Goal: Transaction & Acquisition: Purchase product/service

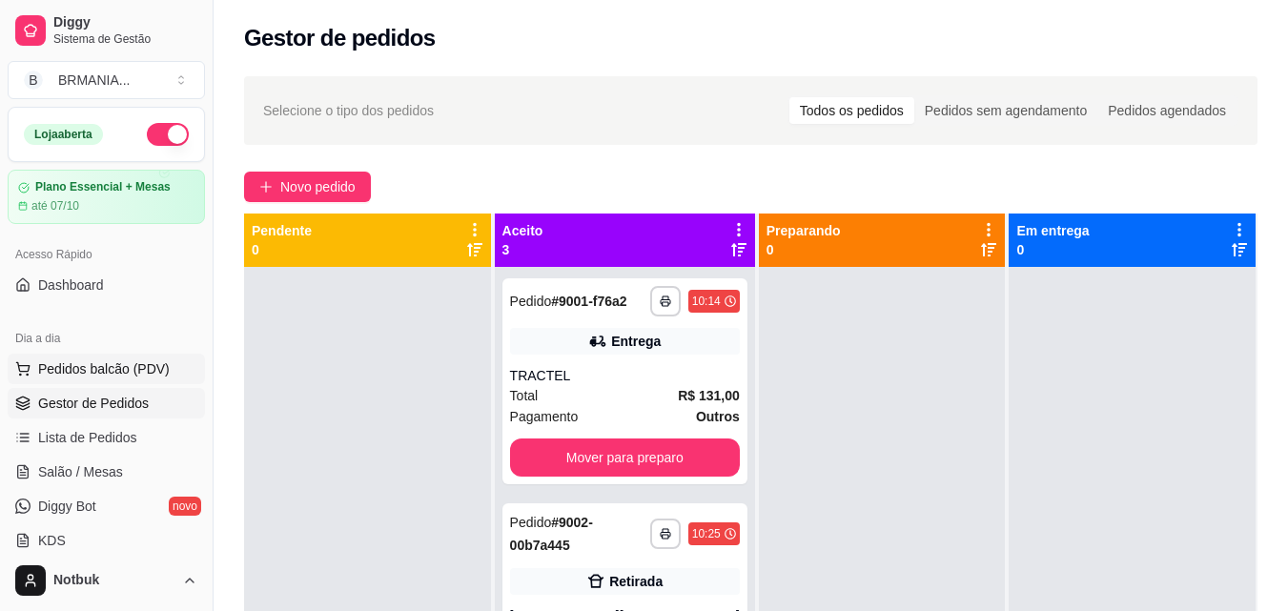
click at [96, 380] on button "Pedidos balcão (PDV)" at bounding box center [106, 369] width 197 height 31
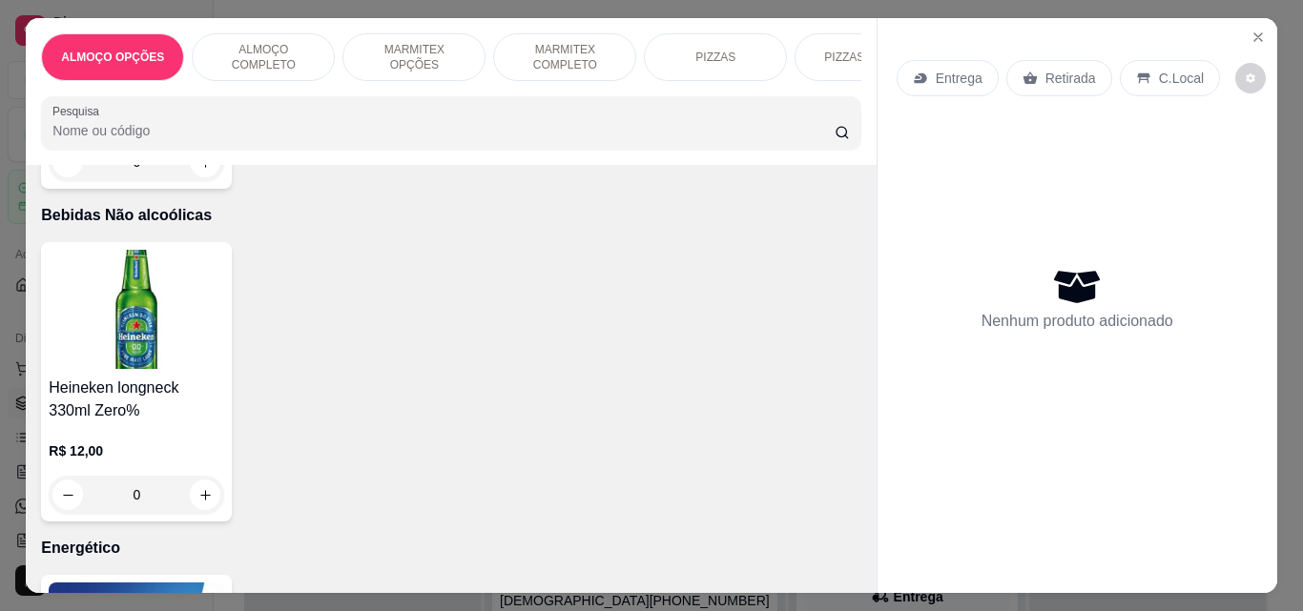
scroll to position [4928, 0]
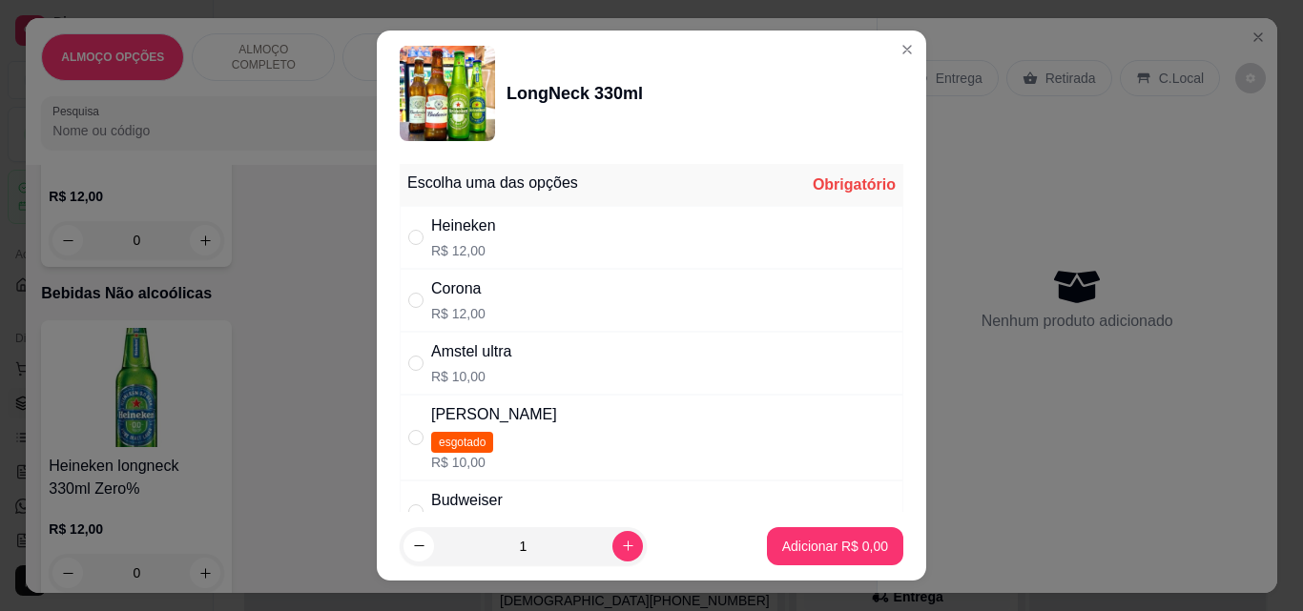
click at [575, 236] on div "Heineken R$ 12,00" at bounding box center [651, 237] width 503 height 63
click at [417, 243] on div "" at bounding box center [419, 237] width 23 height 21
click at [418, 243] on div "" at bounding box center [419, 237] width 23 height 21
radio input "true"
click at [861, 539] on p "Adicionar R$ 12,00" at bounding box center [830, 546] width 113 height 19
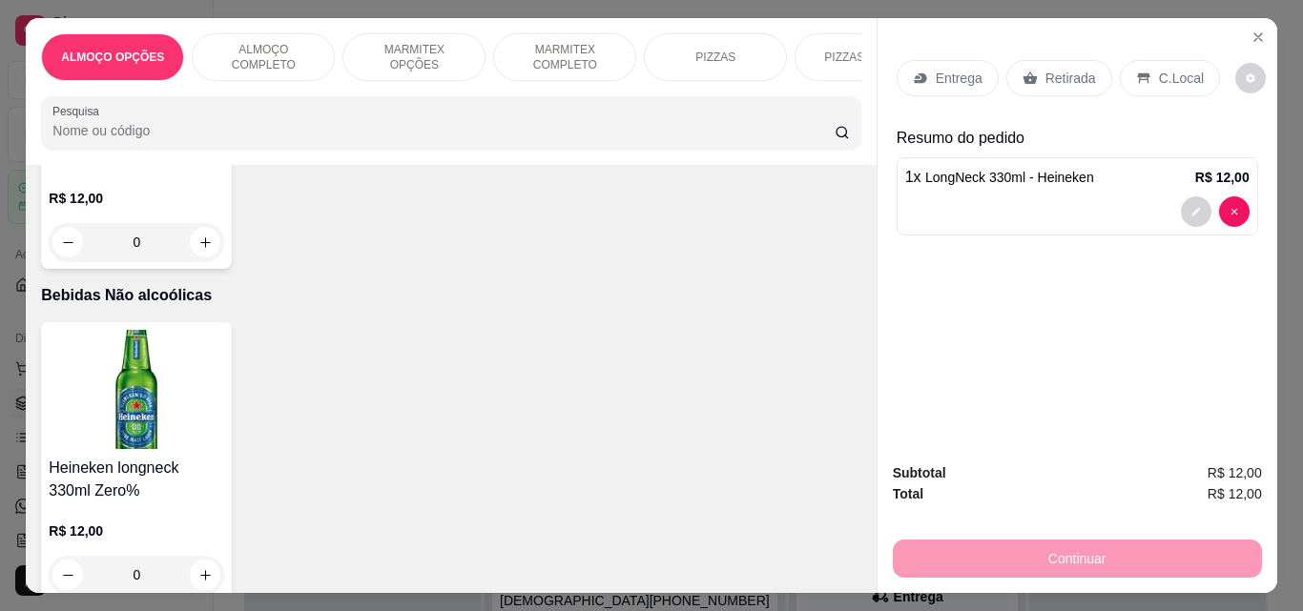
type input "1"
click at [1065, 71] on p "Retirada" at bounding box center [1070, 78] width 51 height 19
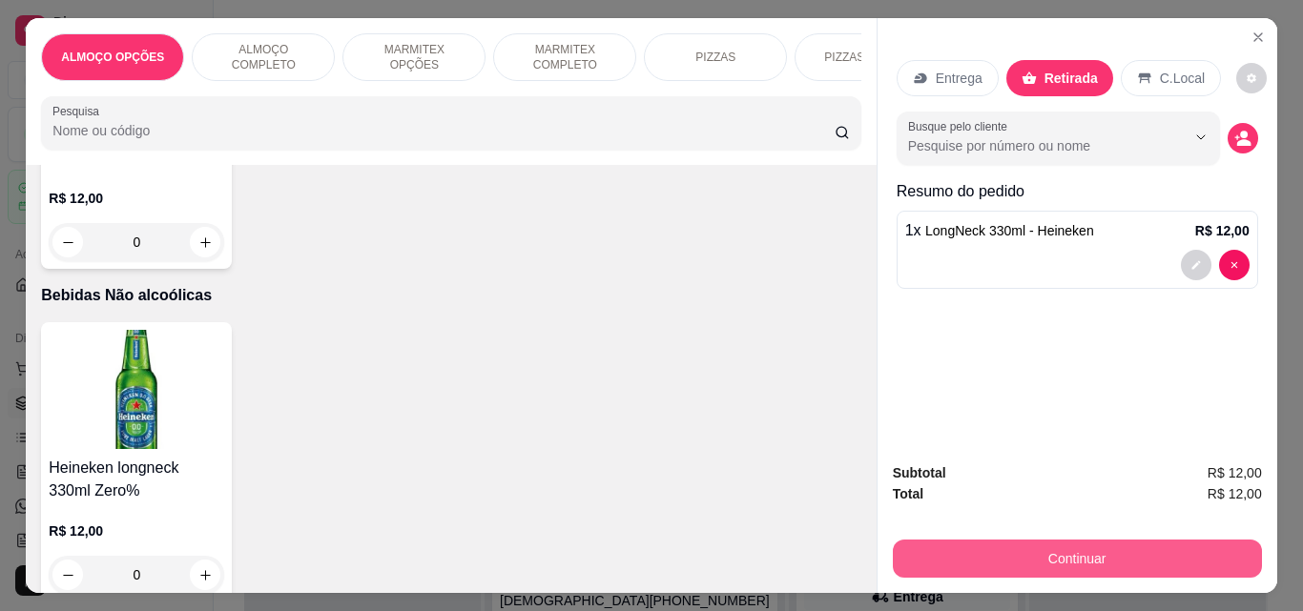
click at [1037, 545] on button "Continuar" at bounding box center [1077, 559] width 369 height 38
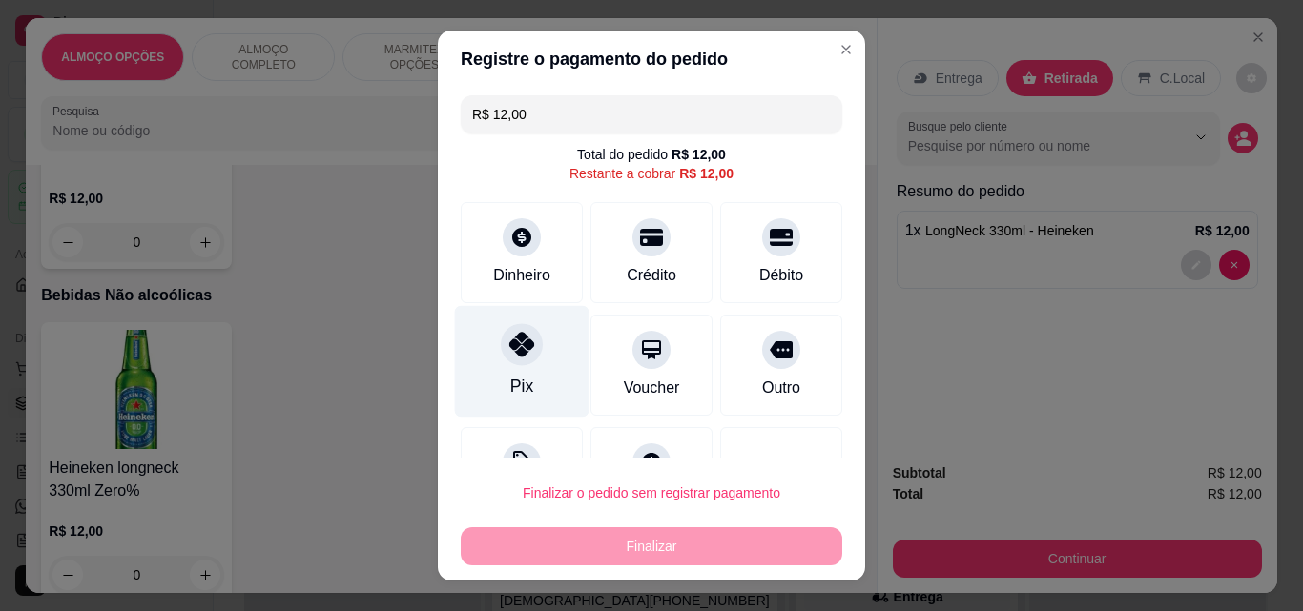
click at [520, 367] on div "Pix" at bounding box center [522, 362] width 134 height 112
type input "R$ 0,00"
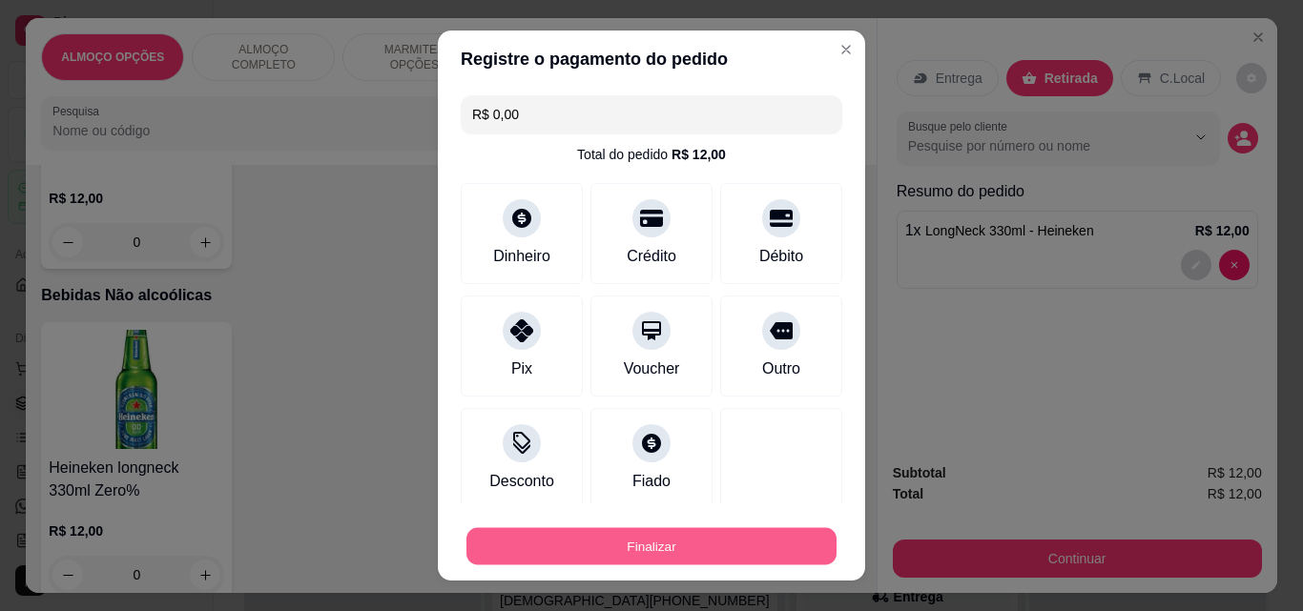
click at [696, 553] on button "Finalizar" at bounding box center [651, 546] width 370 height 37
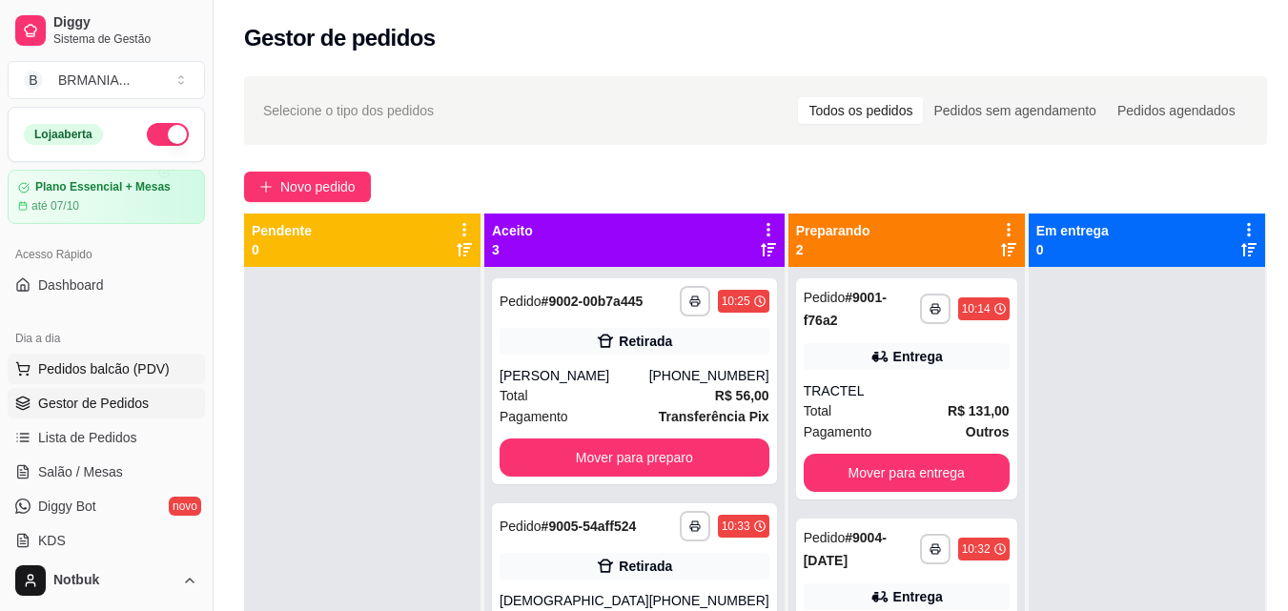
click at [160, 377] on span "Pedidos balcão (PDV)" at bounding box center [104, 369] width 132 height 19
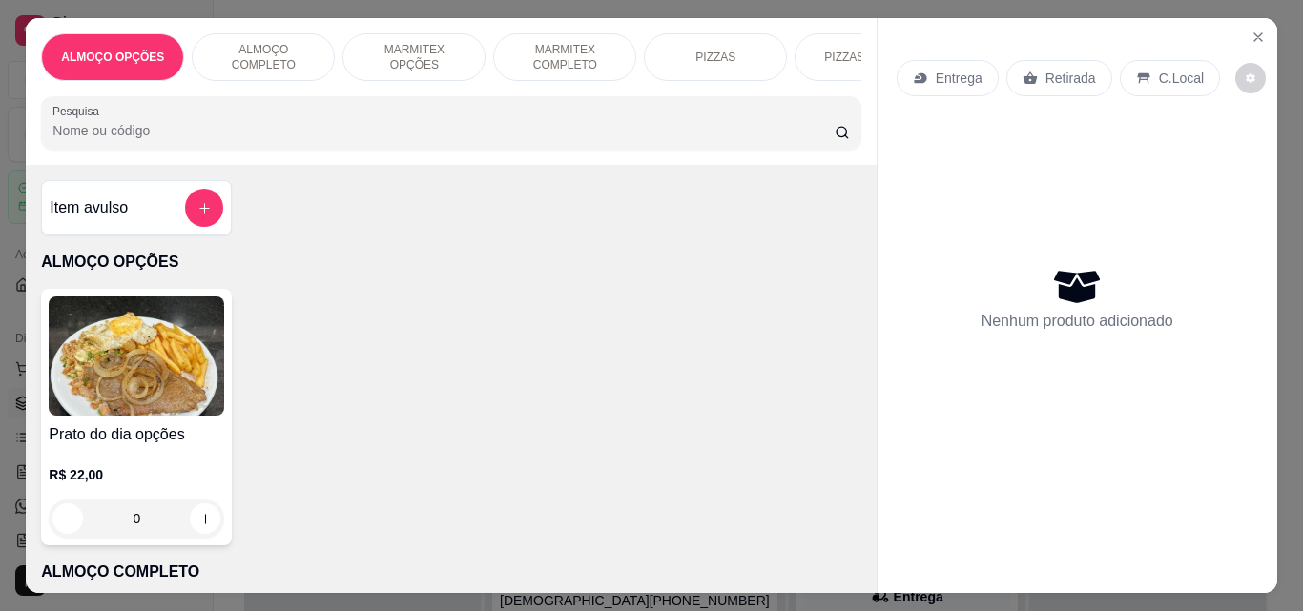
click at [555, 42] on p "MARMITEX COMPLETO" at bounding box center [564, 57] width 111 height 31
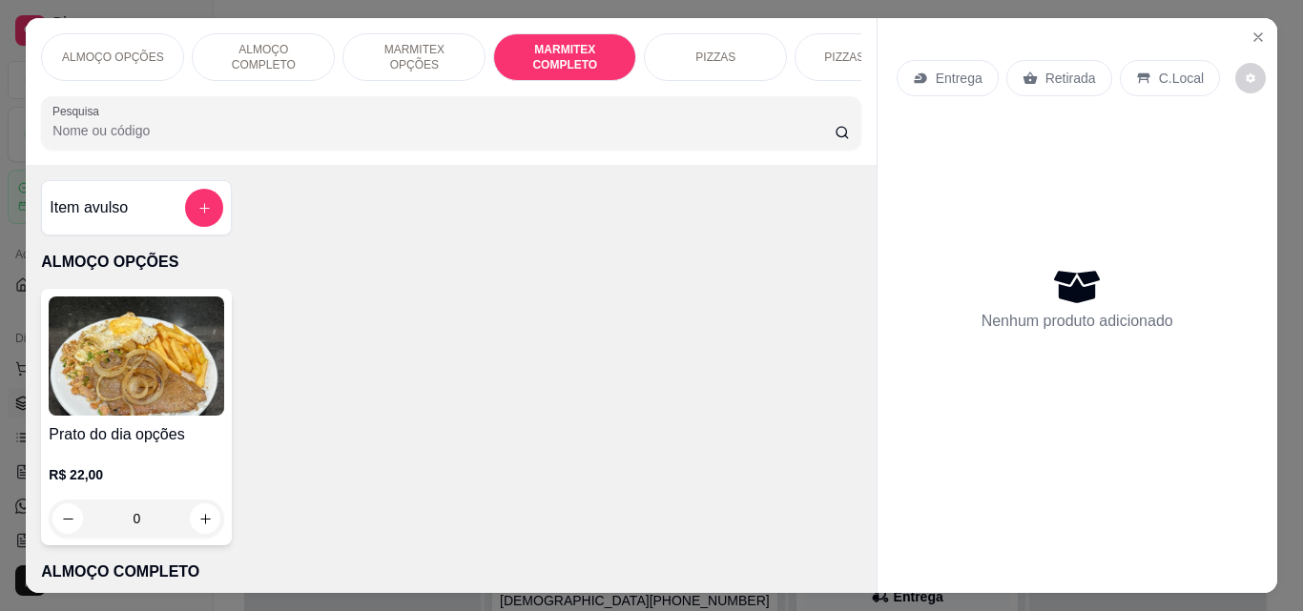
scroll to position [50, 0]
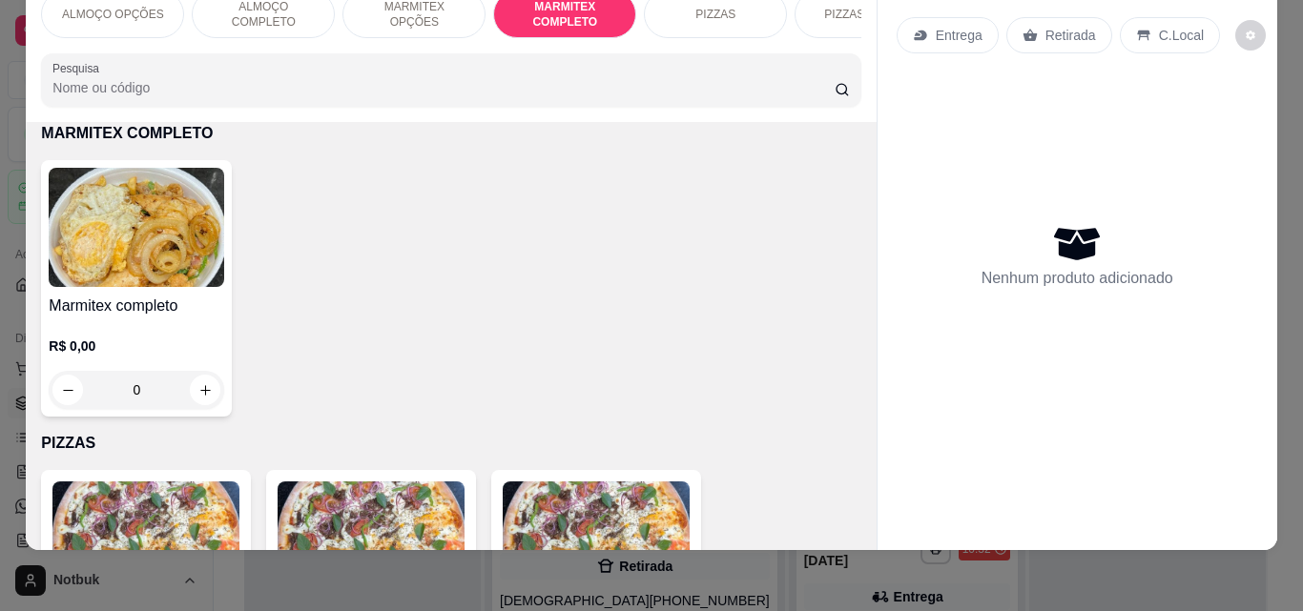
click at [126, 279] on img at bounding box center [136, 227] width 175 height 119
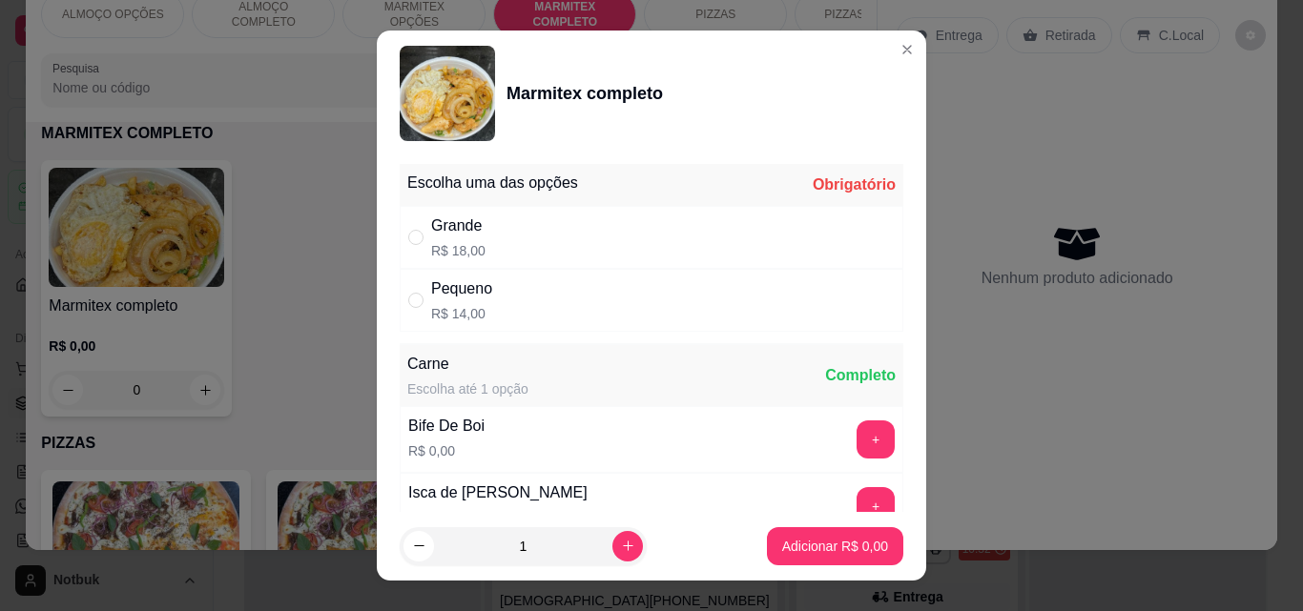
click at [464, 325] on div "Pequeno R$ 14,00" at bounding box center [651, 300] width 503 height 63
radio input "true"
click at [856, 440] on button "+" at bounding box center [875, 440] width 38 height 38
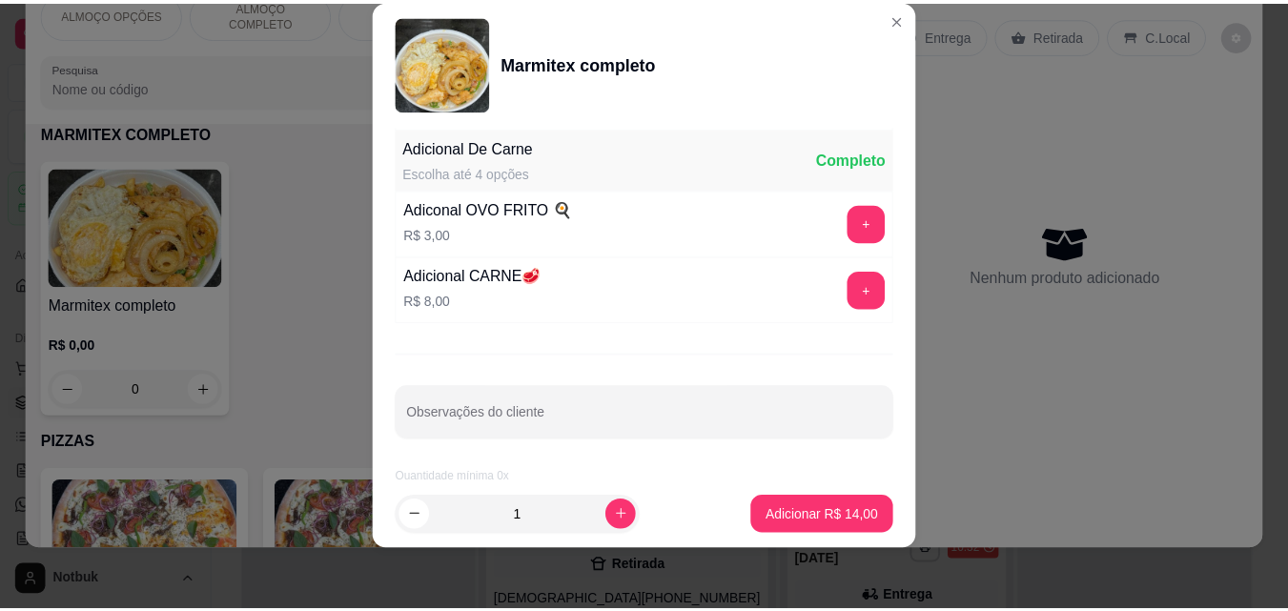
scroll to position [383, 0]
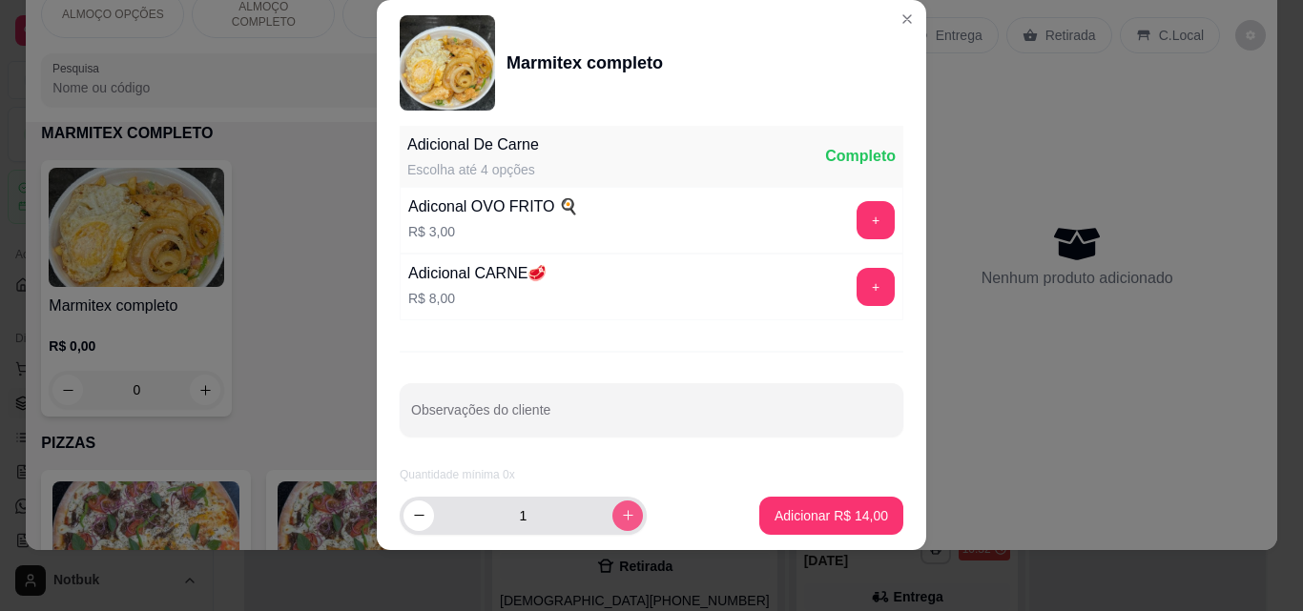
click at [612, 503] on button "increase-product-quantity" at bounding box center [627, 516] width 31 height 31
type input "2"
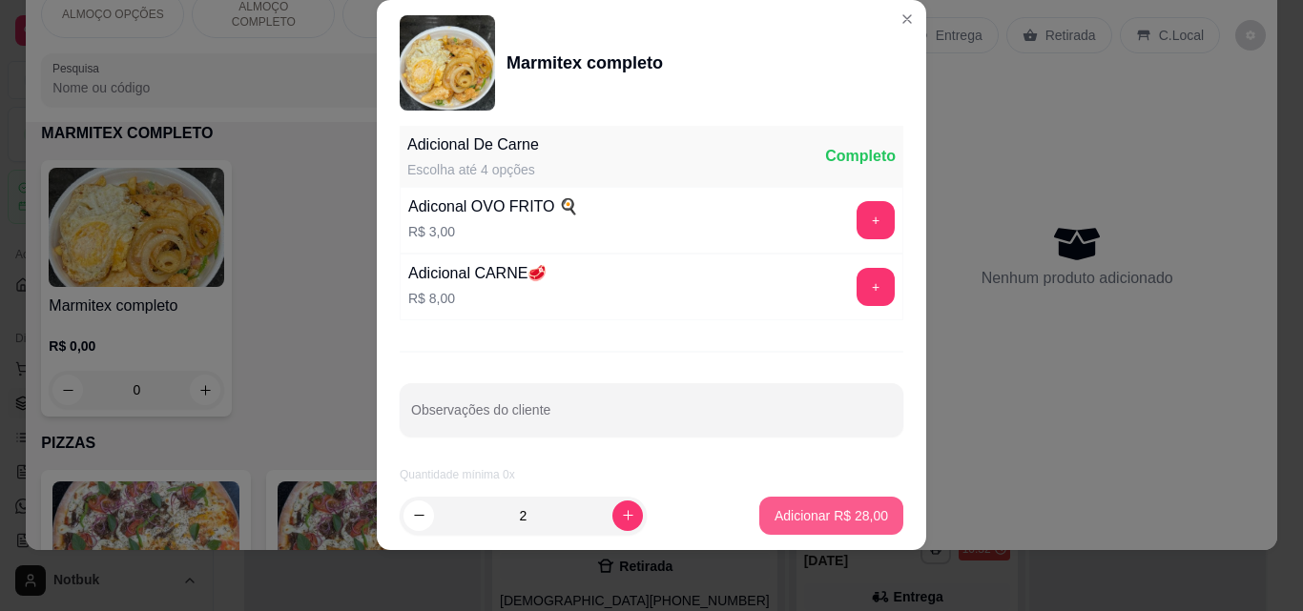
click at [805, 522] on p "Adicionar R$ 28,00" at bounding box center [830, 515] width 113 height 19
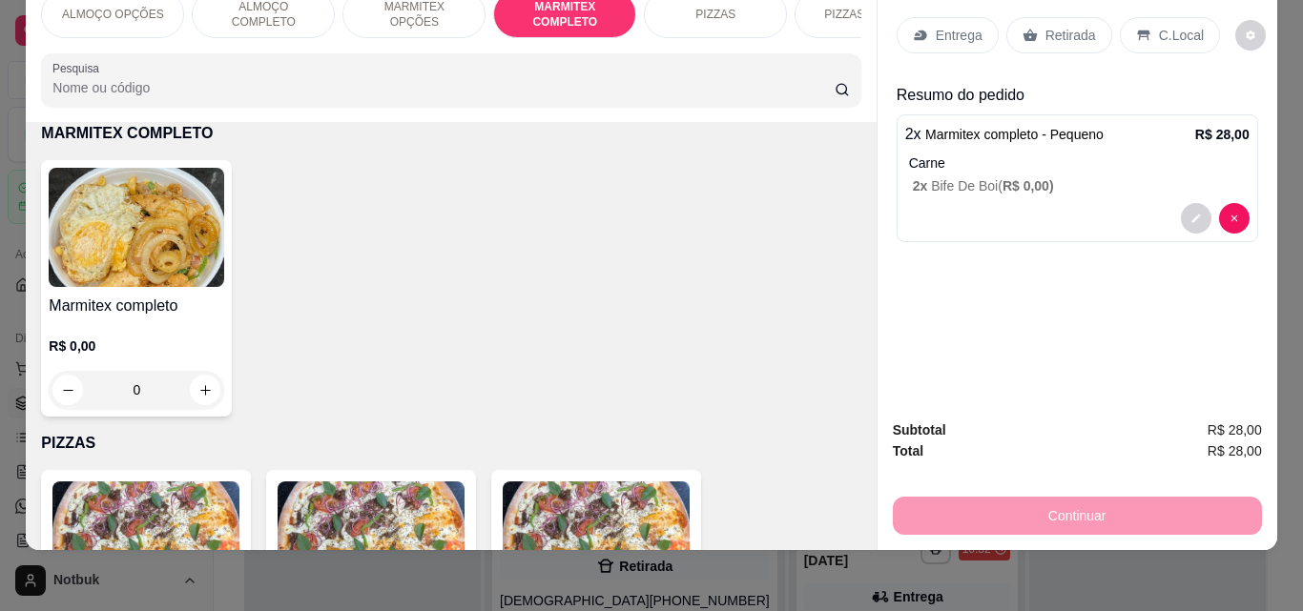
click at [1065, 27] on p "Retirada" at bounding box center [1070, 35] width 51 height 19
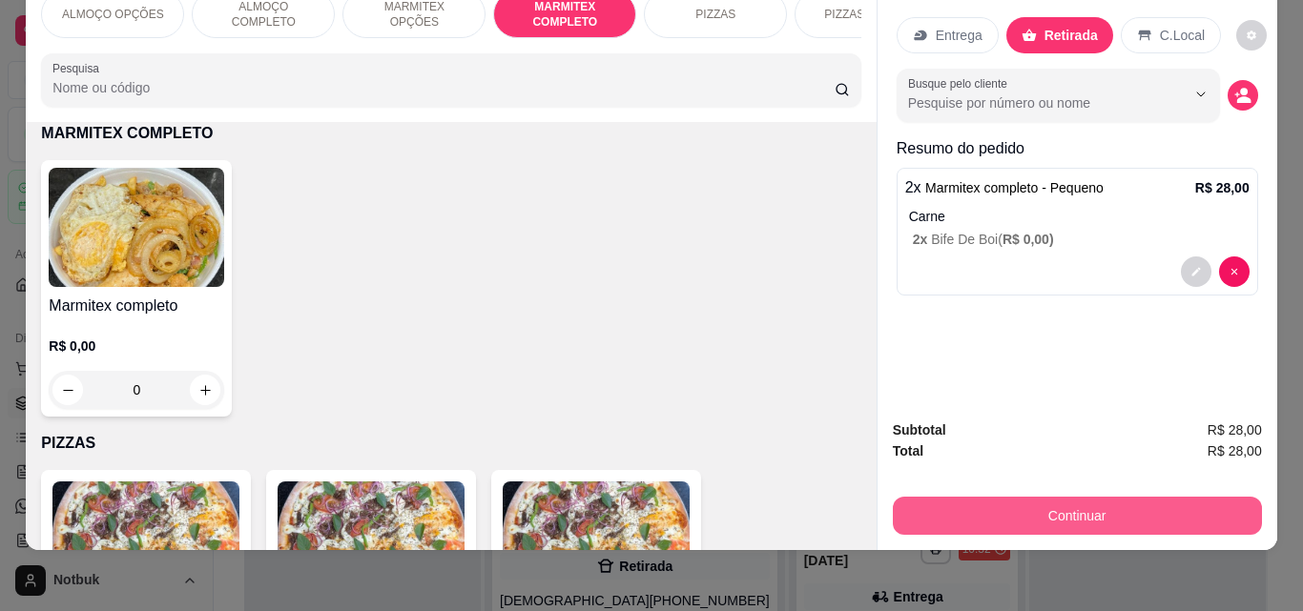
click at [1054, 513] on button "Continuar" at bounding box center [1077, 516] width 369 height 38
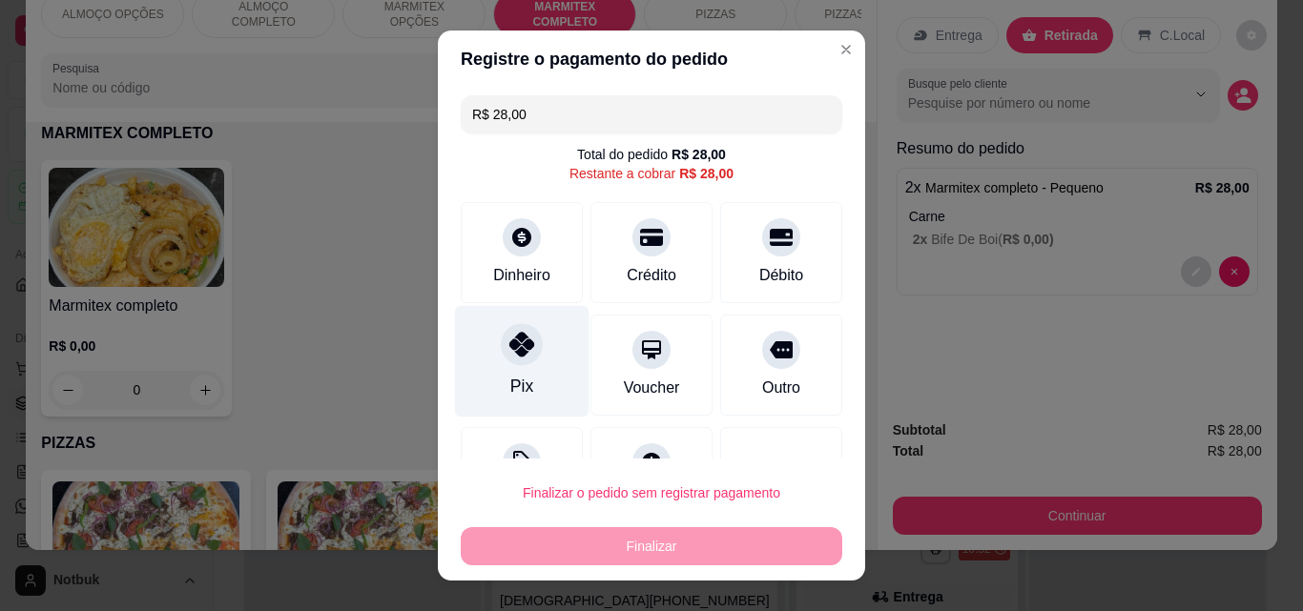
click at [519, 368] on div "Pix" at bounding box center [522, 362] width 134 height 112
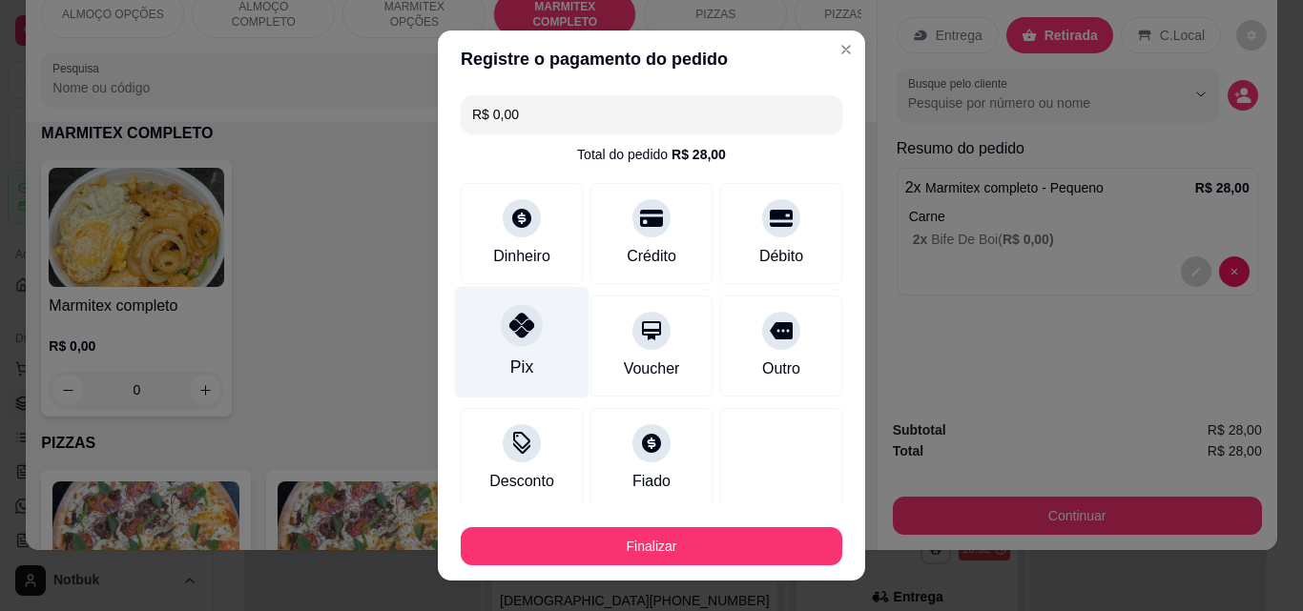
type input "R$ 0,00"
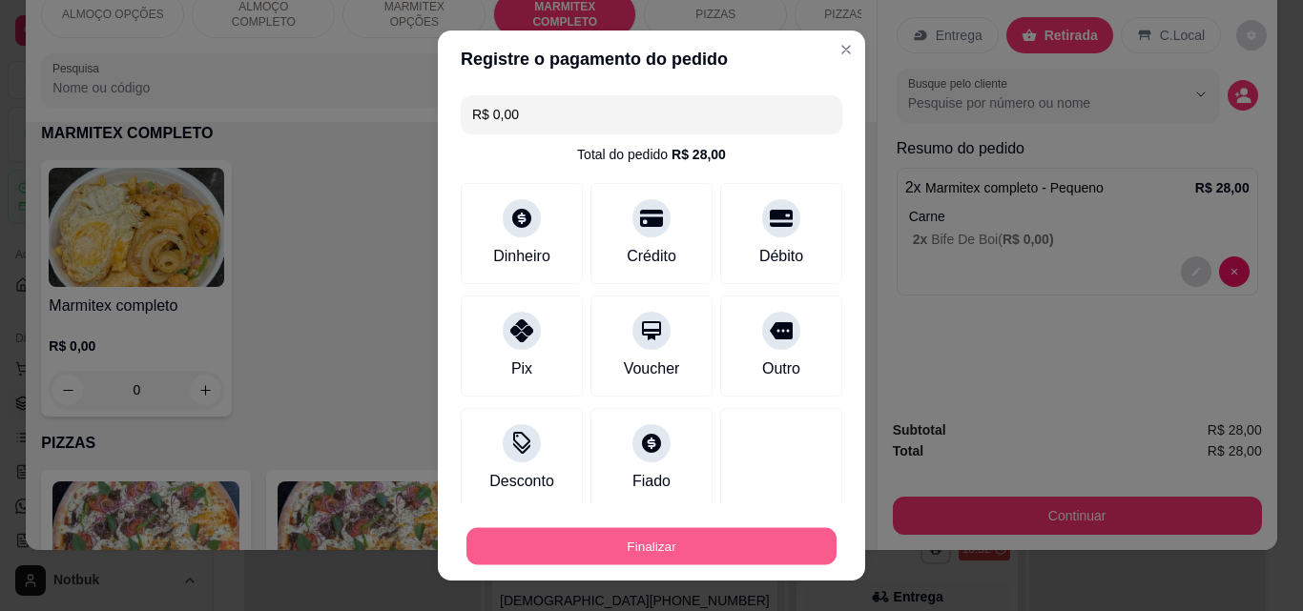
click at [651, 541] on button "Finalizar" at bounding box center [651, 546] width 370 height 37
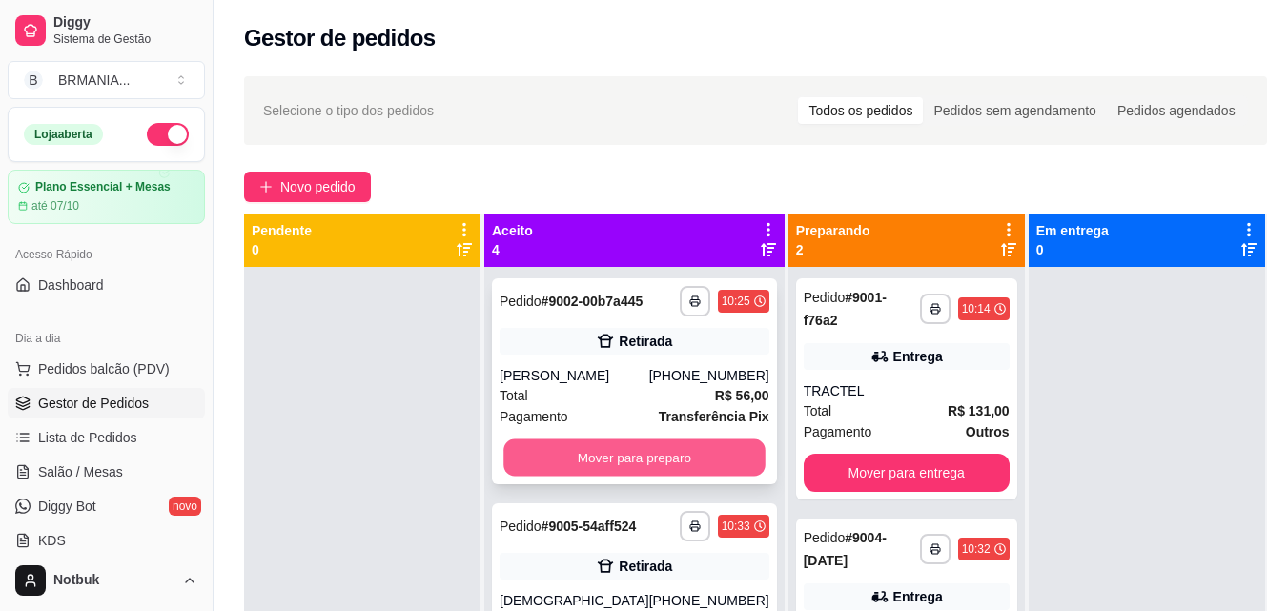
click at [665, 474] on button "Mover para preparo" at bounding box center [633, 458] width 261 height 37
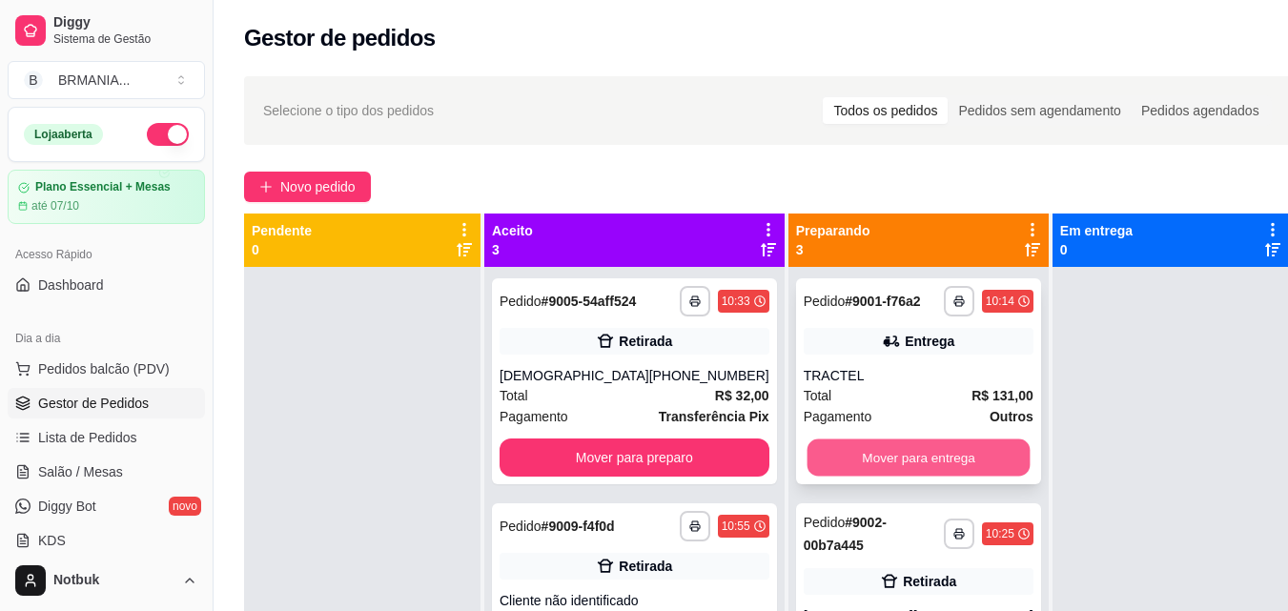
click at [837, 453] on button "Mover para entrega" at bounding box center [918, 458] width 223 height 37
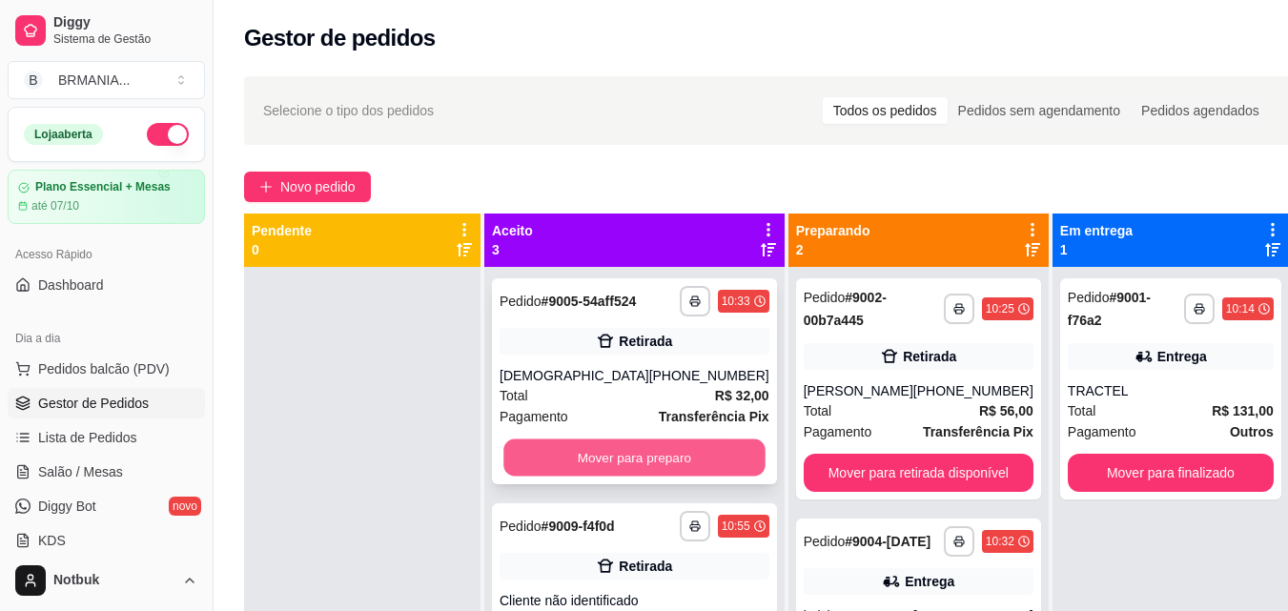
click at [649, 470] on button "Mover para preparo" at bounding box center [633, 458] width 261 height 37
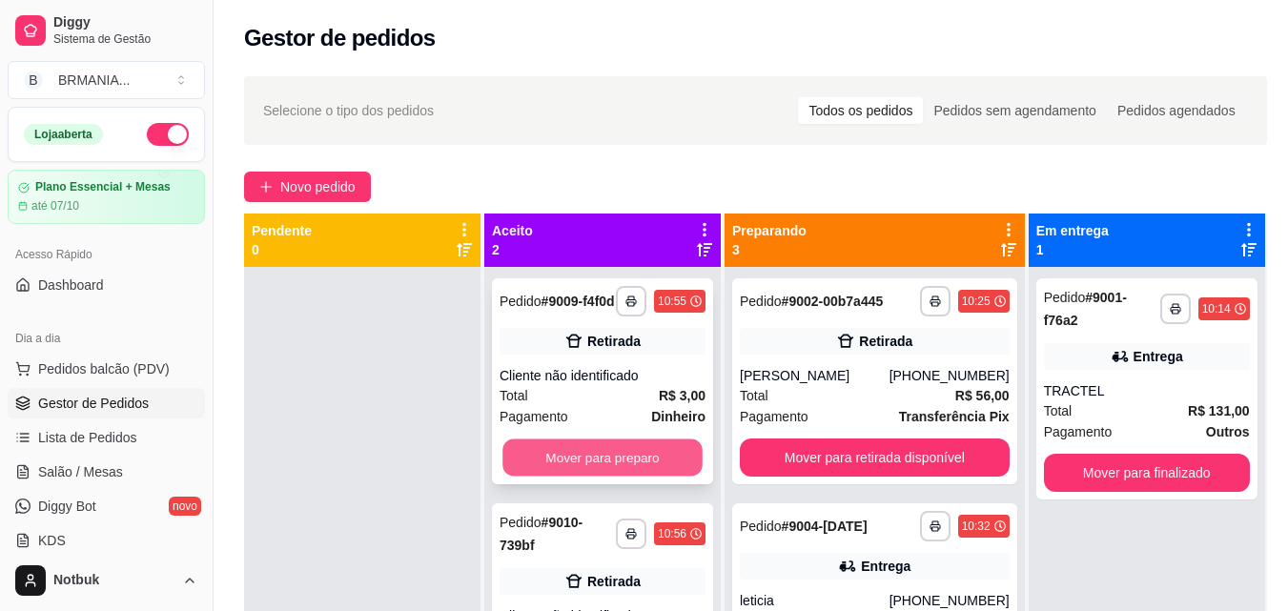
click at [647, 455] on button "Mover para preparo" at bounding box center [603, 458] width 200 height 37
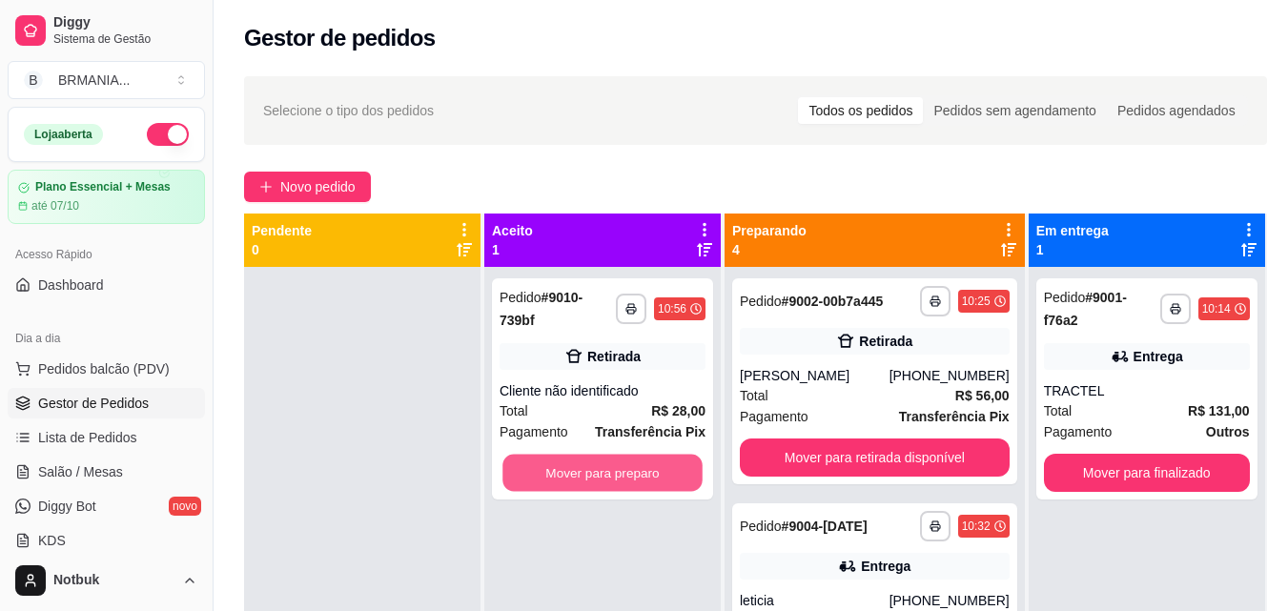
click at [647, 455] on button "Mover para preparo" at bounding box center [603, 473] width 200 height 37
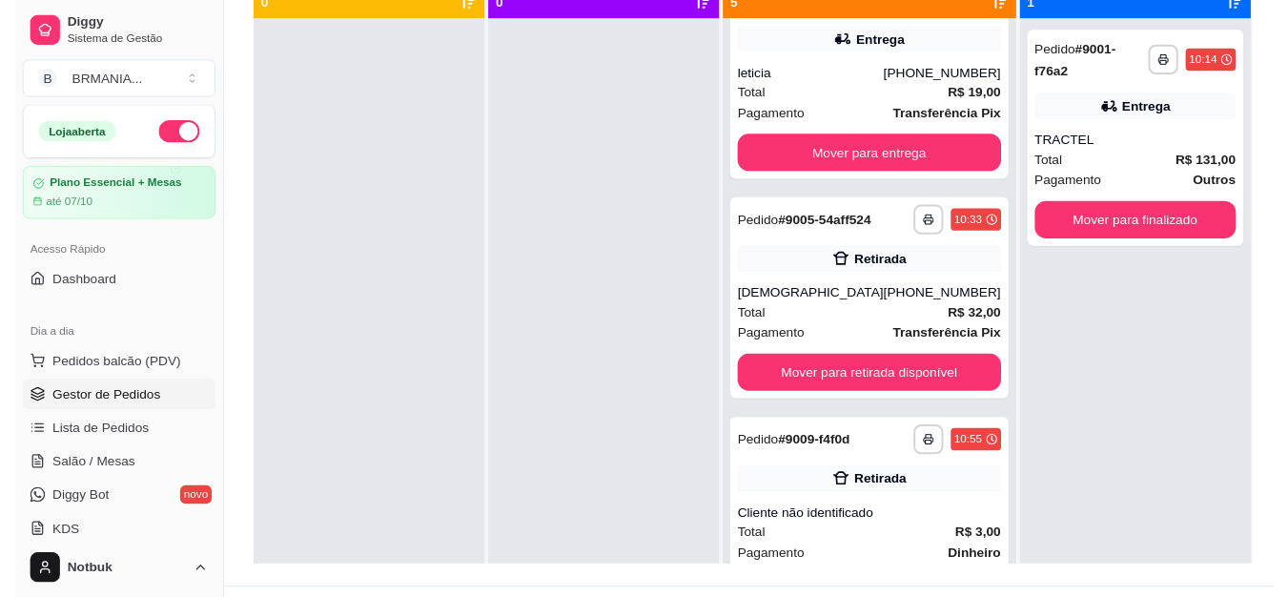
scroll to position [398, 0]
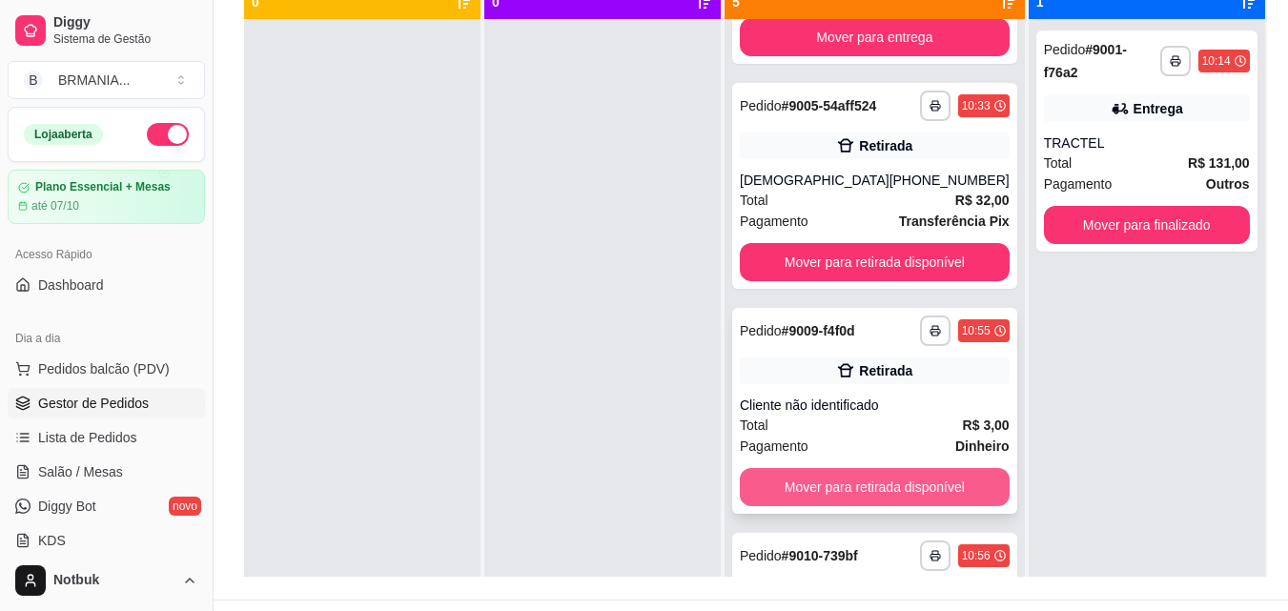
click at [881, 506] on button "Mover para retirada disponível" at bounding box center [875, 487] width 270 height 38
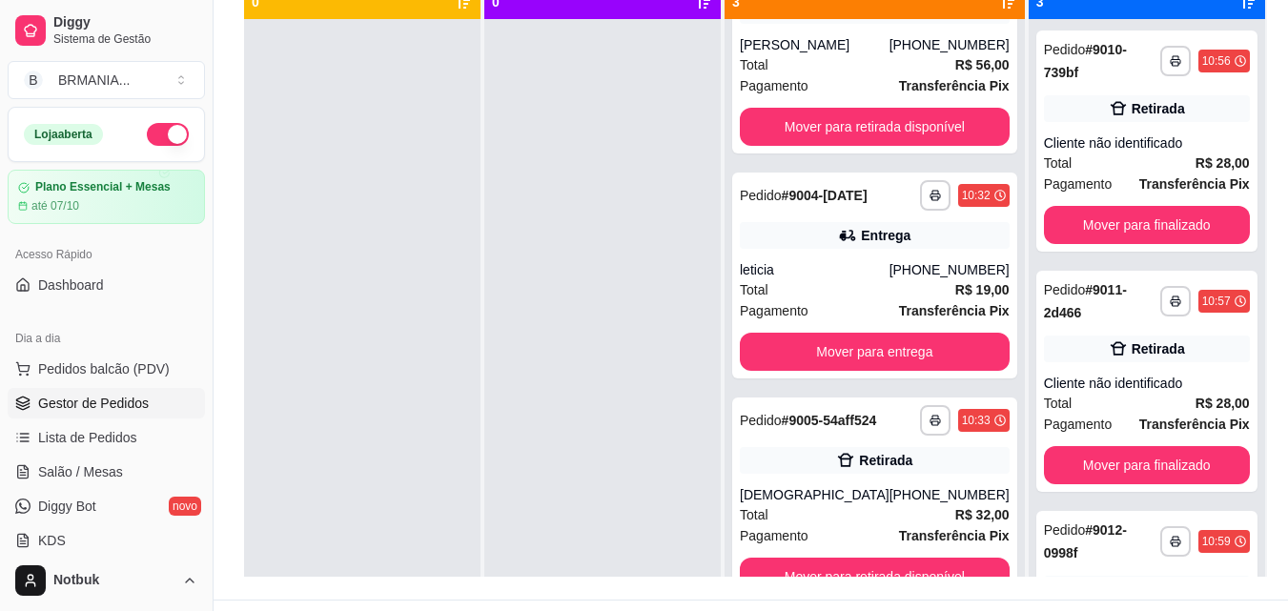
scroll to position [129, 0]
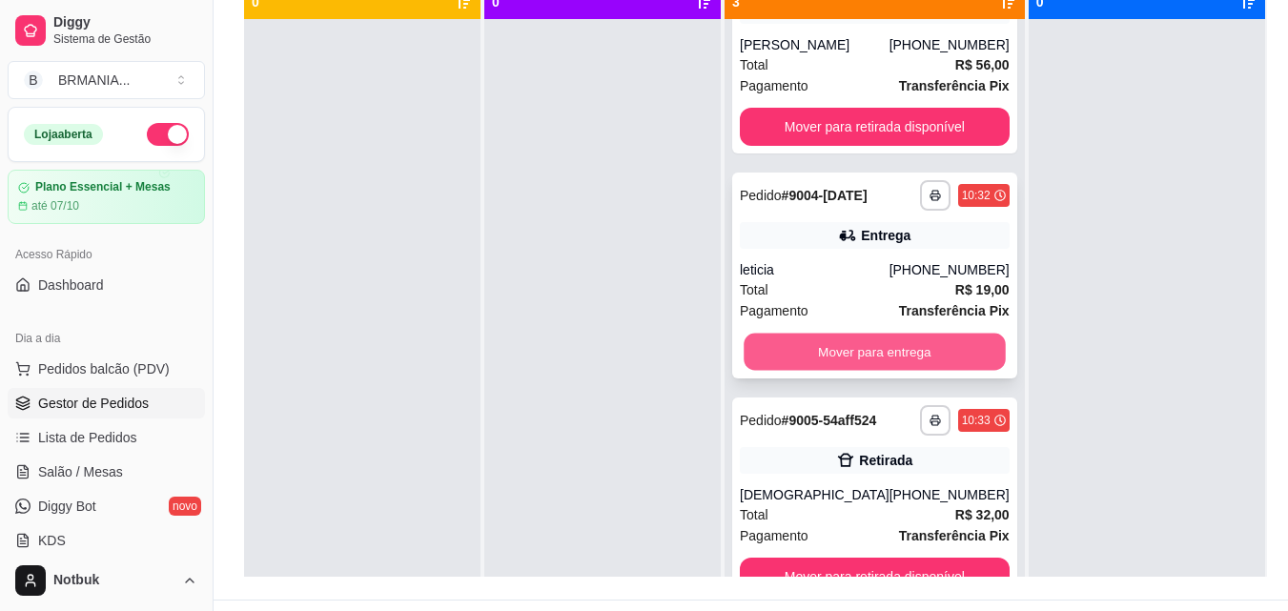
click at [870, 340] on button "Mover para entrega" at bounding box center [874, 352] width 261 height 37
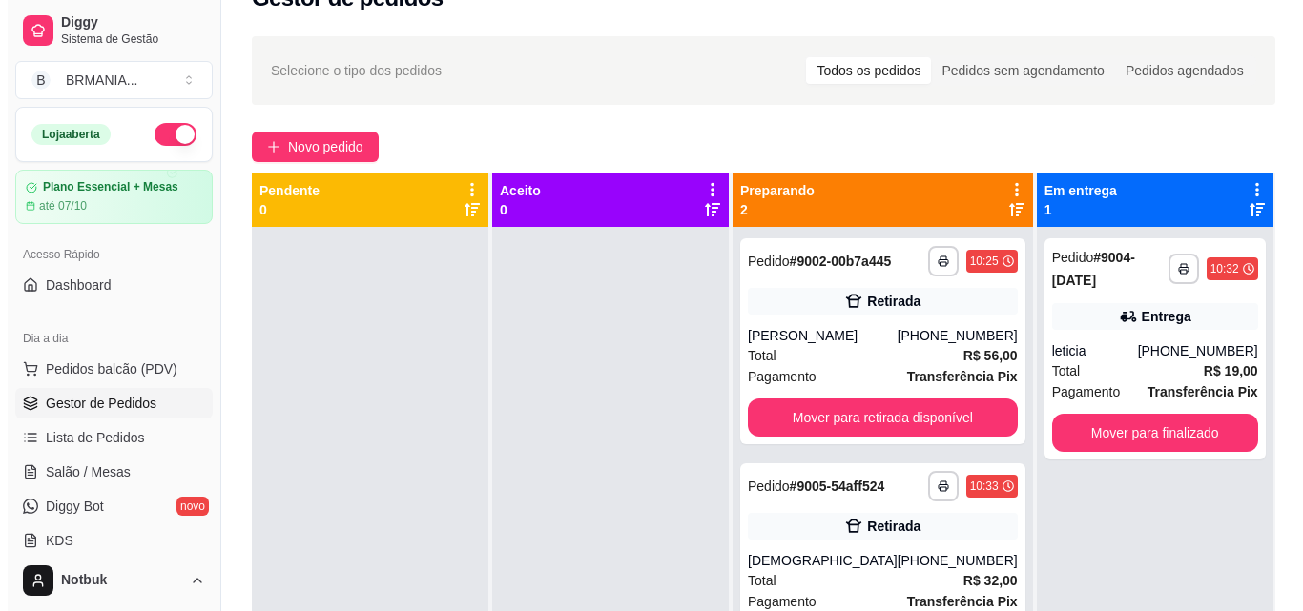
scroll to position [0, 0]
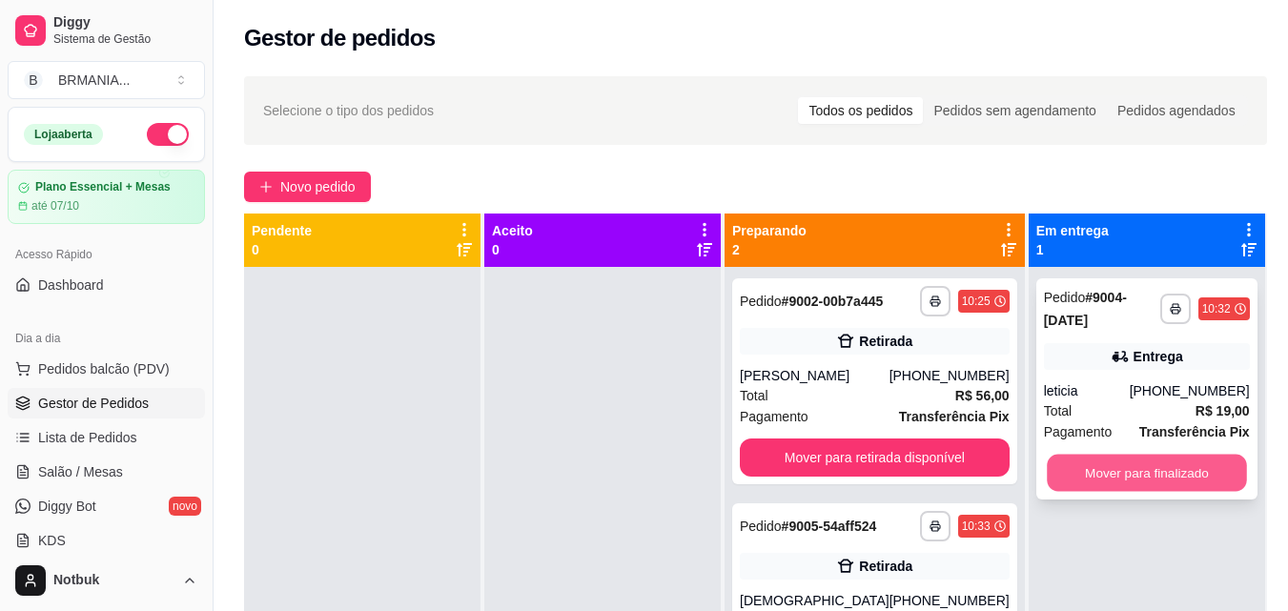
click at [1099, 476] on button "Mover para finalizado" at bounding box center [1147, 473] width 200 height 37
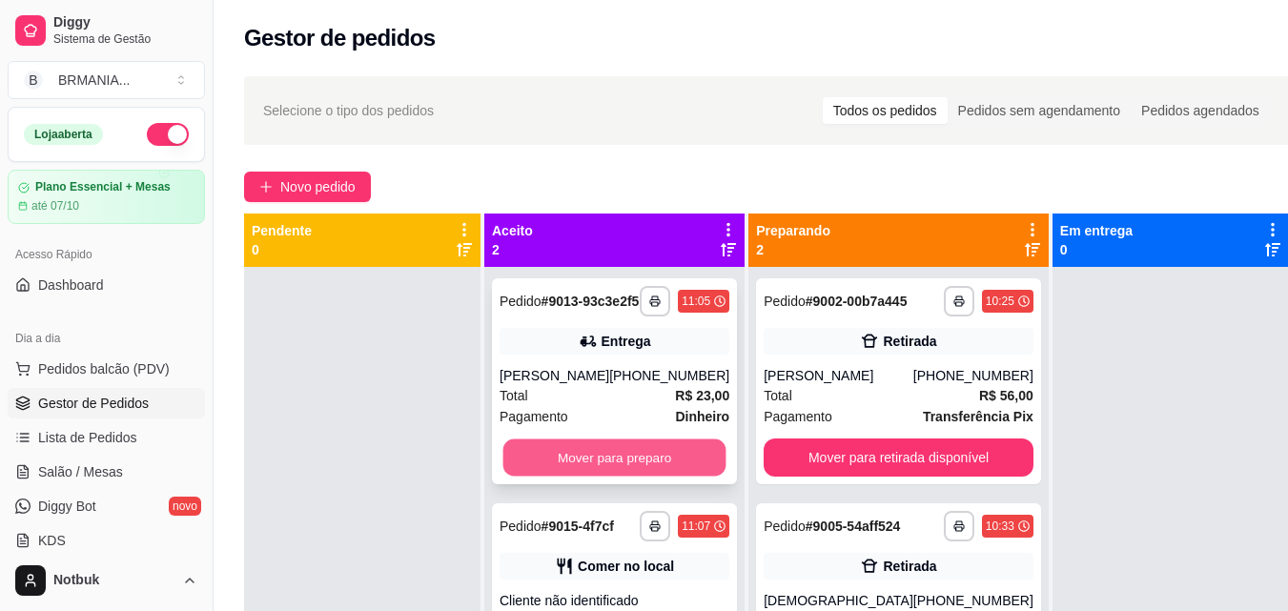
click at [602, 476] on button "Mover para preparo" at bounding box center [614, 458] width 223 height 37
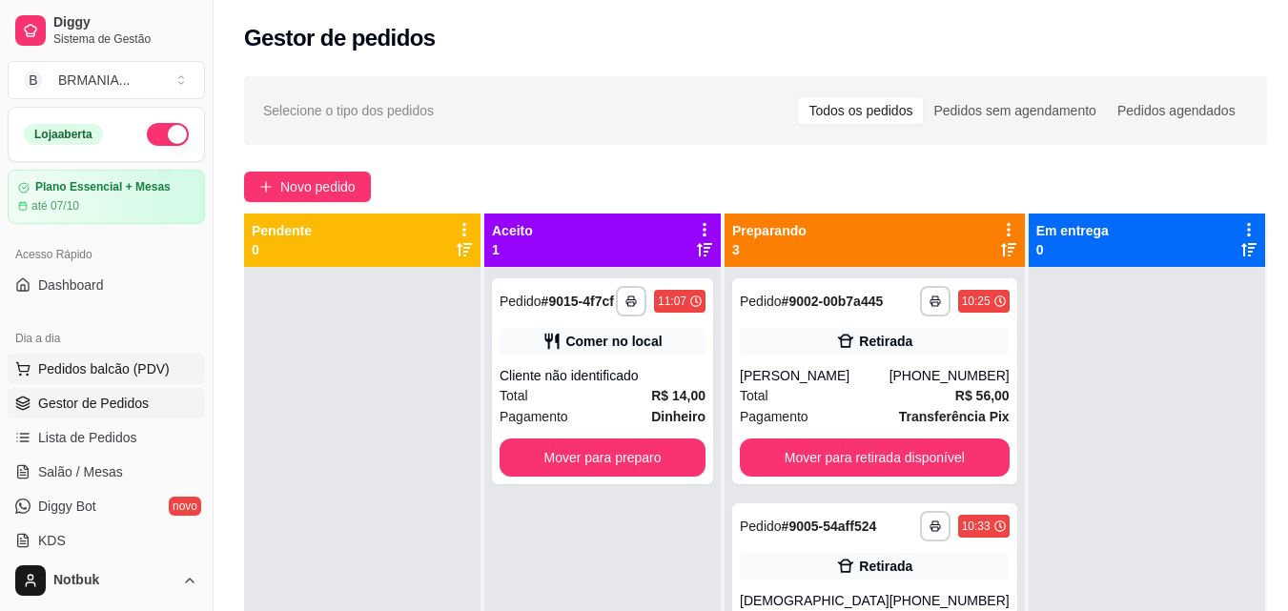
click at [148, 381] on button "Pedidos balcão (PDV)" at bounding box center [106, 369] width 197 height 31
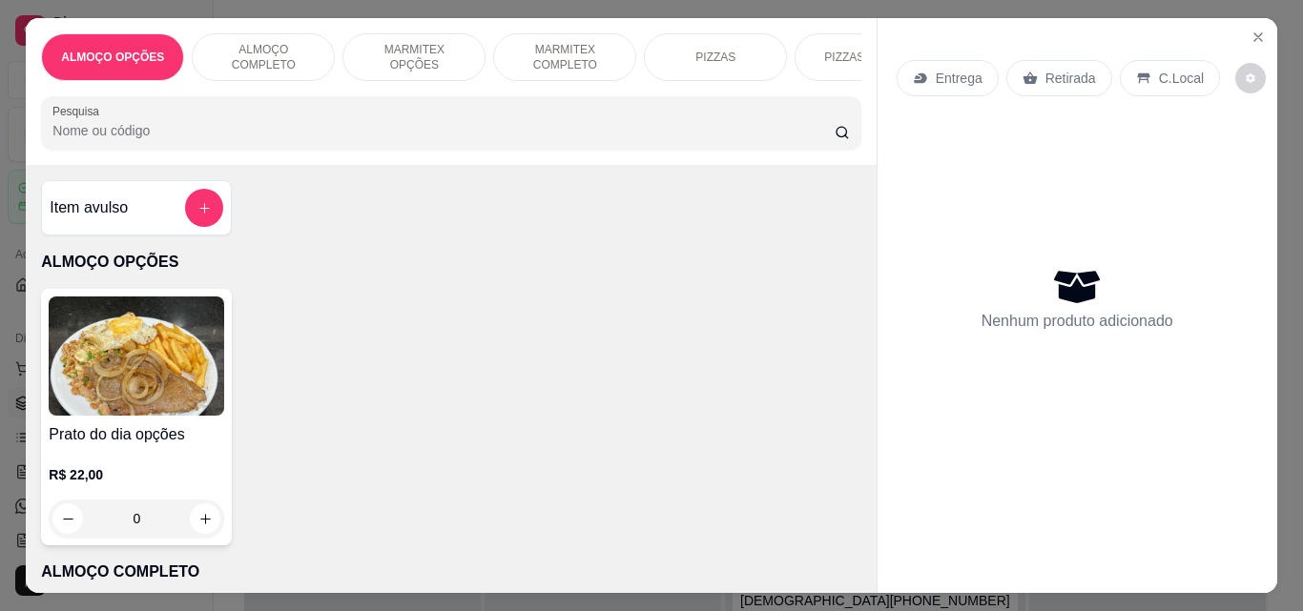
click at [285, 51] on p "ALMOÇO COMPLETO" at bounding box center [263, 57] width 111 height 31
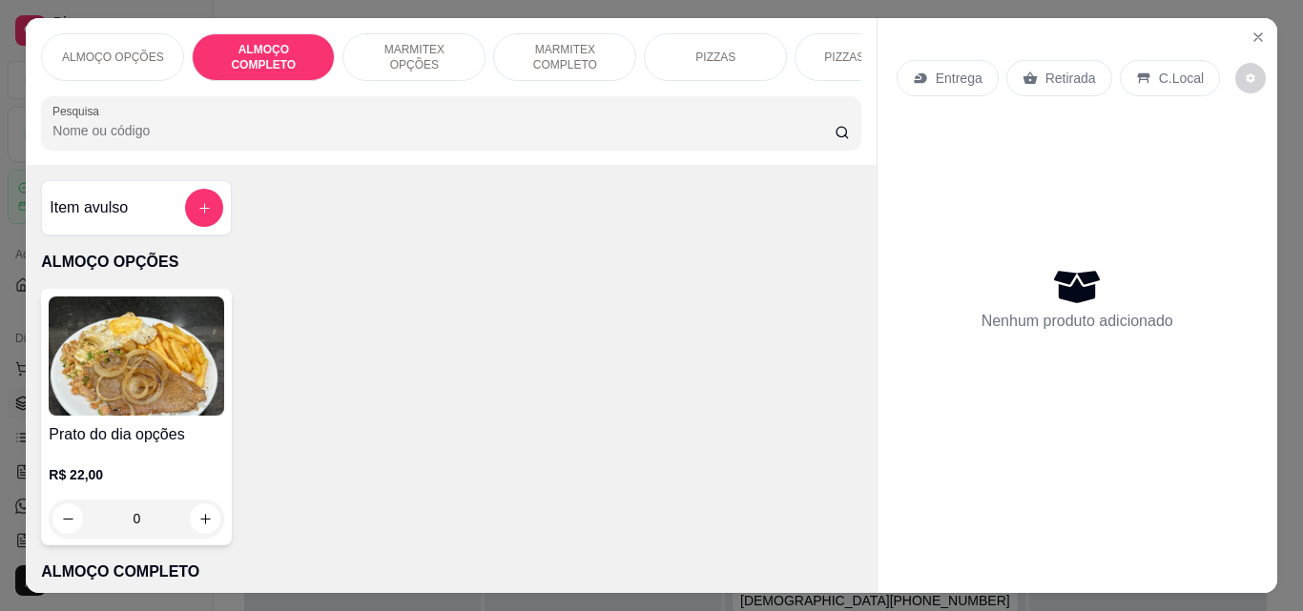
scroll to position [50, 0]
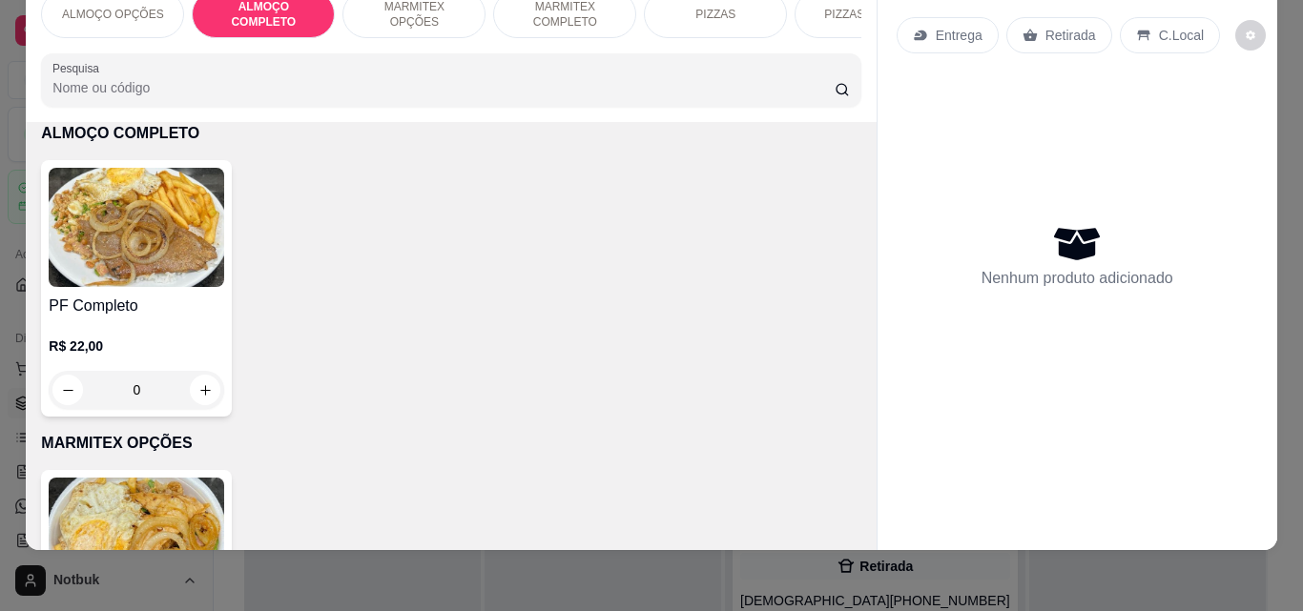
click at [154, 309] on h4 "PF Completo" at bounding box center [136, 306] width 175 height 23
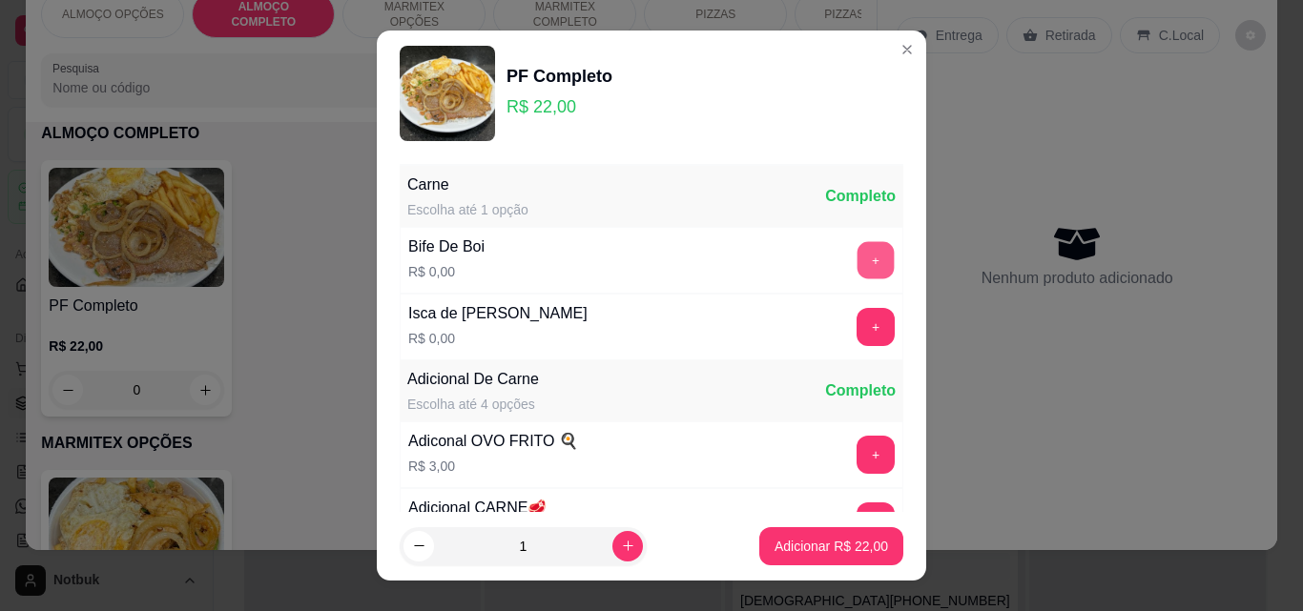
click at [857, 263] on button "+" at bounding box center [875, 260] width 37 height 37
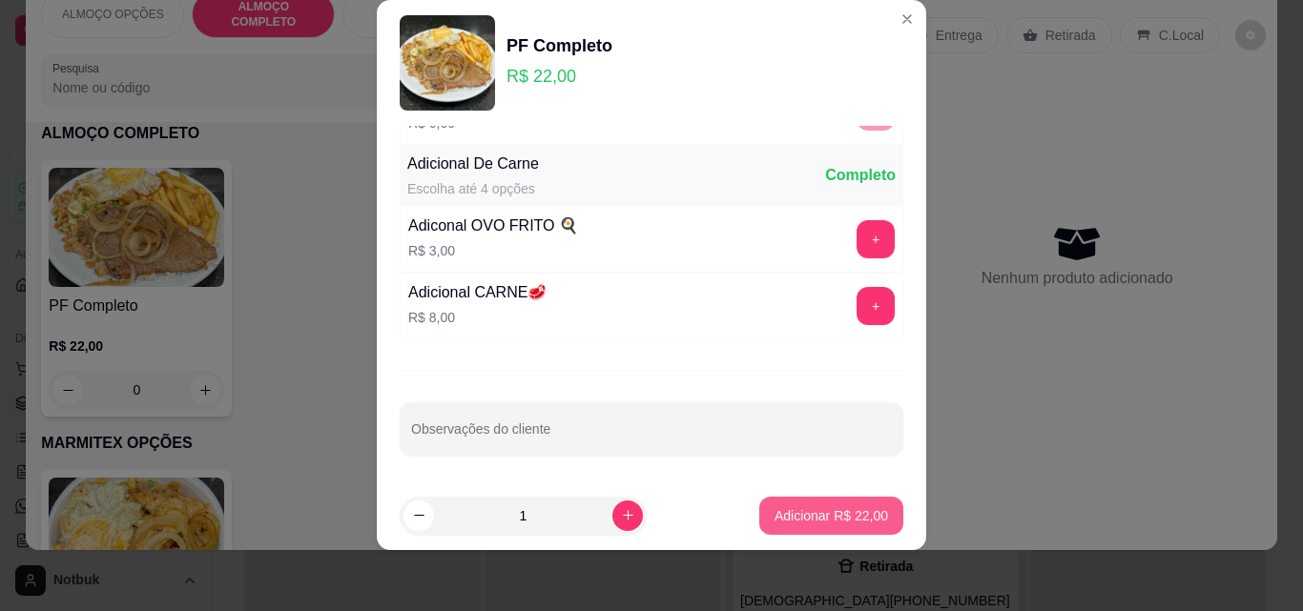
scroll to position [186, 0]
click at [847, 516] on p "Adicionar R$ 22,00" at bounding box center [830, 515] width 113 height 19
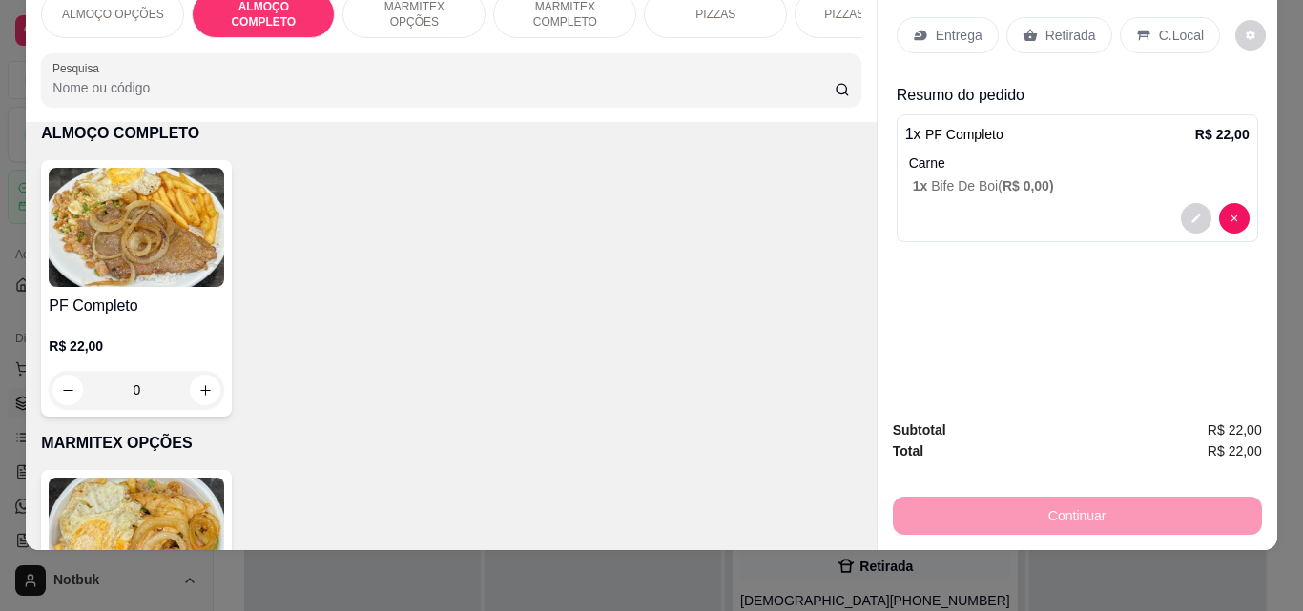
click at [1162, 26] on p "C.Local" at bounding box center [1181, 35] width 45 height 19
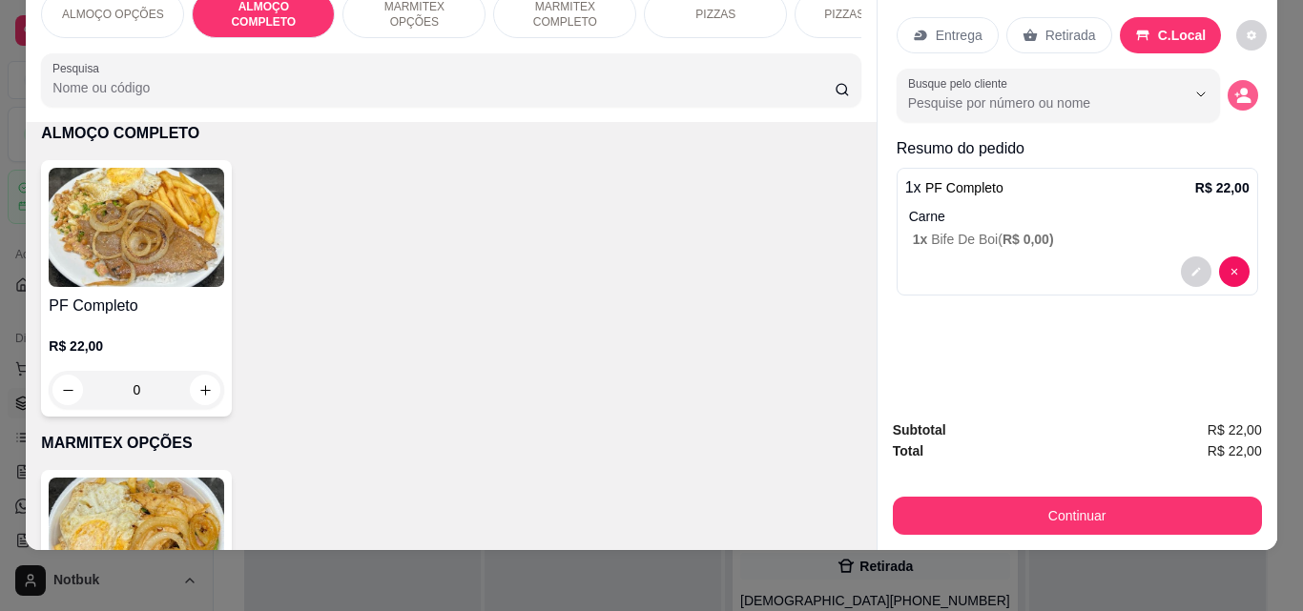
click at [1234, 80] on button "decrease-product-quantity" at bounding box center [1242, 95] width 31 height 31
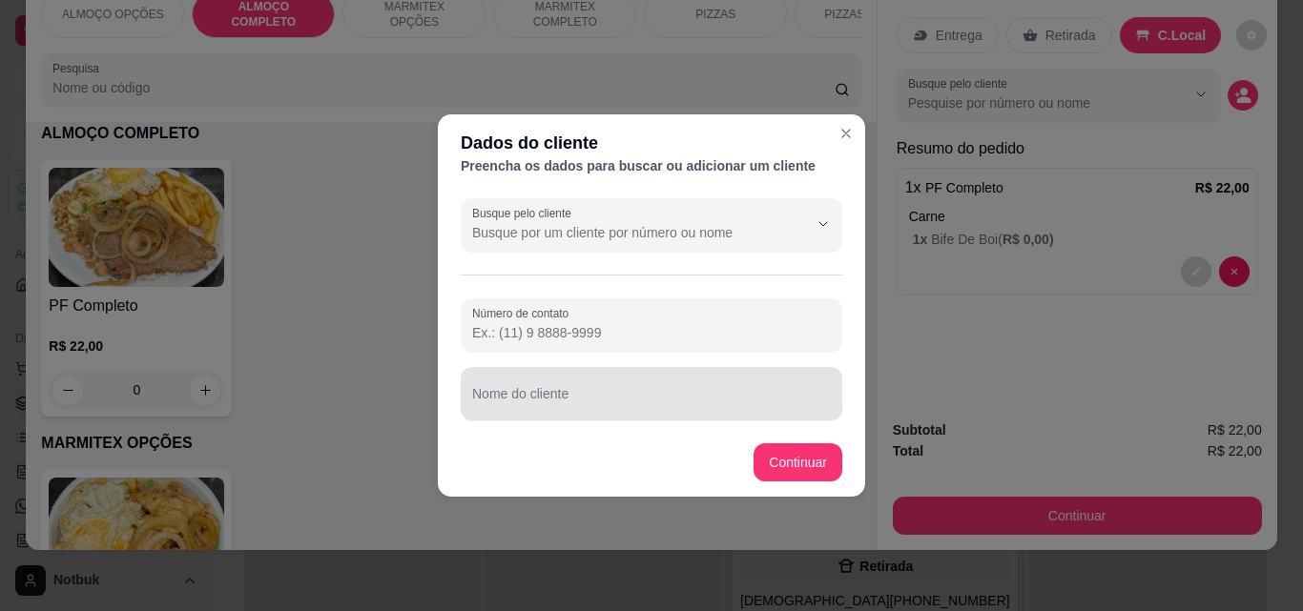
click at [618, 406] on input "Nome do cliente" at bounding box center [651, 401] width 359 height 19
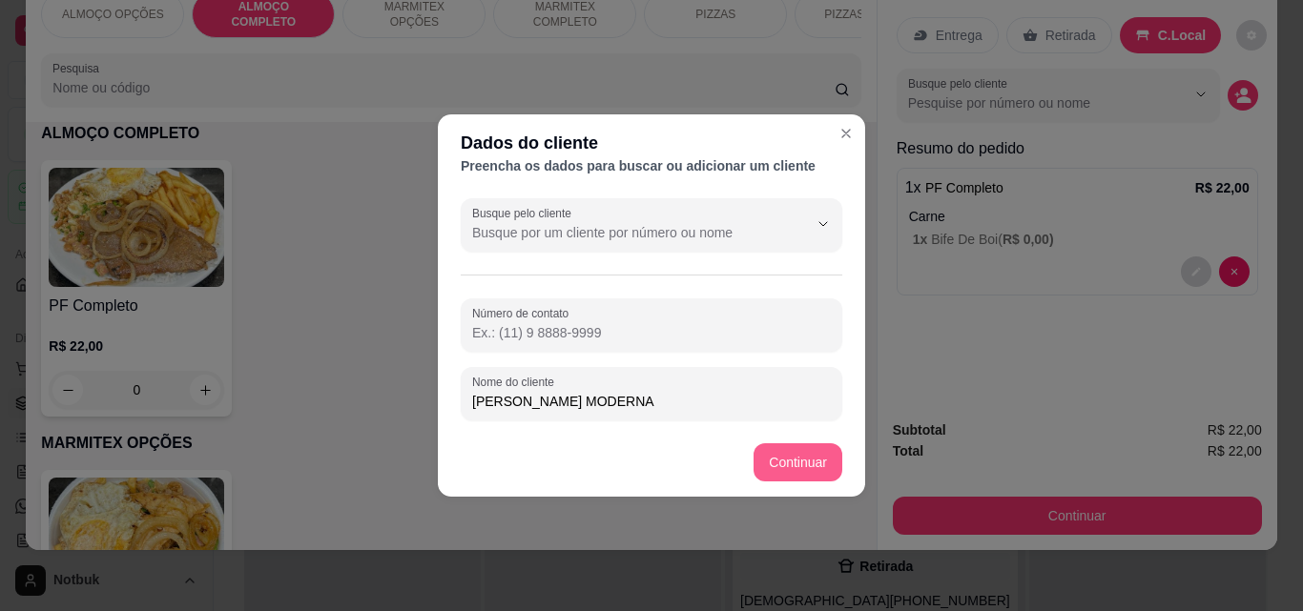
type input "[PERSON_NAME] MODERNA"
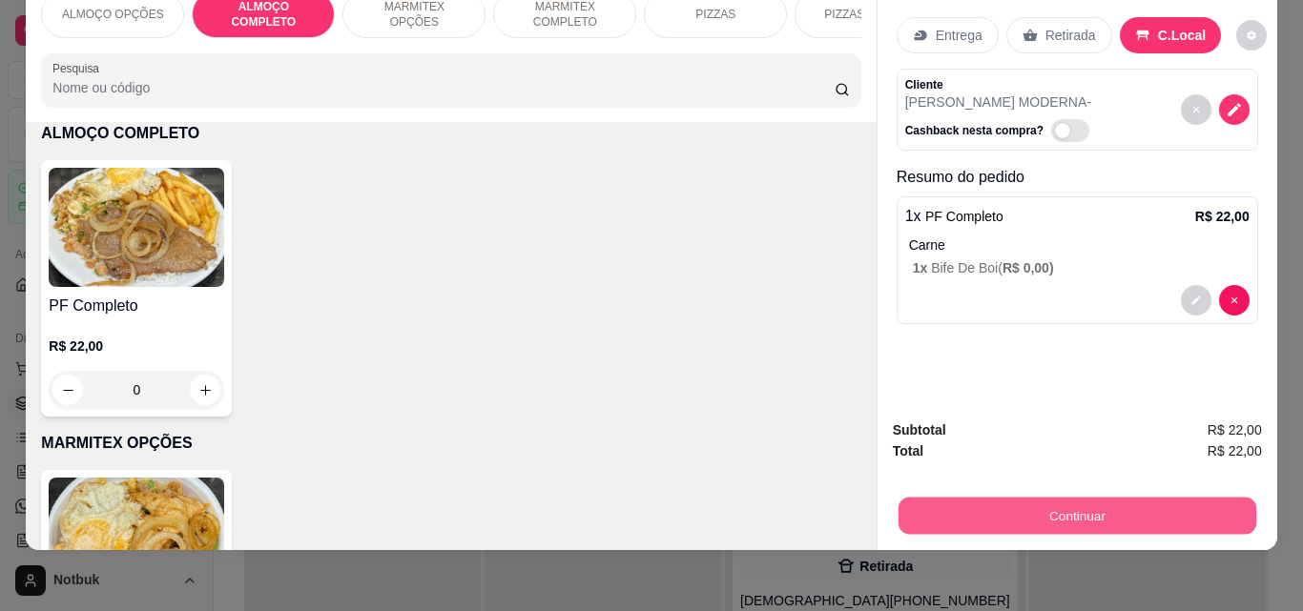
click at [1027, 497] on button "Continuar" at bounding box center [1076, 515] width 358 height 37
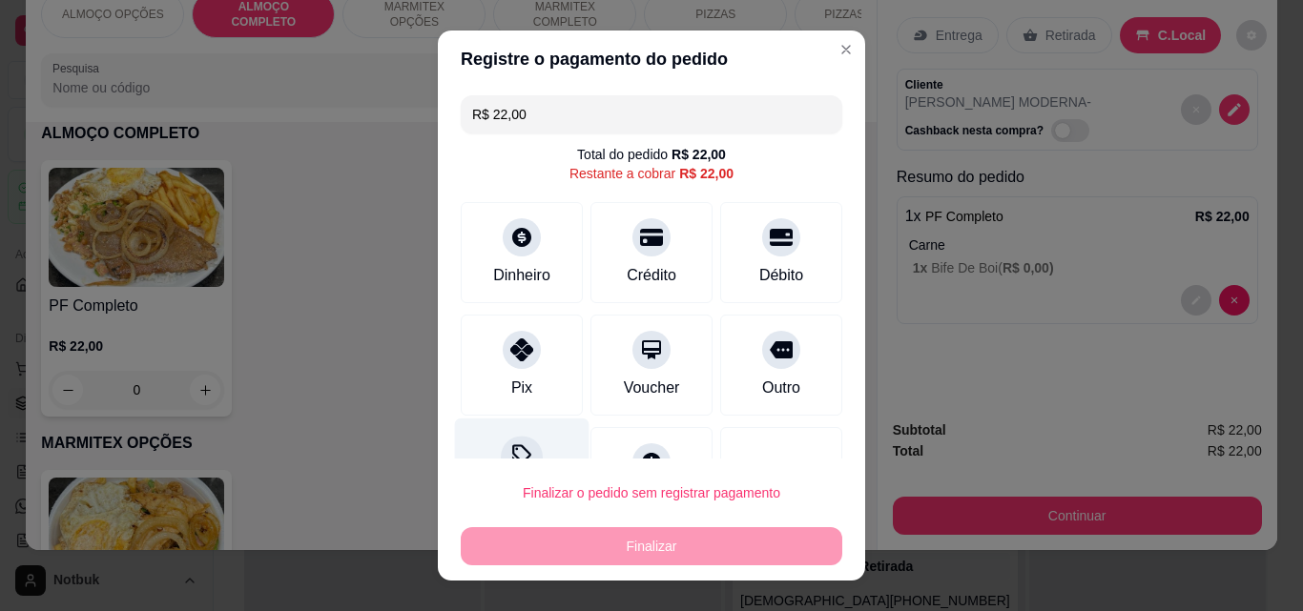
click at [501, 442] on div at bounding box center [522, 457] width 42 height 42
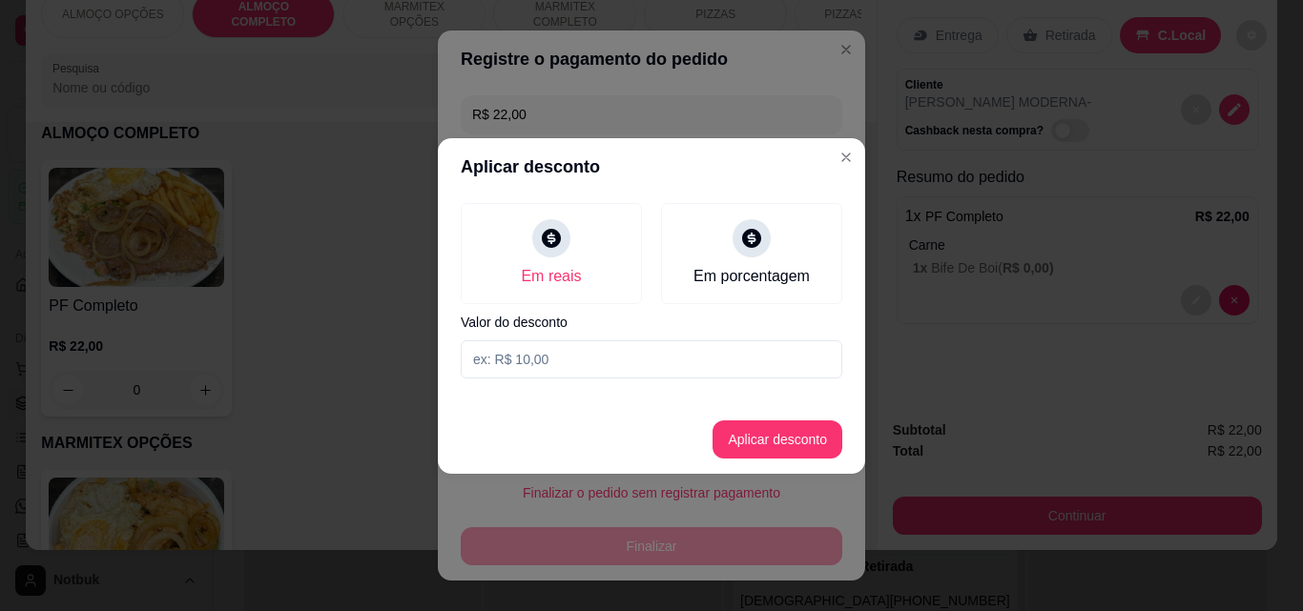
click at [501, 356] on input at bounding box center [651, 359] width 381 height 38
type input "2,00"
click at [749, 452] on button "Aplicar desconto" at bounding box center [777, 439] width 125 height 37
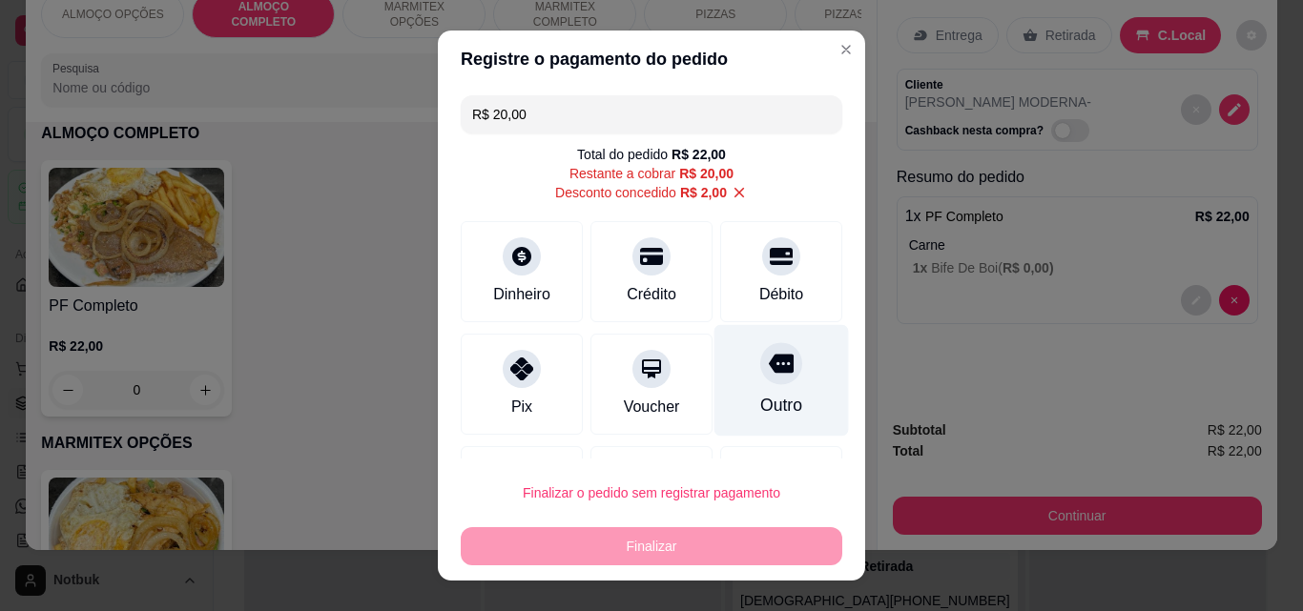
click at [769, 365] on icon at bounding box center [781, 363] width 25 height 25
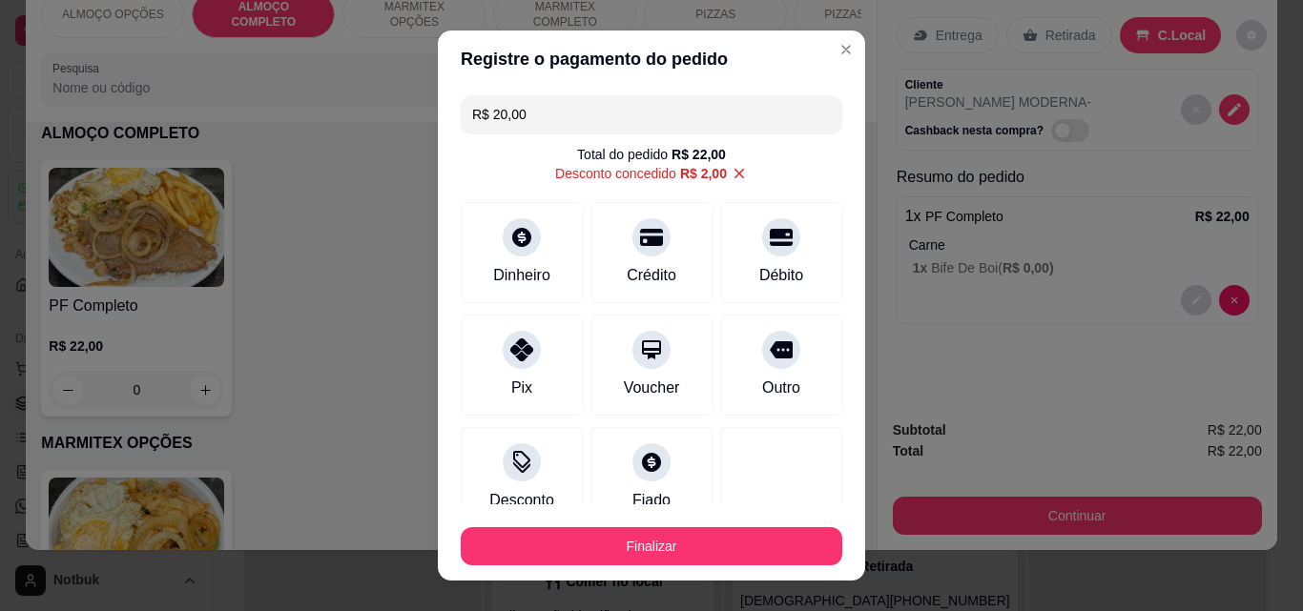
type input "R$ 0,00"
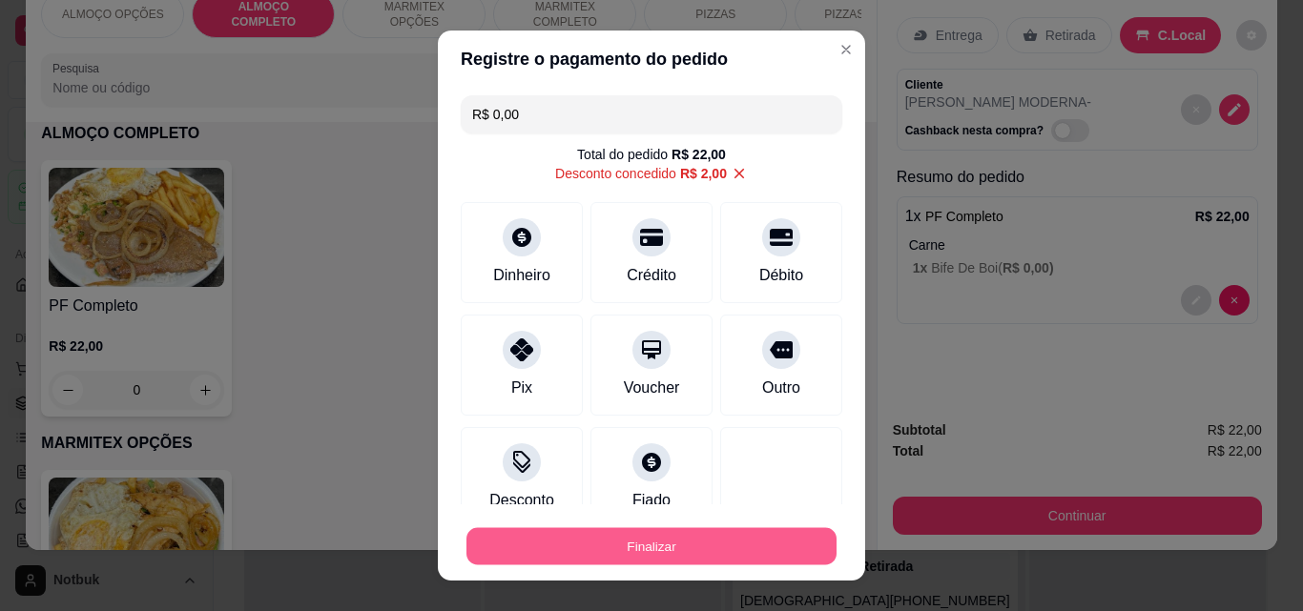
click at [665, 556] on button "Finalizar" at bounding box center [651, 546] width 370 height 37
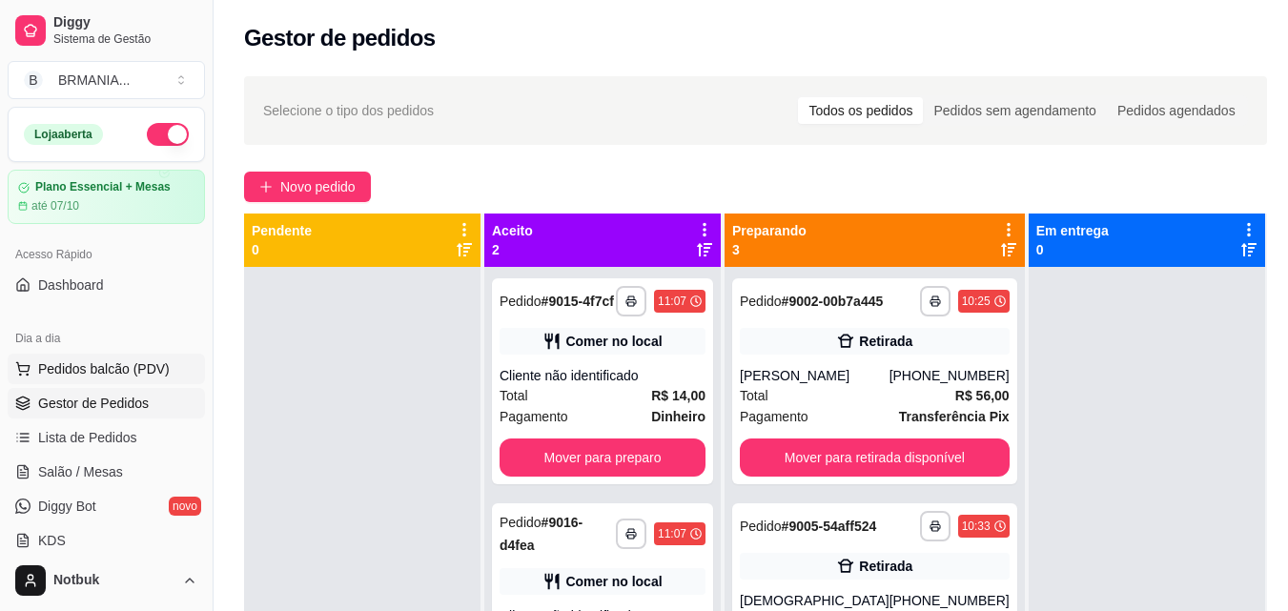
click at [142, 375] on span "Pedidos balcão (PDV)" at bounding box center [104, 369] width 132 height 19
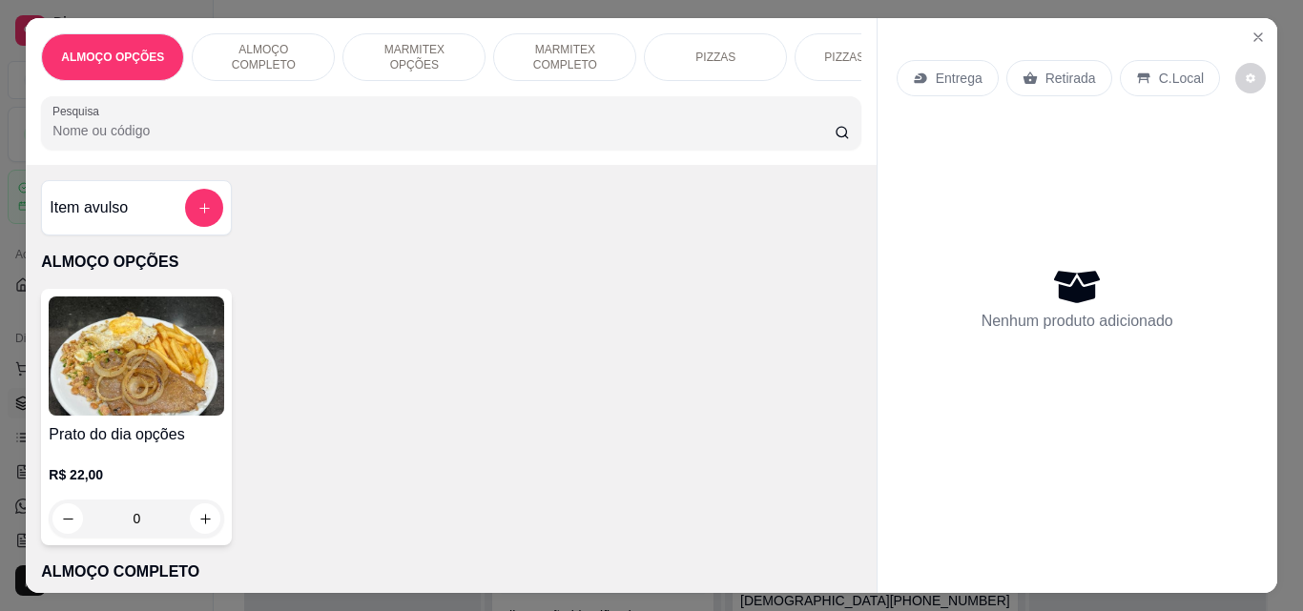
click at [269, 60] on div "ALMOÇO COMPLETO" at bounding box center [263, 57] width 143 height 48
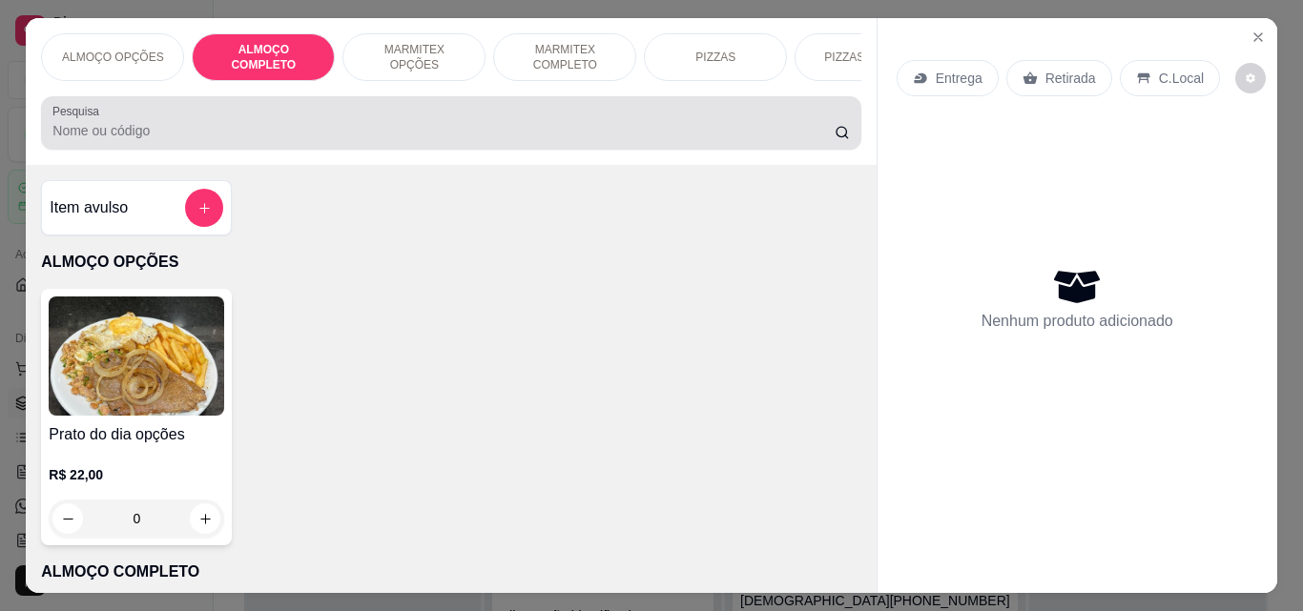
scroll to position [50, 0]
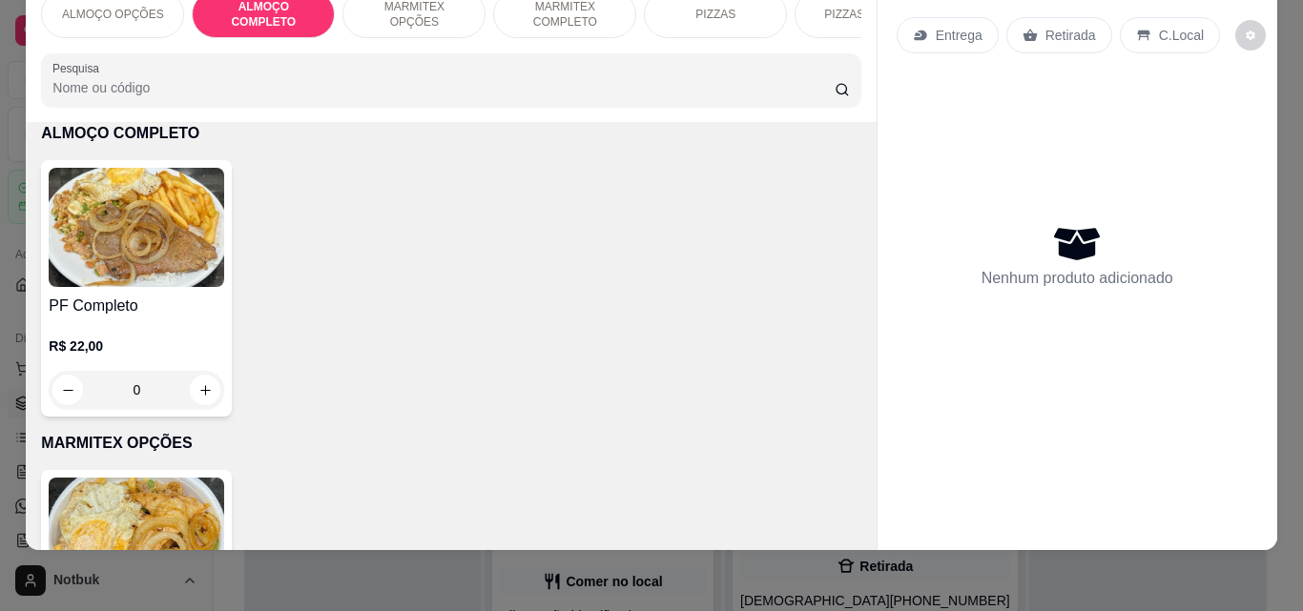
drag, startPoint x: 269, startPoint y: 60, endPoint x: 260, endPoint y: 139, distance: 79.6
click at [260, 139] on div "ALMOÇO OPÇÕES ALMOÇO COMPLETO MARMITEX OPÇÕES MARMITEX COMPLETO PIZZAS PIZZAS D…" at bounding box center [451, 262] width 850 height 575
click at [158, 372] on div "0" at bounding box center [136, 390] width 175 height 38
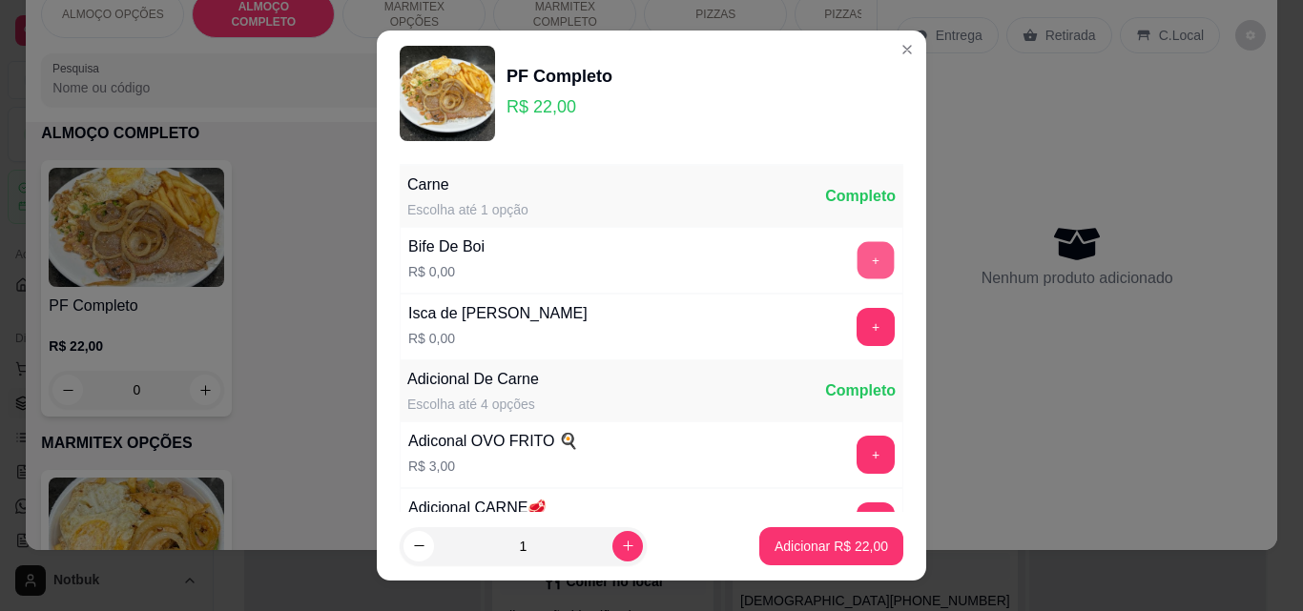
click at [857, 264] on button "+" at bounding box center [875, 260] width 37 height 37
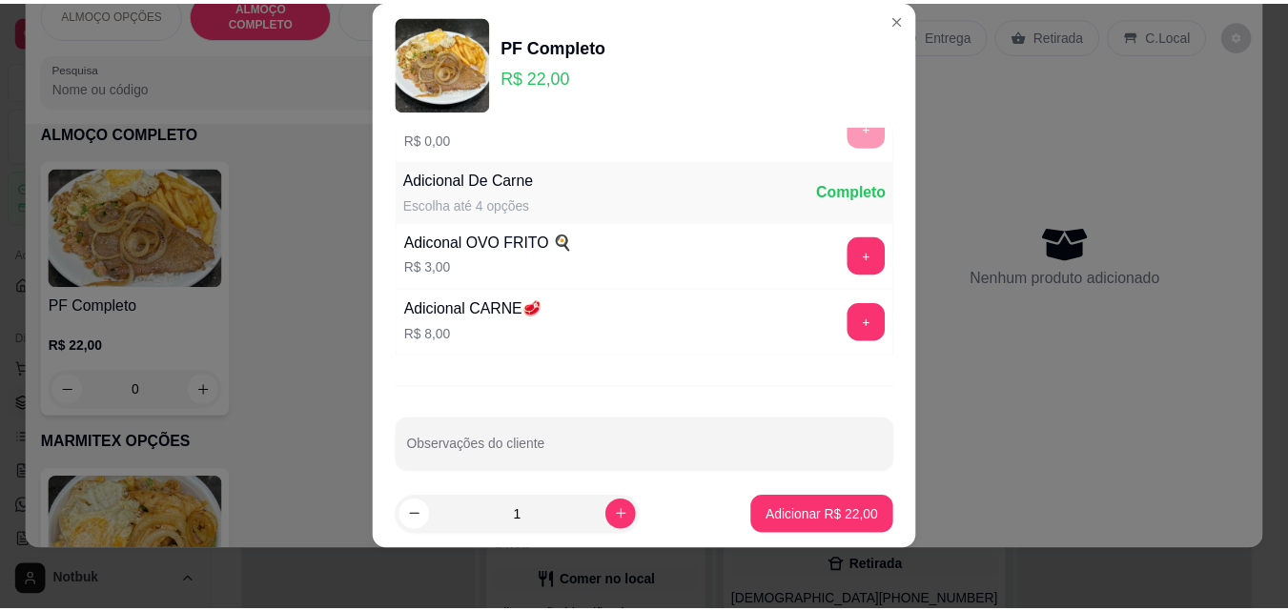
scroll to position [186, 0]
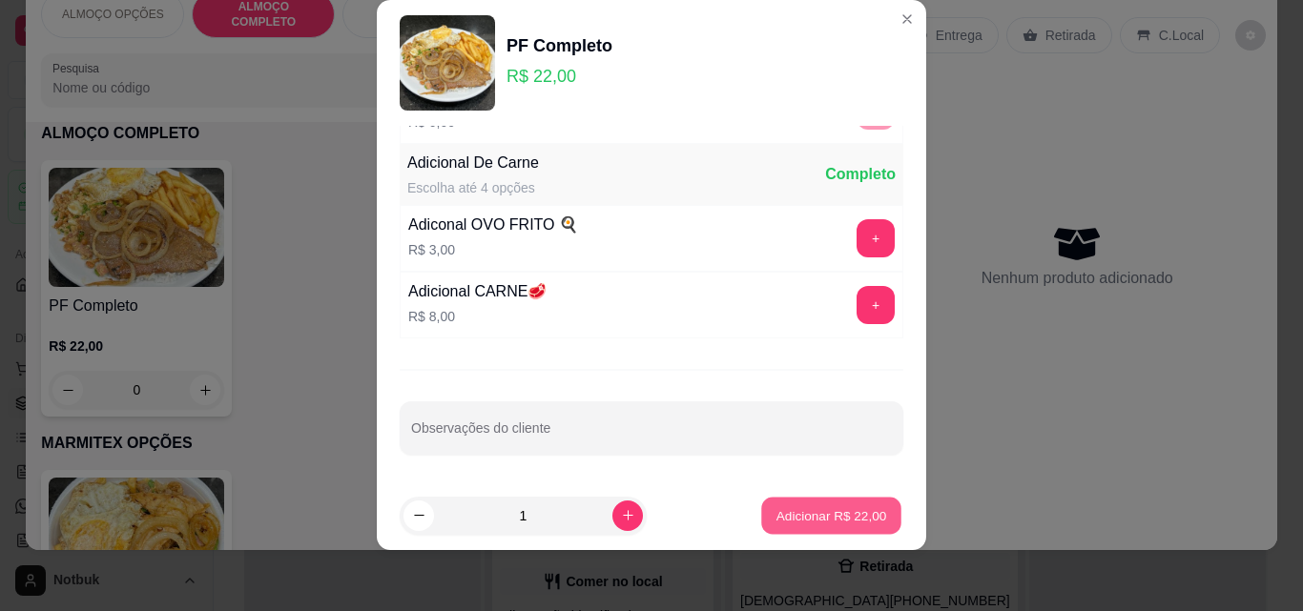
click at [810, 514] on p "Adicionar R$ 22,00" at bounding box center [831, 515] width 111 height 18
click at [1164, 26] on p "C.Local" at bounding box center [1181, 35] width 45 height 19
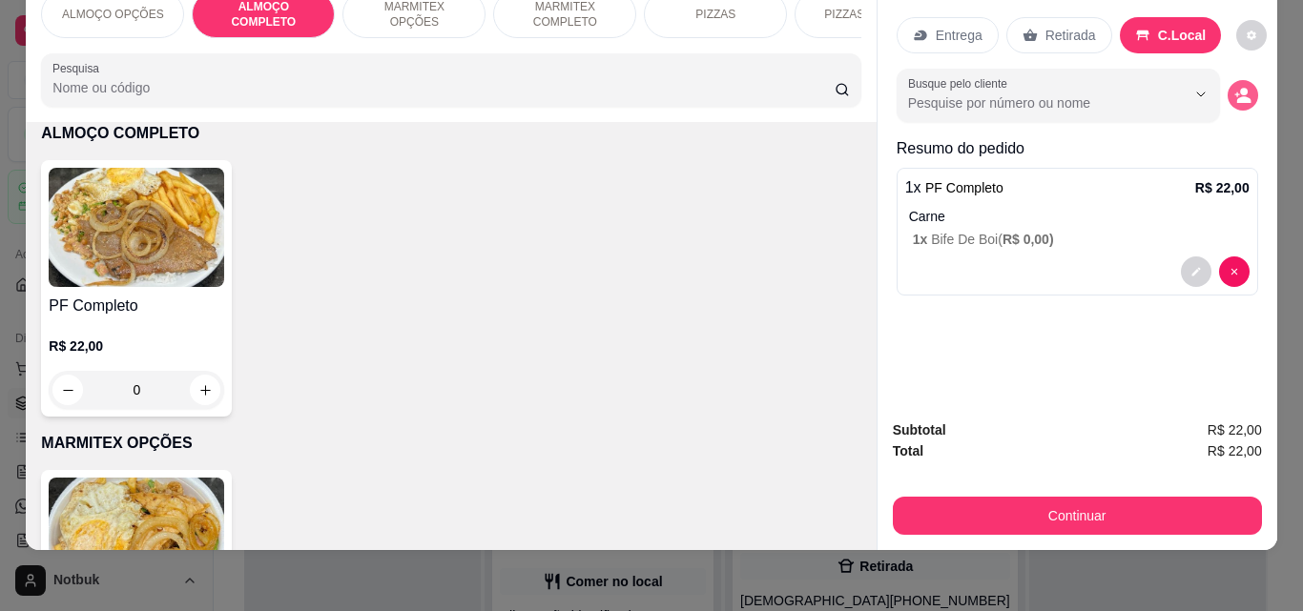
click at [1236, 96] on icon "decrease-product-quantity" at bounding box center [1243, 99] width 14 height 7
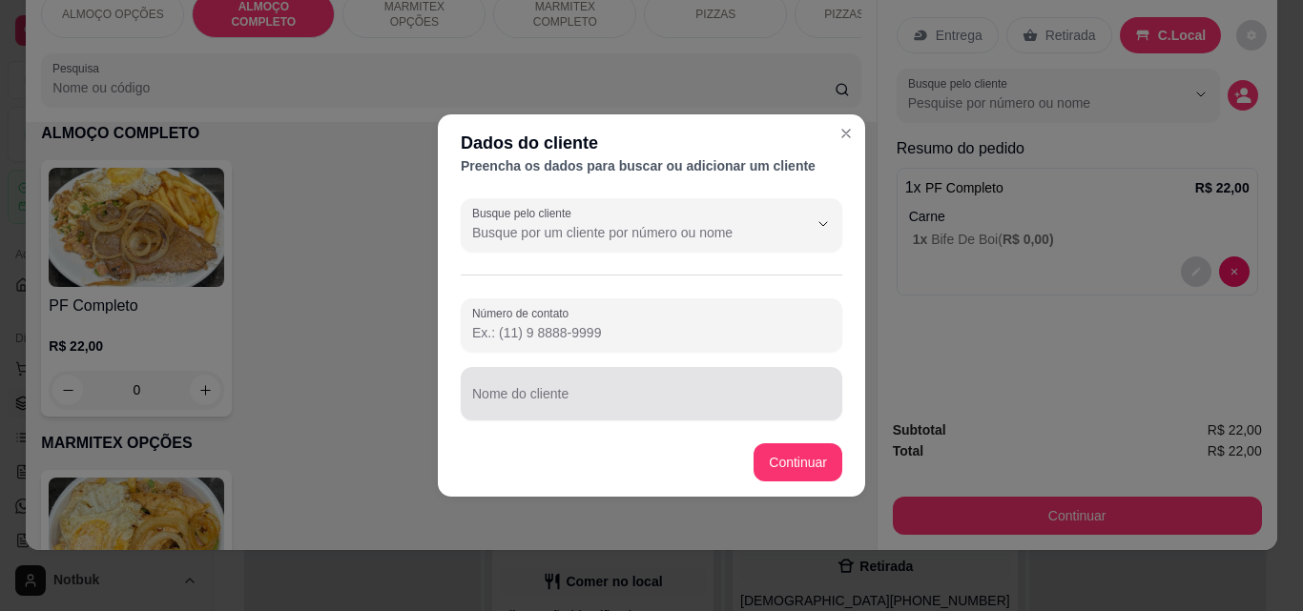
click at [709, 411] on div at bounding box center [651, 394] width 359 height 38
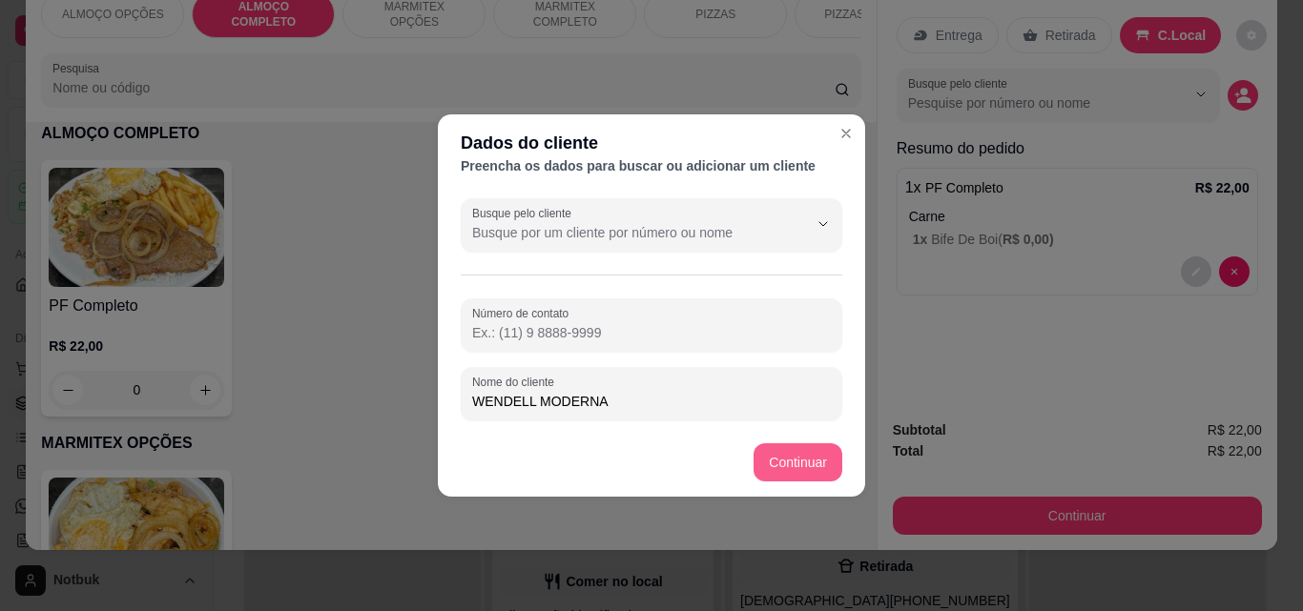
type input "WENDELL MODERNA"
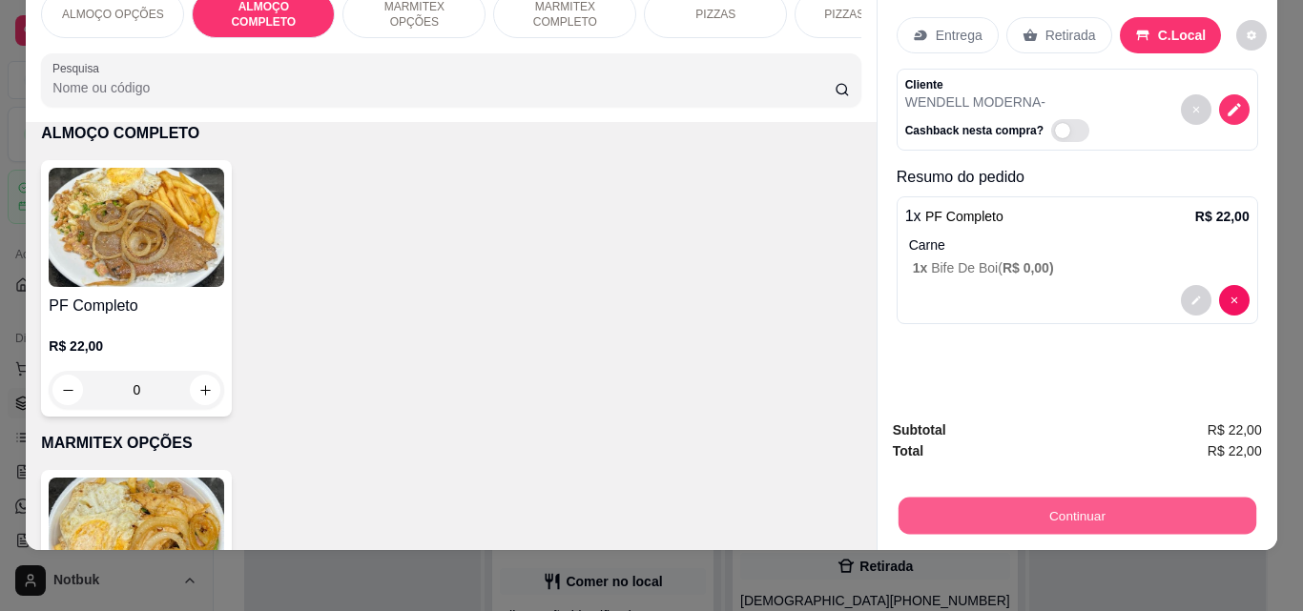
click at [1031, 497] on button "Continuar" at bounding box center [1076, 515] width 358 height 37
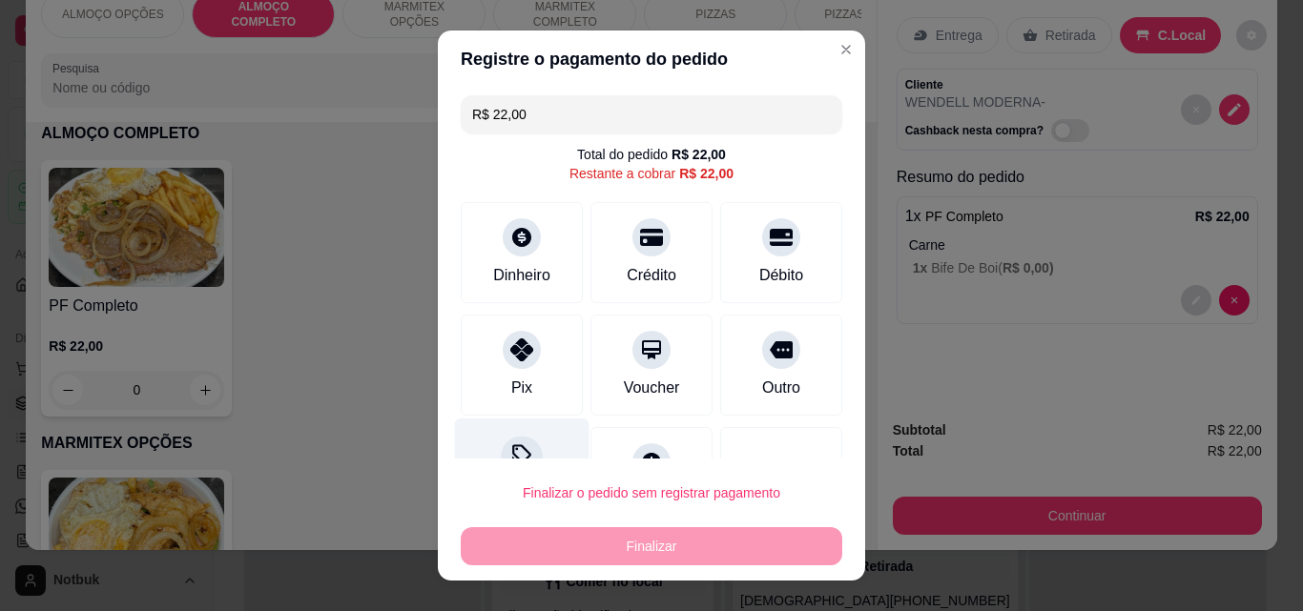
click at [490, 439] on div "Desconto" at bounding box center [522, 475] width 134 height 112
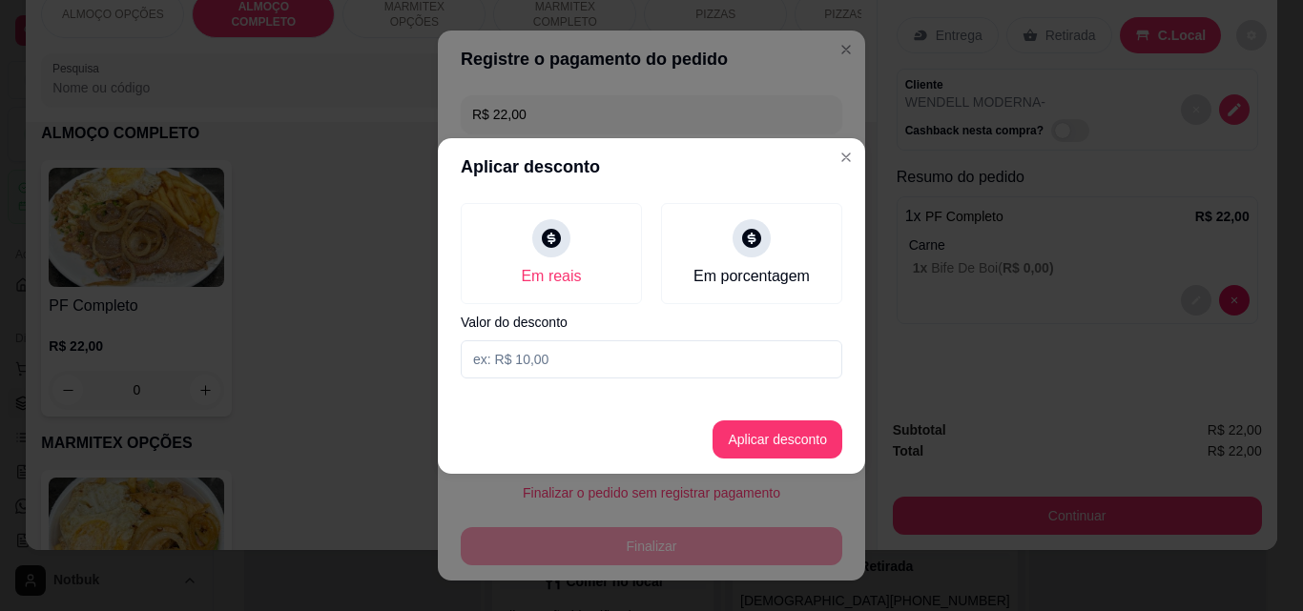
click at [566, 356] on input at bounding box center [651, 359] width 381 height 38
type input "2,00"
click at [796, 434] on button "Aplicar desconto" at bounding box center [777, 440] width 130 height 38
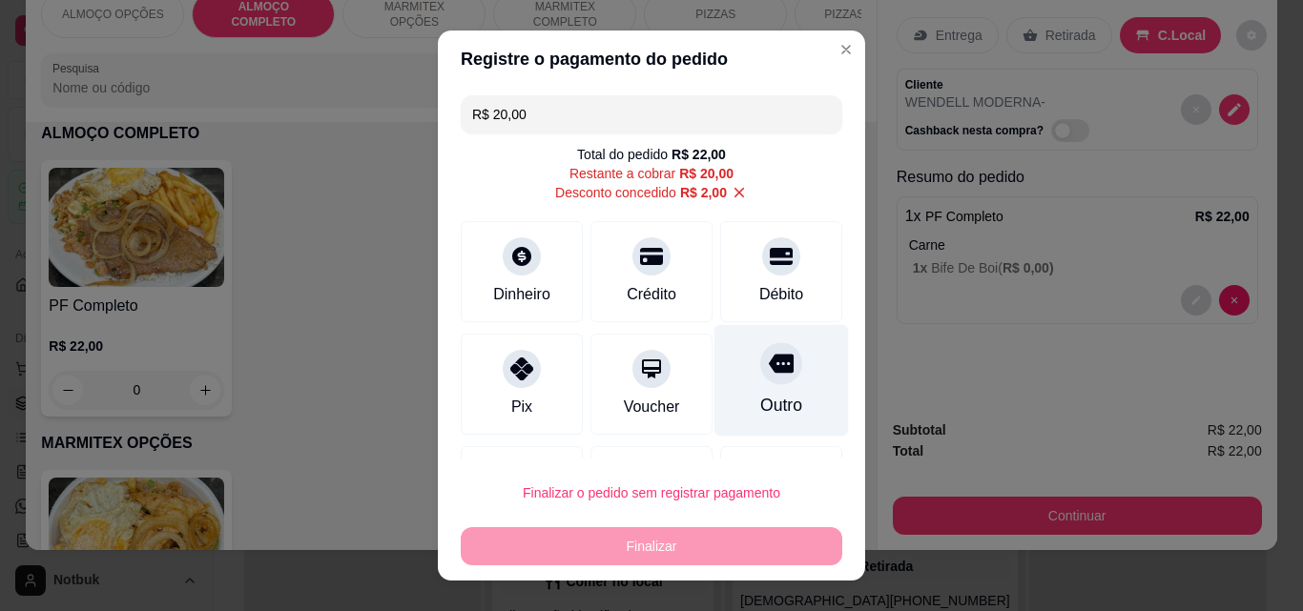
click at [760, 378] on div at bounding box center [781, 363] width 42 height 42
type input "R$ 0,00"
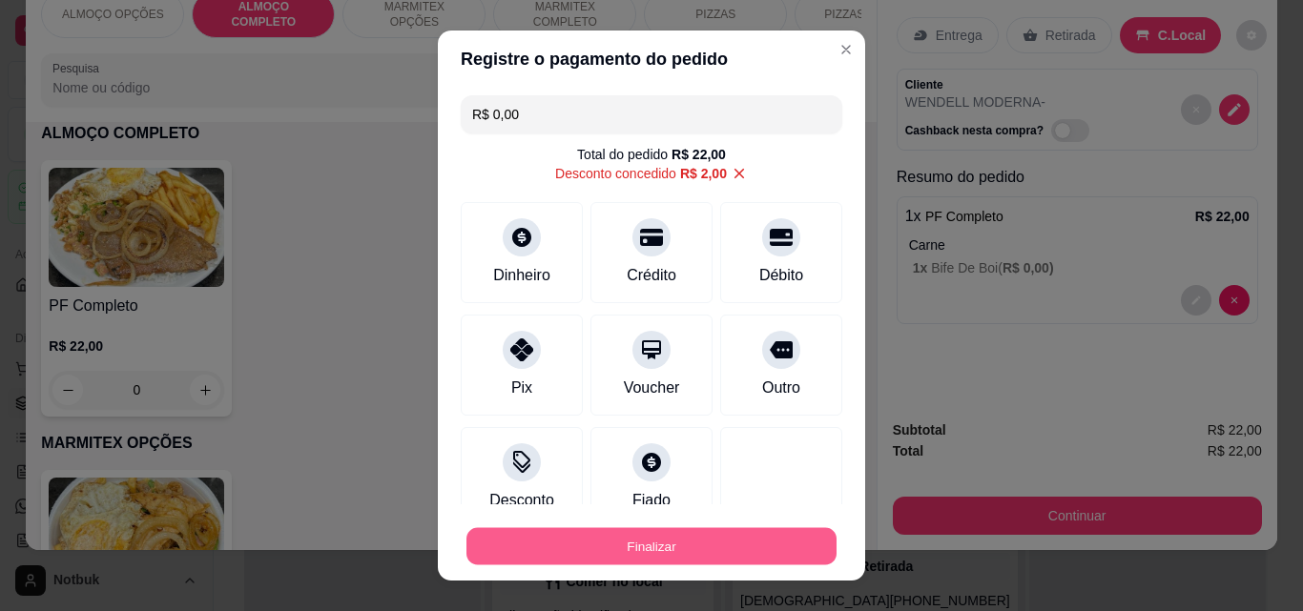
click at [668, 550] on button "Finalizar" at bounding box center [651, 546] width 370 height 37
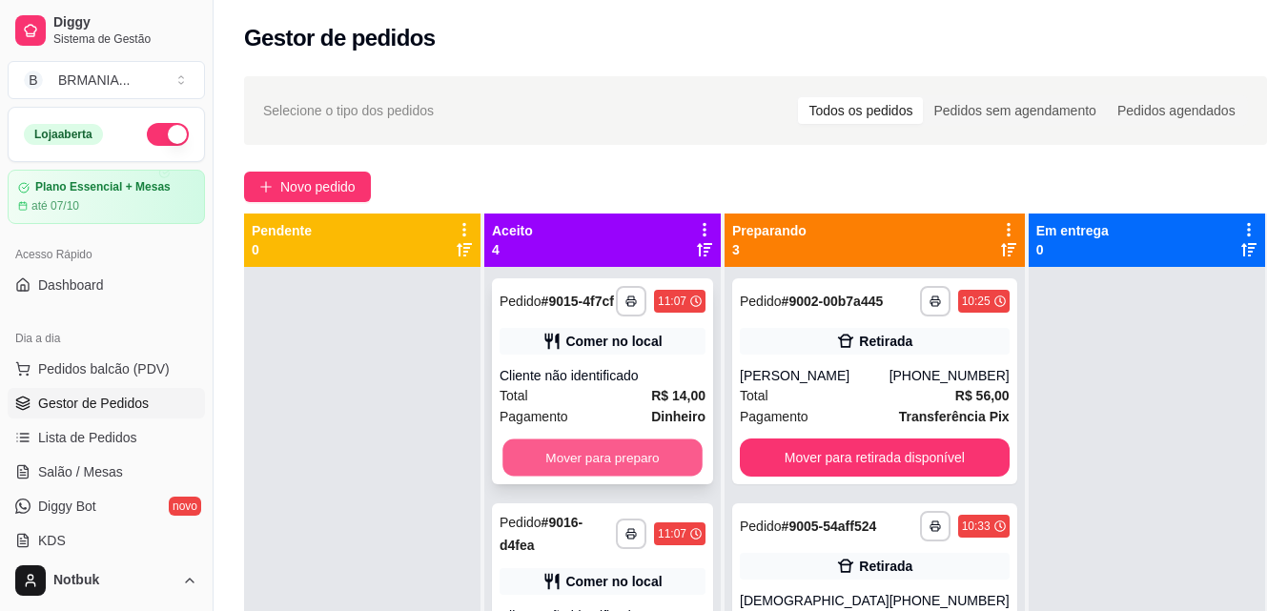
click at [586, 477] on button "Mover para preparo" at bounding box center [603, 458] width 200 height 37
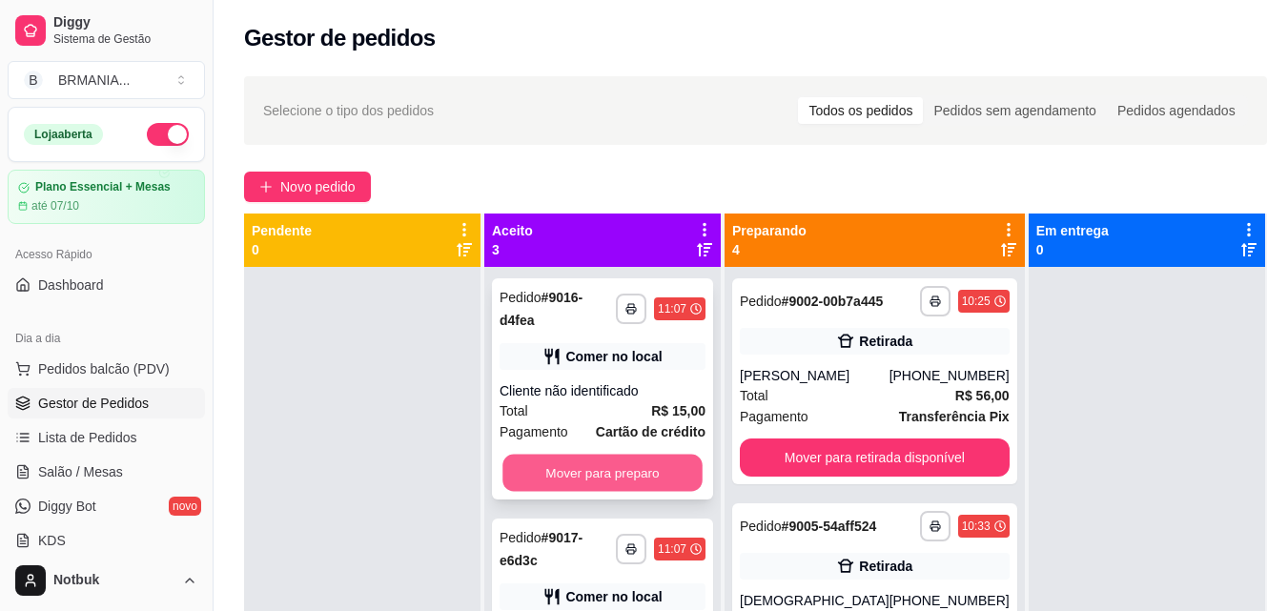
click at [589, 475] on button "Mover para preparo" at bounding box center [603, 473] width 200 height 37
click at [594, 462] on button "Mover para preparo" at bounding box center [603, 473] width 200 height 37
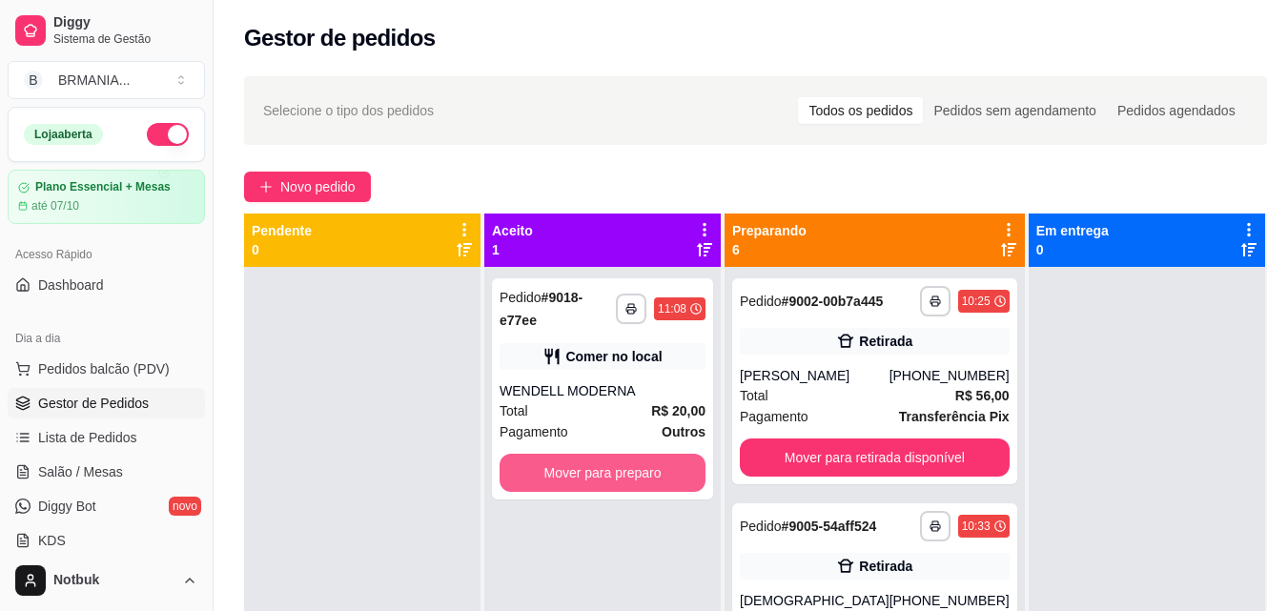
click at [594, 462] on button "Mover para preparo" at bounding box center [603, 473] width 206 height 38
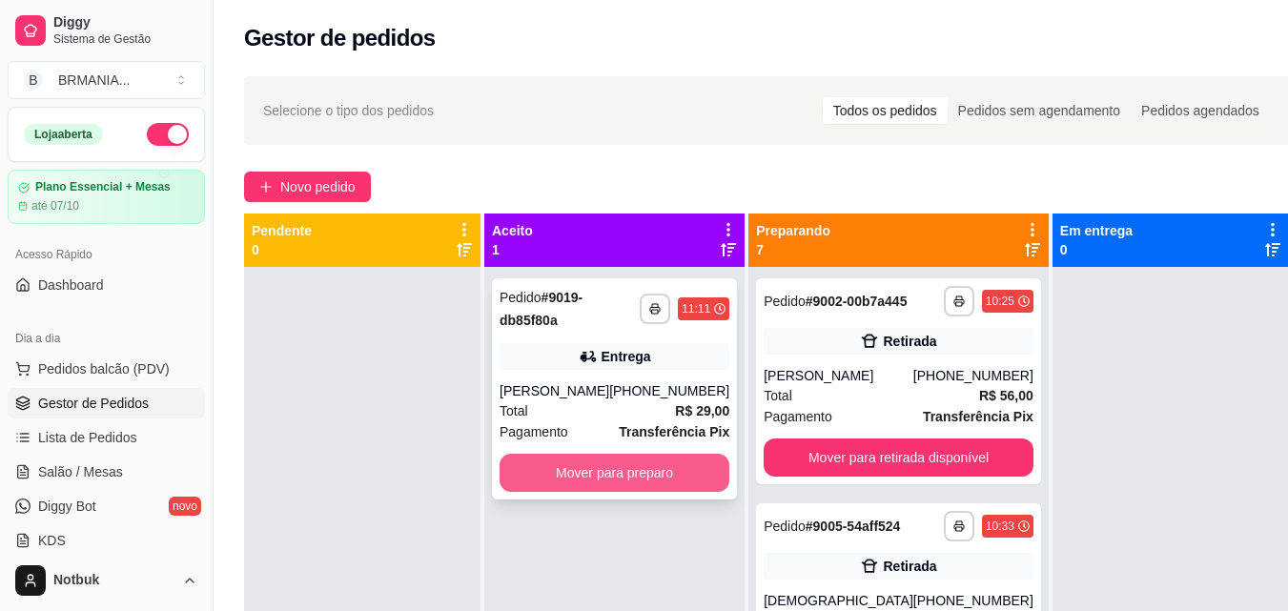
click at [690, 489] on button "Mover para preparo" at bounding box center [615, 473] width 230 height 38
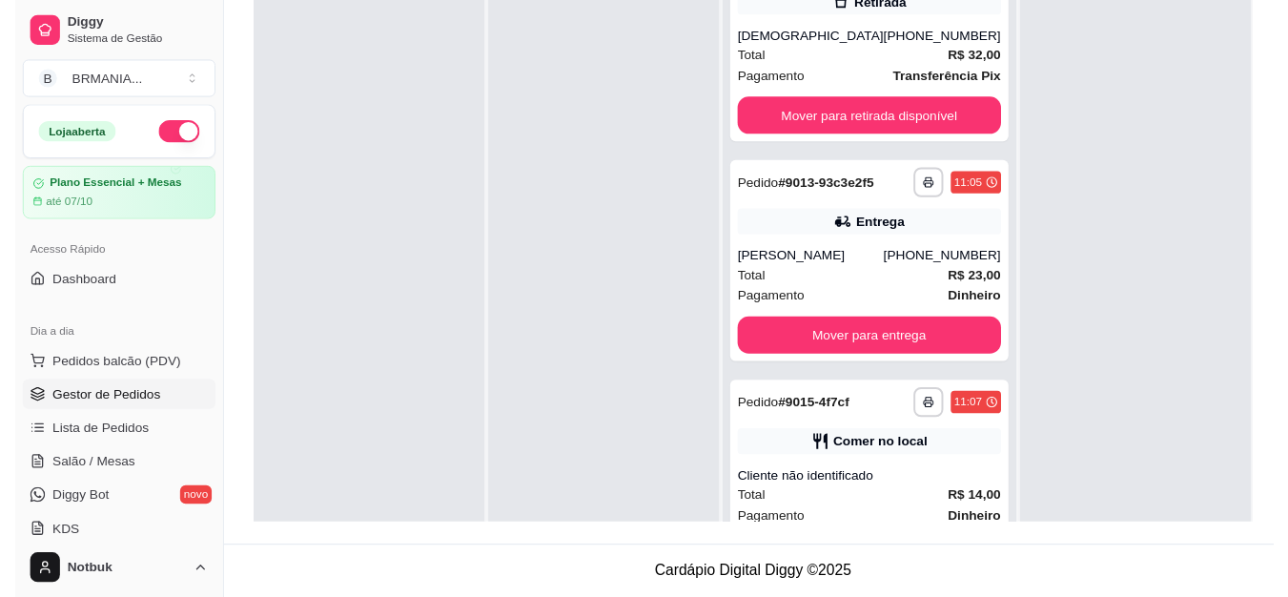
scroll to position [271, 0]
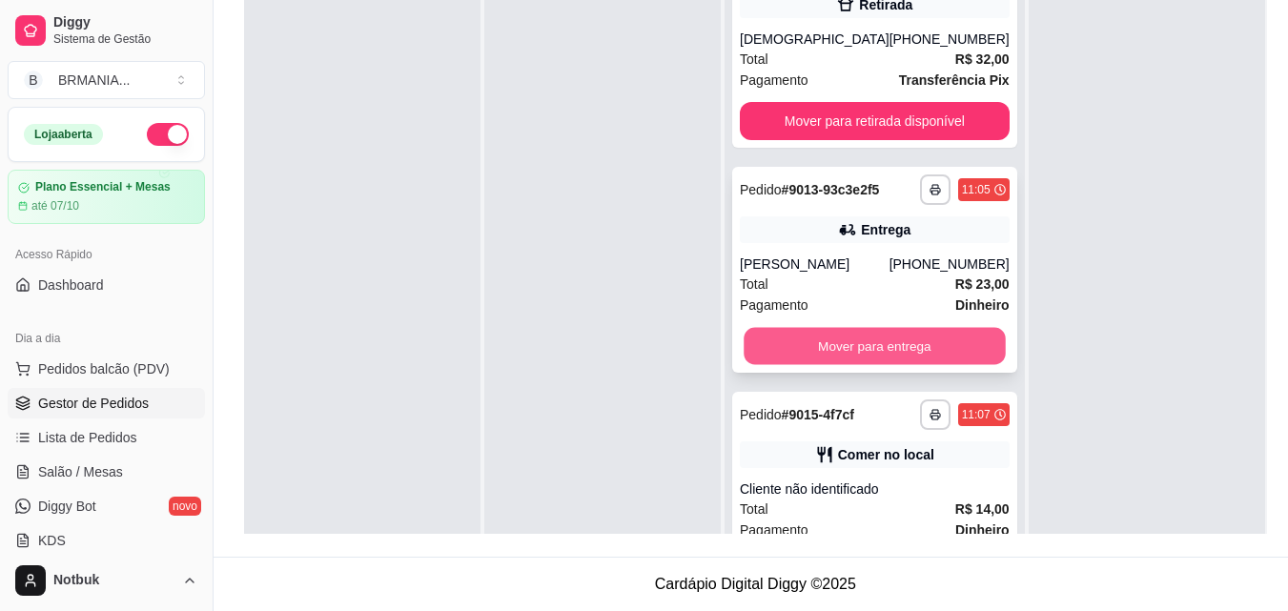
click at [884, 365] on button "Mover para entrega" at bounding box center [874, 346] width 261 height 37
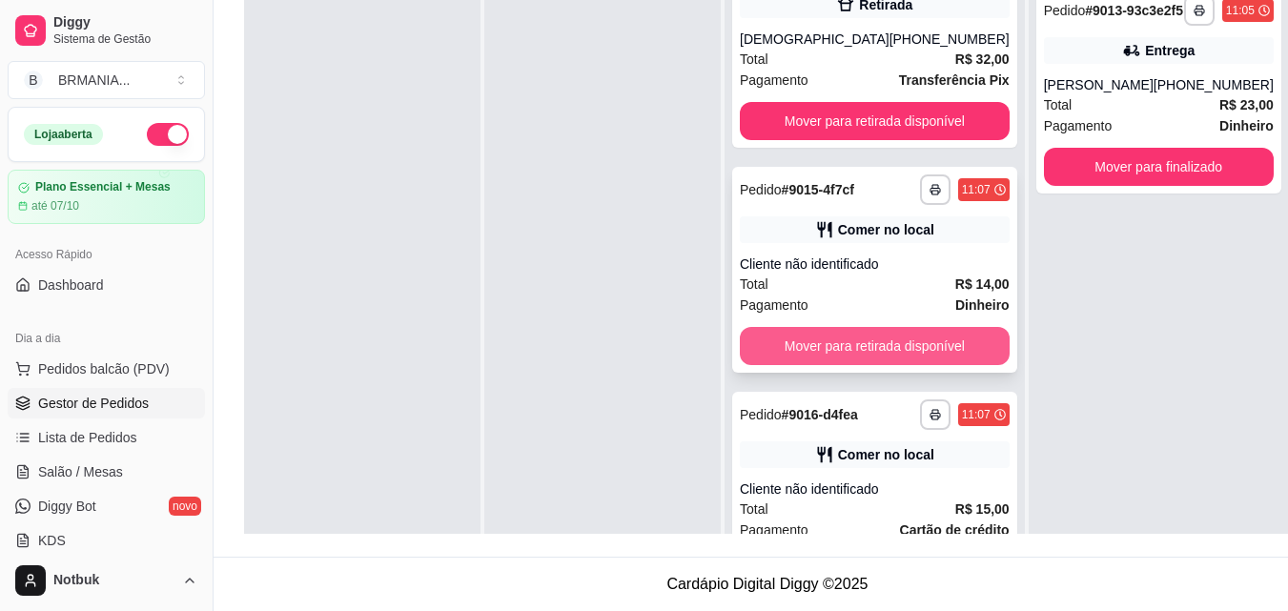
click at [874, 365] on button "Mover para retirada disponível" at bounding box center [875, 346] width 270 height 38
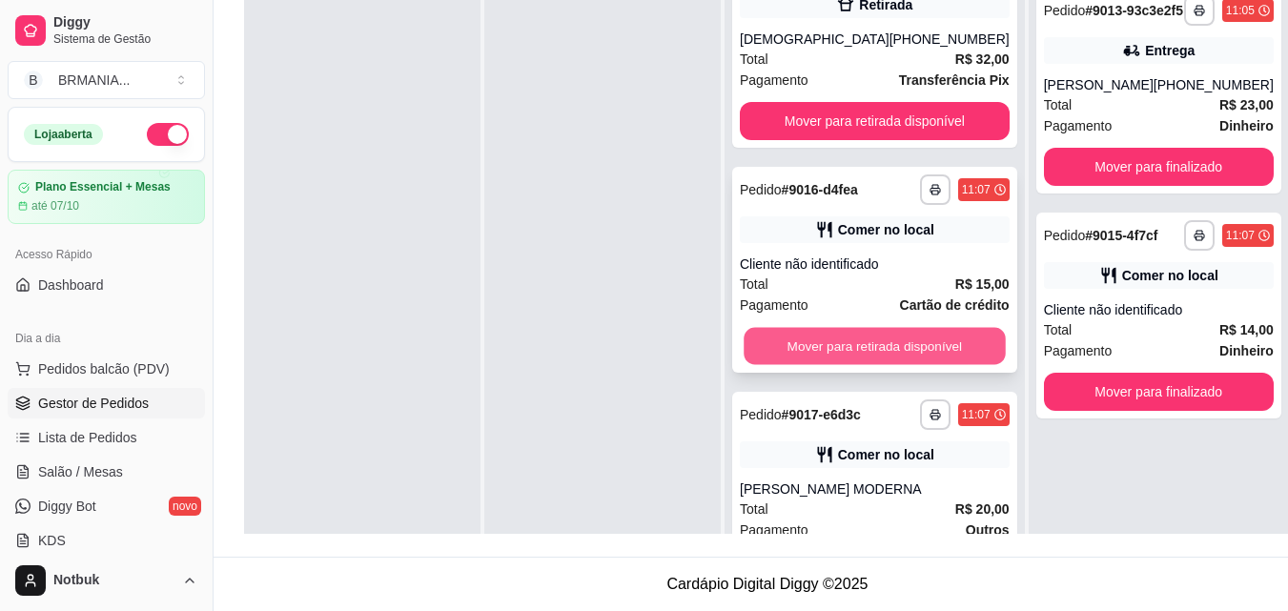
click at [857, 365] on button "Mover para retirada disponível" at bounding box center [874, 346] width 261 height 37
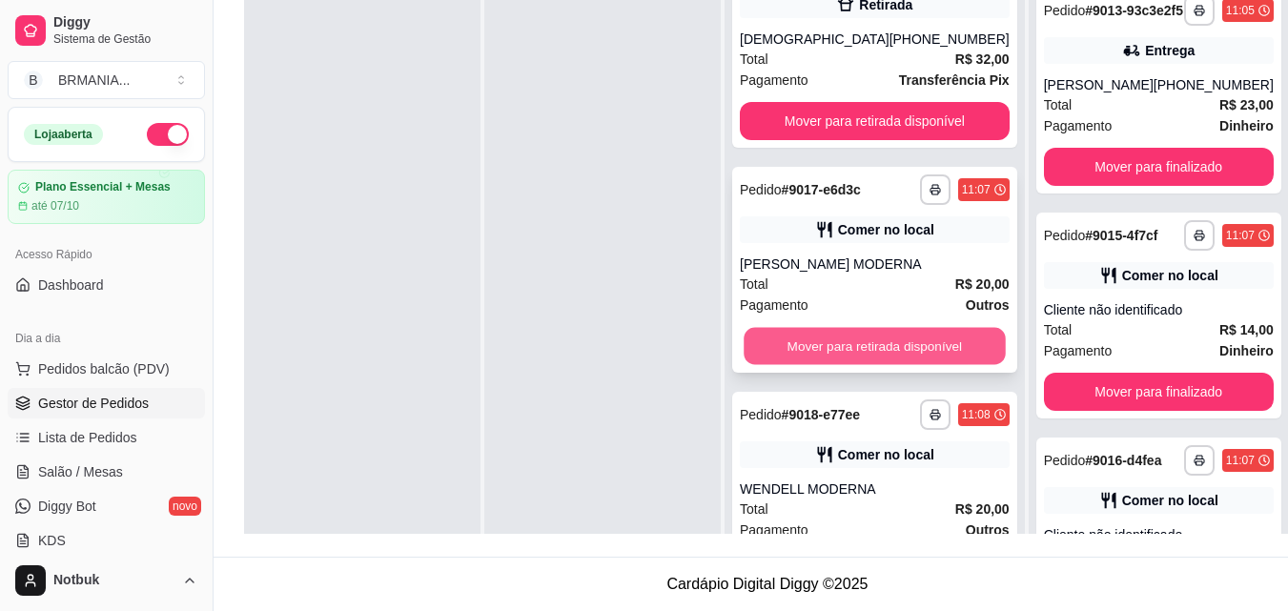
click at [854, 365] on button "Mover para retirada disponível" at bounding box center [874, 346] width 261 height 37
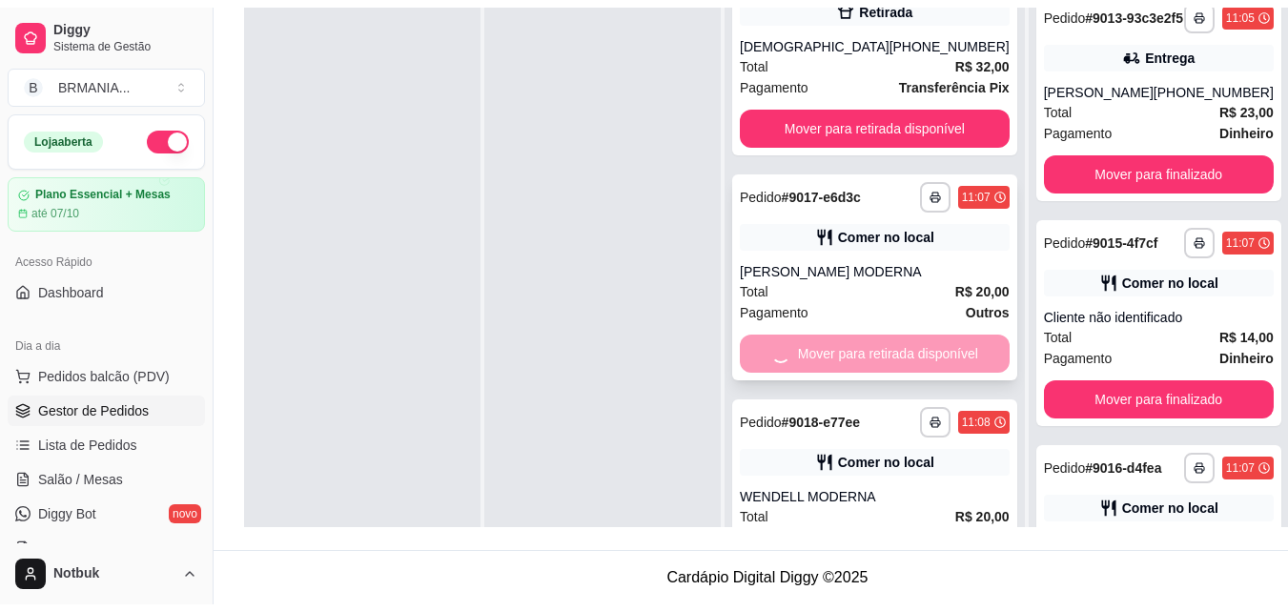
scroll to position [259, 0]
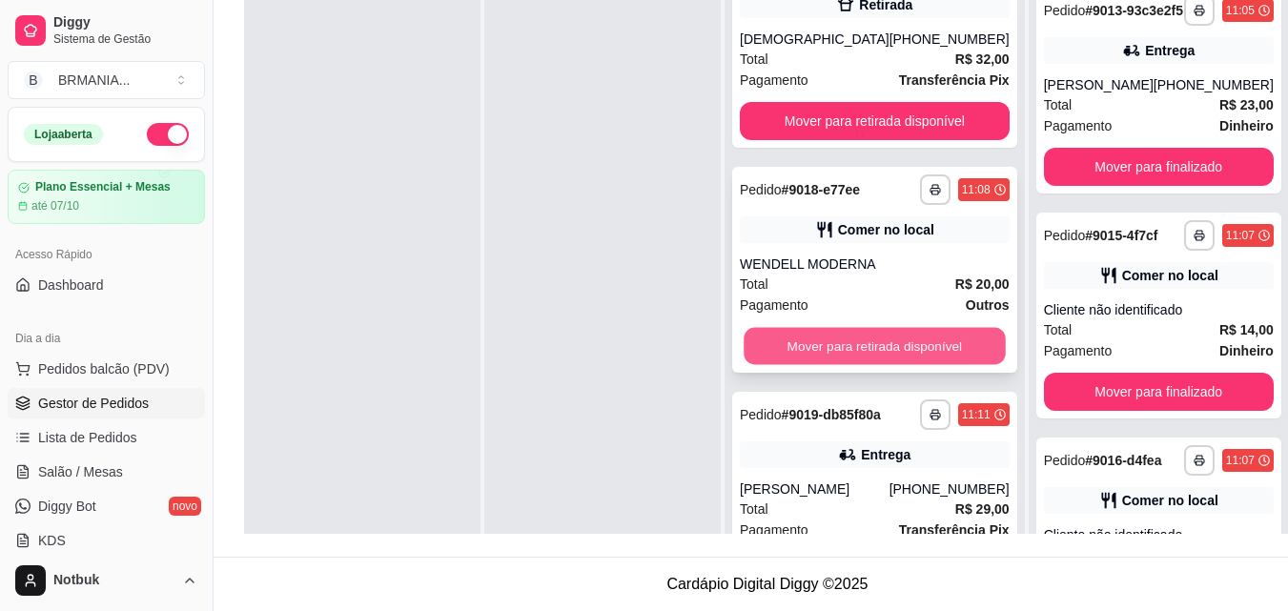
click at [852, 365] on button "Mover para retirada disponível" at bounding box center [874, 346] width 261 height 37
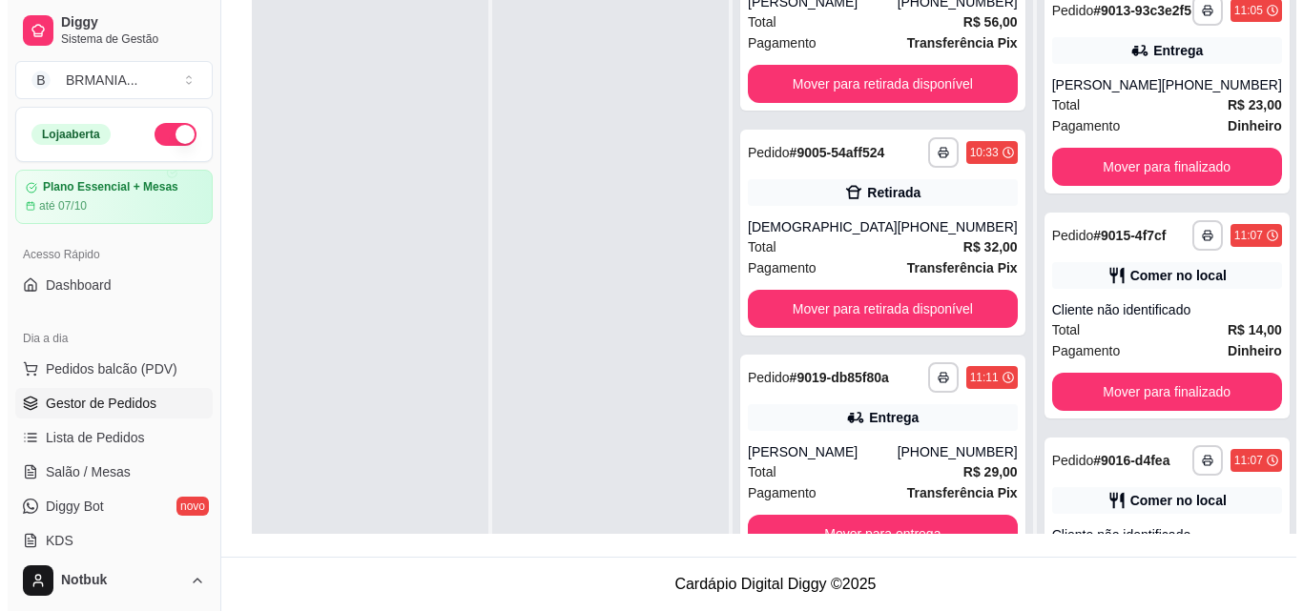
scroll to position [129, 0]
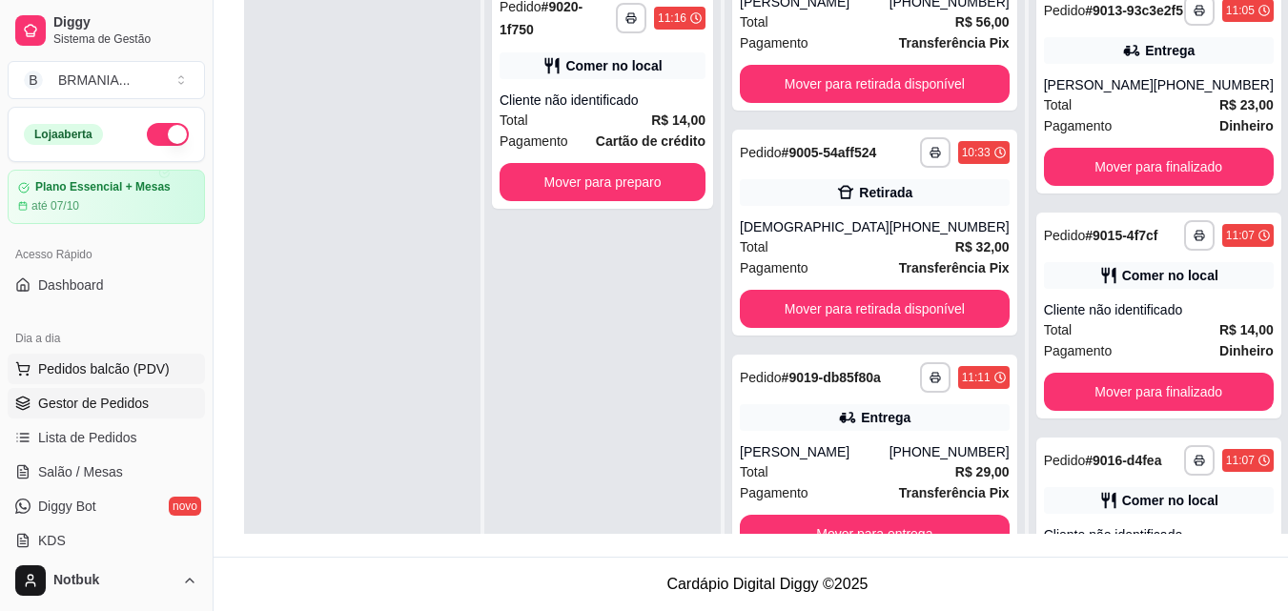
click at [158, 366] on span "Pedidos balcão (PDV)" at bounding box center [104, 369] width 132 height 19
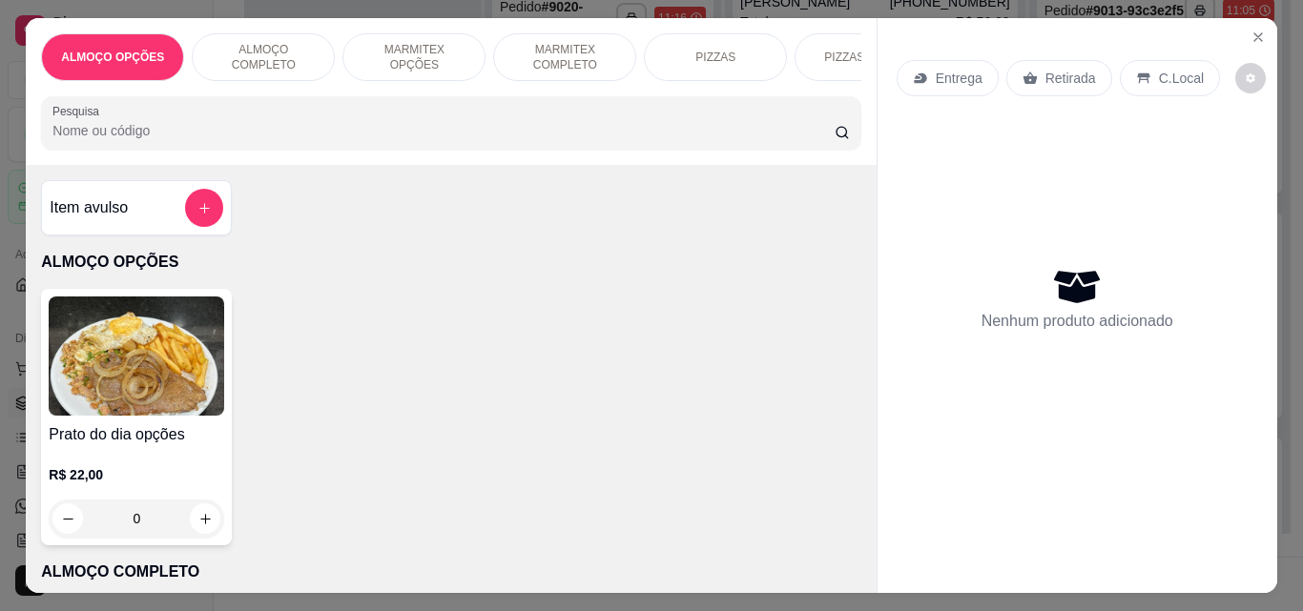
click at [289, 45] on p "ALMOÇO COMPLETO" at bounding box center [263, 57] width 111 height 31
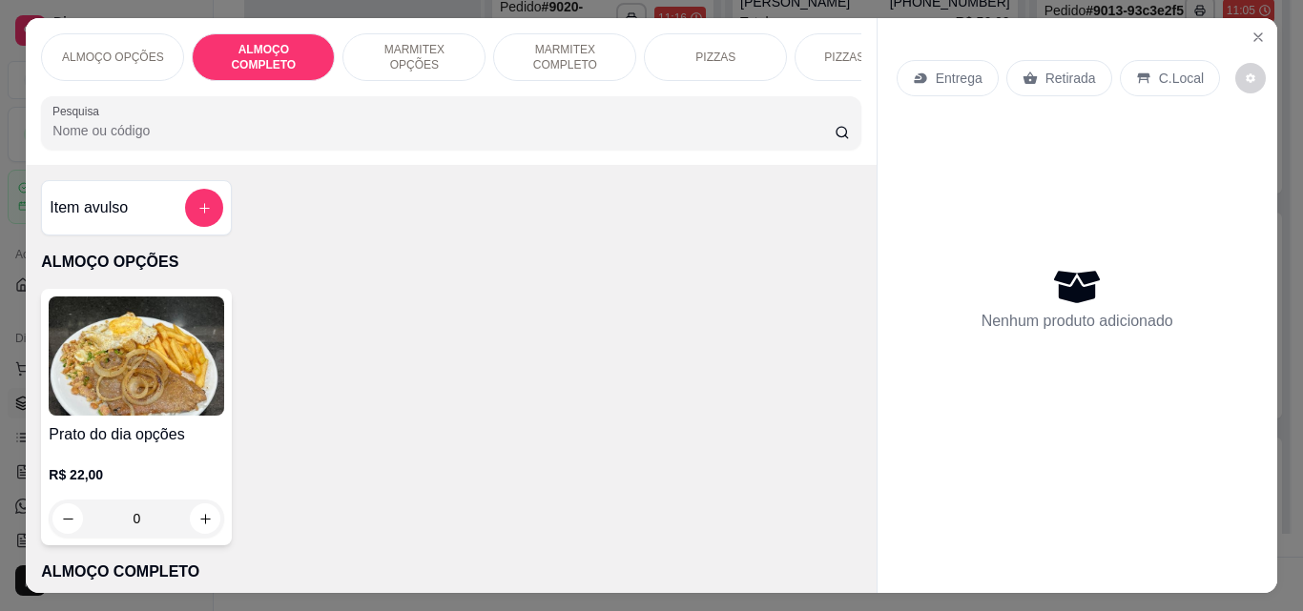
scroll to position [50, 0]
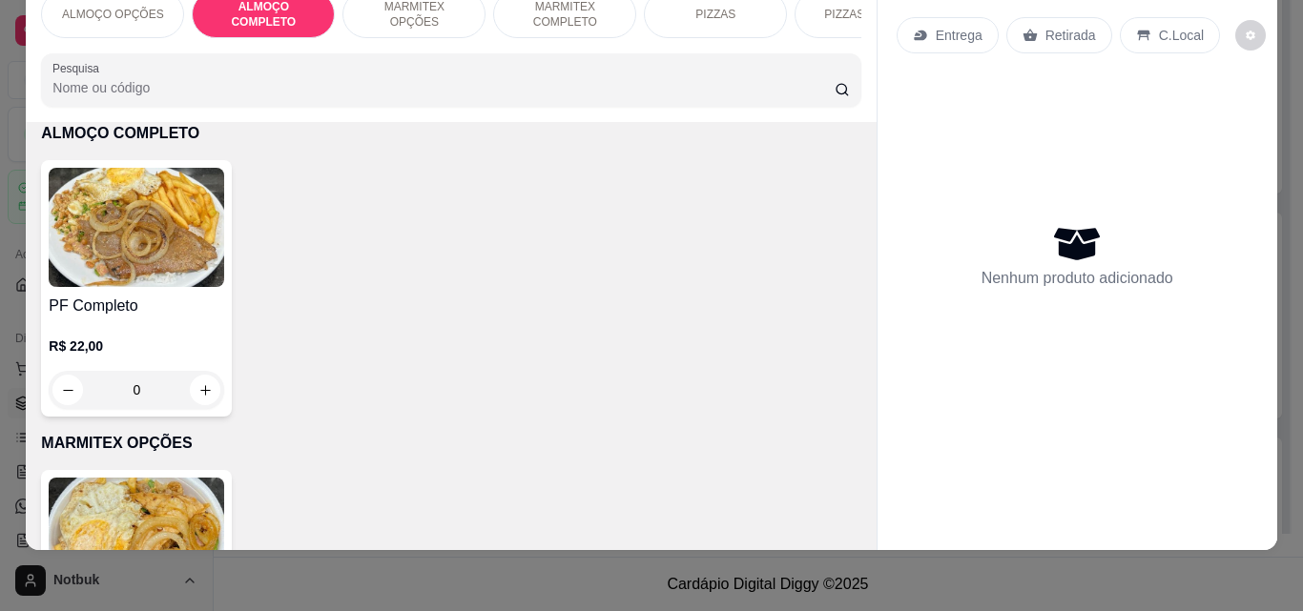
click at [156, 257] on img at bounding box center [136, 227] width 175 height 119
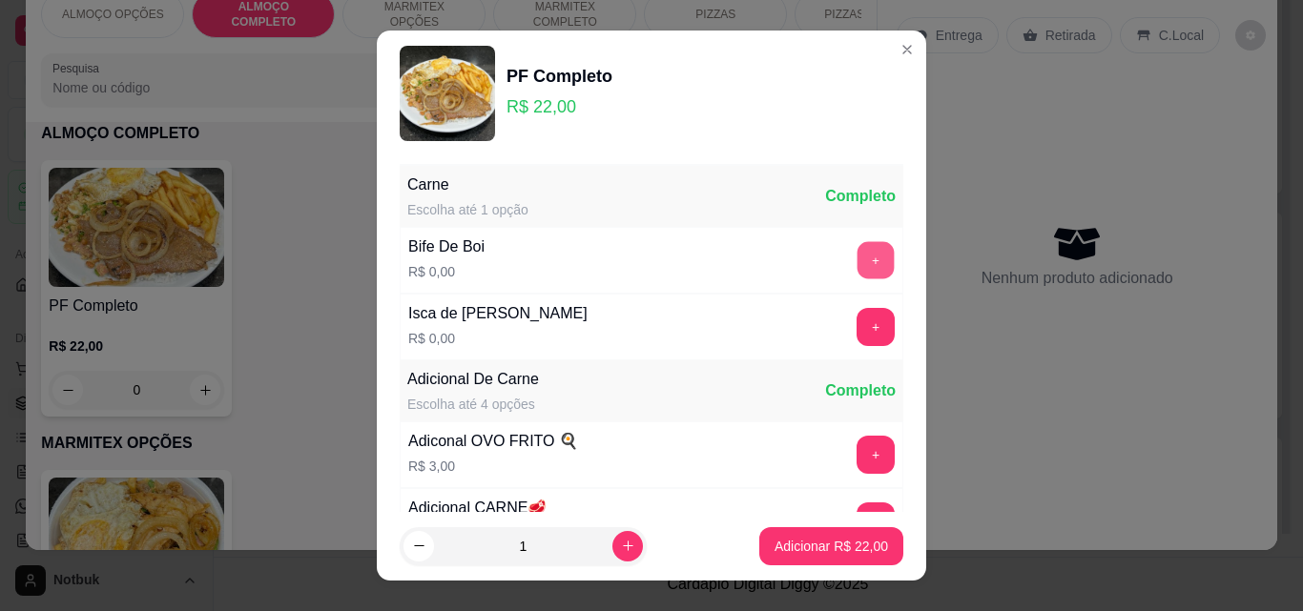
click at [857, 253] on button "+" at bounding box center [875, 260] width 37 height 37
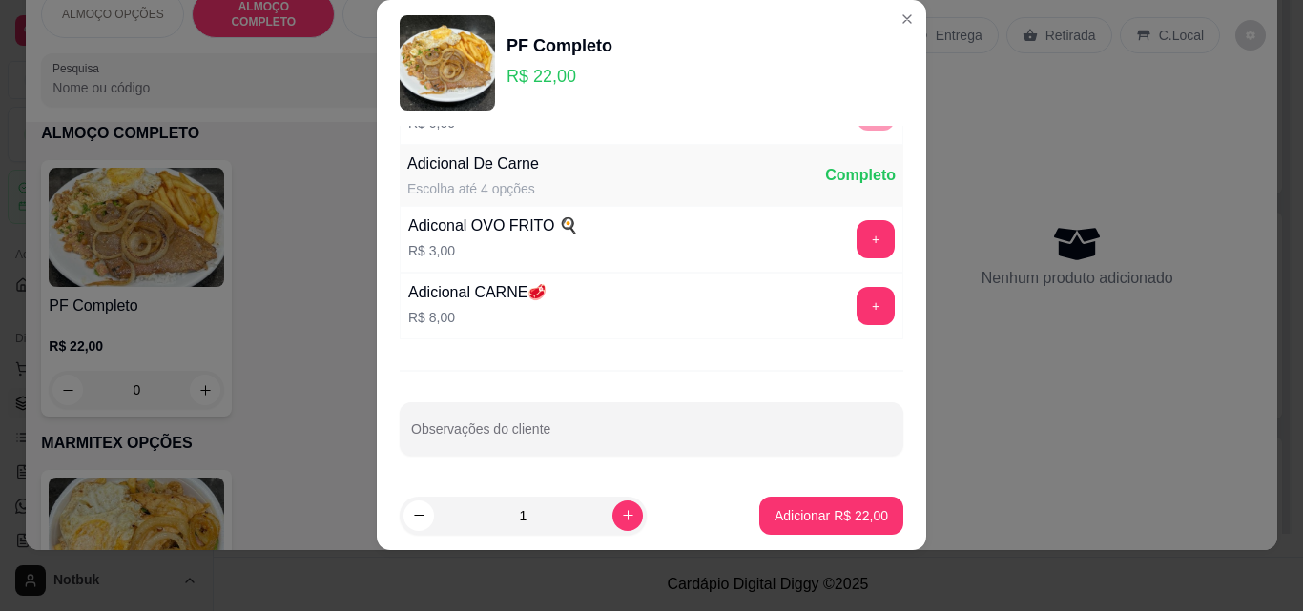
scroll to position [186, 0]
click at [825, 514] on p "Adicionar R$ 22,00" at bounding box center [831, 515] width 111 height 18
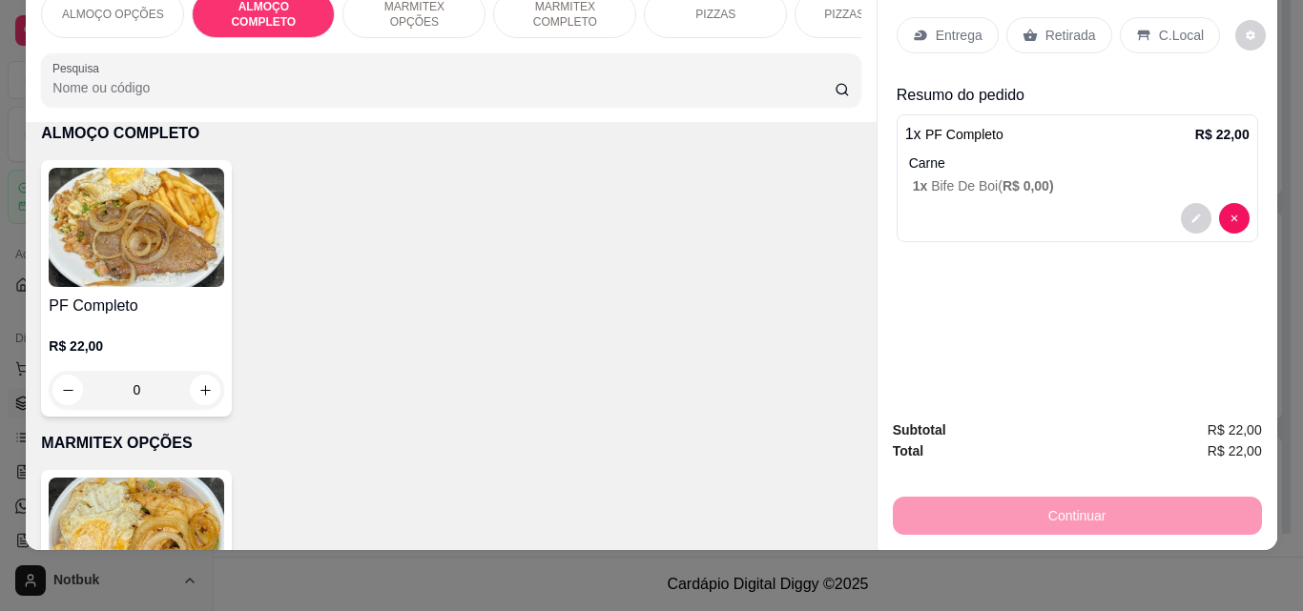
click at [1161, 27] on p "C.Local" at bounding box center [1181, 35] width 45 height 19
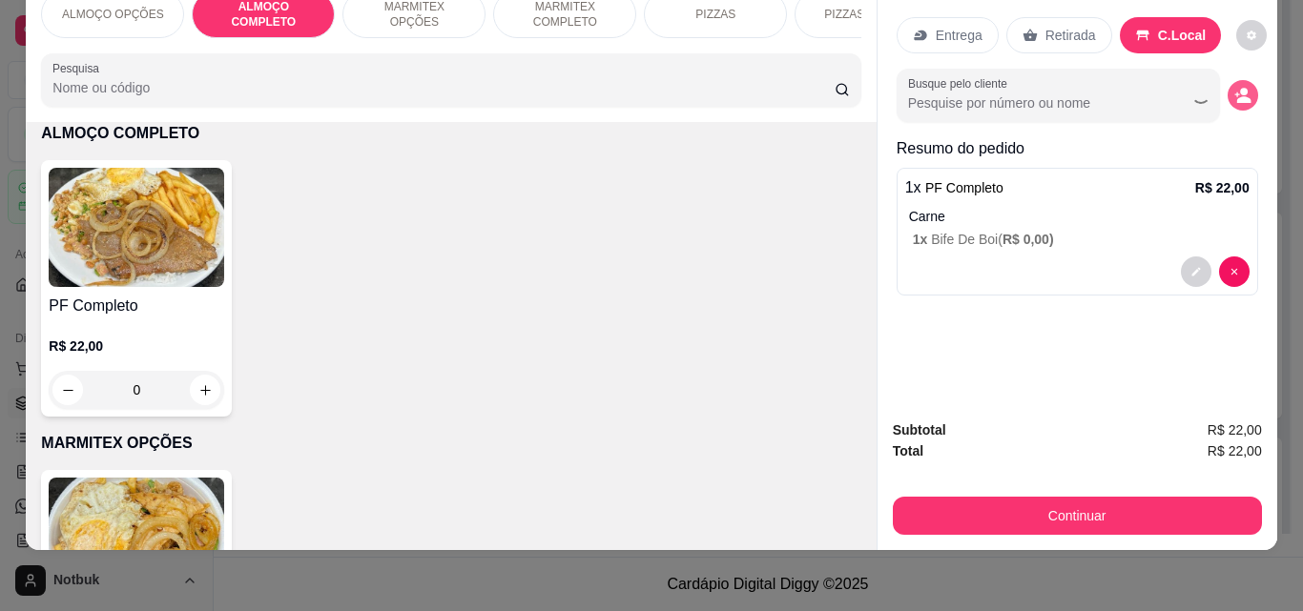
click at [1234, 87] on icon "decrease-product-quantity" at bounding box center [1242, 95] width 17 height 17
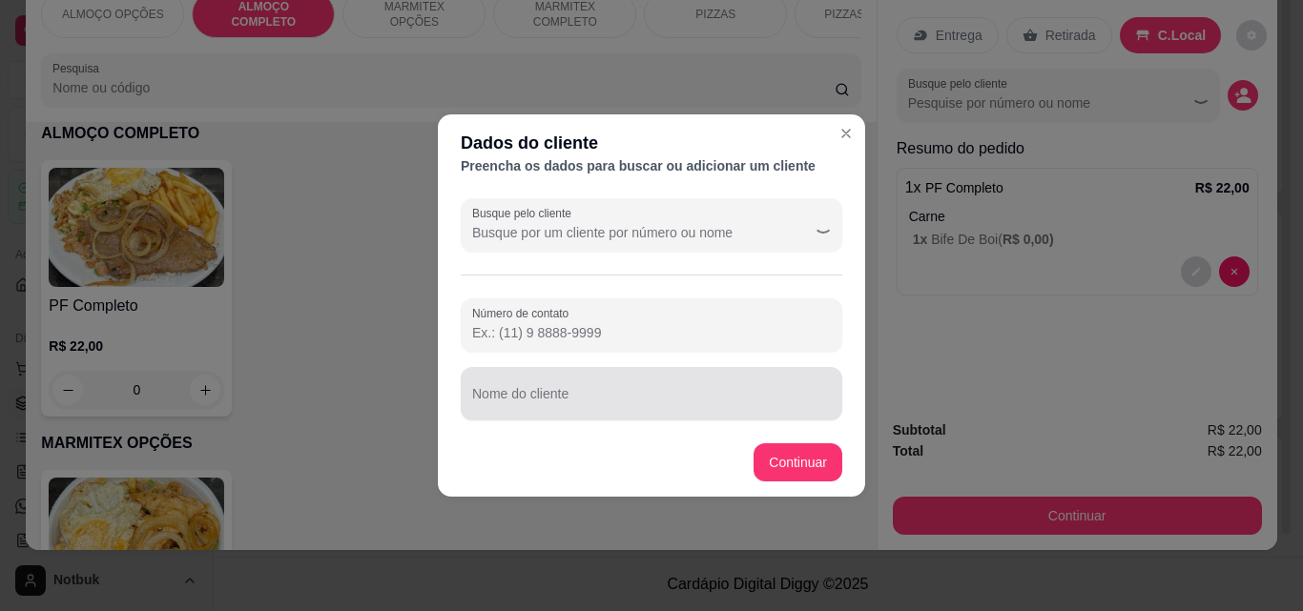
click at [700, 406] on input "Nome do cliente" at bounding box center [651, 401] width 359 height 19
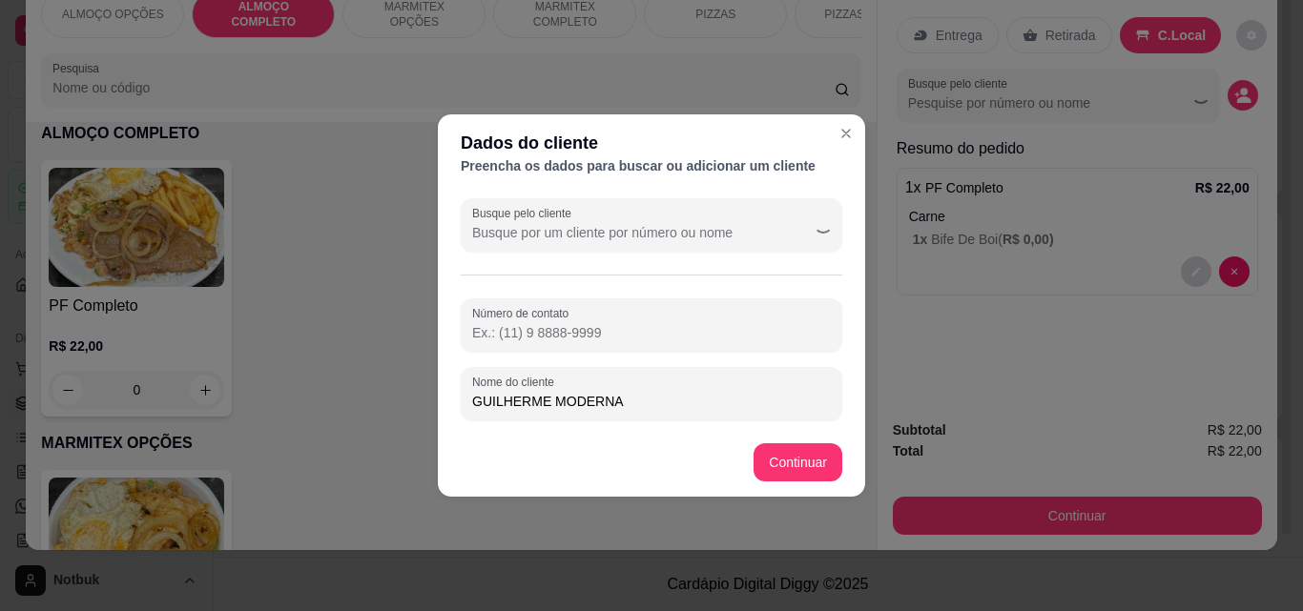
type input "GUILHERME MODERNA"
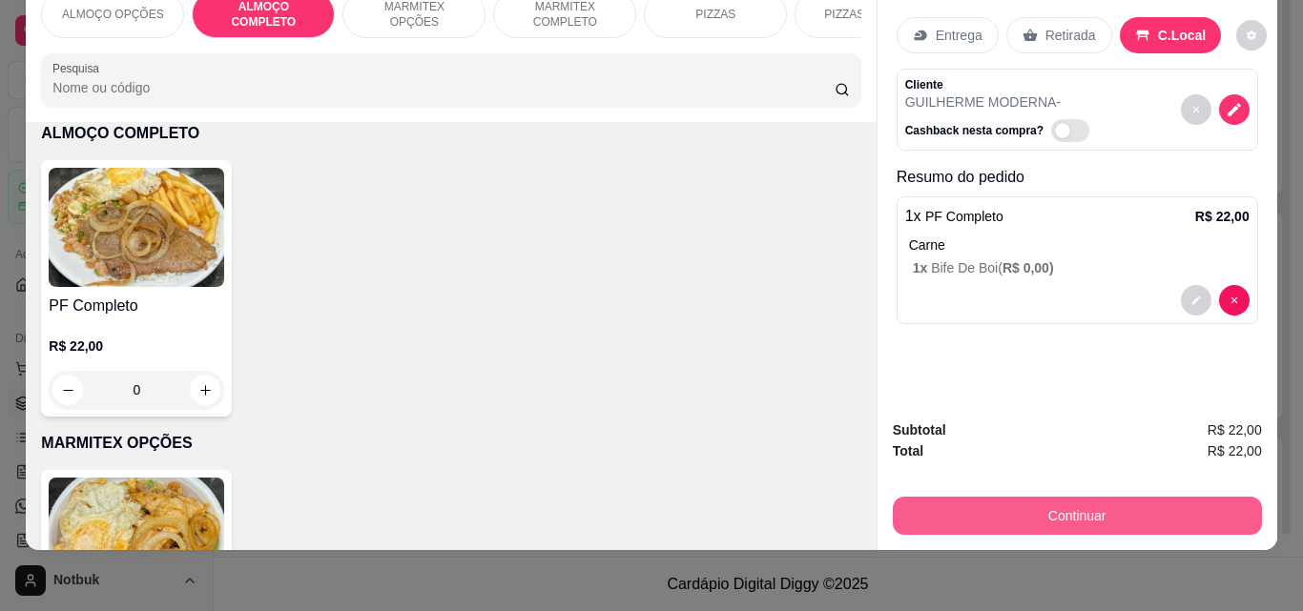
click at [1001, 497] on button "Continuar" at bounding box center [1077, 516] width 369 height 38
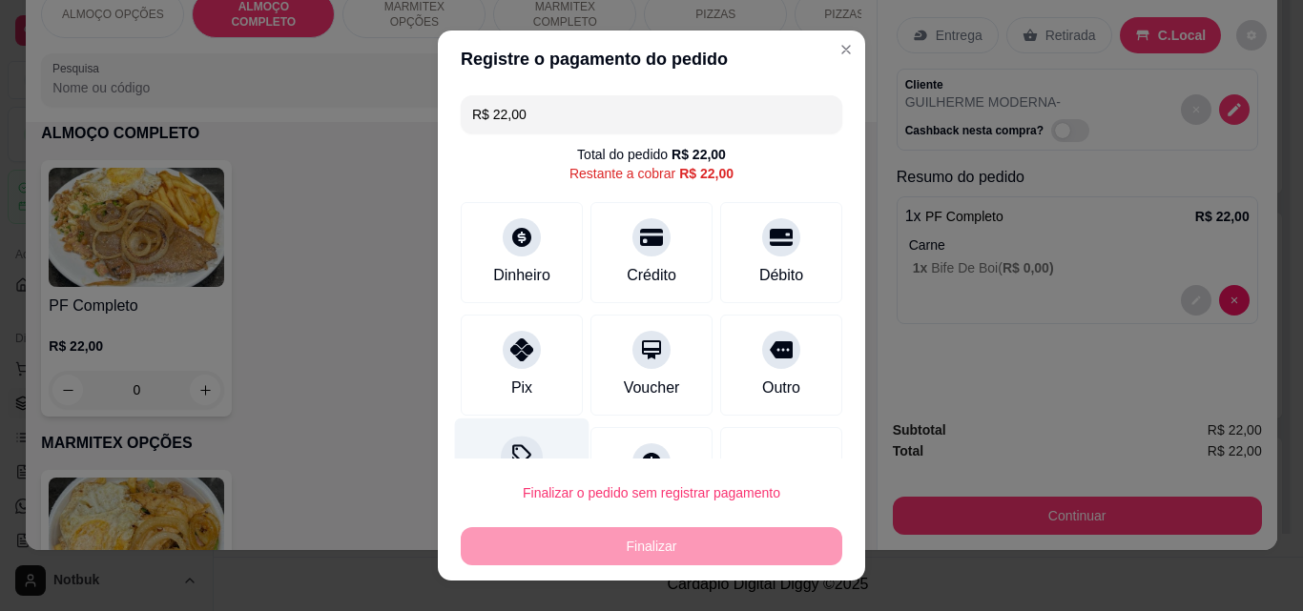
click at [512, 446] on icon at bounding box center [521, 453] width 19 height 19
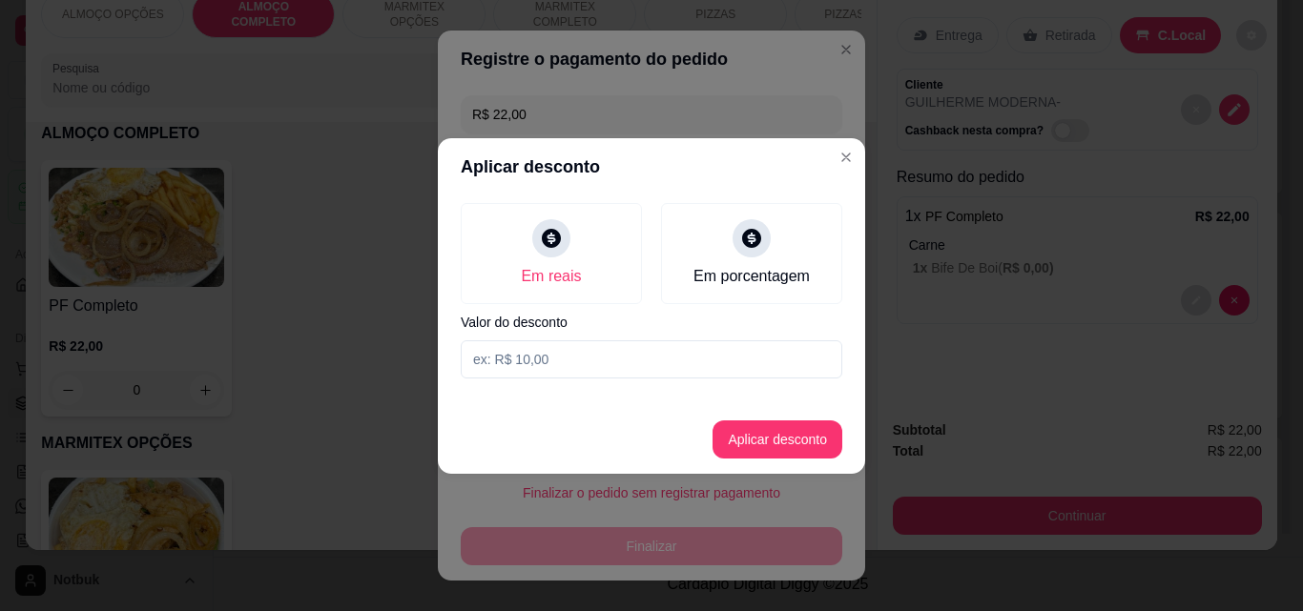
click at [486, 362] on input at bounding box center [651, 359] width 381 height 38
type input "2,00"
click at [768, 456] on button "Aplicar desconto" at bounding box center [777, 439] width 125 height 37
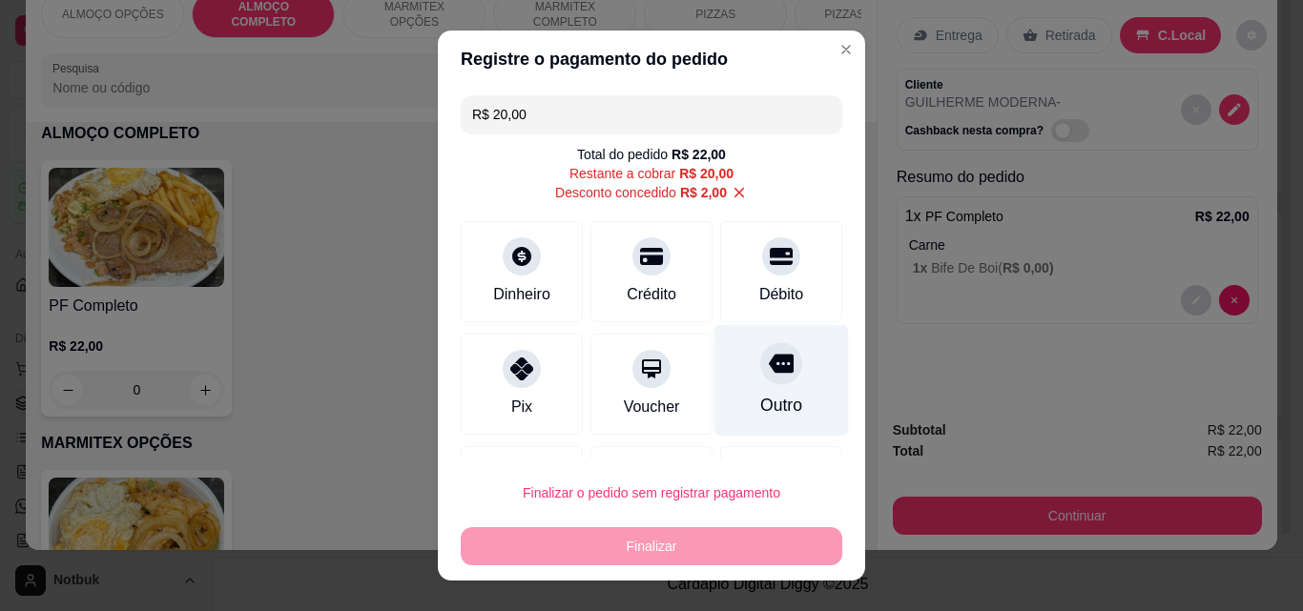
click at [771, 349] on div "Outro" at bounding box center [781, 381] width 134 height 112
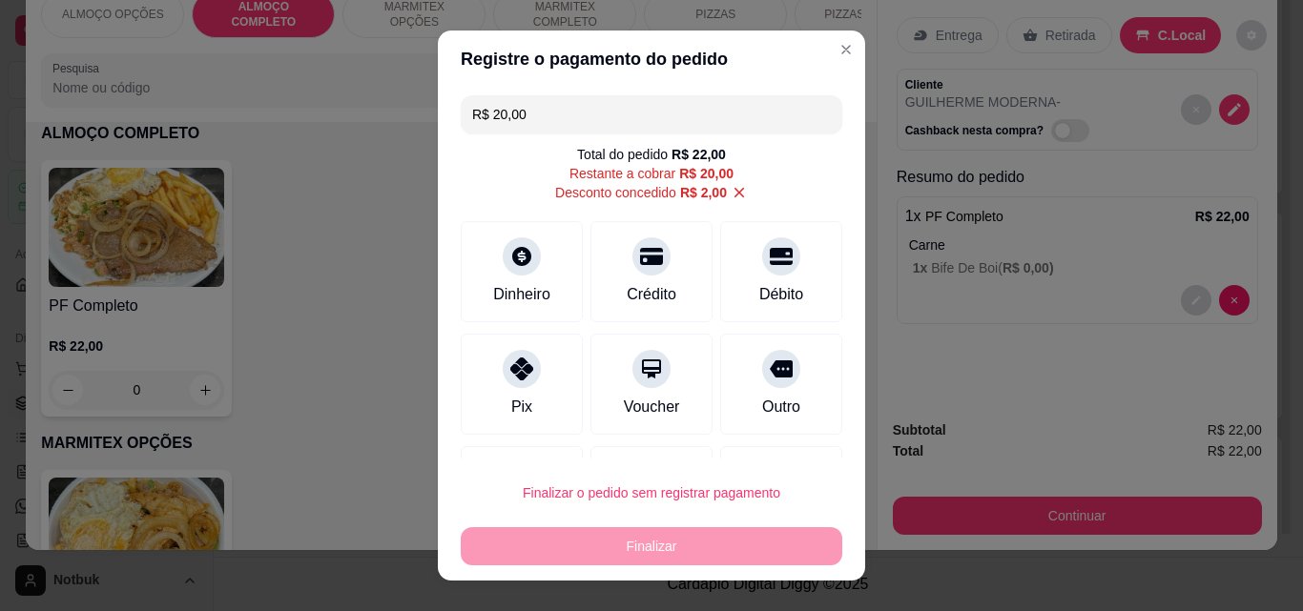
type input "R$ 0,00"
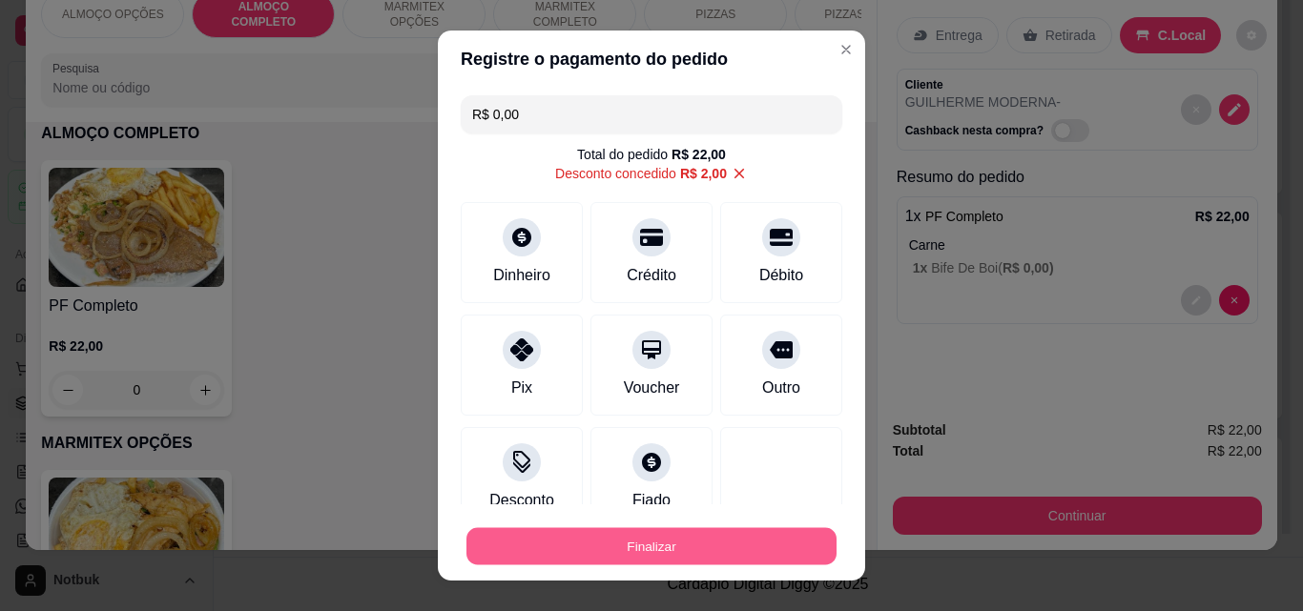
click at [664, 528] on button "Finalizar" at bounding box center [651, 546] width 370 height 37
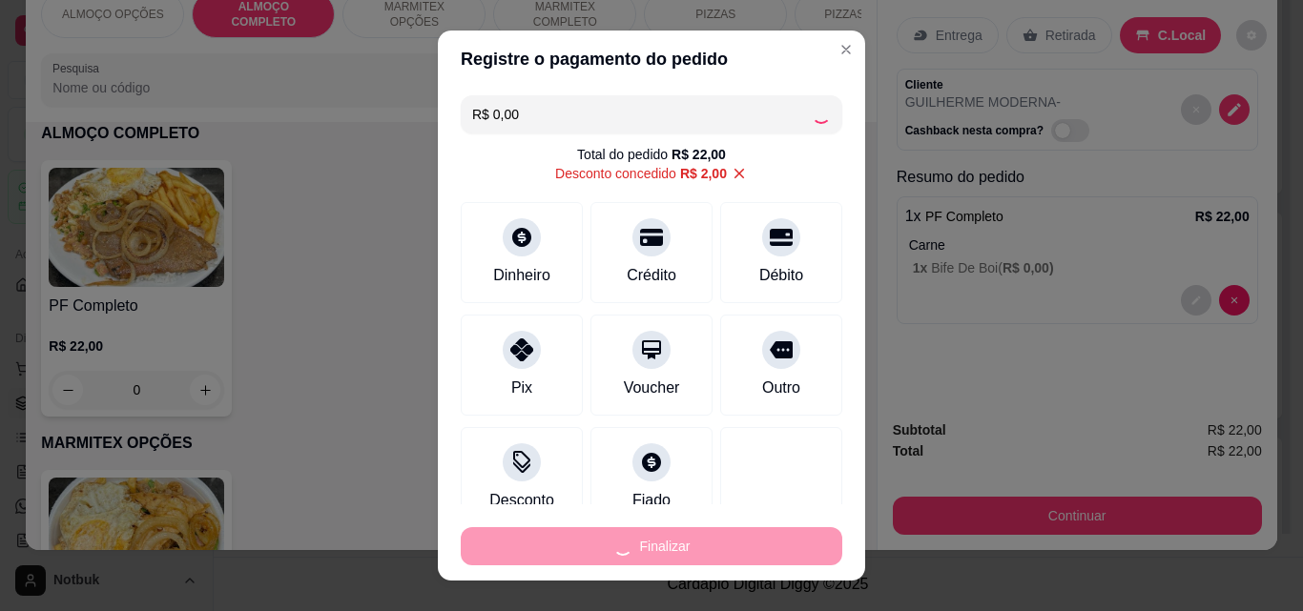
click at [668, 542] on div "Finalizar" at bounding box center [651, 546] width 381 height 38
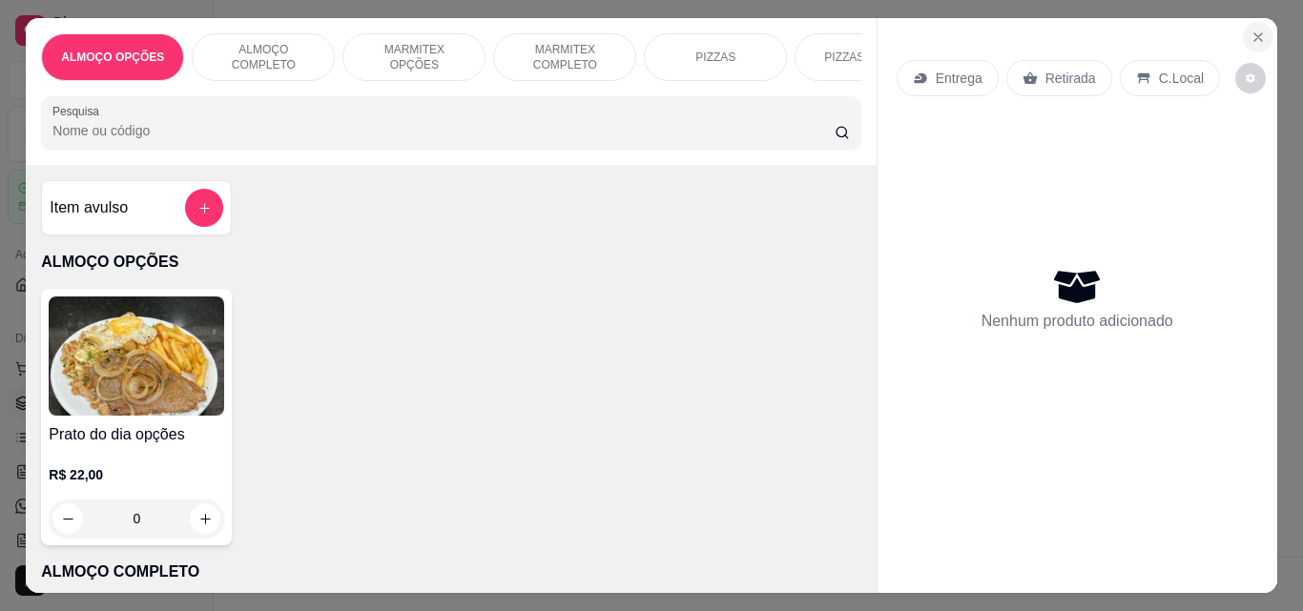
click at [1250, 31] on icon "Close" at bounding box center [1257, 37] width 15 height 15
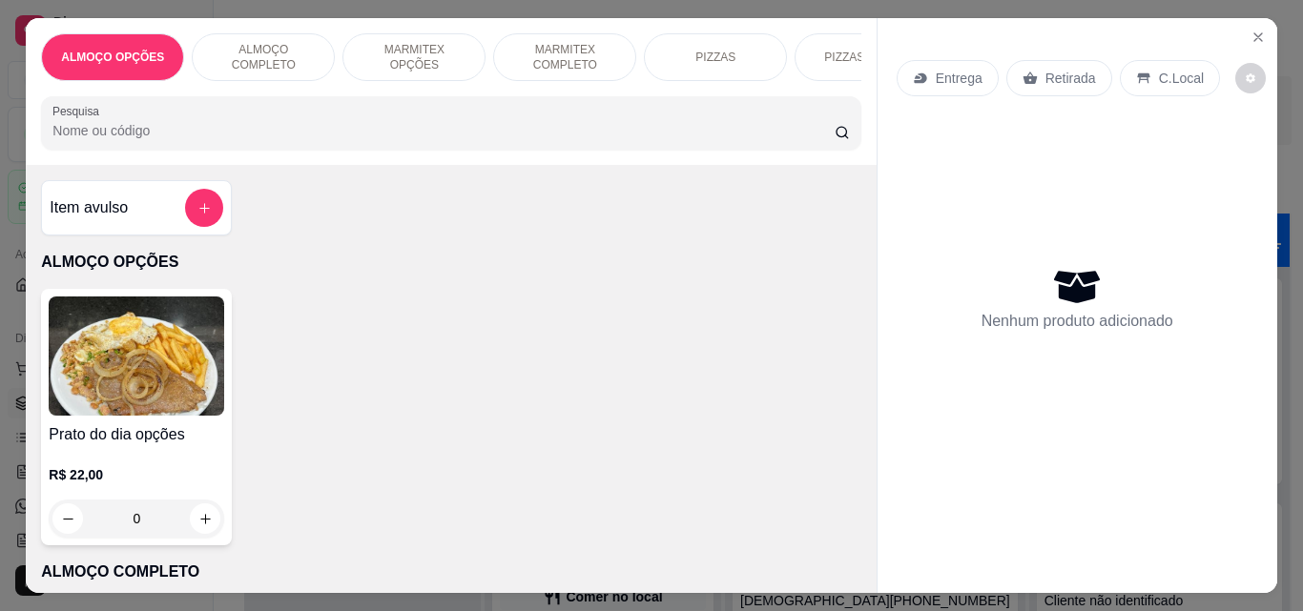
click at [1252, 34] on icon "Close" at bounding box center [1257, 37] width 15 height 15
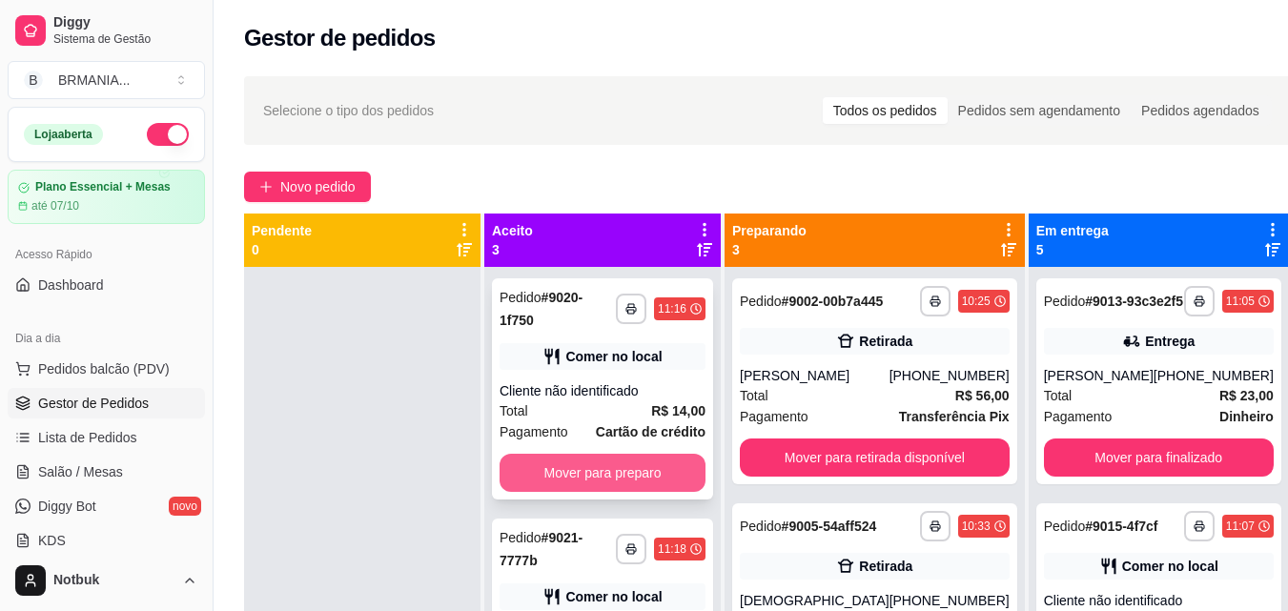
click at [646, 466] on button "Mover para preparo" at bounding box center [603, 473] width 206 height 38
click at [646, 459] on button "Mover para preparo" at bounding box center [603, 473] width 206 height 38
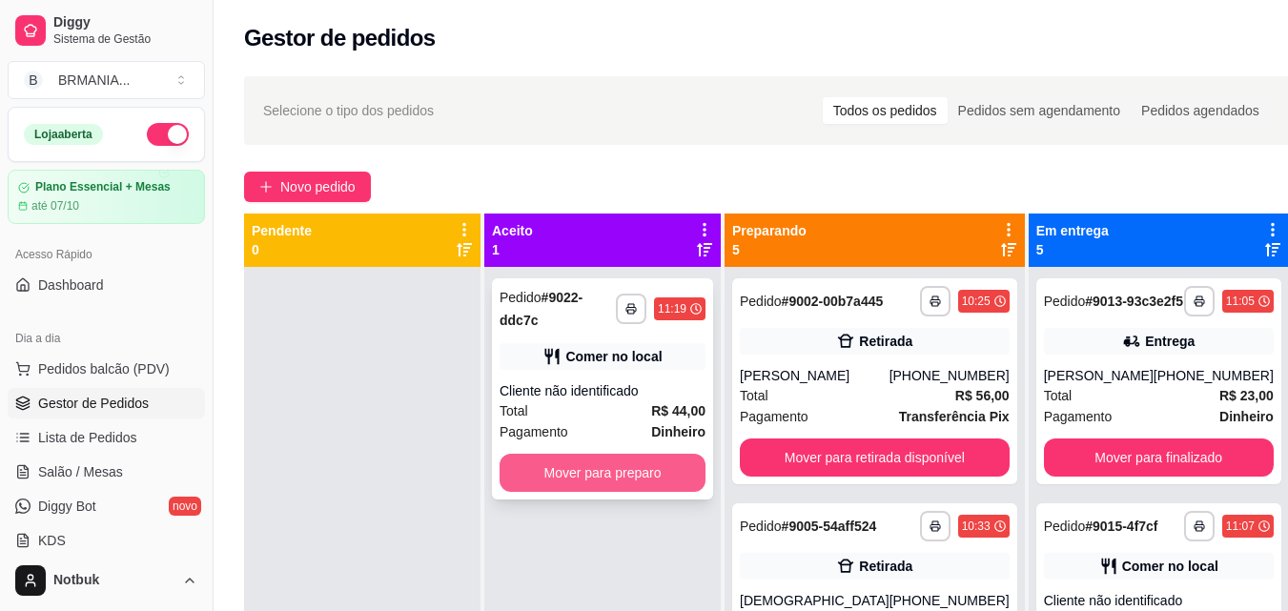
click at [657, 454] on button "Mover para preparo" at bounding box center [603, 473] width 206 height 38
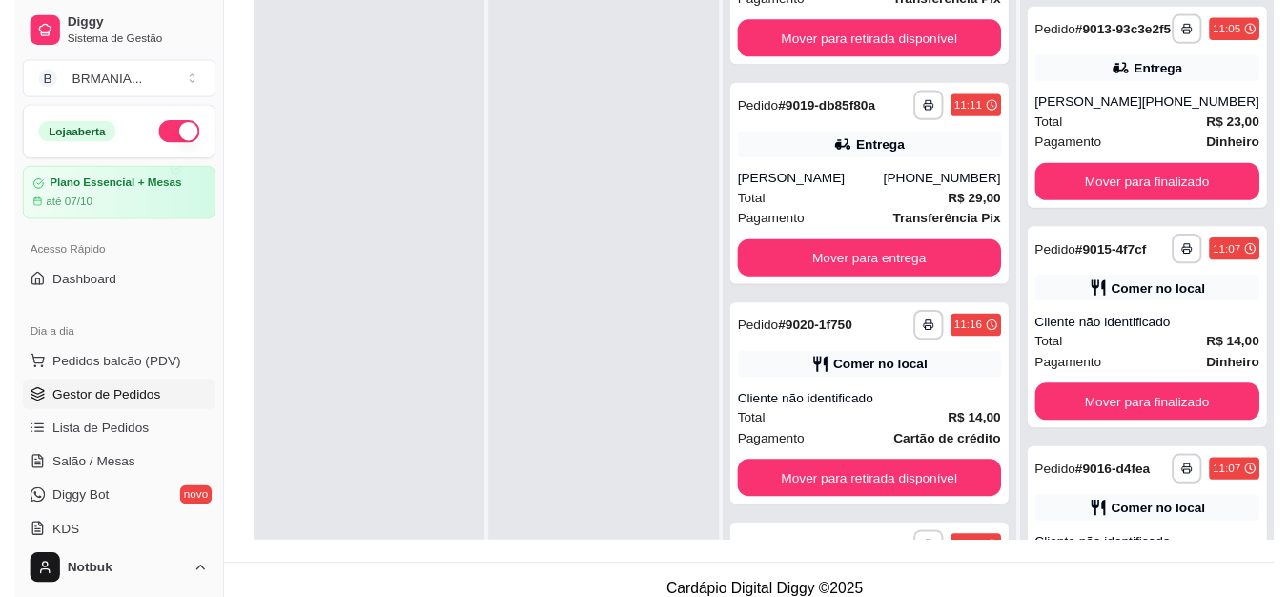
scroll to position [396, 0]
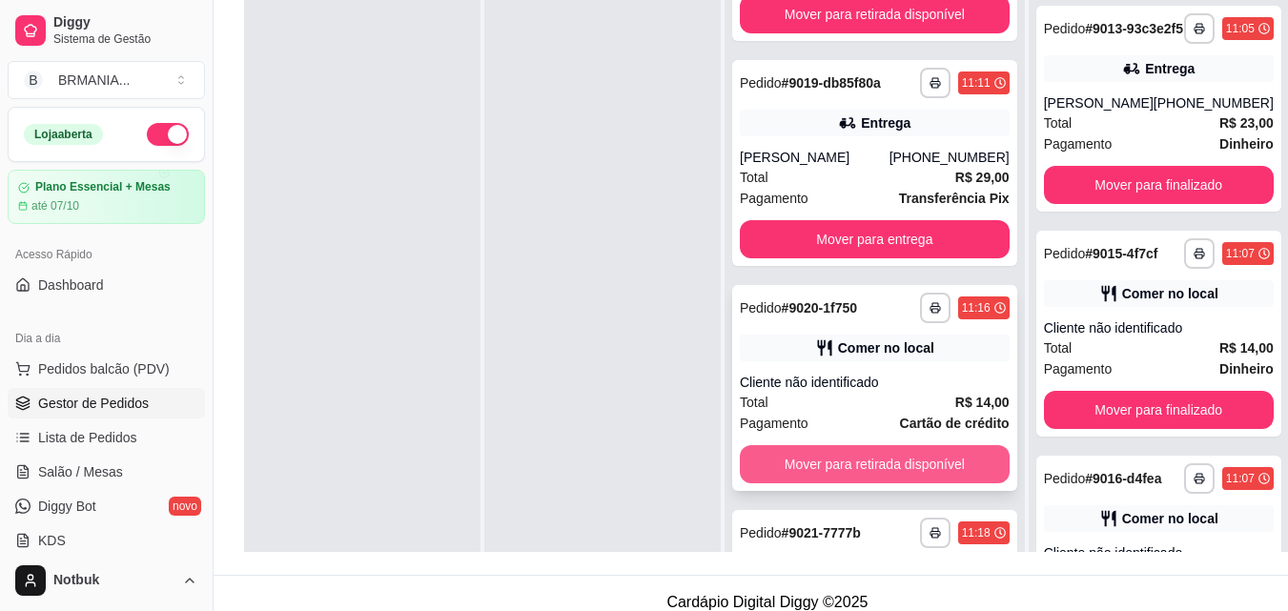
click at [858, 483] on button "Mover para retirada disponível" at bounding box center [875, 464] width 270 height 38
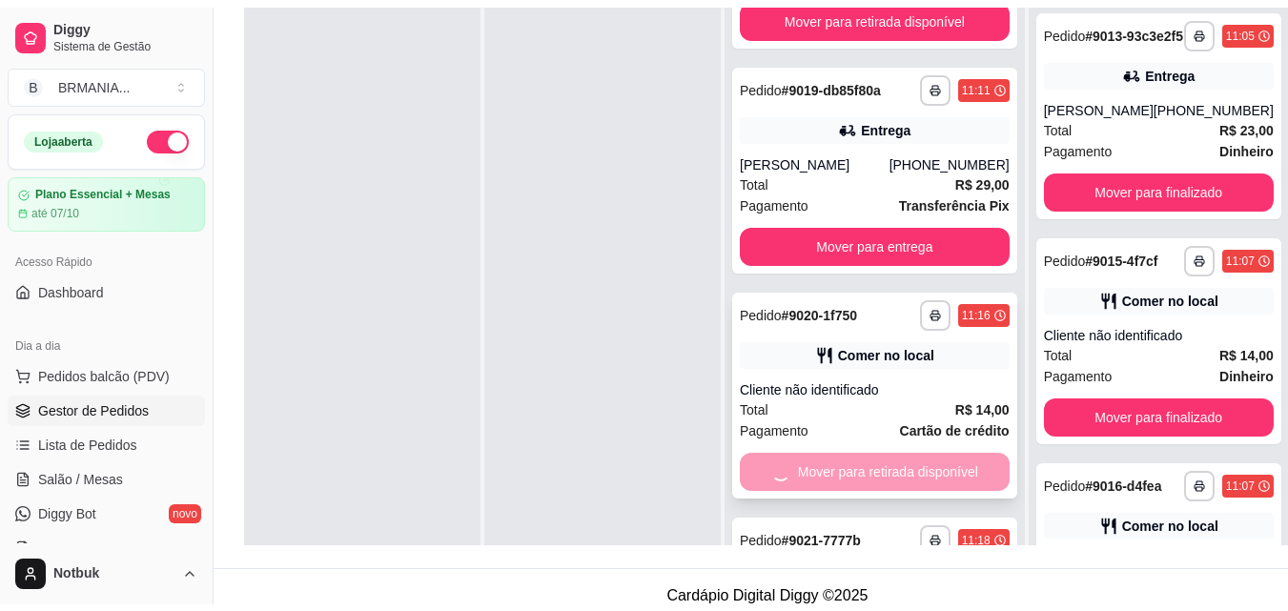
scroll to position [365, 0]
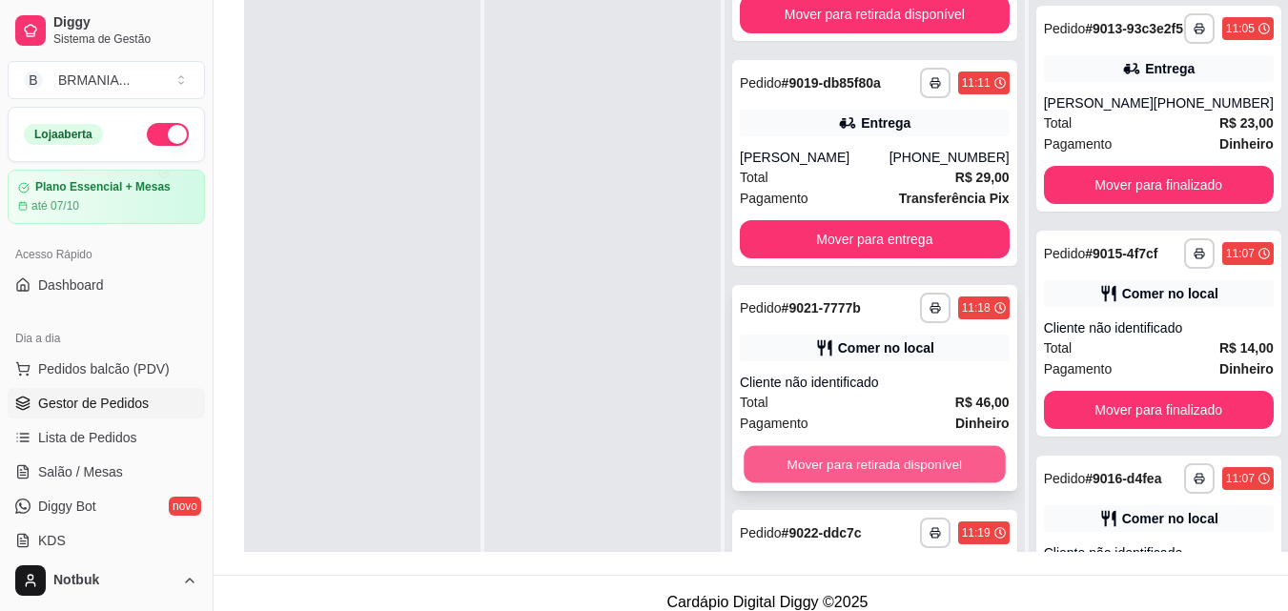
click at [857, 483] on button "Mover para retirada disponível" at bounding box center [874, 464] width 261 height 37
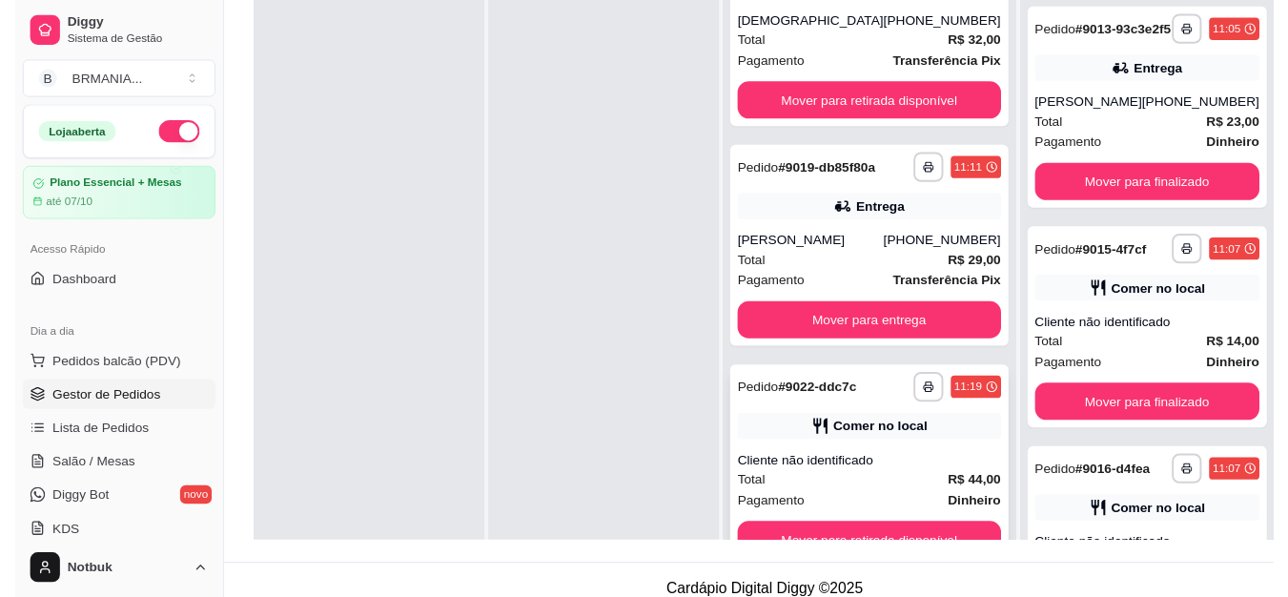
scroll to position [369, 0]
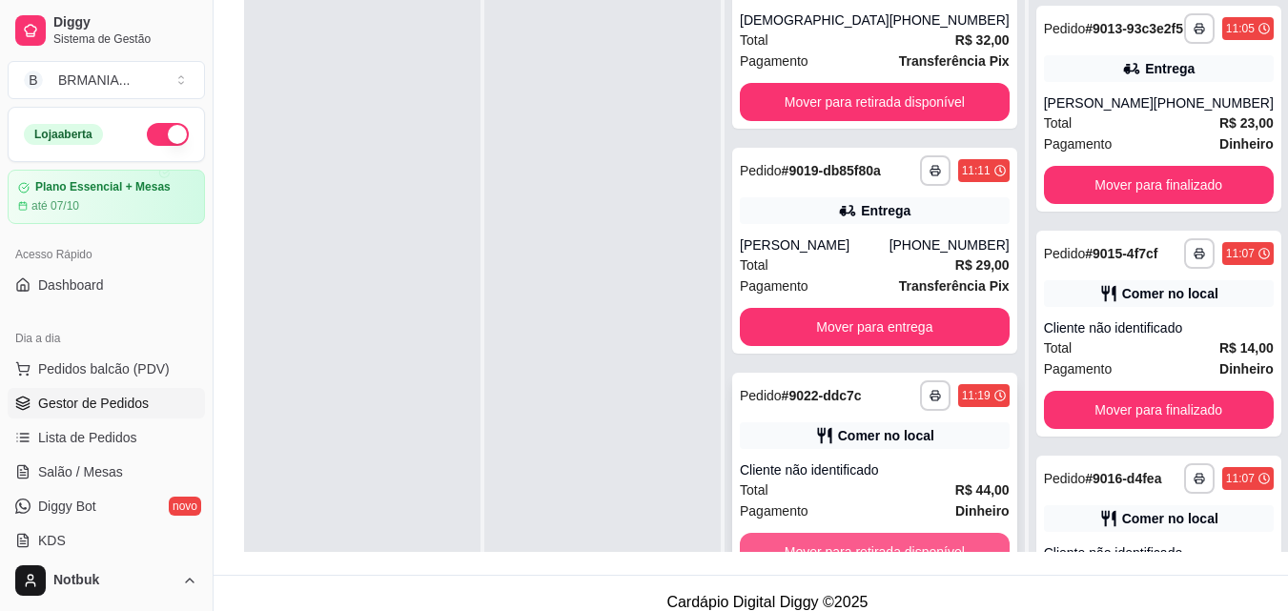
click at [855, 539] on button "Mover para retirada disponível" at bounding box center [875, 552] width 270 height 38
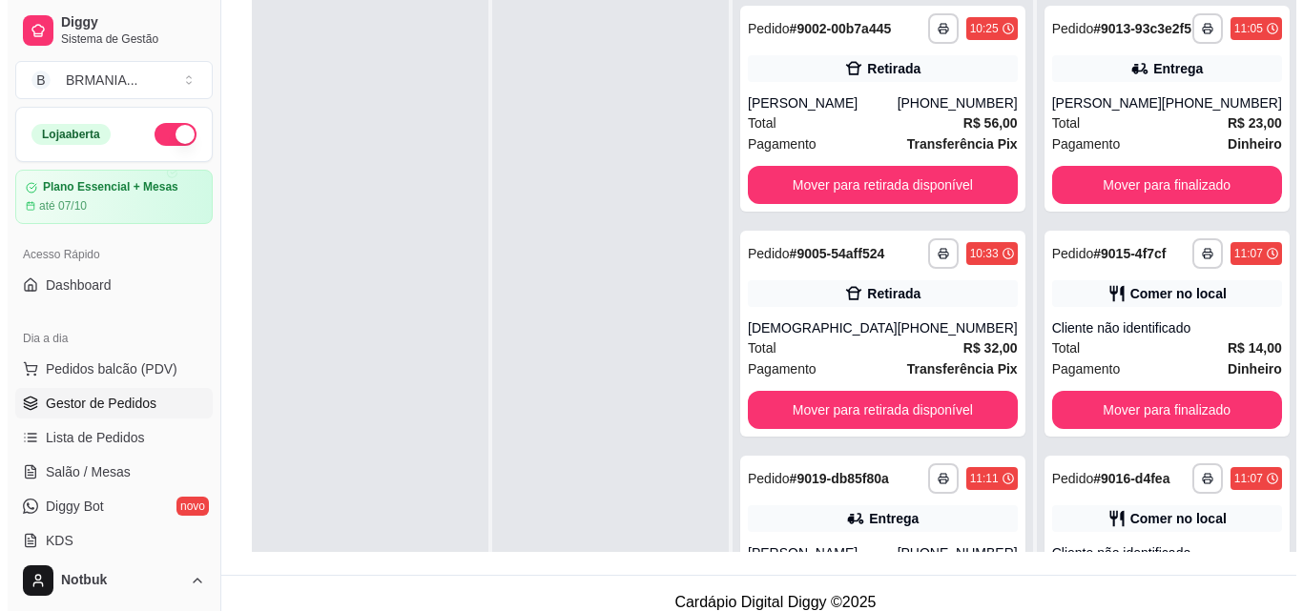
scroll to position [0, 0]
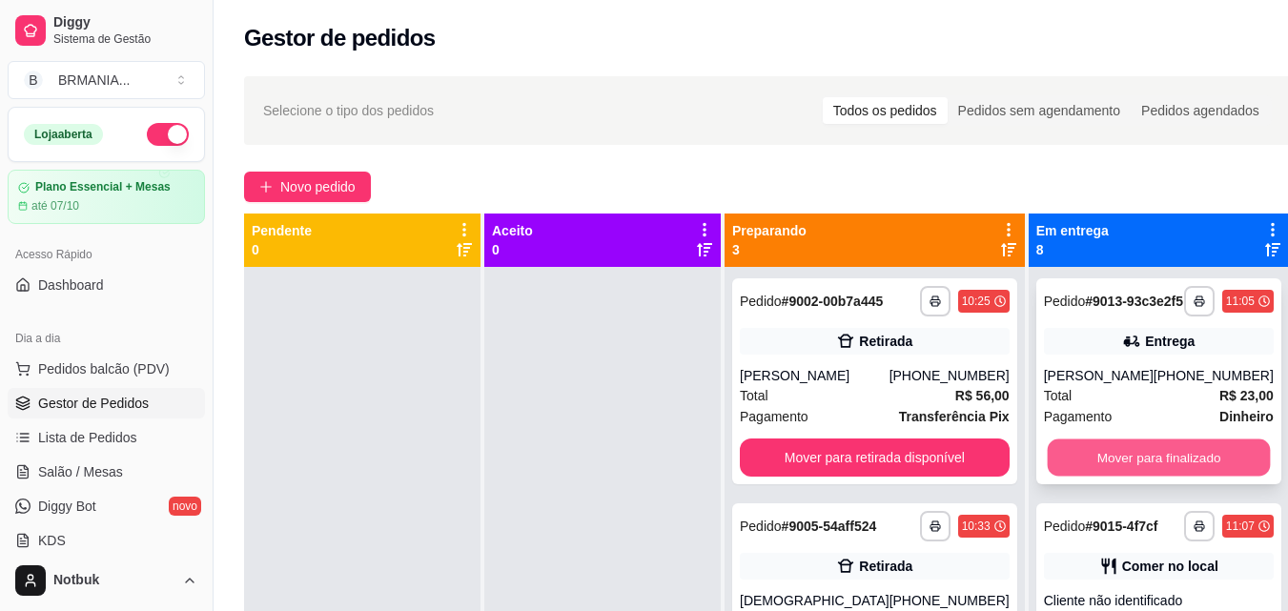
click at [1116, 469] on button "Mover para finalizado" at bounding box center [1158, 458] width 223 height 37
click at [1116, 469] on div "Mover para finalizado" at bounding box center [1159, 458] width 230 height 38
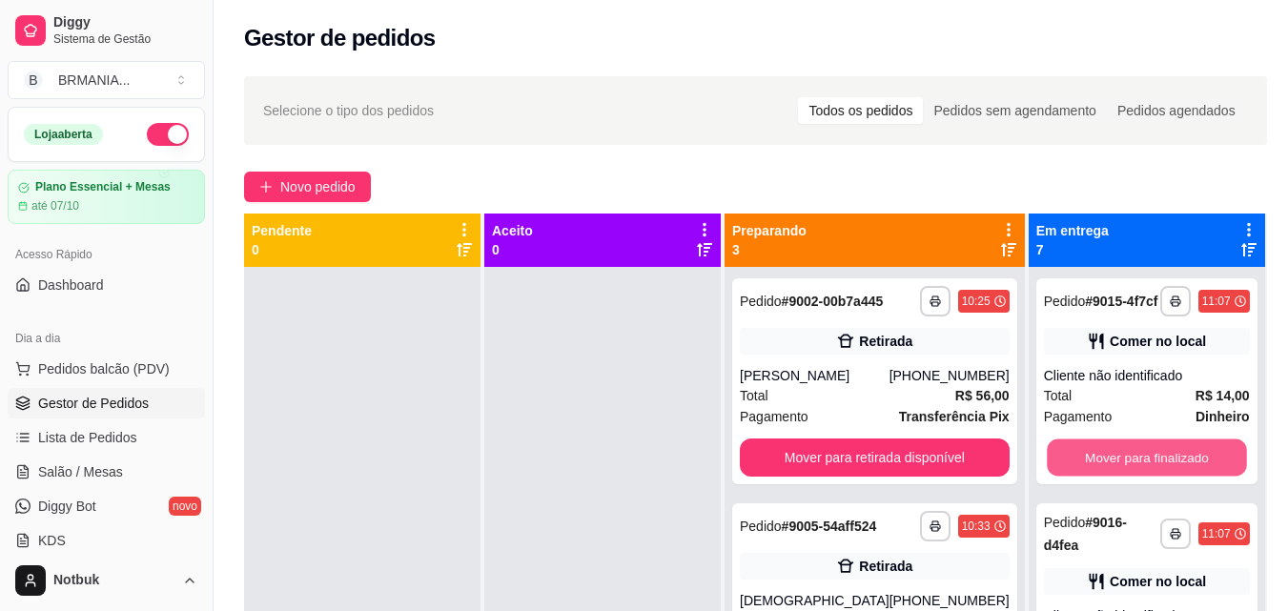
click at [1116, 469] on button "Mover para finalizado" at bounding box center [1147, 458] width 200 height 37
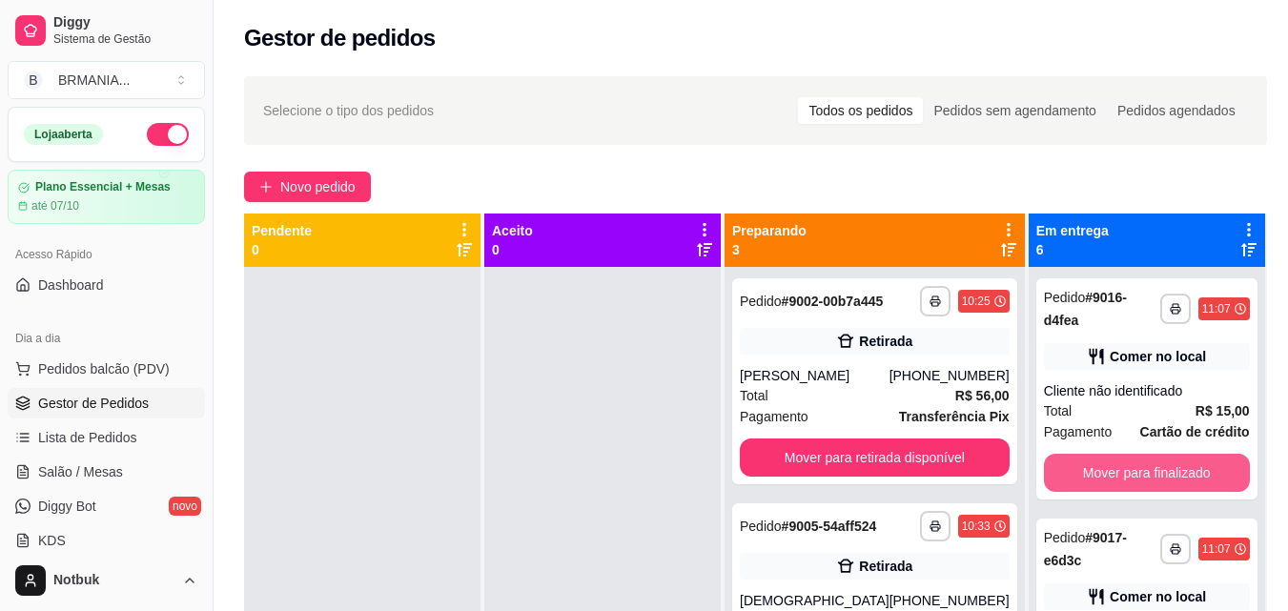
click at [1116, 469] on button "Mover para finalizado" at bounding box center [1147, 473] width 206 height 38
click at [1116, 469] on button "Mover para finalizado" at bounding box center [1147, 473] width 200 height 37
click at [1116, 469] on button "Mover para finalizado" at bounding box center [1147, 473] width 206 height 38
click at [1116, 469] on button "Mover para finalizado" at bounding box center [1147, 473] width 200 height 37
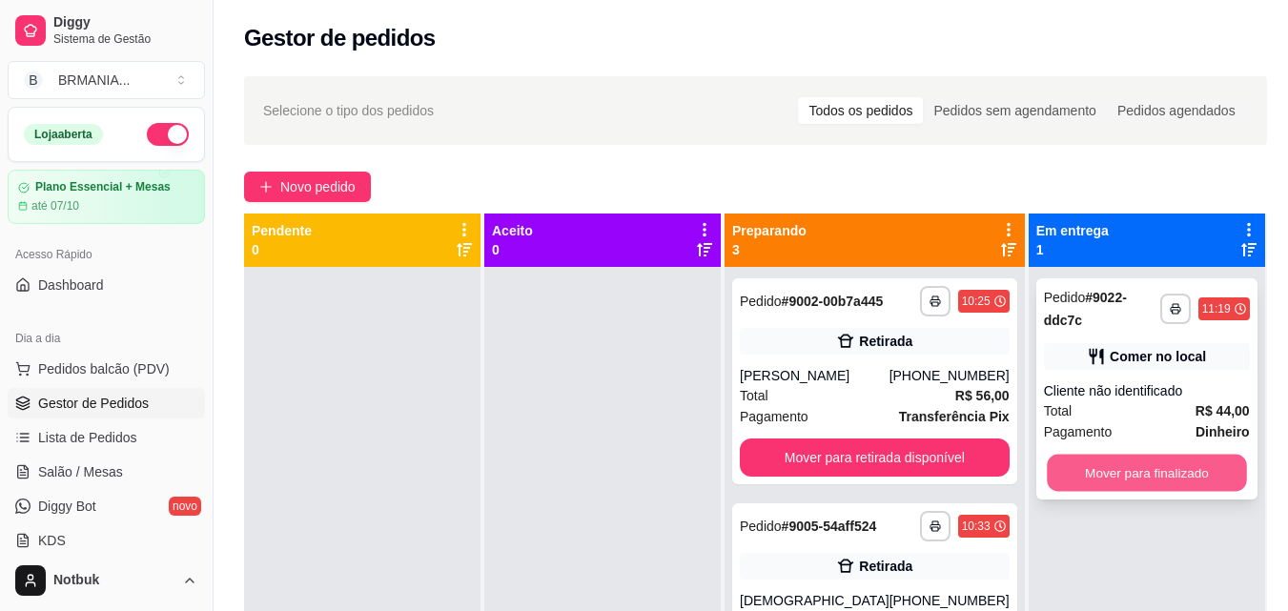
click at [1114, 459] on button "Mover para finalizado" at bounding box center [1147, 473] width 200 height 37
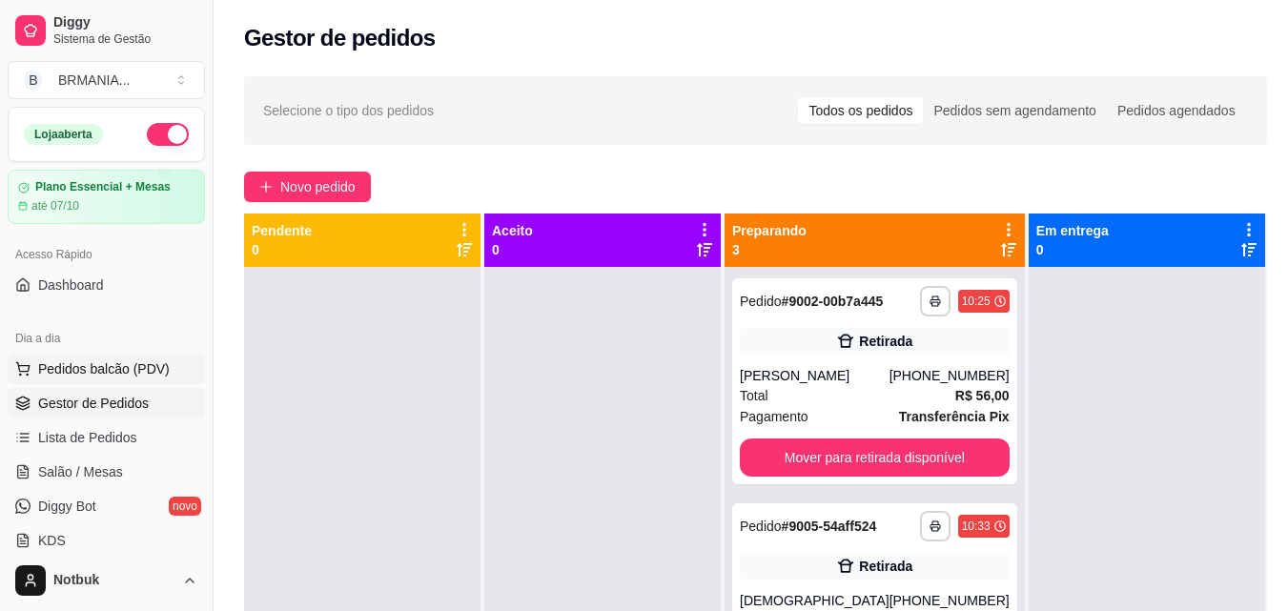
click at [97, 357] on button "Pedidos balcão (PDV)" at bounding box center [106, 369] width 197 height 31
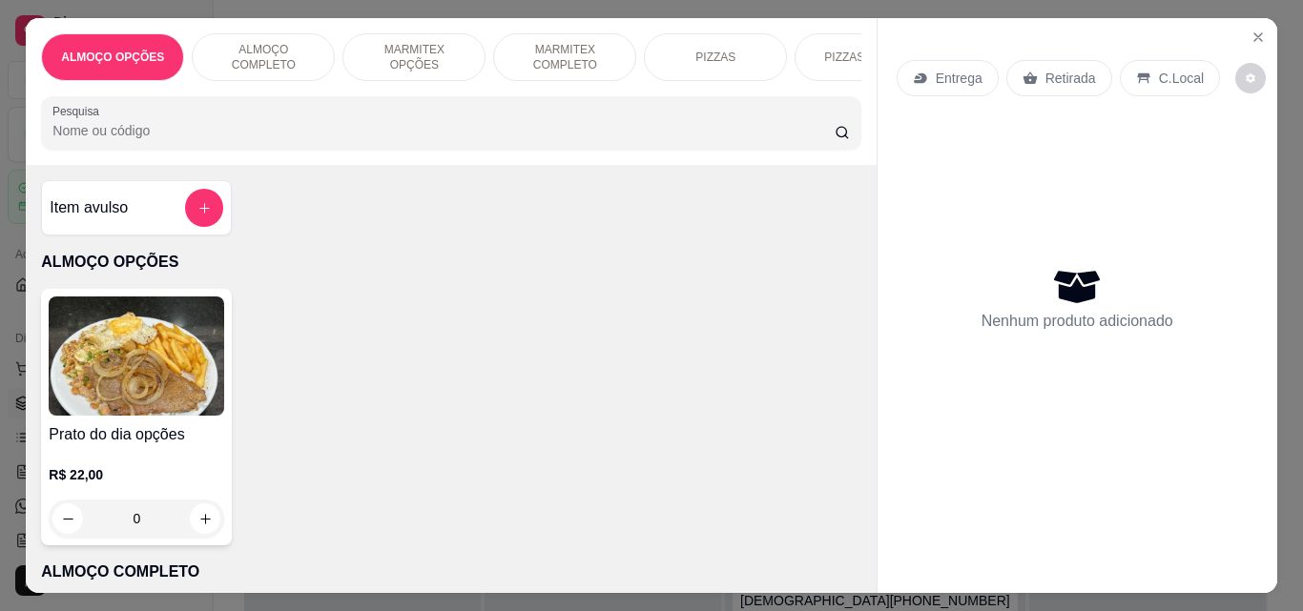
click at [269, 53] on p "ALMOÇO COMPLETO" at bounding box center [263, 57] width 111 height 31
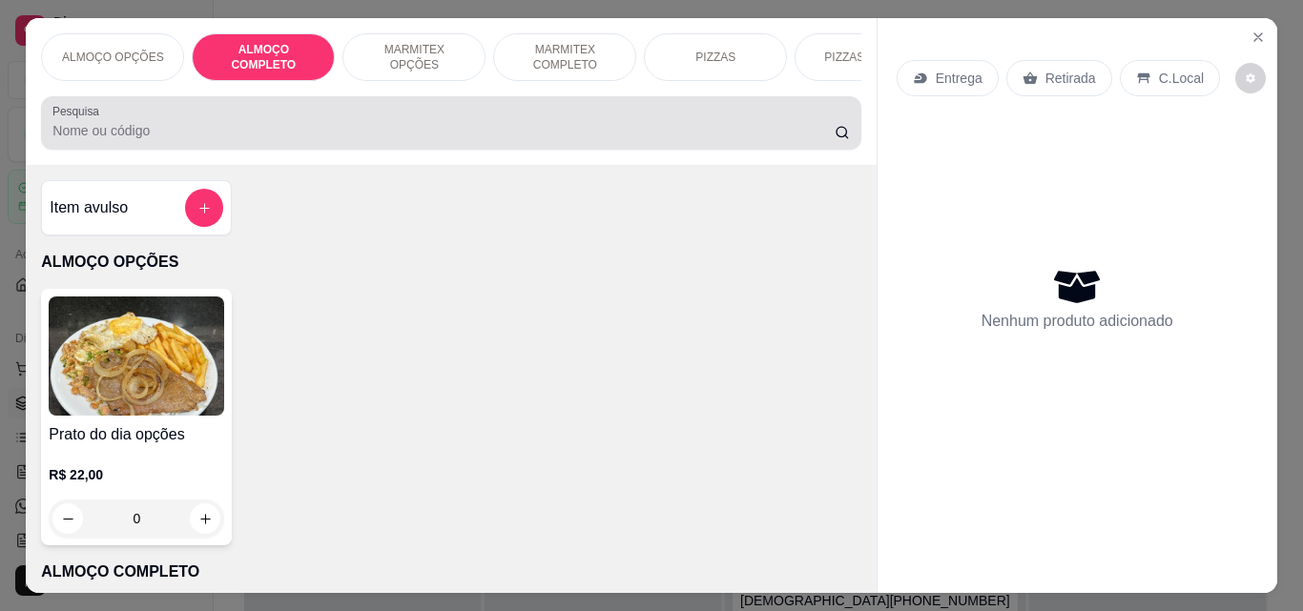
scroll to position [50, 0]
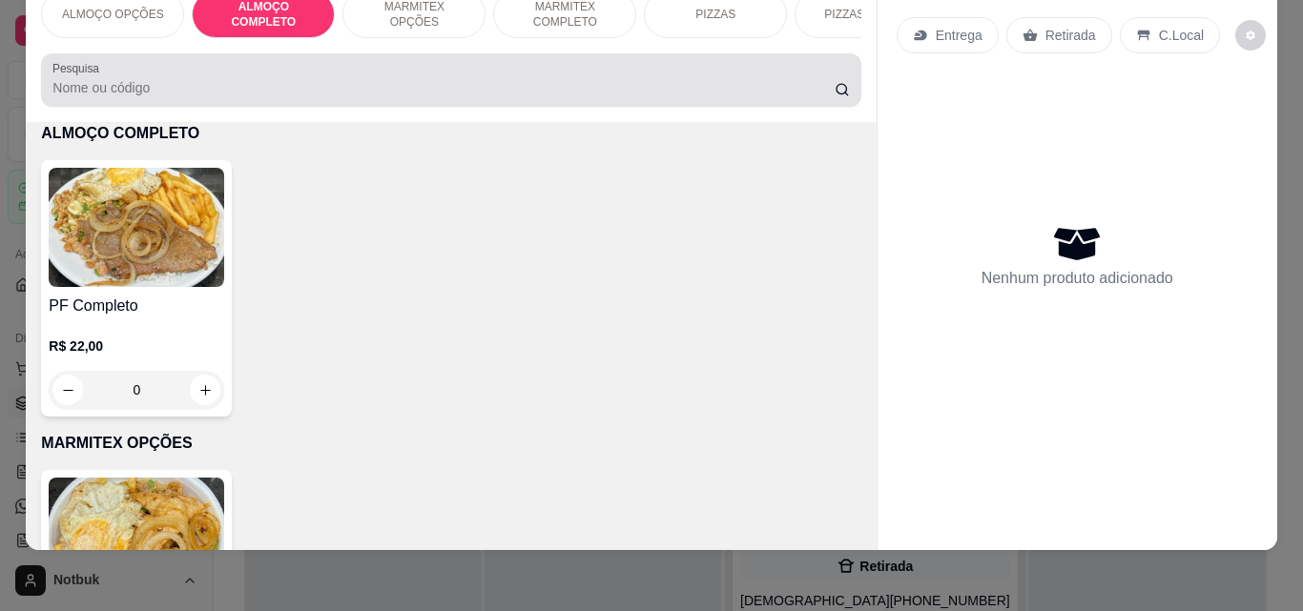
click at [172, 291] on div "PF Completo R$ 22,00 0" at bounding box center [136, 288] width 191 height 257
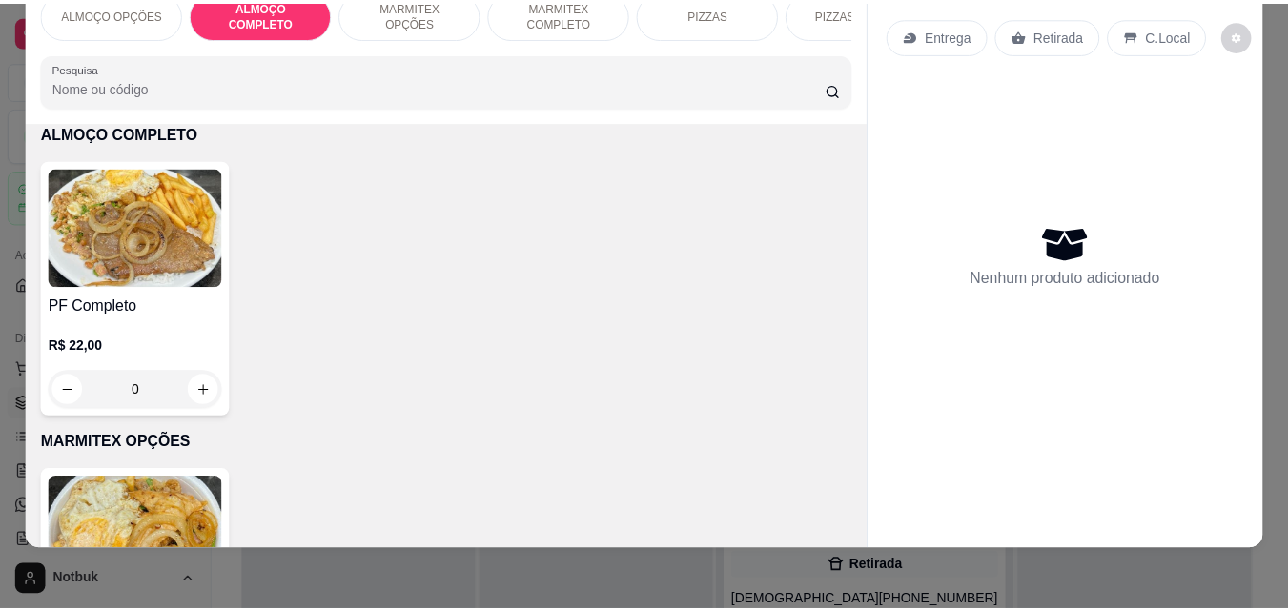
scroll to position [0, 0]
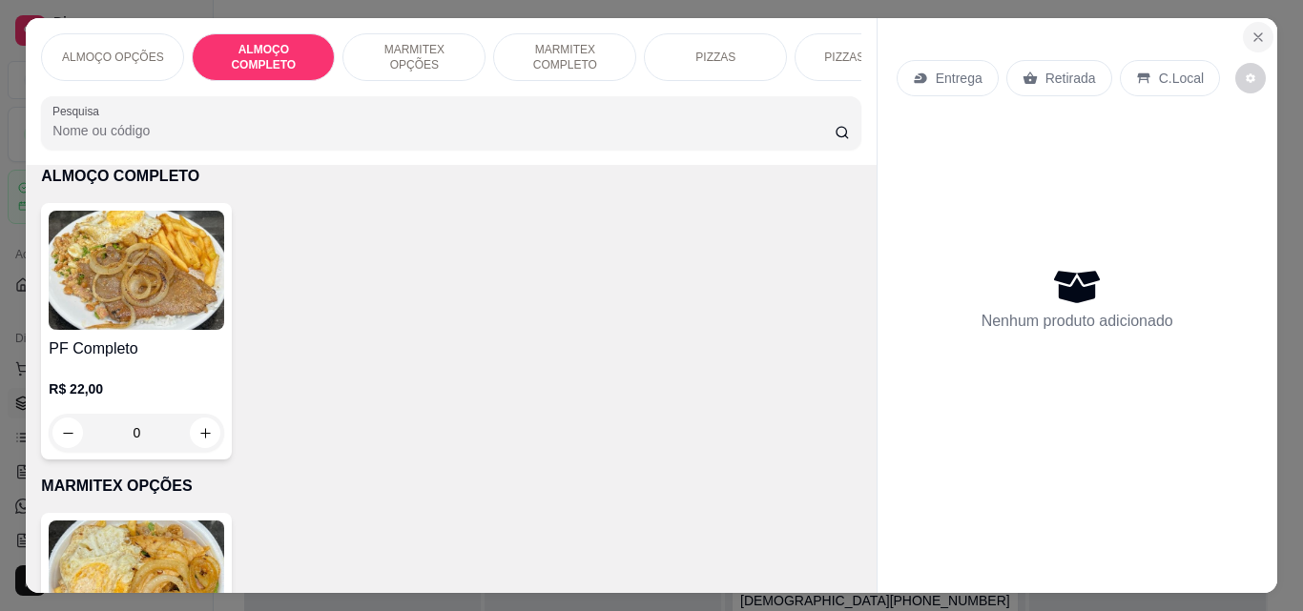
click at [1250, 30] on icon "Close" at bounding box center [1257, 37] width 15 height 15
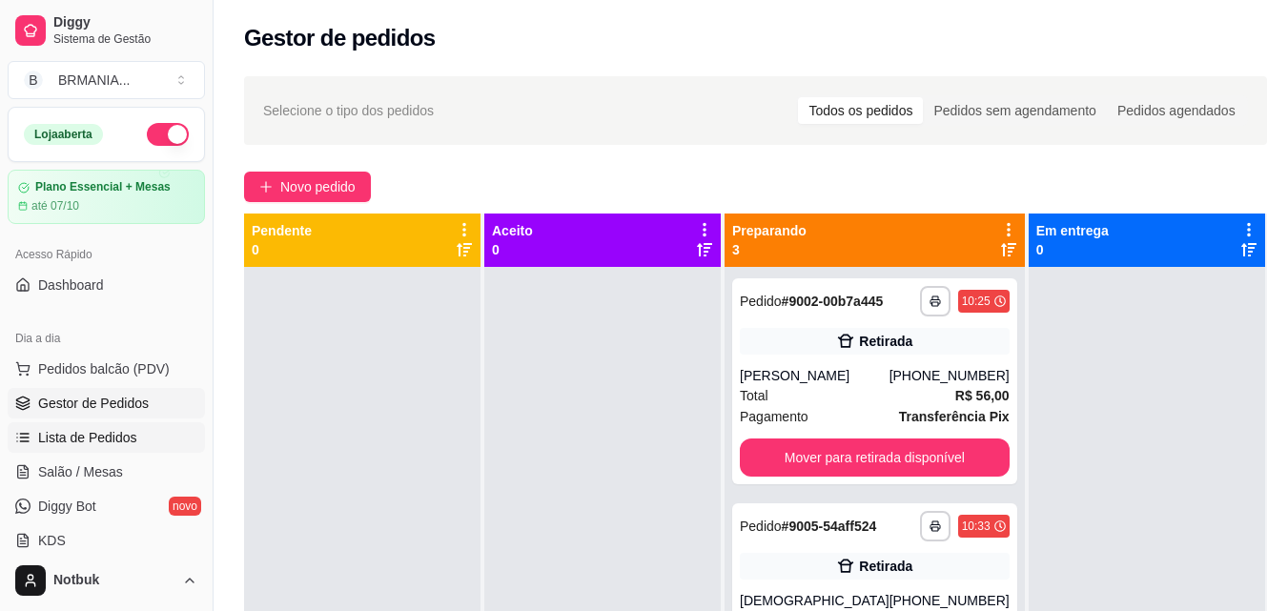
click at [96, 449] on link "Lista de Pedidos" at bounding box center [106, 437] width 197 height 31
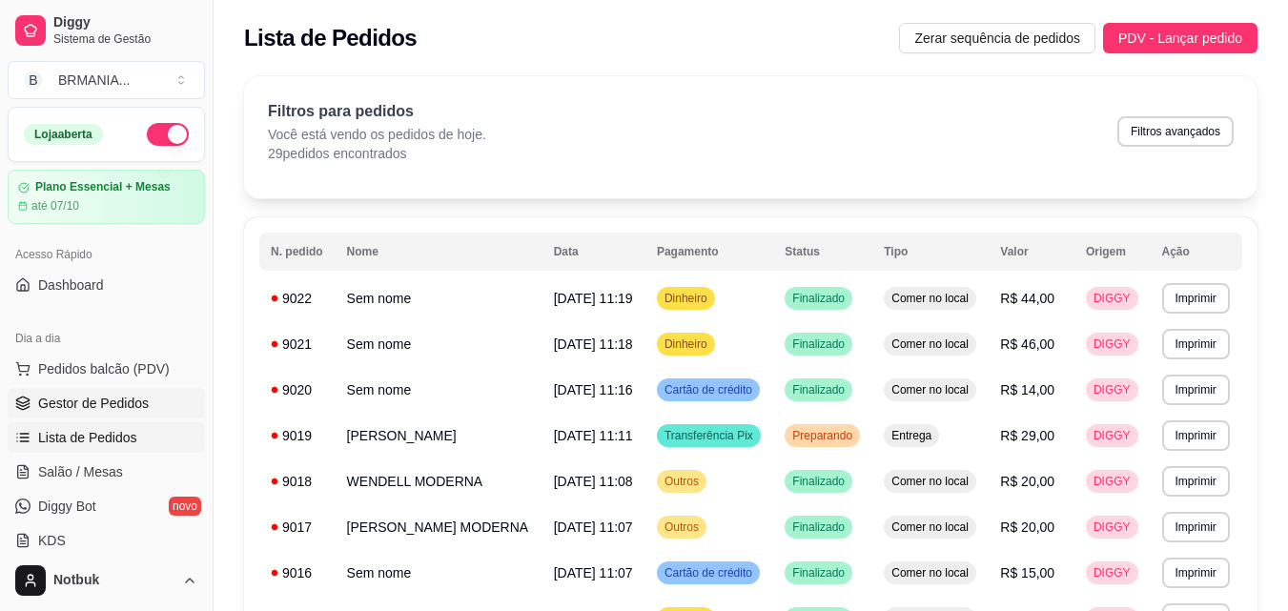
click at [119, 402] on span "Gestor de Pedidos" at bounding box center [93, 403] width 111 height 19
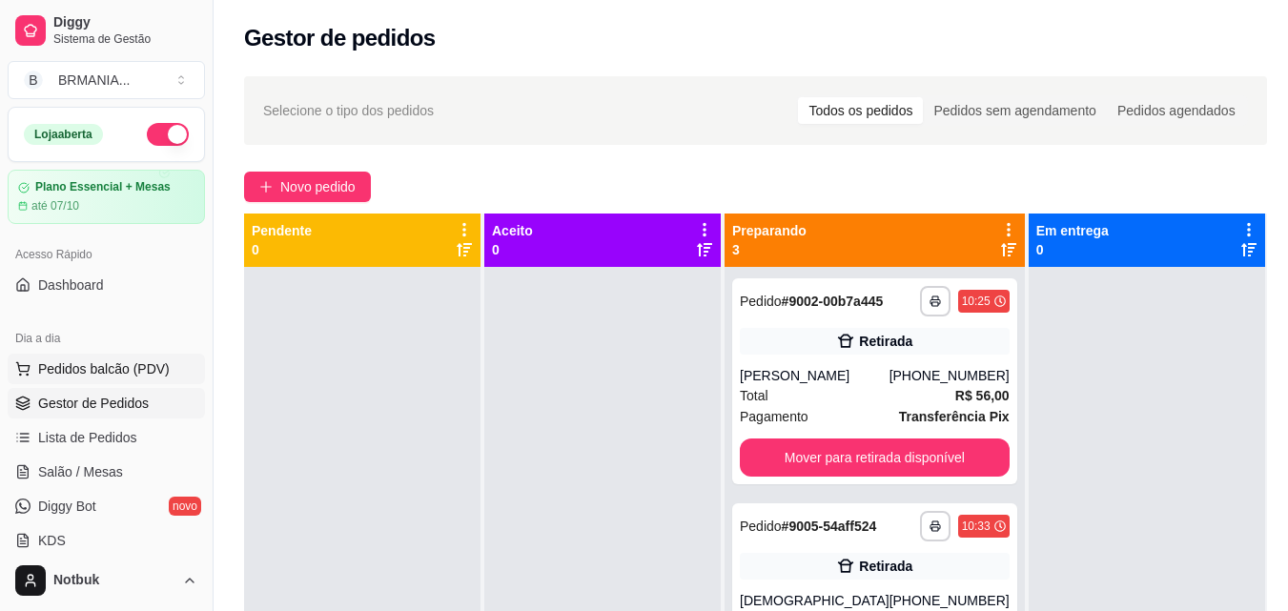
click at [131, 374] on span "Pedidos balcão (PDV)" at bounding box center [104, 369] width 132 height 19
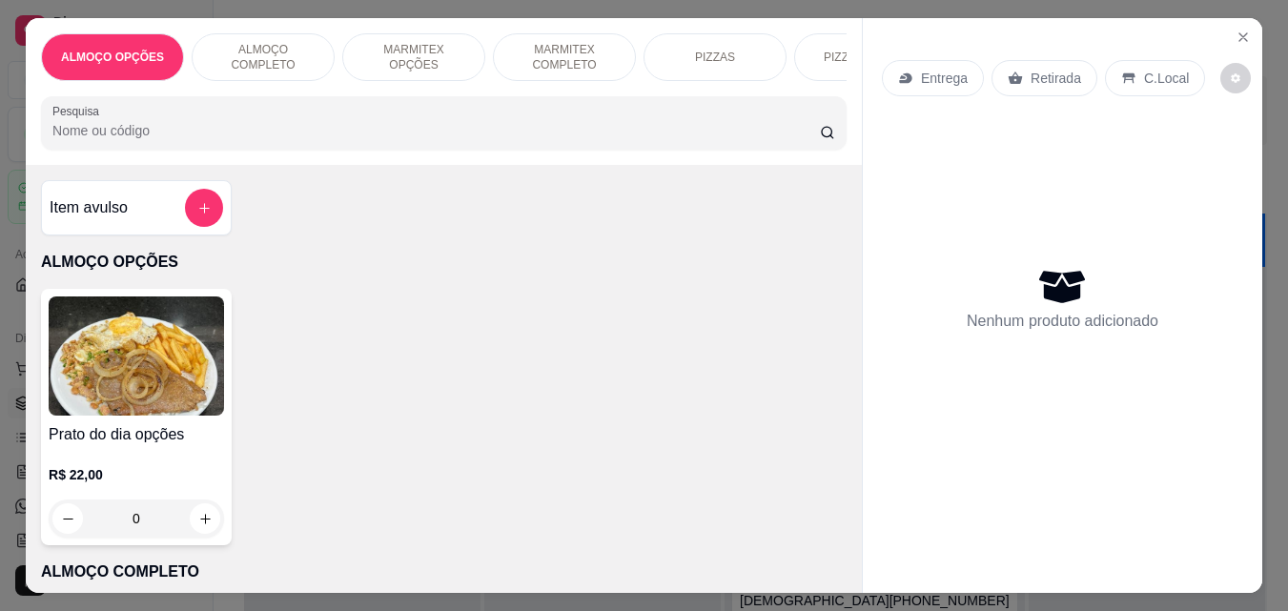
click at [294, 58] on div "ALMOÇO COMPLETO" at bounding box center [263, 57] width 143 height 48
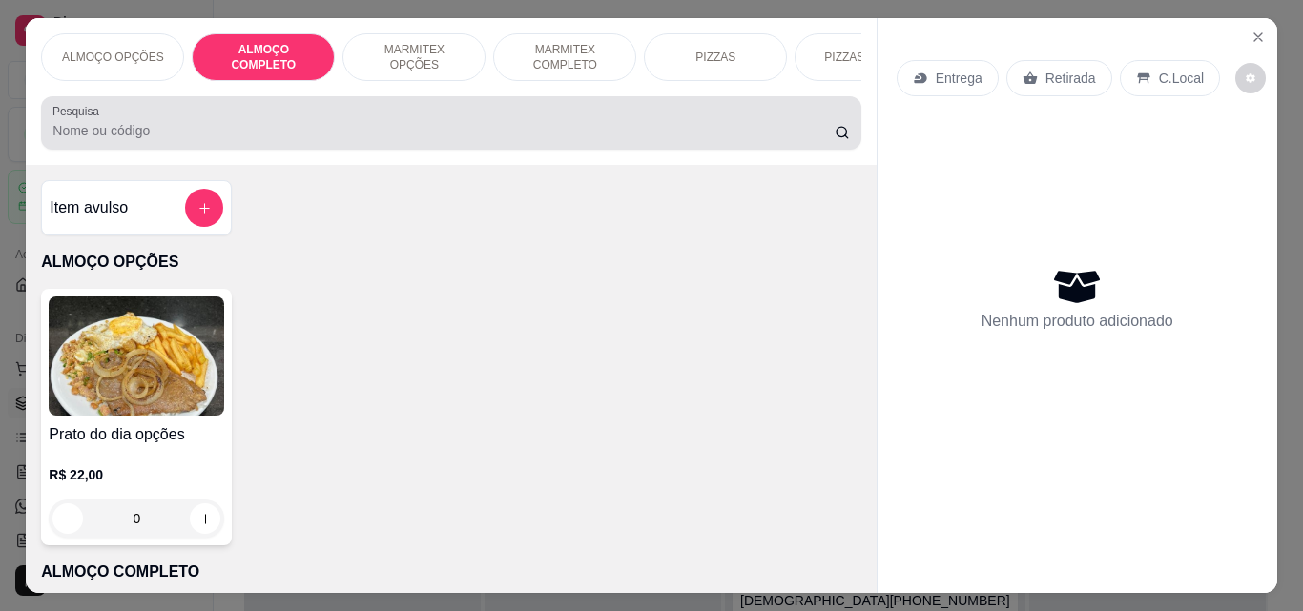
scroll to position [50, 0]
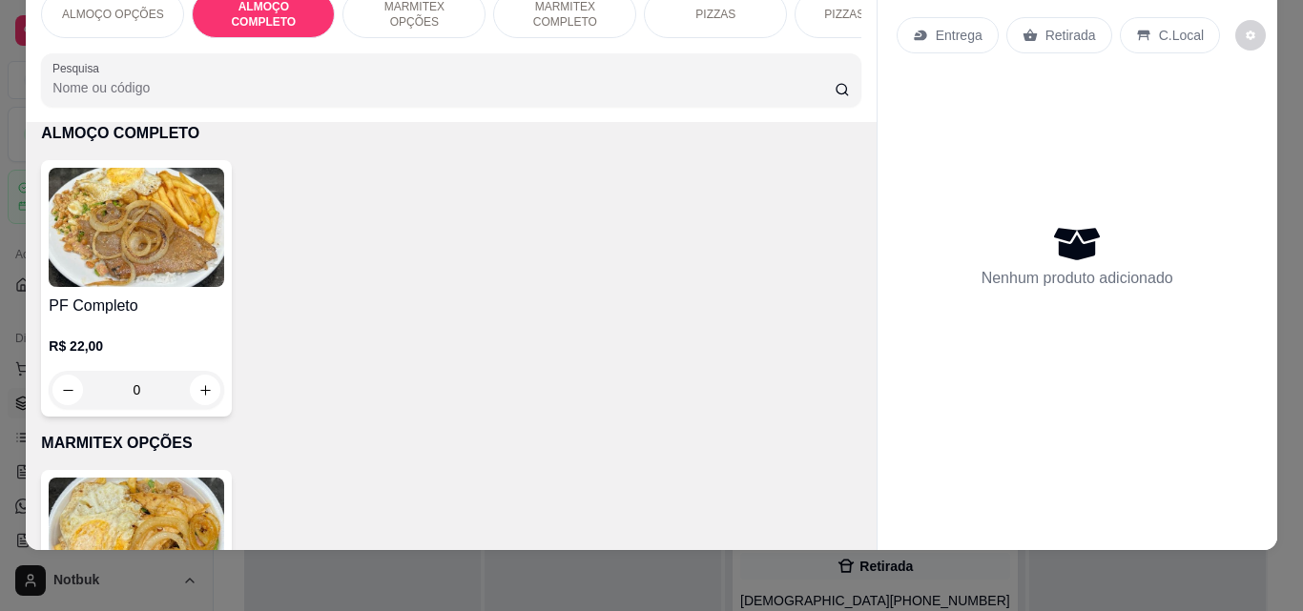
click at [151, 314] on h4 "PF Completo" at bounding box center [136, 306] width 175 height 23
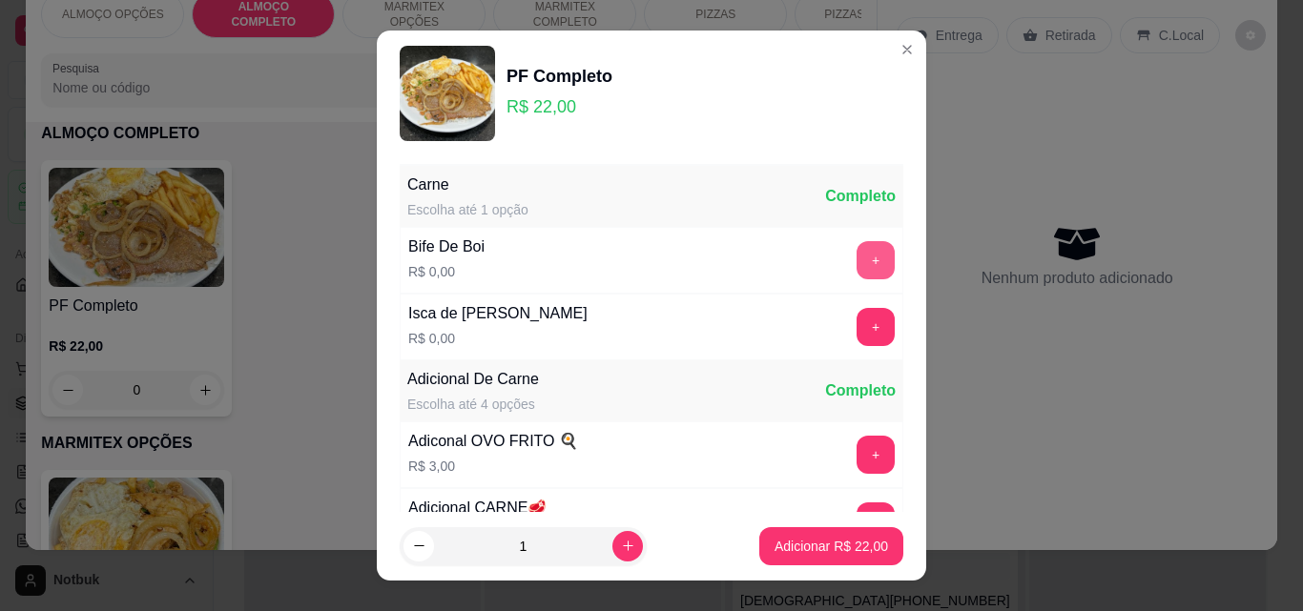
click at [856, 268] on button "+" at bounding box center [875, 260] width 38 height 38
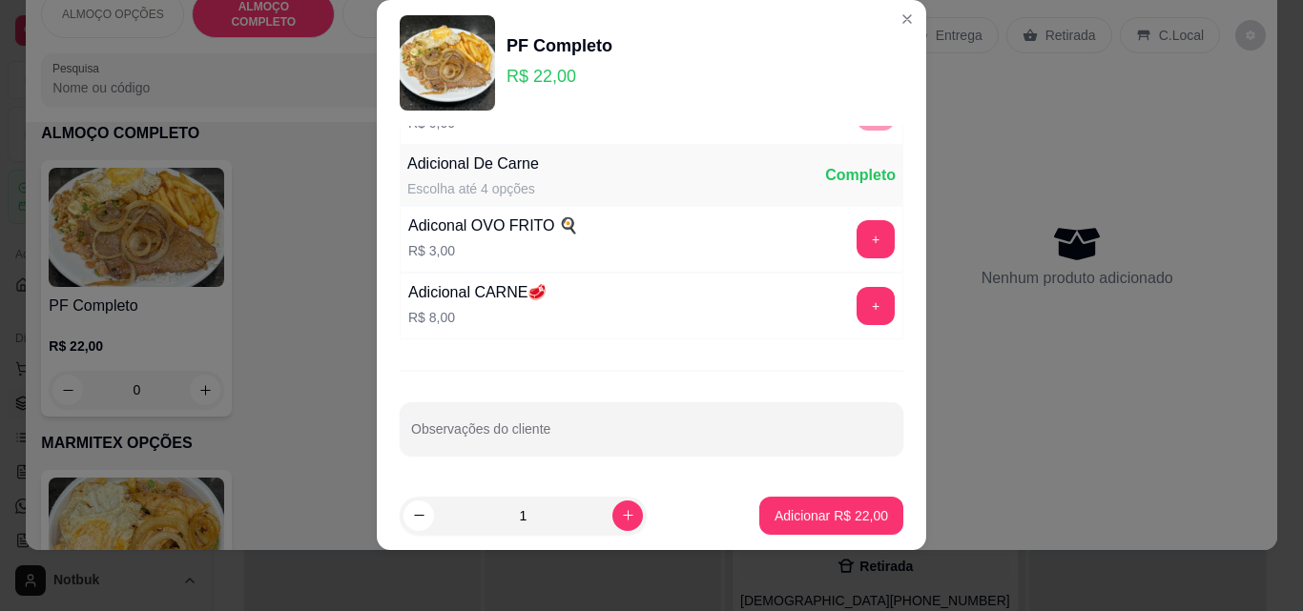
scroll to position [186, 0]
click at [835, 507] on p "Adicionar R$ 22,00" at bounding box center [830, 515] width 113 height 19
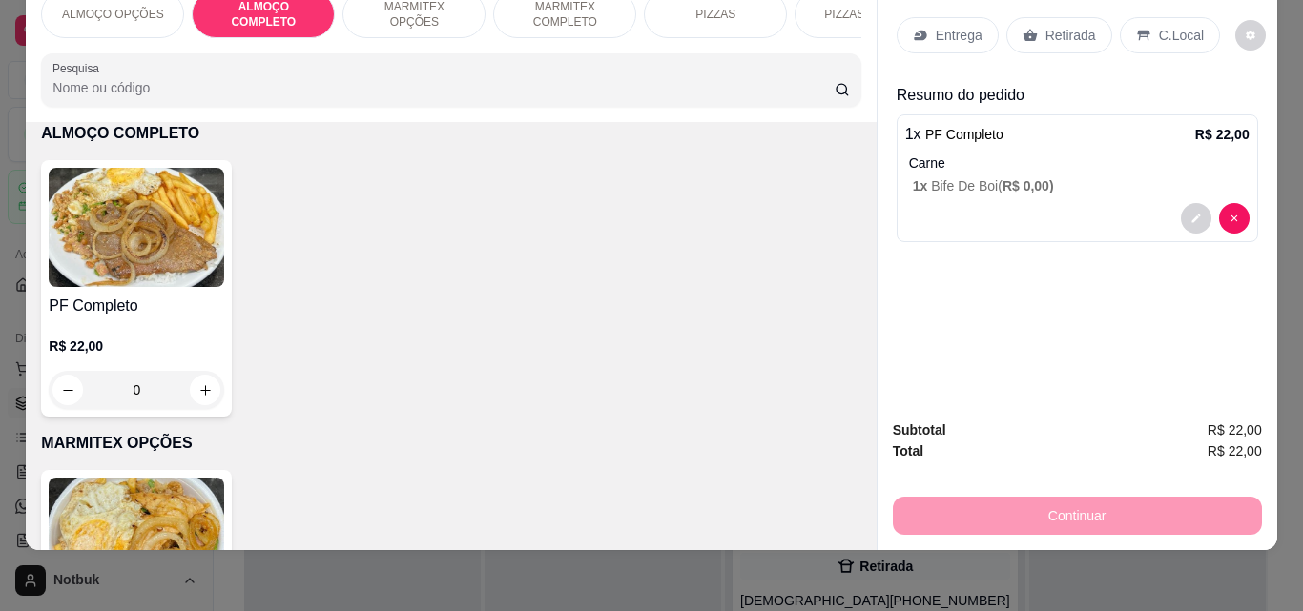
click at [1184, 26] on p "C.Local" at bounding box center [1181, 35] width 45 height 19
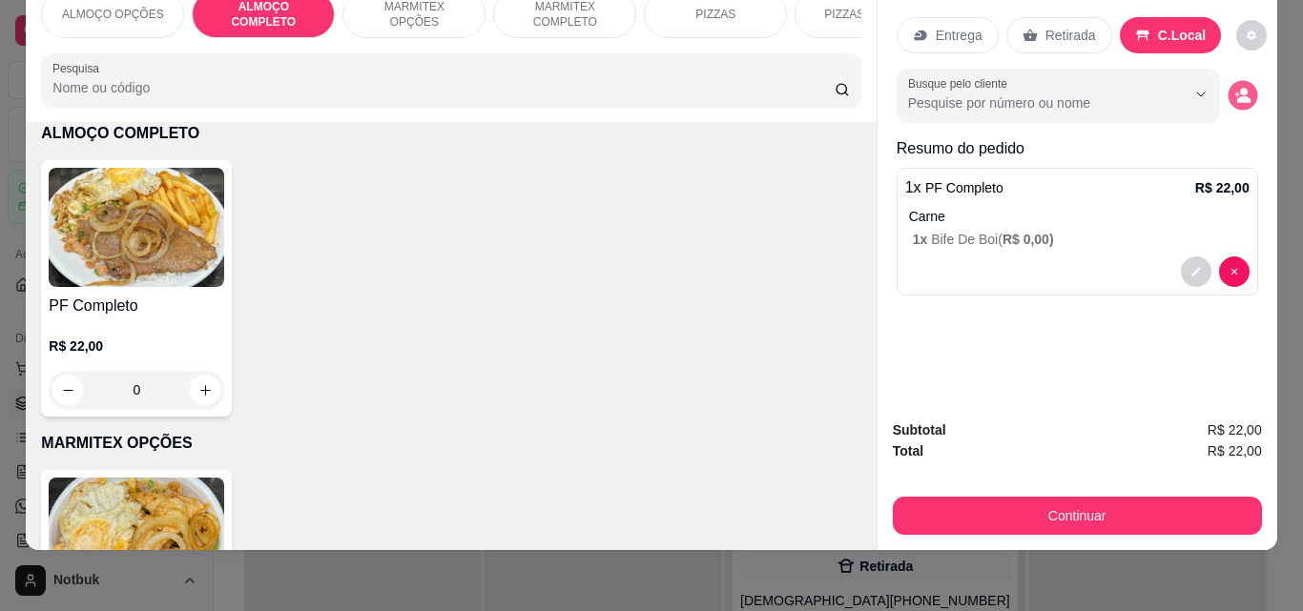
click at [1240, 89] on circle "decrease-product-quantity" at bounding box center [1244, 93] width 8 height 8
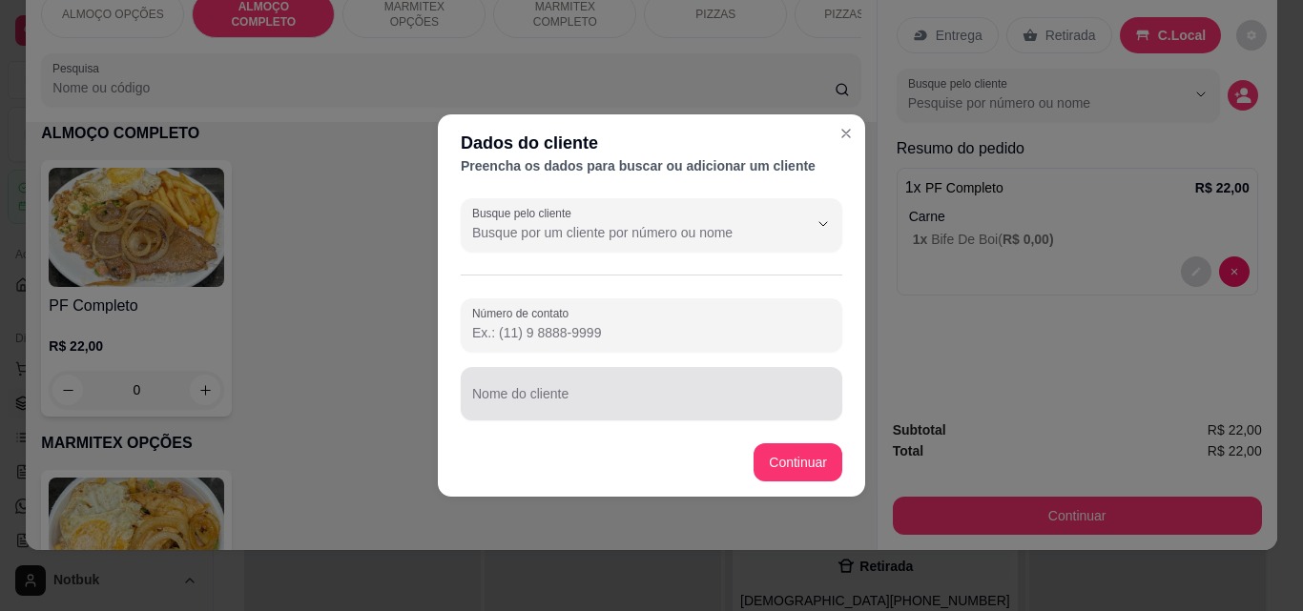
click at [631, 419] on div "Nome do cliente" at bounding box center [651, 393] width 381 height 53
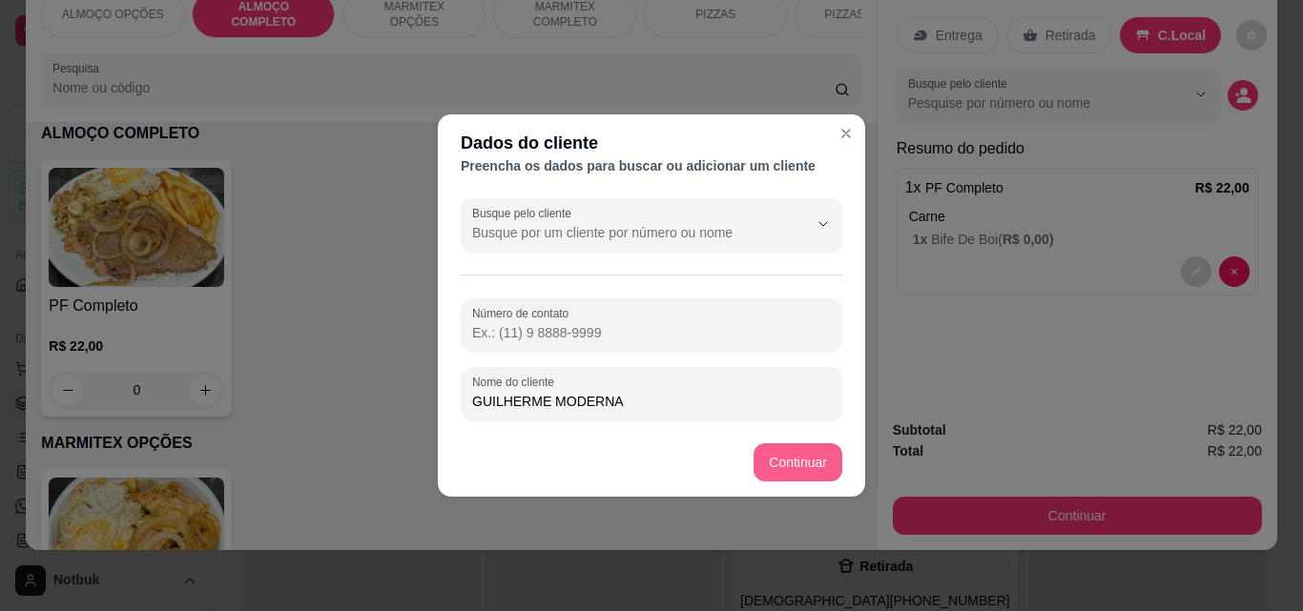
type input "GUILHERME MODERNA"
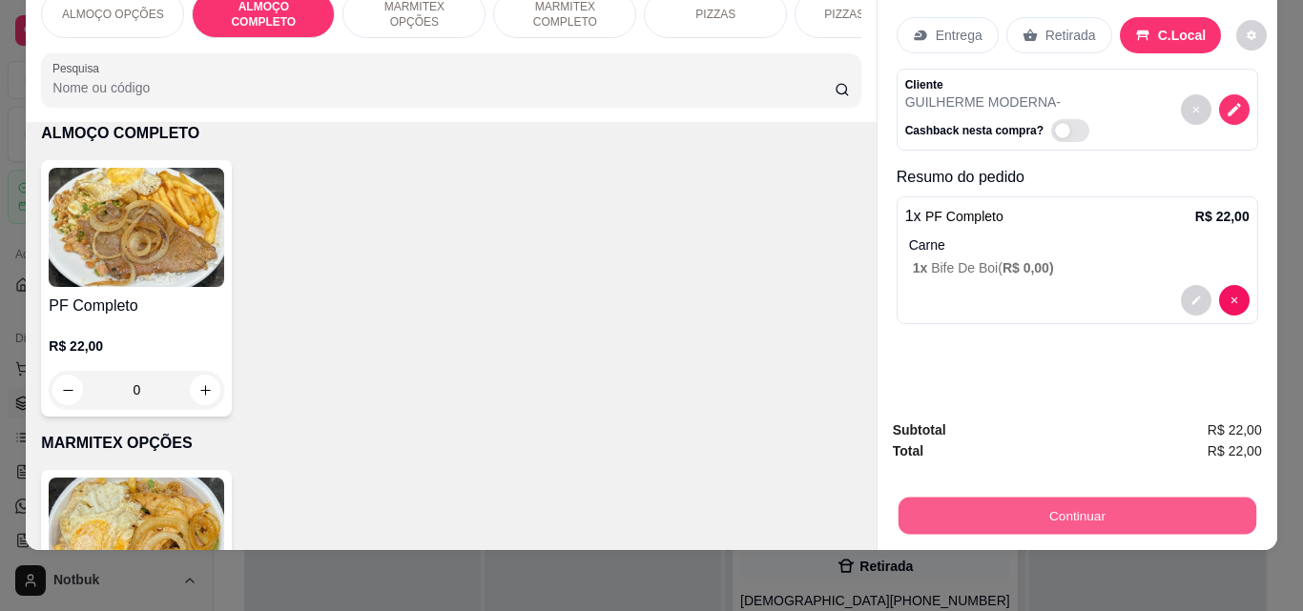
click at [1076, 497] on button "Continuar" at bounding box center [1076, 515] width 358 height 37
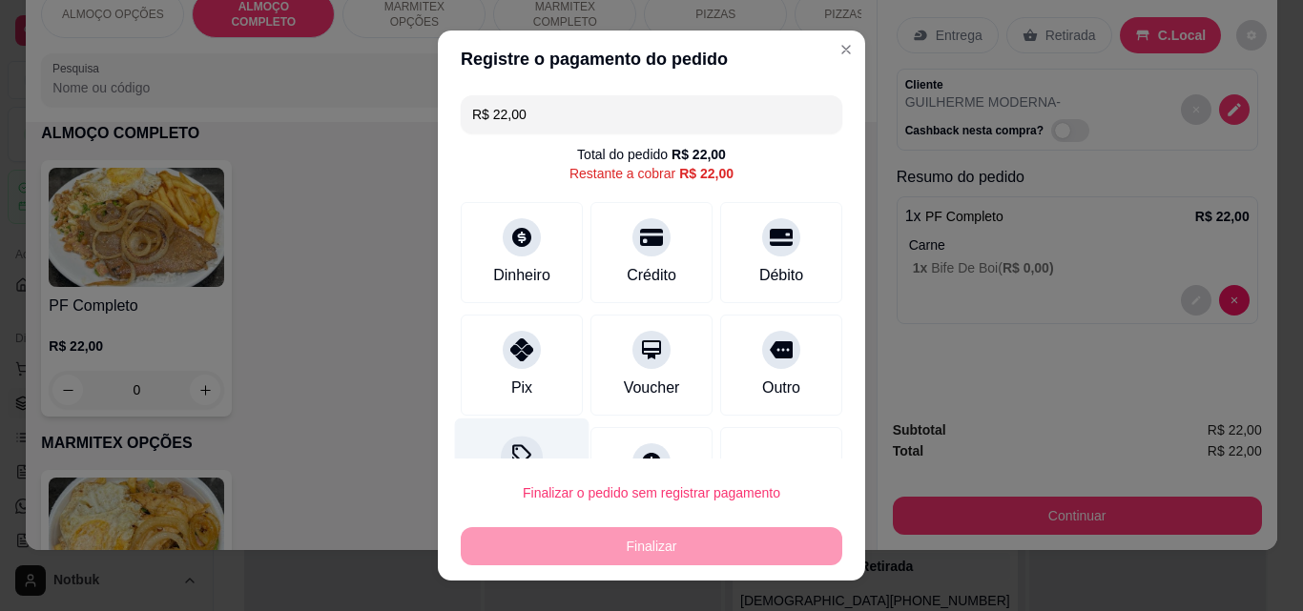
click at [522, 435] on div "Desconto" at bounding box center [522, 475] width 134 height 112
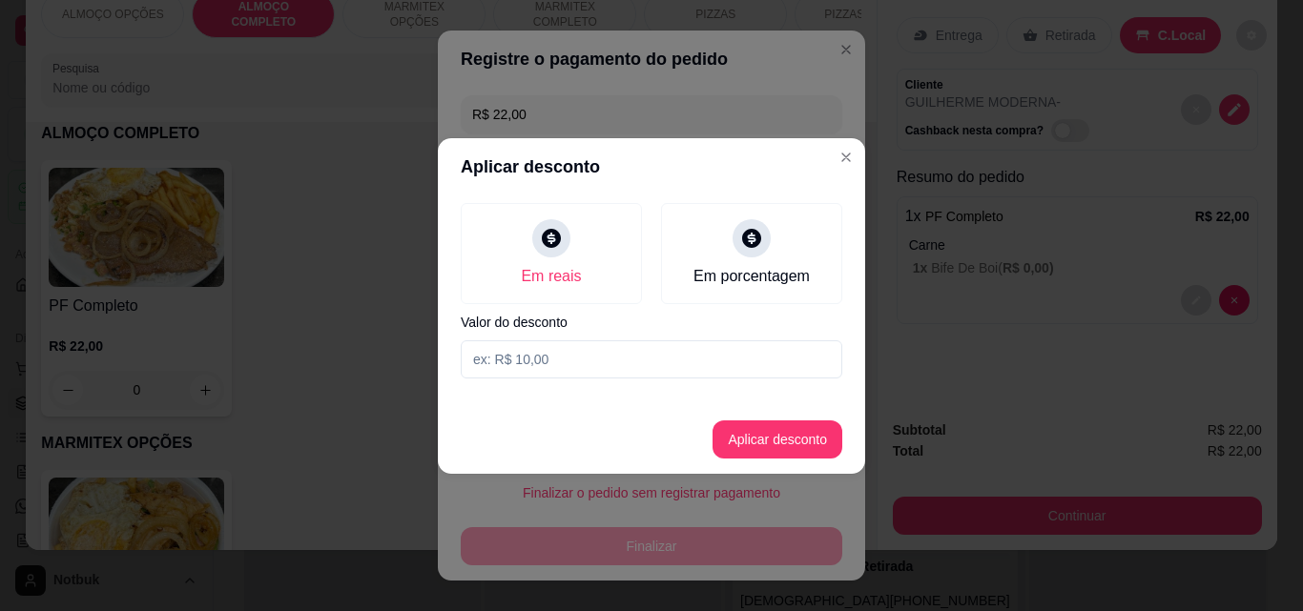
click at [638, 361] on input at bounding box center [651, 359] width 381 height 38
type input "2,00"
click at [782, 447] on button "Aplicar desconto" at bounding box center [777, 439] width 125 height 37
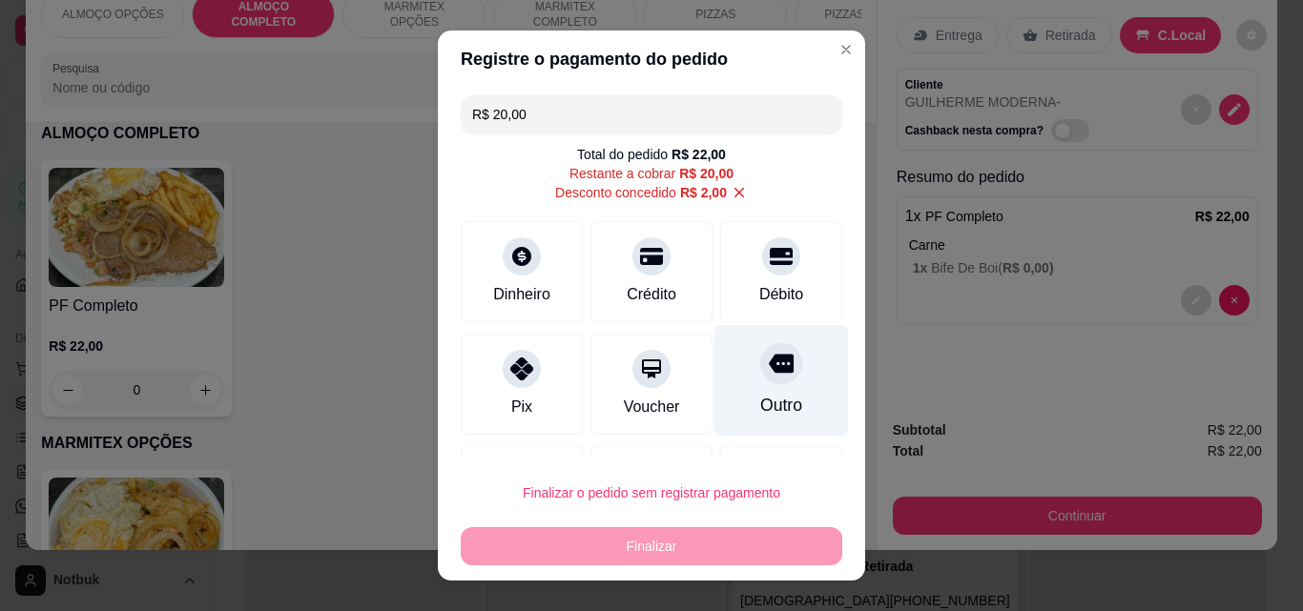
click at [791, 356] on div "Outro" at bounding box center [781, 381] width 134 height 112
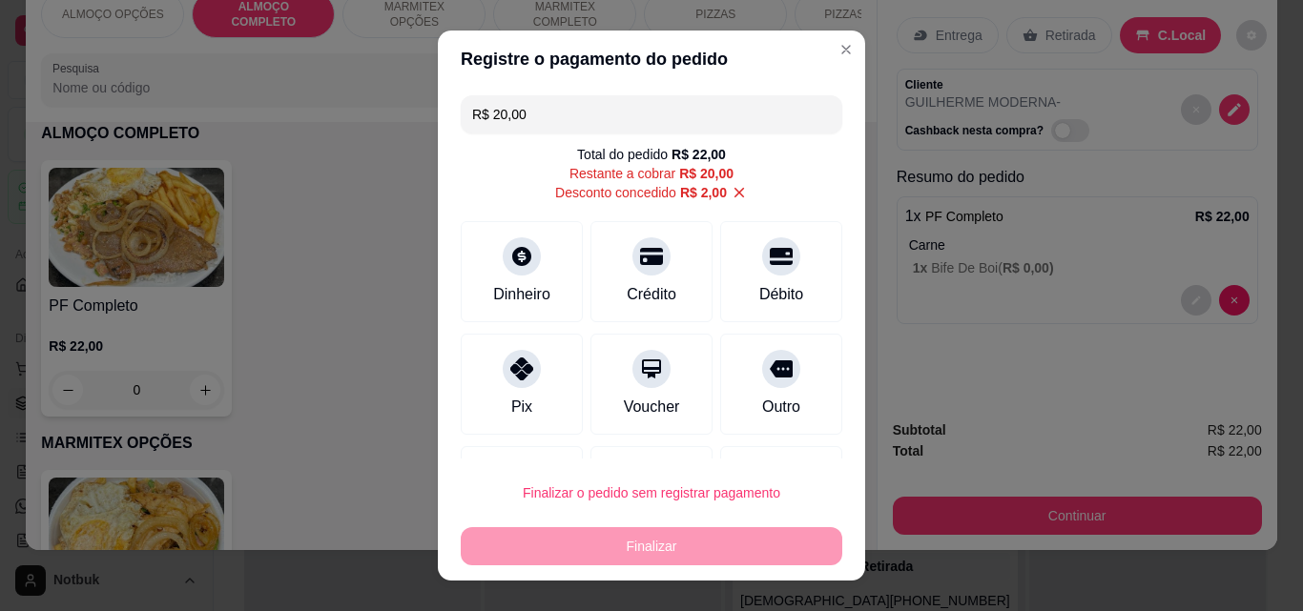
type input "R$ 0,00"
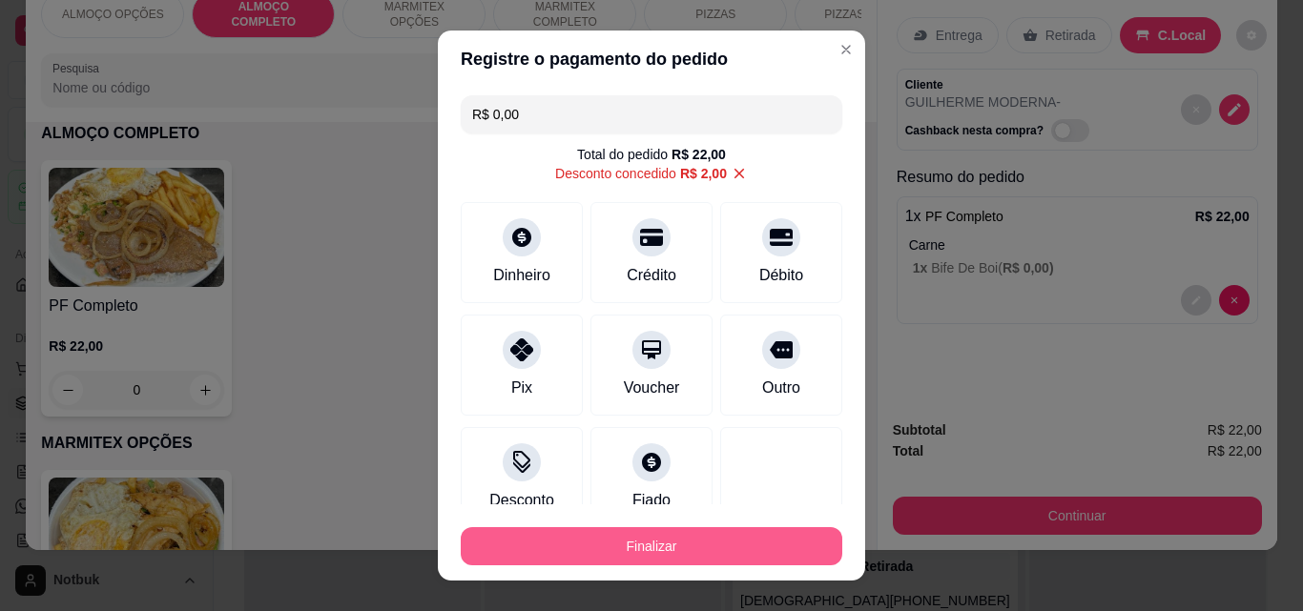
click at [713, 531] on button "Finalizar" at bounding box center [651, 546] width 381 height 38
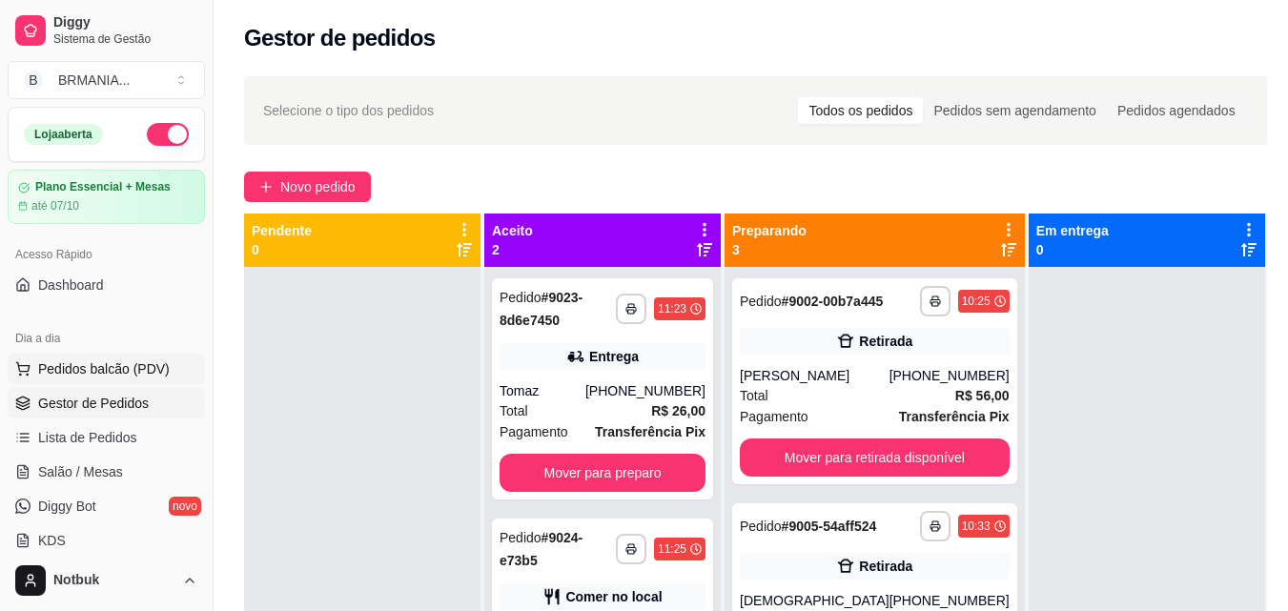
click at [124, 371] on span "Pedidos balcão (PDV)" at bounding box center [104, 369] width 132 height 19
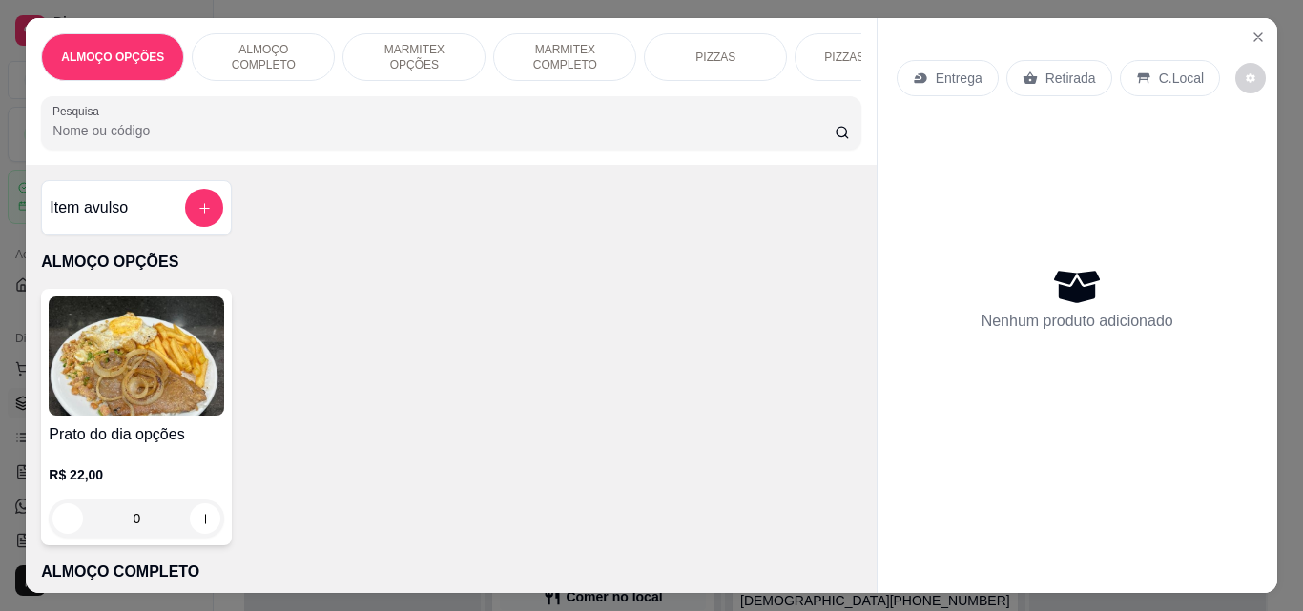
click at [593, 51] on p "MARMITEX COMPLETO" at bounding box center [564, 57] width 111 height 31
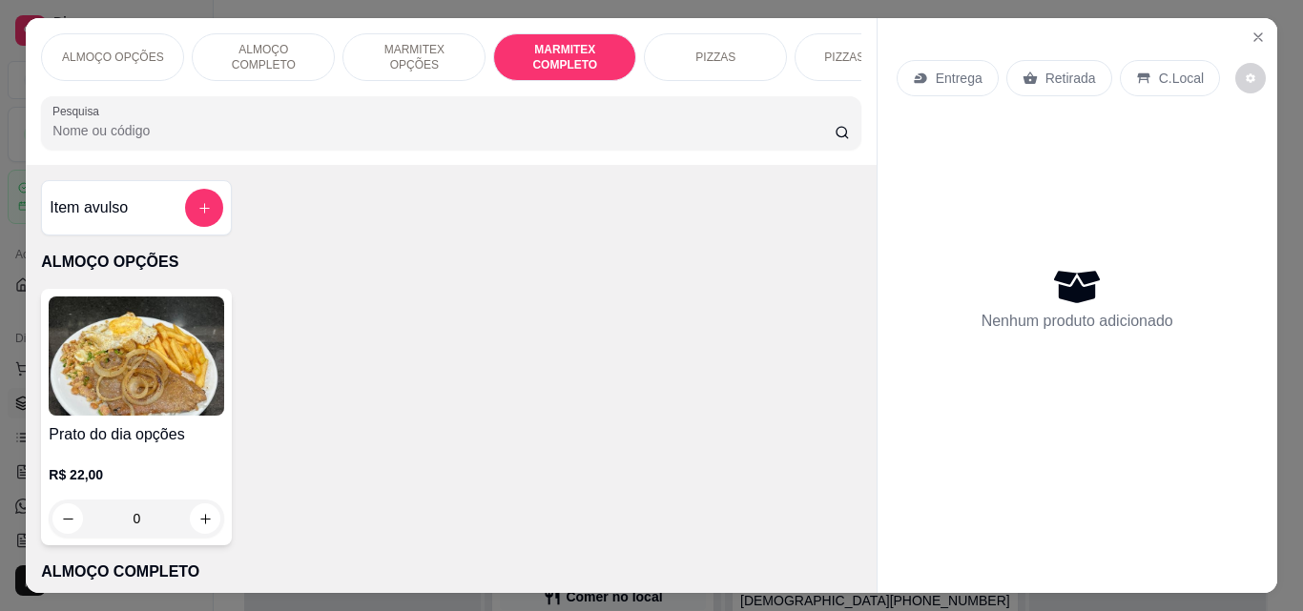
click at [274, 96] on div "Pesquisa" at bounding box center [450, 122] width 819 height 53
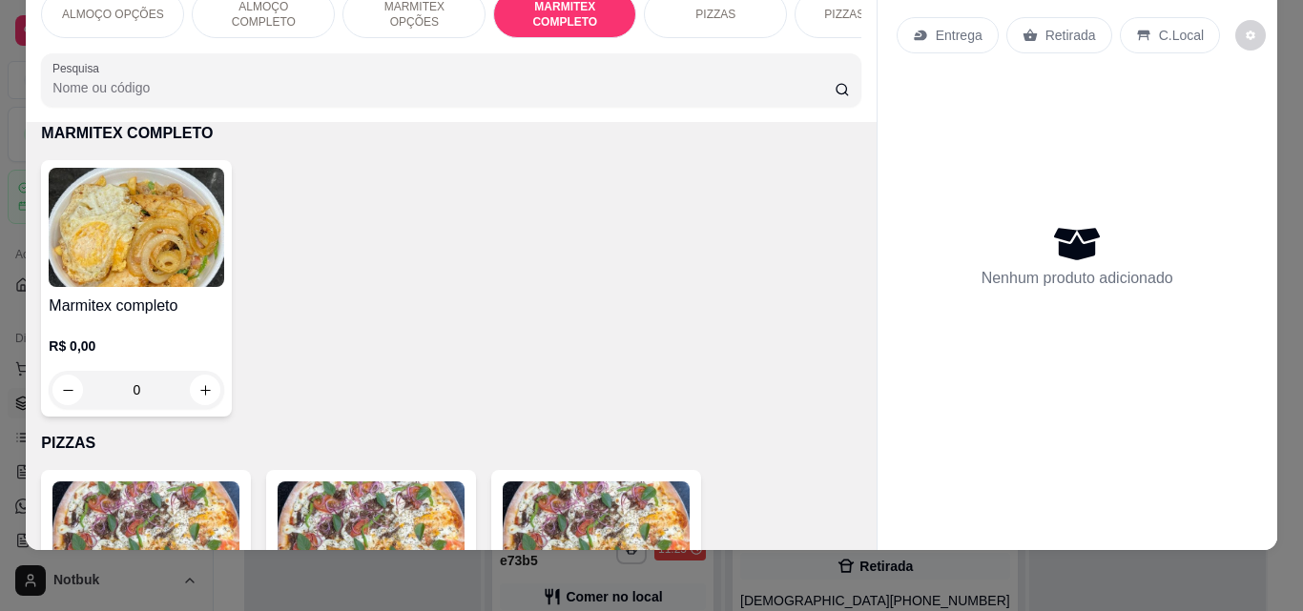
click at [263, 11] on div "ALMOÇO COMPLETO" at bounding box center [263, 14] width 143 height 48
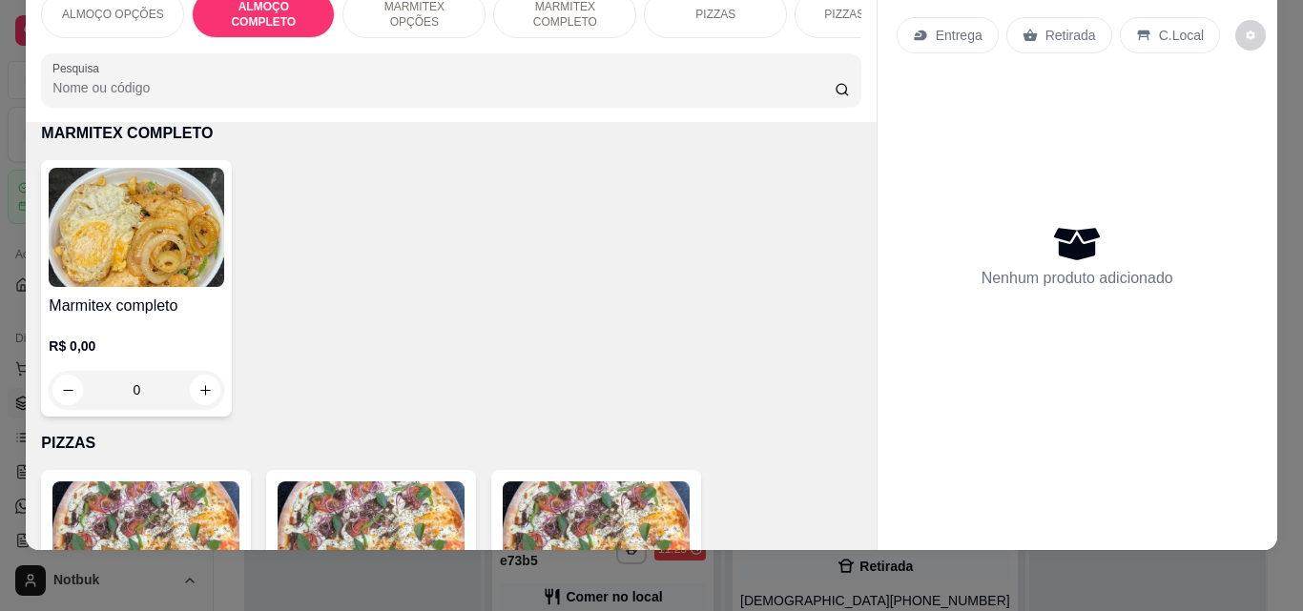
scroll to position [396, 0]
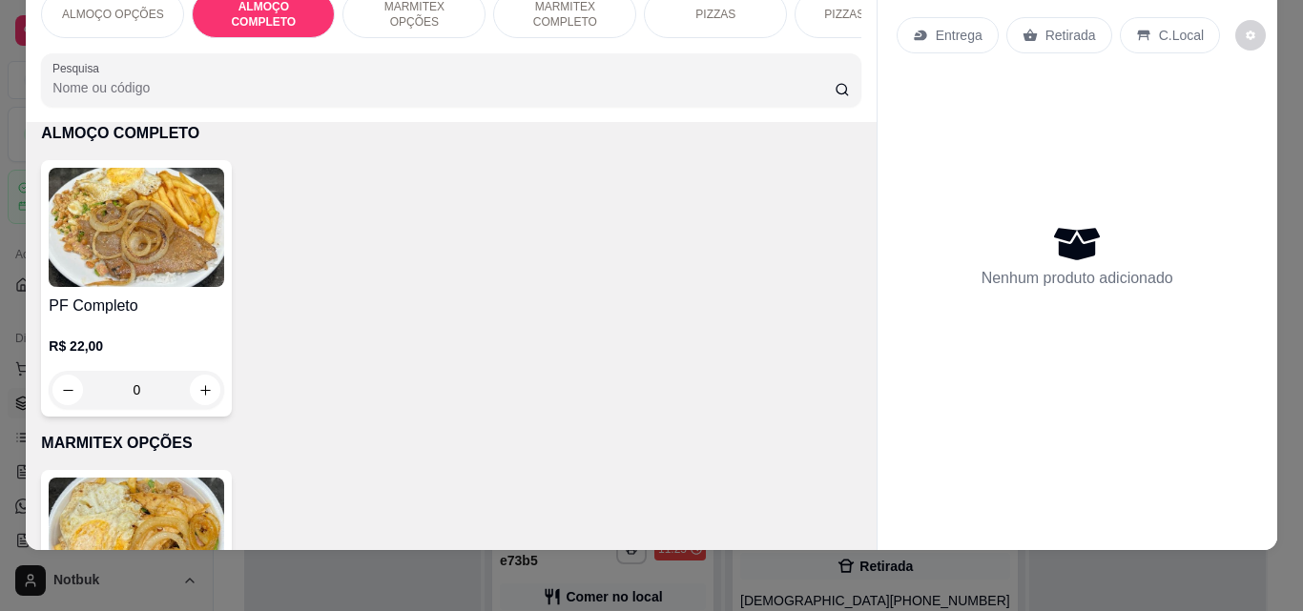
click at [174, 281] on img at bounding box center [136, 227] width 175 height 119
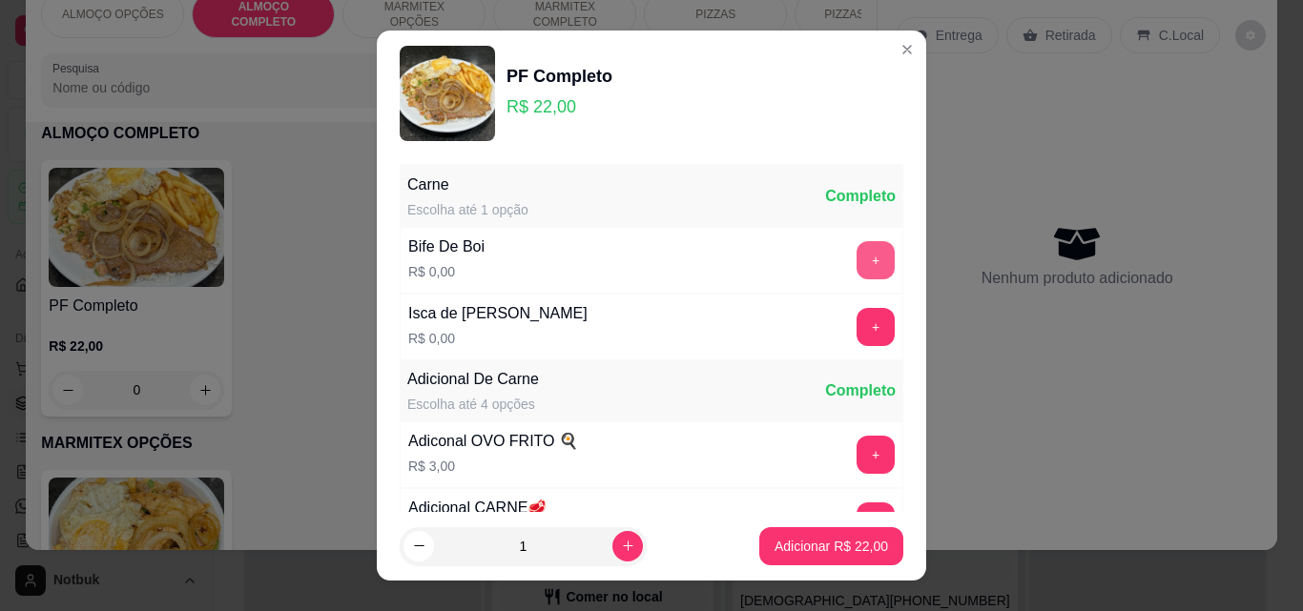
click at [856, 261] on button "+" at bounding box center [875, 260] width 38 height 38
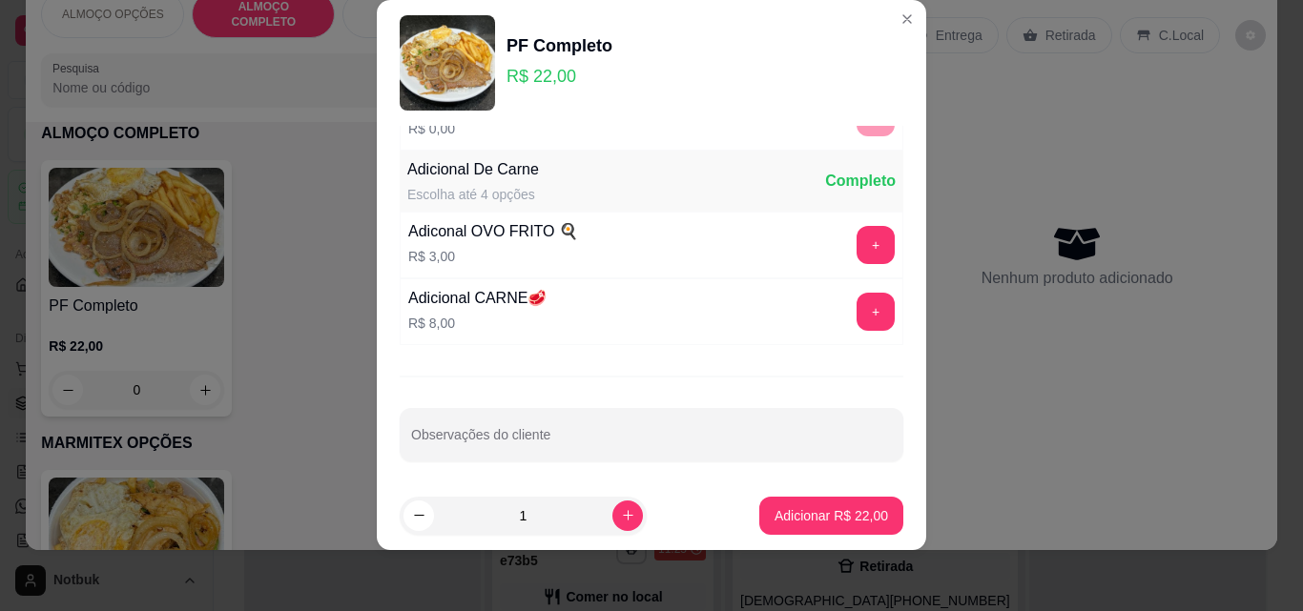
scroll to position [186, 0]
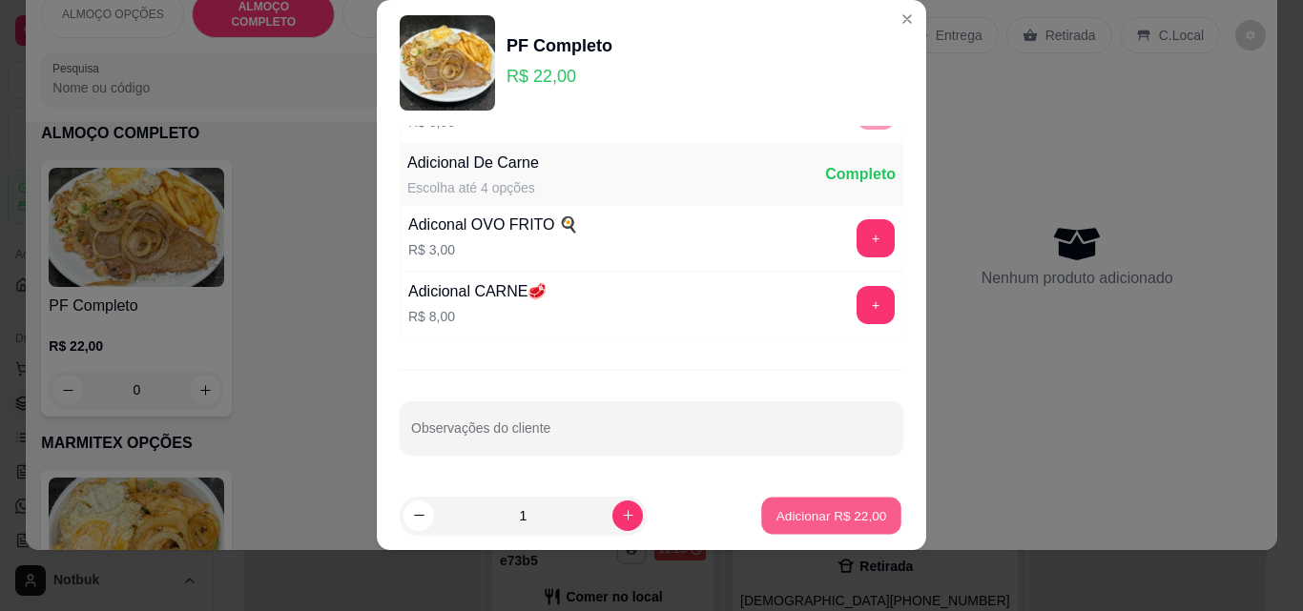
click at [829, 517] on p "Adicionar R$ 22,00" at bounding box center [831, 515] width 111 height 18
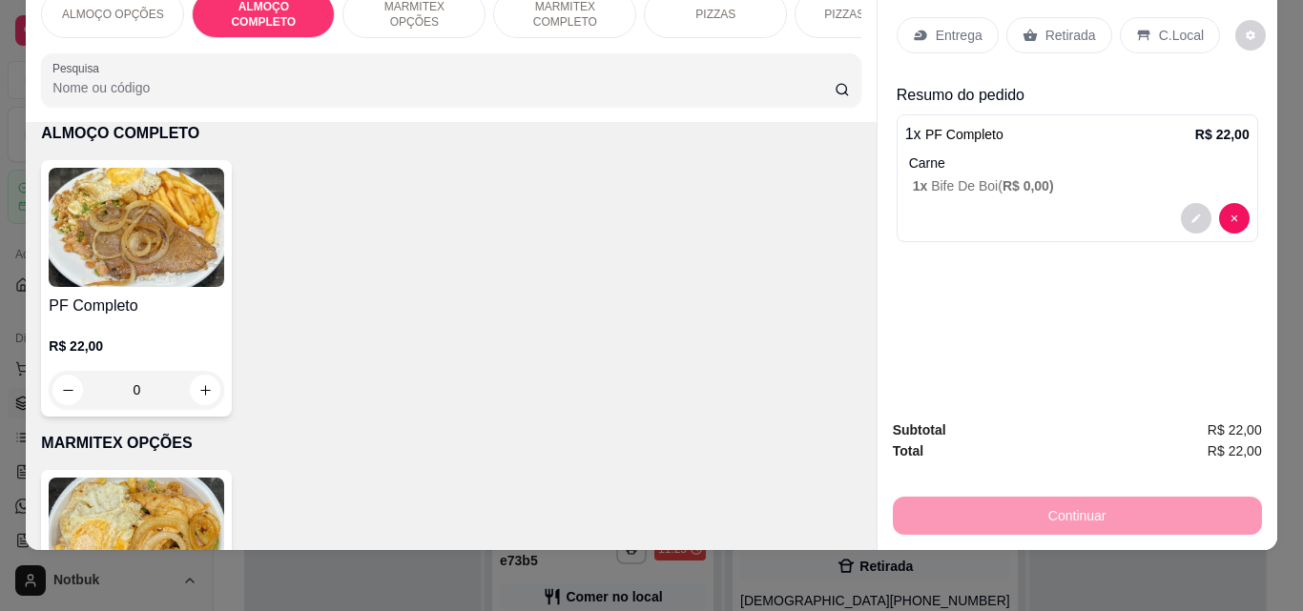
click at [1159, 26] on p "C.Local" at bounding box center [1181, 35] width 45 height 19
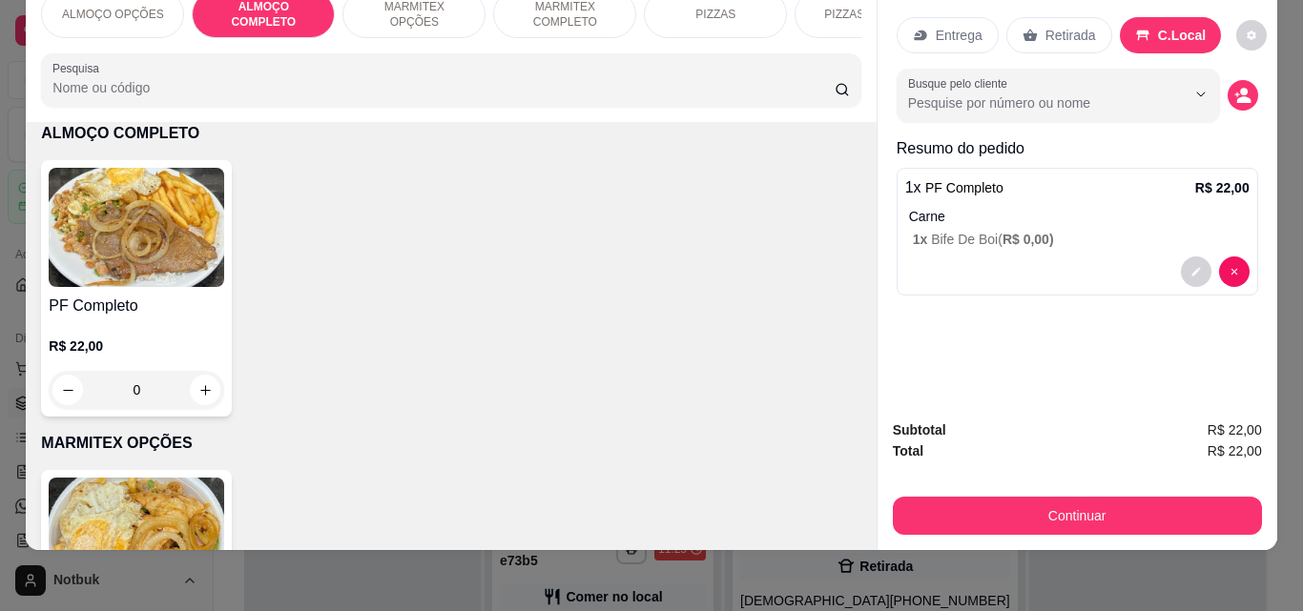
click at [1235, 80] on button "decrease-product-quantity" at bounding box center [1242, 95] width 31 height 31
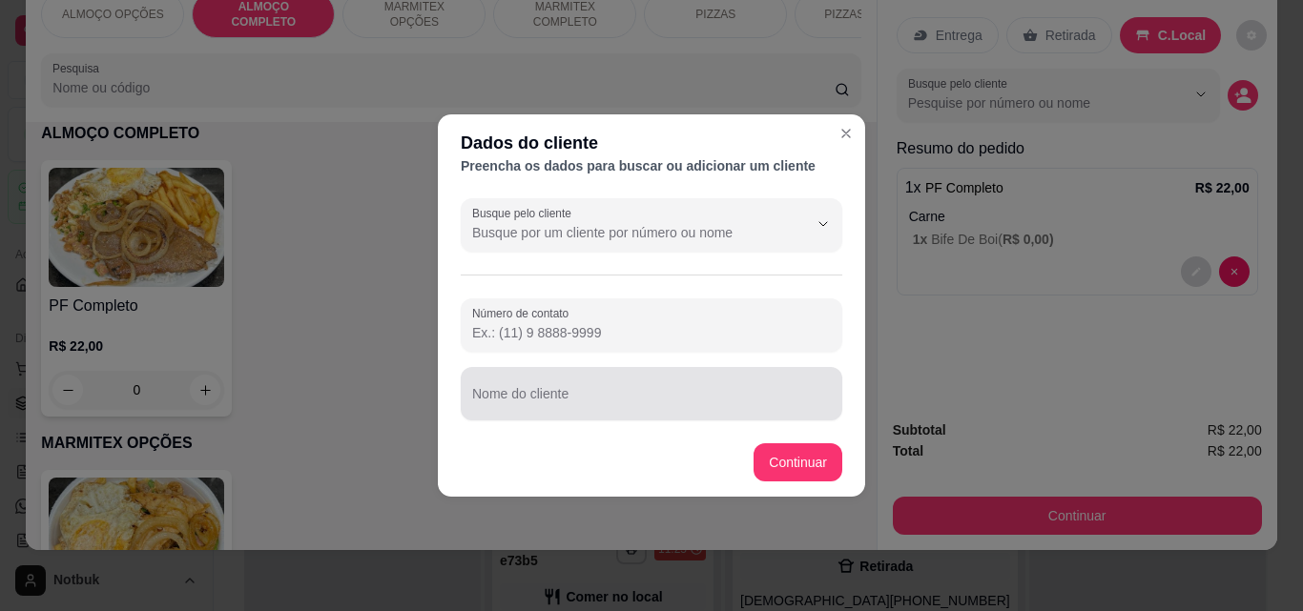
click at [569, 402] on input "Nome do cliente" at bounding box center [651, 401] width 359 height 19
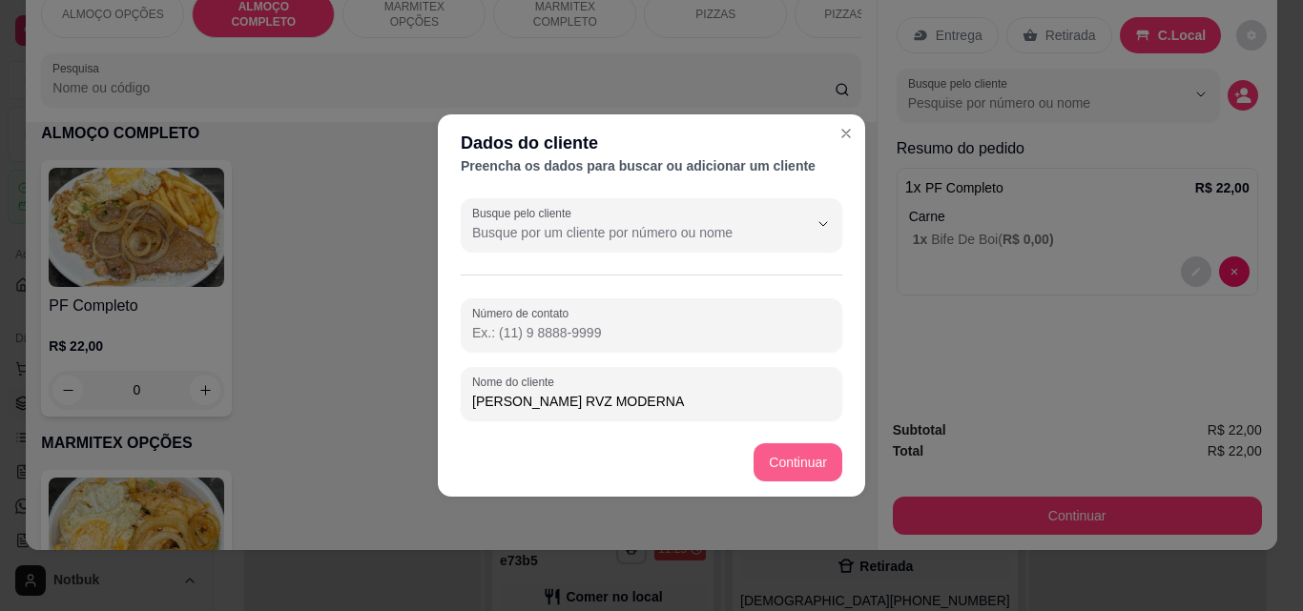
type input "JOAO LUIZ RVZ MODERNA"
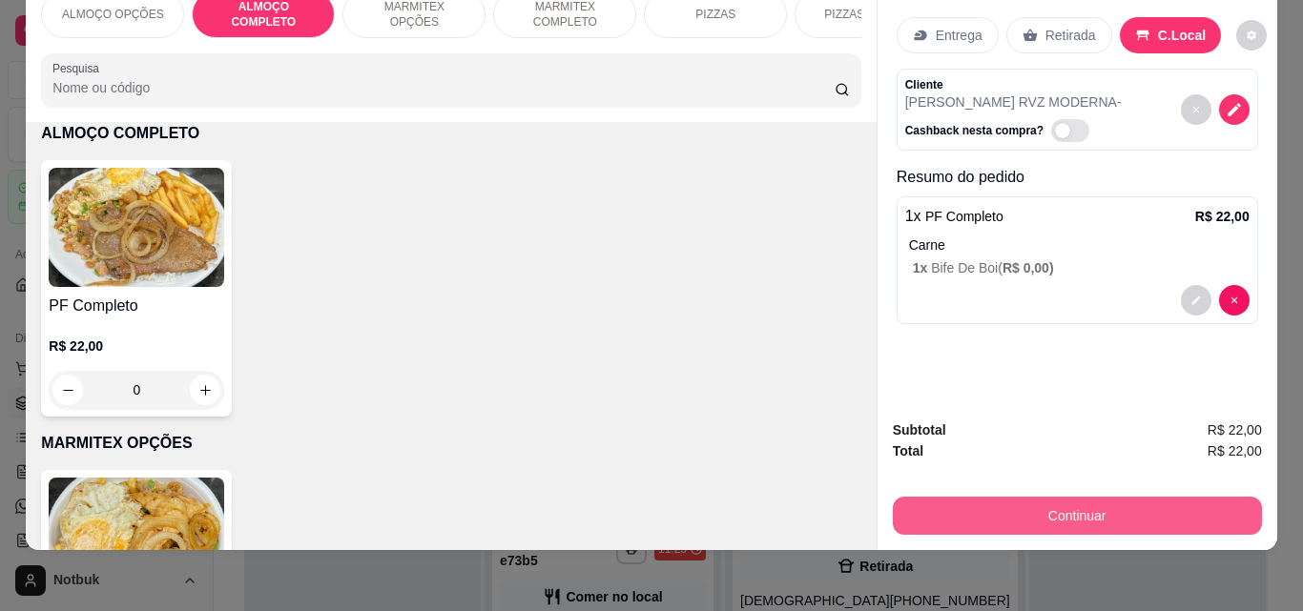
click at [1036, 505] on button "Continuar" at bounding box center [1077, 516] width 369 height 38
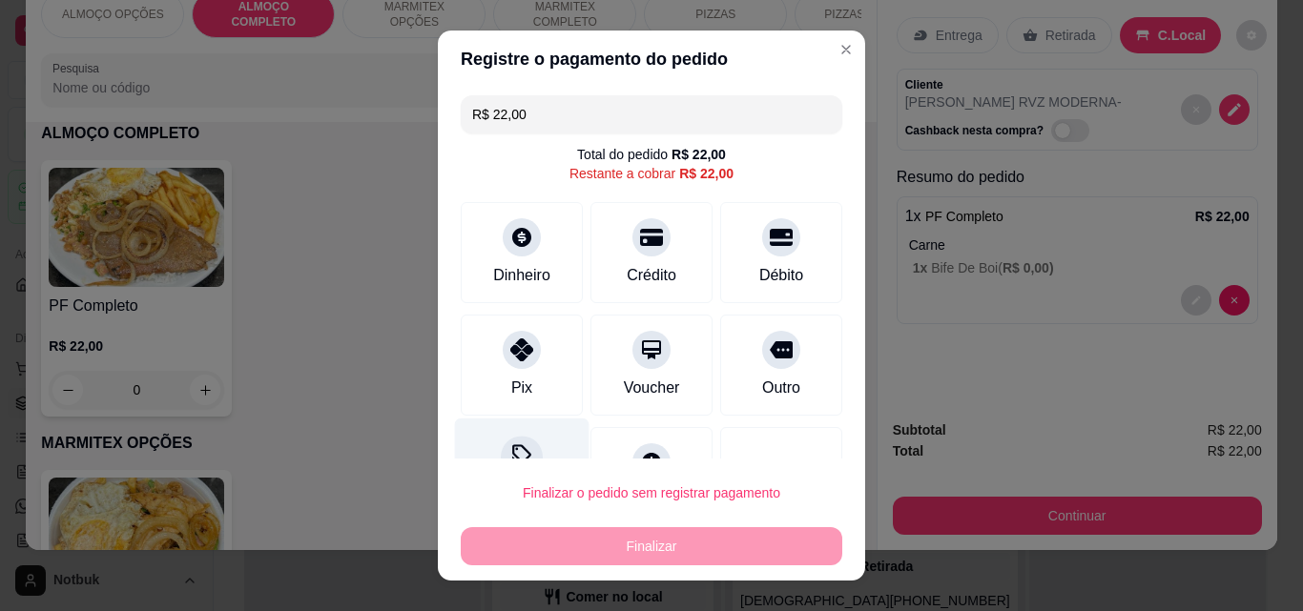
click at [501, 440] on div at bounding box center [522, 457] width 42 height 42
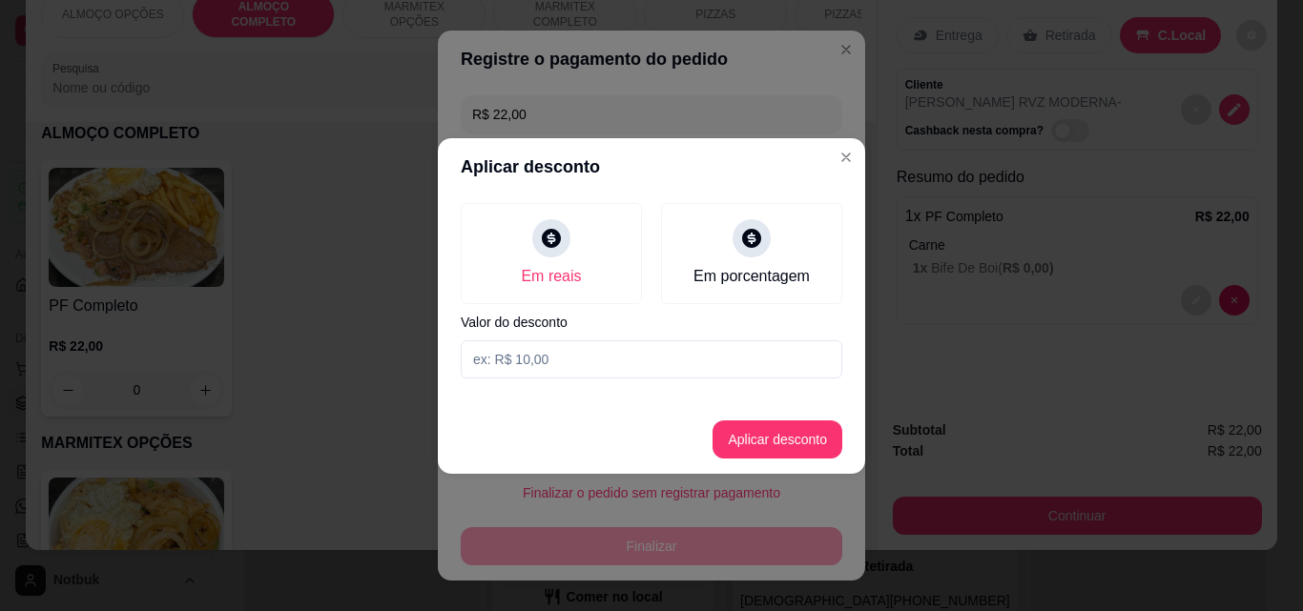
click at [565, 356] on input at bounding box center [651, 359] width 381 height 38
type input "2,00"
click at [738, 446] on button "Aplicar desconto" at bounding box center [777, 440] width 130 height 38
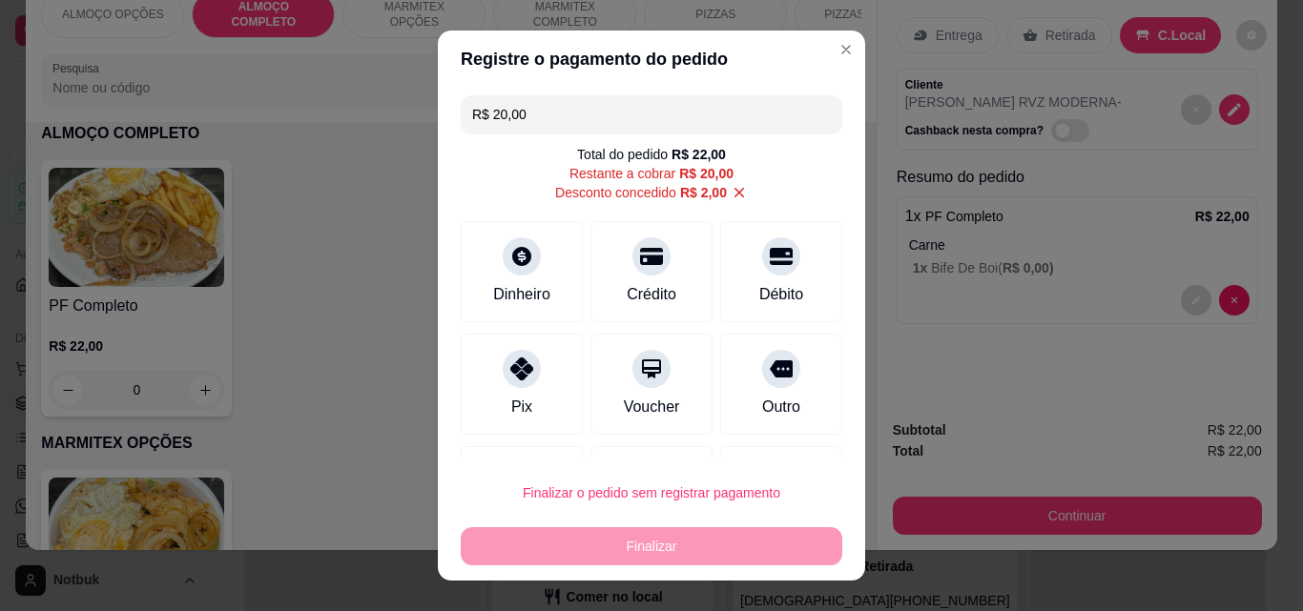
click at [771, 398] on div "Outro" at bounding box center [781, 407] width 38 height 23
type input "R$ 0,00"
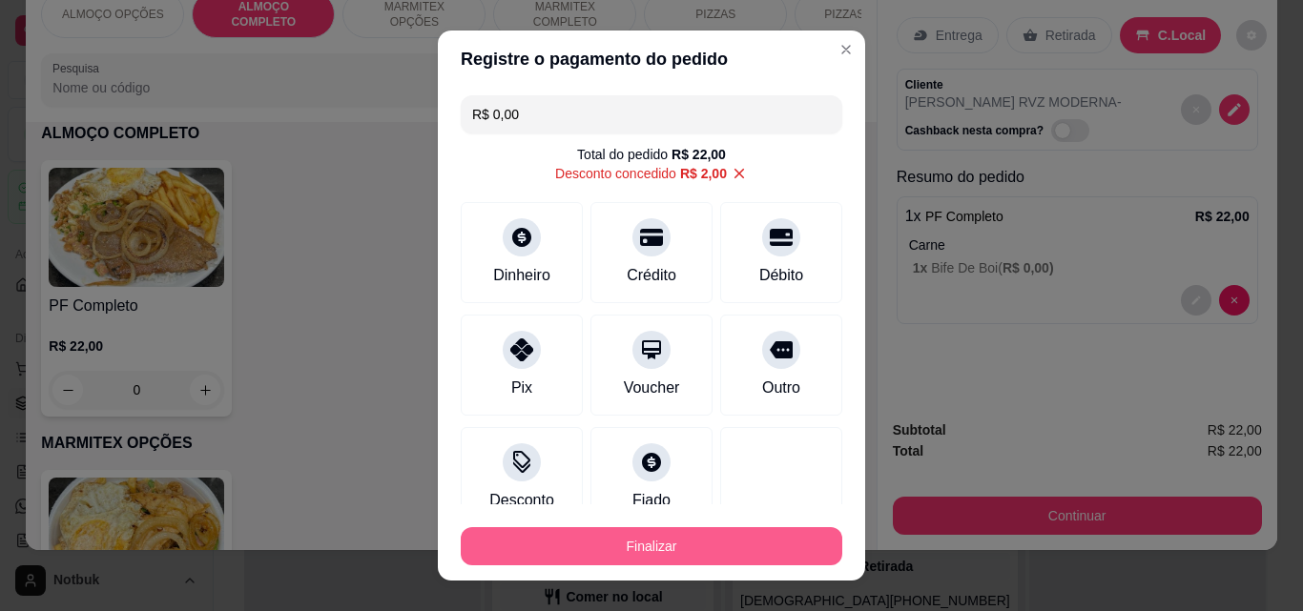
click at [686, 545] on button "Finalizar" at bounding box center [651, 546] width 381 height 38
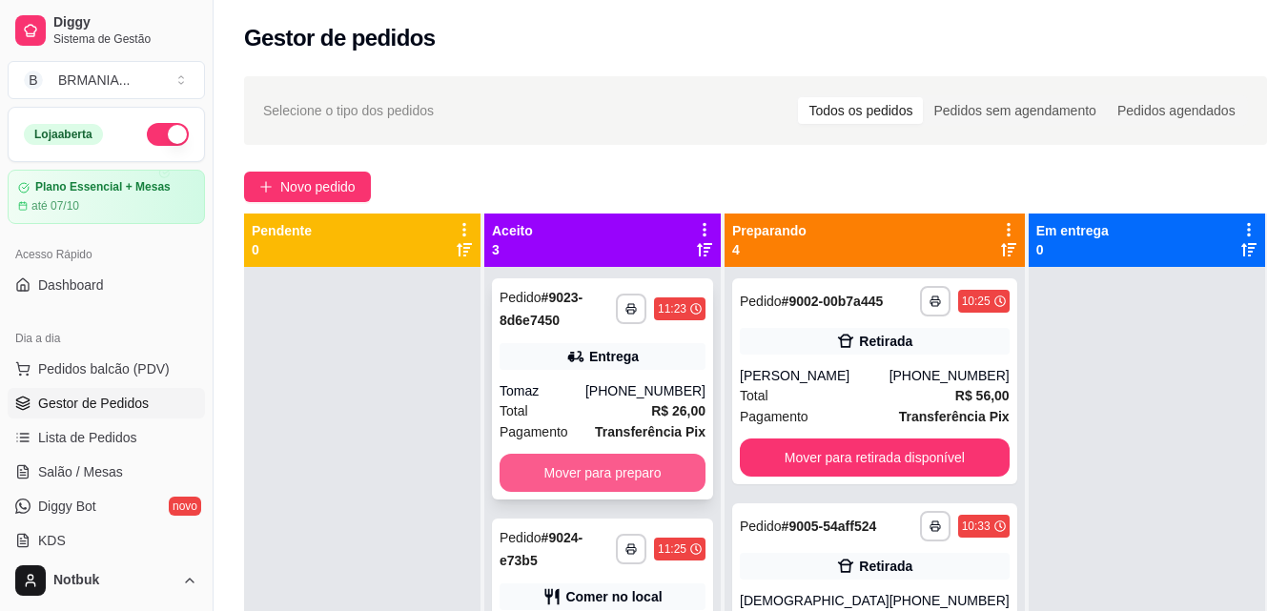
click at [620, 476] on button "Mover para preparo" at bounding box center [603, 473] width 206 height 38
click at [604, 455] on button "Mover para preparo" at bounding box center [603, 473] width 200 height 37
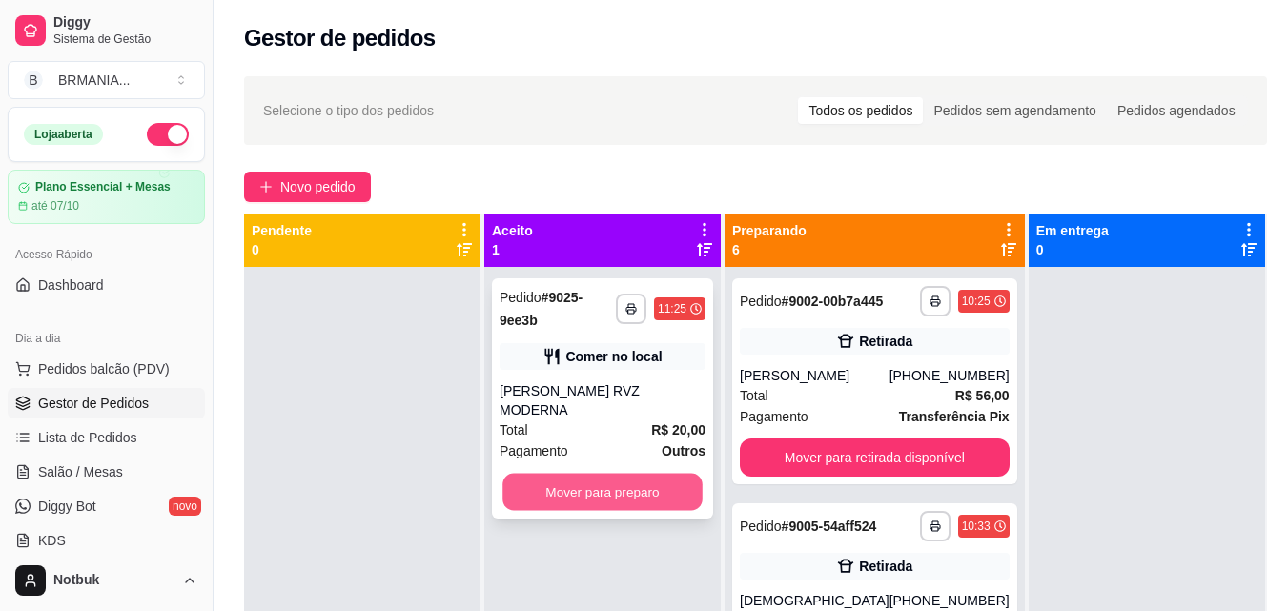
click at [588, 474] on button "Mover para preparo" at bounding box center [603, 492] width 200 height 37
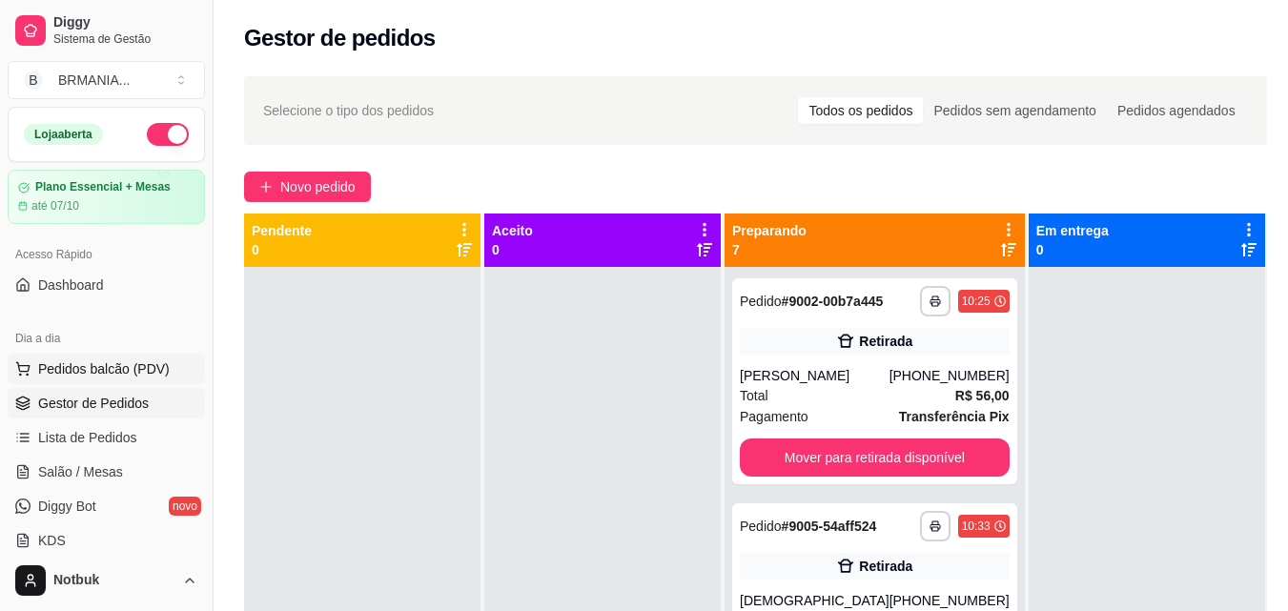
click at [154, 373] on span "Pedidos balcão (PDV)" at bounding box center [104, 369] width 132 height 19
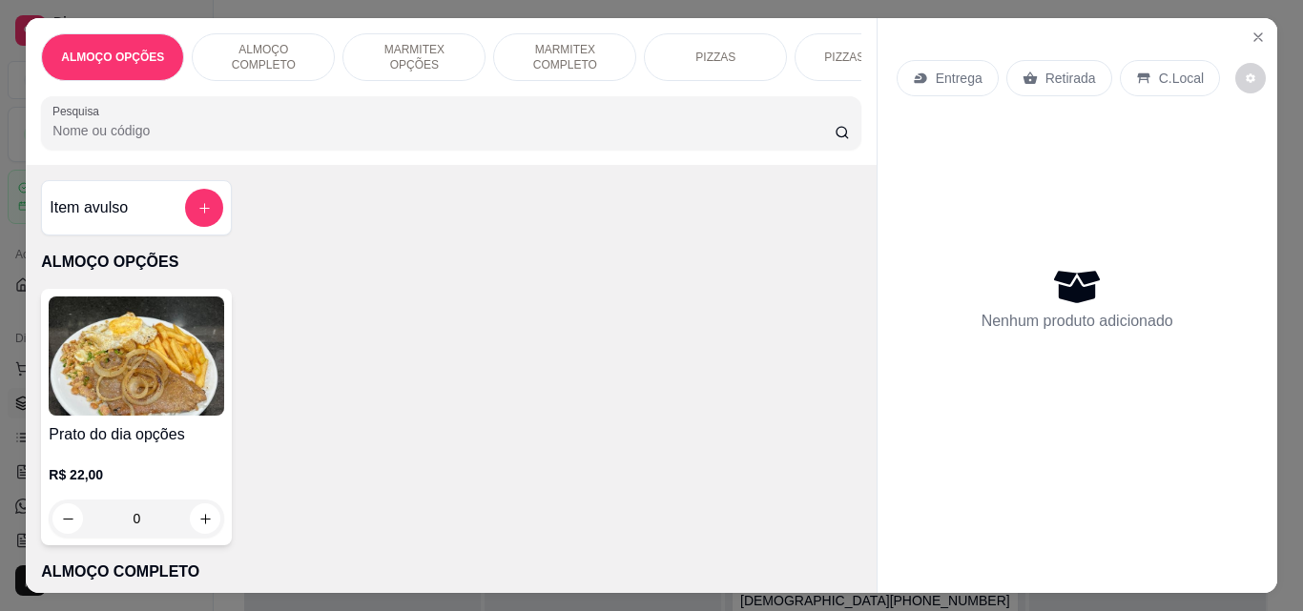
click at [267, 39] on div "ALMOÇO COMPLETO" at bounding box center [263, 57] width 143 height 48
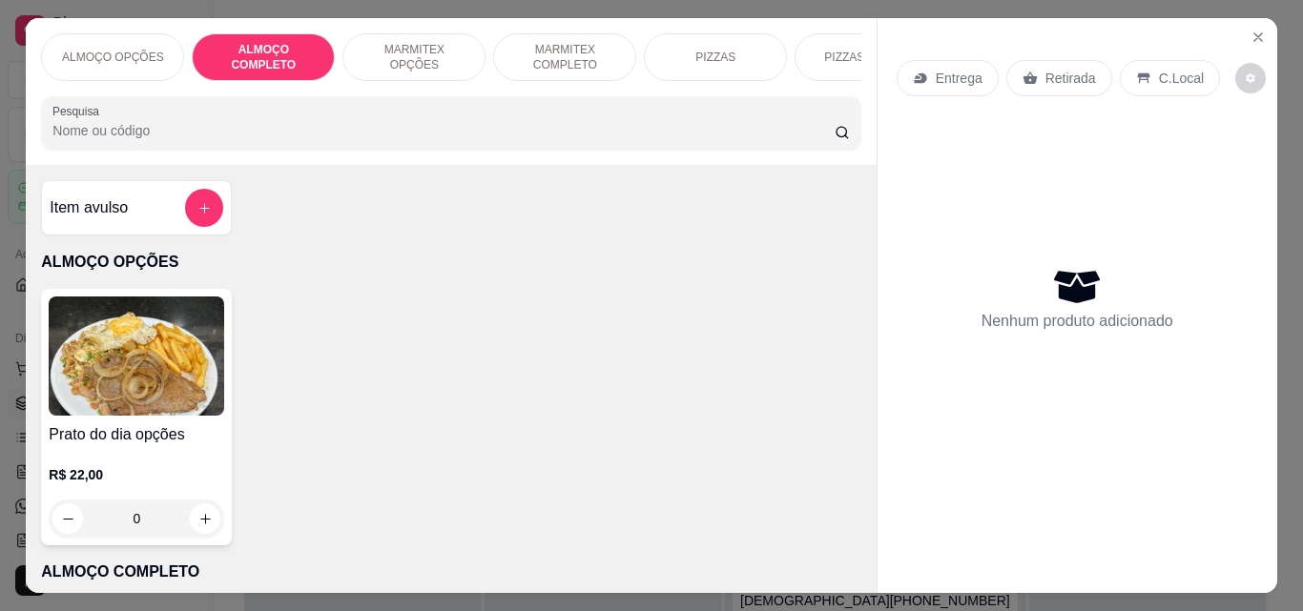
scroll to position [50, 0]
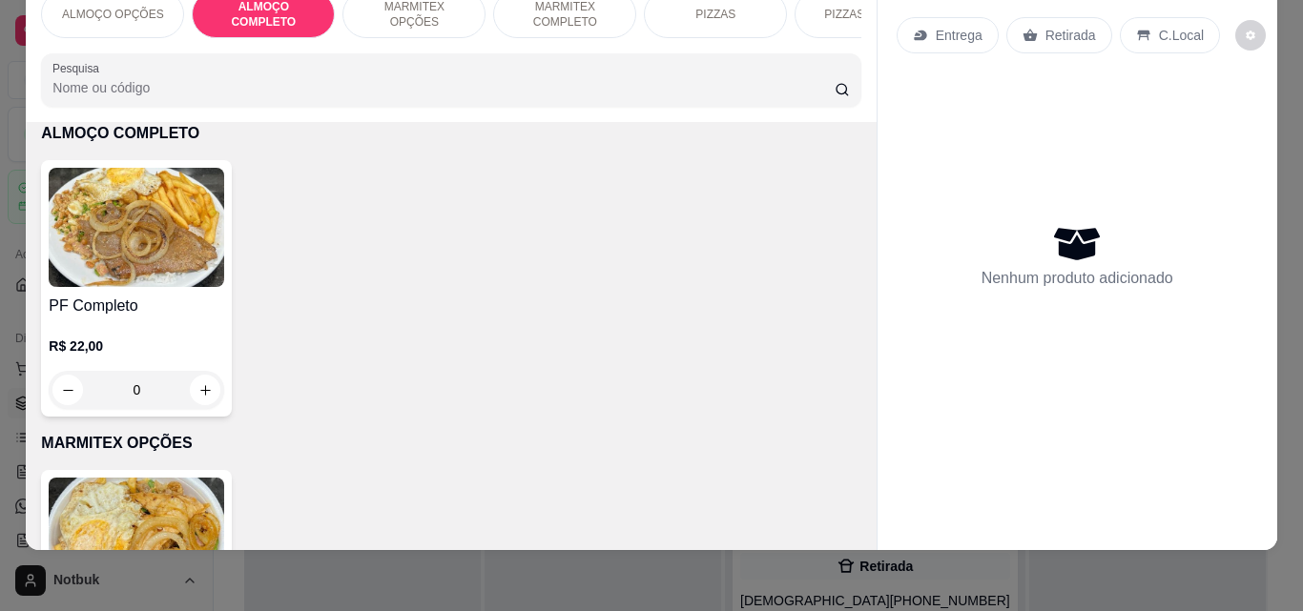
click at [140, 247] on img at bounding box center [136, 227] width 175 height 119
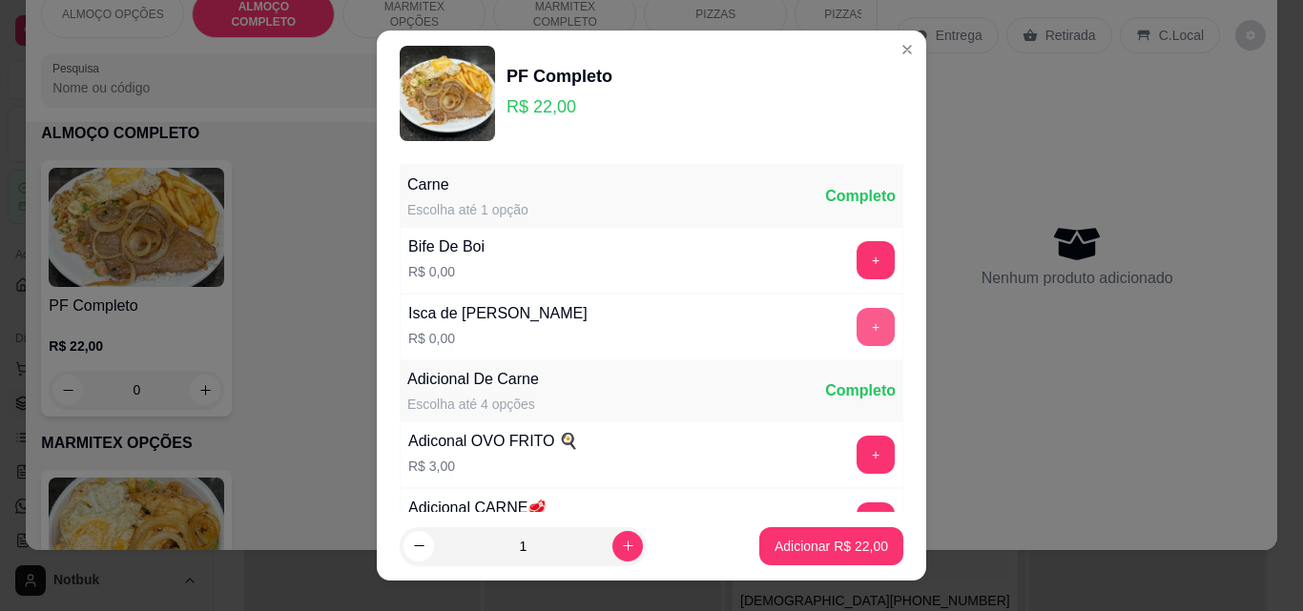
click at [856, 323] on button "+" at bounding box center [875, 327] width 38 height 38
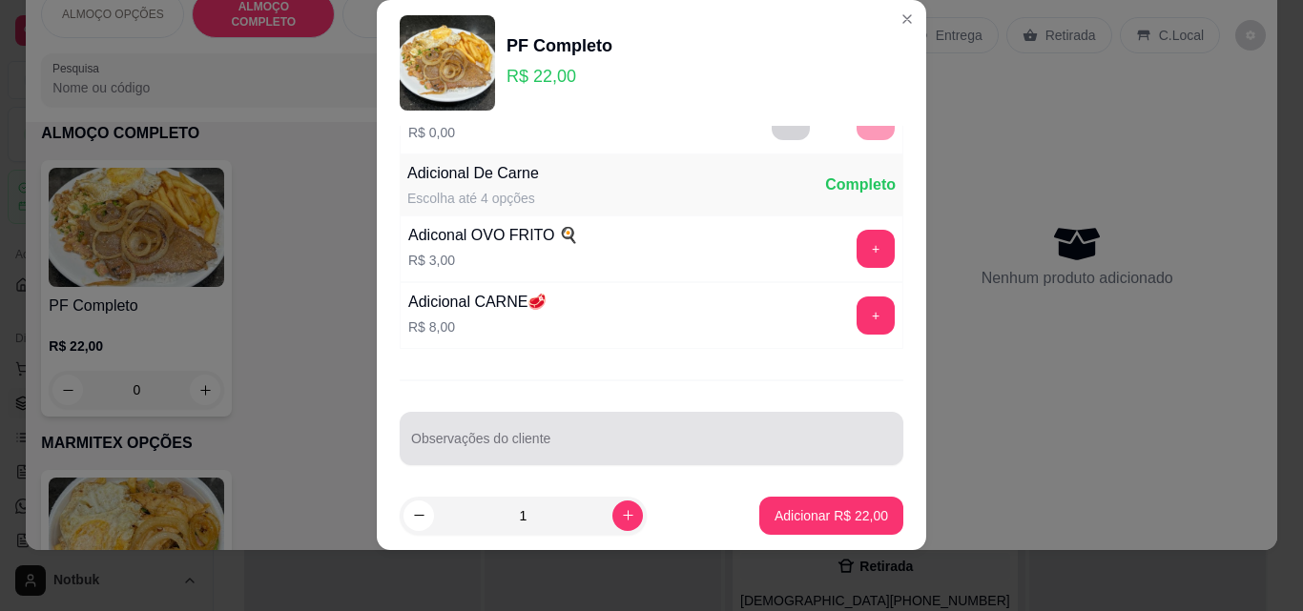
scroll to position [186, 0]
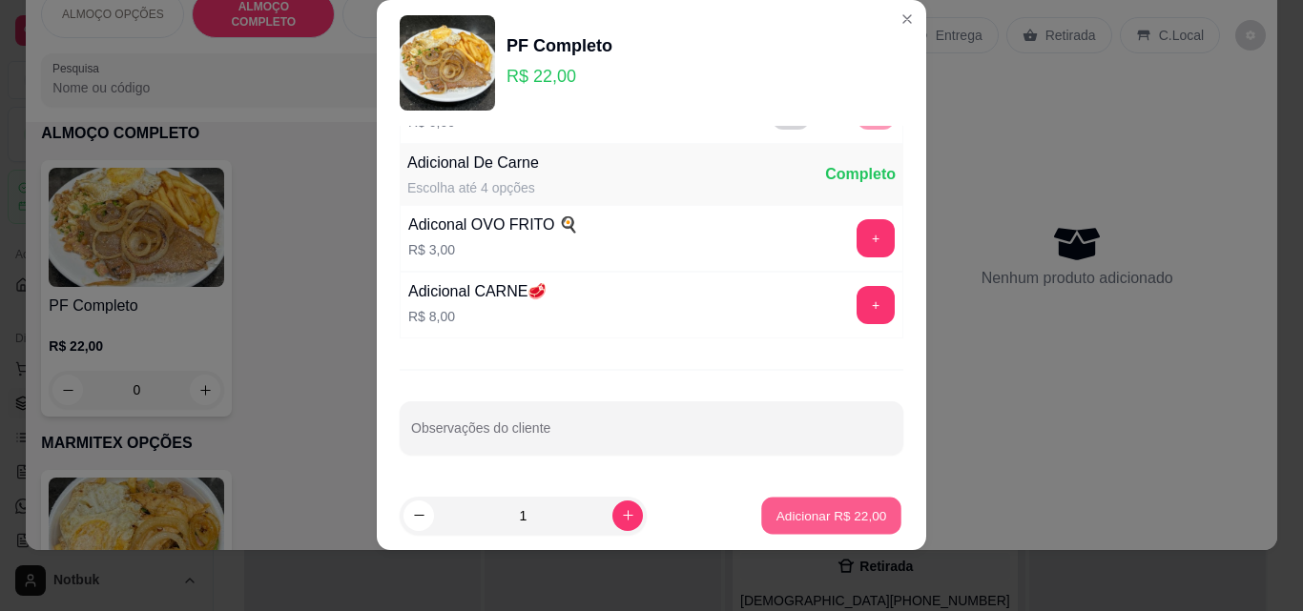
click at [811, 515] on p "Adicionar R$ 22,00" at bounding box center [831, 515] width 111 height 18
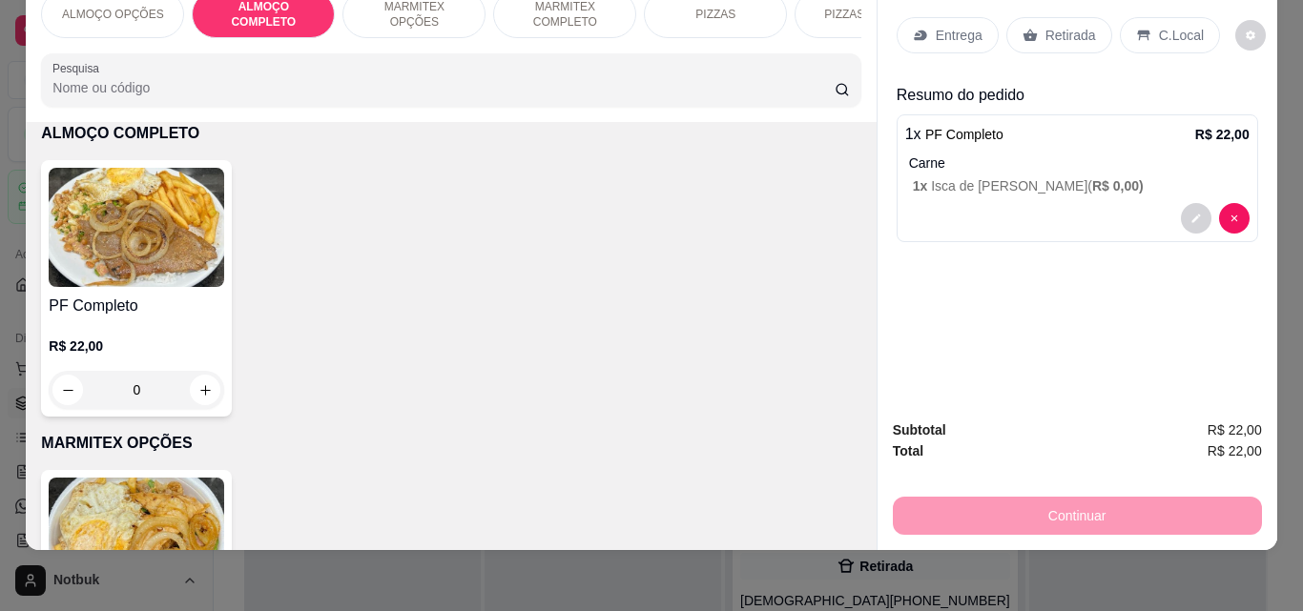
click at [1159, 26] on p "C.Local" at bounding box center [1181, 35] width 45 height 19
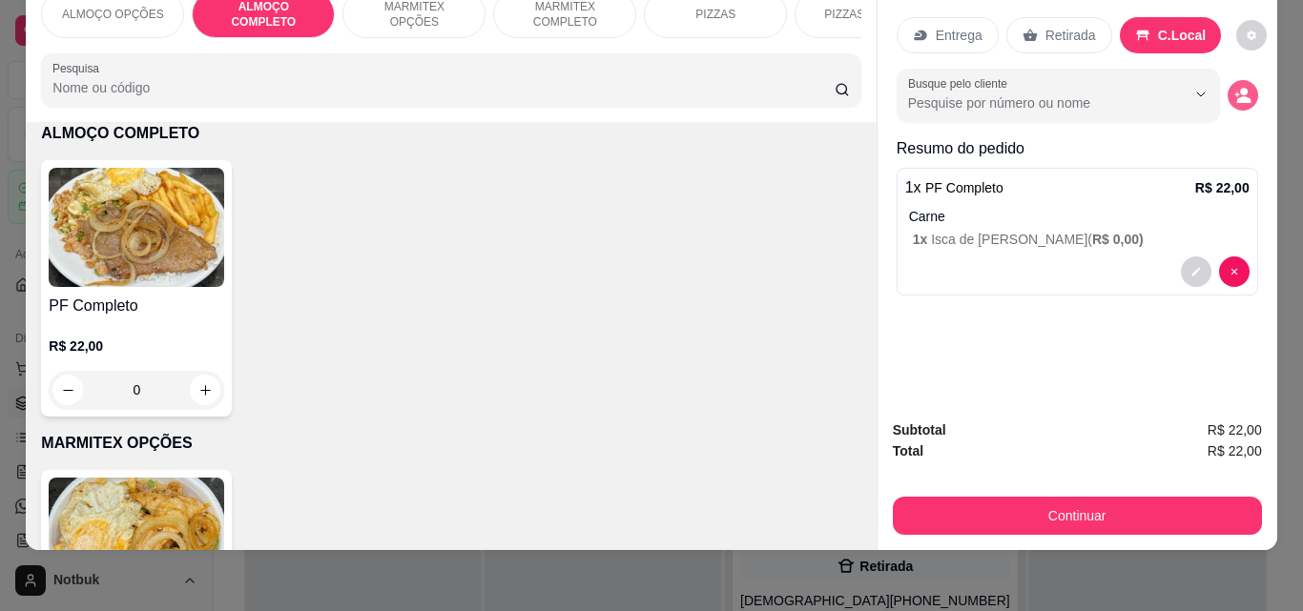
click at [1234, 87] on icon "decrease-product-quantity" at bounding box center [1242, 95] width 17 height 17
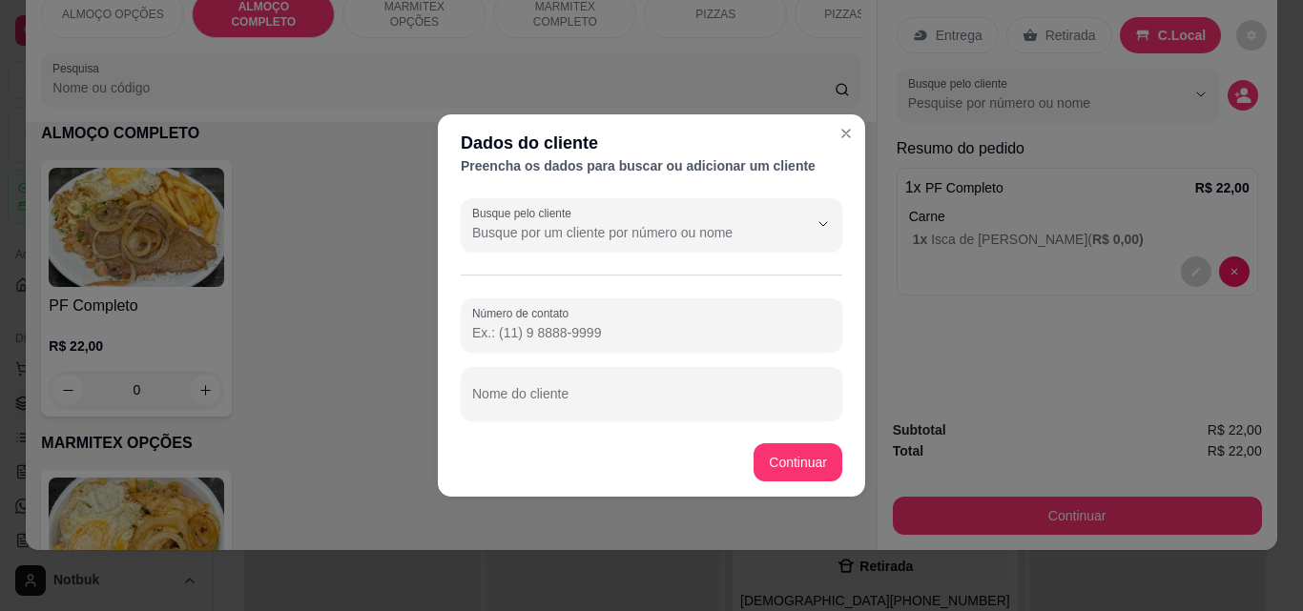
click at [601, 421] on div "Busque pelo cliente Número de contato Nome do cliente" at bounding box center [651, 309] width 427 height 237
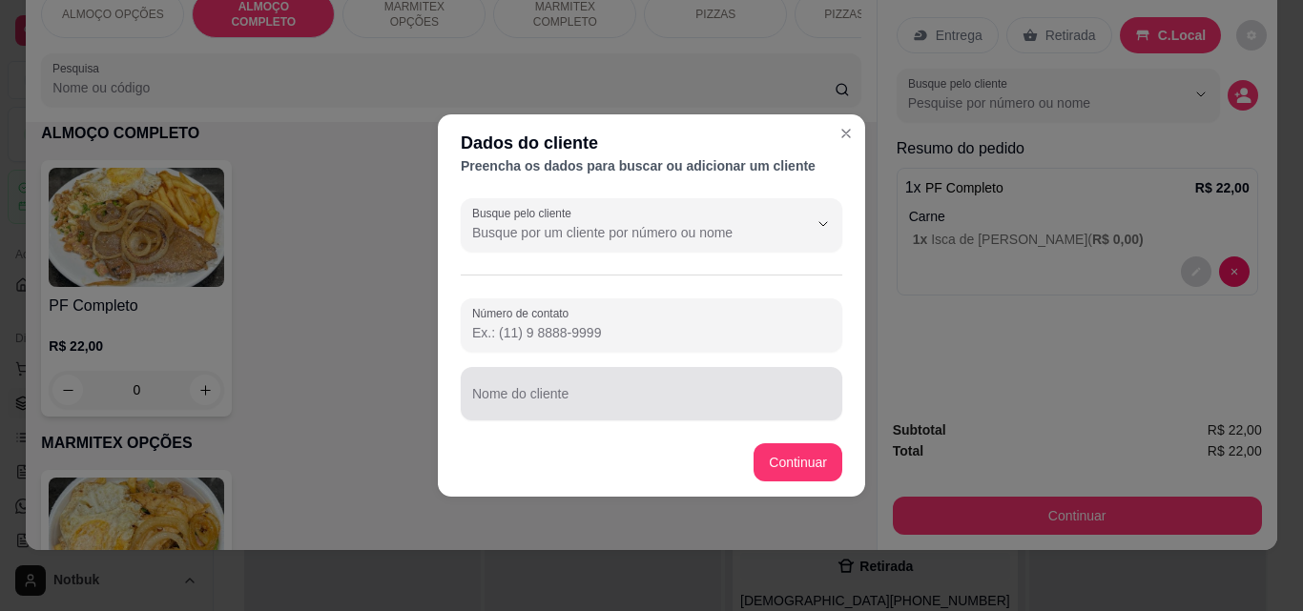
click at [647, 398] on input "Nome do cliente" at bounding box center [651, 401] width 359 height 19
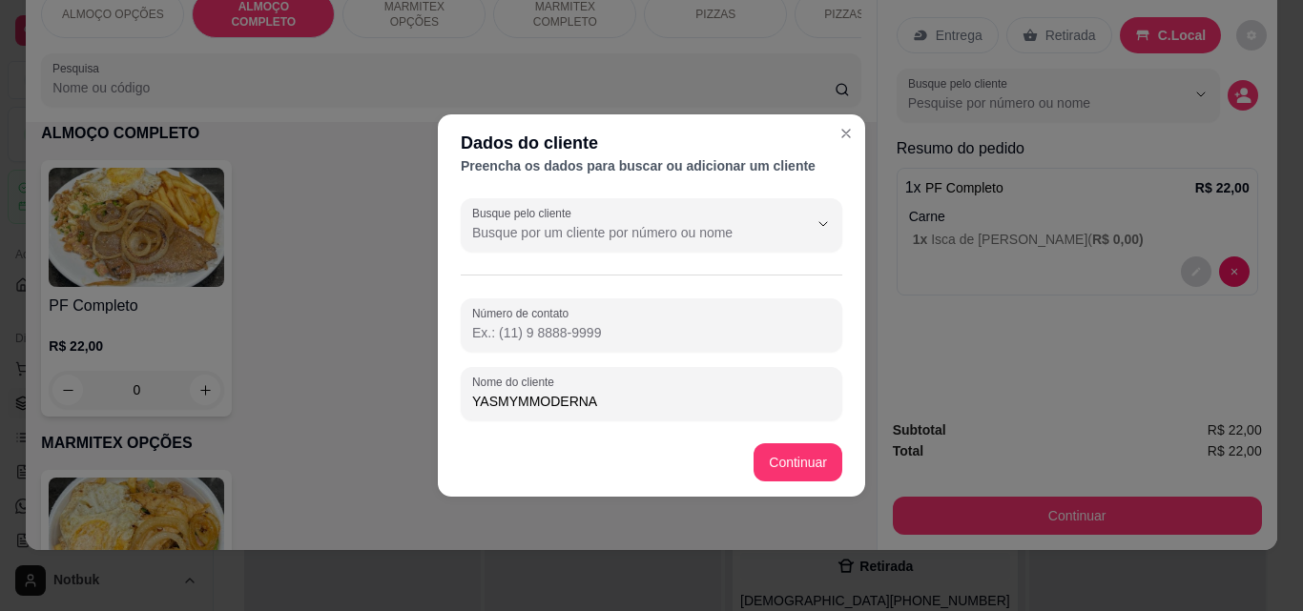
click at [523, 401] on input "YASMYMMODERNA" at bounding box center [651, 401] width 359 height 19
type input "YASMYM MODERNA"
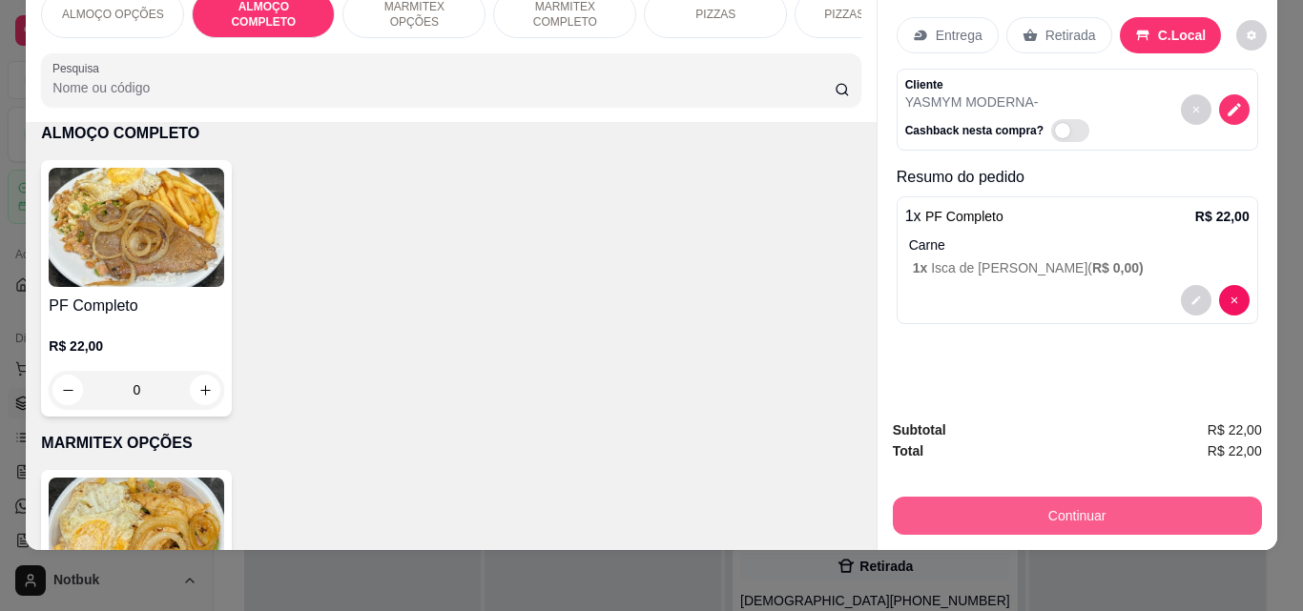
click at [994, 497] on button "Continuar" at bounding box center [1077, 516] width 369 height 38
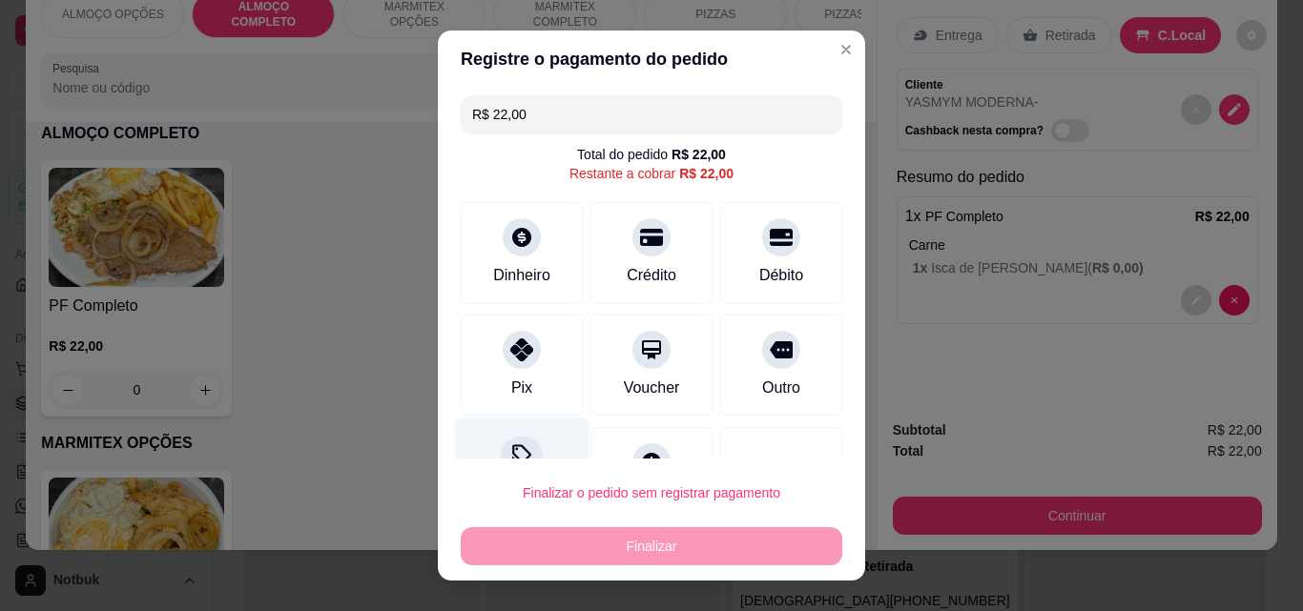
click at [512, 438] on div at bounding box center [522, 457] width 42 height 42
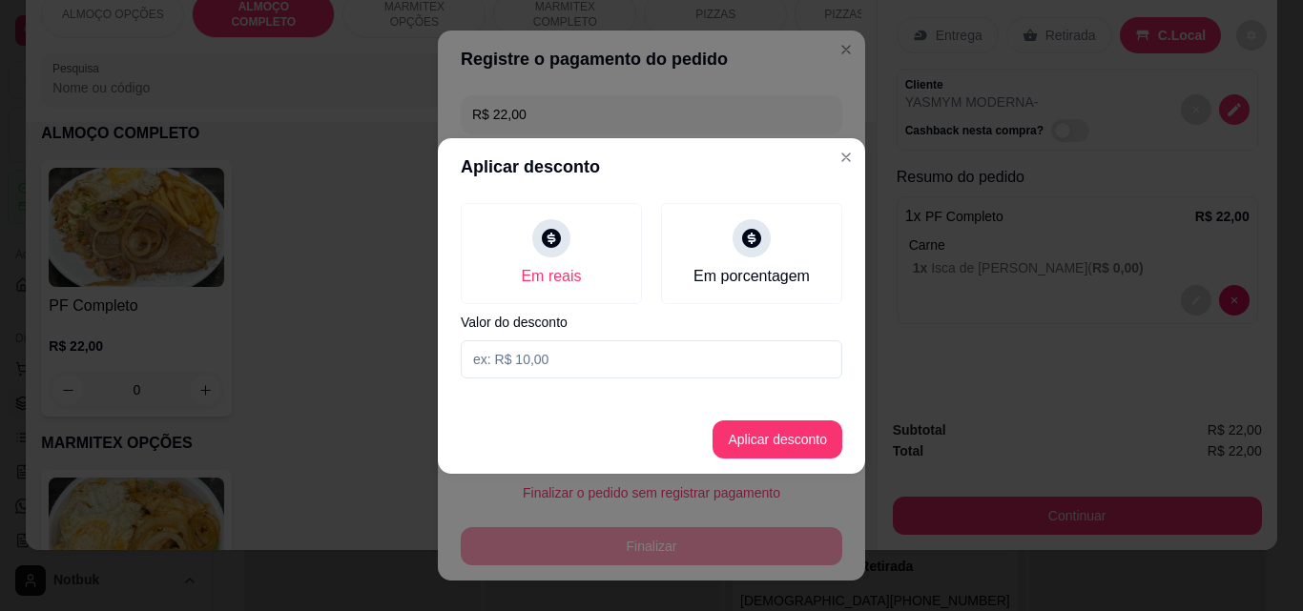
click at [493, 361] on input at bounding box center [651, 359] width 381 height 38
type input "2,00"
click at [761, 430] on button "Aplicar desconto" at bounding box center [777, 440] width 130 height 38
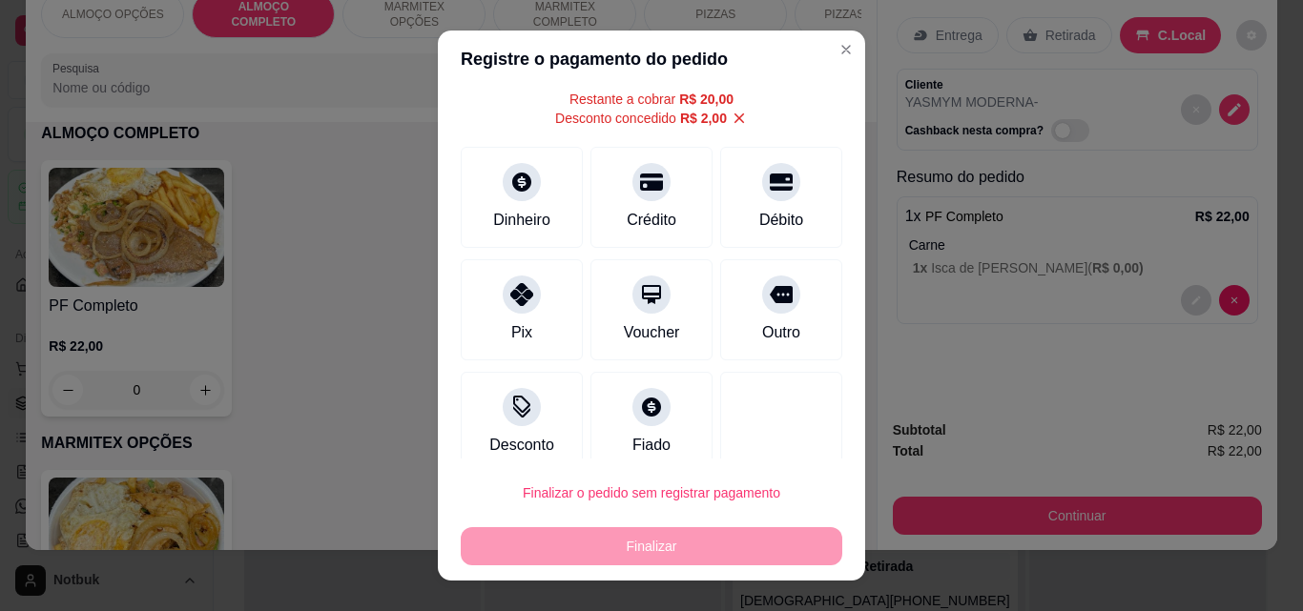
scroll to position [96, 0]
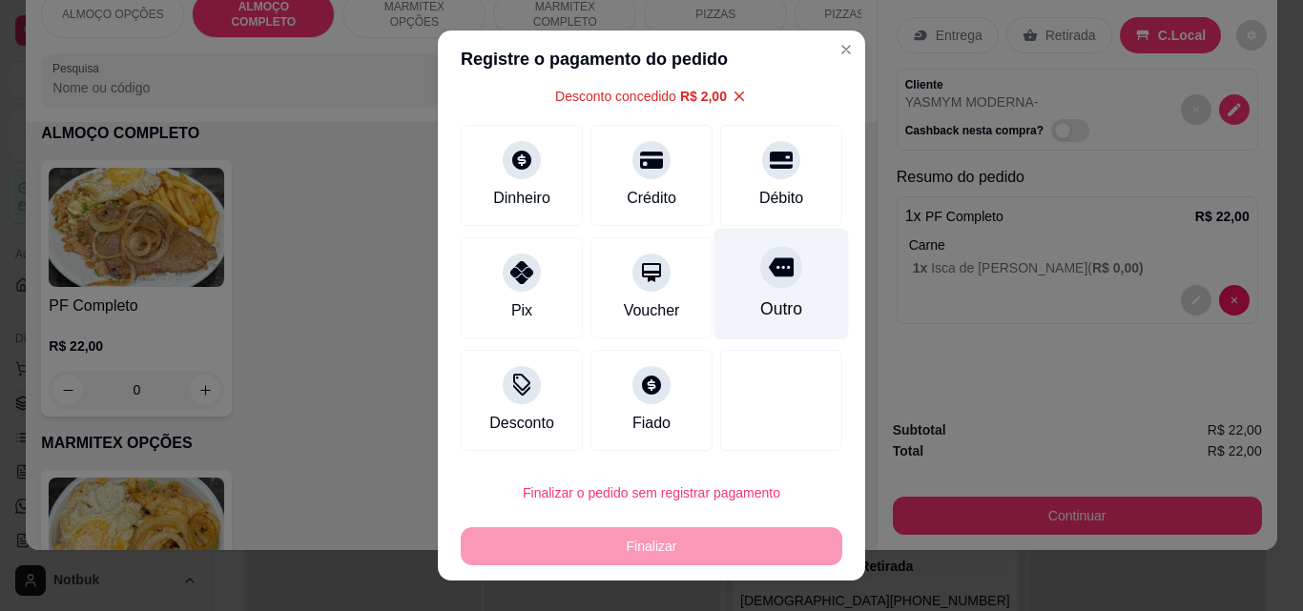
click at [760, 324] on div "Outro" at bounding box center [781, 285] width 134 height 112
type input "R$ 0,00"
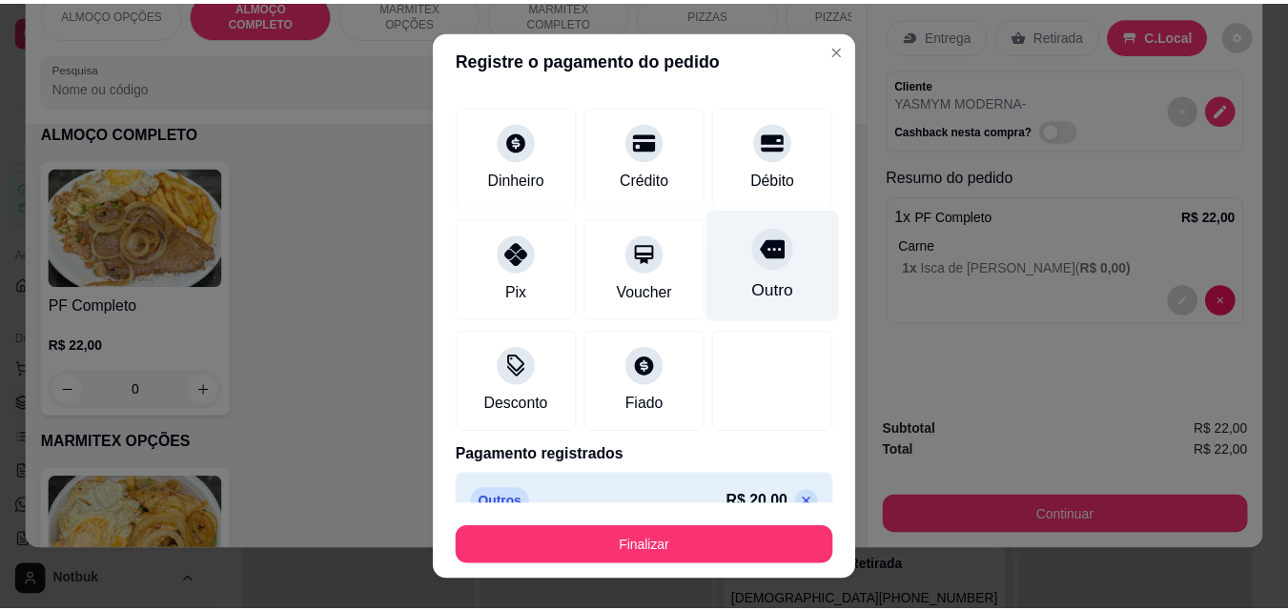
scroll to position [77, 0]
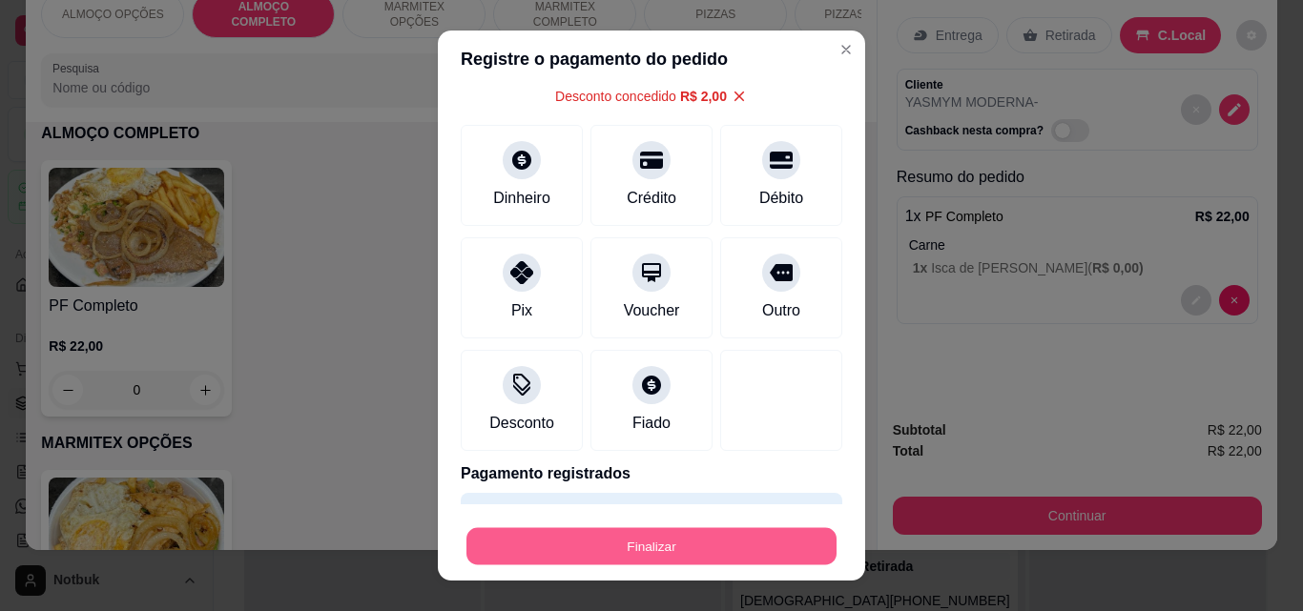
click at [678, 553] on button "Finalizar" at bounding box center [651, 546] width 370 height 37
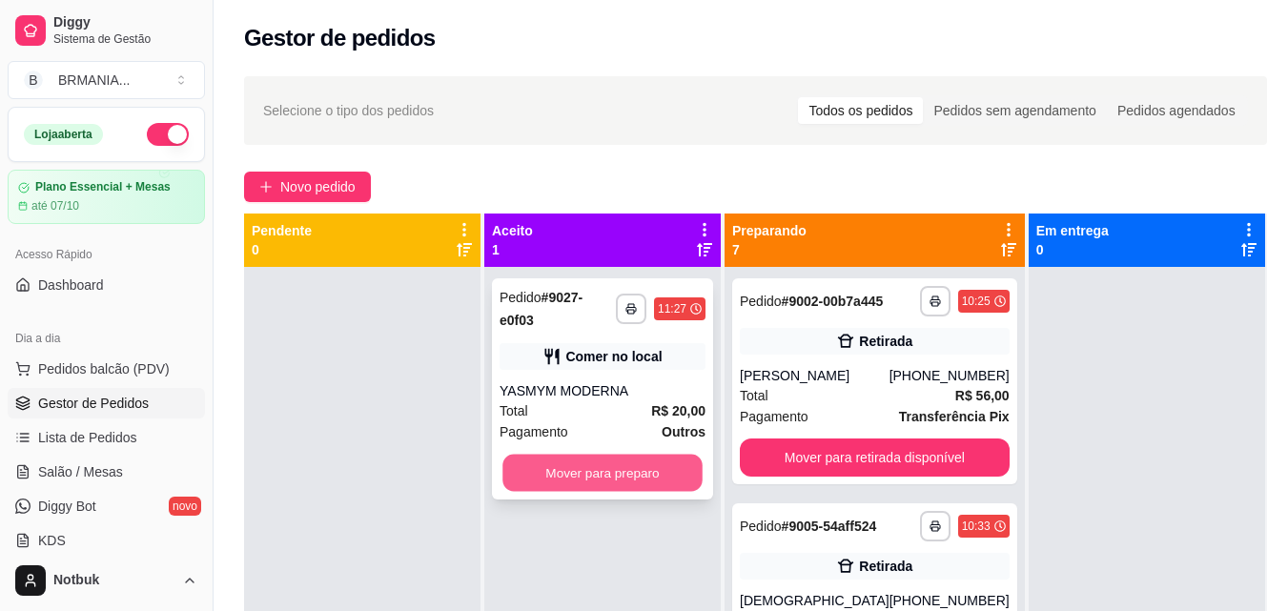
click at [605, 460] on button "Mover para preparo" at bounding box center [603, 473] width 200 height 37
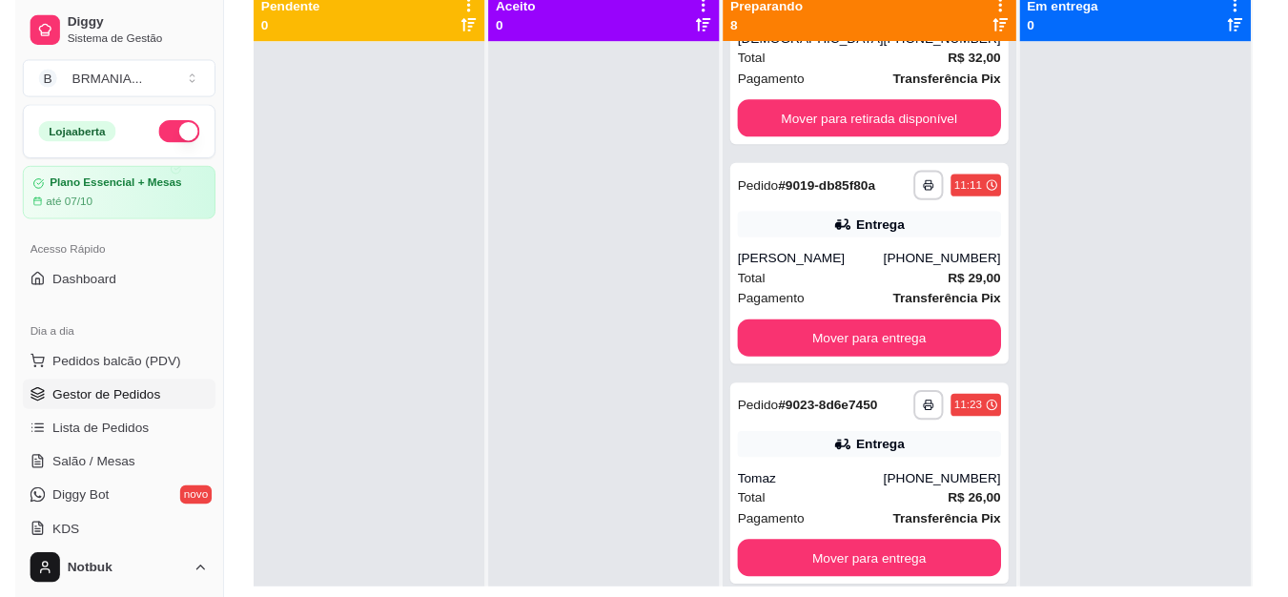
scroll to position [340, 0]
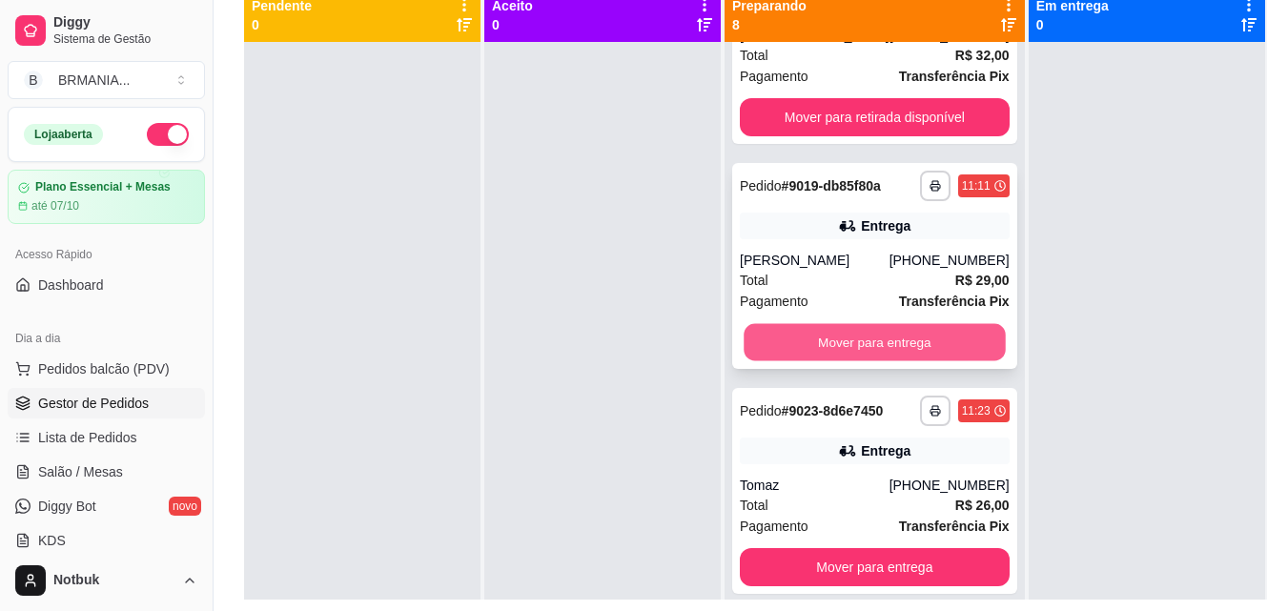
click at [891, 361] on button "Mover para entrega" at bounding box center [874, 342] width 261 height 37
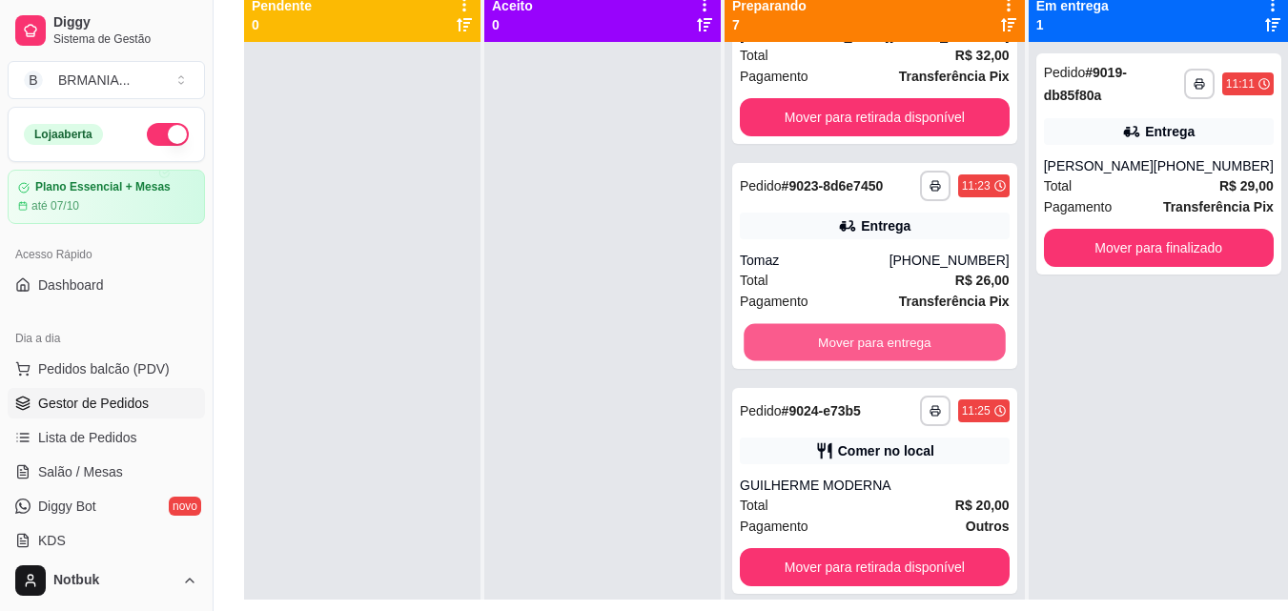
click at [891, 361] on button "Mover para entrega" at bounding box center [874, 342] width 261 height 37
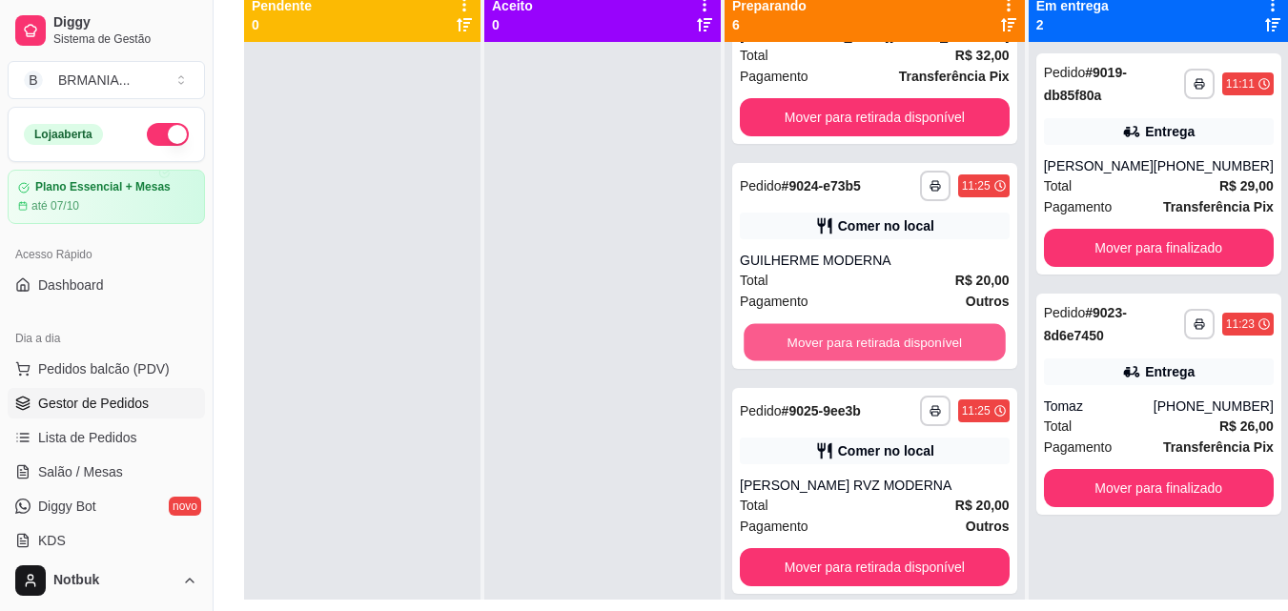
click at [891, 361] on button "Mover para retirada disponível" at bounding box center [874, 342] width 261 height 37
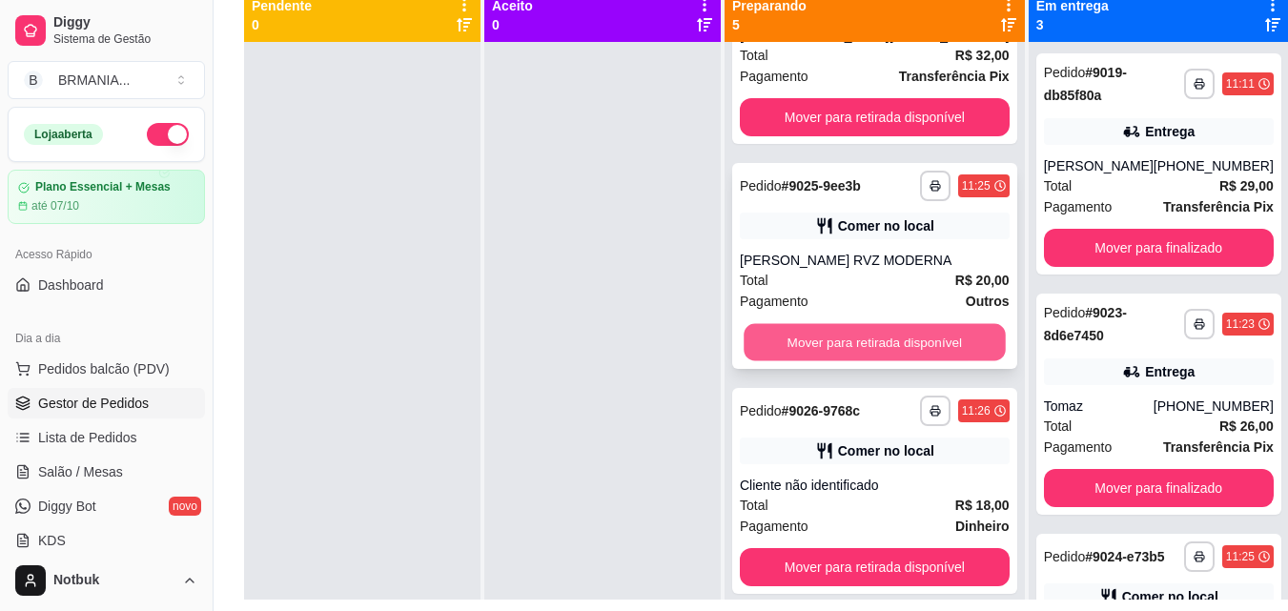
click at [884, 361] on button "Mover para retirada disponível" at bounding box center [874, 342] width 261 height 37
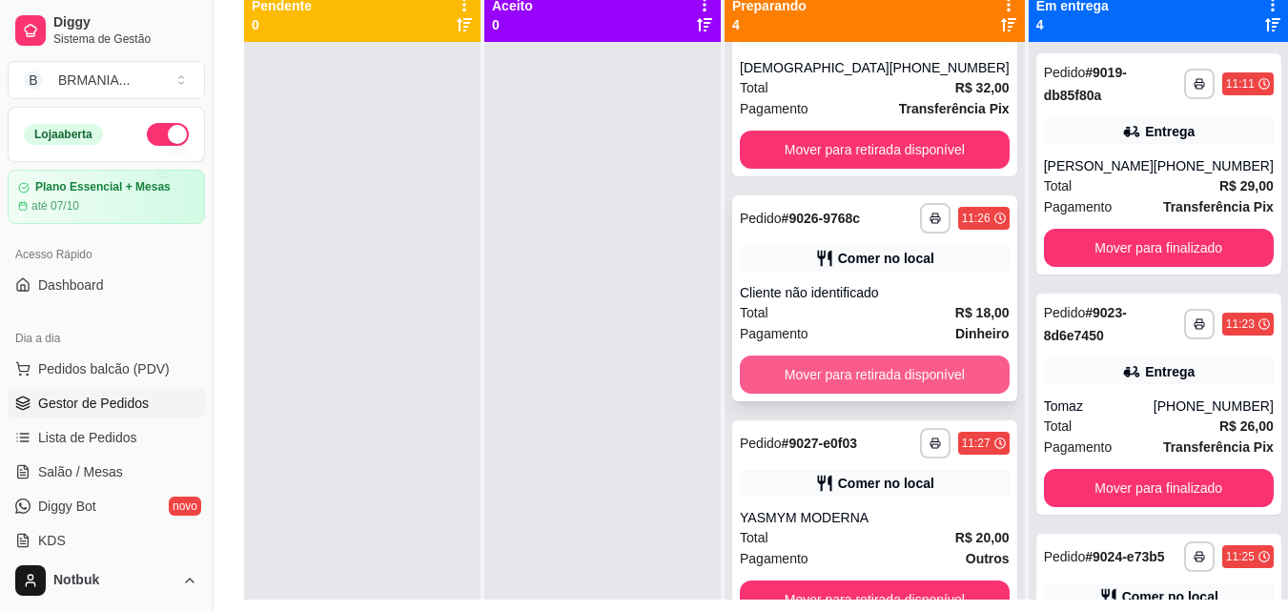
click at [874, 394] on button "Mover para retirada disponível" at bounding box center [875, 375] width 270 height 38
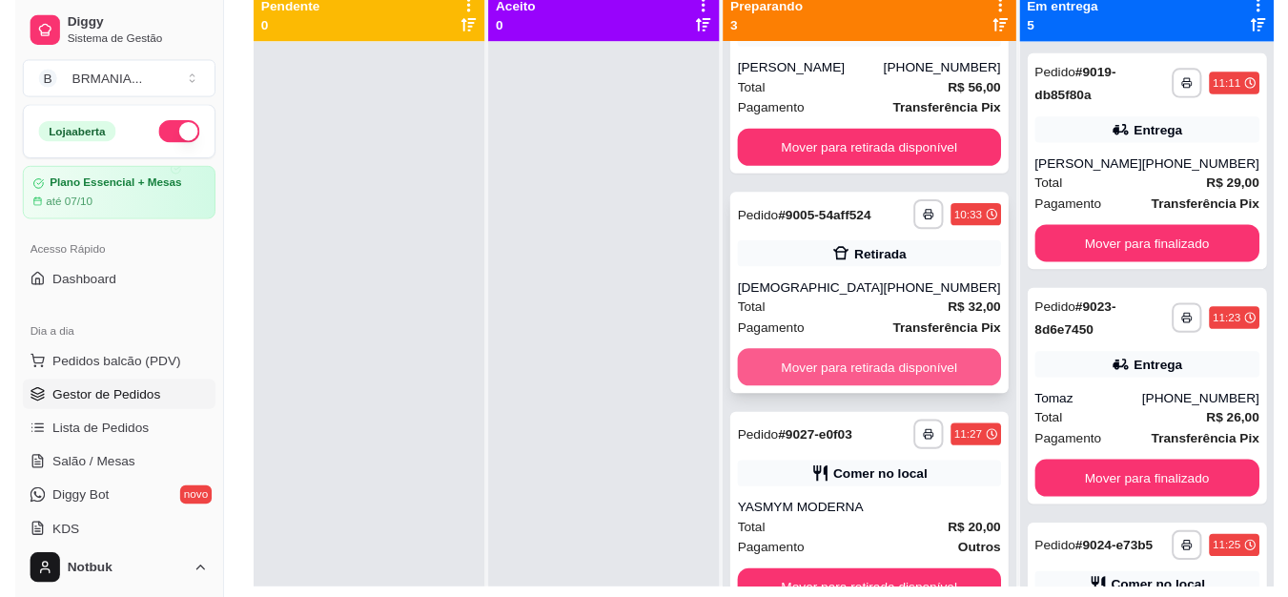
scroll to position [113, 0]
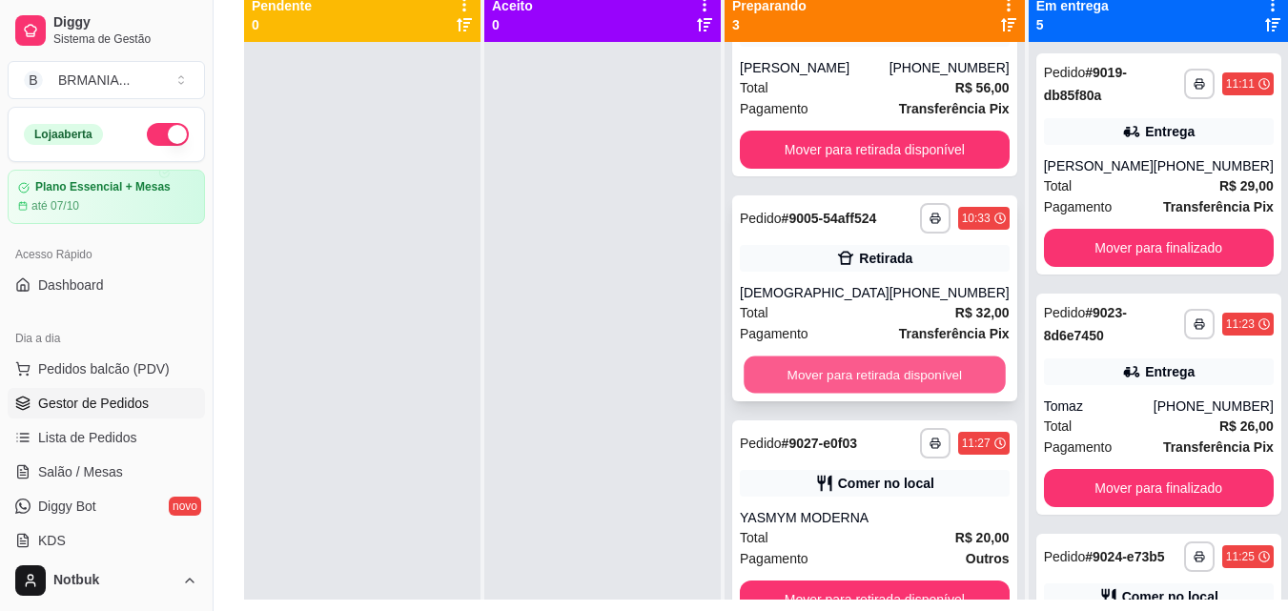
click at [876, 383] on button "Mover para retirada disponível" at bounding box center [874, 375] width 261 height 37
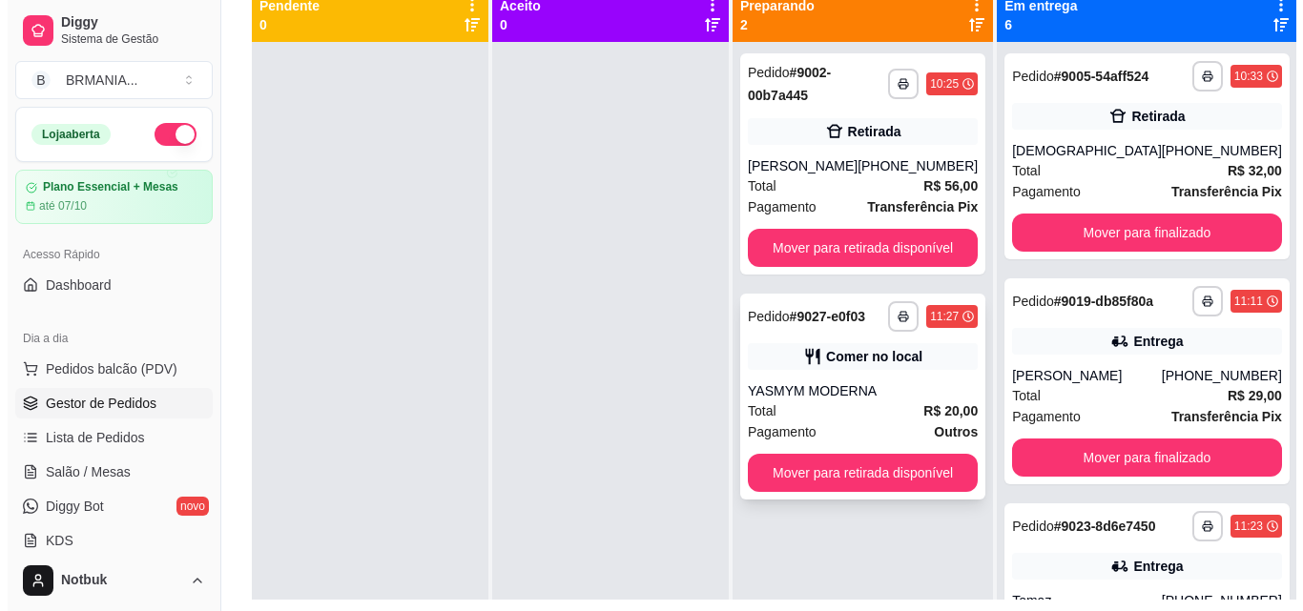
scroll to position [0, 0]
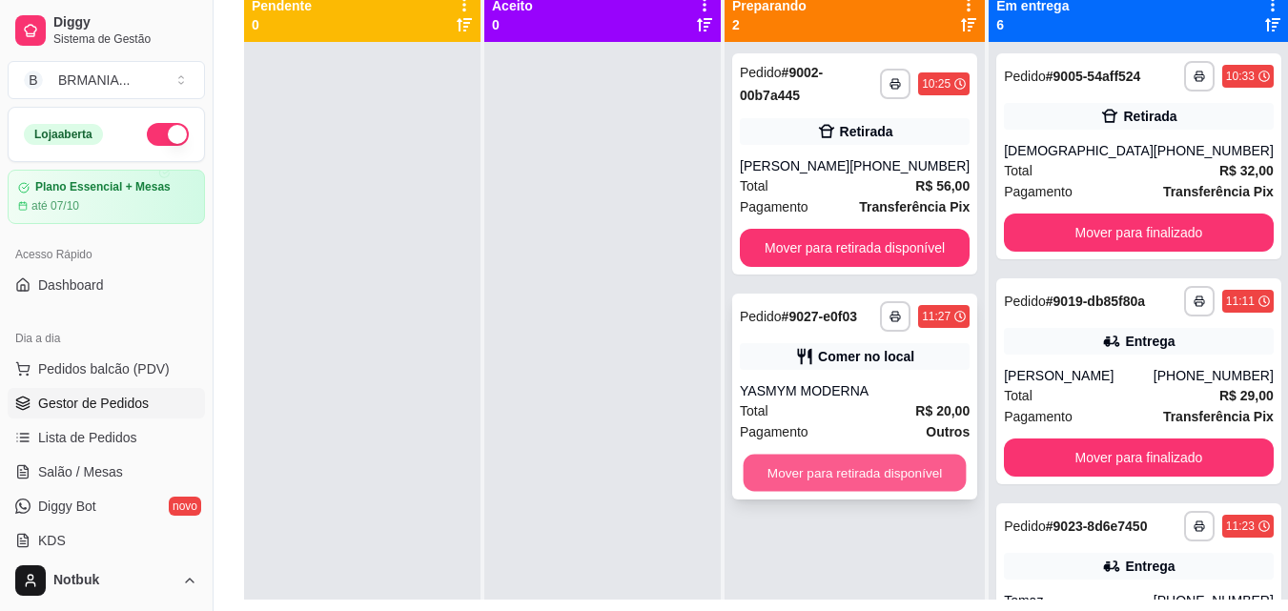
click at [865, 472] on button "Mover para retirada disponível" at bounding box center [855, 473] width 223 height 37
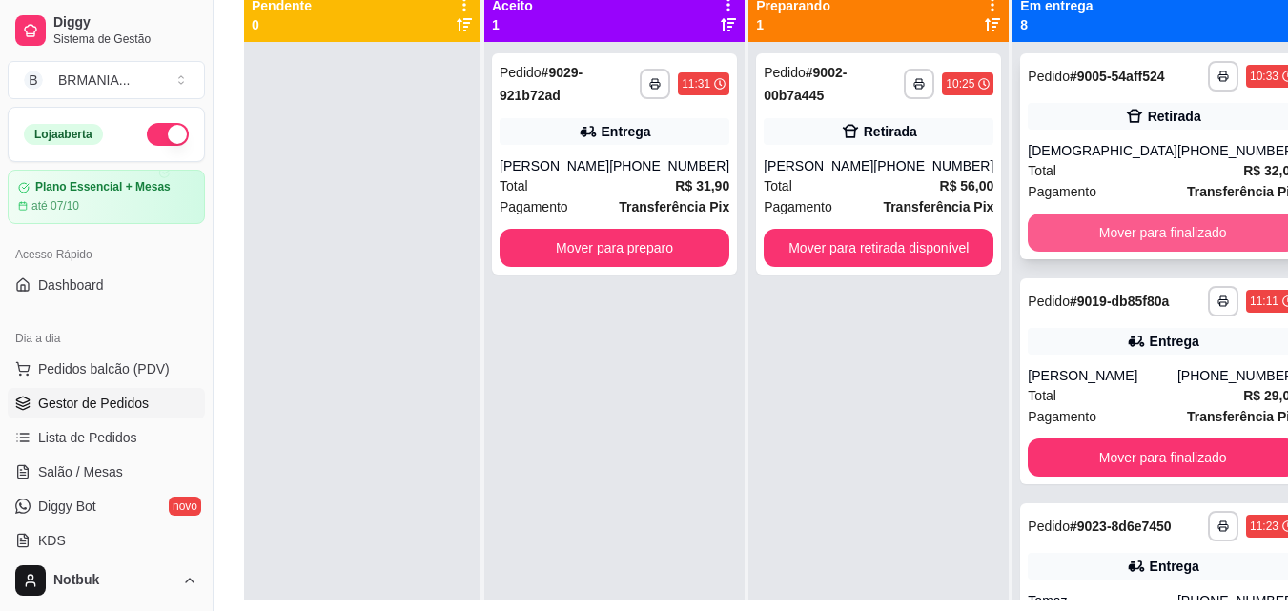
click at [1080, 239] on button "Mover para finalizado" at bounding box center [1163, 233] width 270 height 38
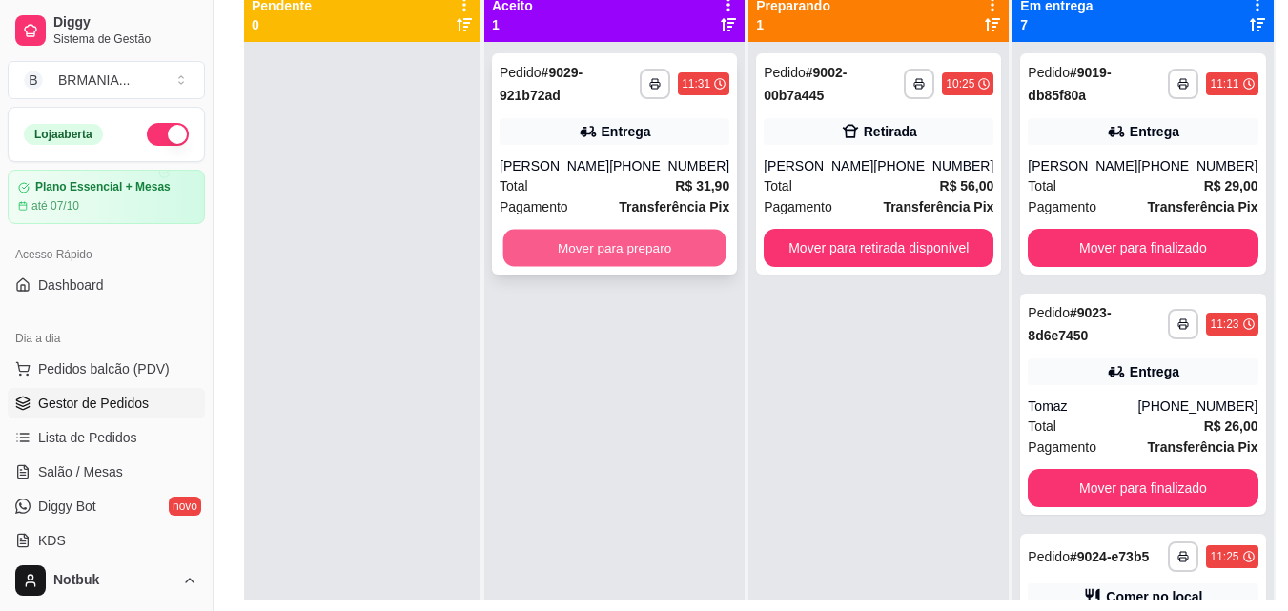
click at [699, 257] on button "Mover para preparo" at bounding box center [614, 248] width 223 height 37
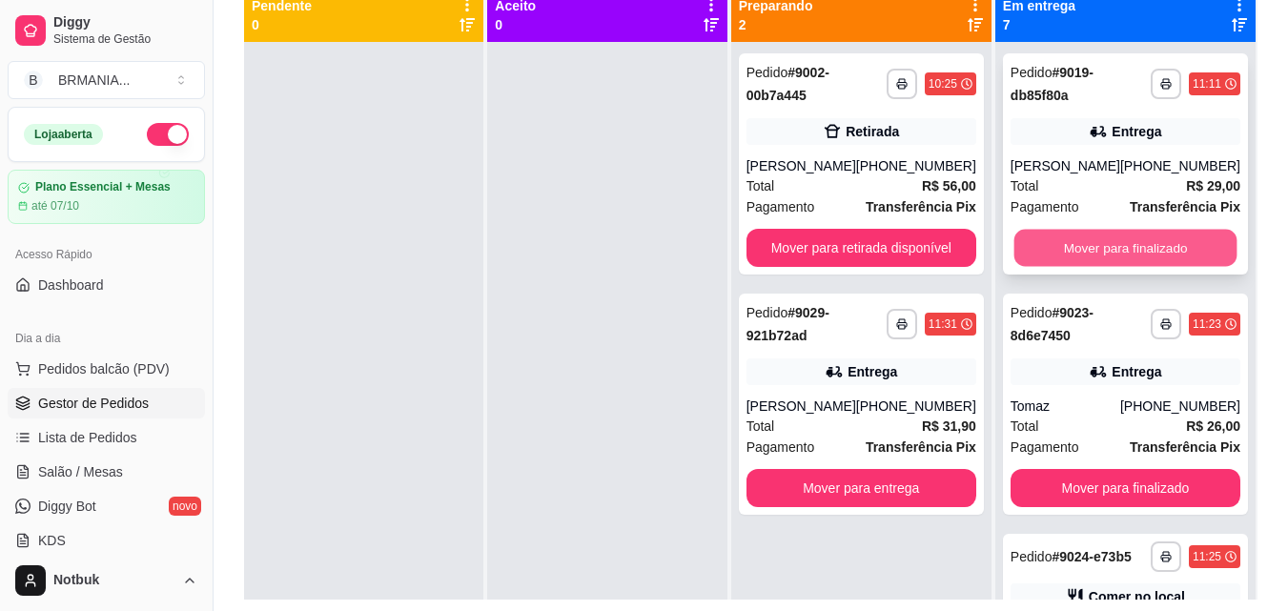
click at [1124, 234] on button "Mover para finalizado" at bounding box center [1125, 248] width 223 height 37
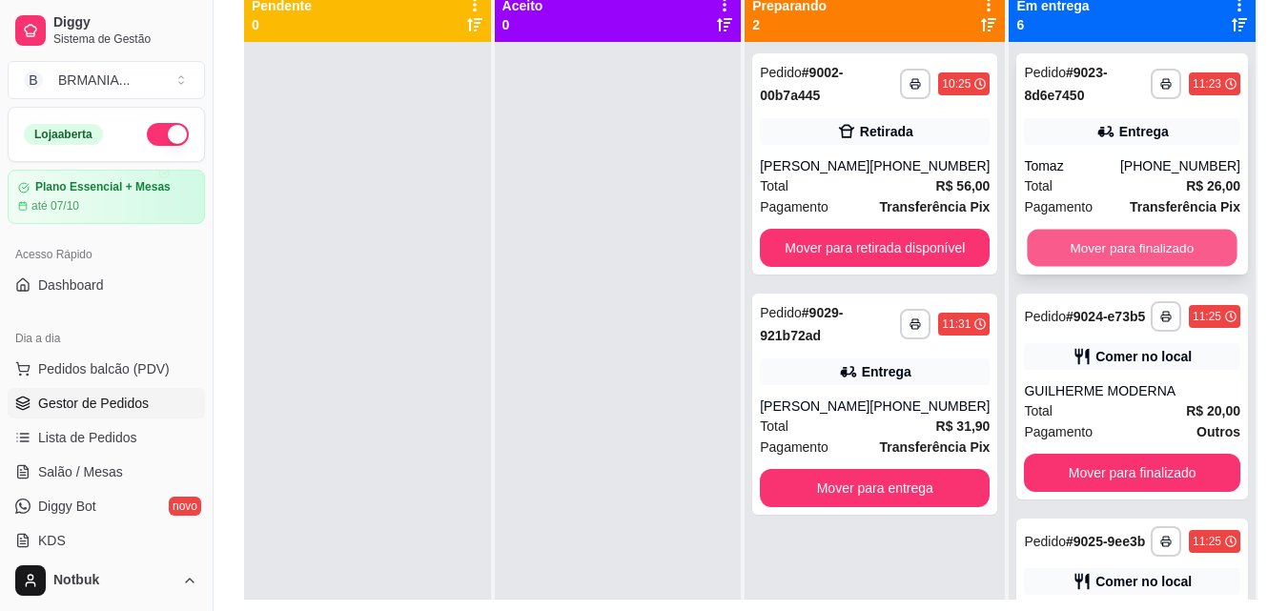
click at [1116, 261] on button "Mover para finalizado" at bounding box center [1133, 248] width 210 height 37
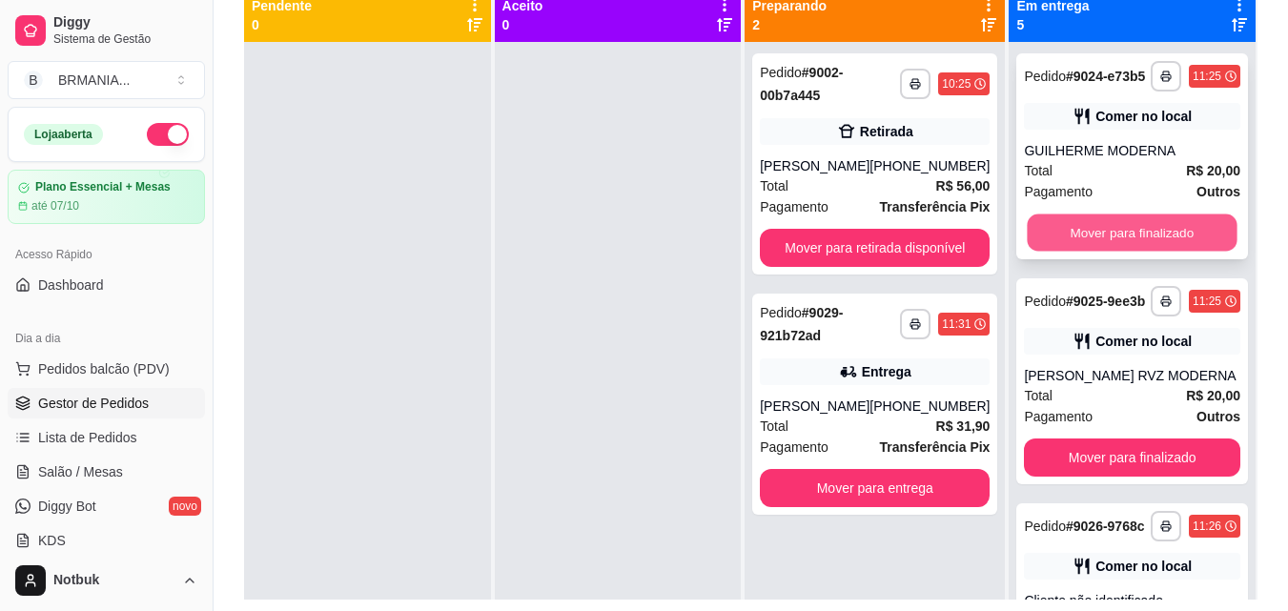
click at [1114, 251] on button "Mover para finalizado" at bounding box center [1133, 233] width 210 height 37
click at [1114, 251] on button "Mover para finalizado" at bounding box center [1132, 233] width 216 height 38
click at [1114, 251] on button "Mover para finalizado" at bounding box center [1133, 233] width 210 height 37
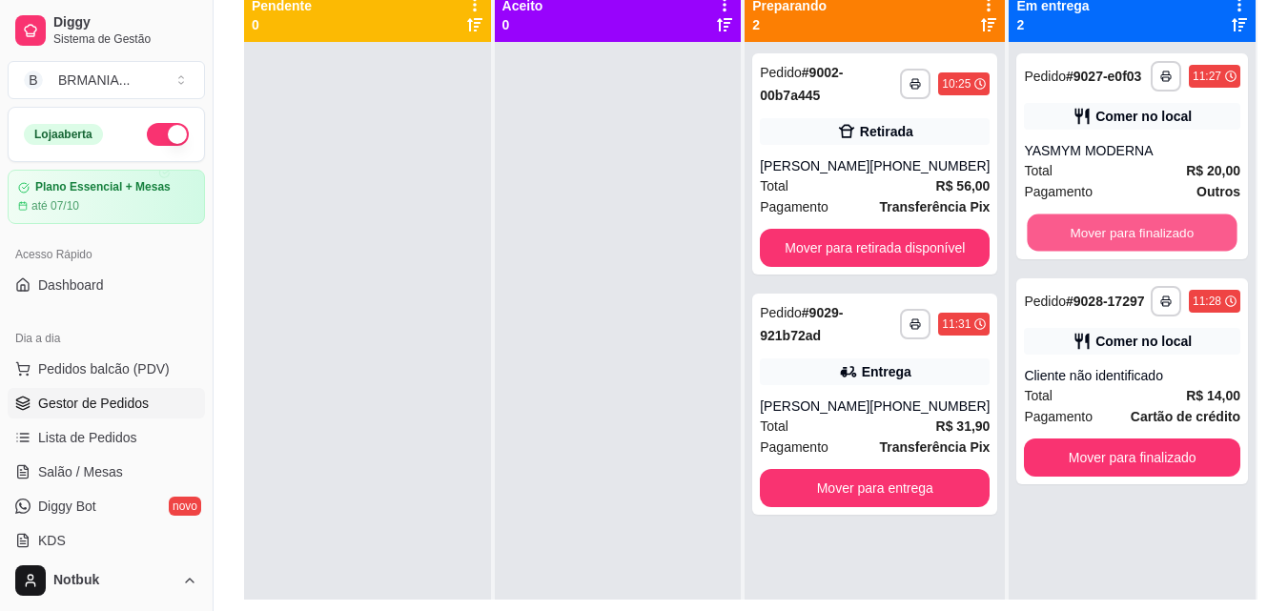
click at [1114, 251] on button "Mover para finalizado" at bounding box center [1133, 233] width 210 height 37
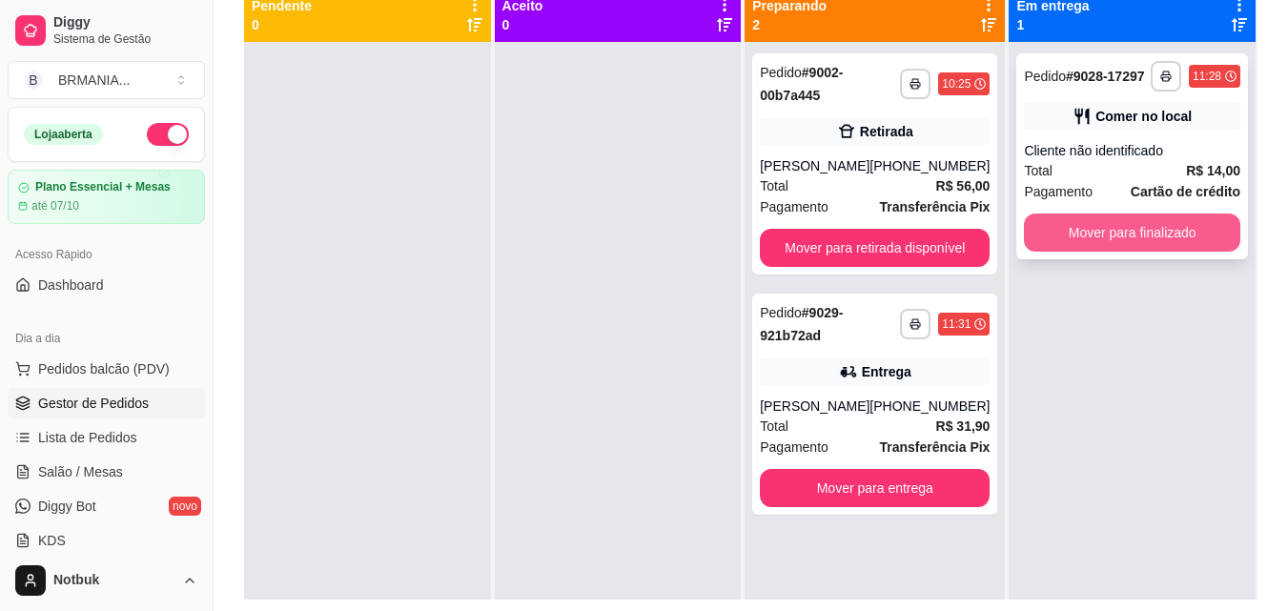
click at [1112, 242] on button "Mover para finalizado" at bounding box center [1132, 233] width 216 height 38
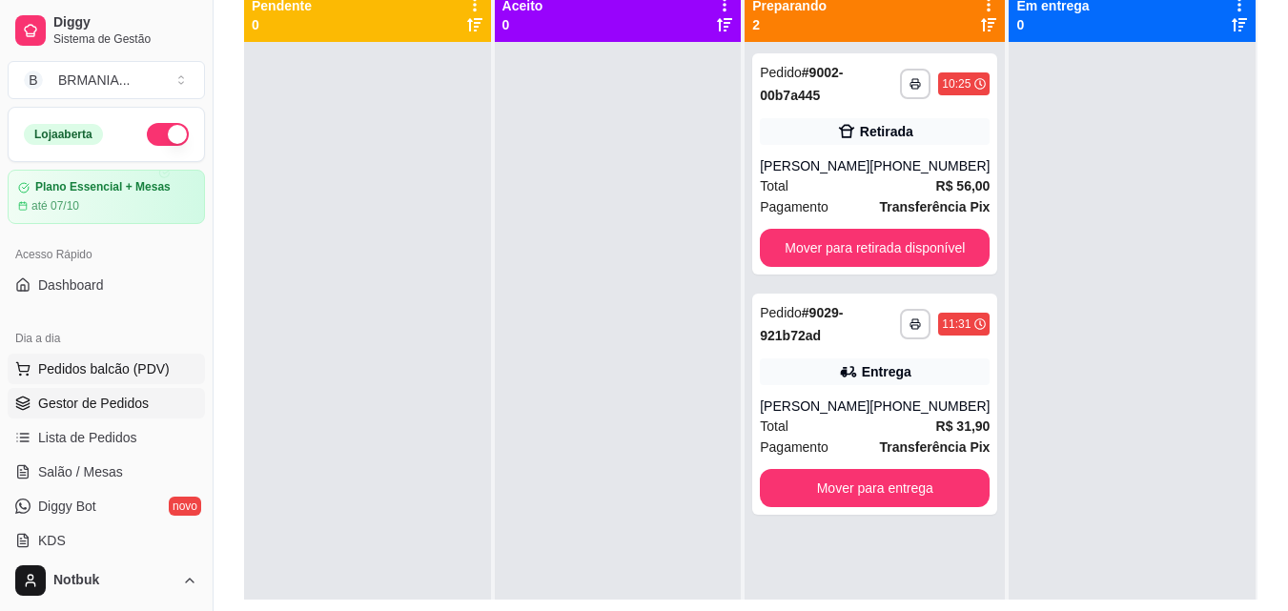
click at [159, 363] on span "Pedidos balcão (PDV)" at bounding box center [104, 369] width 132 height 19
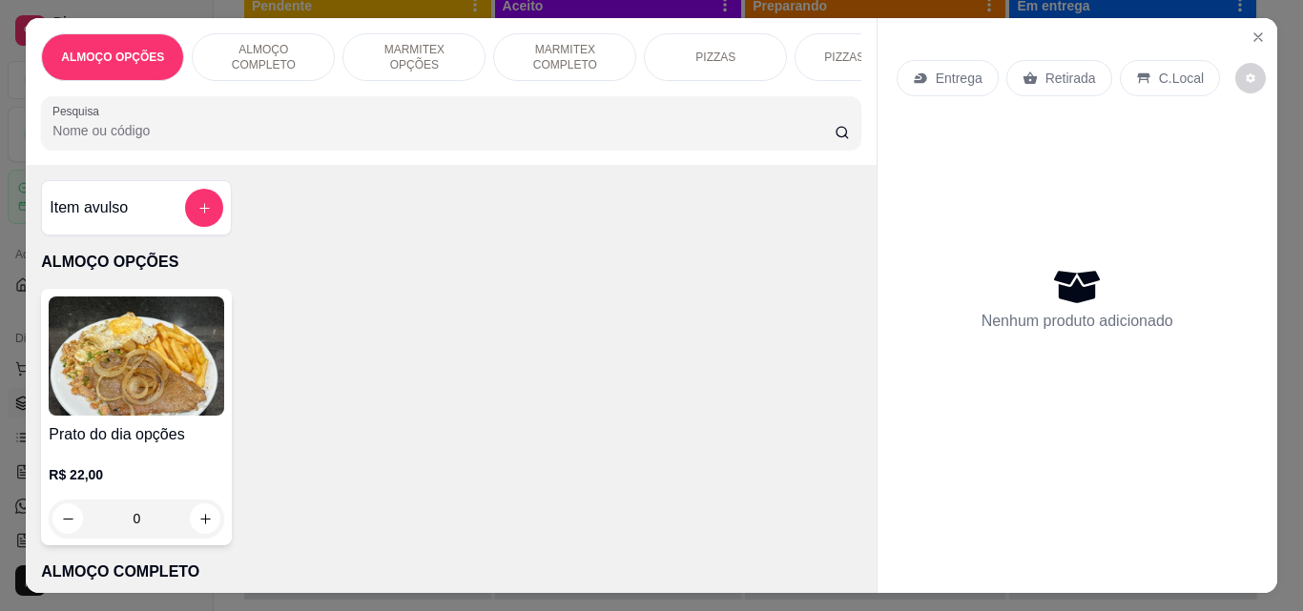
click at [283, 52] on p "ALMOÇO COMPLETO" at bounding box center [263, 57] width 111 height 31
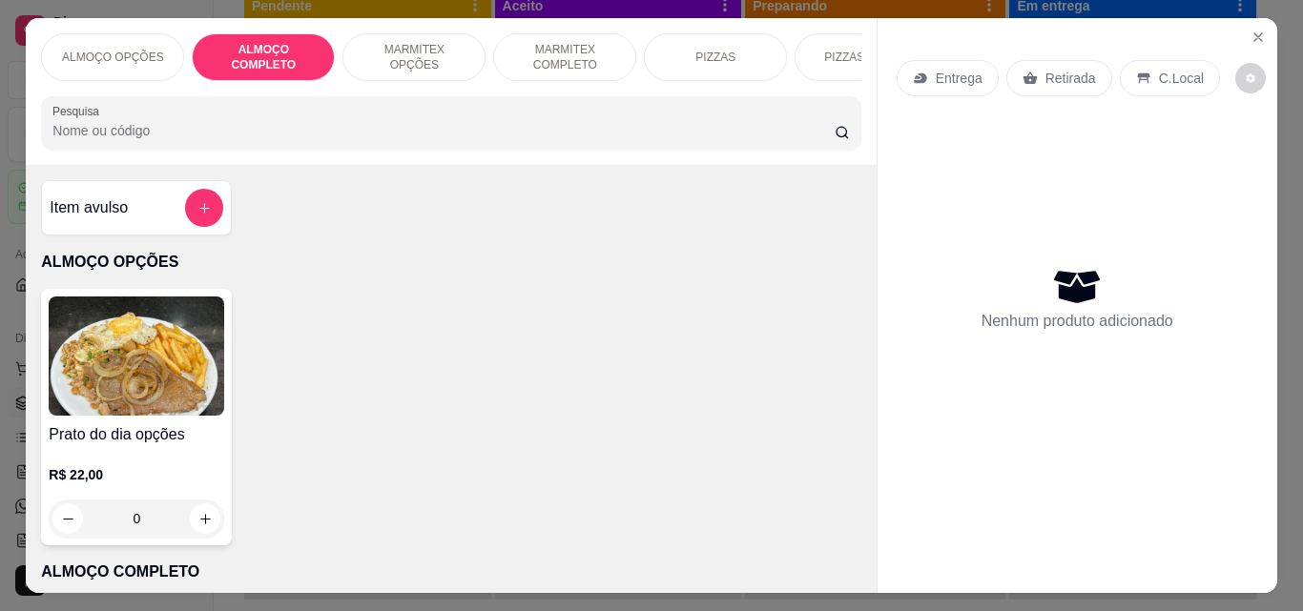
scroll to position [50, 0]
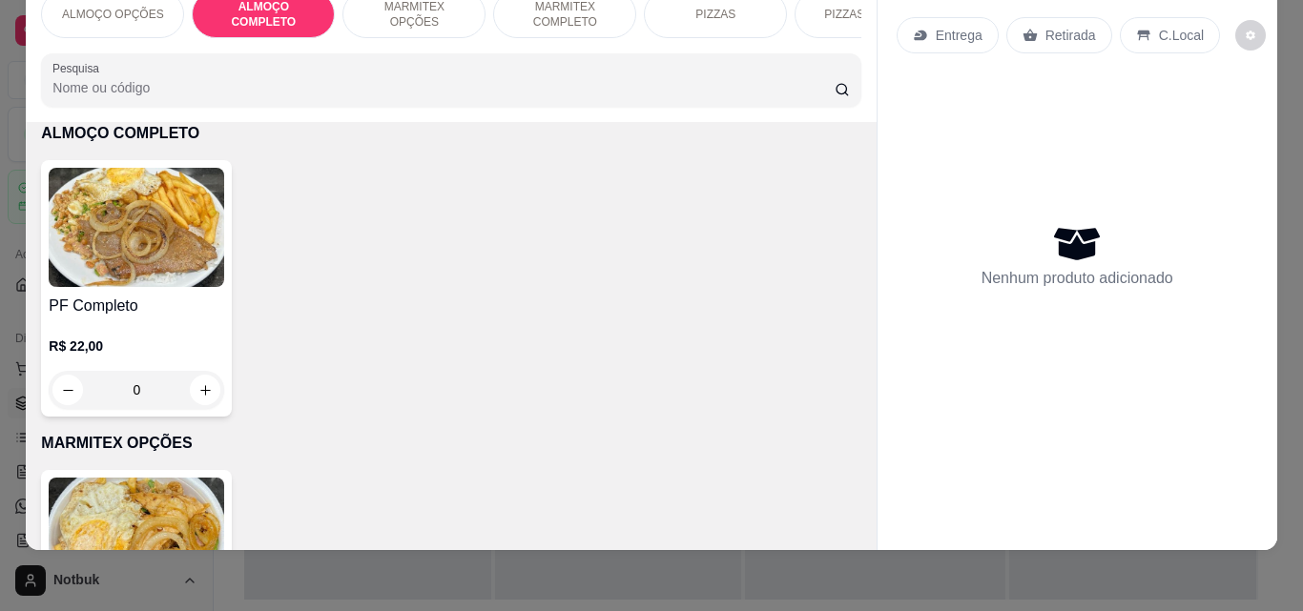
click at [142, 251] on img at bounding box center [136, 227] width 175 height 119
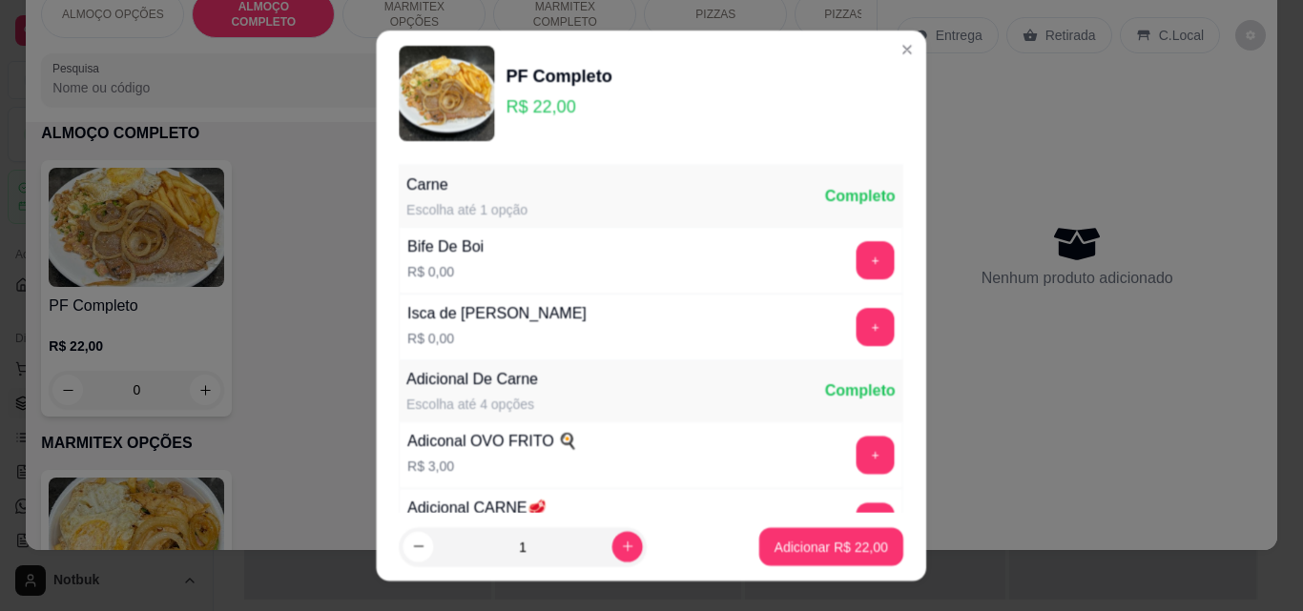
click at [856, 257] on button "+" at bounding box center [875, 260] width 38 height 38
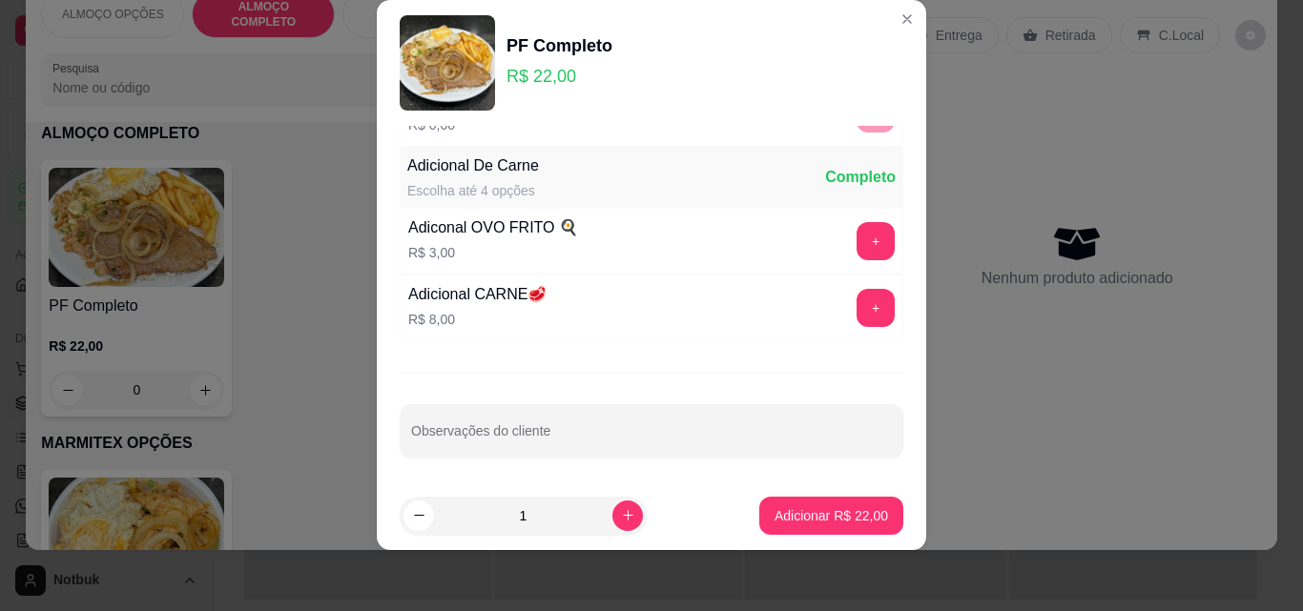
scroll to position [186, 0]
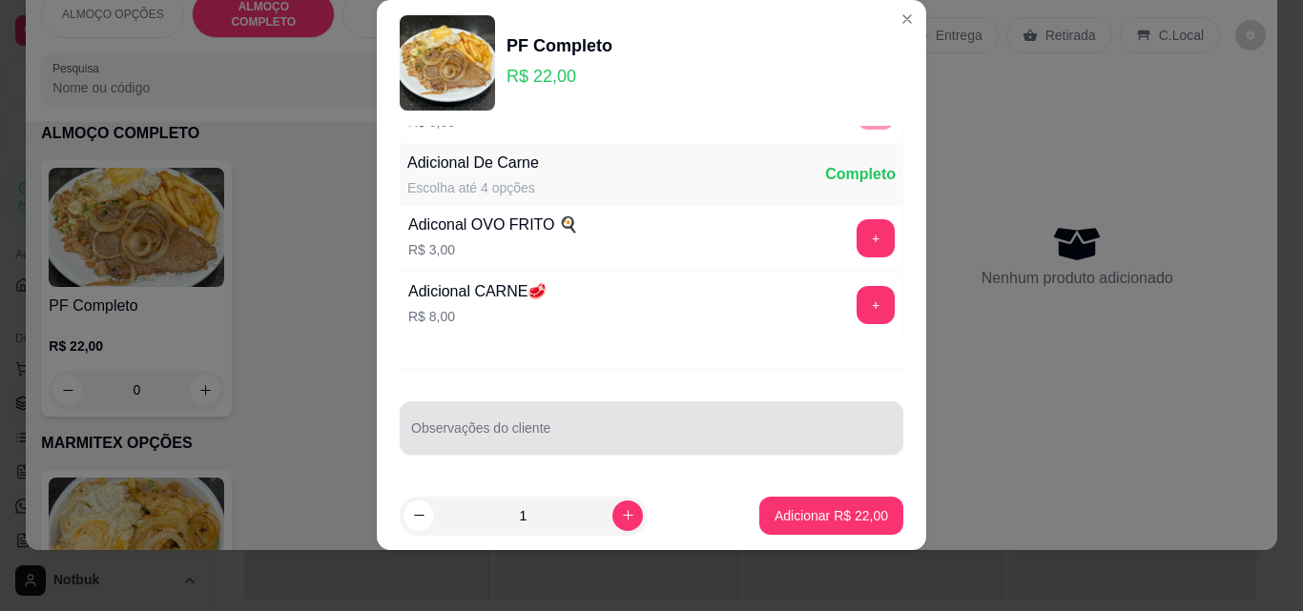
click at [586, 436] on input "Observações do cliente" at bounding box center [651, 435] width 481 height 19
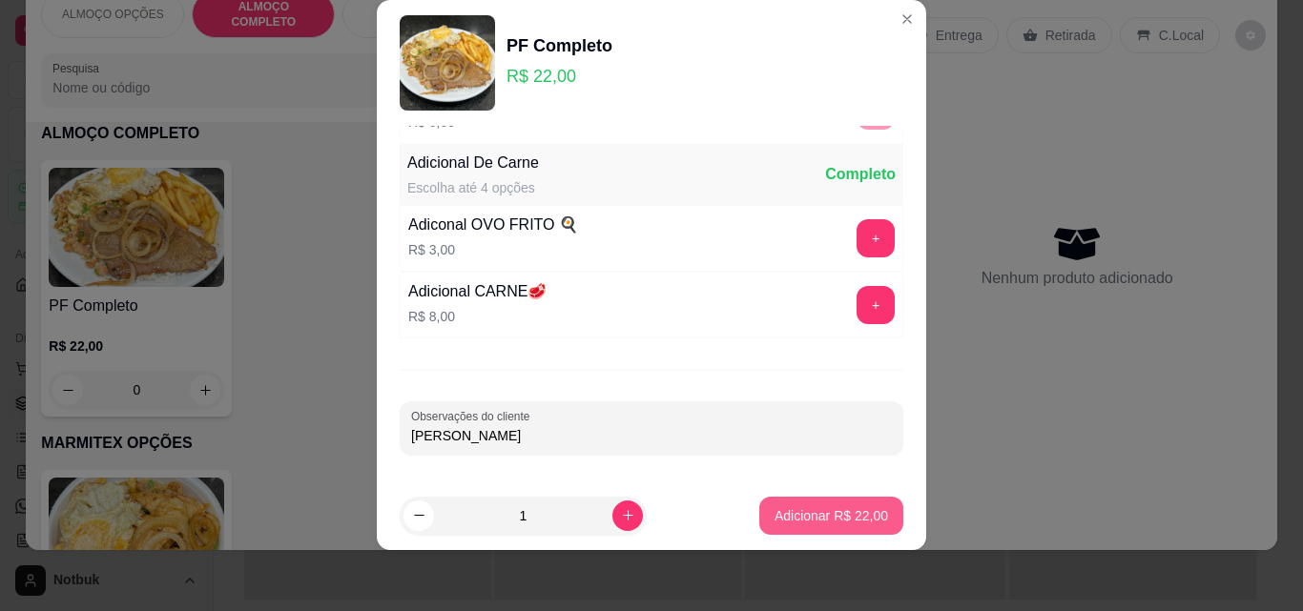
type input "ANDRE"
click at [808, 518] on p "Adicionar R$ 22,00" at bounding box center [831, 515] width 111 height 18
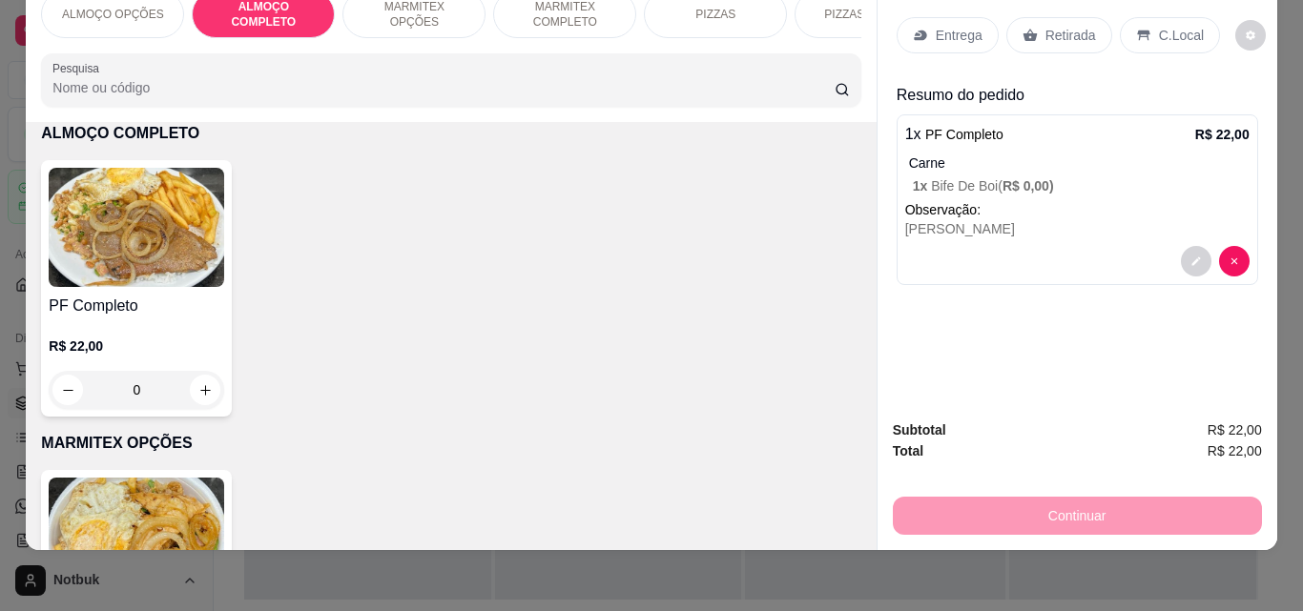
click at [130, 233] on img at bounding box center [136, 227] width 175 height 119
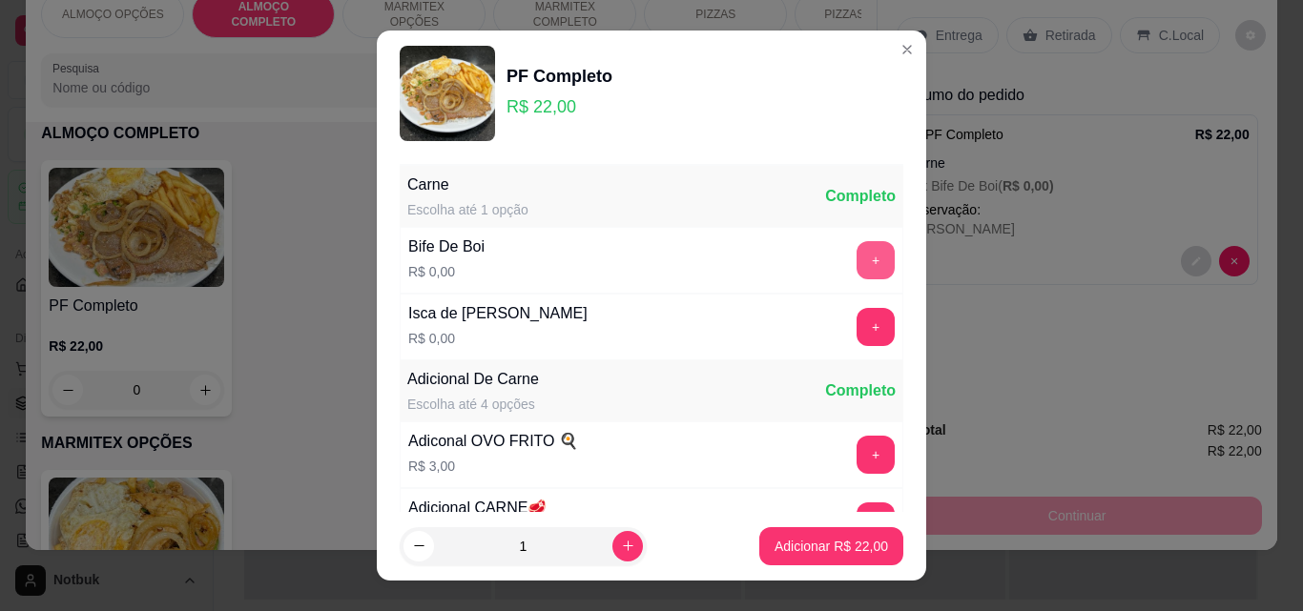
click at [856, 260] on button "+" at bounding box center [875, 260] width 38 height 38
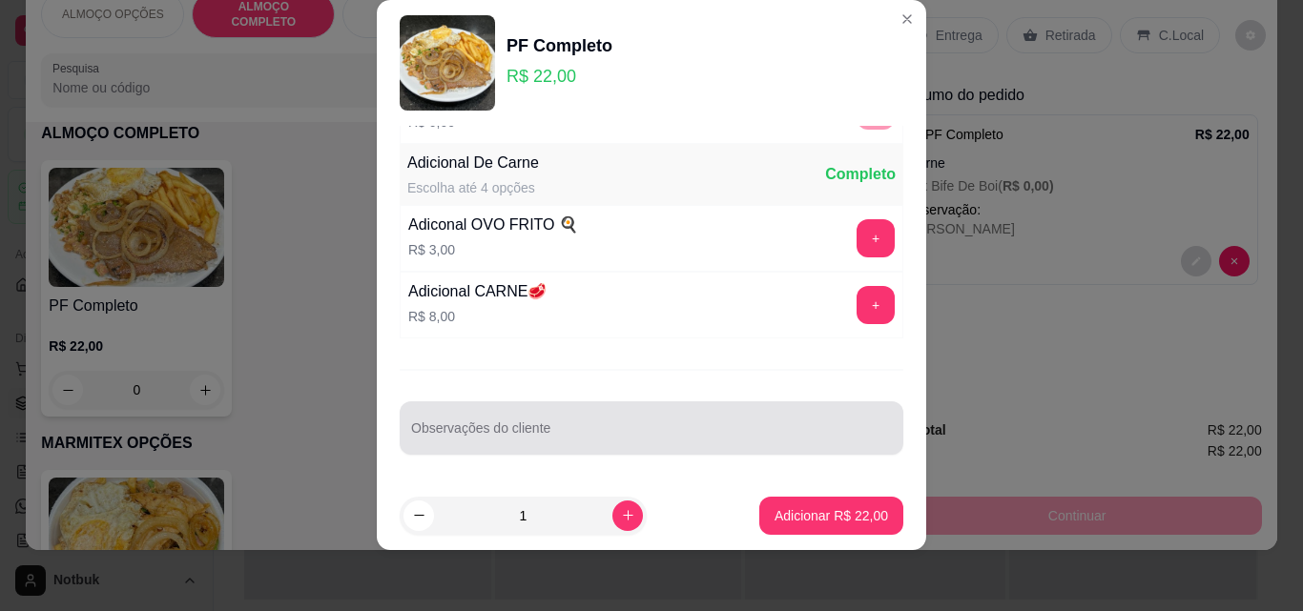
click at [703, 422] on div at bounding box center [651, 428] width 481 height 38
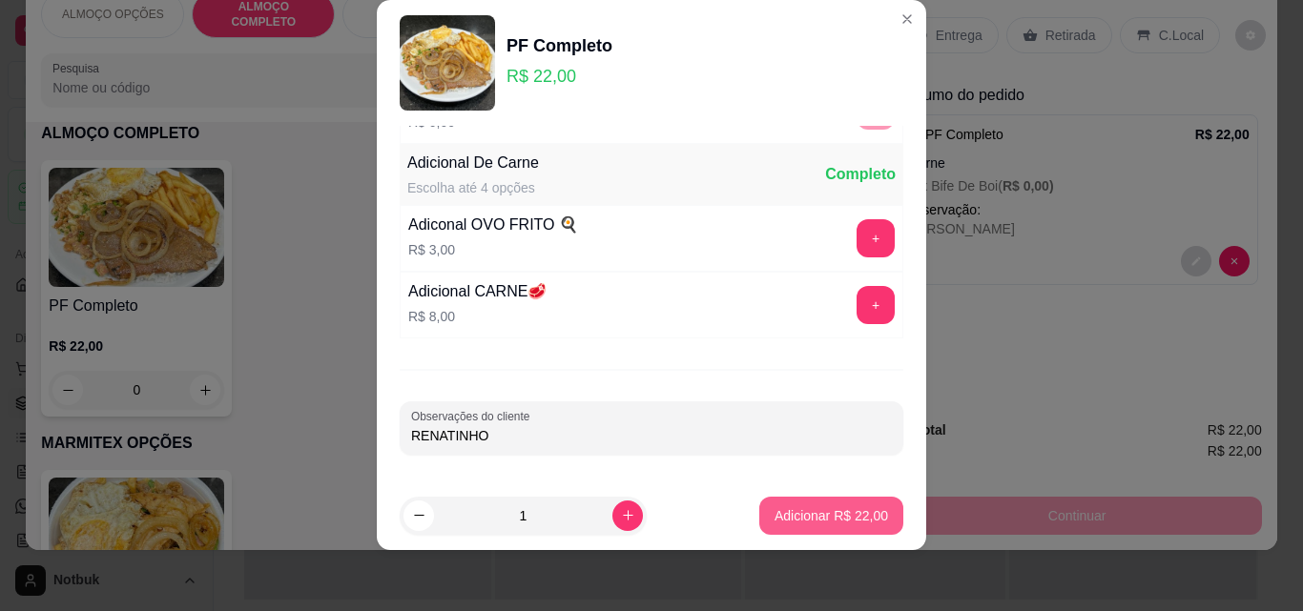
type input "RENATINHO"
click at [838, 508] on p "Adicionar R$ 22,00" at bounding box center [831, 515] width 111 height 18
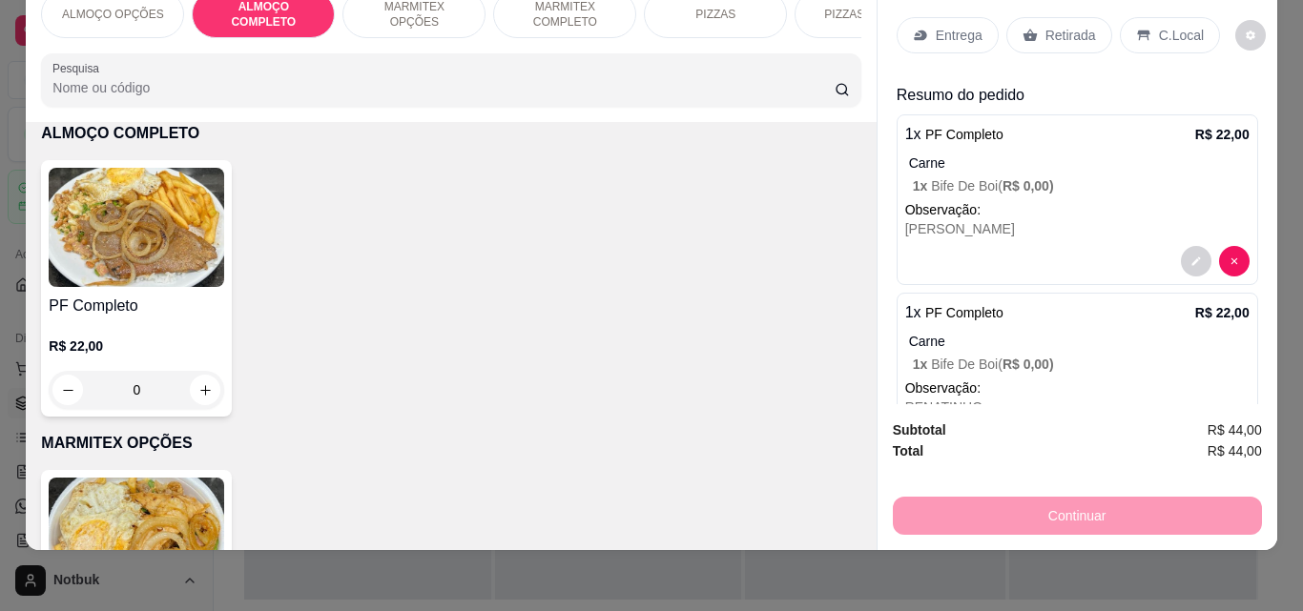
click at [134, 261] on img at bounding box center [136, 227] width 175 height 119
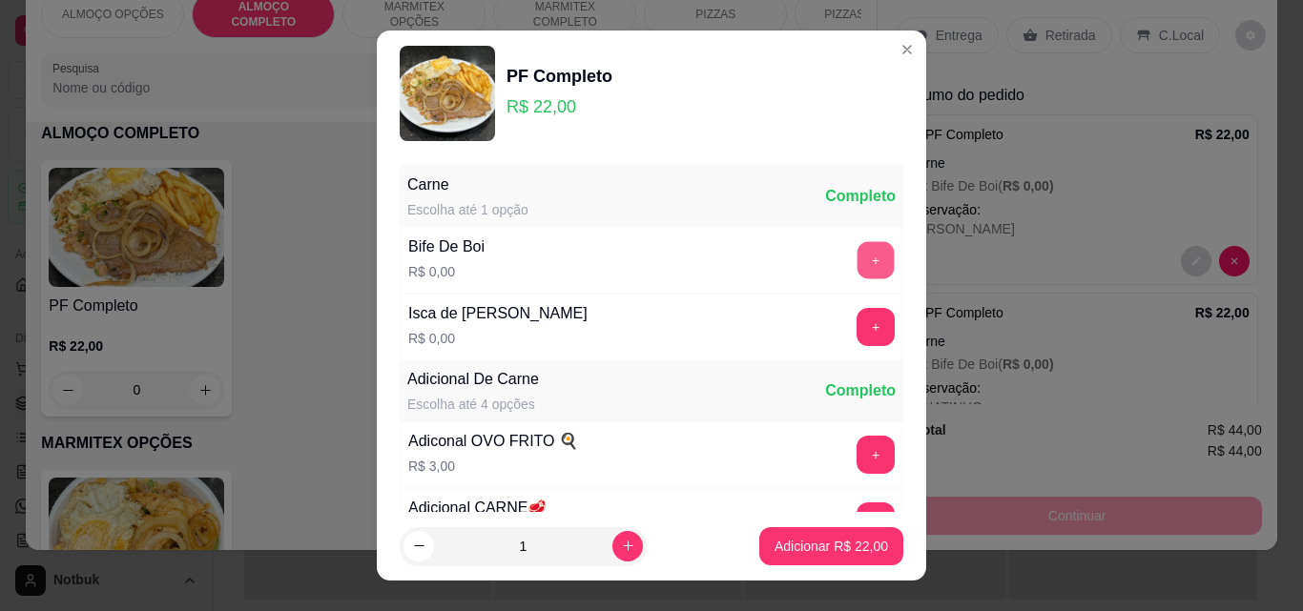
click at [857, 260] on button "+" at bounding box center [875, 260] width 37 height 37
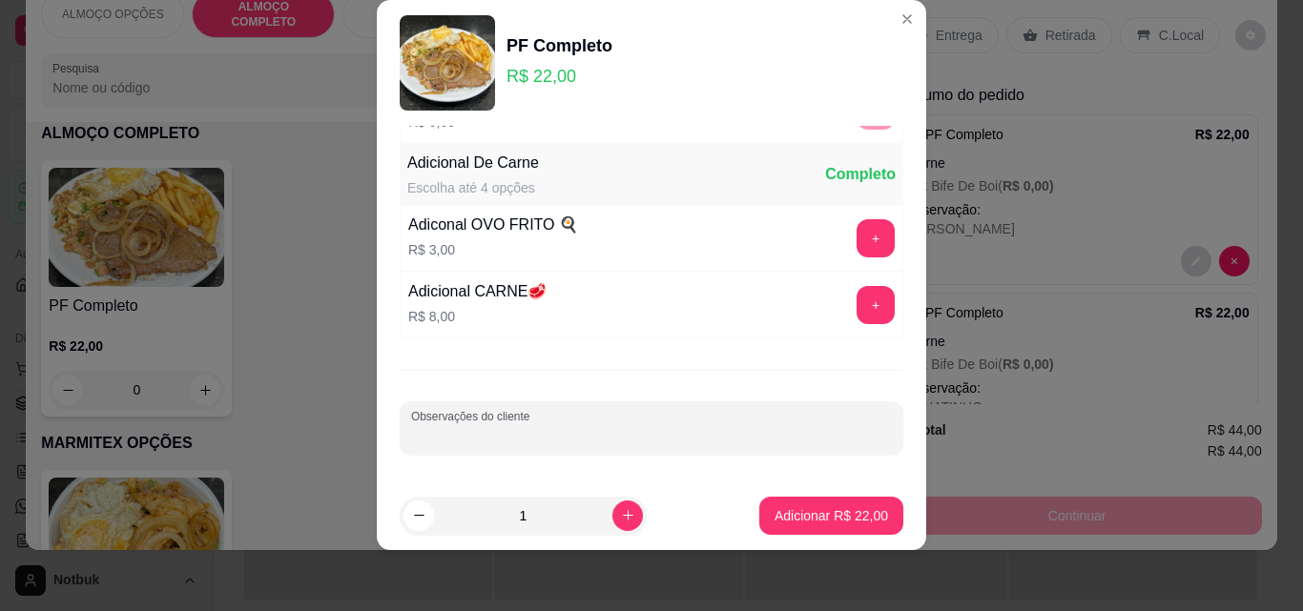
click at [578, 435] on input "Observações do cliente" at bounding box center [651, 435] width 481 height 19
type input "XANDINHO"
click at [846, 509] on p "Adicionar R$ 22,00" at bounding box center [831, 515] width 111 height 18
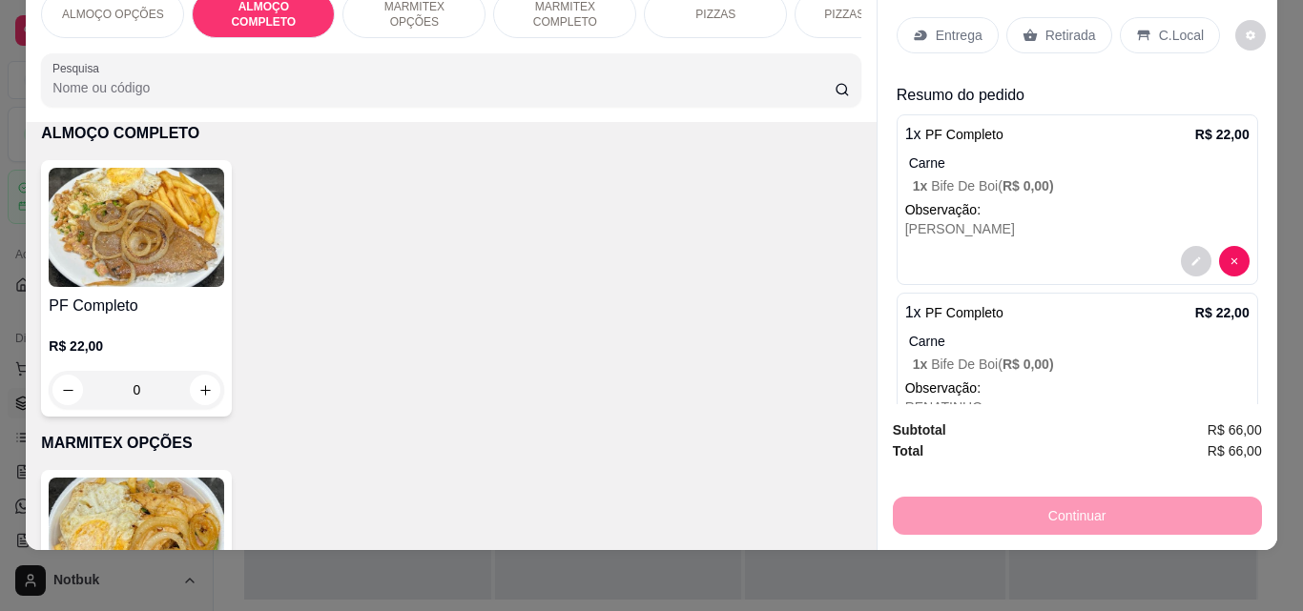
click at [152, 191] on img at bounding box center [136, 227] width 175 height 119
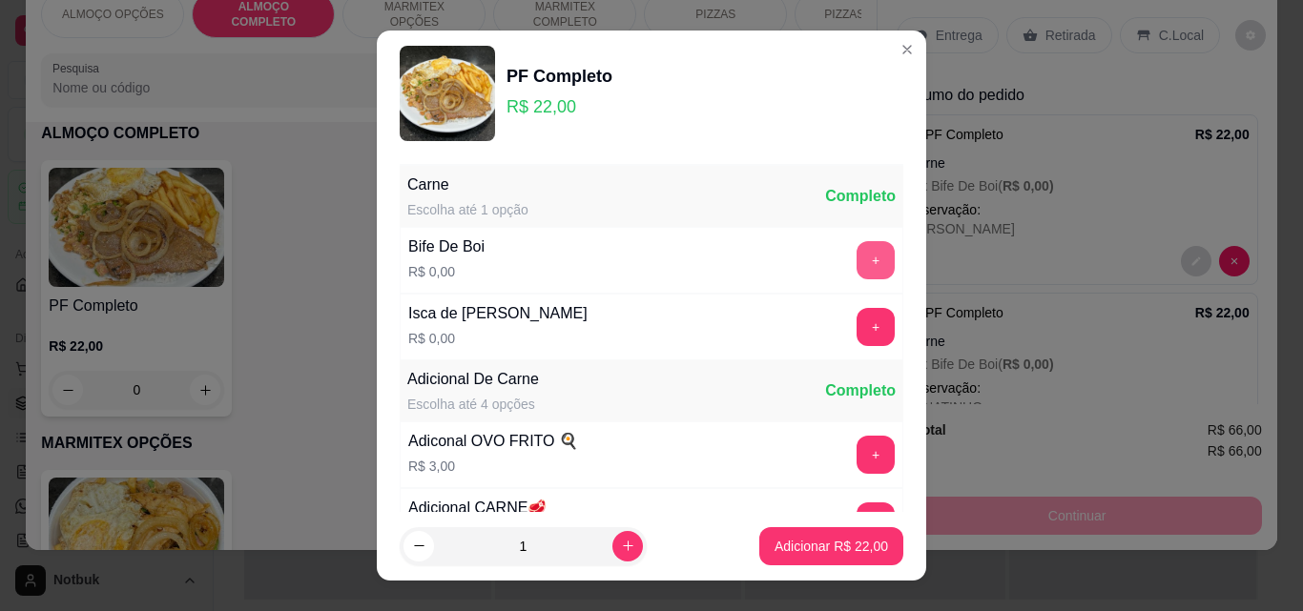
click at [856, 265] on button "+" at bounding box center [875, 260] width 38 height 38
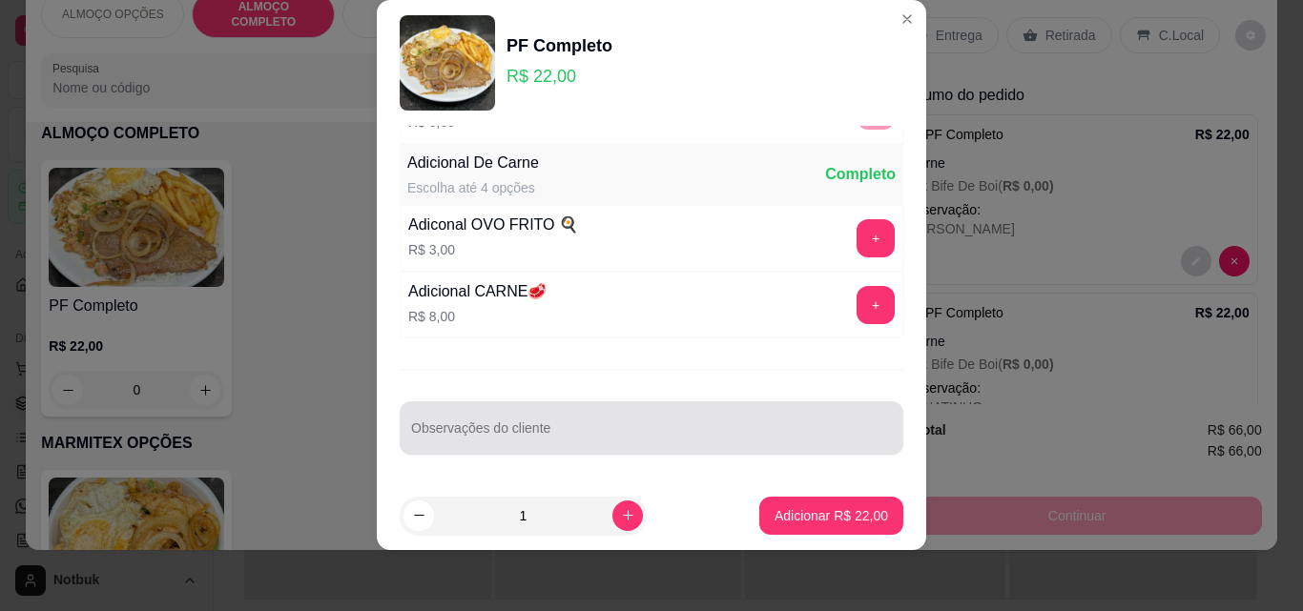
click at [652, 430] on input "Observações do cliente" at bounding box center [651, 435] width 481 height 19
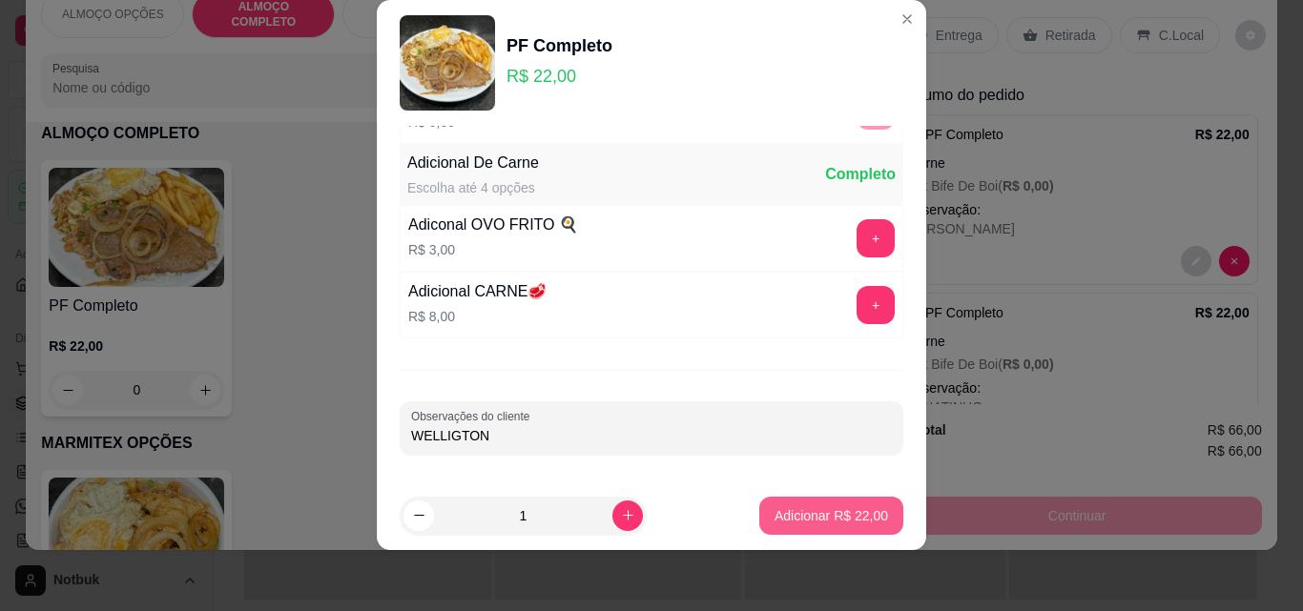
type input "WELLIGTON"
click at [801, 513] on p "Adicionar R$ 22,00" at bounding box center [831, 515] width 111 height 18
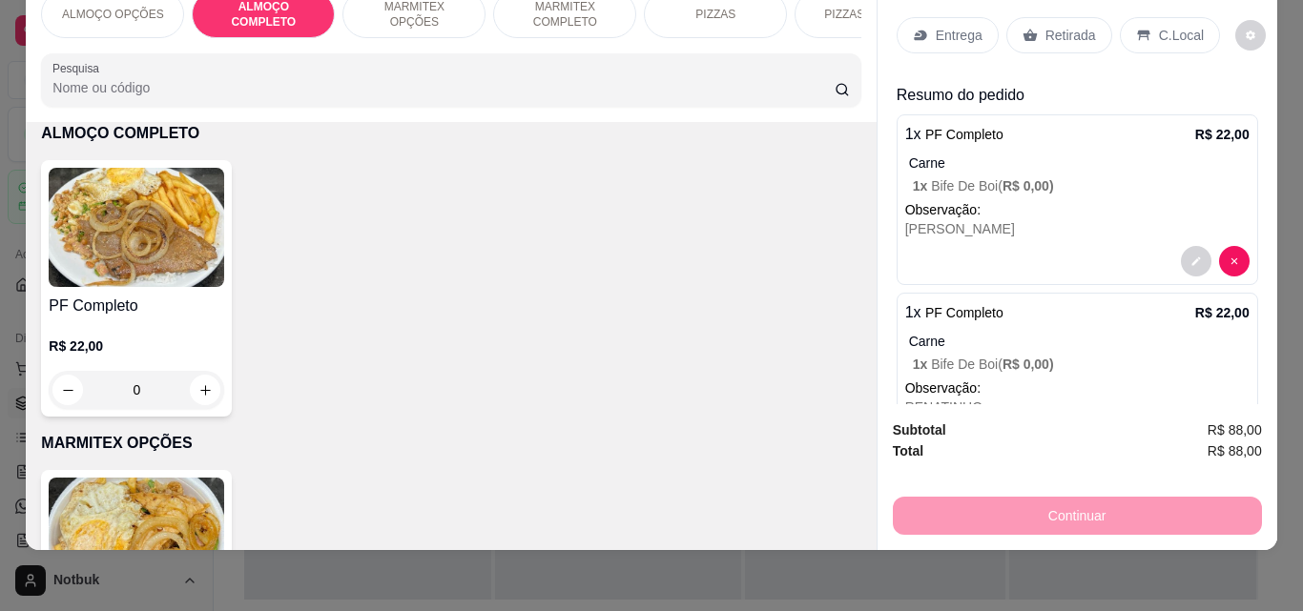
click at [948, 28] on p "Entrega" at bounding box center [958, 35] width 47 height 19
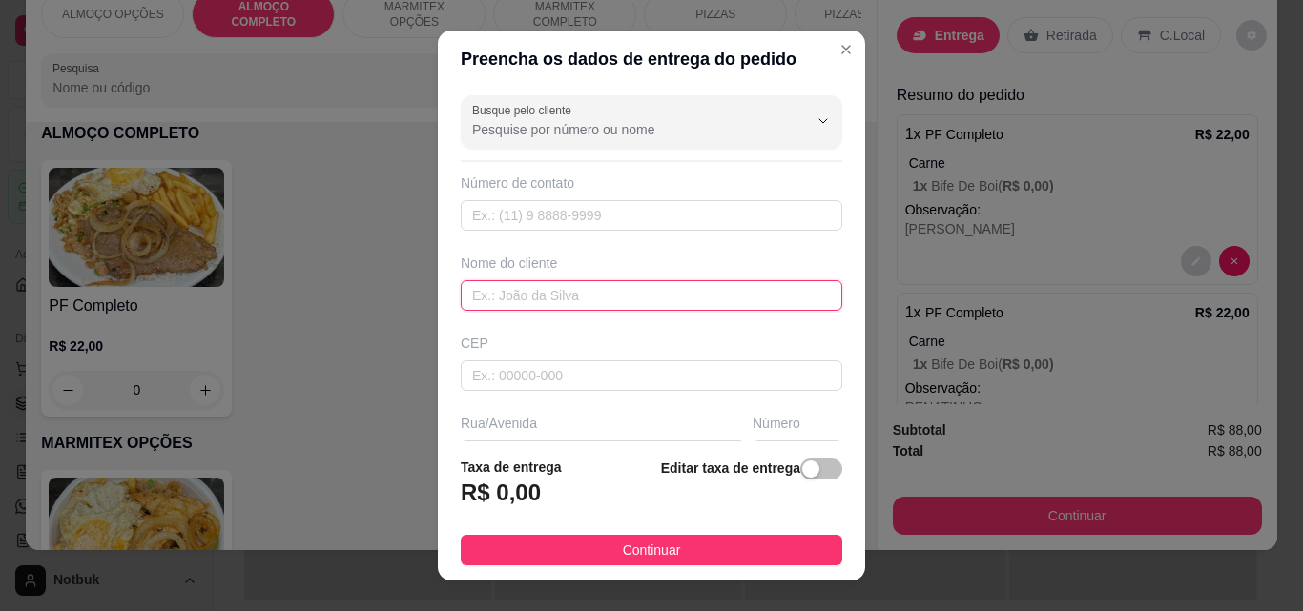
click at [479, 298] on input "text" at bounding box center [651, 295] width 381 height 31
click at [515, 297] on input "OFICINAMODERNA" at bounding box center [651, 295] width 381 height 31
type input "OFICINA MODERNA"
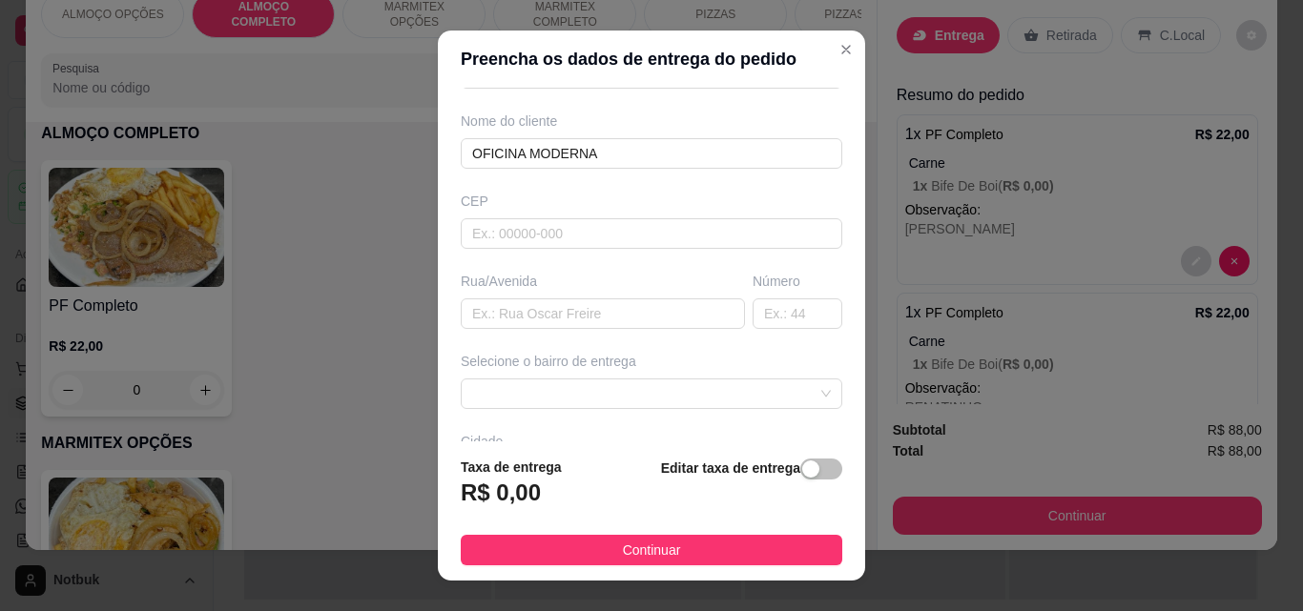
scroll to position [203, 0]
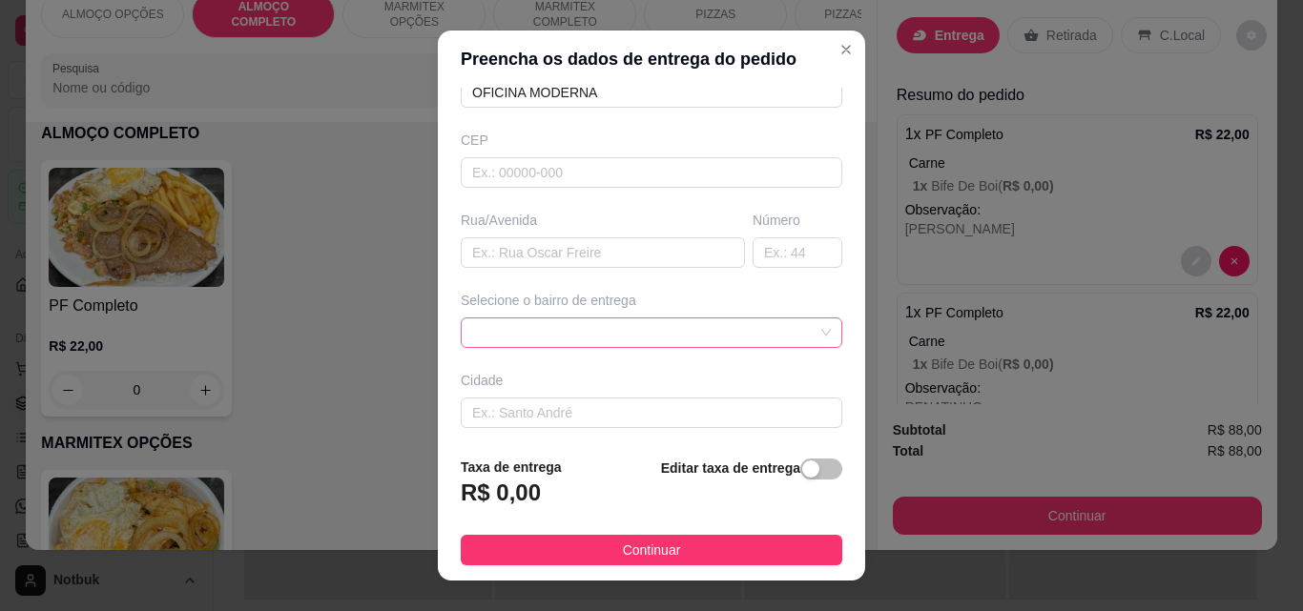
click at [784, 335] on div at bounding box center [651, 333] width 381 height 31
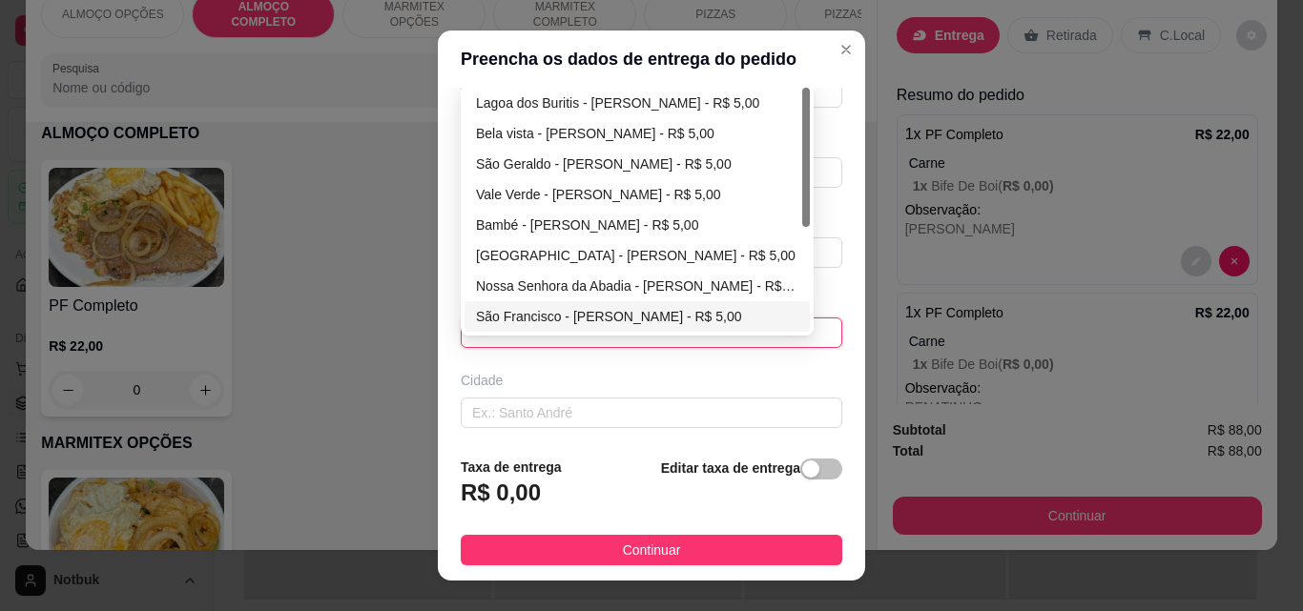
click at [586, 310] on div "São Francisco - Martinho Campos - R$ 5,00" at bounding box center [637, 316] width 322 height 21
type input "[PERSON_NAME]"
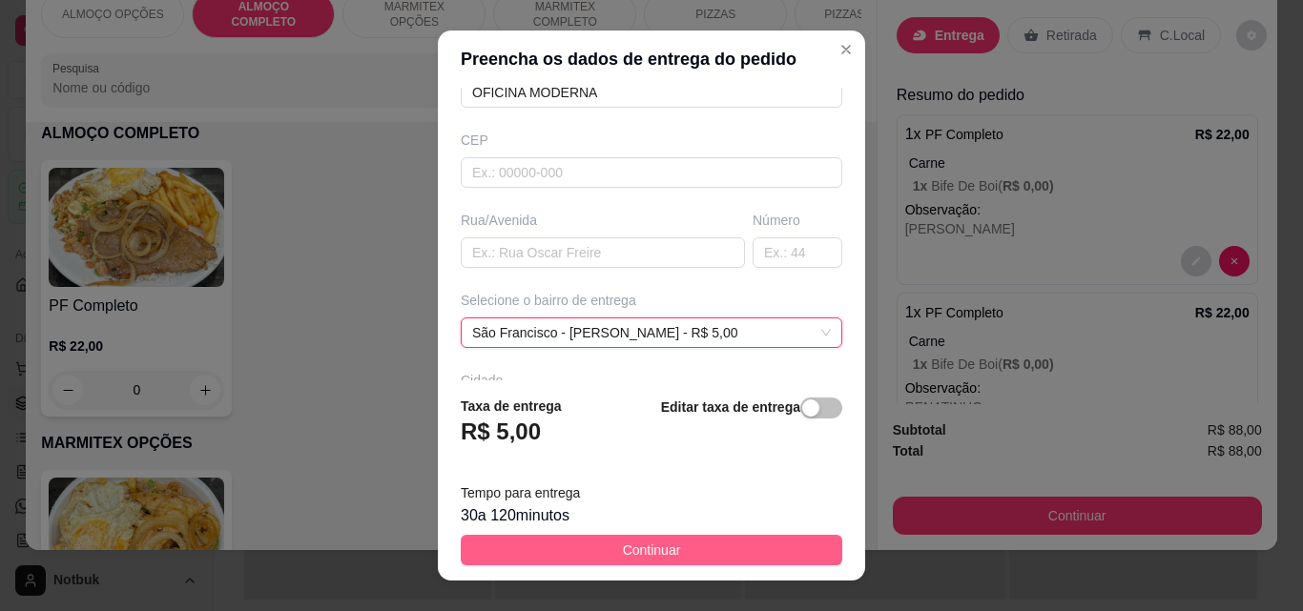
click at [636, 556] on span "Continuar" at bounding box center [652, 550] width 58 height 21
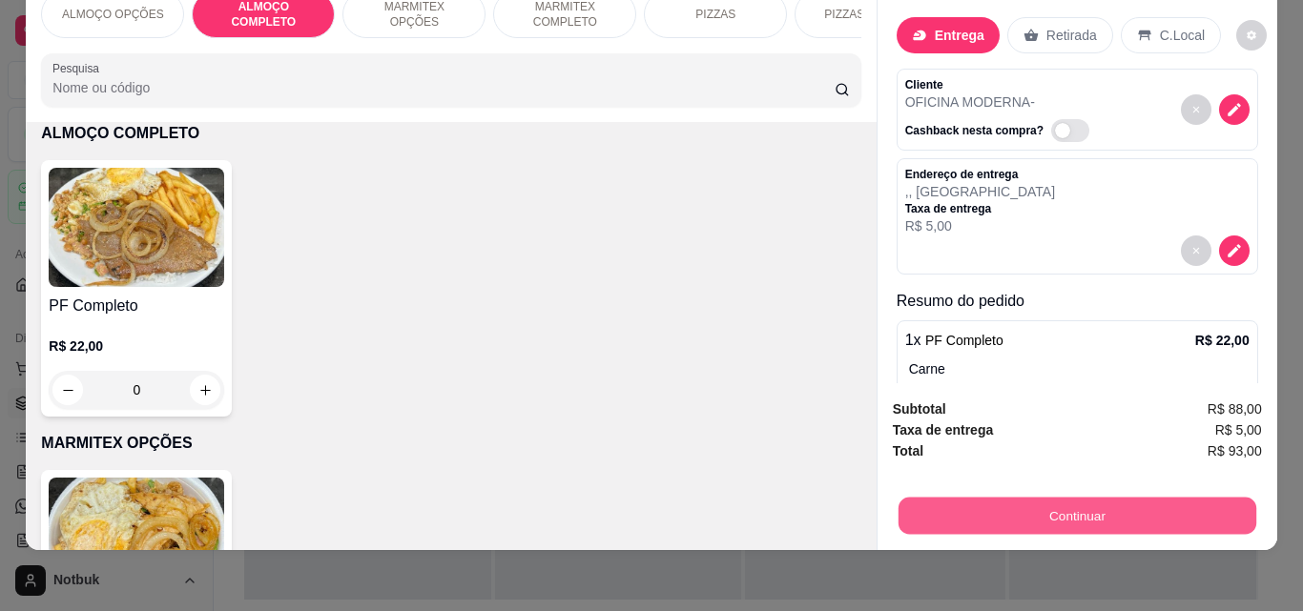
click at [1088, 497] on button "Continuar" at bounding box center [1076, 515] width 358 height 37
click at [991, 497] on button "Continuar" at bounding box center [1077, 516] width 369 height 38
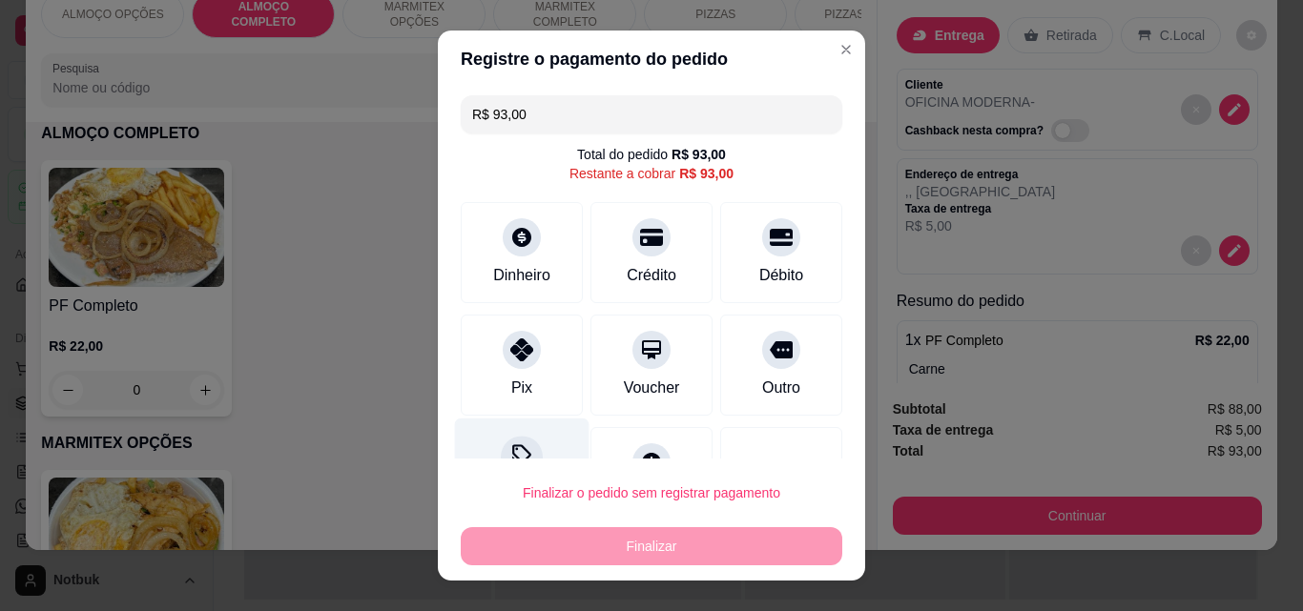
click at [501, 441] on div at bounding box center [522, 457] width 42 height 42
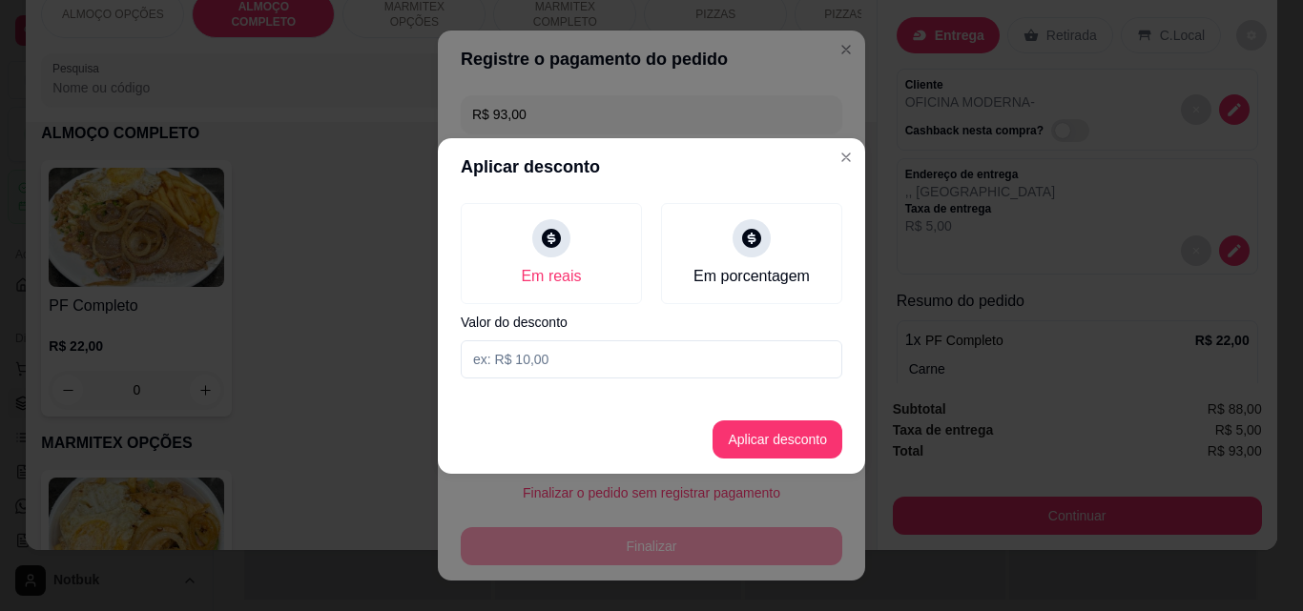
click at [539, 361] on input at bounding box center [651, 359] width 381 height 38
type input "8,00"
click at [767, 433] on button "Aplicar desconto" at bounding box center [777, 439] width 125 height 37
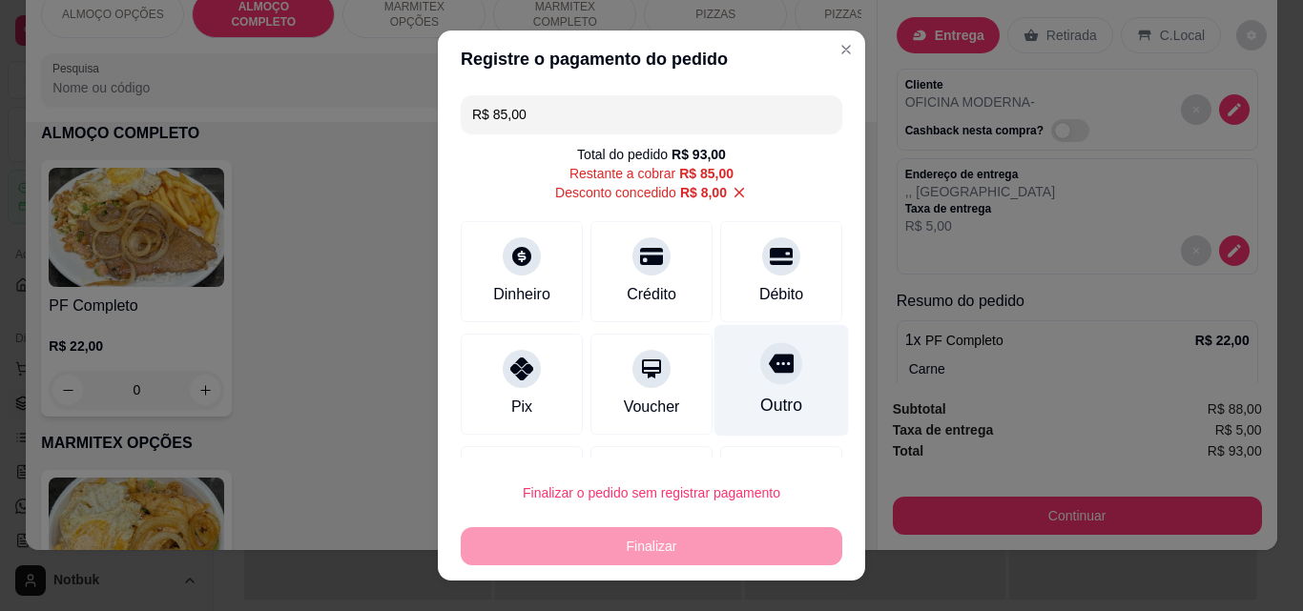
click at [760, 405] on div "Outro" at bounding box center [781, 405] width 42 height 25
type input "R$ 0,00"
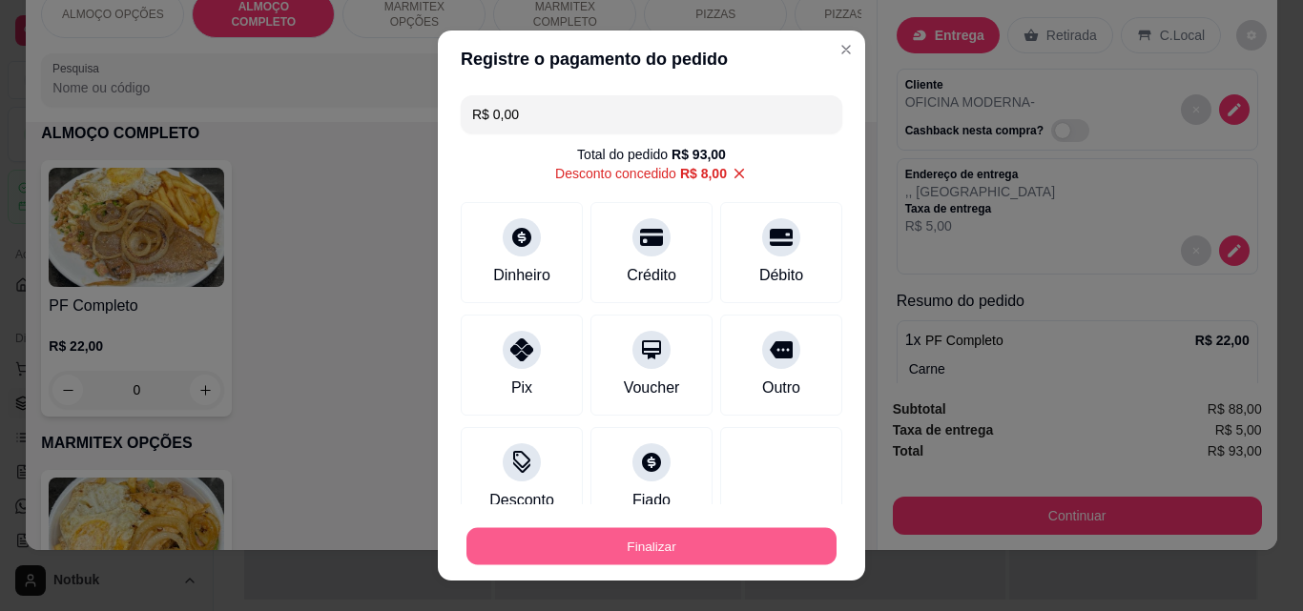
click at [673, 541] on button "Finalizar" at bounding box center [651, 546] width 370 height 37
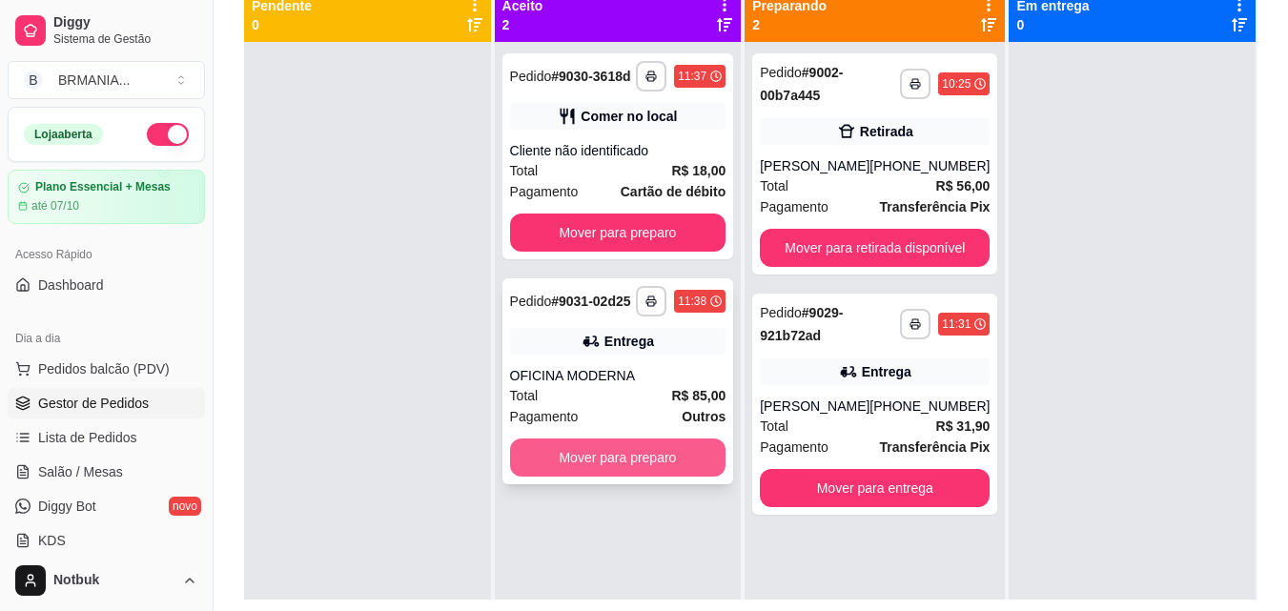
click at [600, 453] on button "Mover para preparo" at bounding box center [618, 458] width 216 height 38
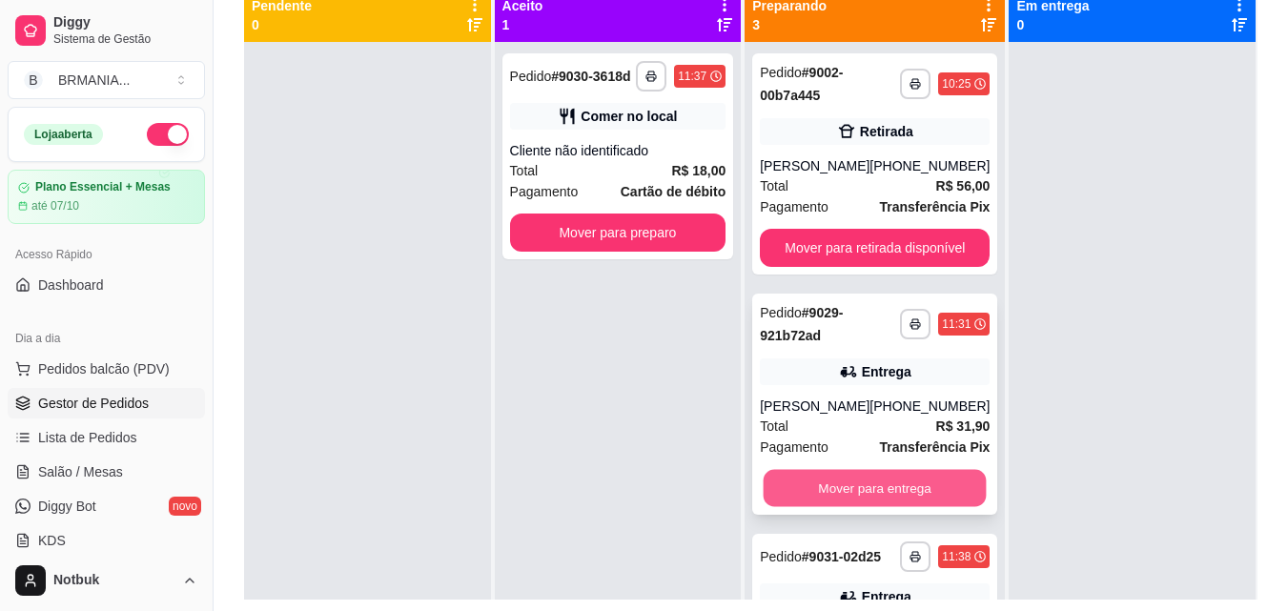
click at [872, 493] on button "Mover para entrega" at bounding box center [875, 488] width 223 height 37
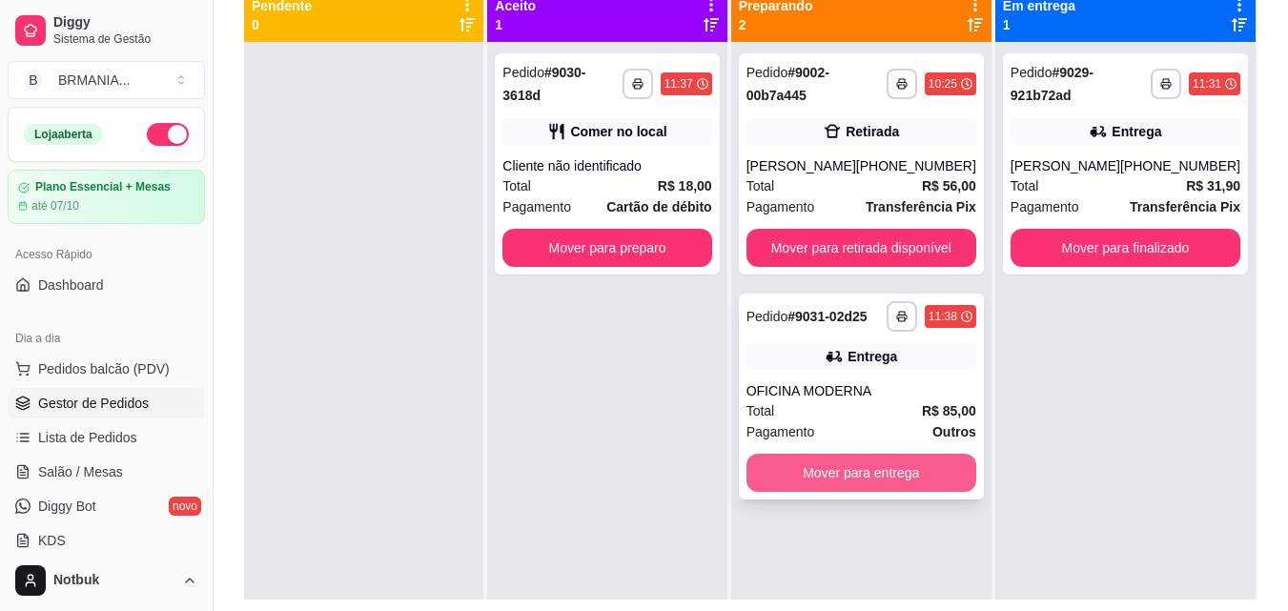
click at [860, 473] on button "Mover para entrega" at bounding box center [862, 473] width 230 height 38
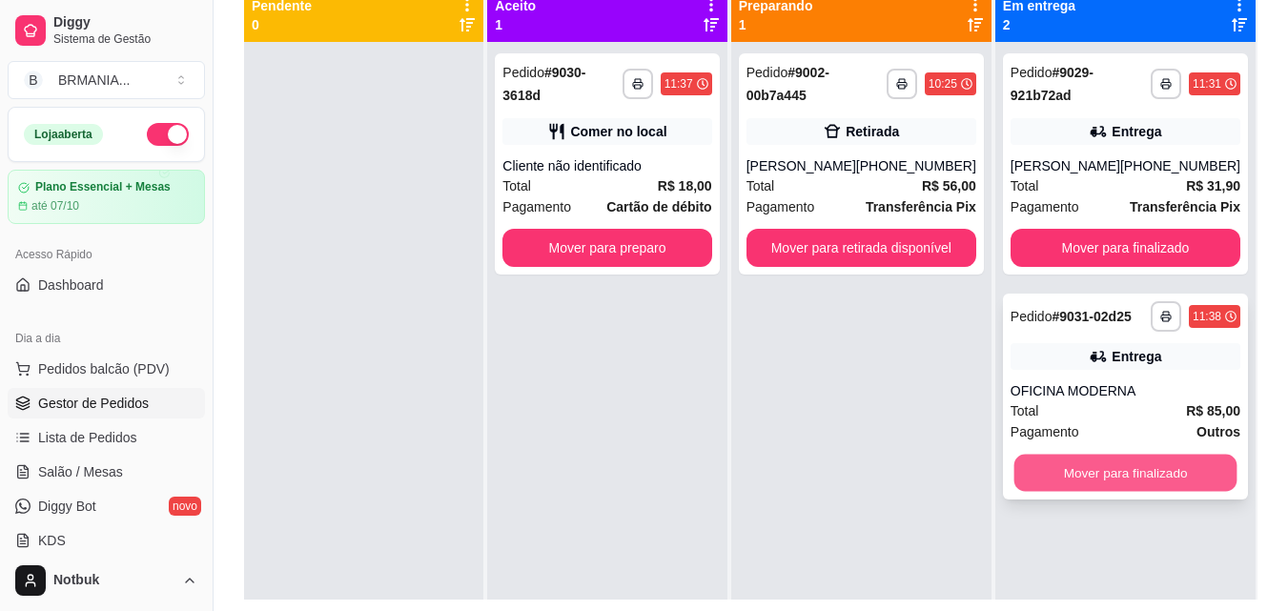
click at [1117, 474] on button "Mover para finalizado" at bounding box center [1125, 473] width 223 height 37
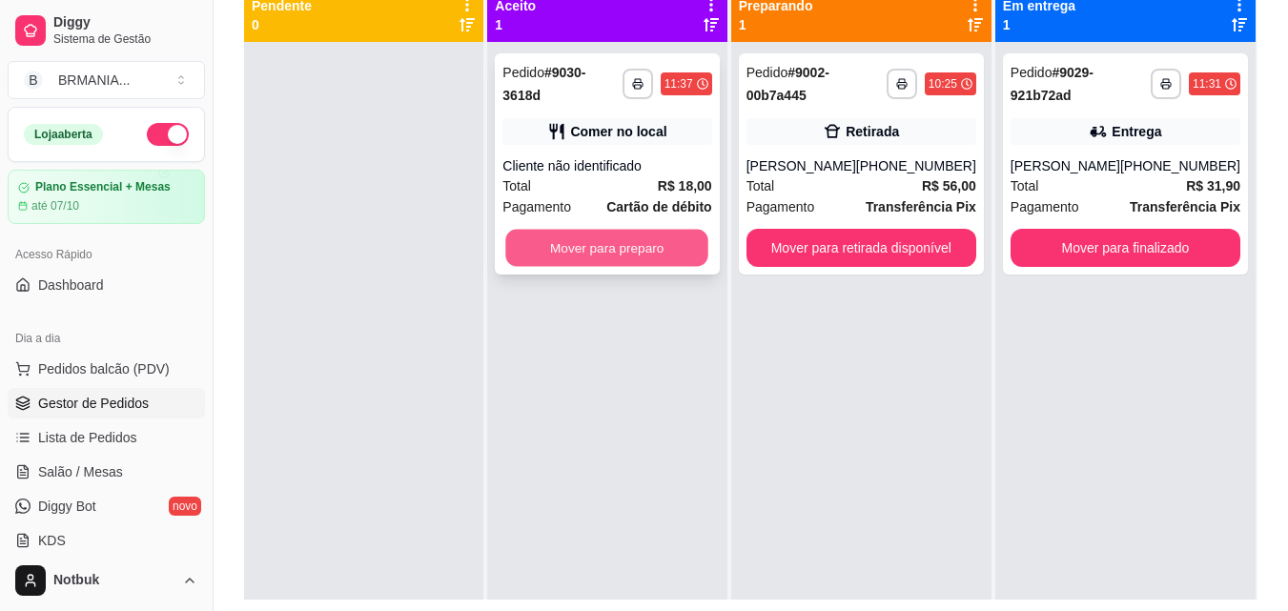
click at [601, 230] on button "Mover para preparo" at bounding box center [607, 248] width 203 height 37
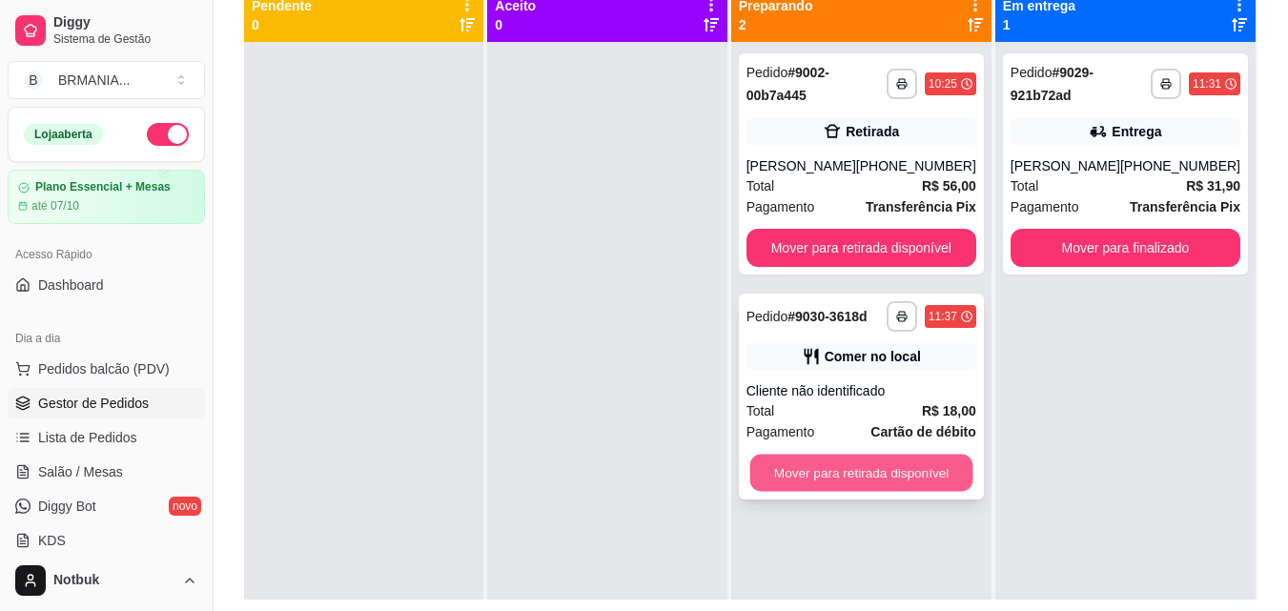
click at [885, 471] on button "Mover para retirada disponível" at bounding box center [861, 473] width 223 height 37
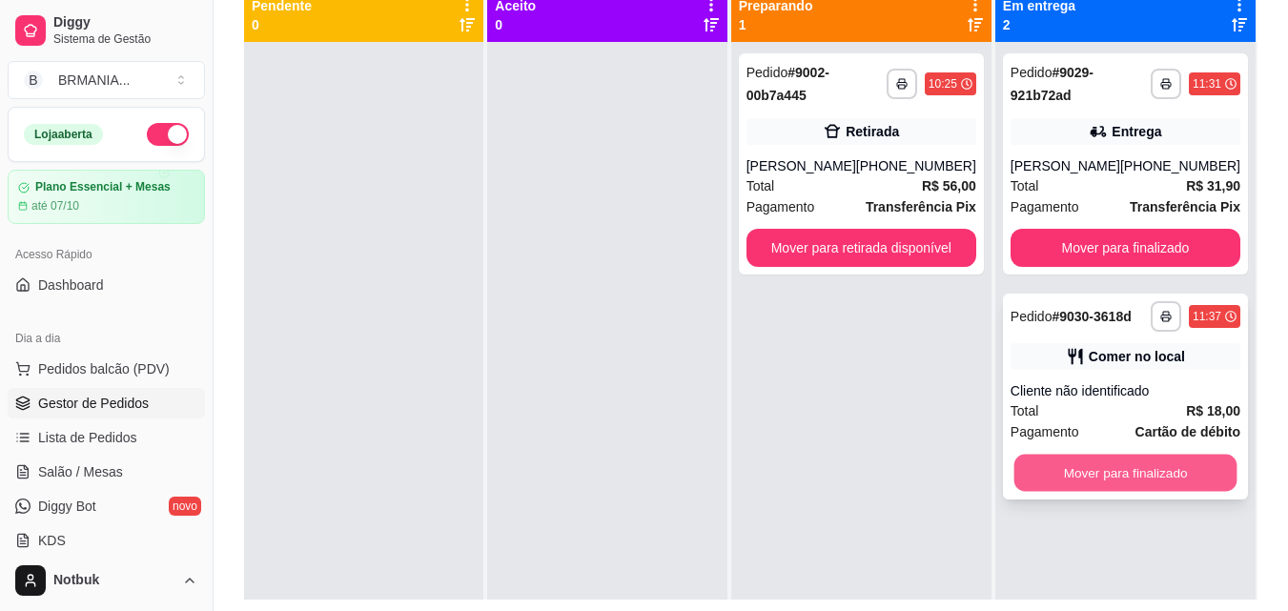
click at [1090, 465] on button "Mover para finalizado" at bounding box center [1125, 473] width 223 height 37
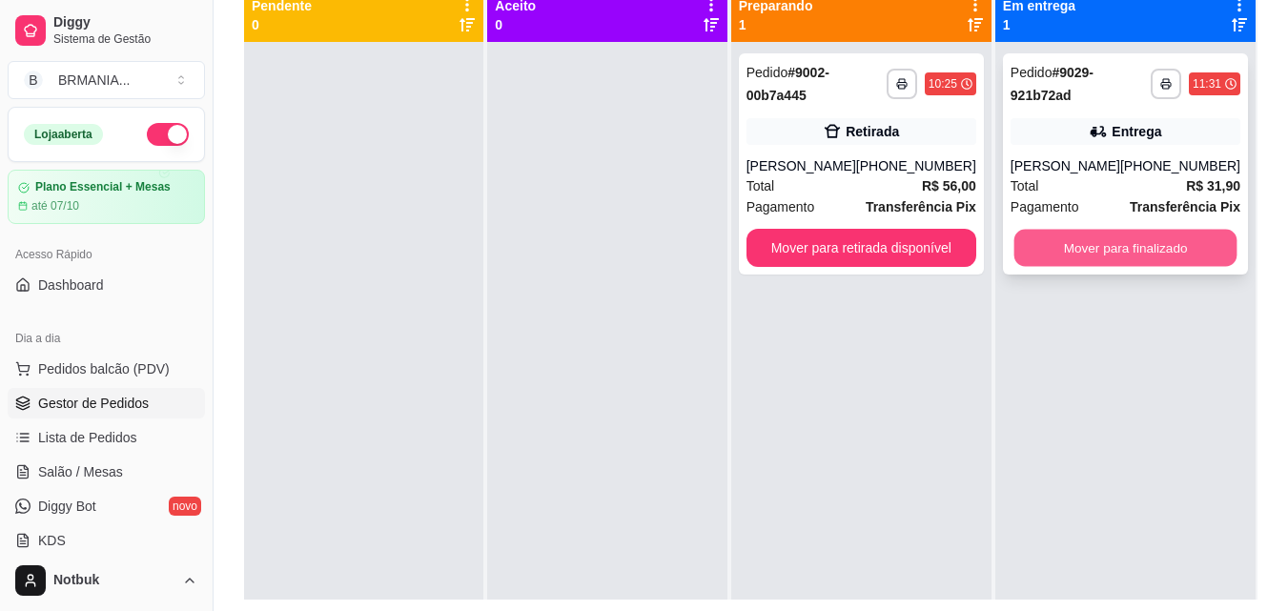
click at [1138, 251] on button "Mover para finalizado" at bounding box center [1125, 248] width 223 height 37
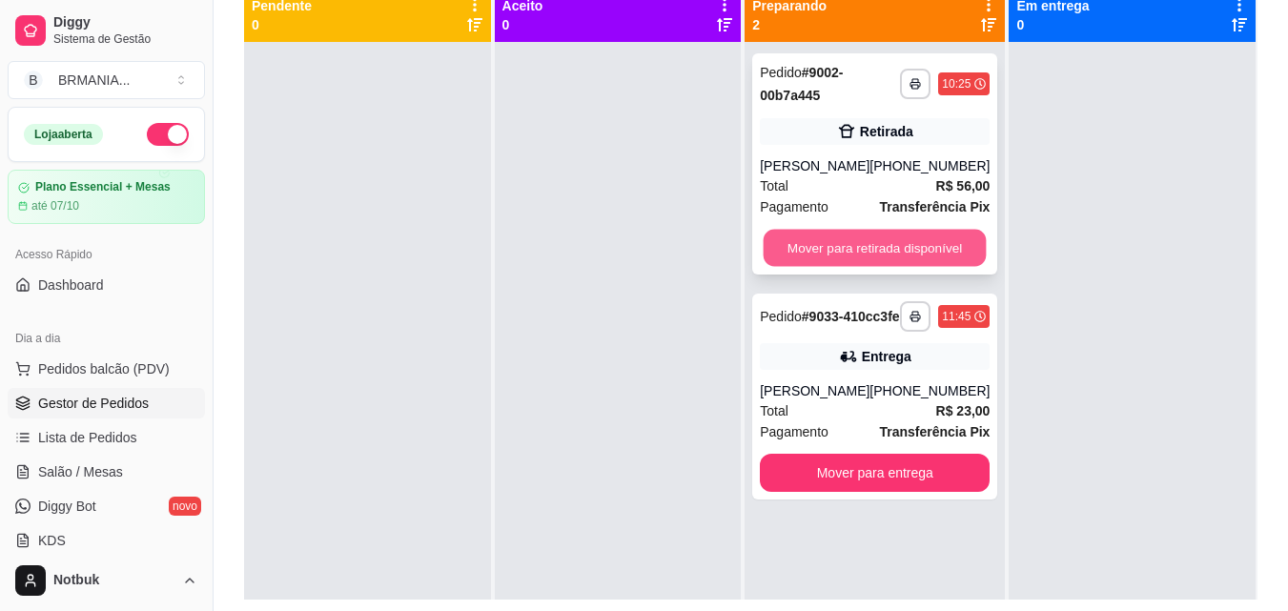
click at [863, 251] on button "Mover para retirada disponível" at bounding box center [875, 248] width 223 height 37
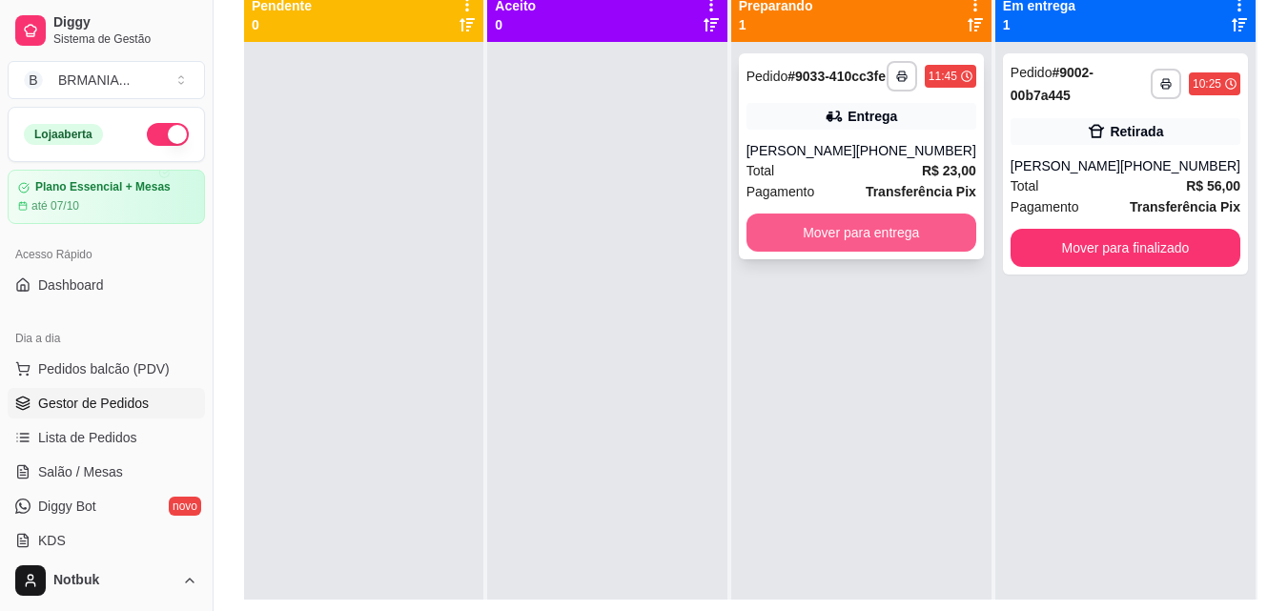
click at [914, 252] on button "Mover para entrega" at bounding box center [862, 233] width 230 height 38
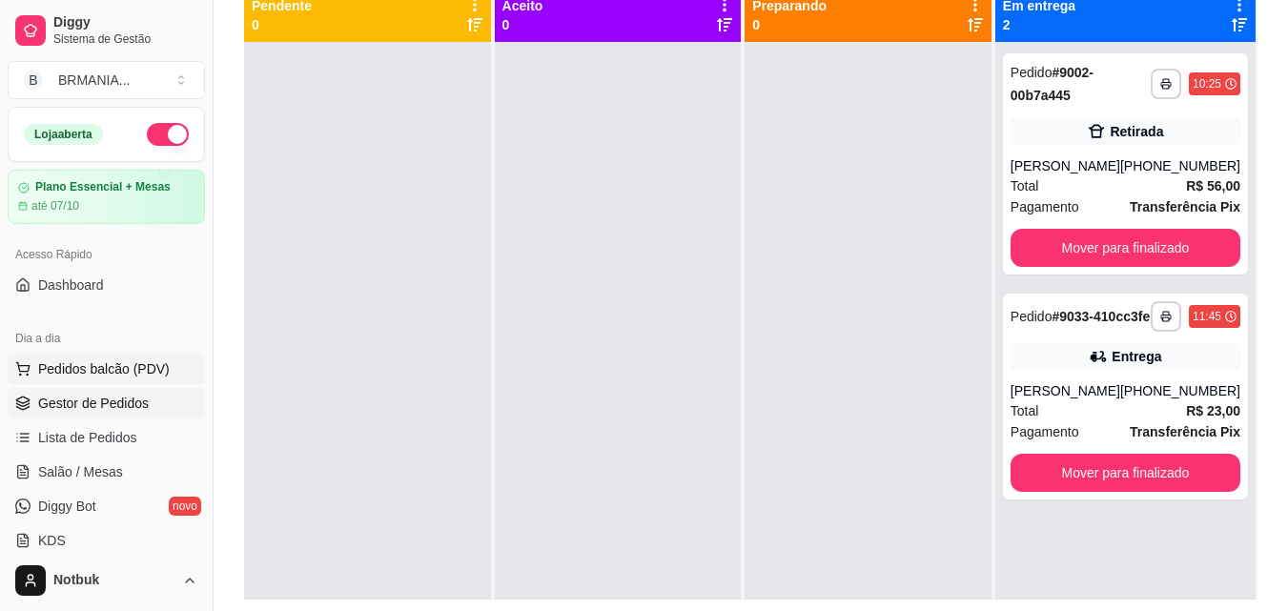
click at [144, 367] on span "Pedidos balcão (PDV)" at bounding box center [104, 369] width 132 height 19
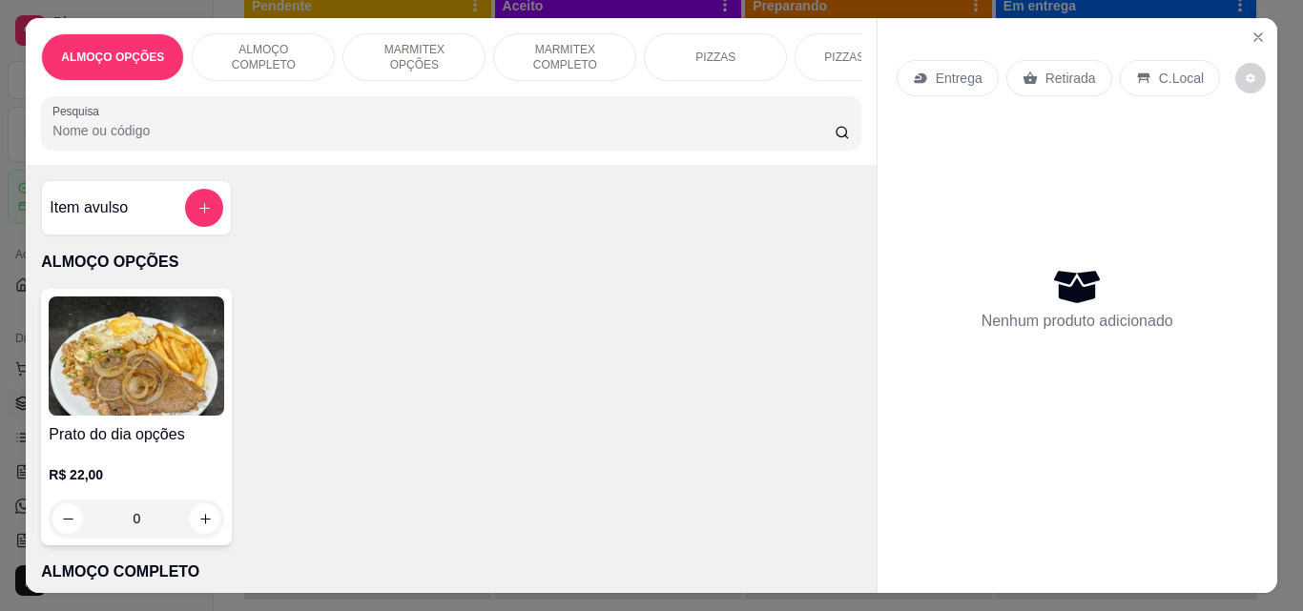
click at [562, 52] on p "MARMITEX COMPLETO" at bounding box center [564, 57] width 111 height 31
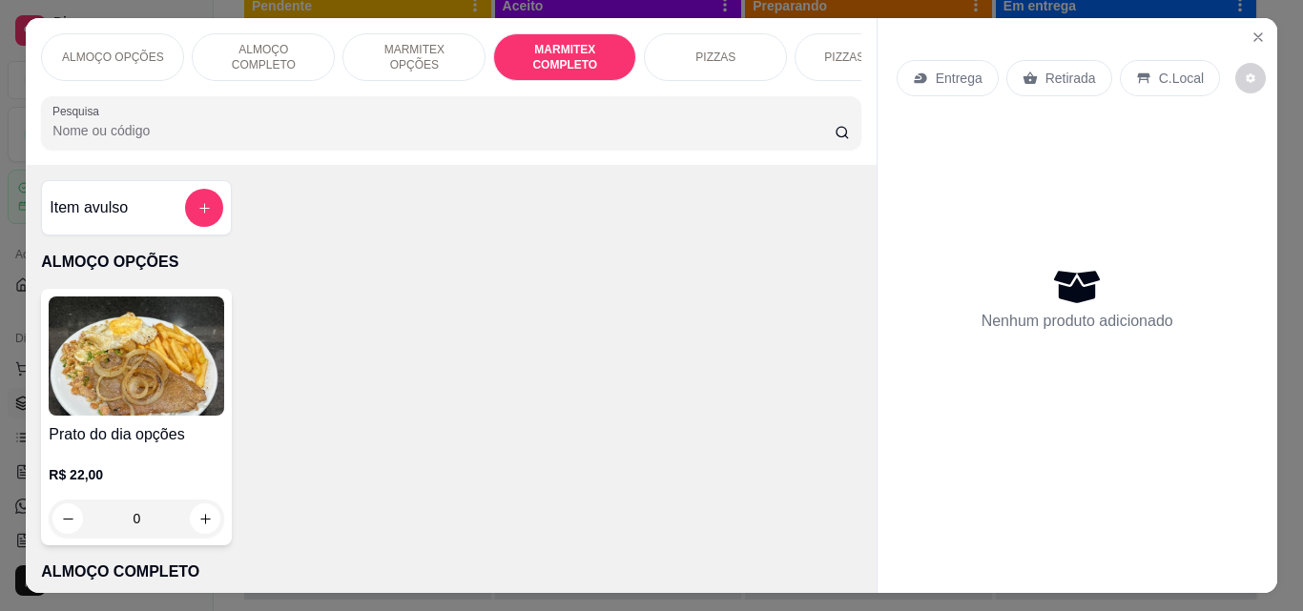
scroll to position [50, 0]
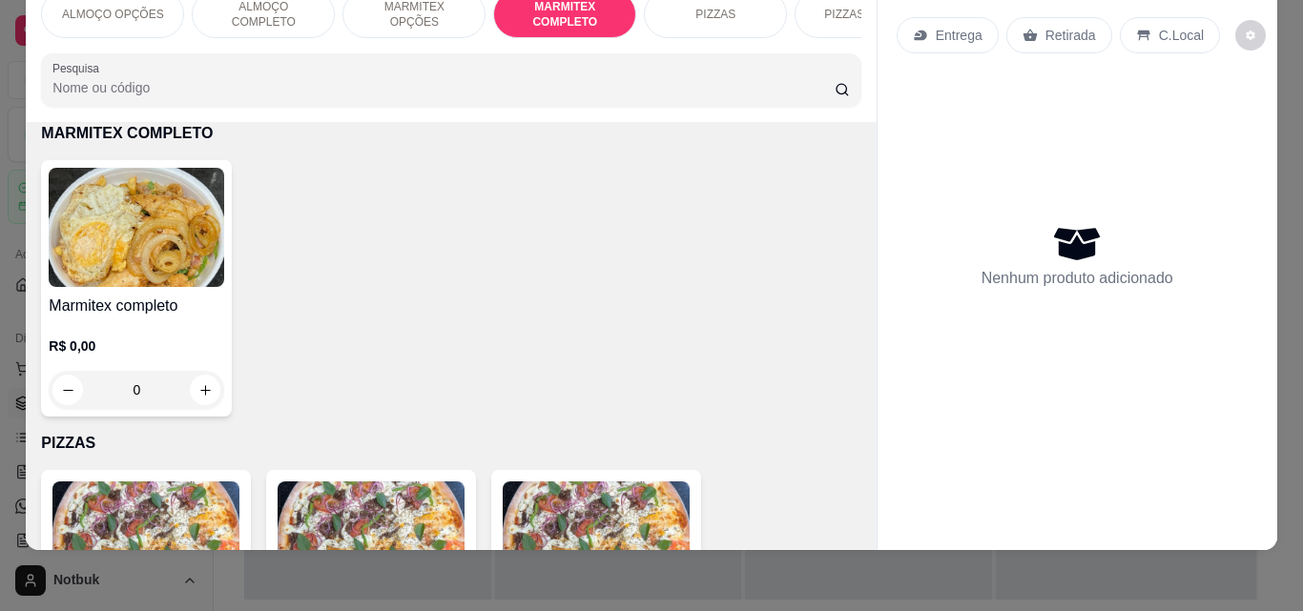
click at [177, 215] on img at bounding box center [136, 227] width 175 height 119
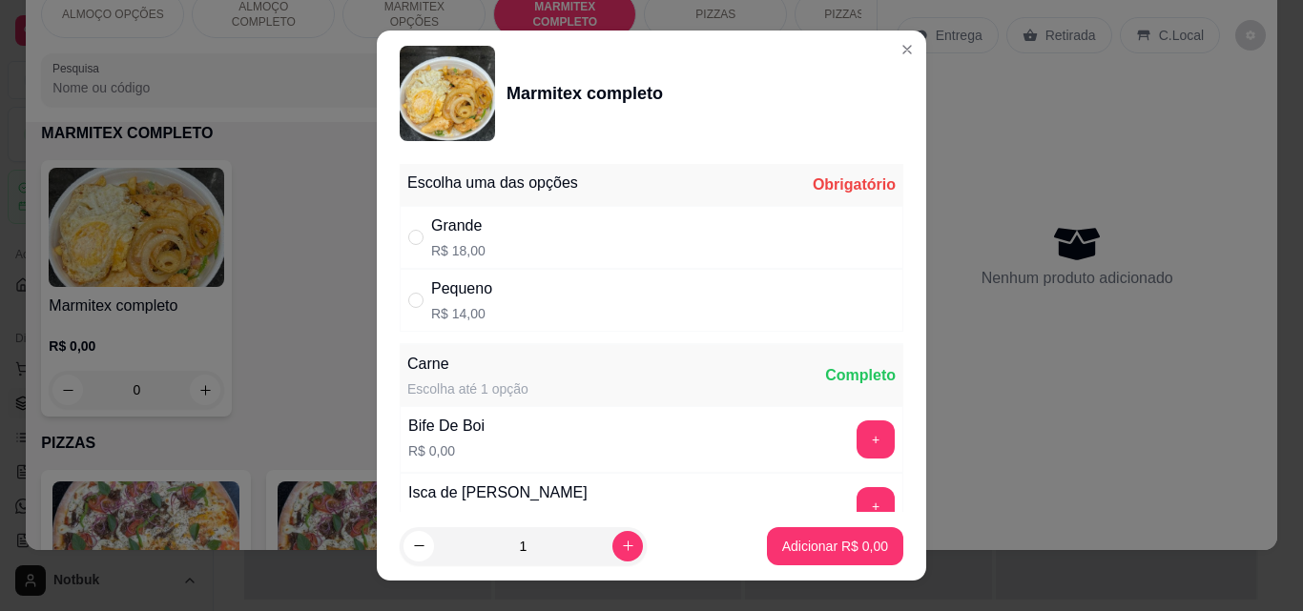
click at [502, 217] on div "Grande R$ 18,00" at bounding box center [651, 237] width 503 height 63
radio input "true"
click at [856, 443] on button "+" at bounding box center [875, 440] width 38 height 38
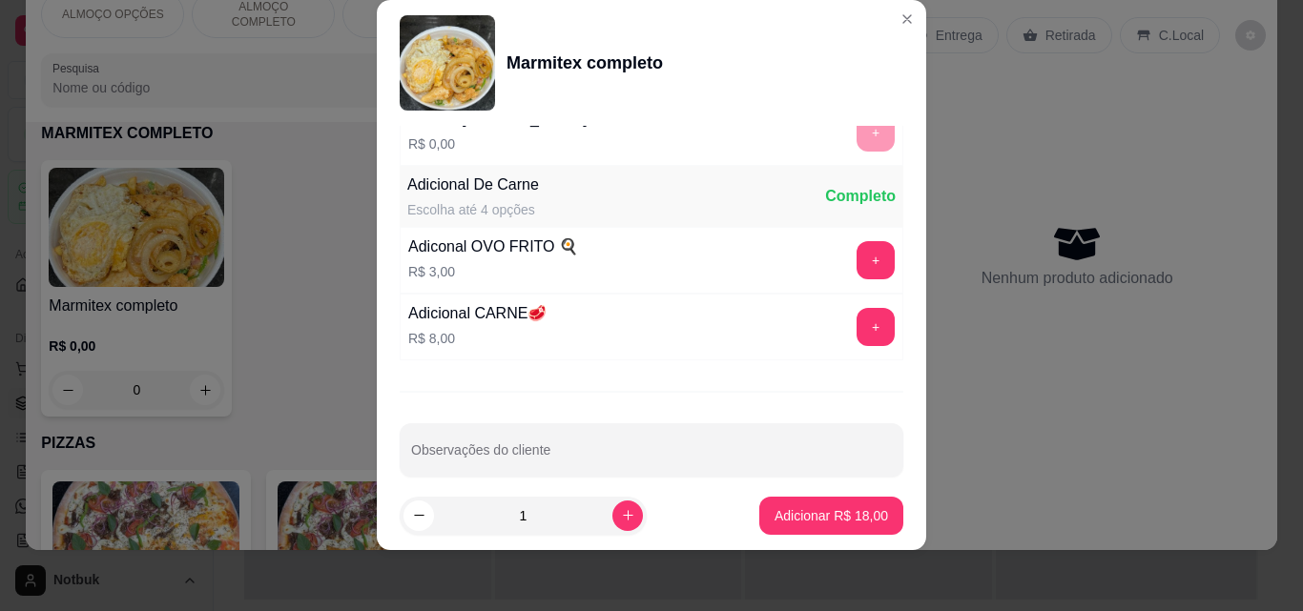
scroll to position [383, 0]
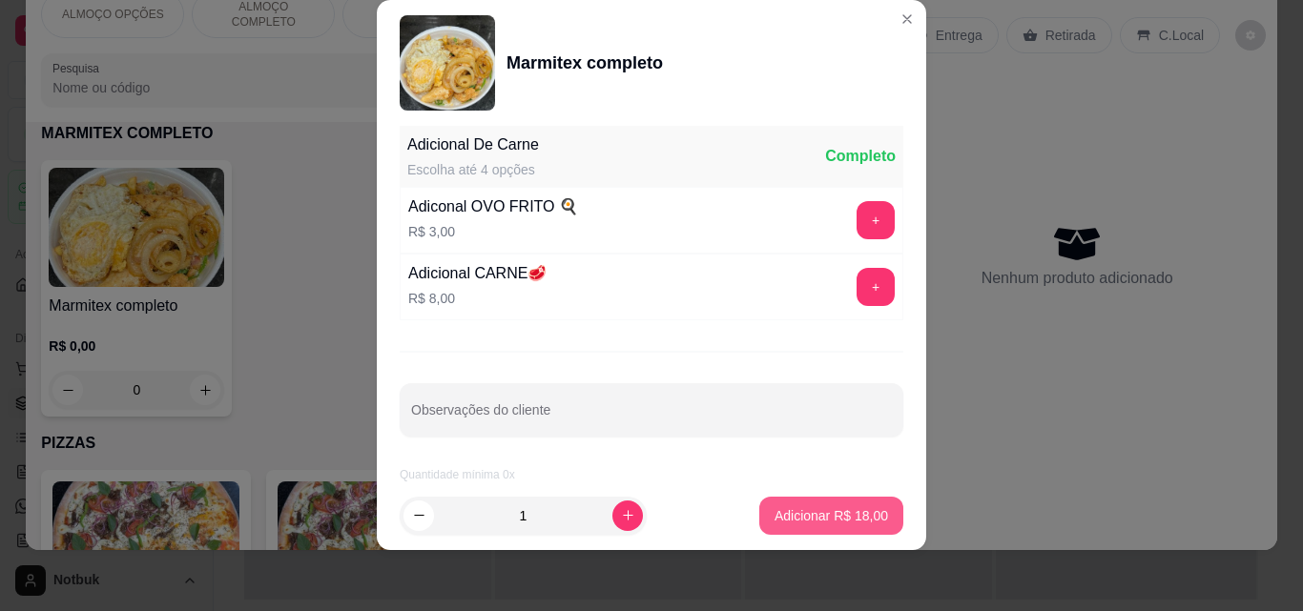
click at [817, 520] on p "Adicionar R$ 18,00" at bounding box center [830, 515] width 113 height 19
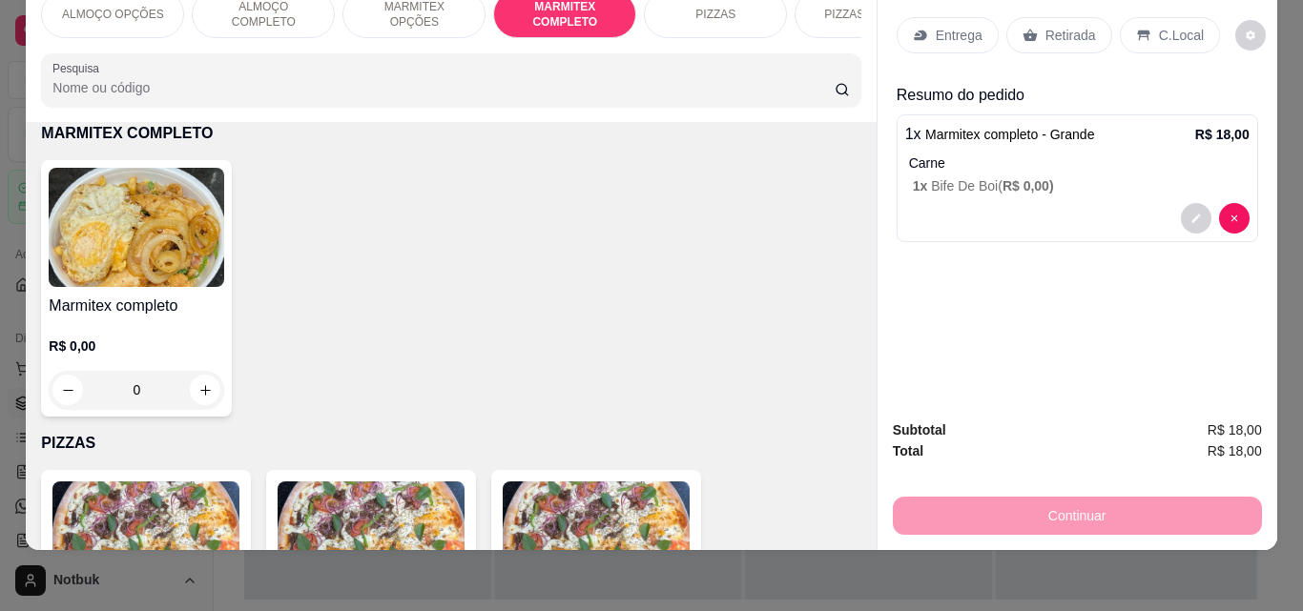
click at [129, 253] on img at bounding box center [136, 227] width 175 height 119
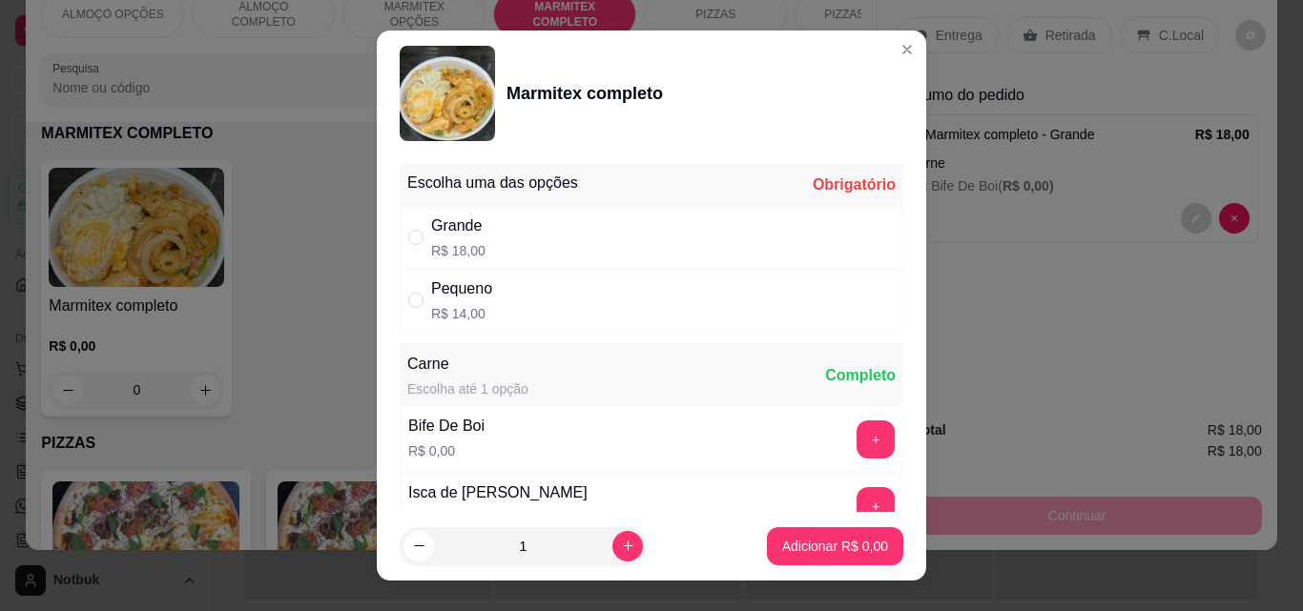
click at [769, 317] on div "Pequeno R$ 14,00" at bounding box center [651, 300] width 503 height 63
radio input "true"
click at [857, 447] on button "+" at bounding box center [875, 439] width 37 height 37
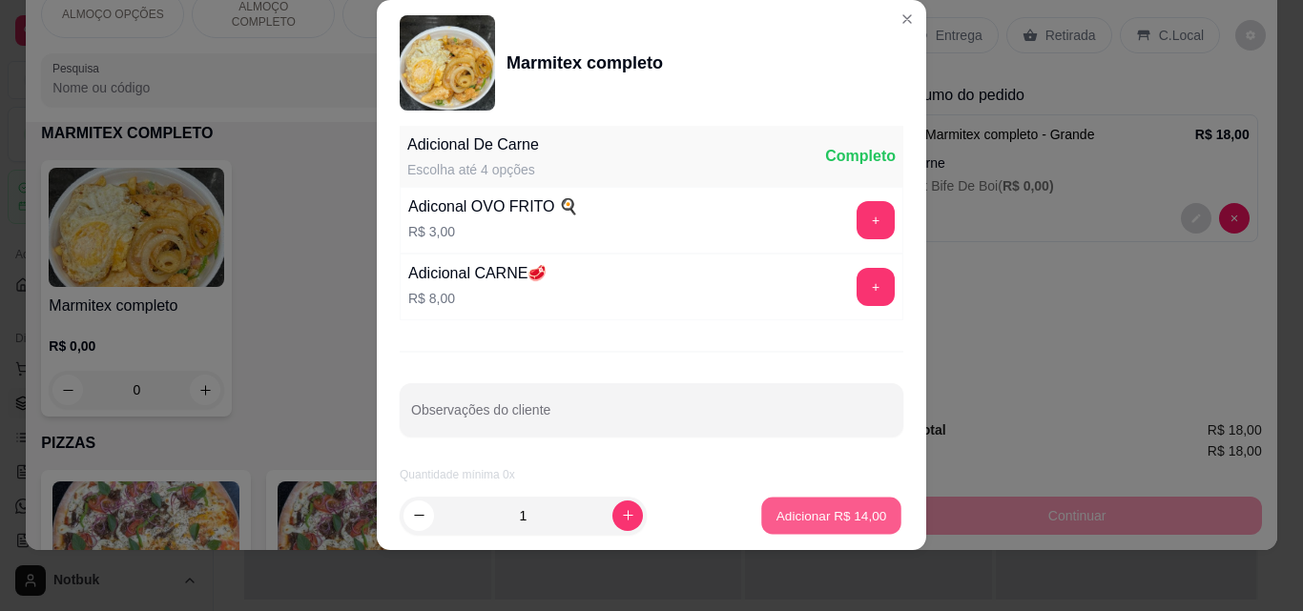
click at [835, 525] on button "Adicionar R$ 14,00" at bounding box center [831, 516] width 140 height 37
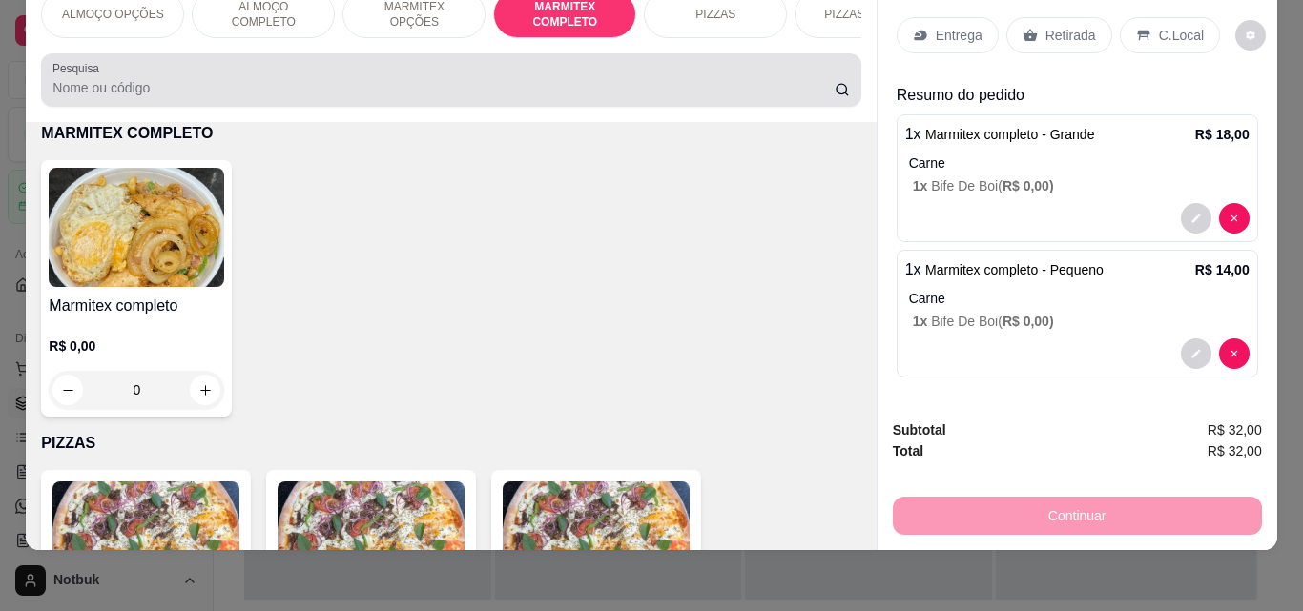
click at [575, 89] on input "Pesquisa" at bounding box center [443, 87] width 782 height 19
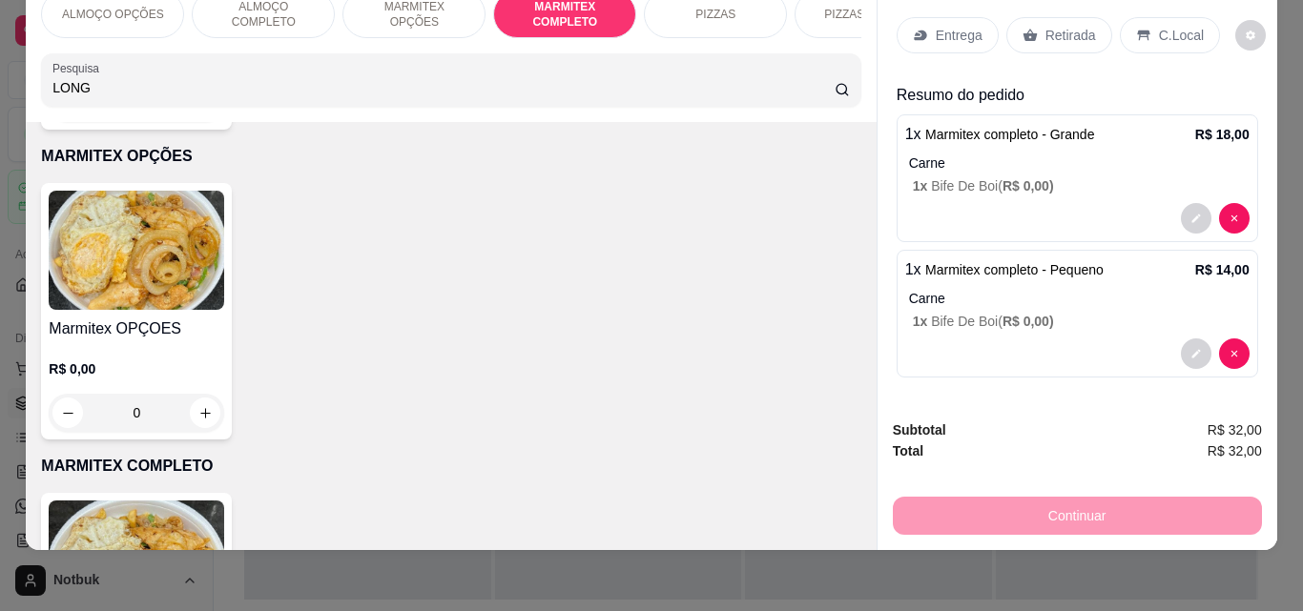
scroll to position [1348, 0]
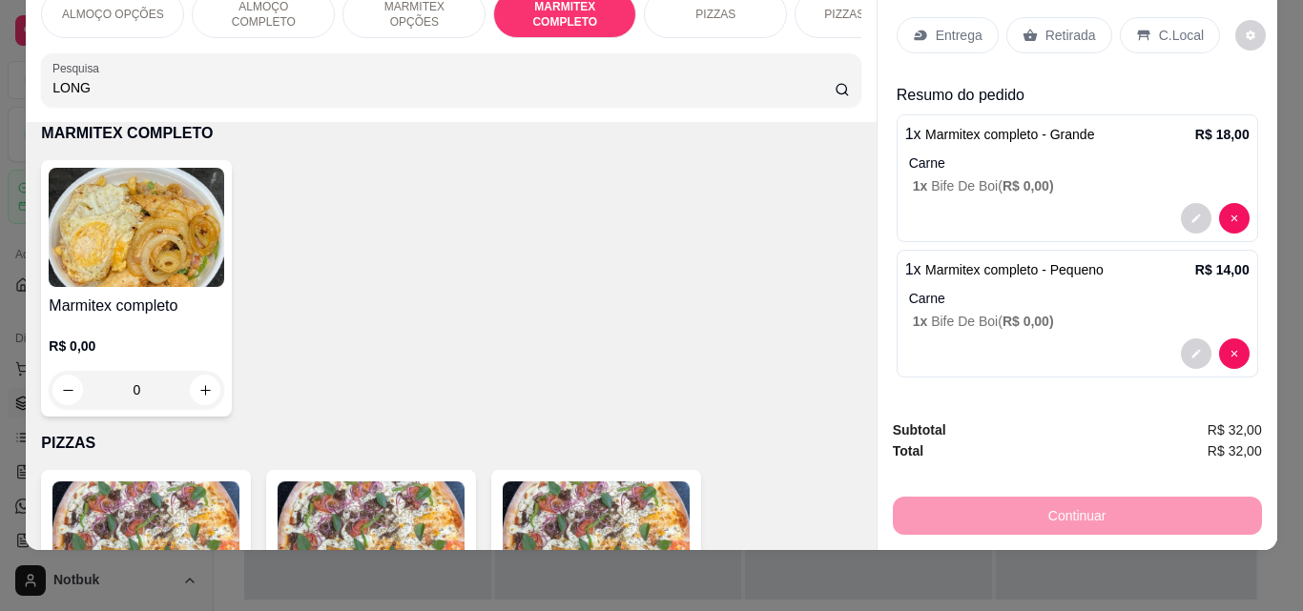
type input "LONG"
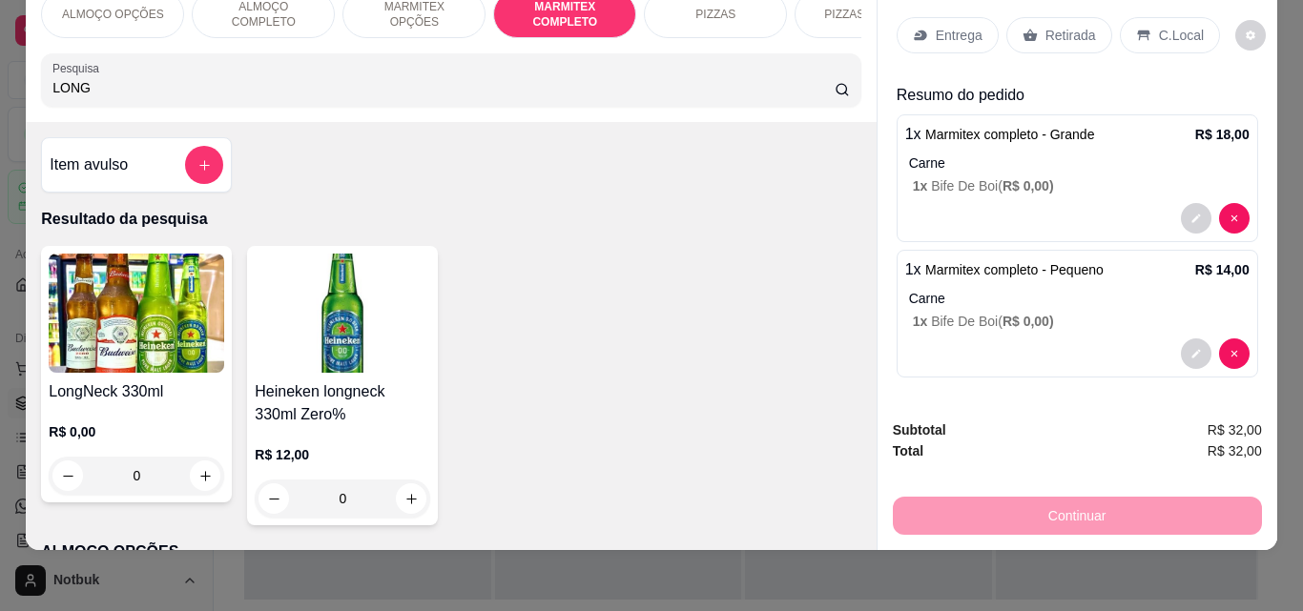
click at [154, 358] on img at bounding box center [136, 313] width 175 height 119
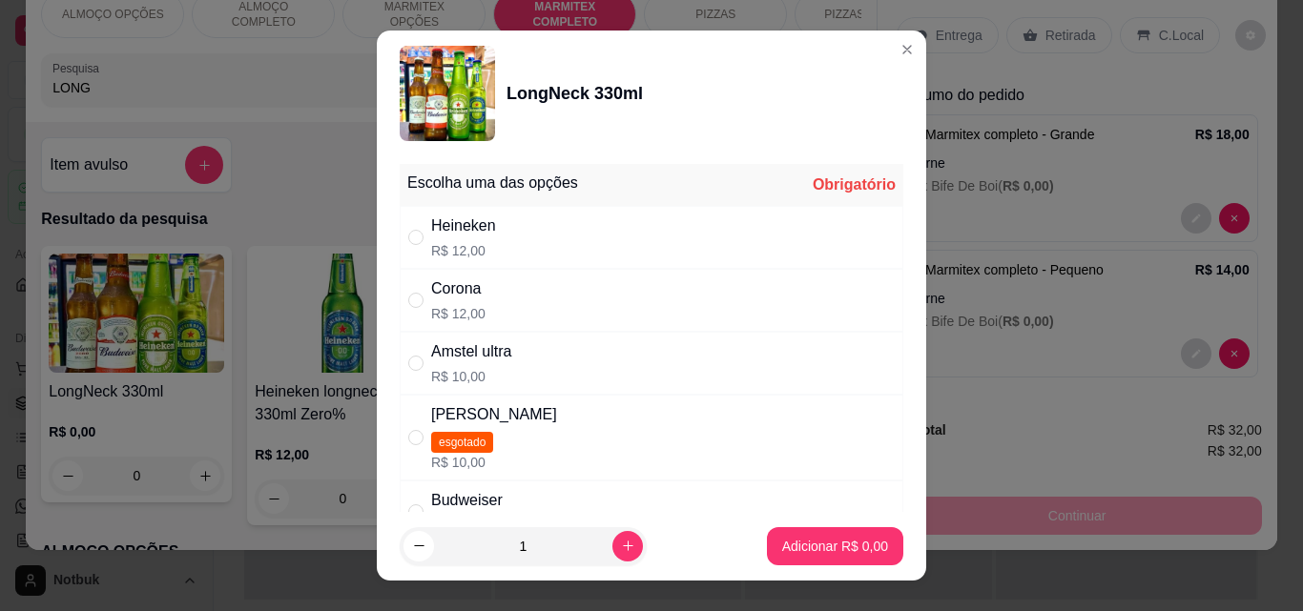
click at [561, 496] on div "Budweiser R$ 10,00" at bounding box center [651, 512] width 503 height 63
radio input "true"
click at [795, 549] on p "Adicionar R$ 10,00" at bounding box center [831, 546] width 111 height 18
type input "1"
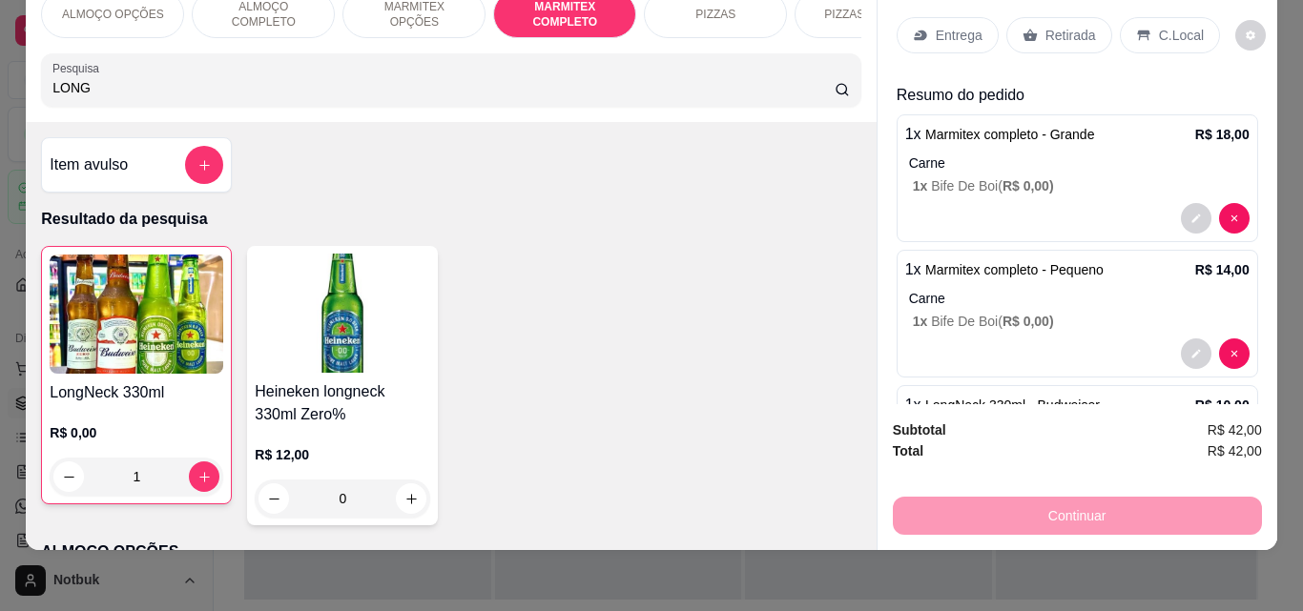
click at [1060, 26] on p "Retirada" at bounding box center [1070, 35] width 51 height 19
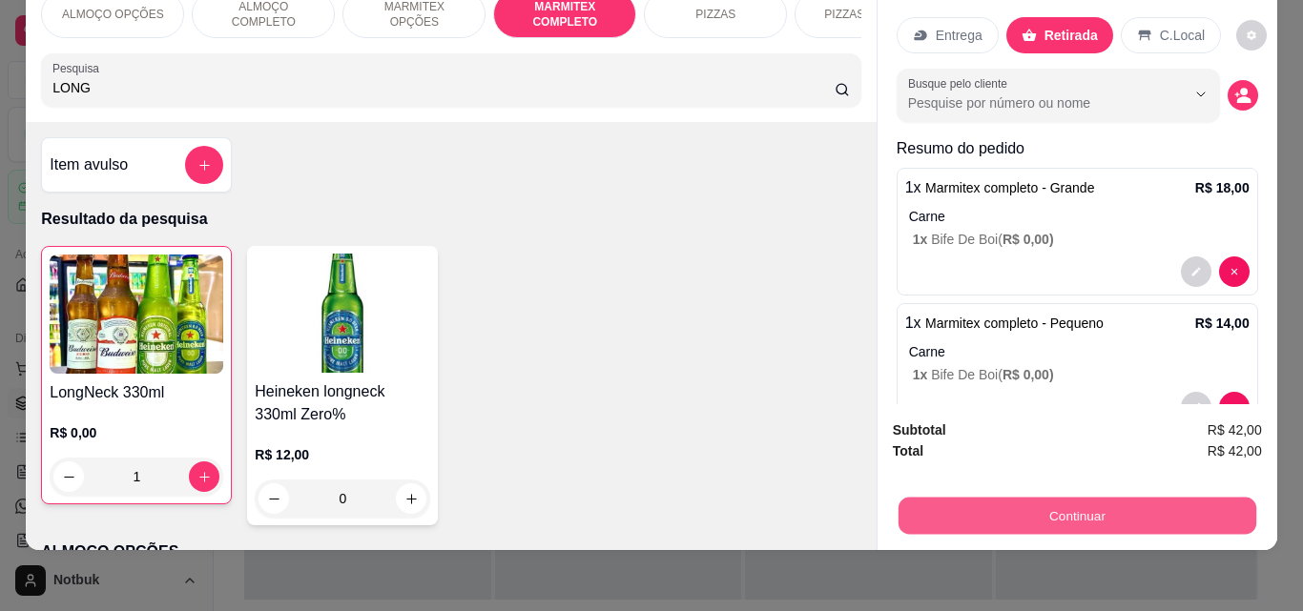
click at [1047, 506] on button "Continuar" at bounding box center [1076, 515] width 358 height 37
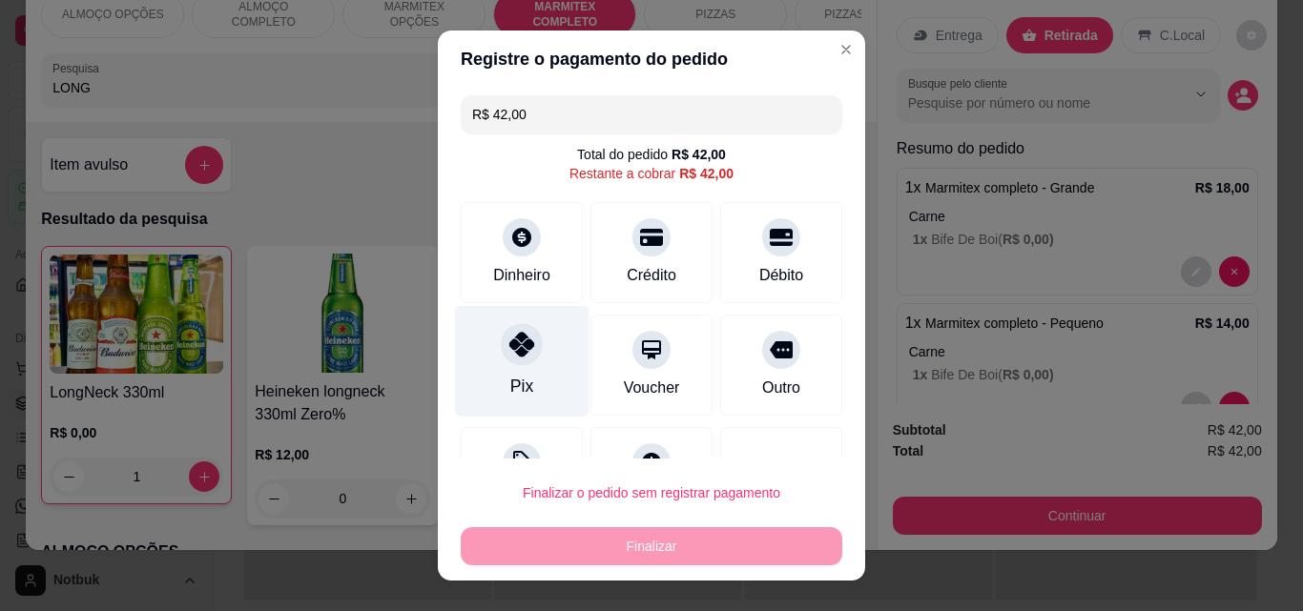
click at [524, 361] on div "Pix" at bounding box center [522, 362] width 134 height 112
type input "R$ 0,00"
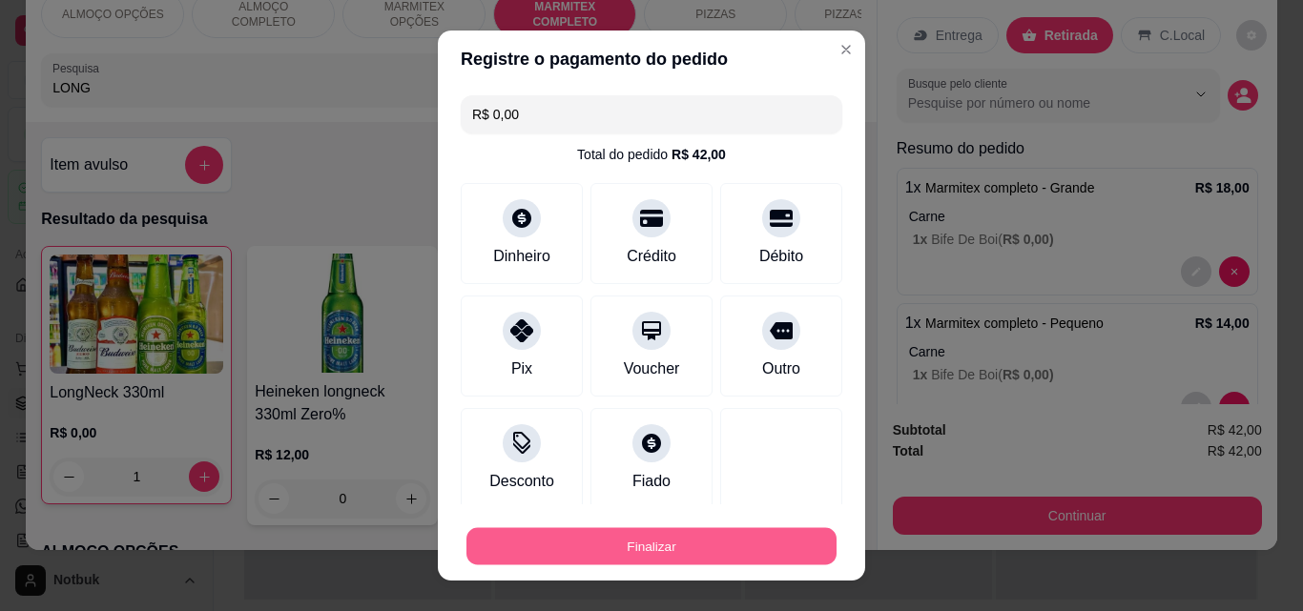
click at [673, 537] on button "Finalizar" at bounding box center [651, 546] width 370 height 37
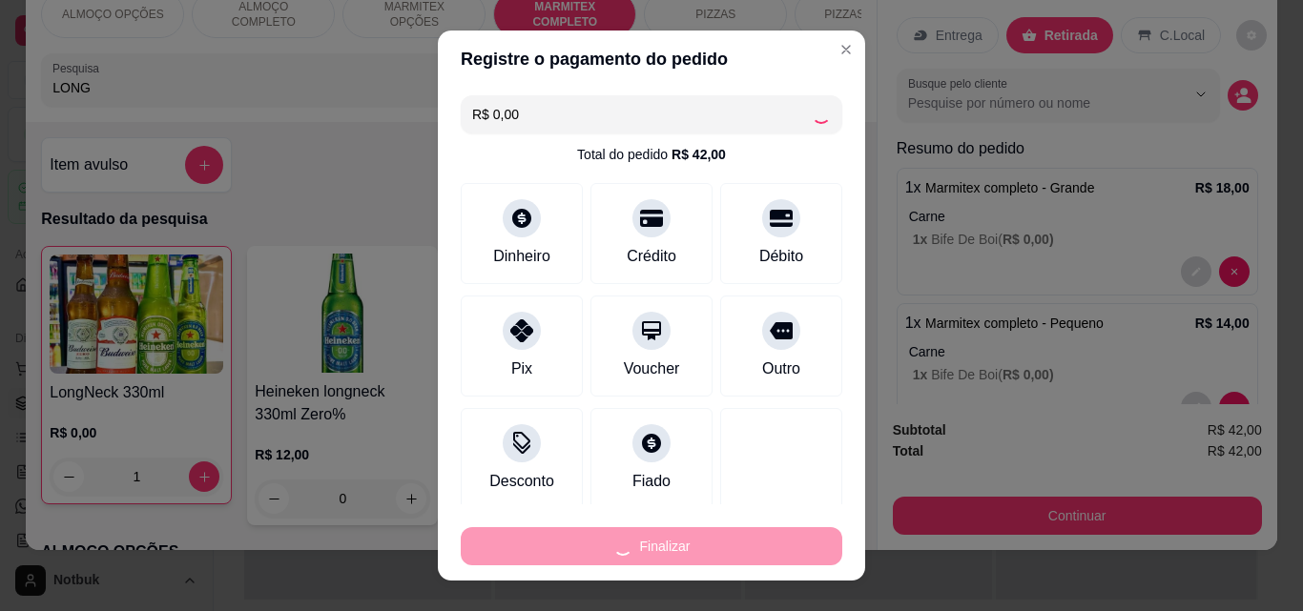
type input "0"
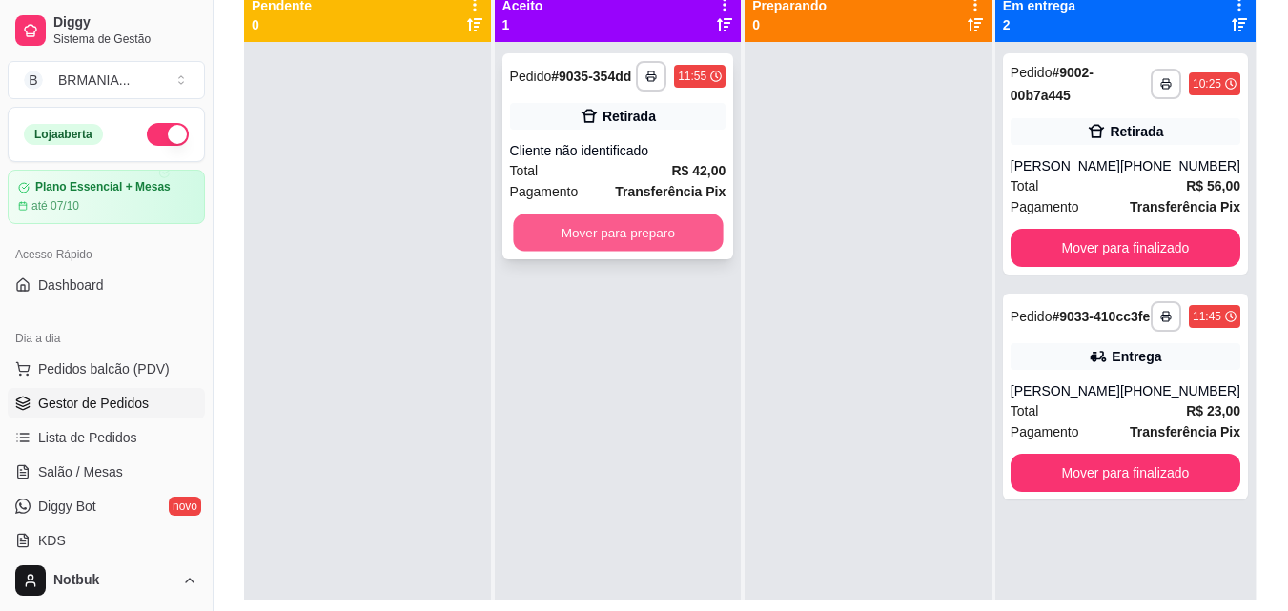
click at [621, 233] on button "Mover para preparo" at bounding box center [618, 233] width 210 height 37
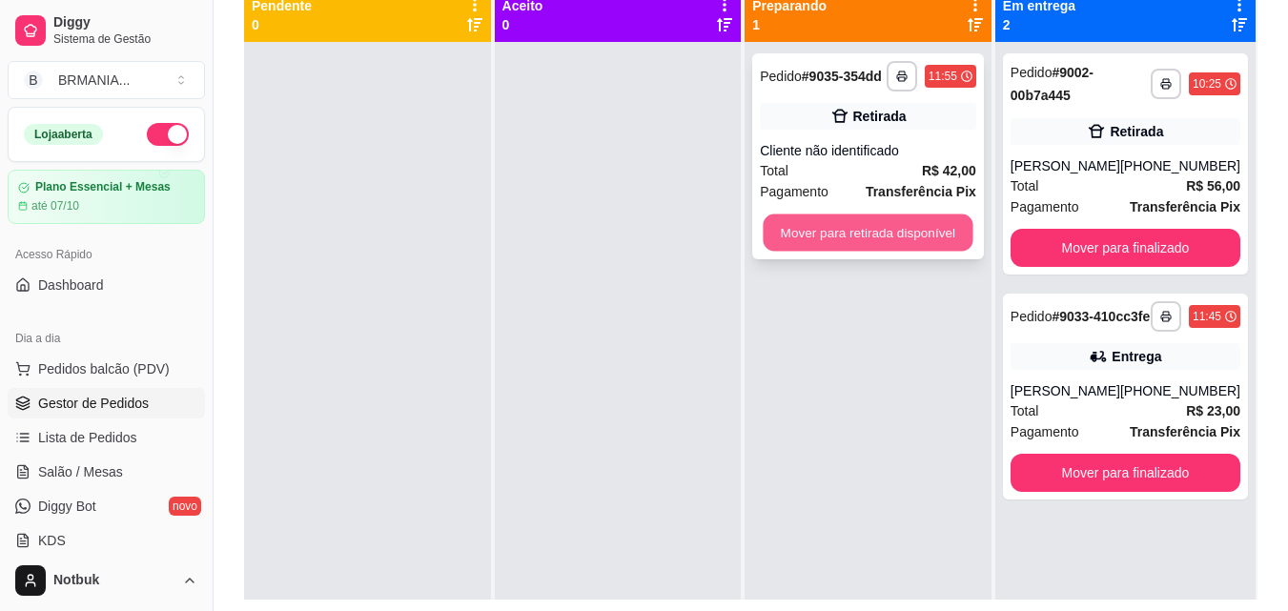
click at [862, 231] on button "Mover para retirada disponível" at bounding box center [869, 233] width 210 height 37
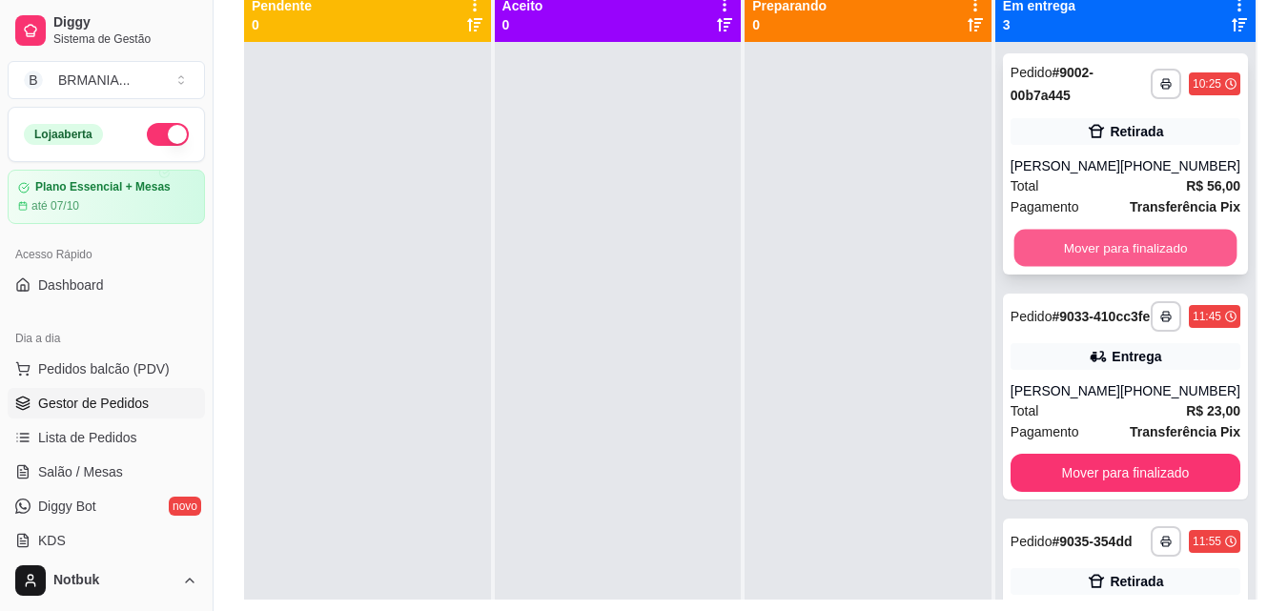
click at [1122, 248] on button "Mover para finalizado" at bounding box center [1125, 248] width 223 height 37
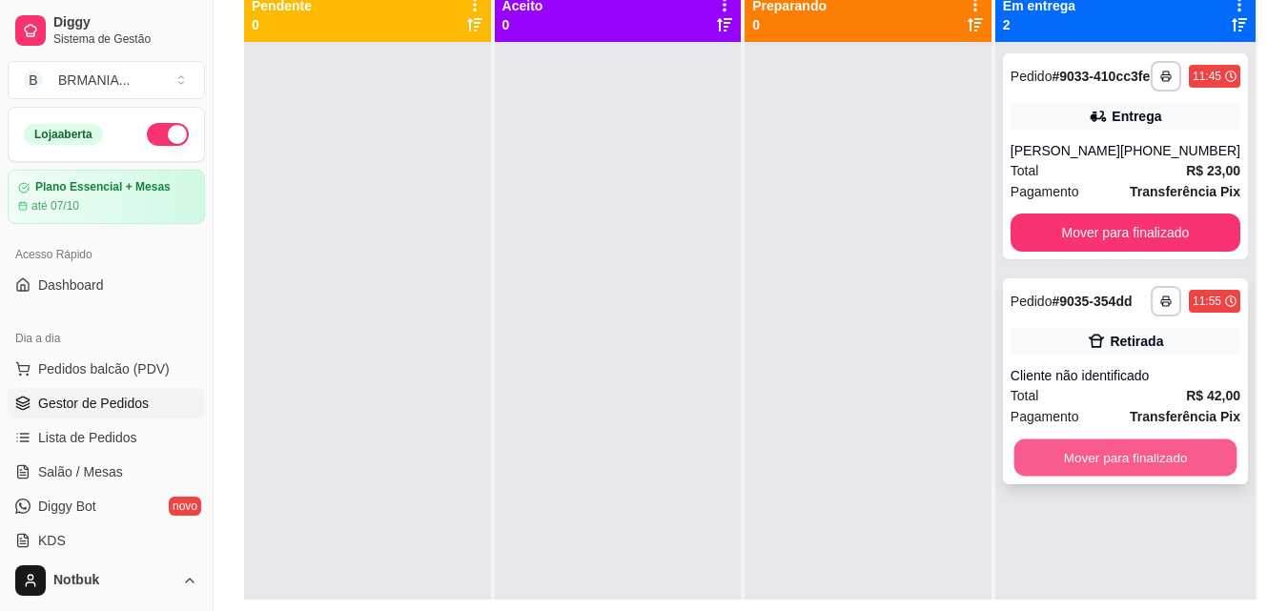
click at [1116, 470] on button "Mover para finalizado" at bounding box center [1125, 458] width 223 height 37
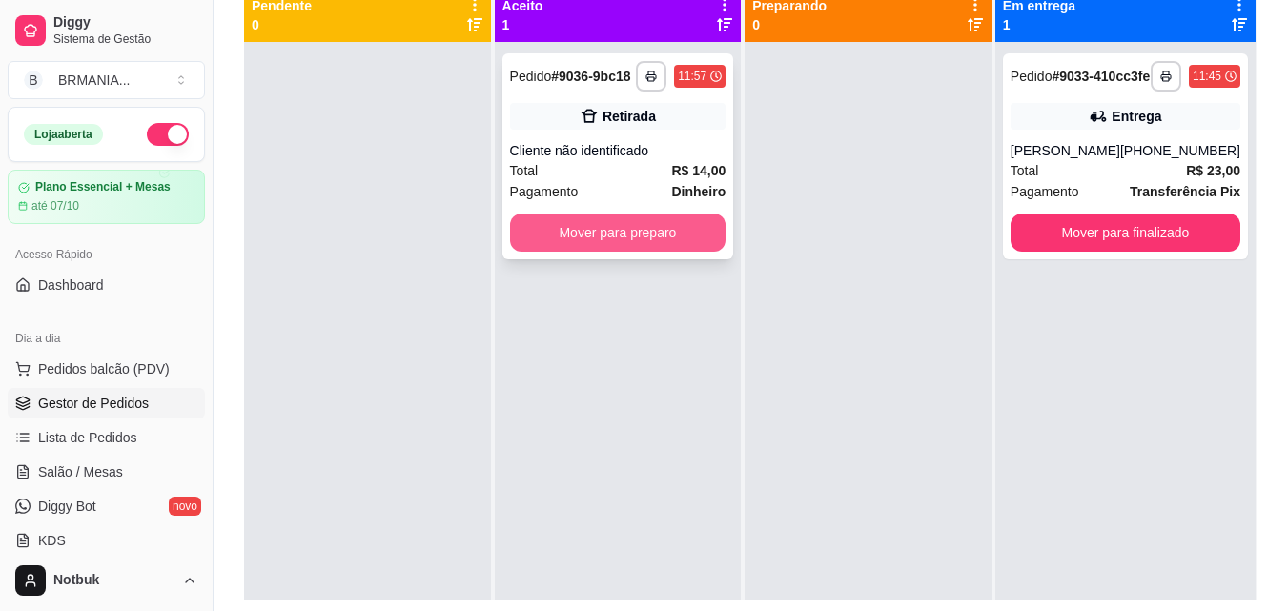
click at [645, 232] on button "Mover para preparo" at bounding box center [618, 233] width 216 height 38
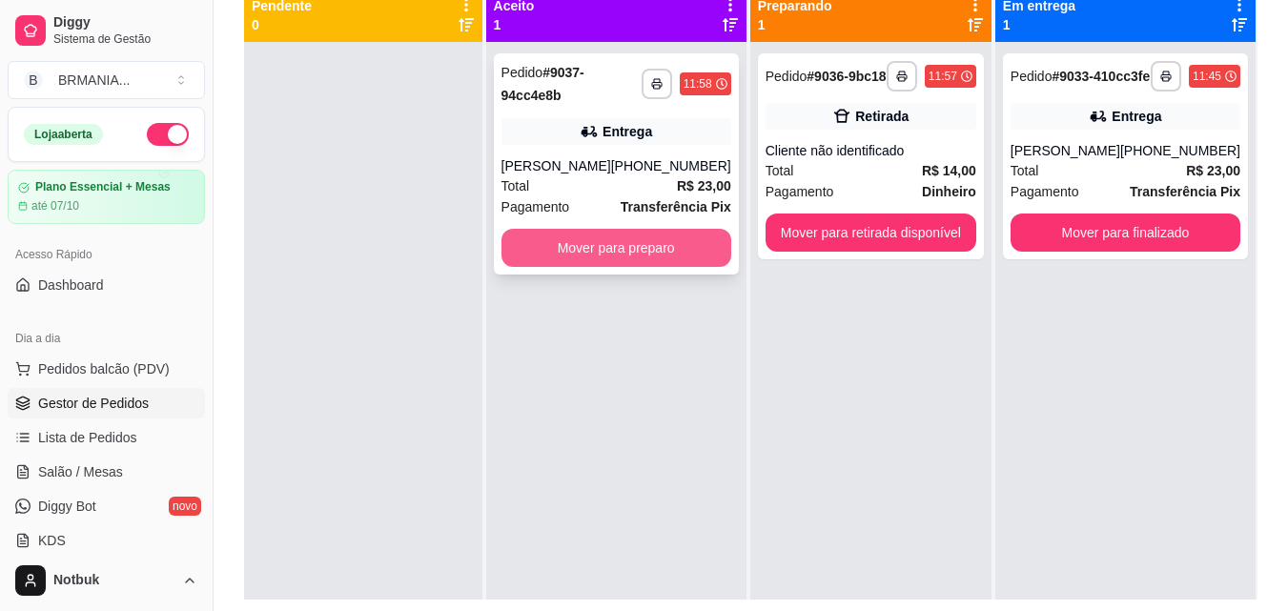
click at [598, 247] on button "Mover para preparo" at bounding box center [617, 248] width 230 height 38
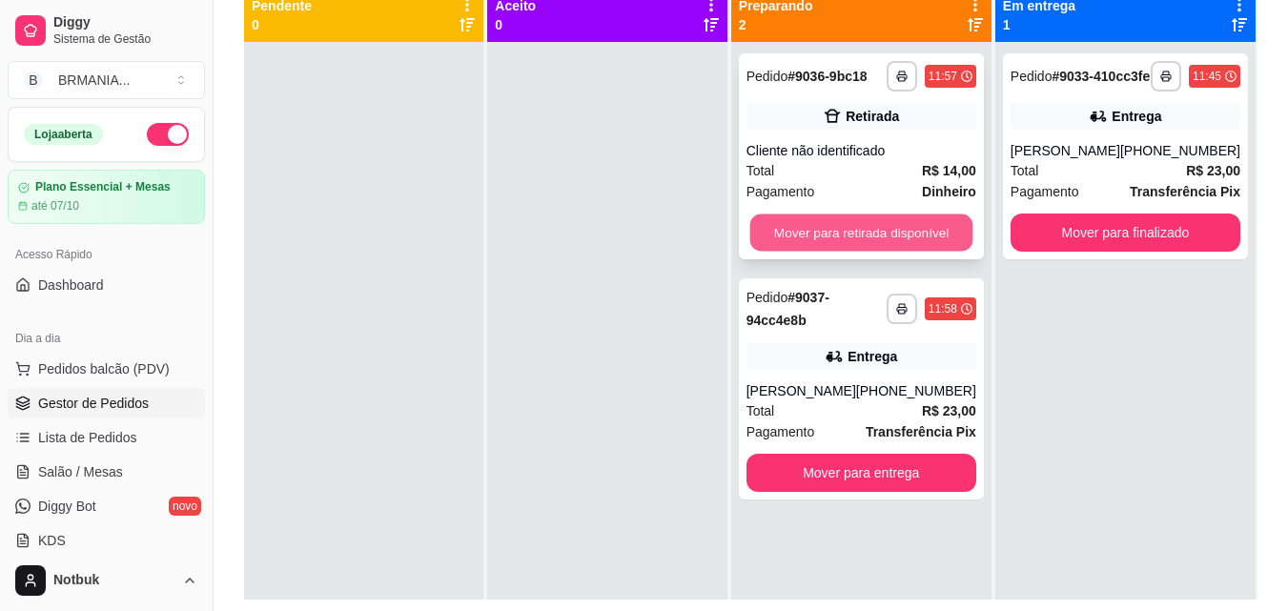
click at [886, 232] on button "Mover para retirada disponível" at bounding box center [861, 233] width 223 height 37
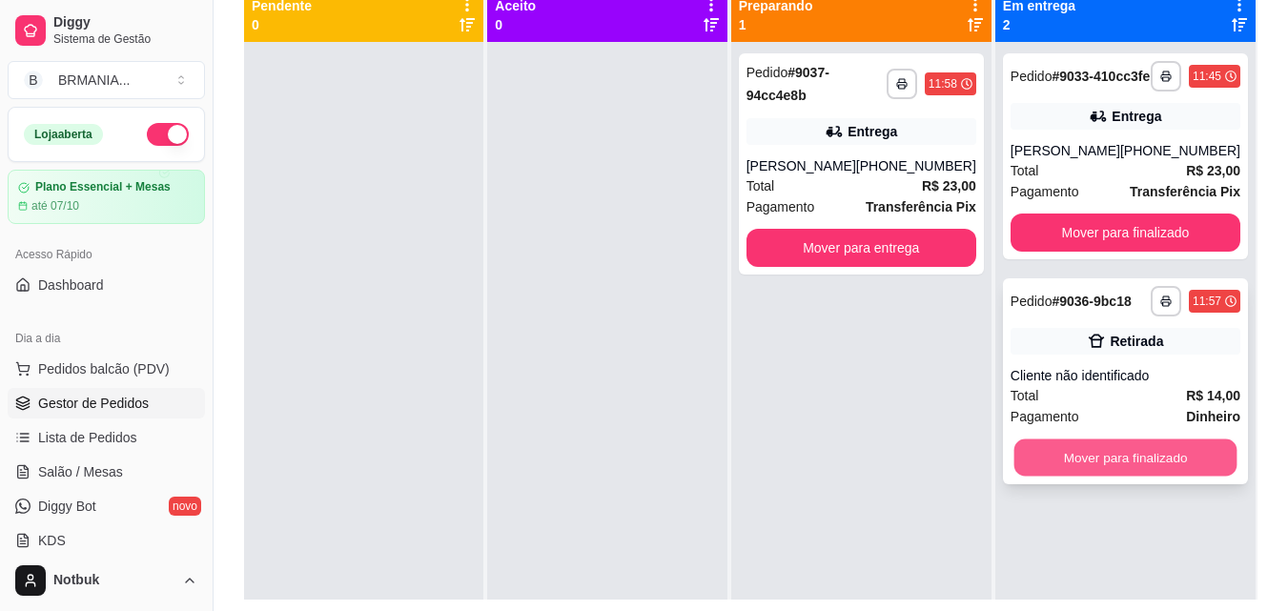
click at [1157, 476] on button "Mover para finalizado" at bounding box center [1125, 458] width 223 height 37
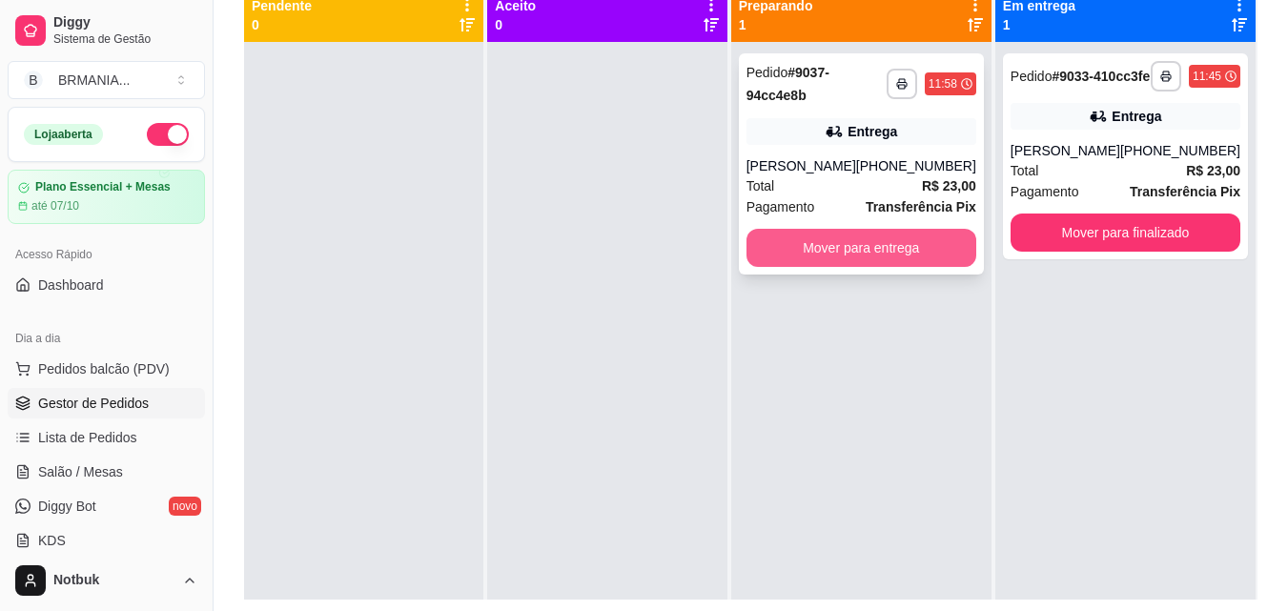
click at [920, 249] on button "Mover para entrega" at bounding box center [862, 248] width 230 height 38
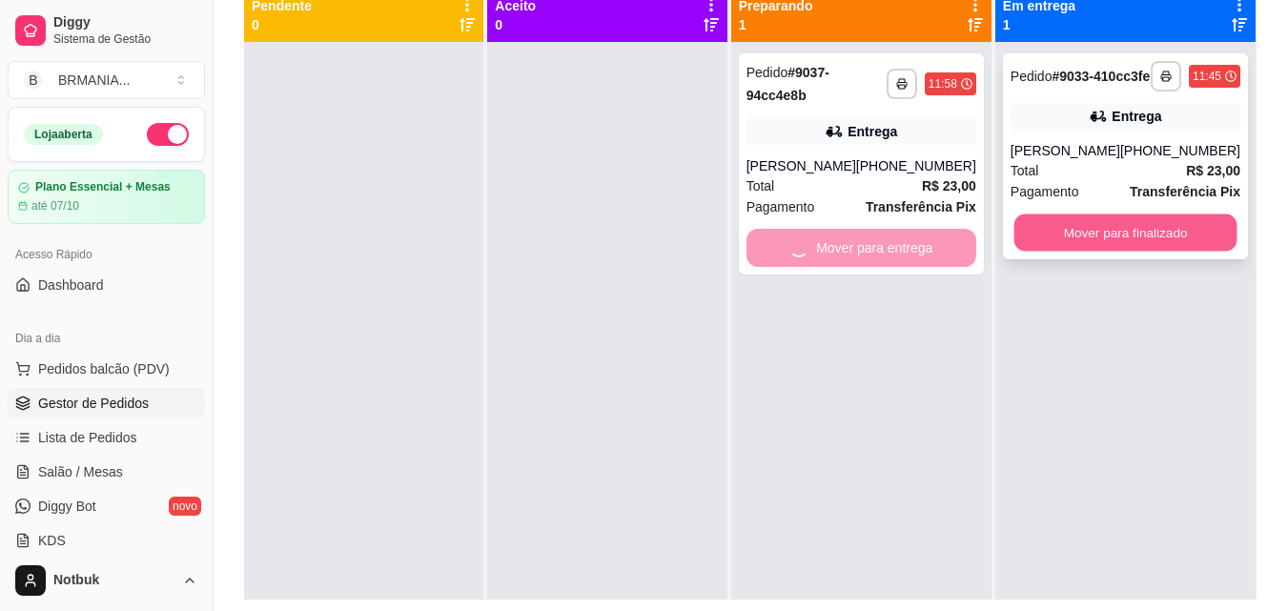
click at [1094, 252] on button "Mover para finalizado" at bounding box center [1125, 233] width 223 height 37
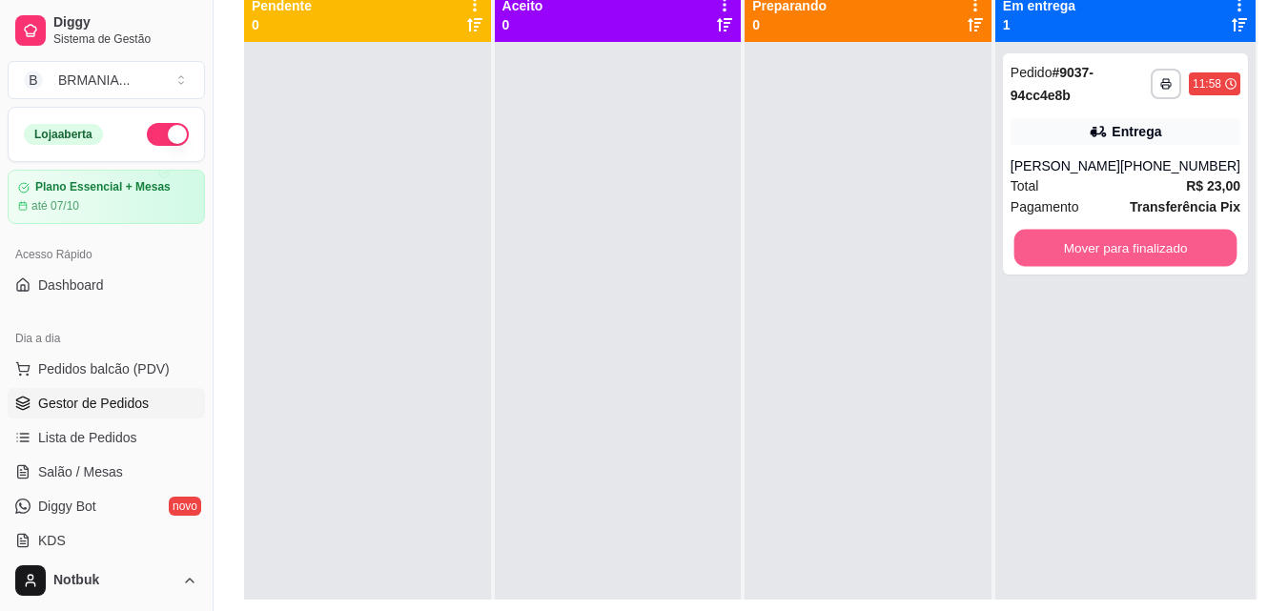
click at [1094, 264] on button "Mover para finalizado" at bounding box center [1125, 248] width 223 height 37
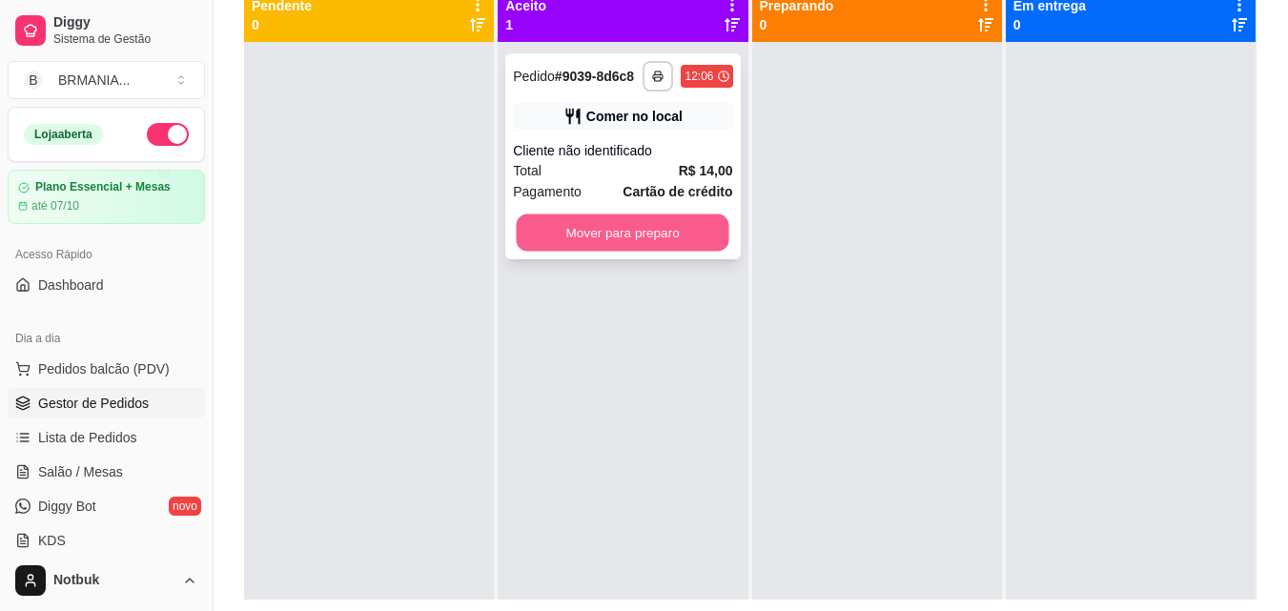
click at [642, 220] on button "Mover para preparo" at bounding box center [623, 233] width 213 height 37
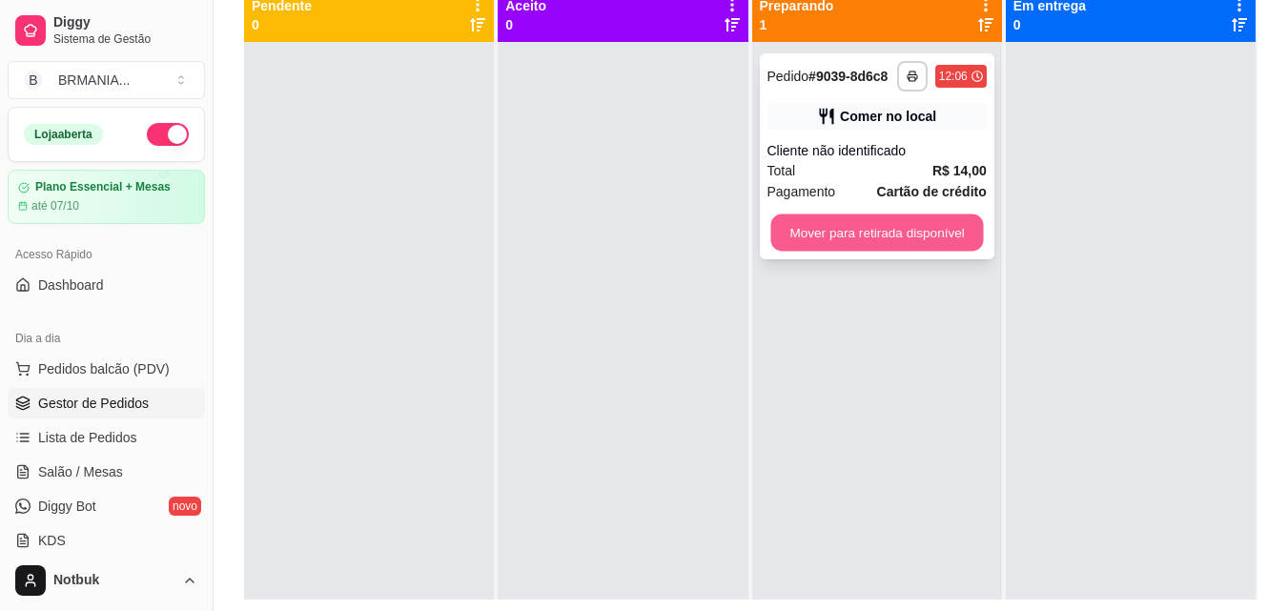
click at [825, 233] on button "Mover para retirada disponível" at bounding box center [877, 233] width 213 height 37
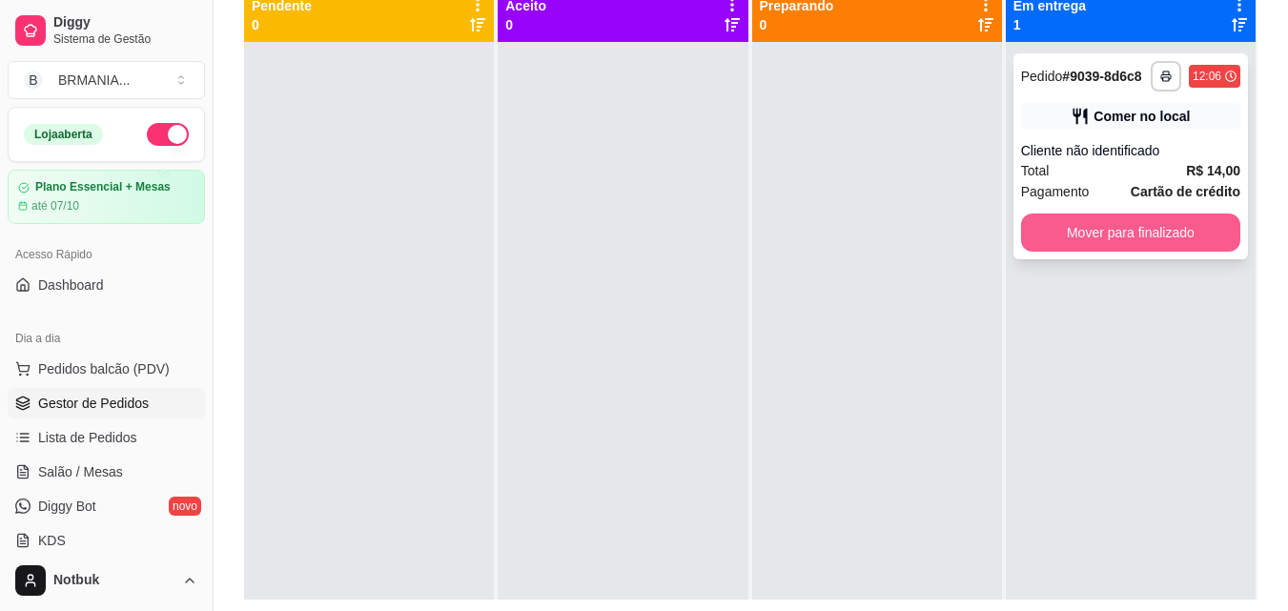
click at [1062, 229] on button "Mover para finalizado" at bounding box center [1130, 233] width 219 height 38
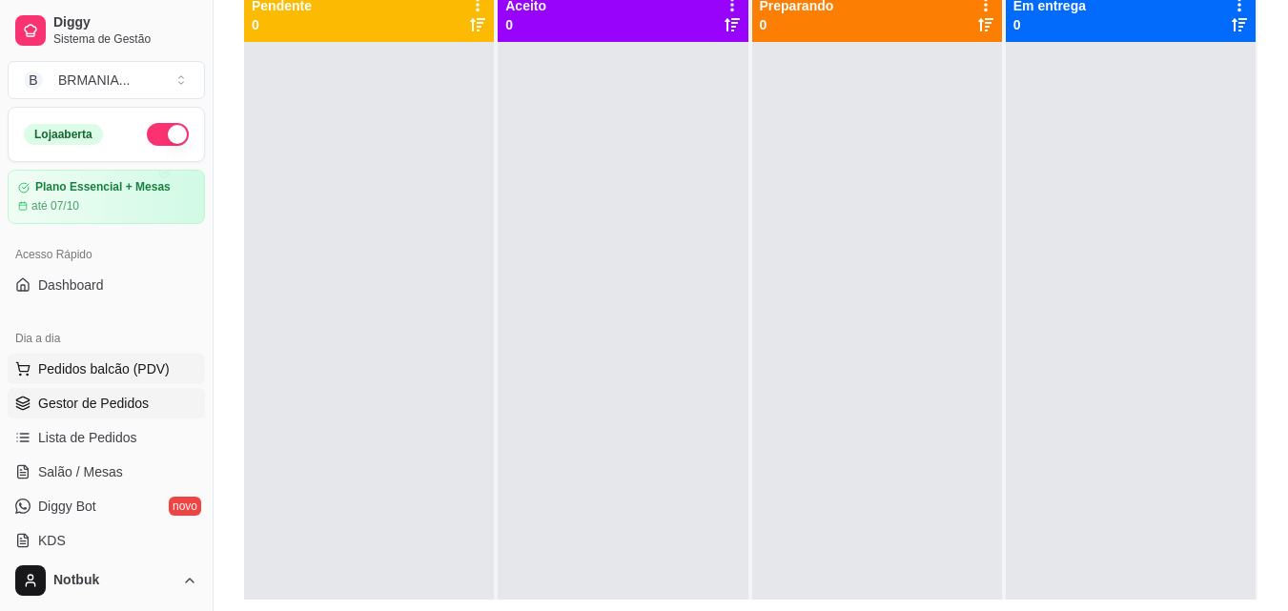
click at [135, 366] on span "Pedidos balcão (PDV)" at bounding box center [104, 369] width 132 height 19
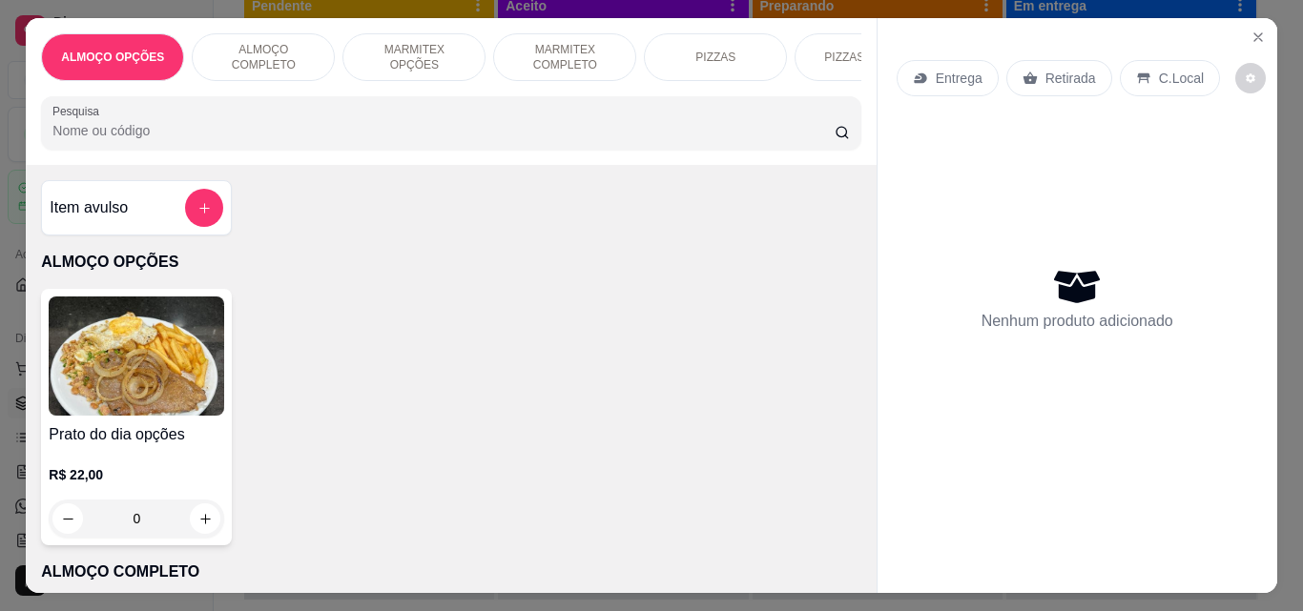
click at [261, 43] on p "ALMOÇO COMPLETO" at bounding box center [263, 57] width 111 height 31
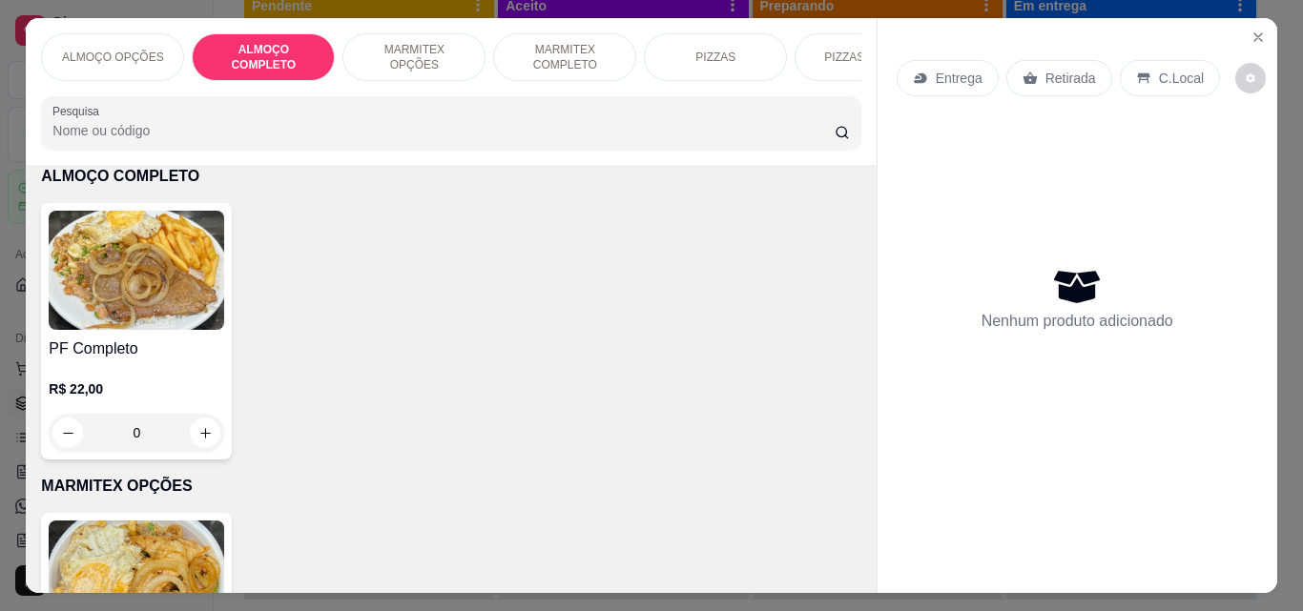
scroll to position [50, 0]
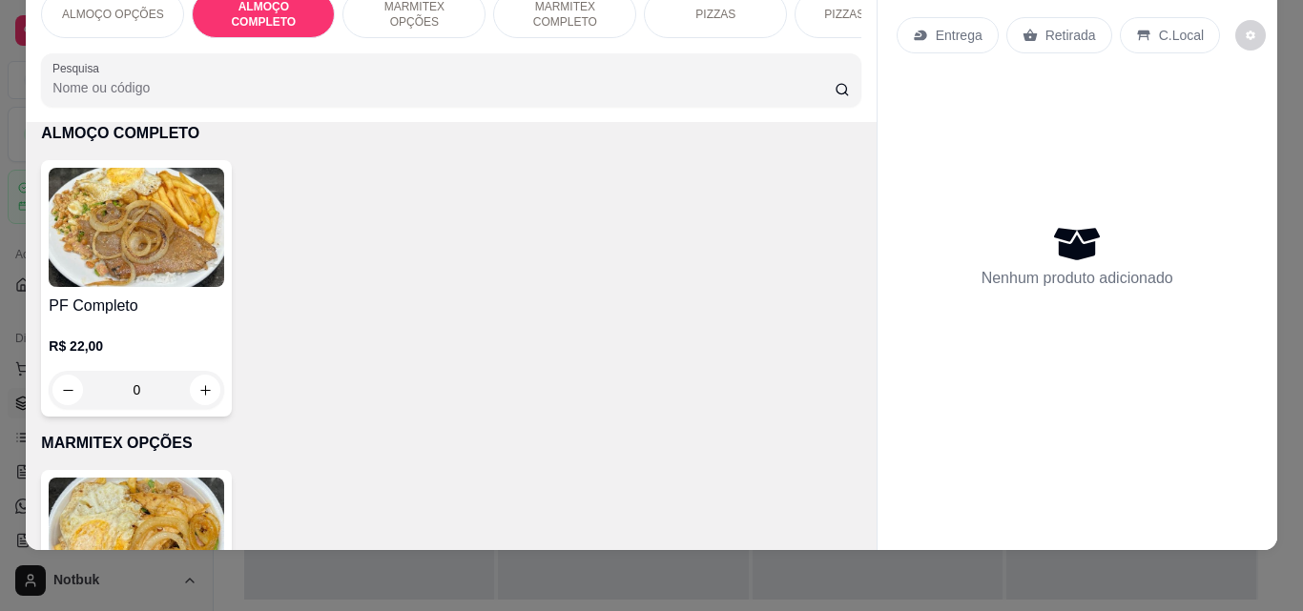
click at [169, 301] on h4 "PF Completo" at bounding box center [136, 306] width 175 height 23
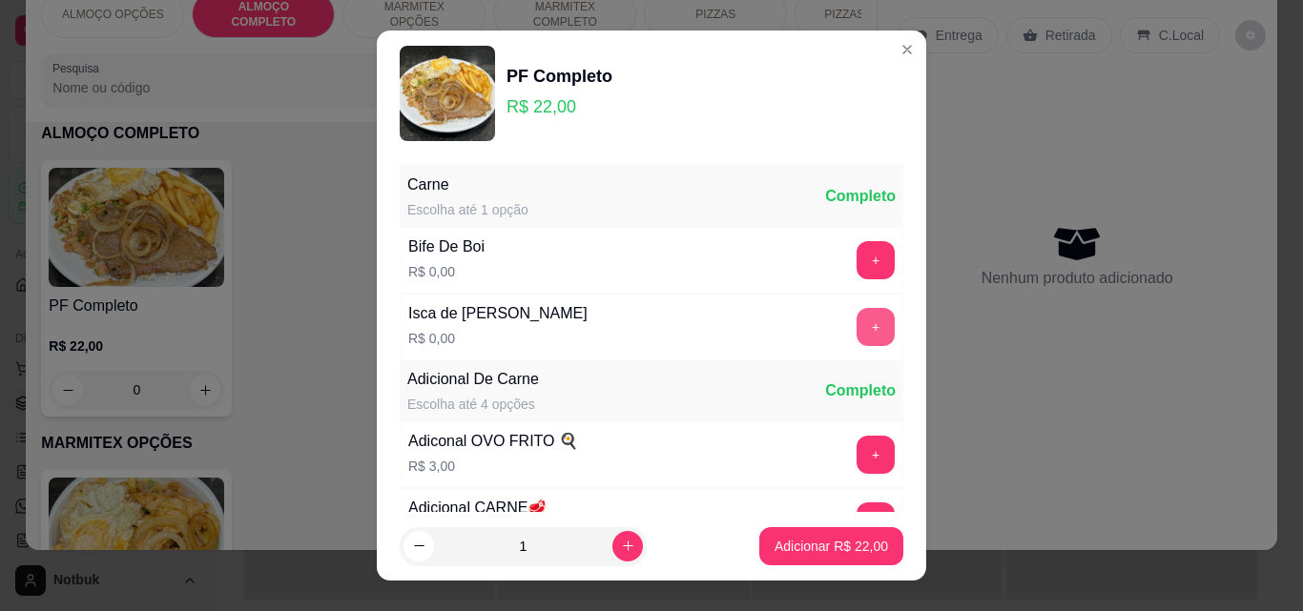
click at [856, 328] on button "+" at bounding box center [875, 327] width 38 height 38
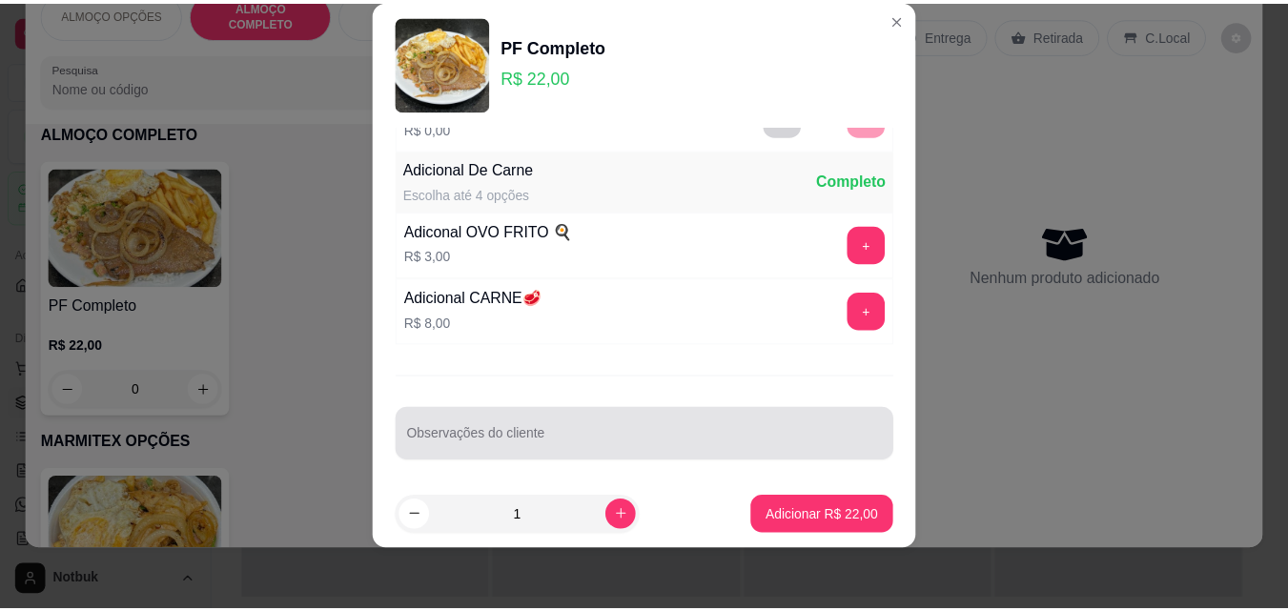
scroll to position [186, 0]
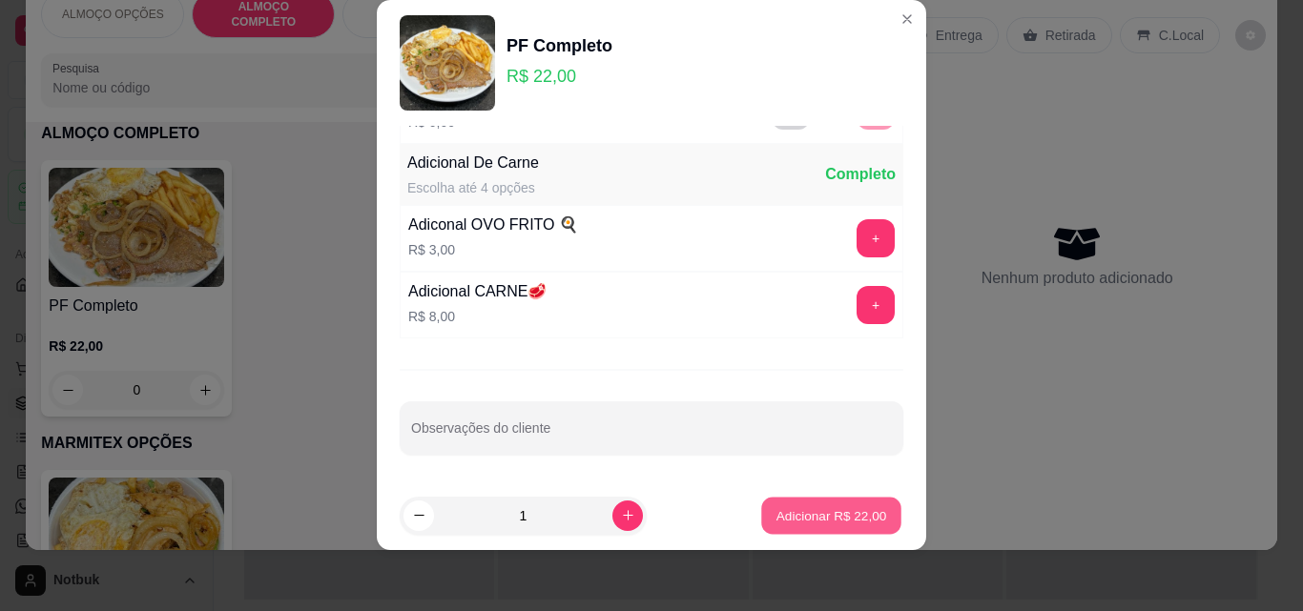
click at [816, 509] on p "Adicionar R$ 22,00" at bounding box center [831, 515] width 111 height 18
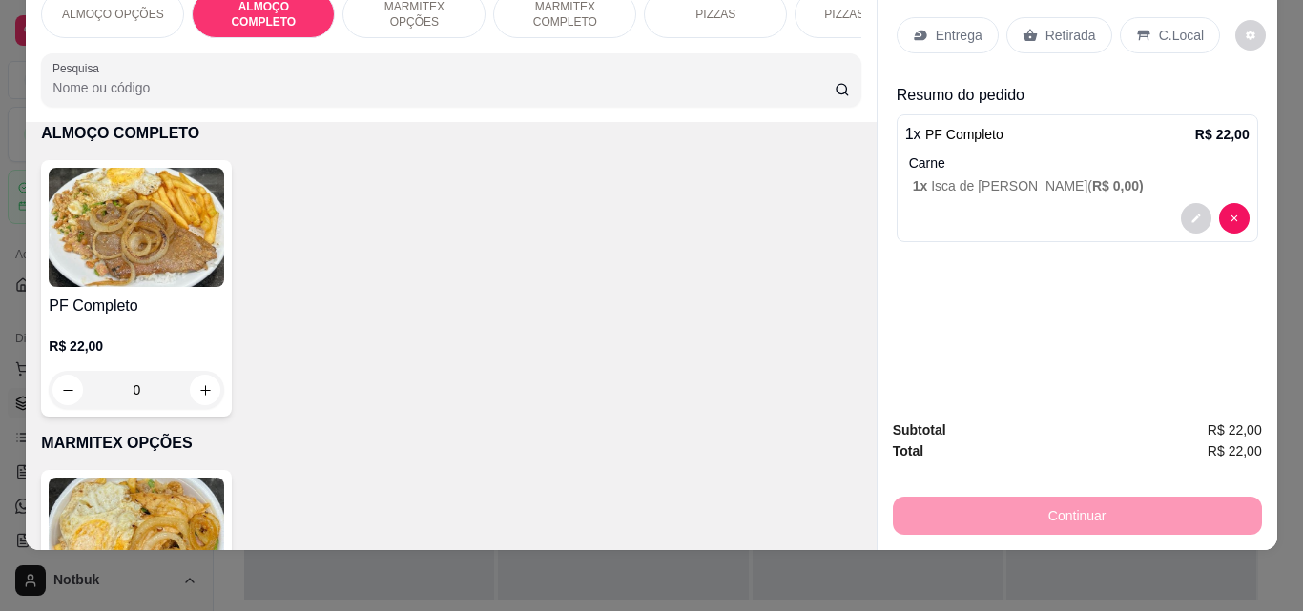
click at [1073, 26] on p "Retirada" at bounding box center [1070, 35] width 51 height 19
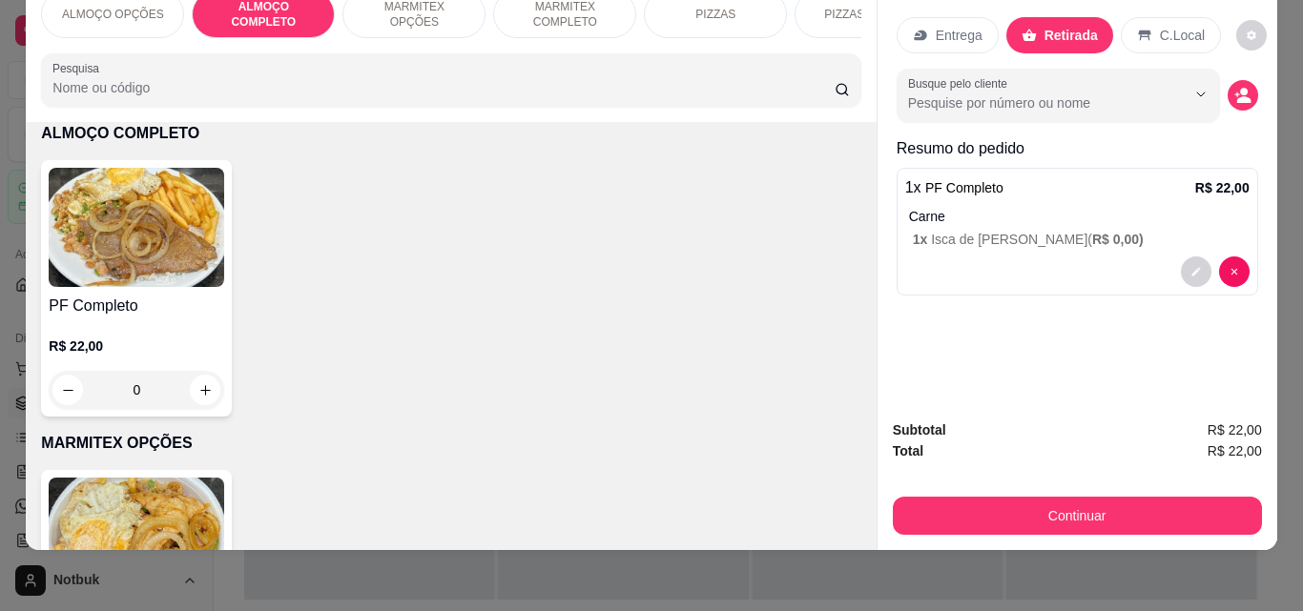
click at [1229, 69] on div "Busque pelo cliente" at bounding box center [1076, 95] width 361 height 53
click at [1239, 96] on icon "decrease-product-quantity" at bounding box center [1243, 99] width 13 height 7
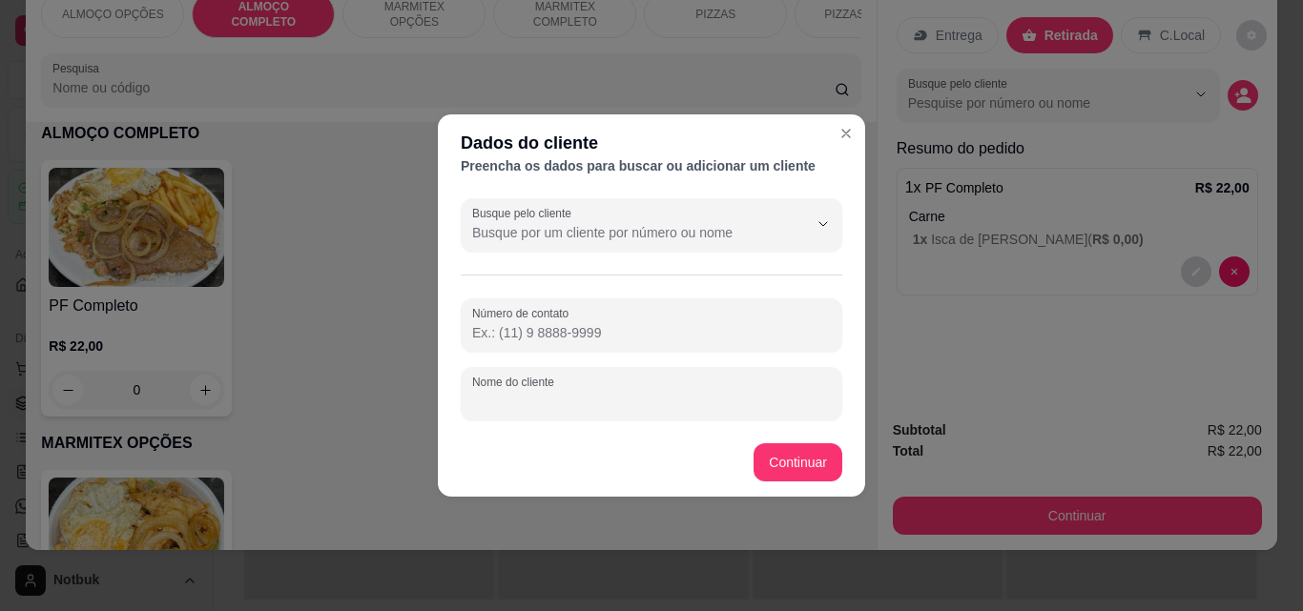
click at [728, 401] on input "Nome do cliente" at bounding box center [651, 401] width 359 height 19
type input "ALISSON MODERNA"
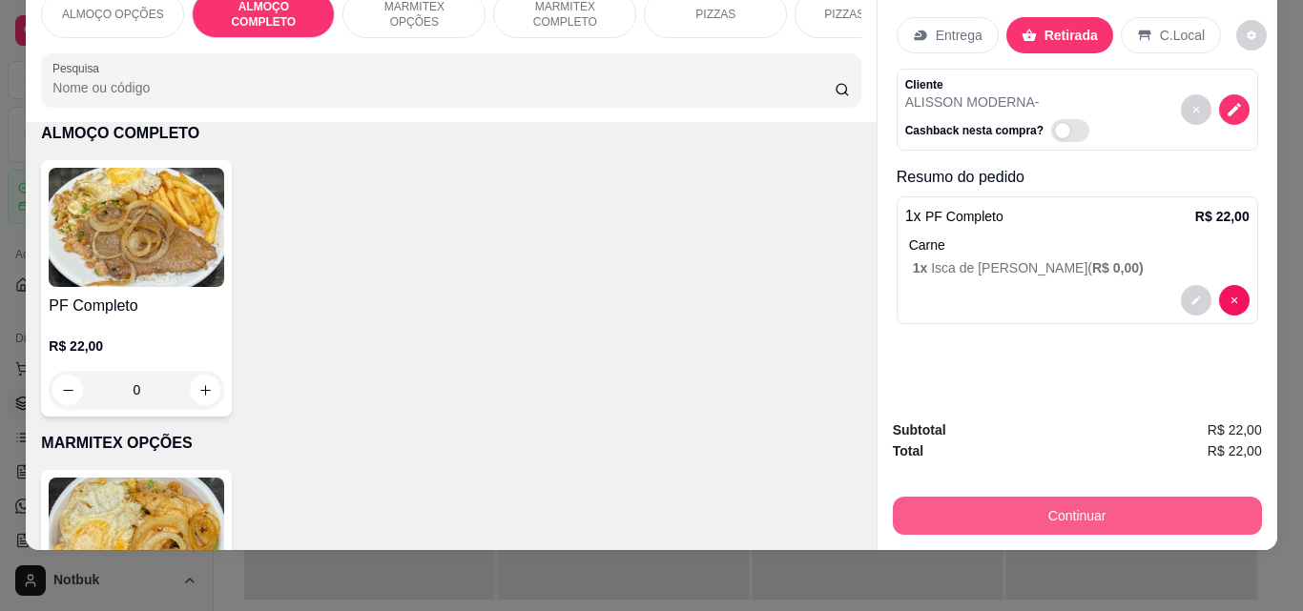
click at [1038, 502] on button "Continuar" at bounding box center [1077, 516] width 369 height 38
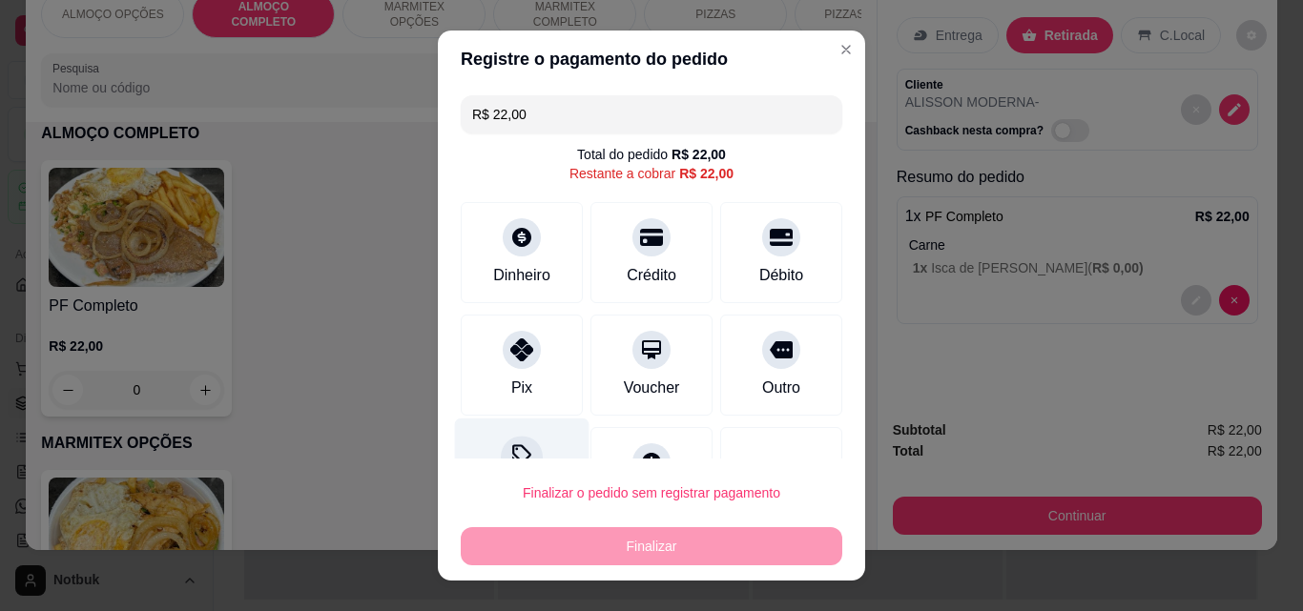
click at [488, 453] on div "Desconto" at bounding box center [522, 475] width 134 height 112
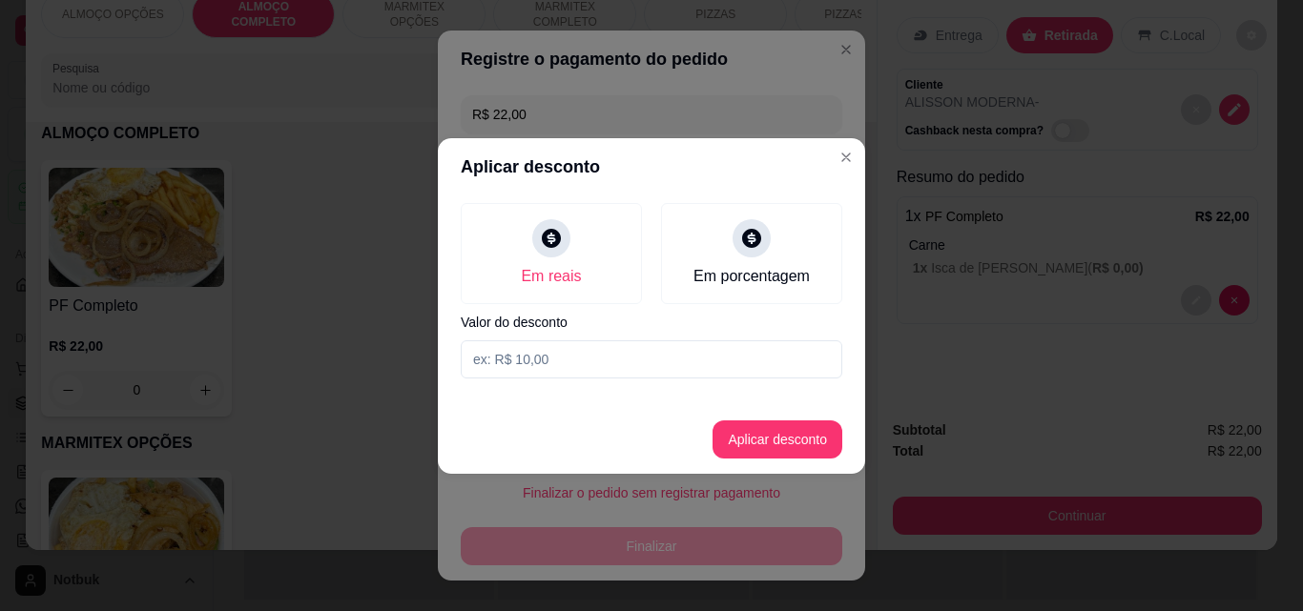
click at [513, 360] on input at bounding box center [651, 359] width 381 height 38
type input "2,00"
click at [741, 442] on button "Aplicar desconto" at bounding box center [777, 440] width 130 height 38
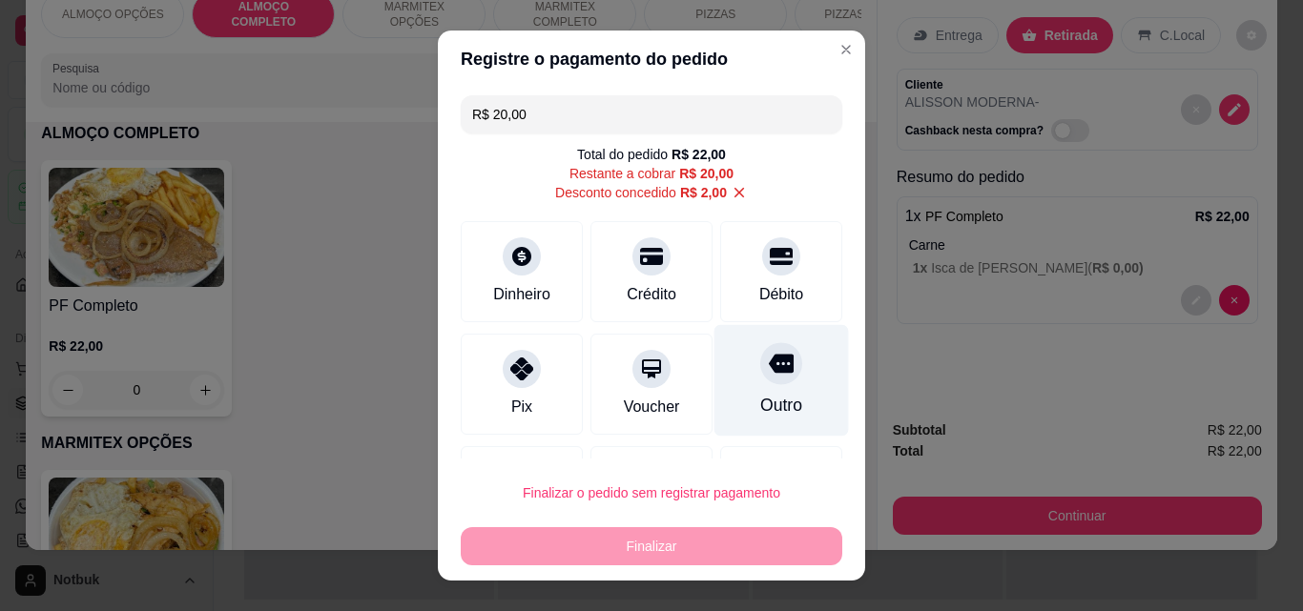
click at [769, 359] on icon at bounding box center [781, 363] width 25 height 25
type input "R$ 0,00"
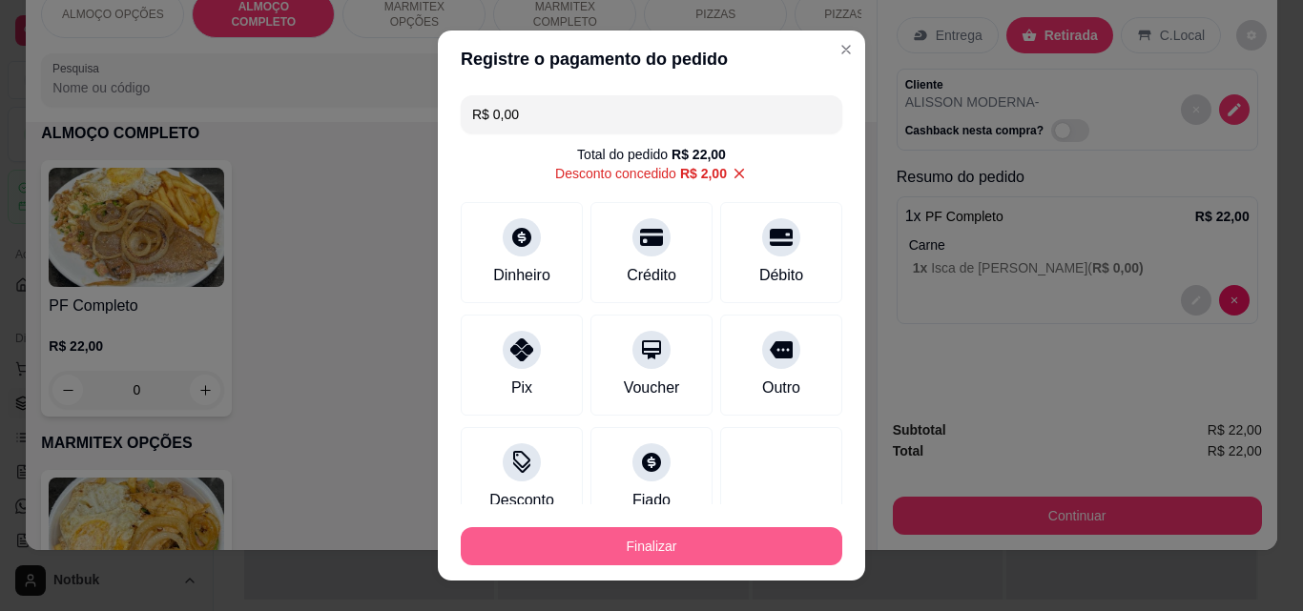
click at [645, 545] on button "Finalizar" at bounding box center [651, 546] width 381 height 38
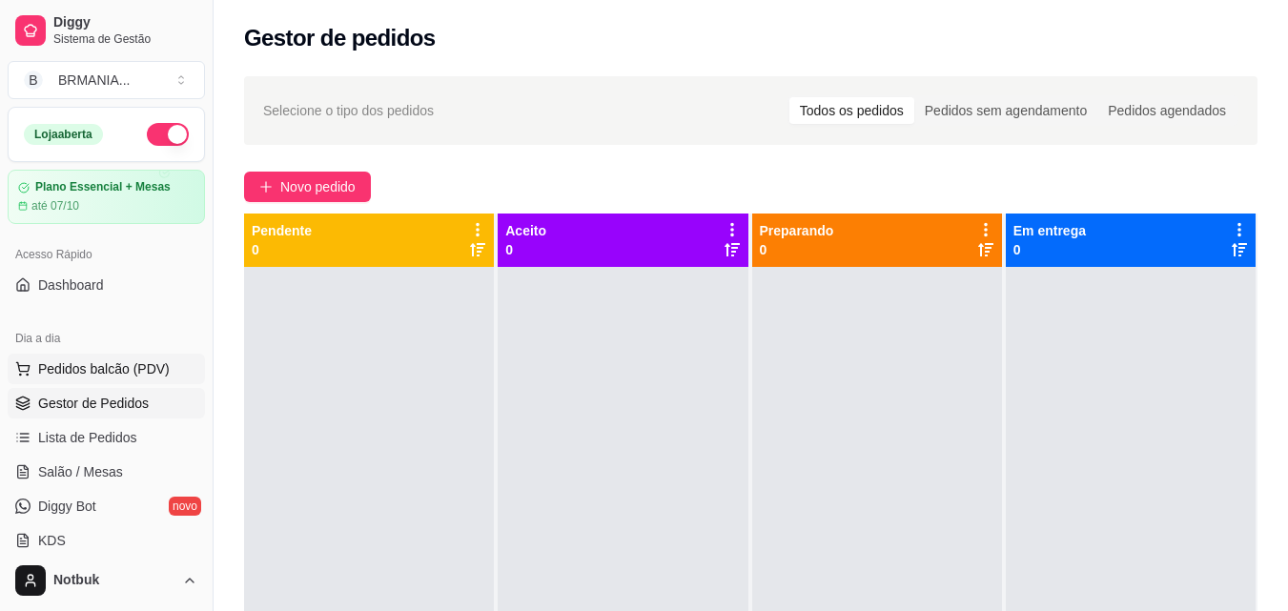
click at [82, 370] on span "Pedidos balcão (PDV)" at bounding box center [104, 369] width 132 height 19
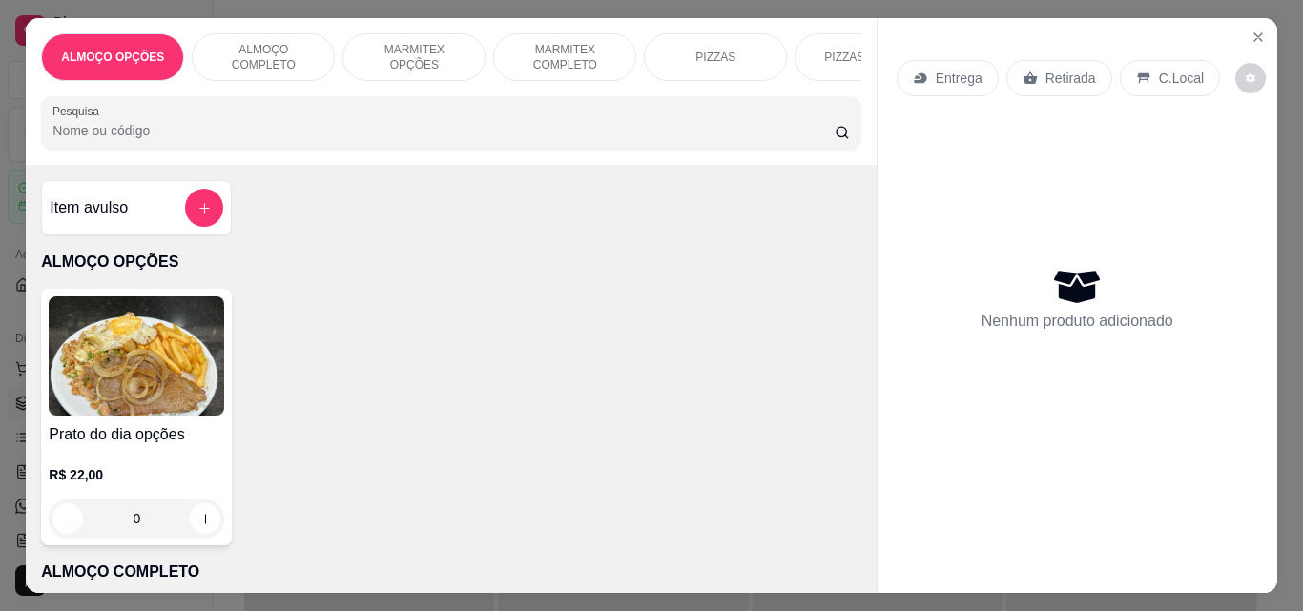
click at [250, 53] on p "ALMOÇO COMPLETO" at bounding box center [263, 57] width 111 height 31
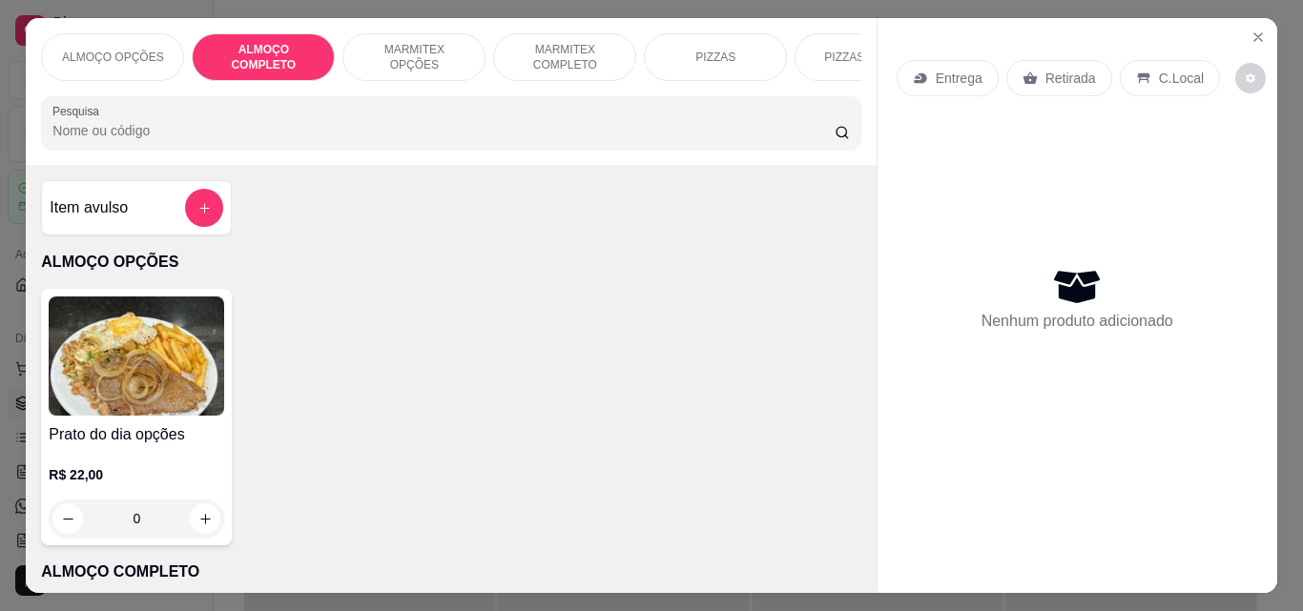
scroll to position [50, 0]
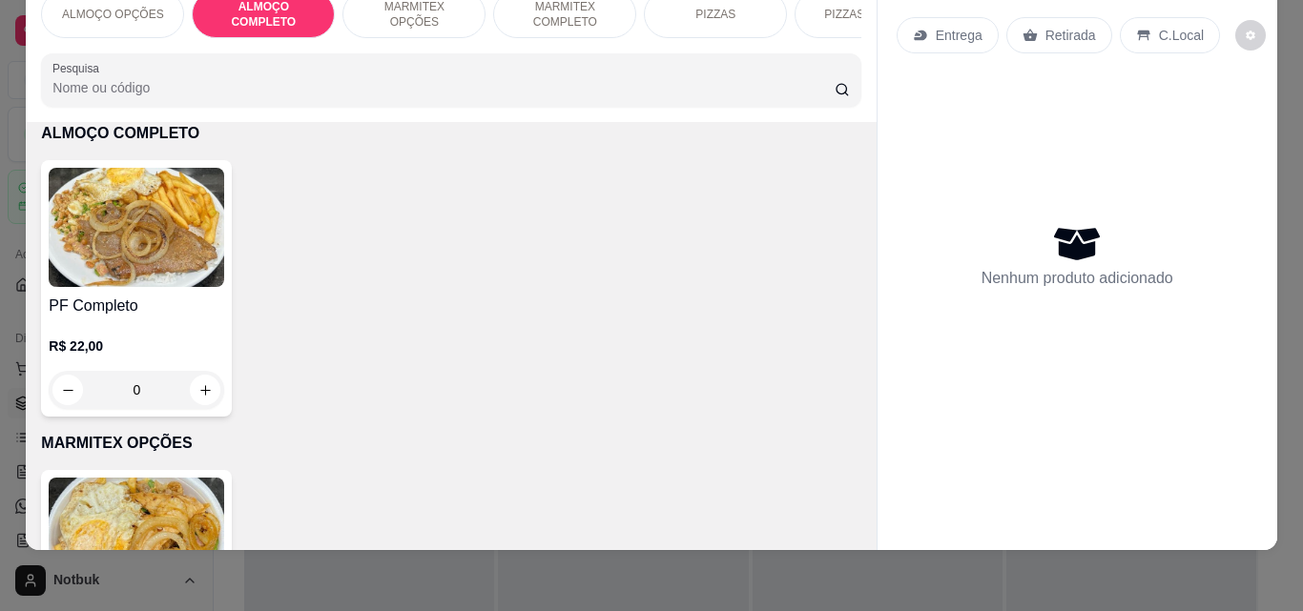
click at [165, 320] on div "R$ 22,00 0" at bounding box center [136, 364] width 175 height 92
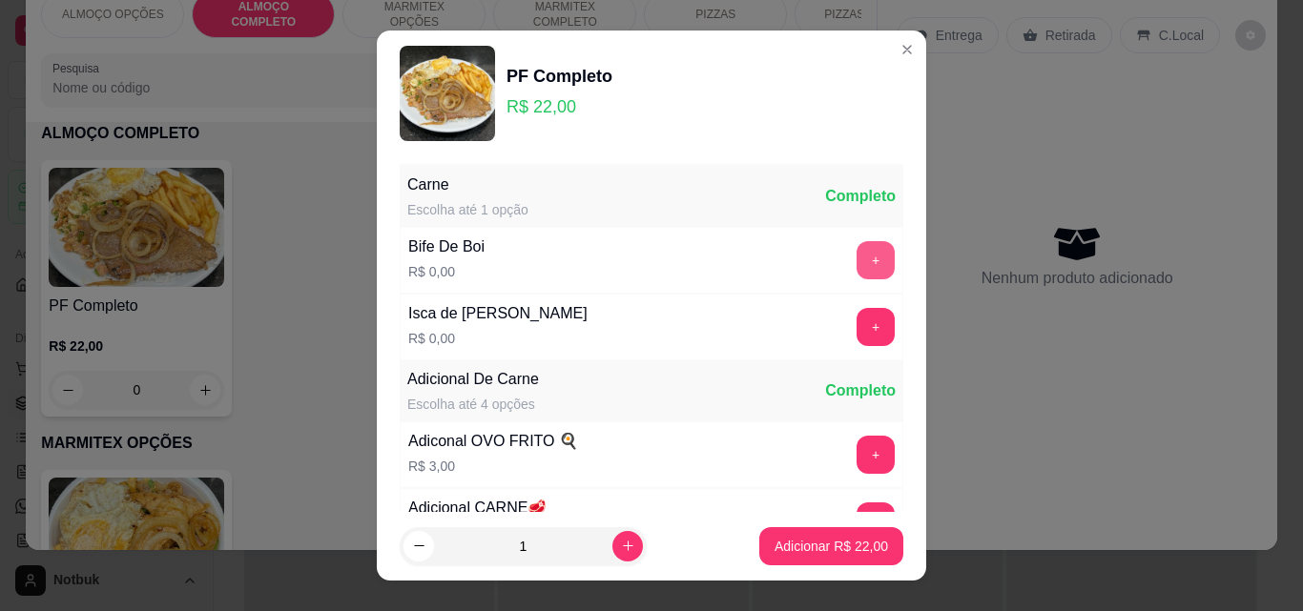
click at [856, 262] on button "+" at bounding box center [875, 260] width 38 height 38
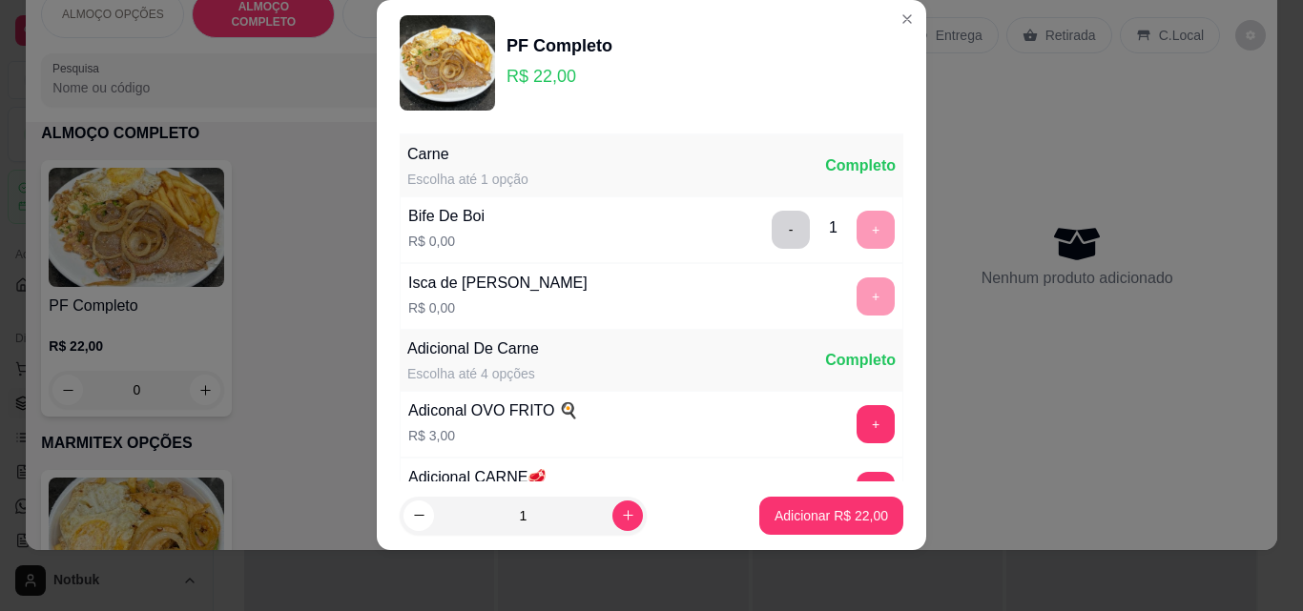
scroll to position [186, 0]
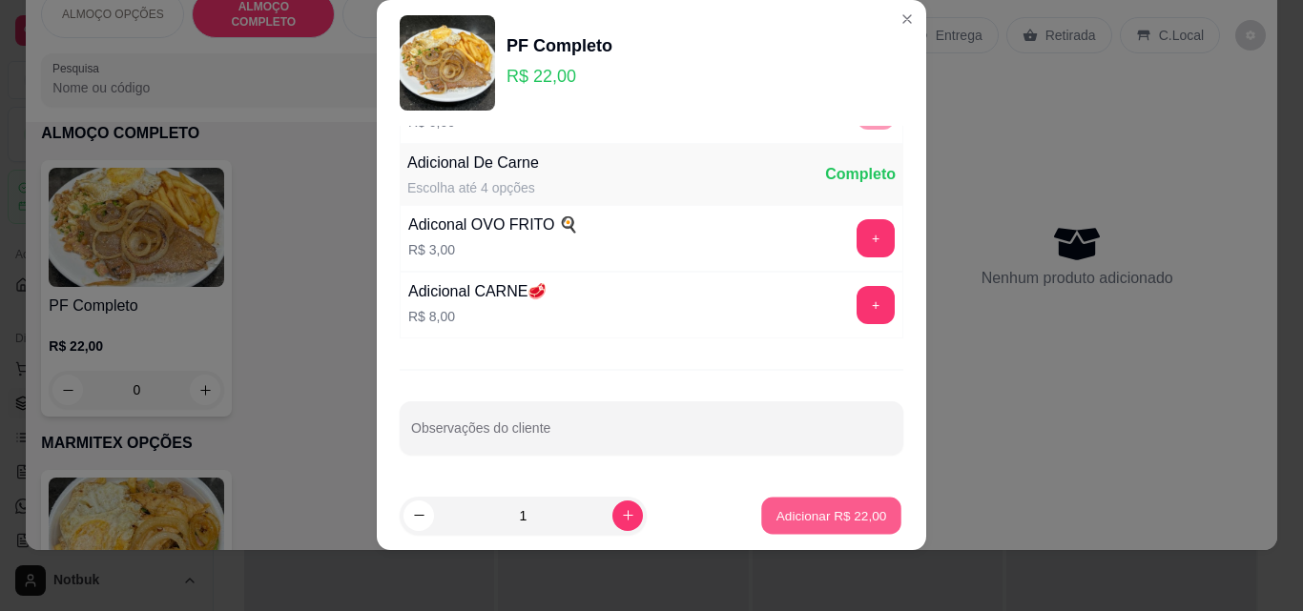
click at [854, 524] on p "Adicionar R$ 22,00" at bounding box center [831, 515] width 111 height 18
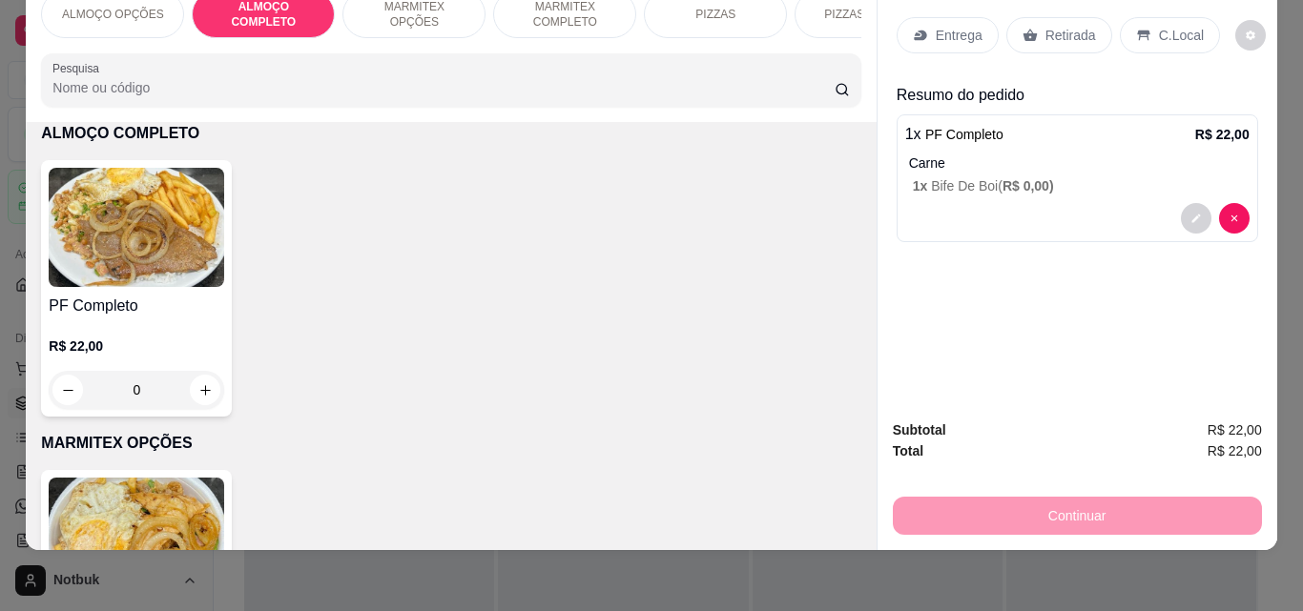
click at [1177, 26] on p "C.Local" at bounding box center [1181, 35] width 45 height 19
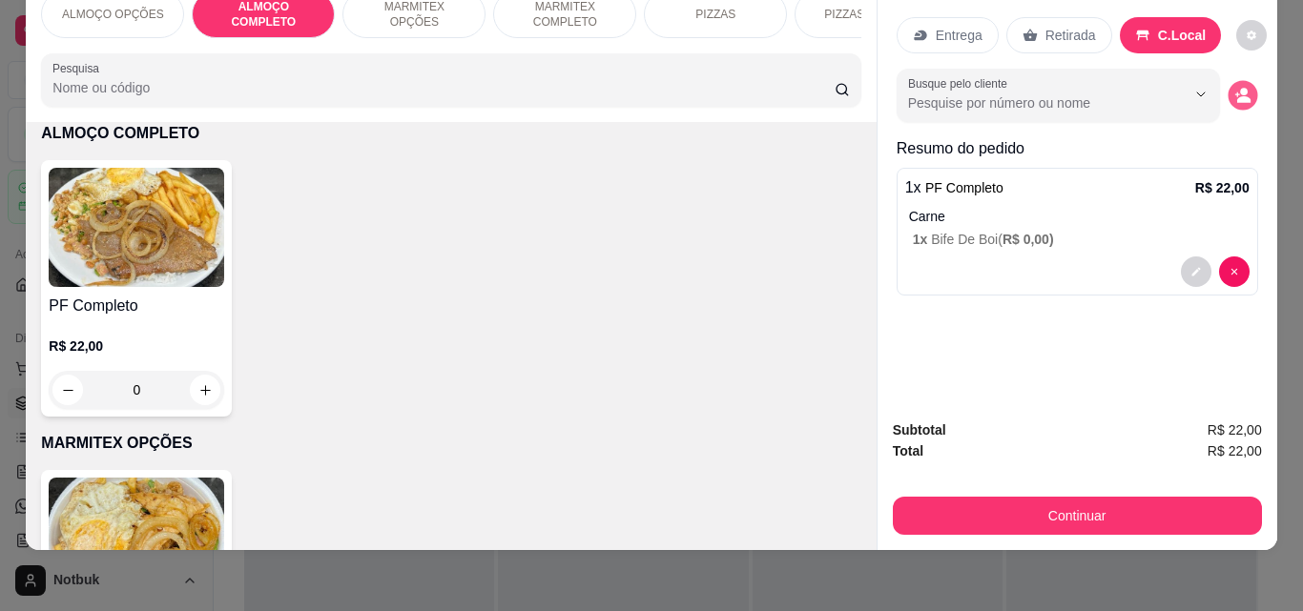
click at [1243, 88] on icon "decrease-product-quantity" at bounding box center [1242, 96] width 16 height 16
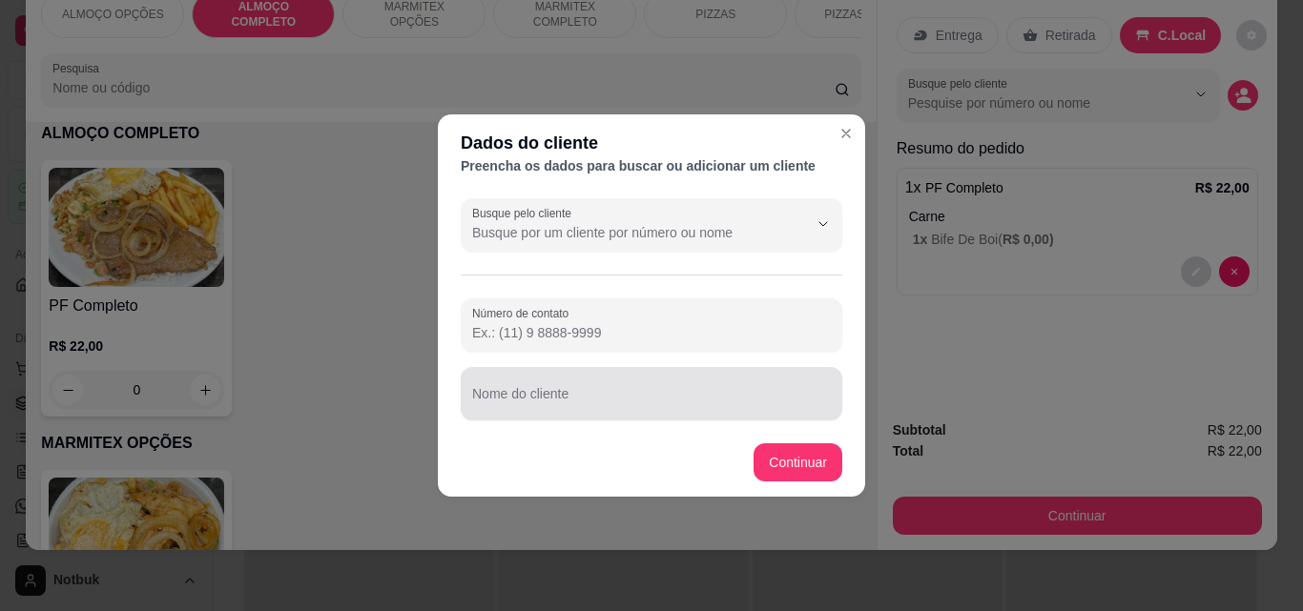
click at [692, 415] on div "Nome do cliente" at bounding box center [651, 393] width 381 height 53
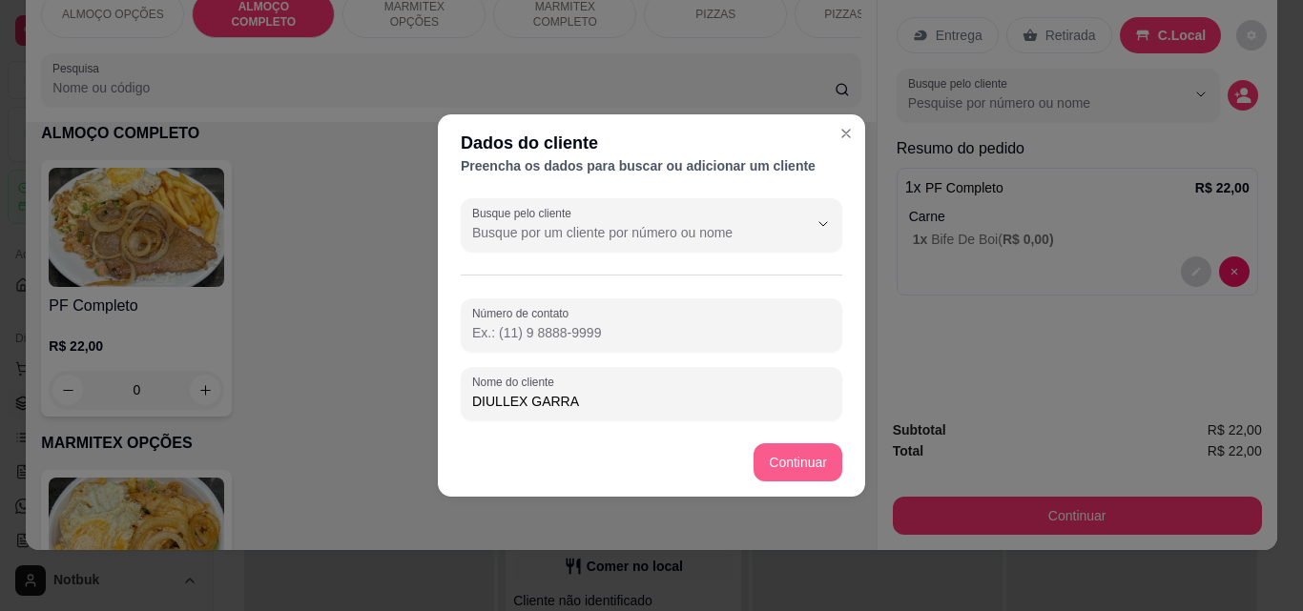
type input "DIULLEX GARRA"
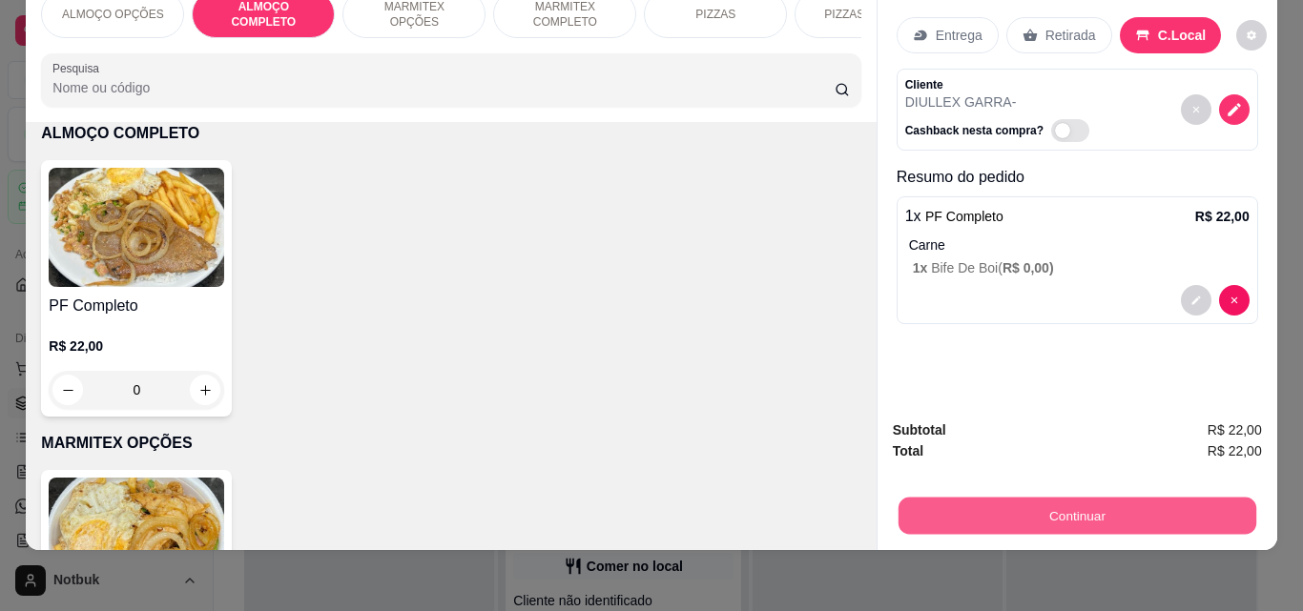
click at [993, 497] on button "Continuar" at bounding box center [1076, 515] width 358 height 37
click at [997, 497] on button "Continuar" at bounding box center [1077, 516] width 369 height 38
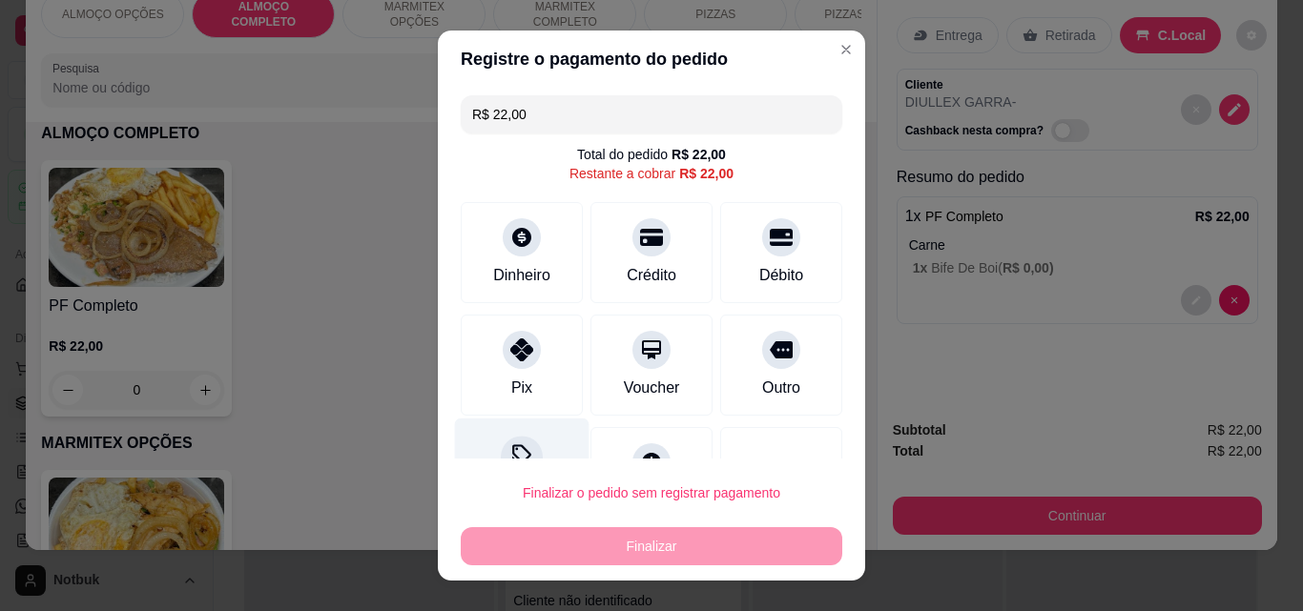
click at [504, 432] on div "Desconto" at bounding box center [522, 475] width 134 height 112
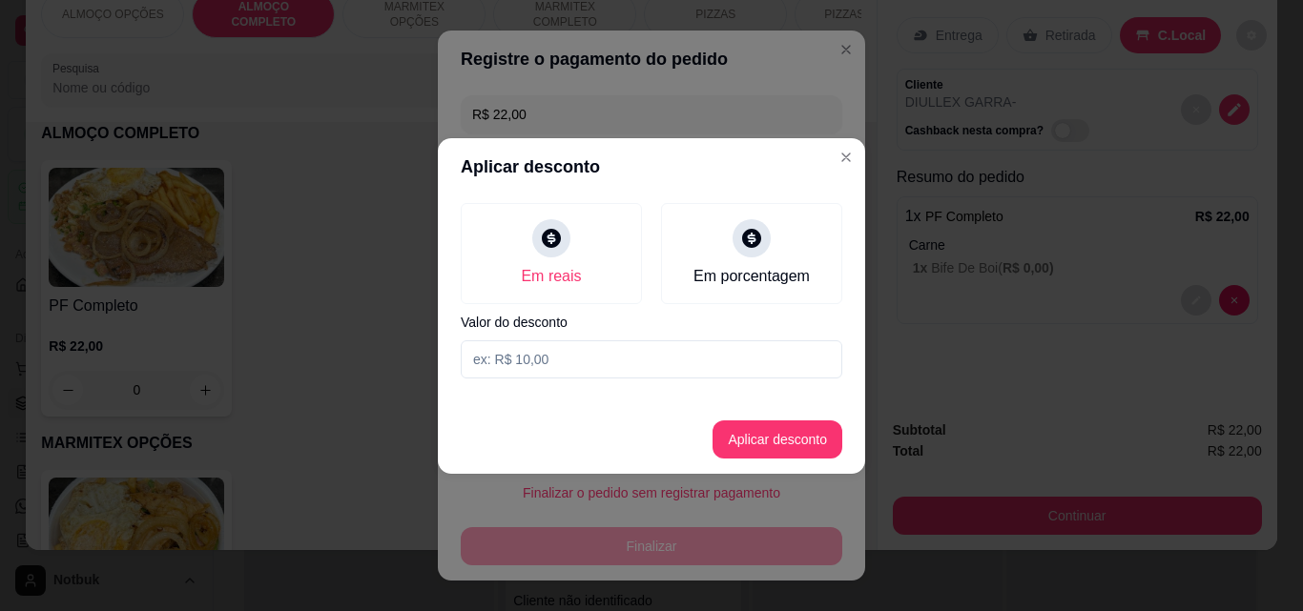
click at [530, 364] on input at bounding box center [651, 359] width 381 height 38
type input "2,00"
click at [746, 442] on button "Aplicar desconto" at bounding box center [777, 439] width 125 height 37
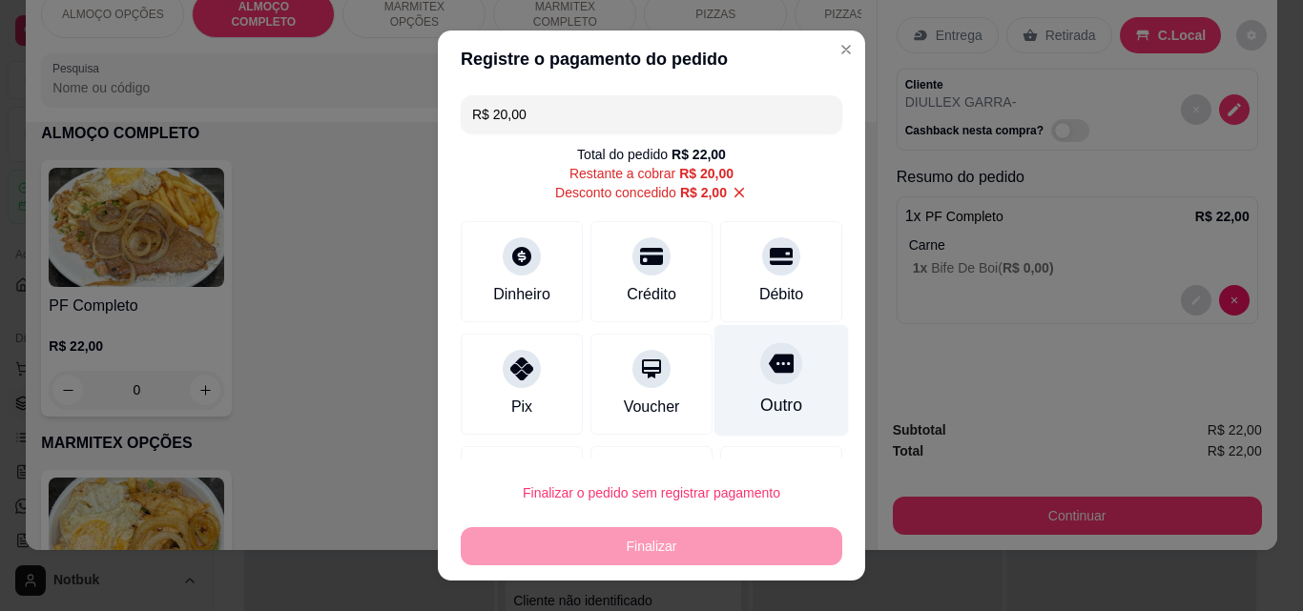
click at [760, 407] on div "Outro" at bounding box center [781, 405] width 42 height 25
type input "R$ 0,00"
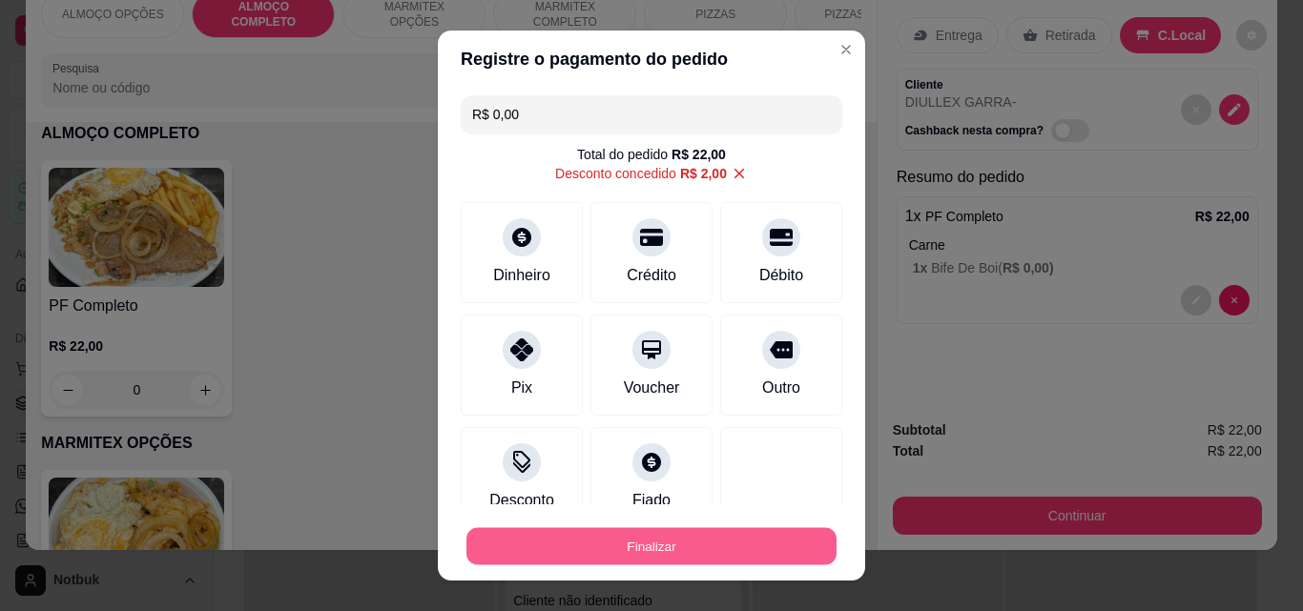
click at [656, 544] on button "Finalizar" at bounding box center [651, 546] width 370 height 37
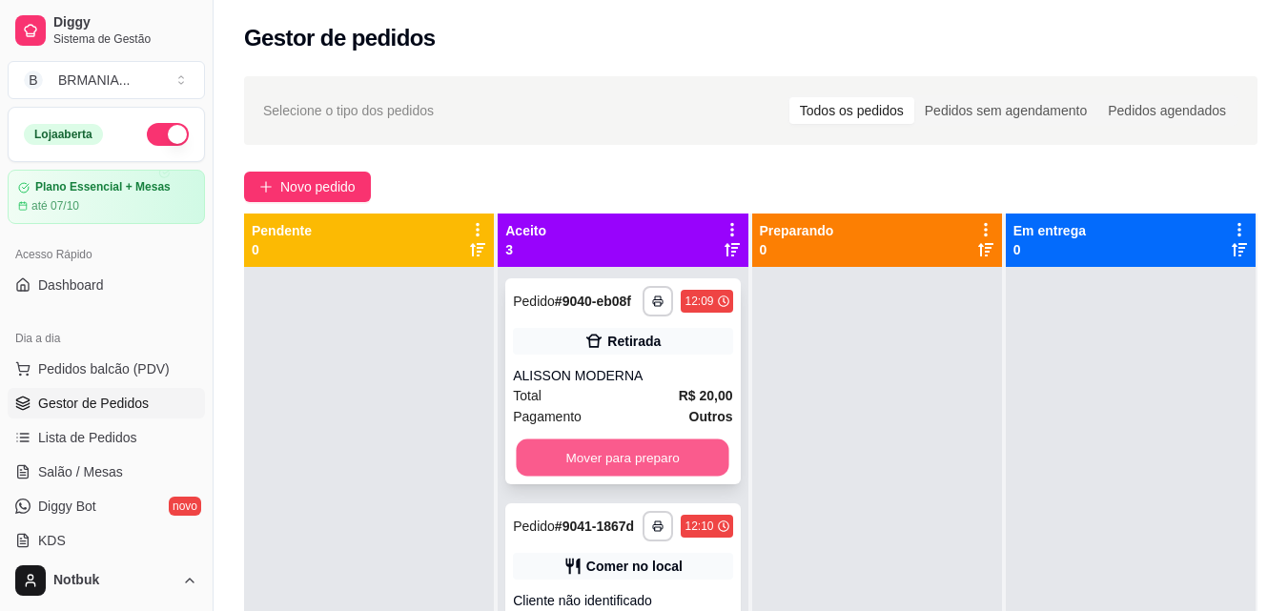
click at [615, 471] on button "Mover para preparo" at bounding box center [623, 458] width 213 height 37
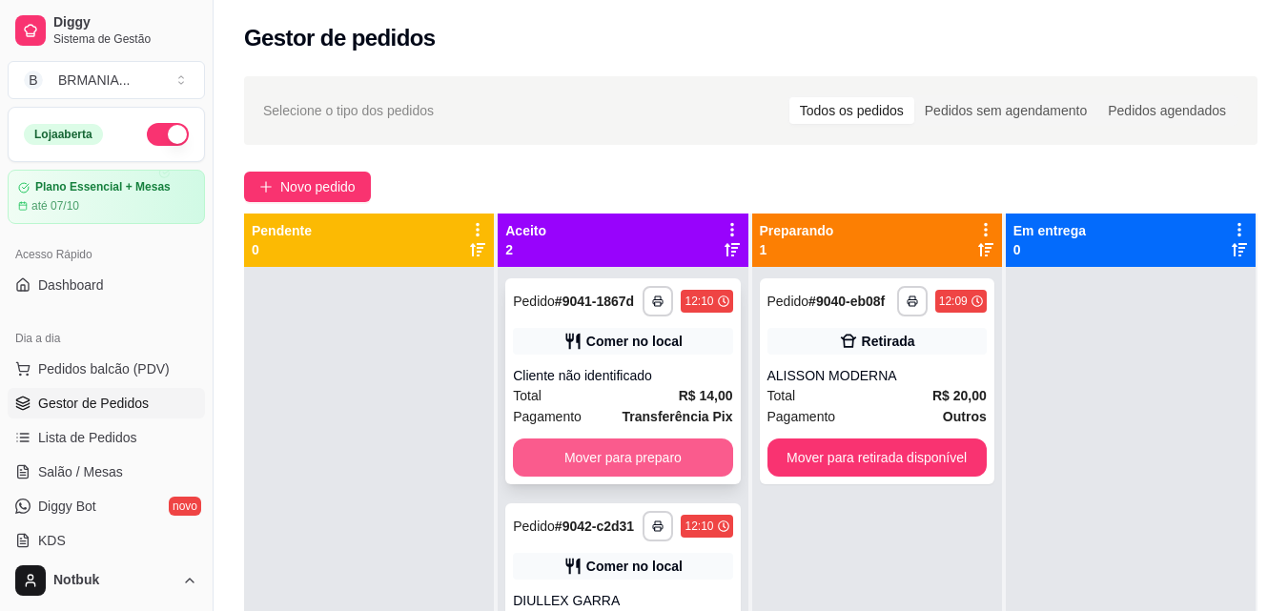
click at [614, 458] on button "Mover para preparo" at bounding box center [622, 458] width 219 height 38
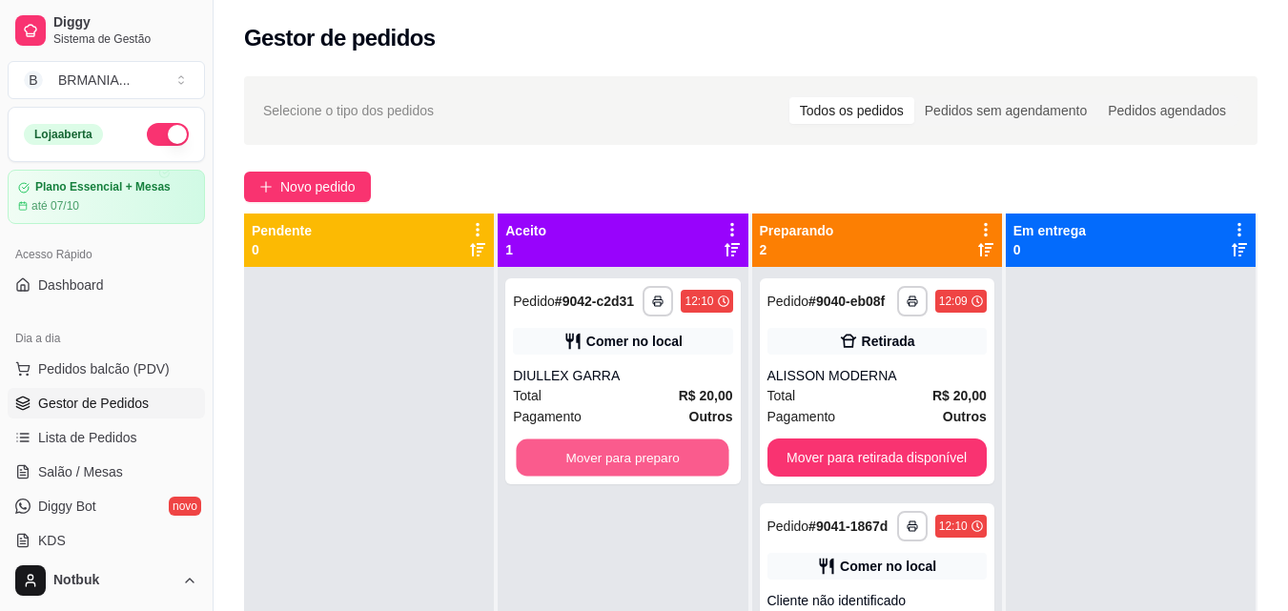
click at [614, 458] on button "Mover para preparo" at bounding box center [623, 458] width 213 height 37
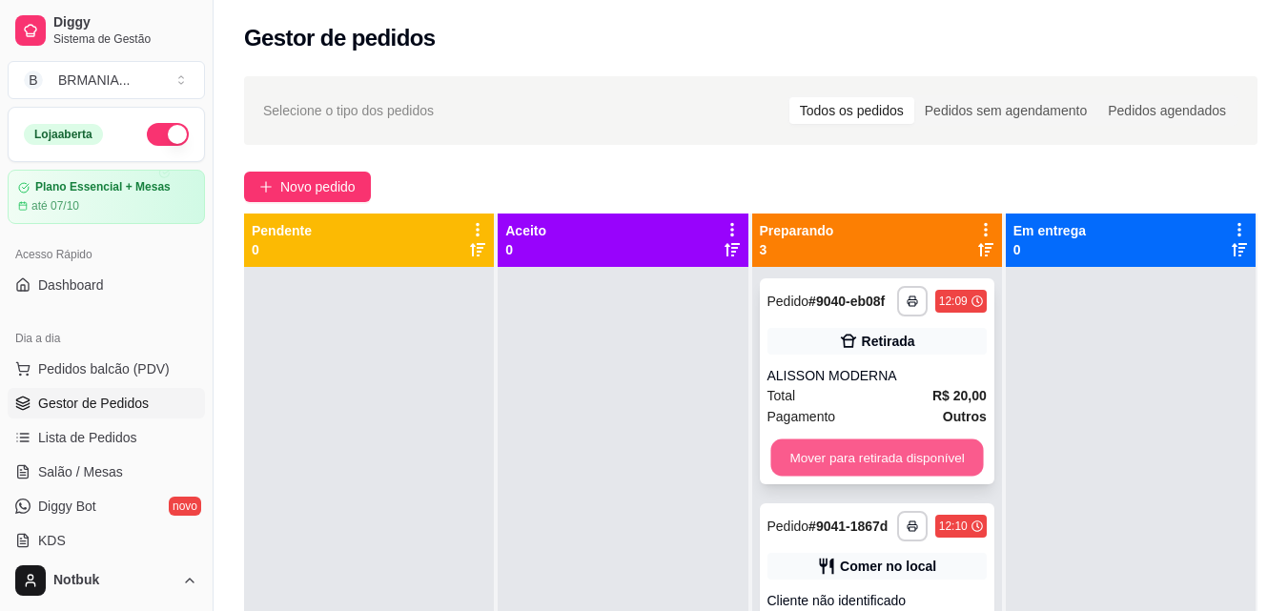
click at [881, 459] on button "Mover para retirada disponível" at bounding box center [877, 458] width 213 height 37
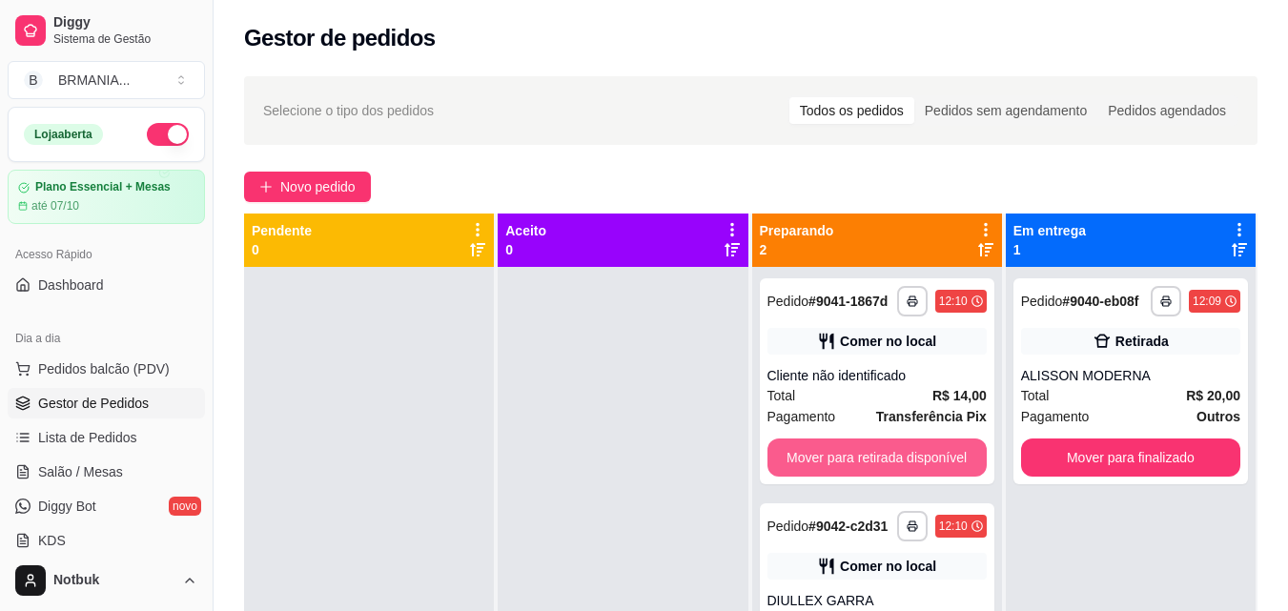
click at [881, 459] on button "Mover para retirada disponível" at bounding box center [877, 458] width 219 height 38
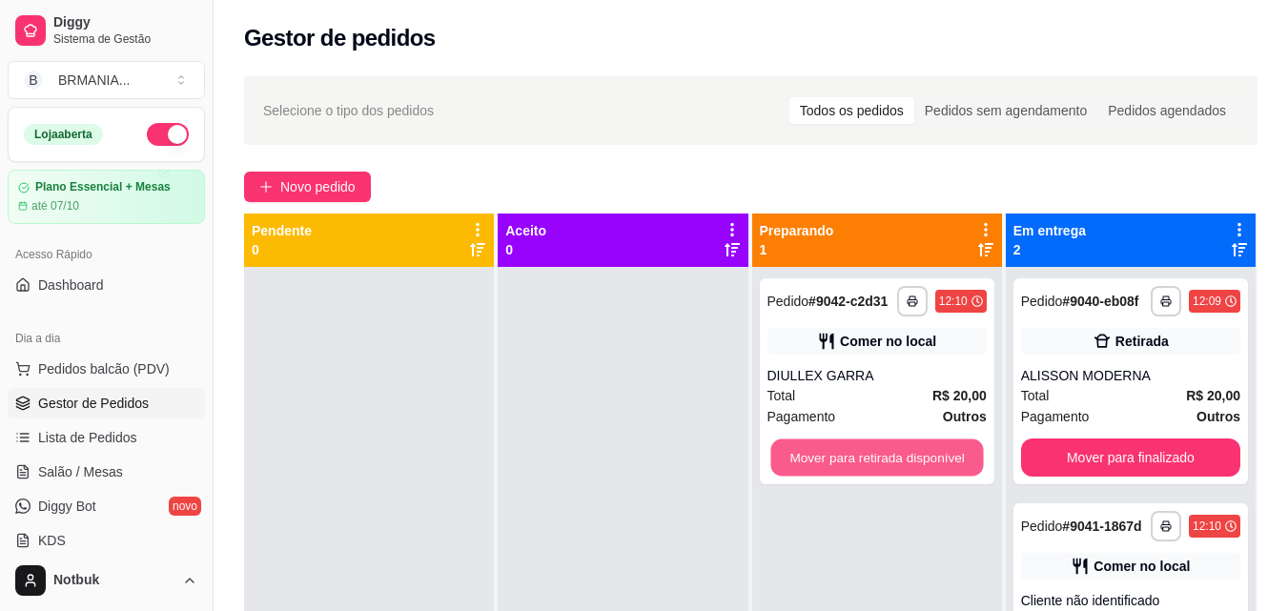
click at [881, 459] on button "Mover para retirada disponível" at bounding box center [877, 458] width 213 height 37
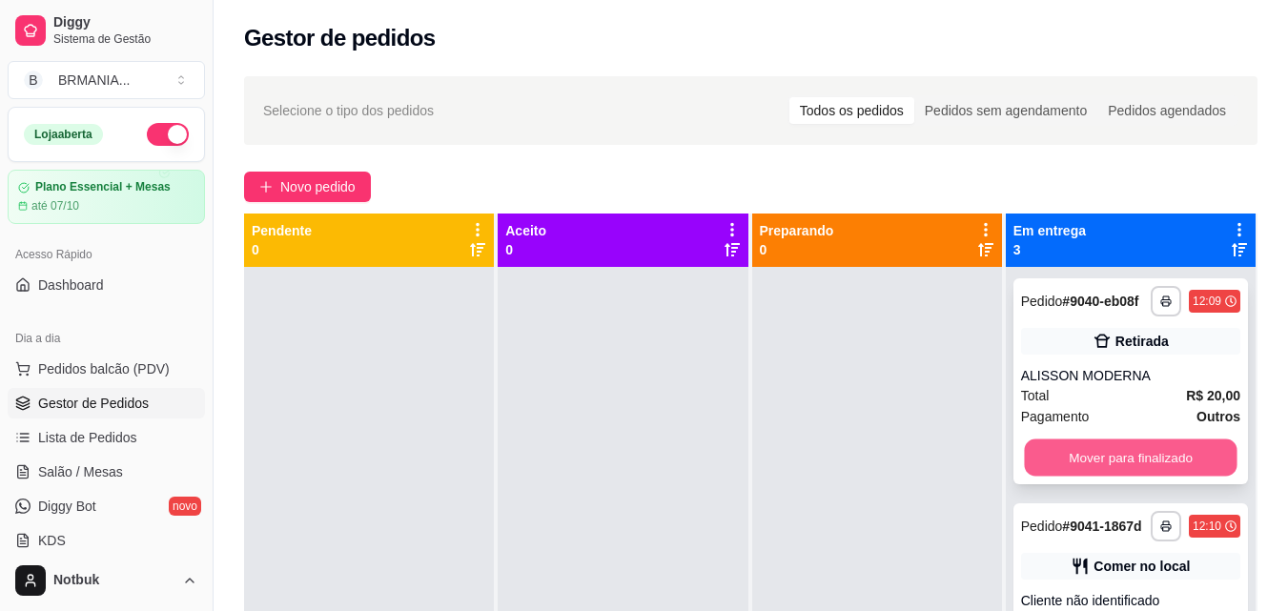
click at [1091, 465] on button "Mover para finalizado" at bounding box center [1130, 458] width 213 height 37
click at [1091, 465] on button "Mover para finalizado" at bounding box center [1130, 458] width 219 height 38
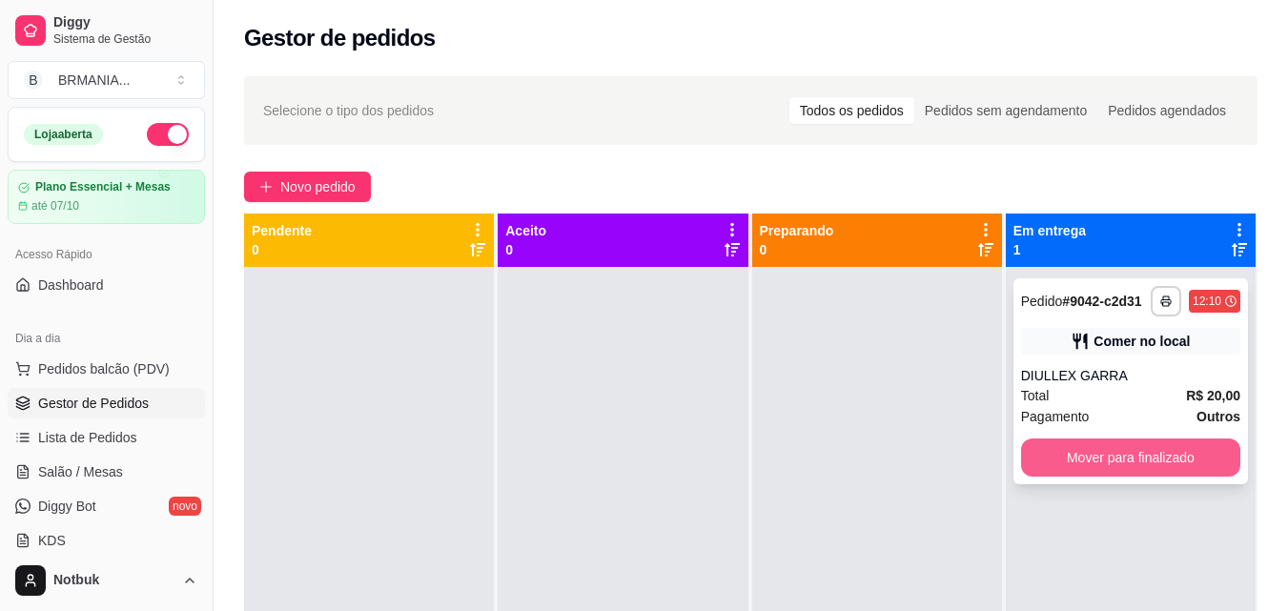
click at [1089, 456] on button "Mover para finalizado" at bounding box center [1130, 458] width 219 height 38
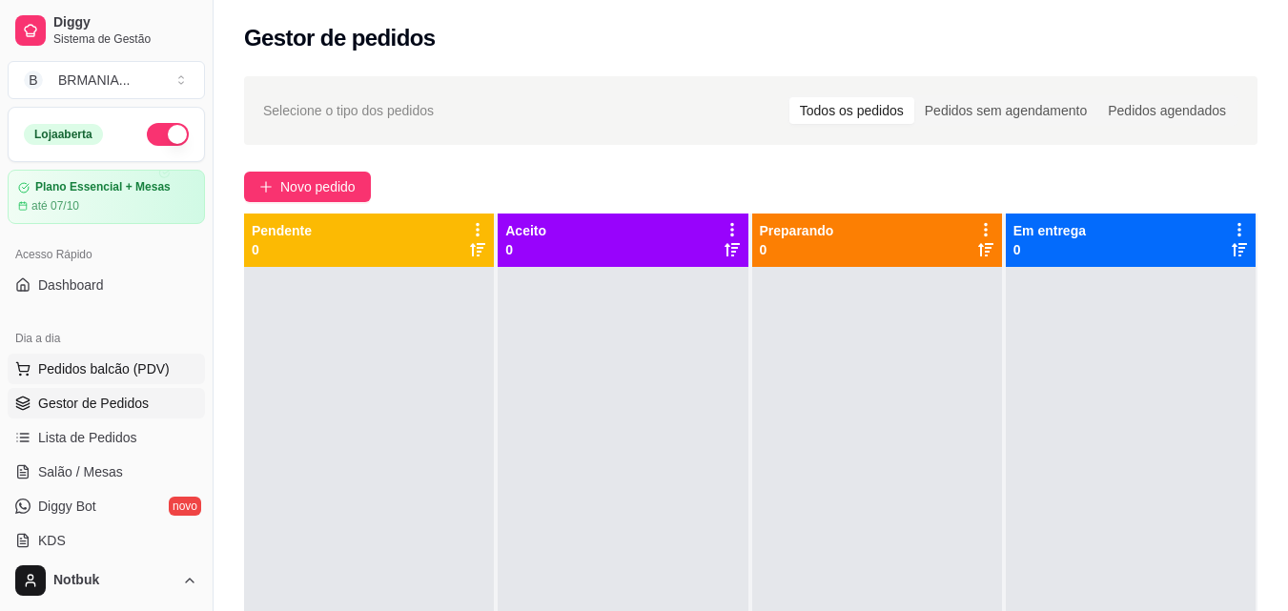
click at [131, 364] on span "Pedidos balcão (PDV)" at bounding box center [104, 369] width 132 height 19
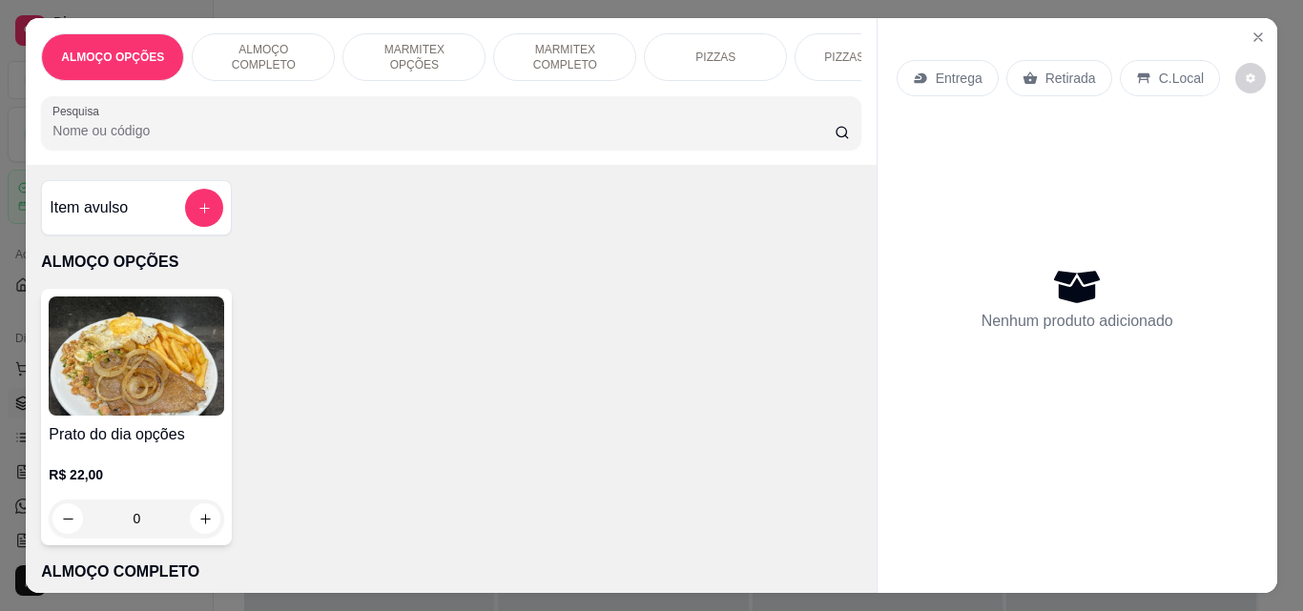
click at [220, 60] on div "ALMOÇO COMPLETO" at bounding box center [263, 57] width 143 height 48
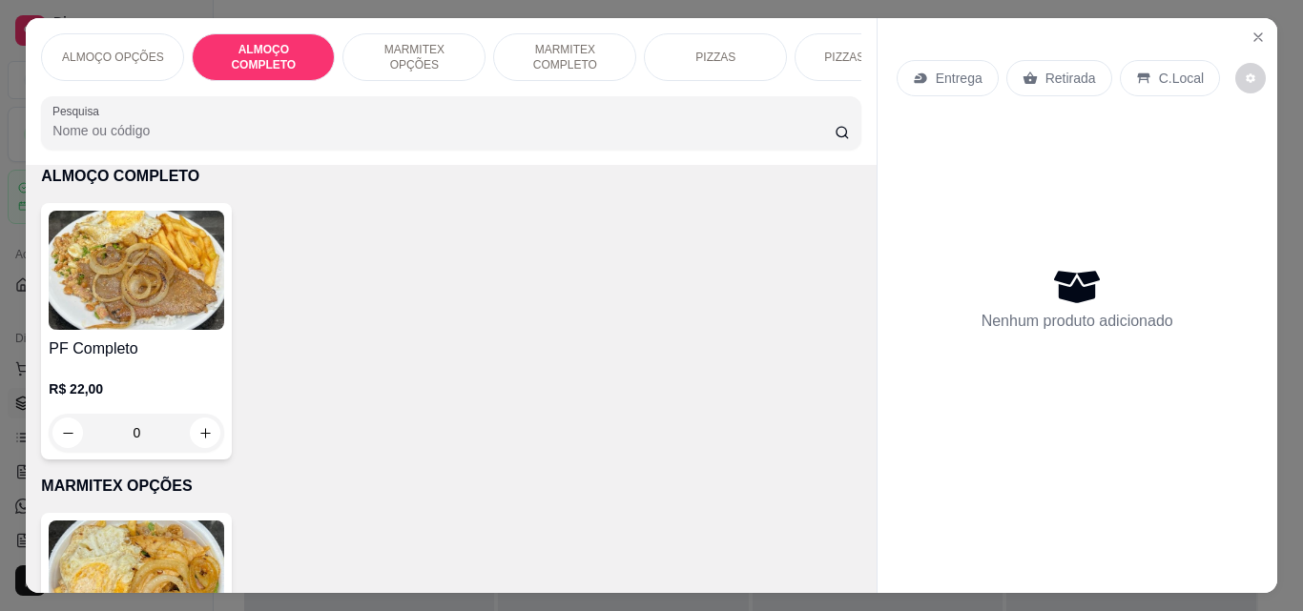
scroll to position [50, 0]
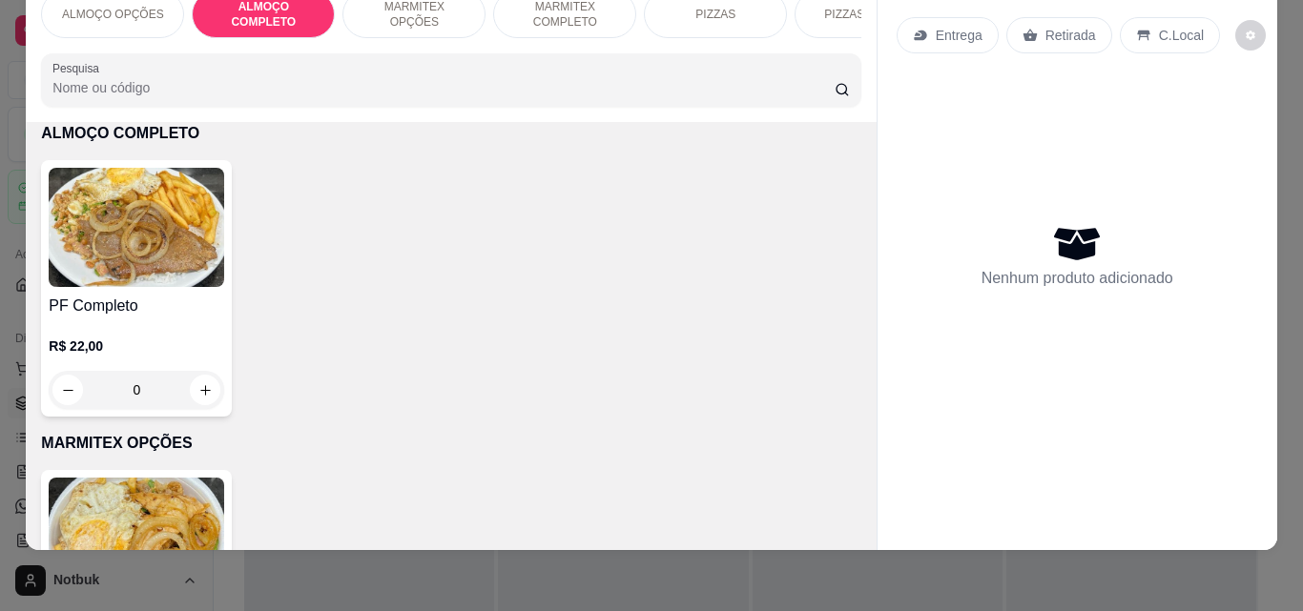
click at [141, 263] on img at bounding box center [136, 227] width 175 height 119
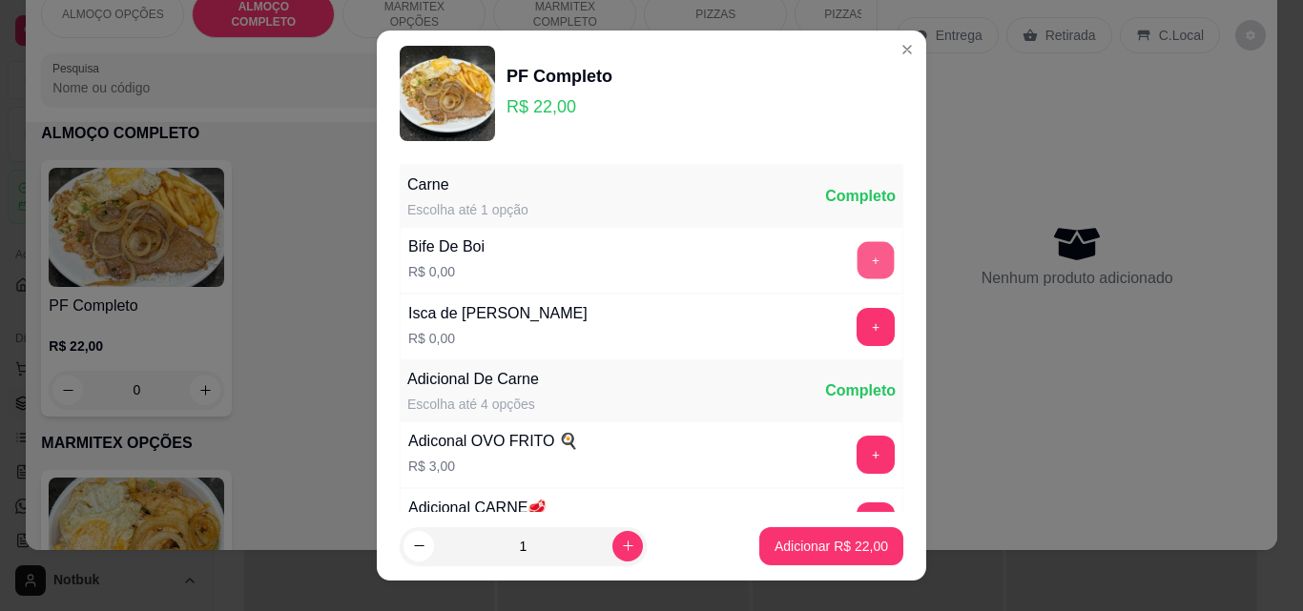
click at [857, 257] on button "+" at bounding box center [875, 260] width 37 height 37
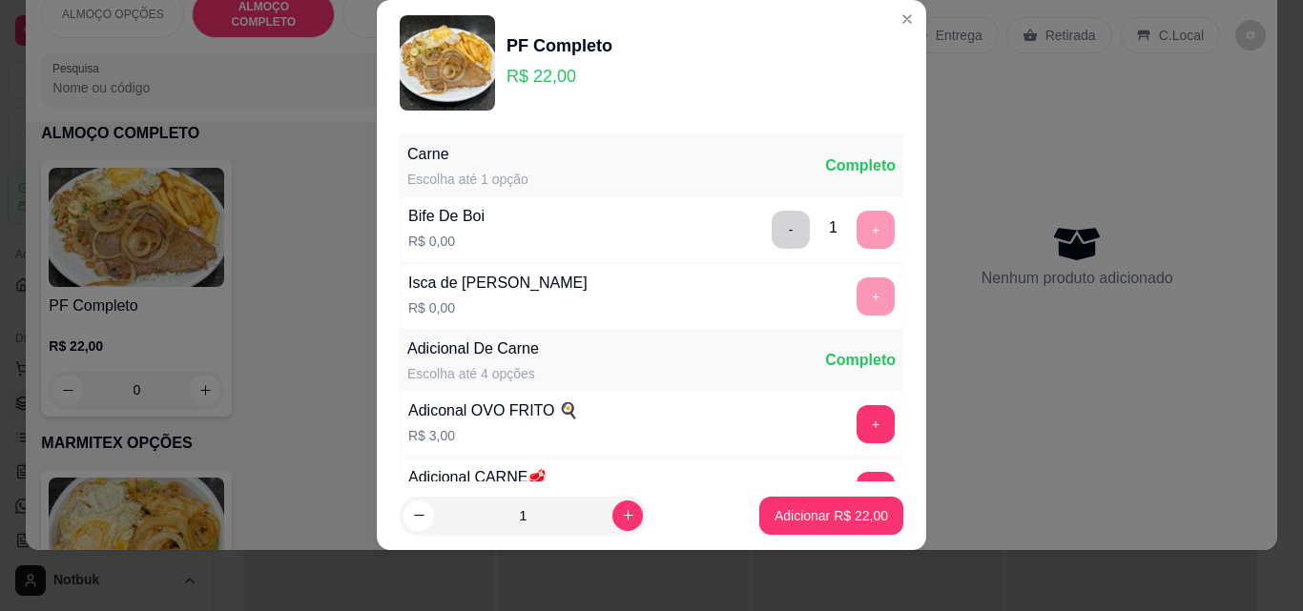
scroll to position [186, 0]
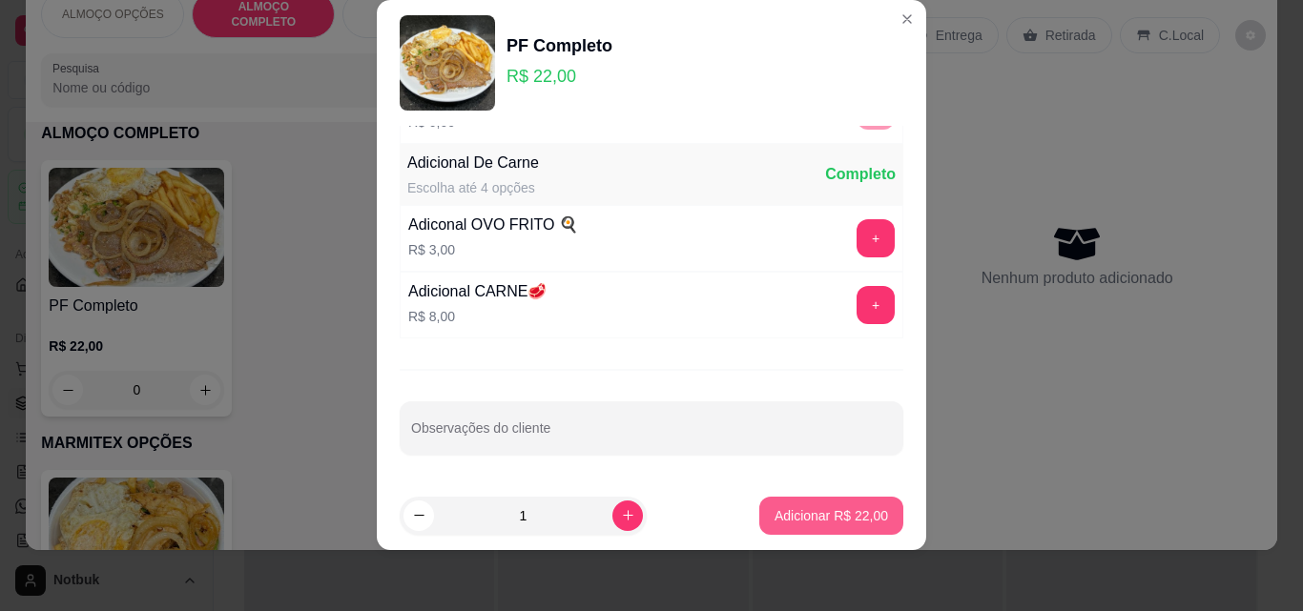
click at [813, 510] on p "Adicionar R$ 22,00" at bounding box center [830, 515] width 113 height 19
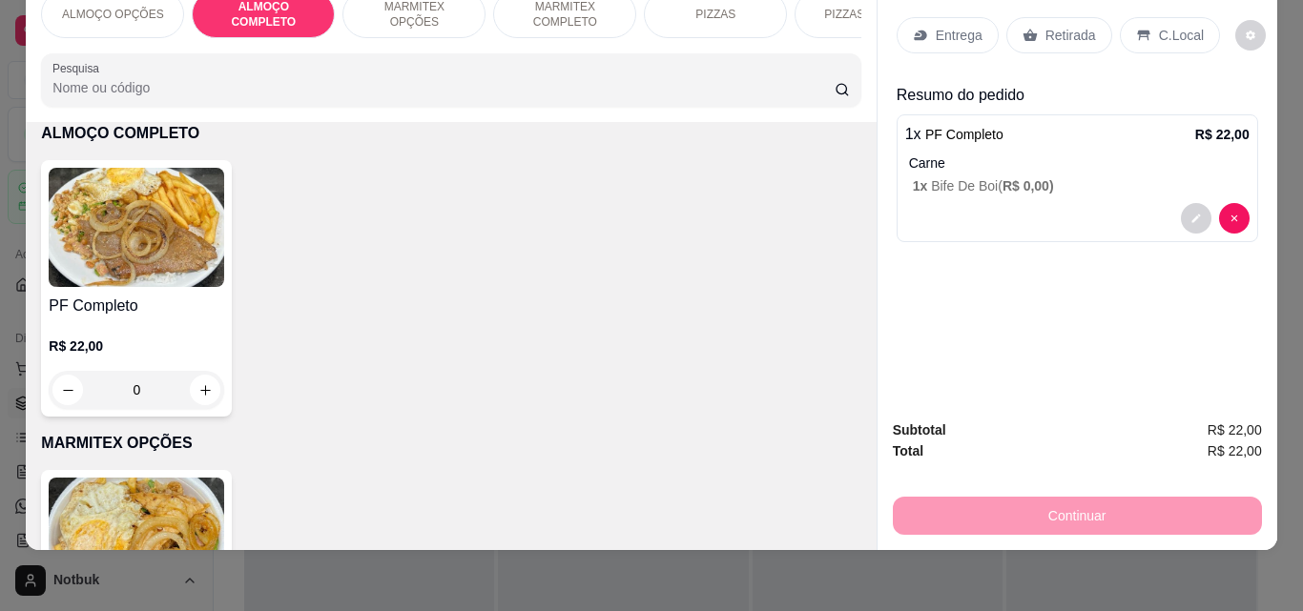
click at [1159, 26] on p "C.Local" at bounding box center [1181, 35] width 45 height 19
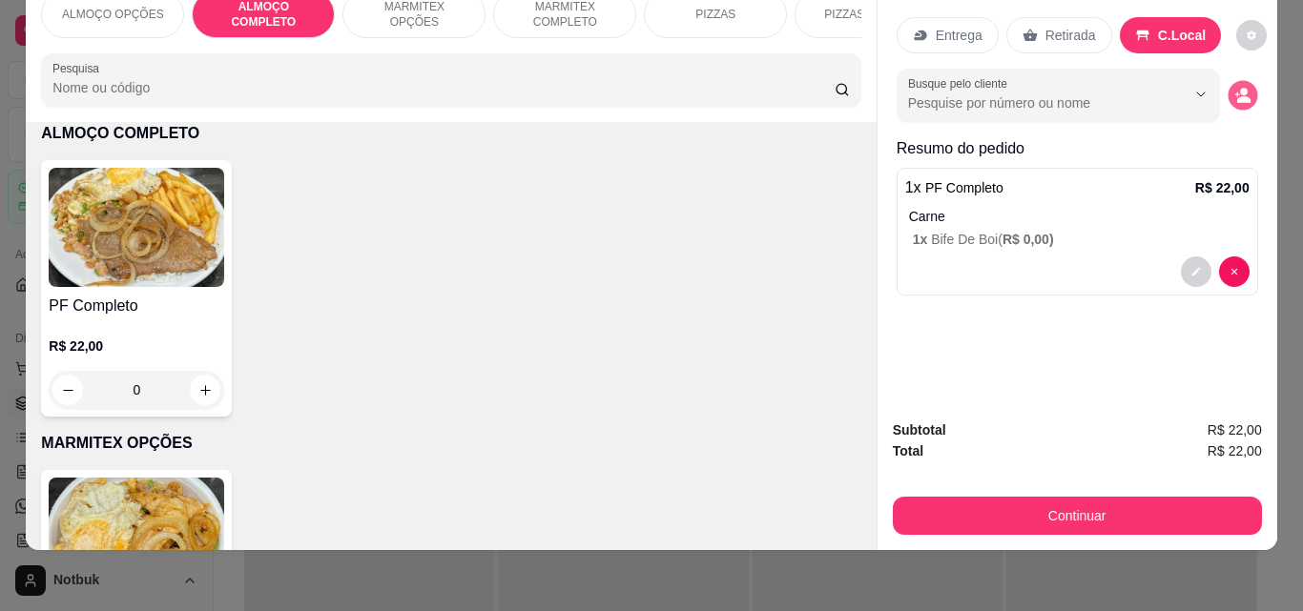
click at [1231, 81] on button "decrease-product-quantity" at bounding box center [1242, 96] width 30 height 30
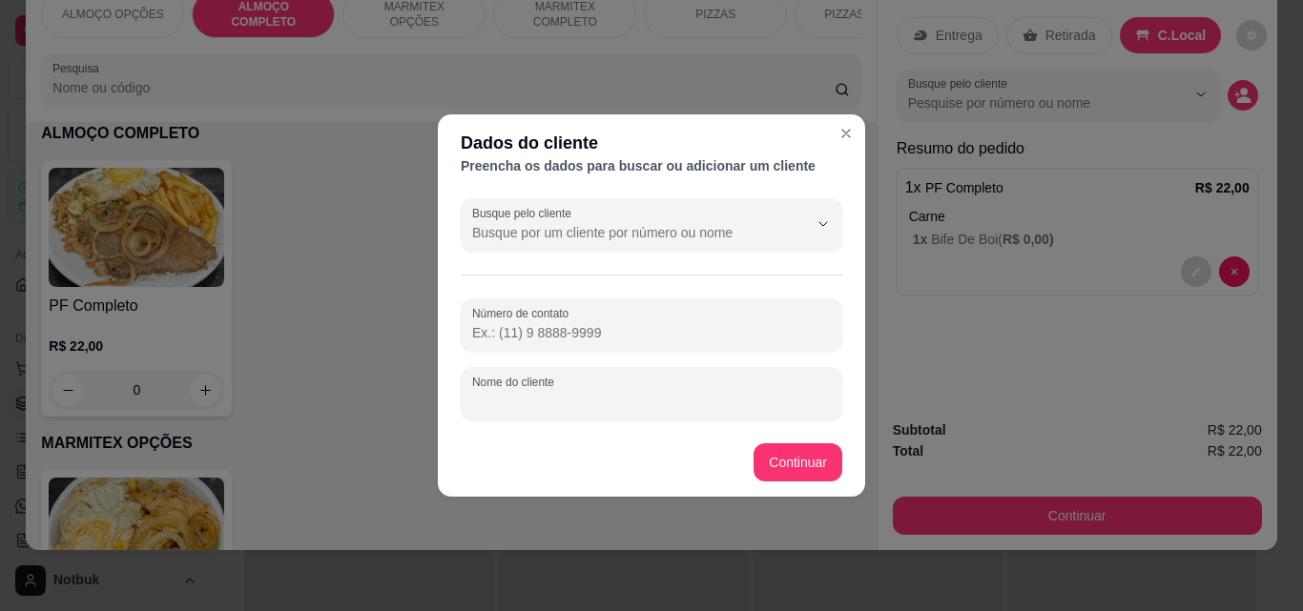
click at [547, 407] on input "Nome do cliente" at bounding box center [651, 401] width 359 height 19
click at [495, 401] on input "TIMREQUISIÇAO MODERNA" at bounding box center [651, 401] width 359 height 19
type input "TIM REQUISIÇAO MODERNA"
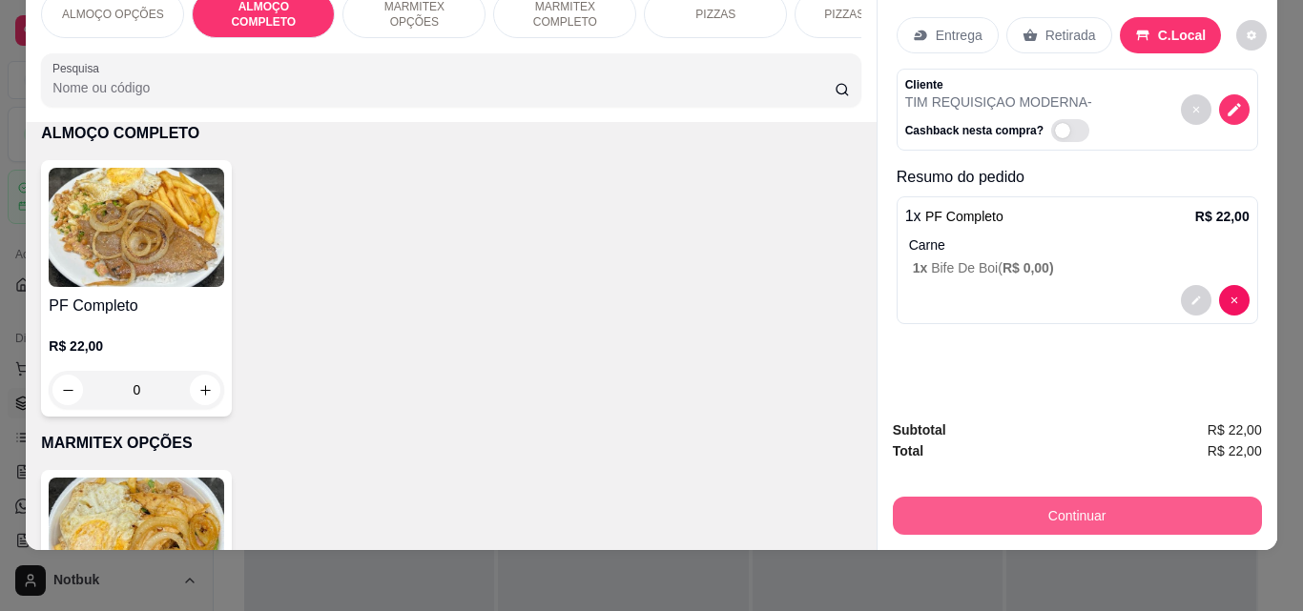
click at [1048, 502] on button "Continuar" at bounding box center [1077, 516] width 369 height 38
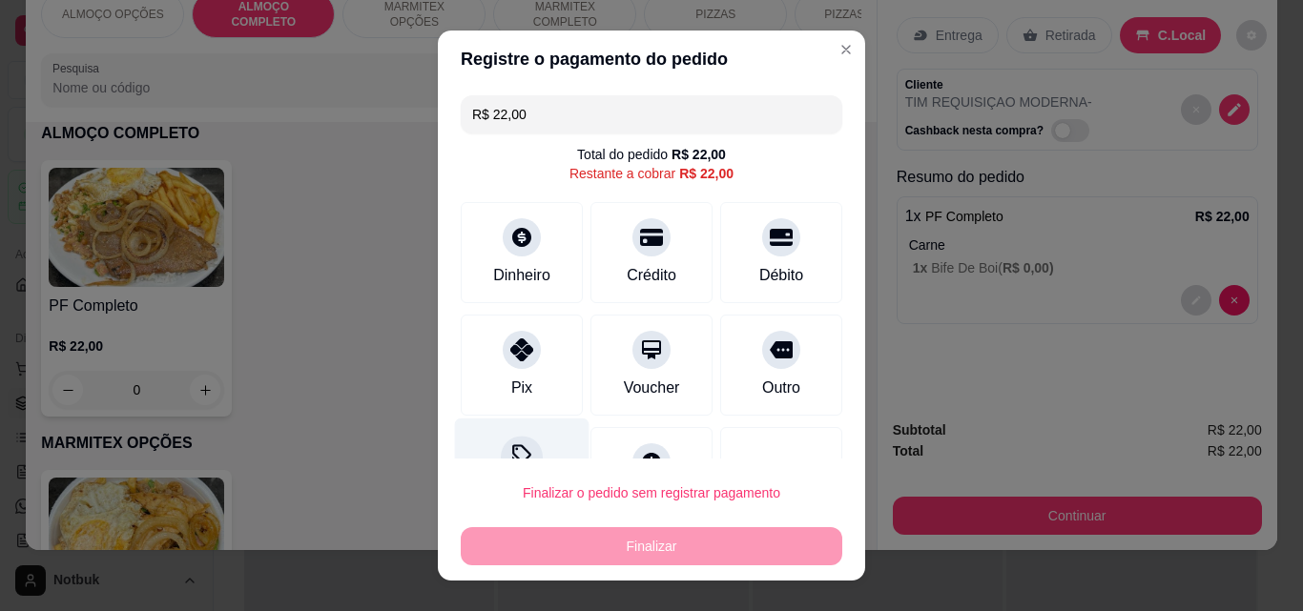
click at [509, 446] on icon at bounding box center [521, 456] width 25 height 25
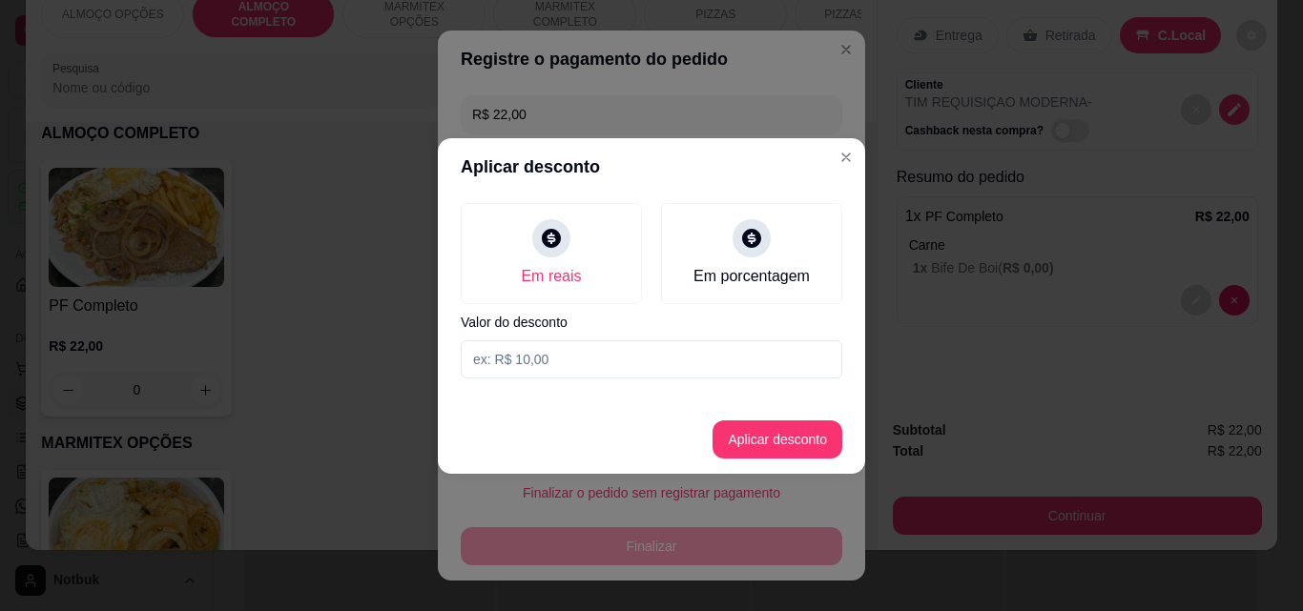
click at [514, 361] on input at bounding box center [651, 359] width 381 height 38
type input "2,00"
click at [785, 441] on button "Aplicar desconto" at bounding box center [777, 439] width 125 height 37
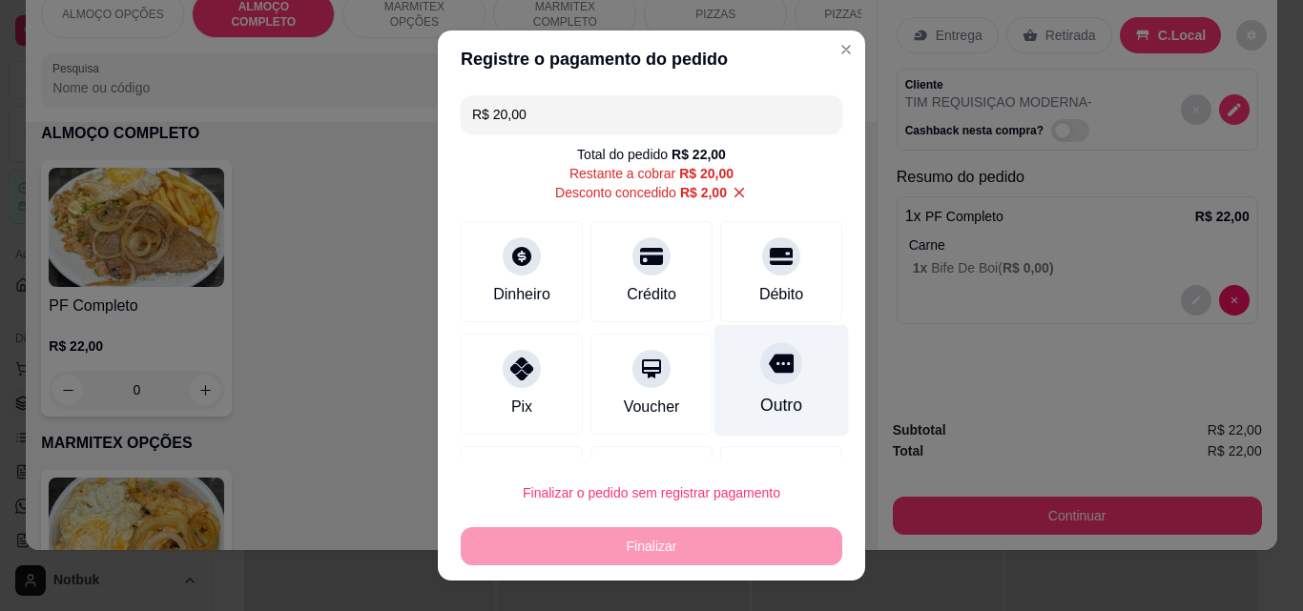
click at [760, 380] on div at bounding box center [781, 363] width 42 height 42
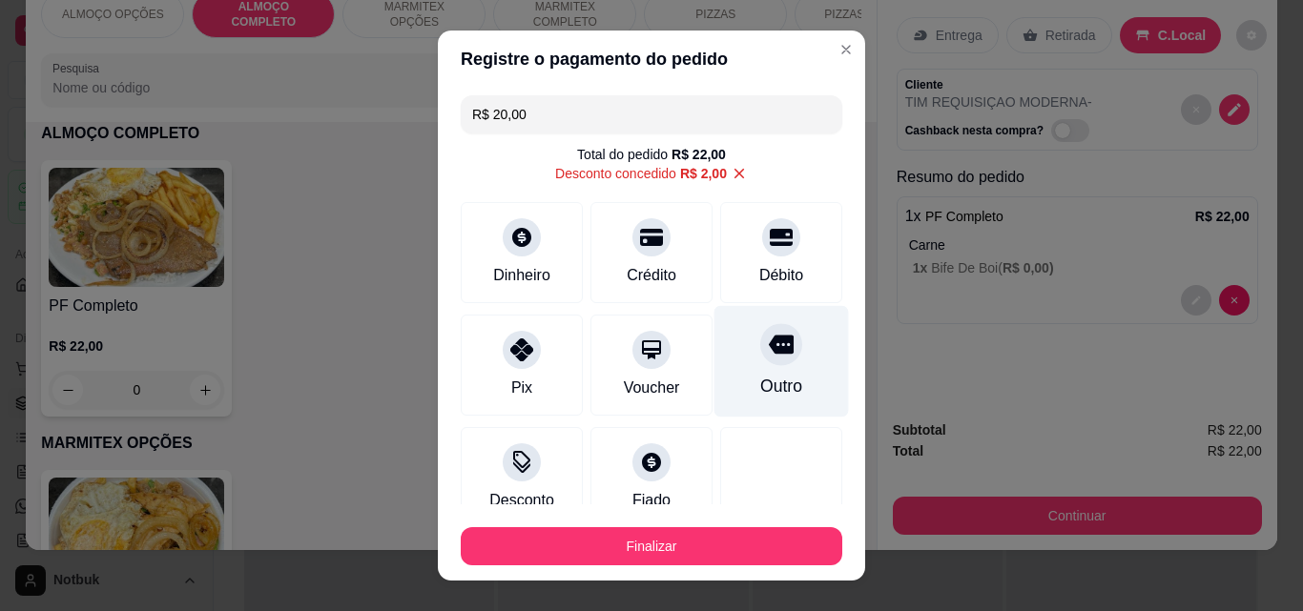
type input "R$ 0,00"
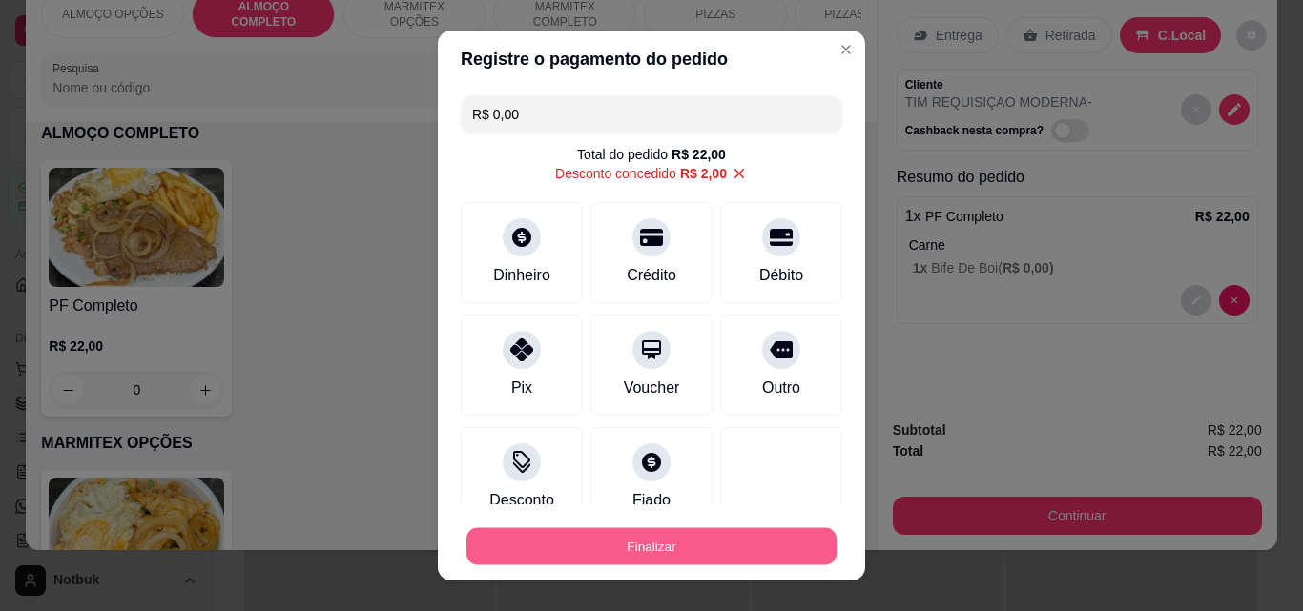
click at [698, 551] on button "Finalizar" at bounding box center [651, 546] width 370 height 37
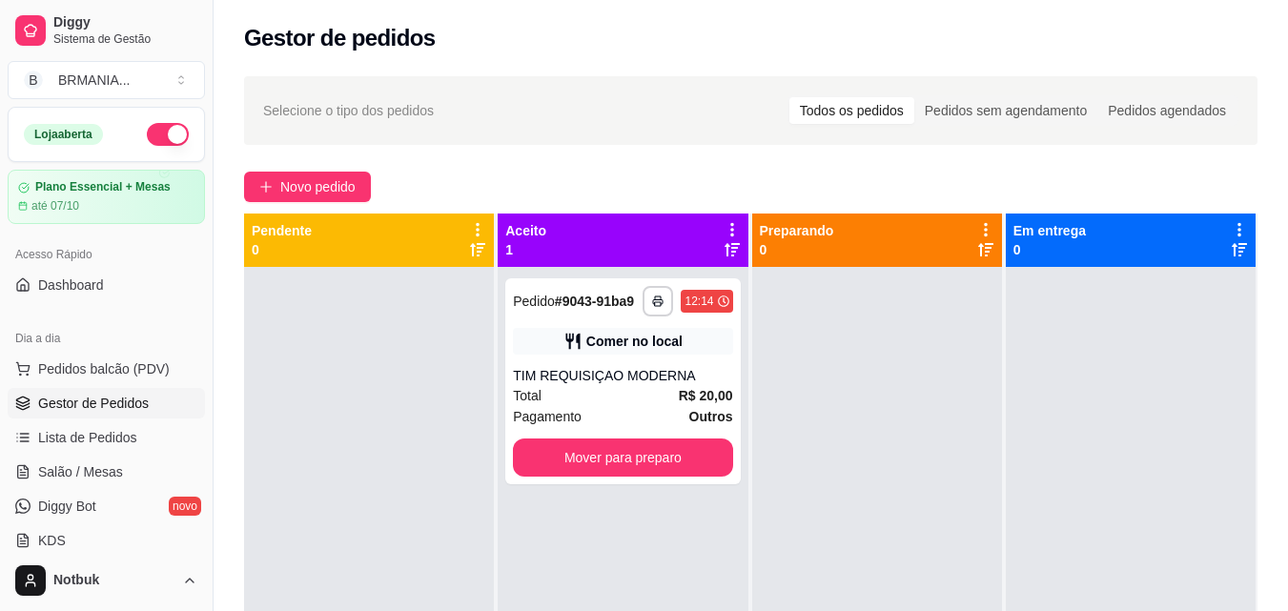
drag, startPoint x: 88, startPoint y: 376, endPoint x: 112, endPoint y: 384, distance: 25.3
click at [102, 382] on button "Pedidos balcão (PDV)" at bounding box center [106, 369] width 197 height 31
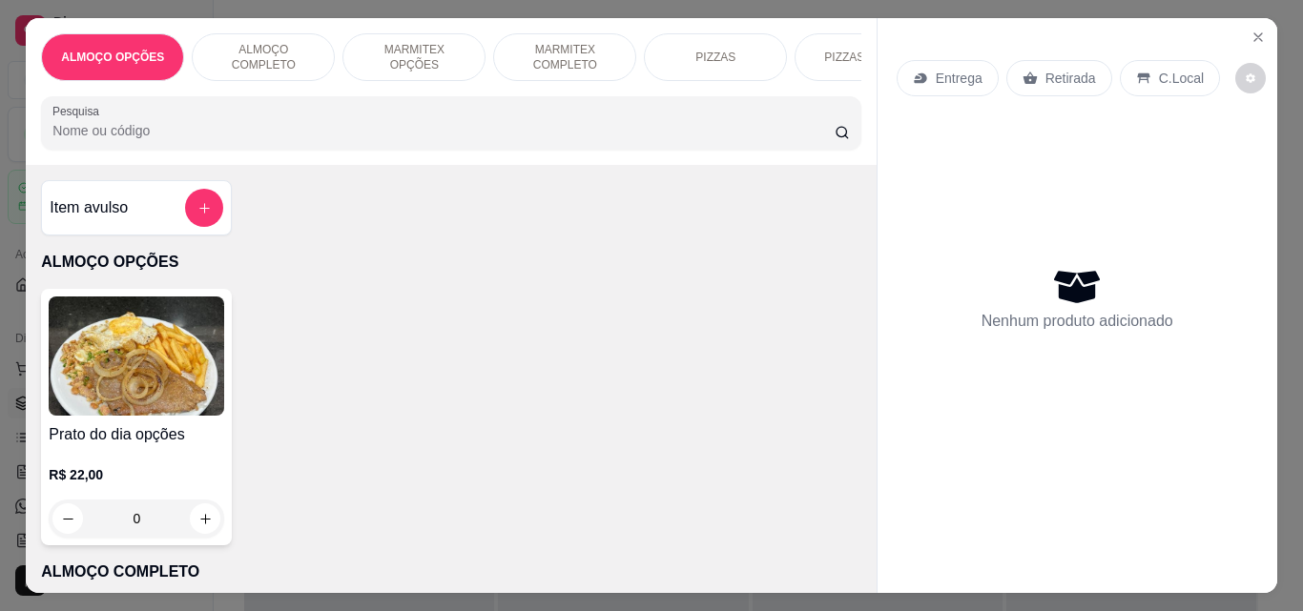
click at [254, 63] on div "ALMOÇO COMPLETO" at bounding box center [263, 57] width 143 height 48
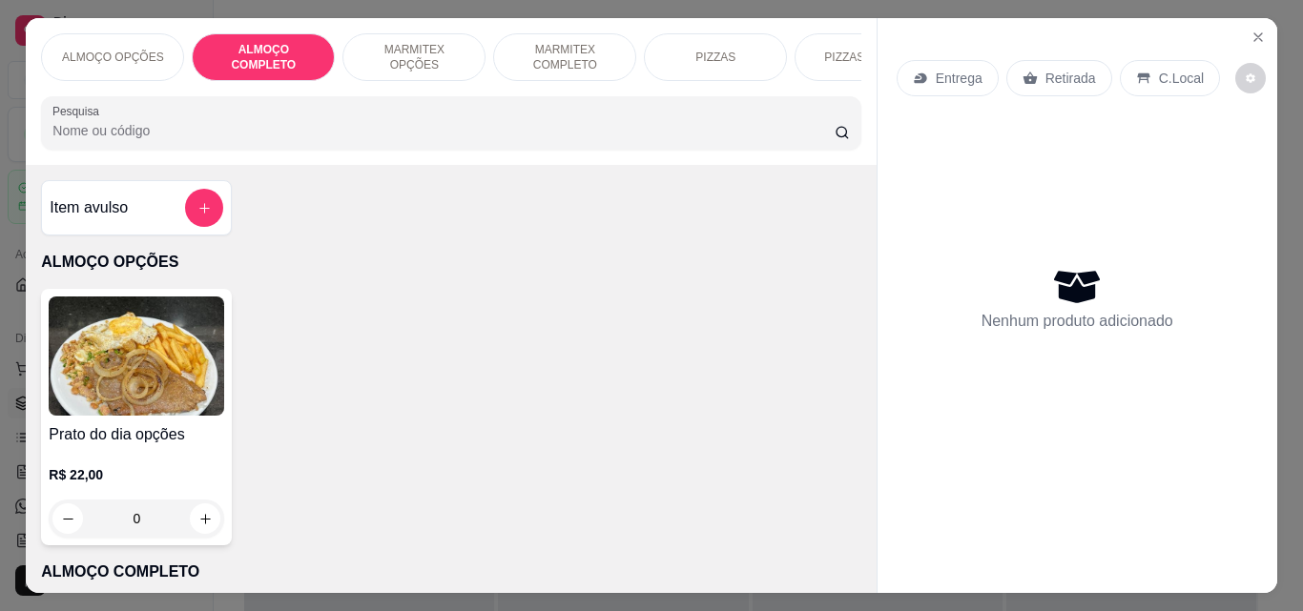
scroll to position [50, 0]
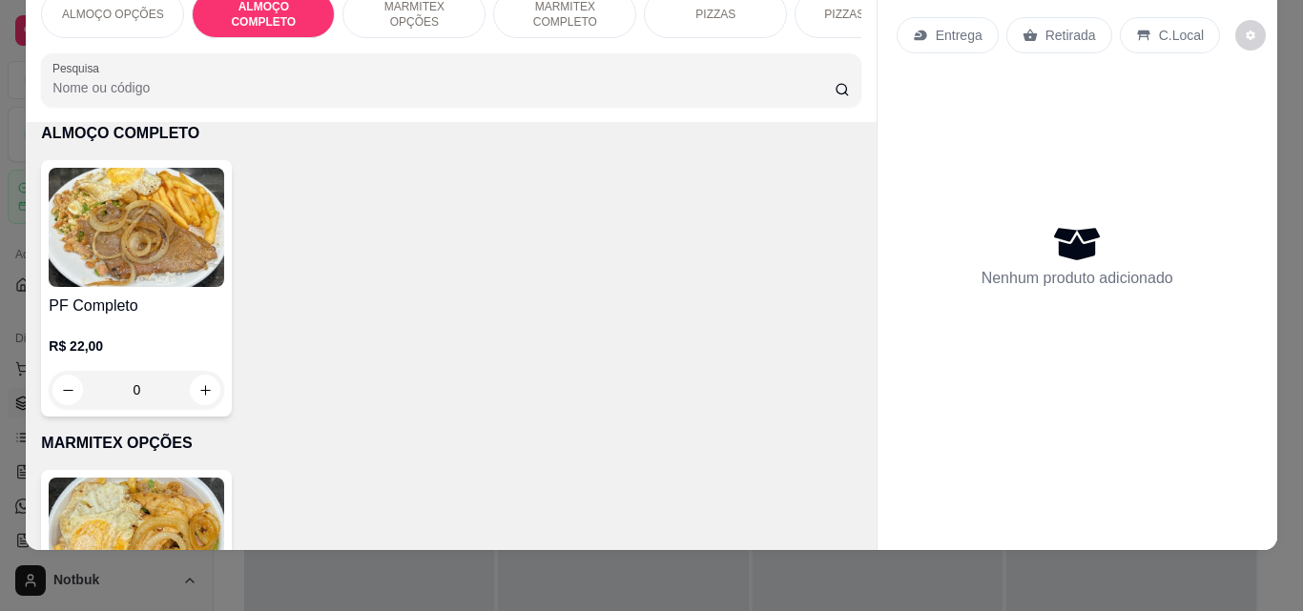
click at [165, 246] on img at bounding box center [136, 227] width 175 height 119
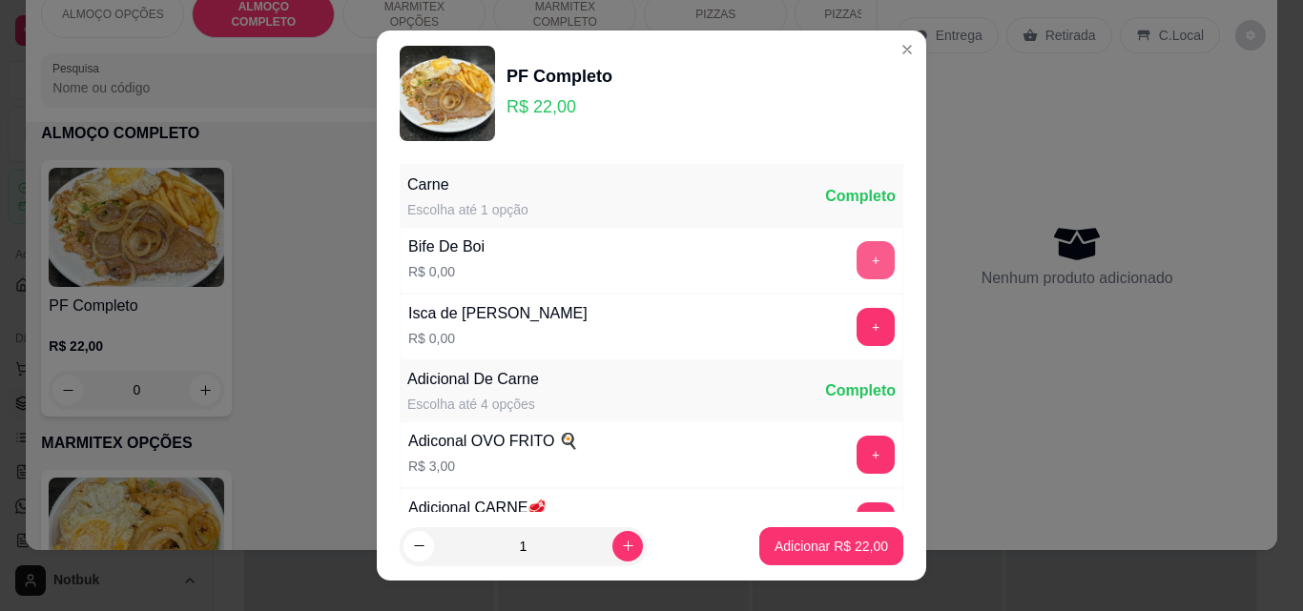
click at [856, 252] on button "+" at bounding box center [875, 260] width 38 height 38
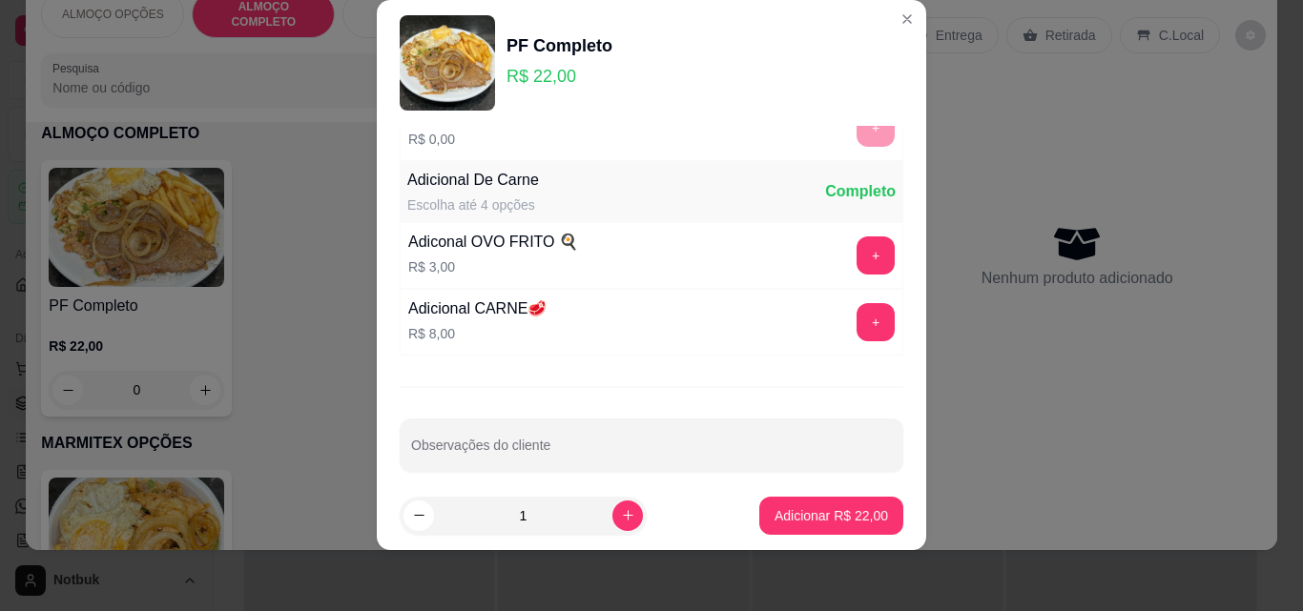
scroll to position [186, 0]
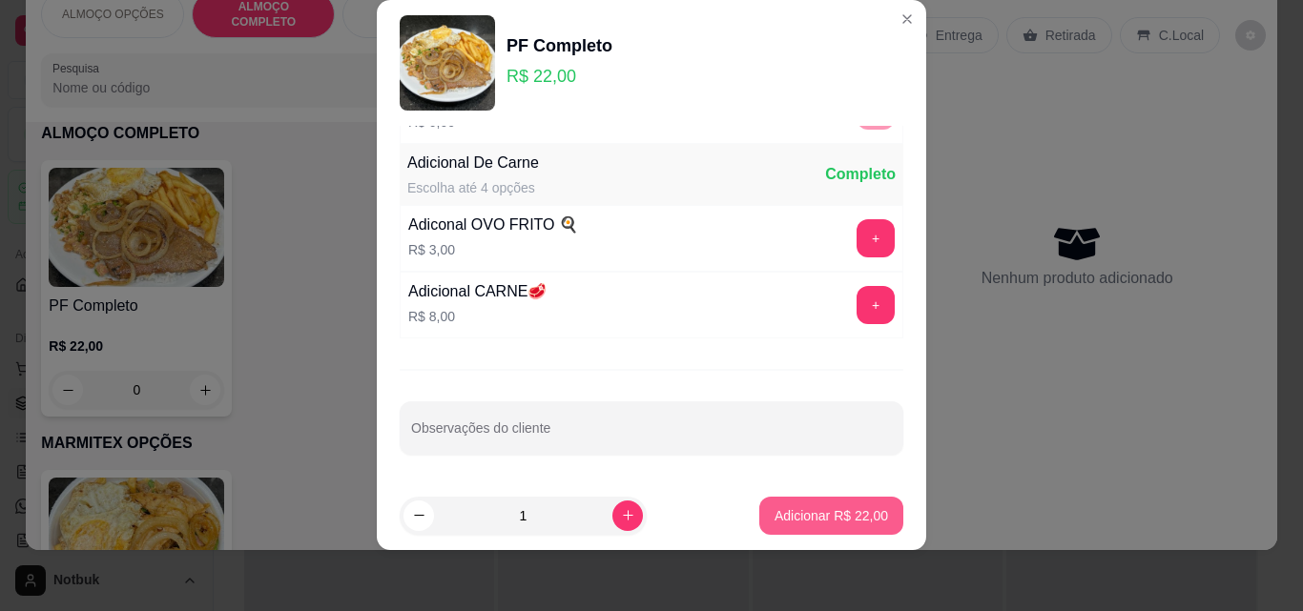
click at [808, 524] on p "Adicionar R$ 22,00" at bounding box center [830, 515] width 113 height 19
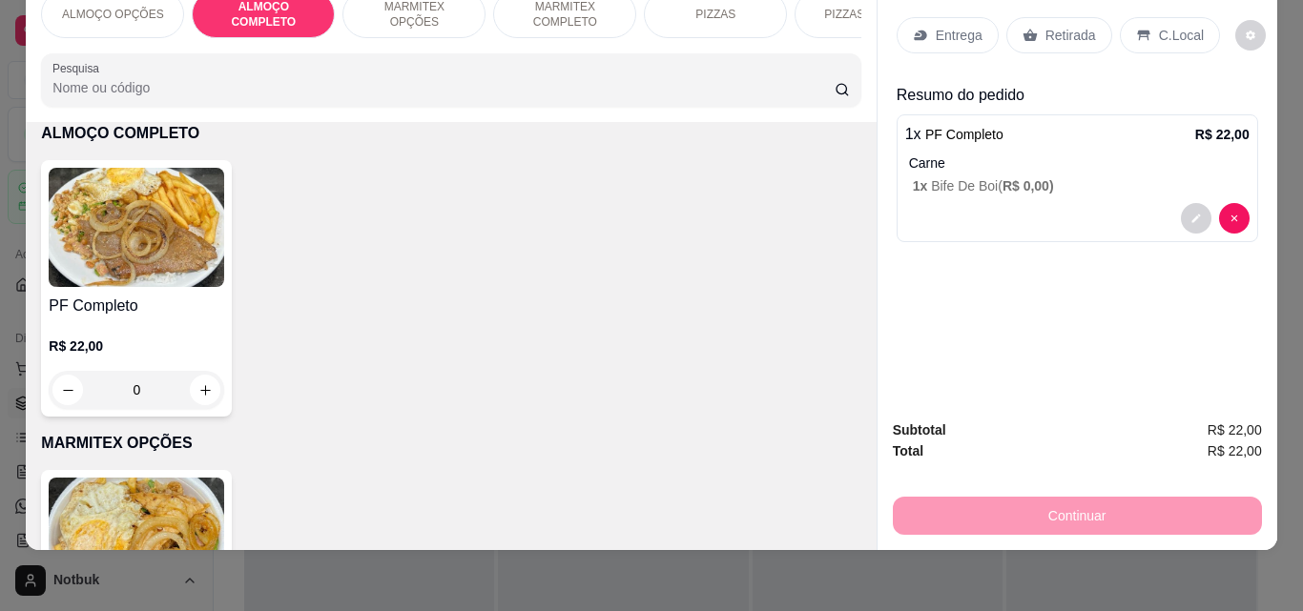
click at [1172, 26] on p "C.Local" at bounding box center [1181, 35] width 45 height 19
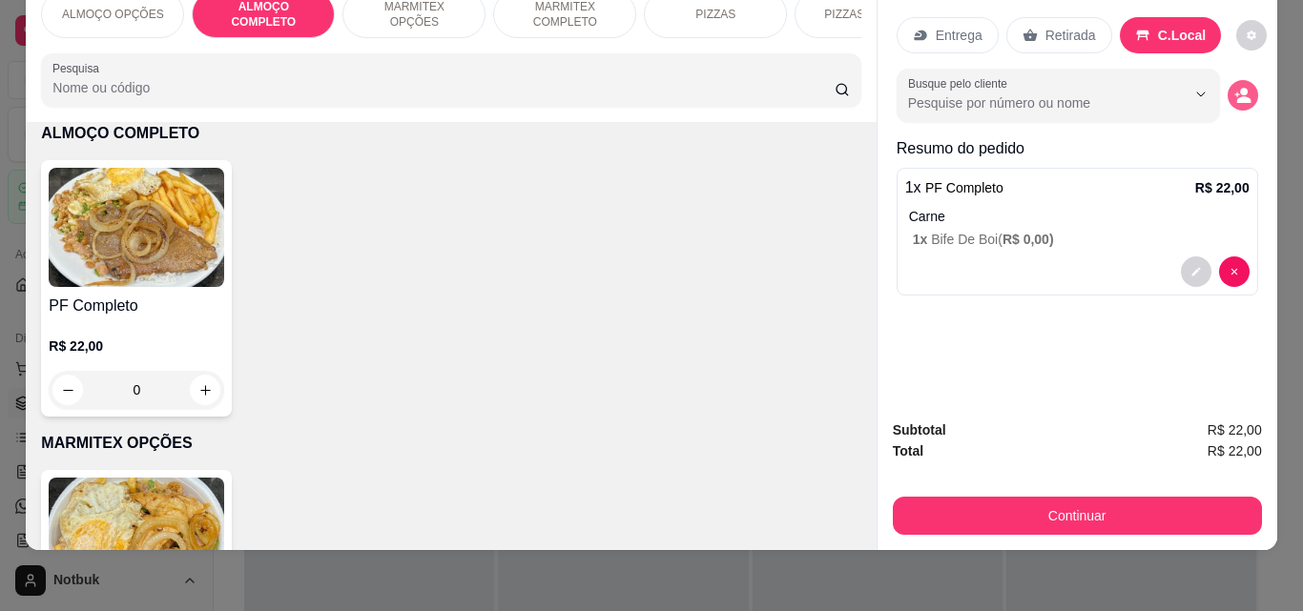
click at [1237, 80] on button "decrease-product-quantity" at bounding box center [1242, 95] width 31 height 31
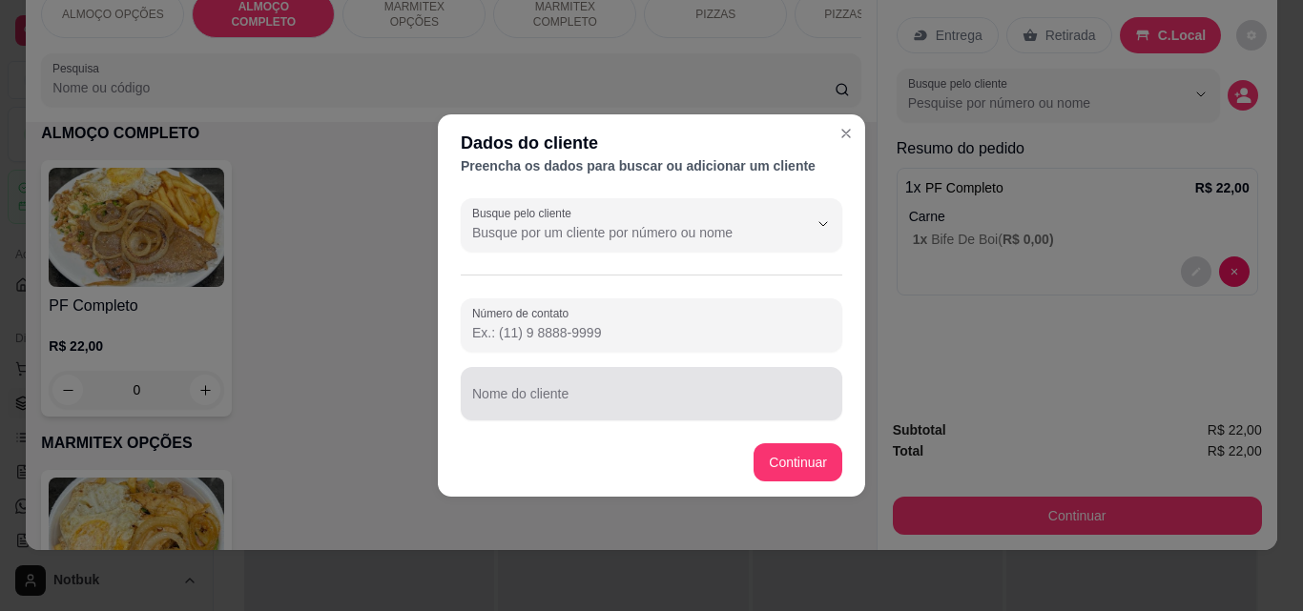
click at [696, 409] on input "Nome do cliente" at bounding box center [651, 401] width 359 height 19
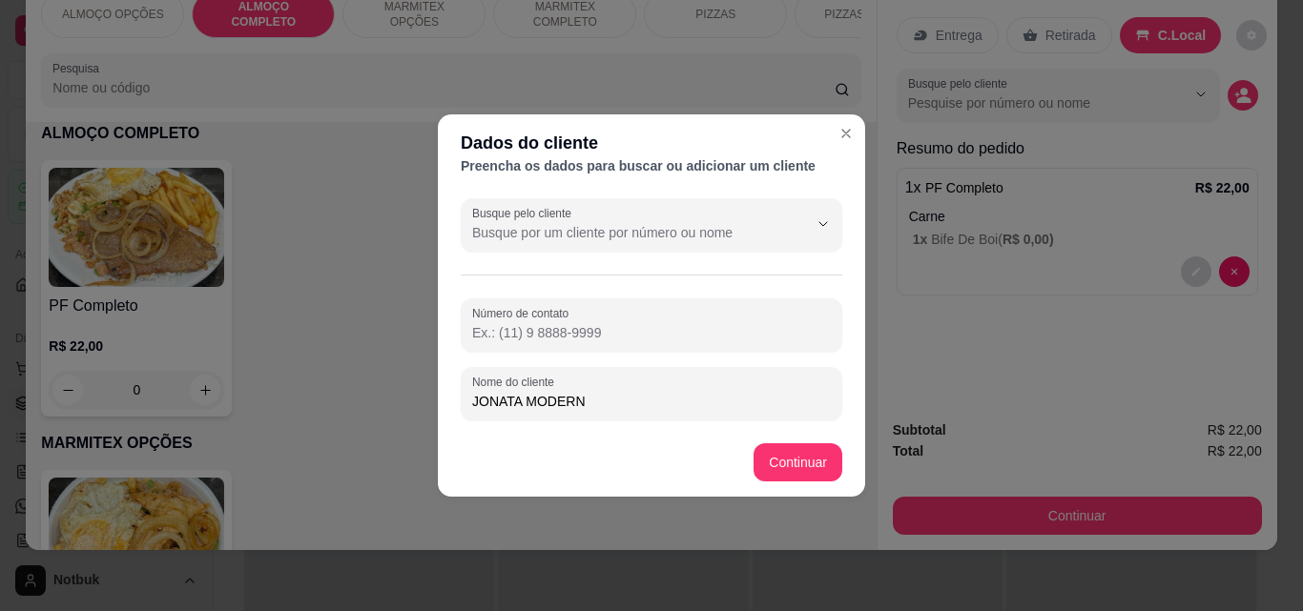
type input "JONATA MODERNA"
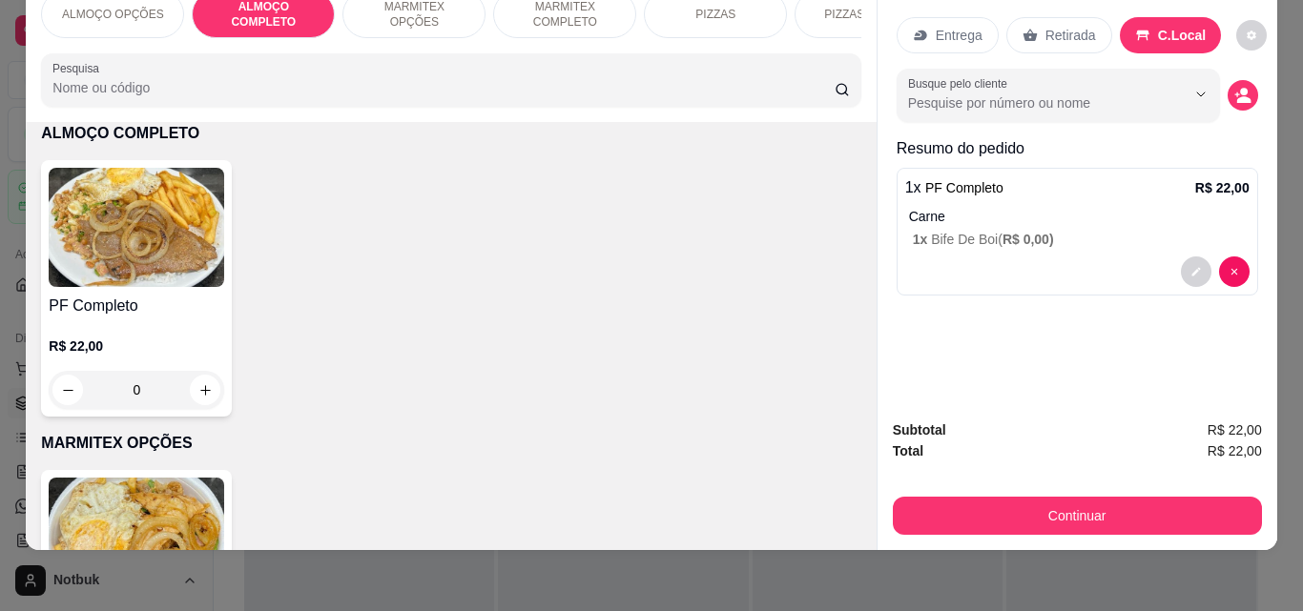
click at [812, 465] on div "Item avulso ALMOÇO OPÇÕES Prato do dia opções R$ 22,00 0 ALMOÇO COMPLETO PF Com…" at bounding box center [451, 336] width 850 height 428
click at [1234, 87] on icon "decrease-product-quantity" at bounding box center [1242, 95] width 17 height 17
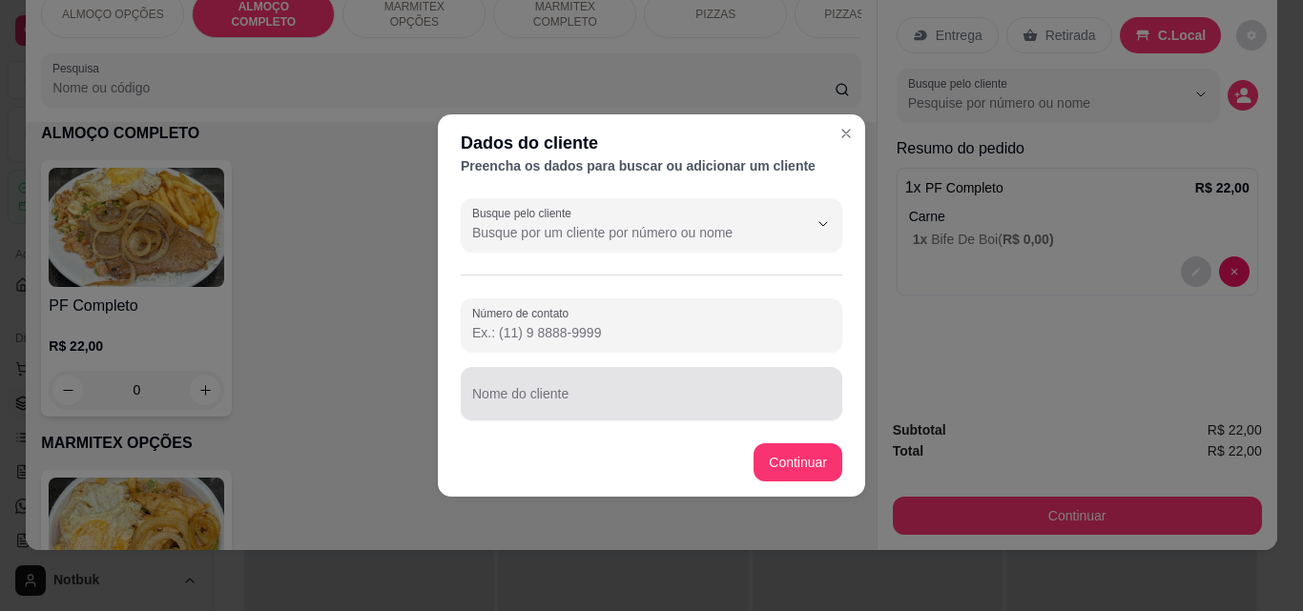
click at [679, 379] on div at bounding box center [651, 394] width 359 height 38
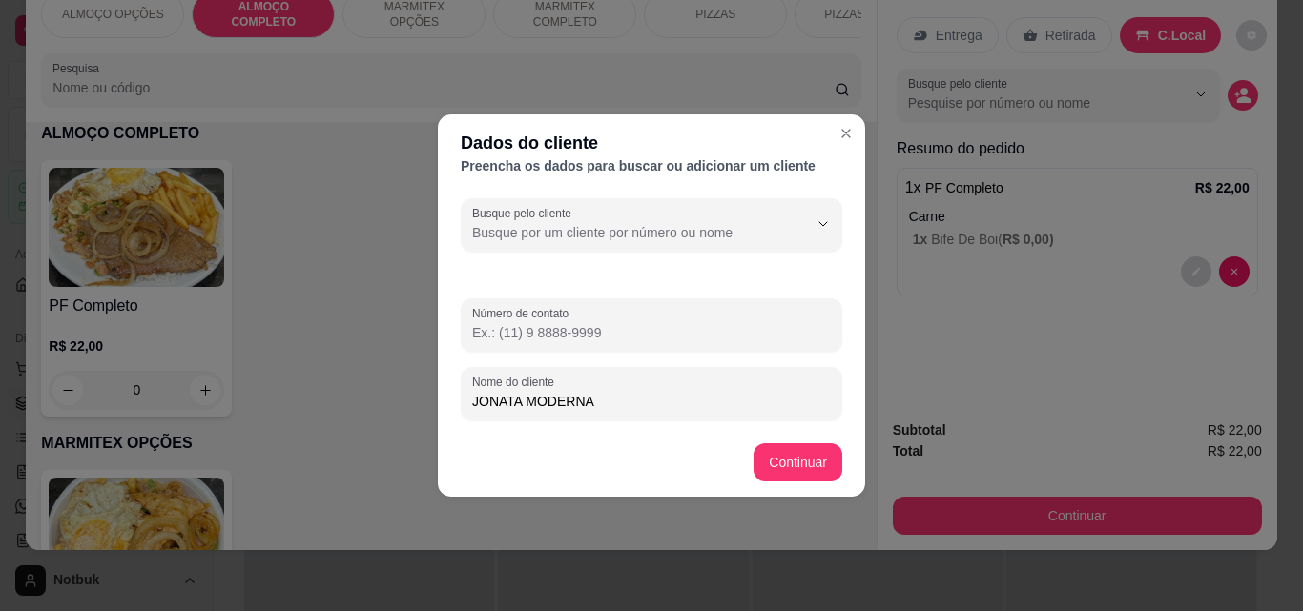
type input "JONATA MODERNA"
click at [816, 442] on footer "Continuar" at bounding box center [651, 462] width 427 height 69
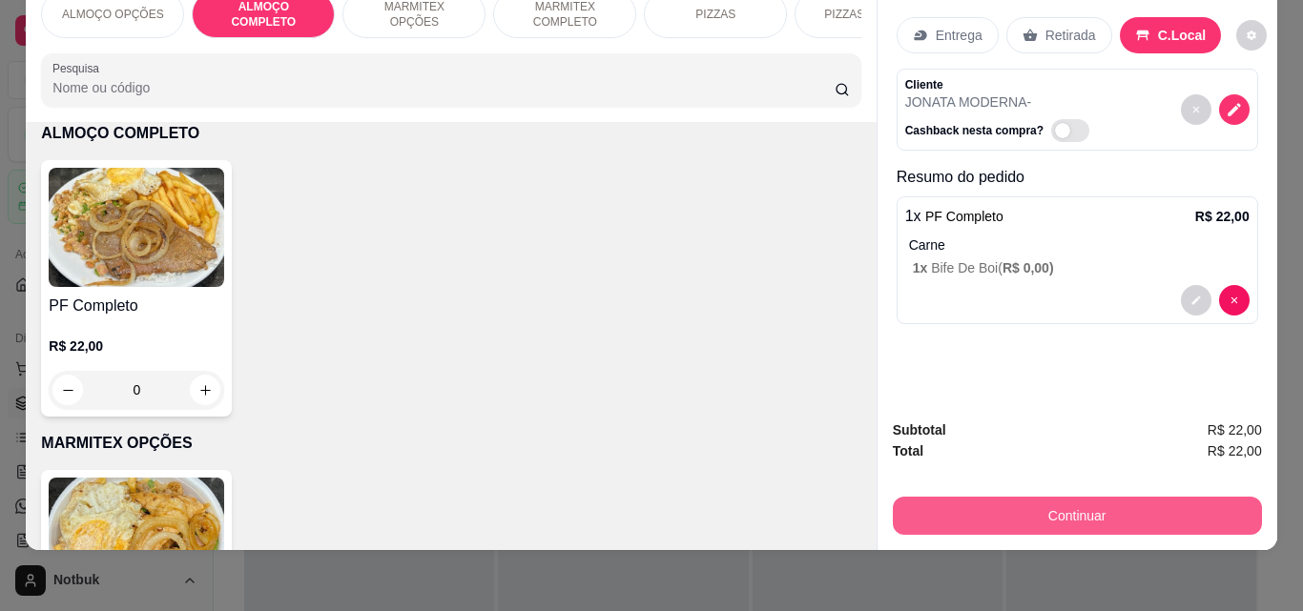
click at [1037, 497] on button "Continuar" at bounding box center [1077, 516] width 369 height 38
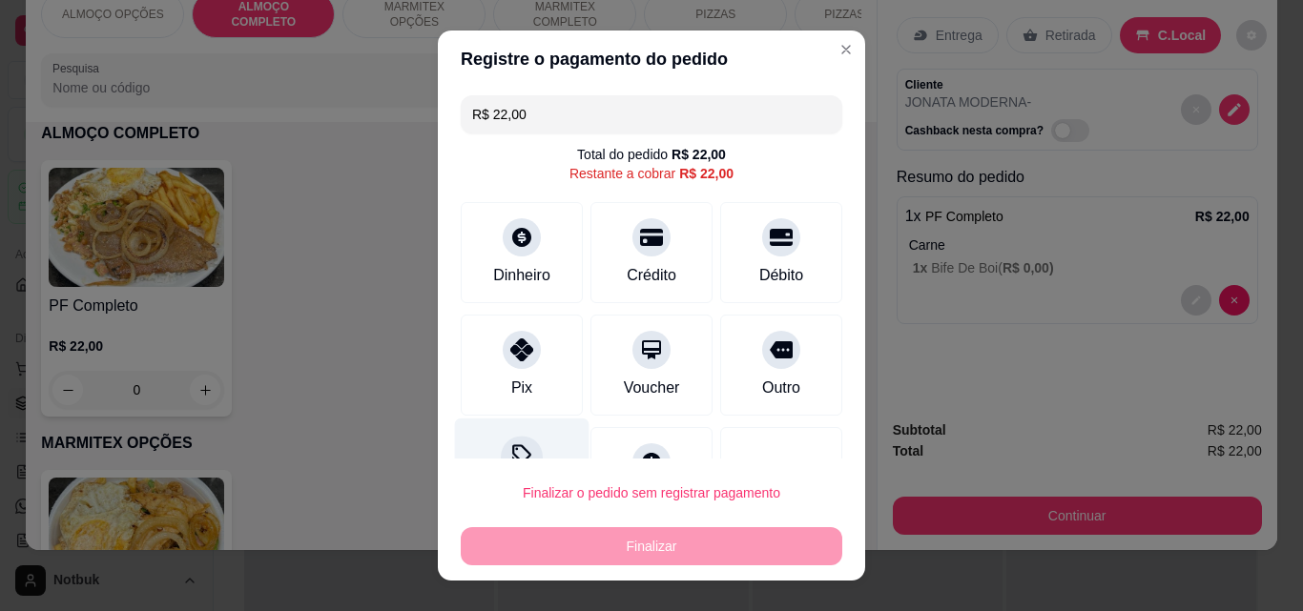
click at [509, 455] on icon at bounding box center [521, 456] width 25 height 25
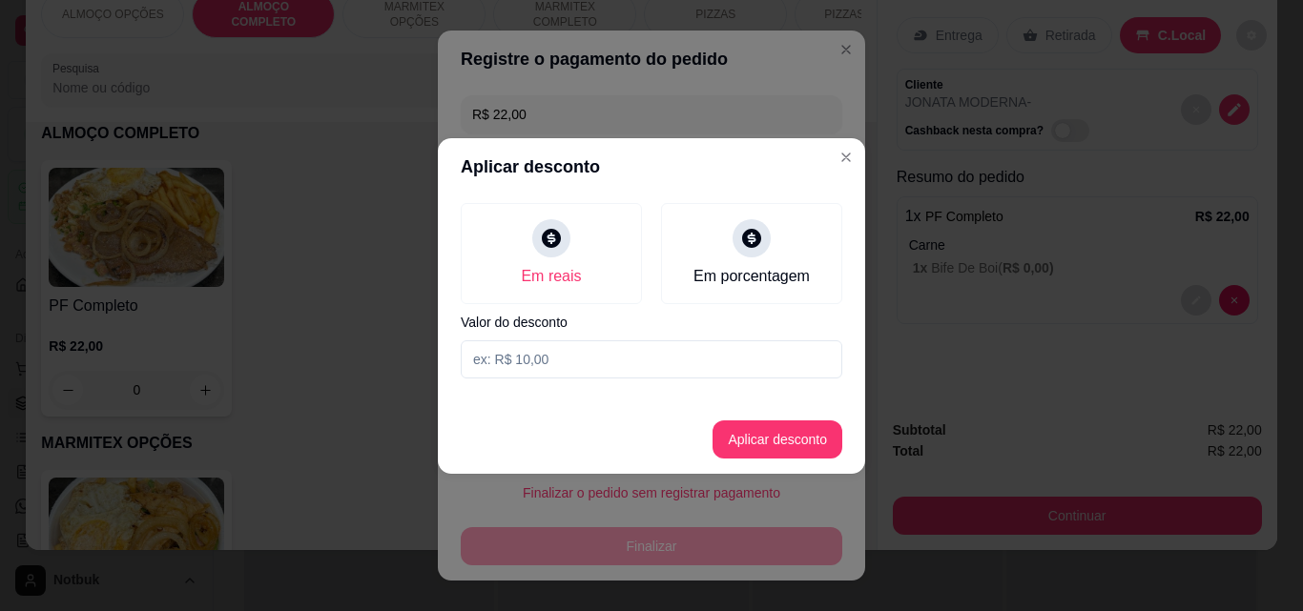
click at [515, 344] on input at bounding box center [651, 359] width 381 height 38
type input "2,00"
click at [795, 445] on button "Aplicar desconto" at bounding box center [777, 439] width 125 height 37
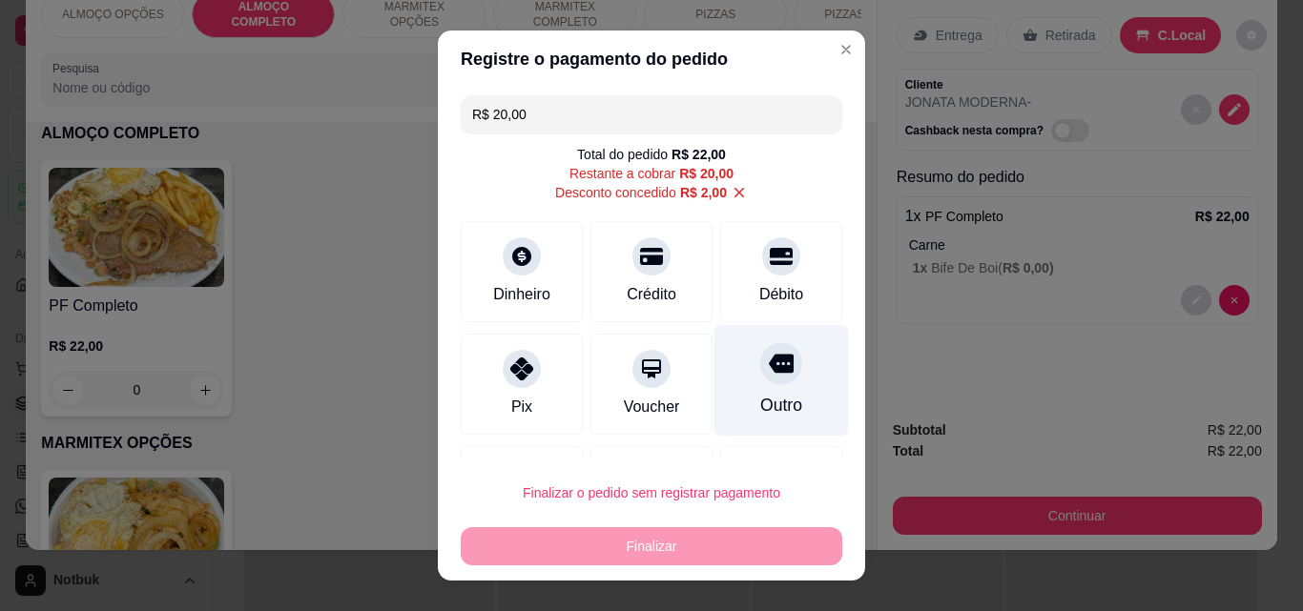
drag, startPoint x: 795, startPoint y: 445, endPoint x: 727, endPoint y: 386, distance: 90.6
click at [715, 383] on div "Outro" at bounding box center [781, 381] width 134 height 112
type input "R$ 0,00"
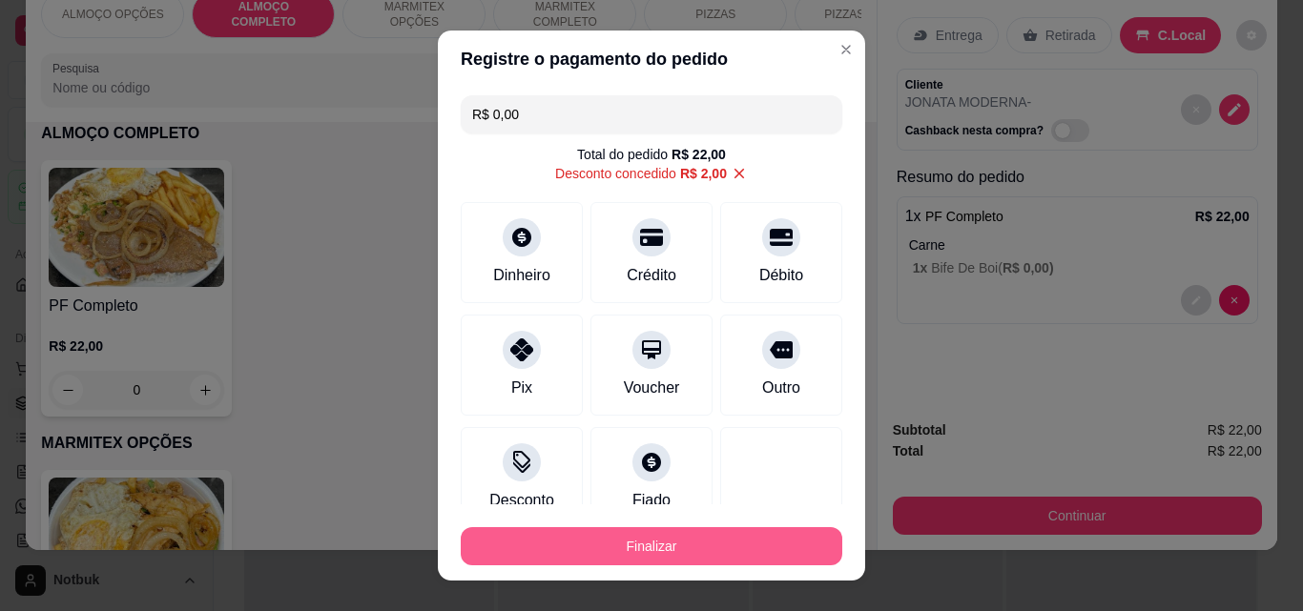
click at [703, 555] on button "Finalizar" at bounding box center [651, 546] width 381 height 38
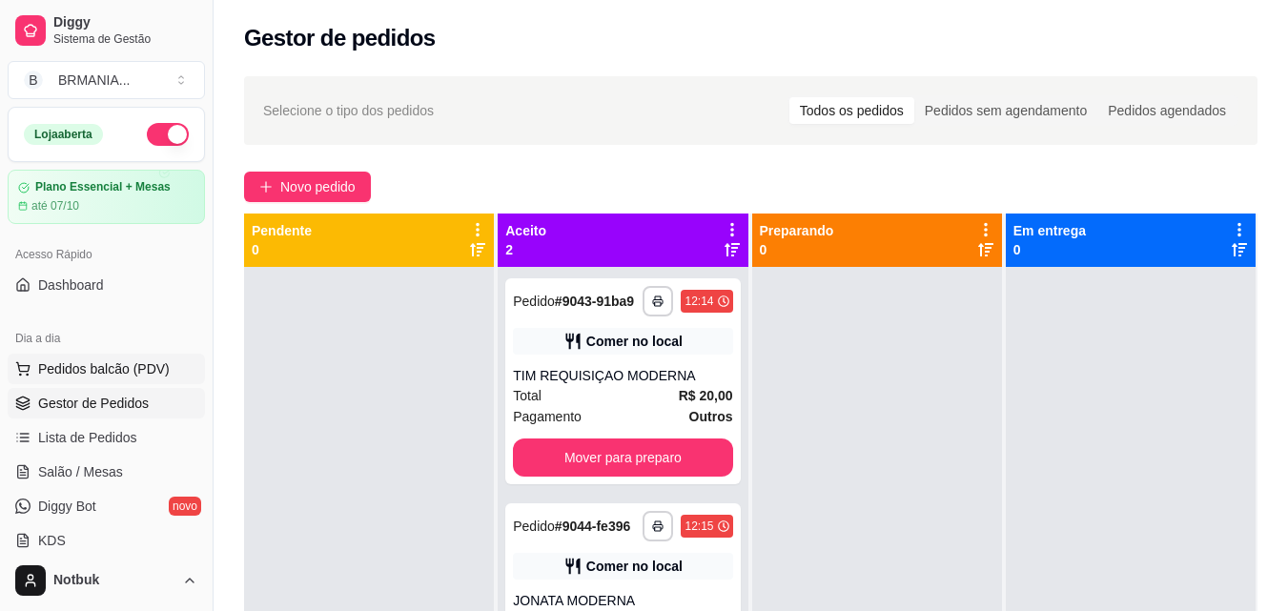
click at [96, 375] on span "Pedidos balcão (PDV)" at bounding box center [104, 369] width 132 height 19
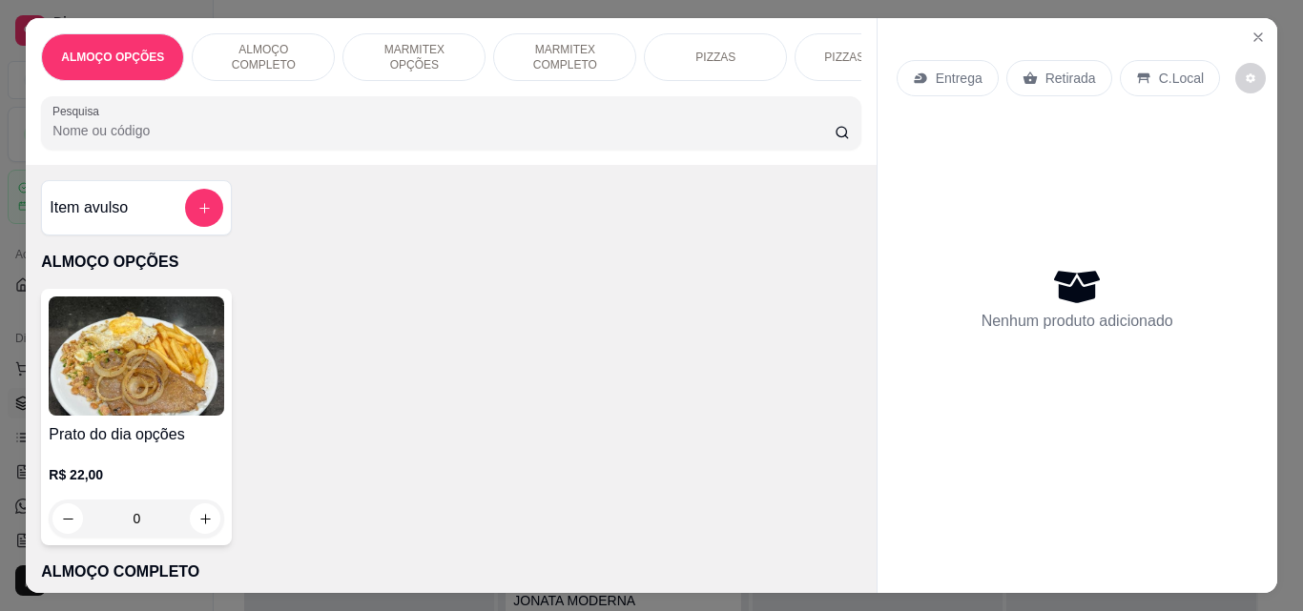
click at [317, 50] on div "ALMOÇO COMPLETO" at bounding box center [263, 57] width 143 height 48
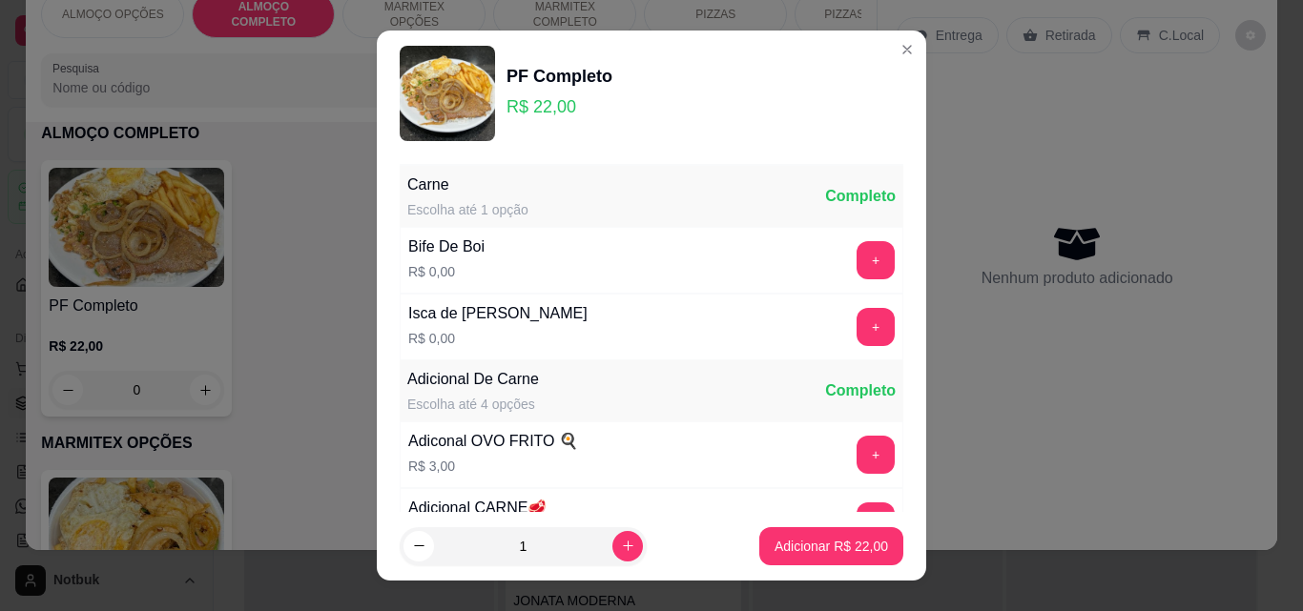
drag, startPoint x: 850, startPoint y: 305, endPoint x: 851, endPoint y: 318, distance: 12.4
click at [850, 309] on div "Isca de Frango Refogado R$ 0,00 +" at bounding box center [651, 327] width 503 height 67
click at [856, 318] on button "+" at bounding box center [875, 327] width 38 height 38
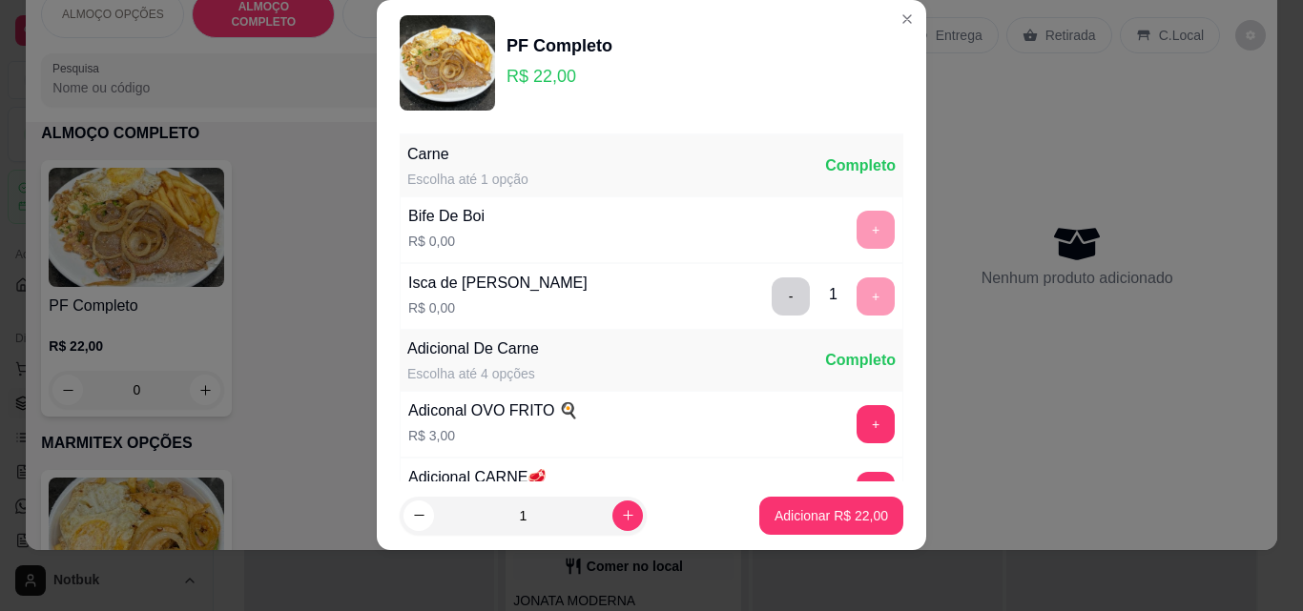
scroll to position [186, 0]
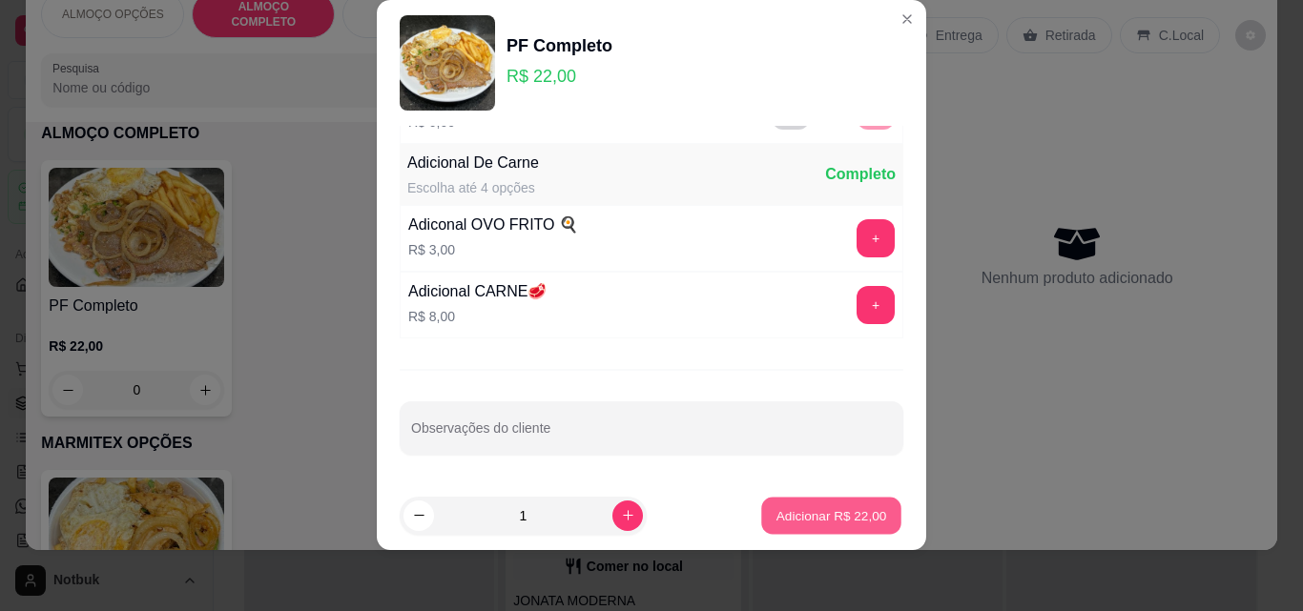
click at [815, 527] on button "Adicionar R$ 22,00" at bounding box center [831, 516] width 140 height 37
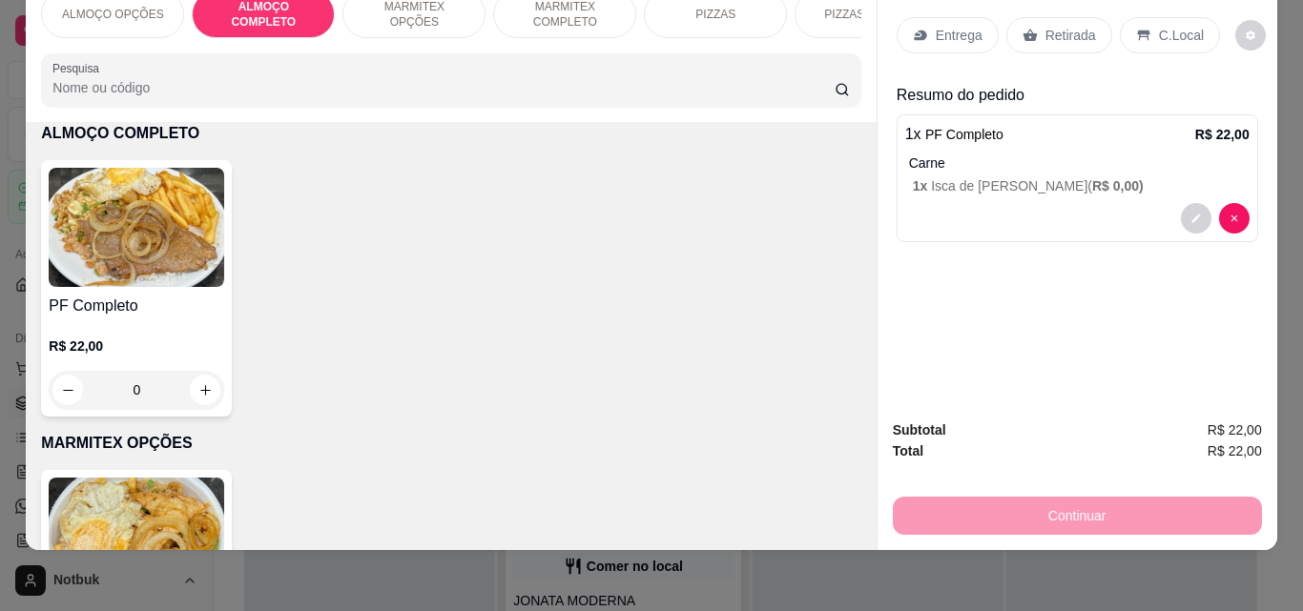
click at [1120, 32] on div "C.Local" at bounding box center [1170, 35] width 100 height 36
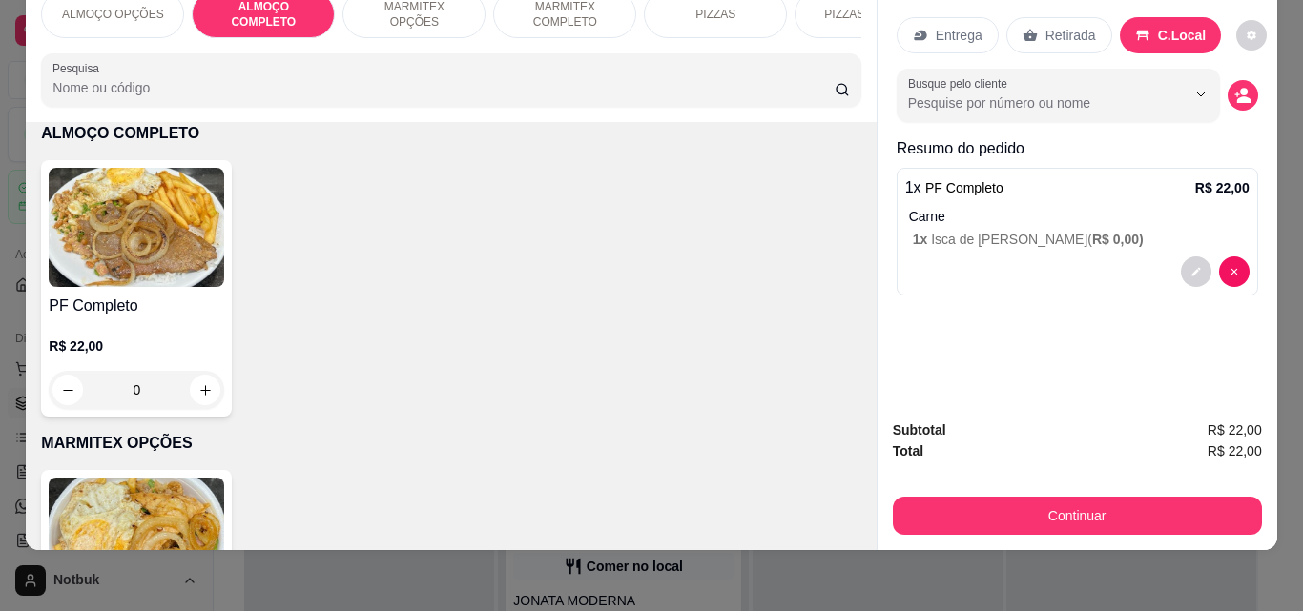
click at [1240, 87] on icon "decrease-product-quantity" at bounding box center [1242, 95] width 17 height 17
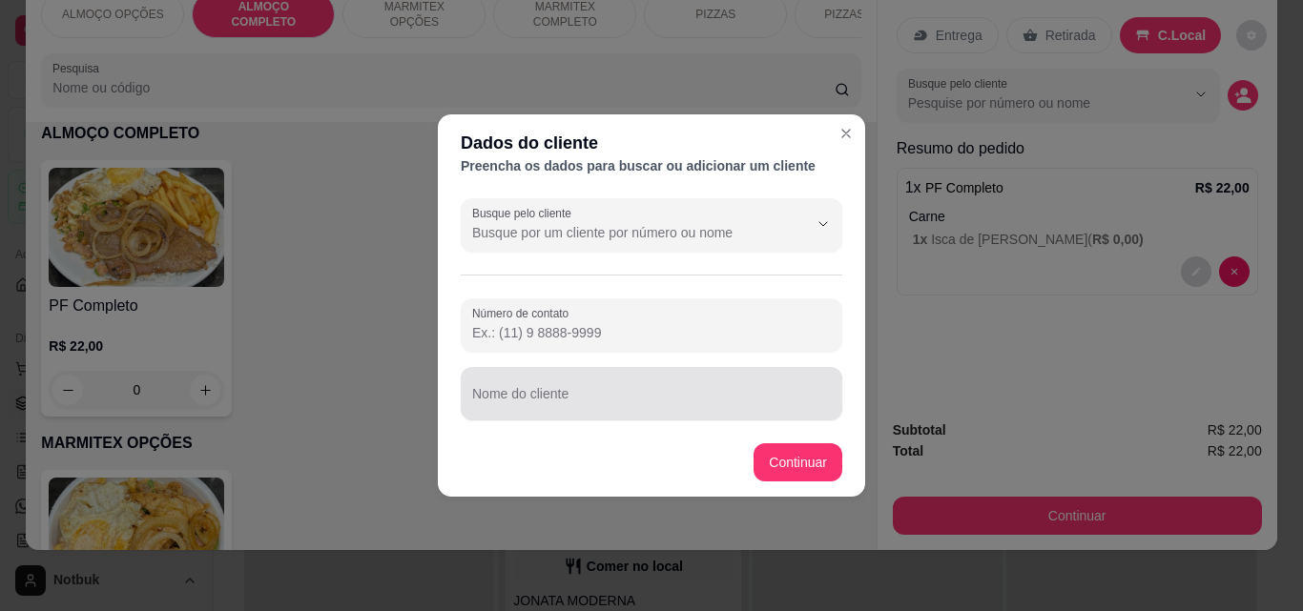
click at [596, 390] on div at bounding box center [651, 394] width 359 height 38
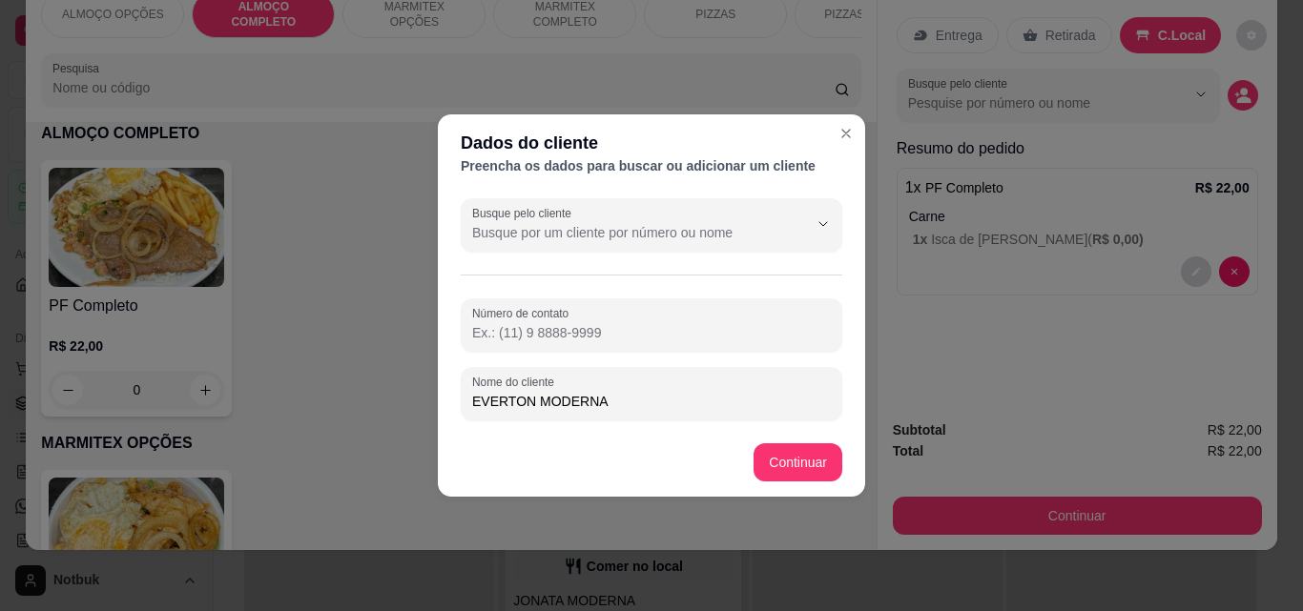
type input "EVERTON MODERNA"
drag, startPoint x: 871, startPoint y: 423, endPoint x: 884, endPoint y: 418, distance: 14.5
click at [873, 423] on div "Dados do cliente Preencha os dados para buscar ou adicionar um cliente Busque p…" at bounding box center [651, 305] width 1303 height 611
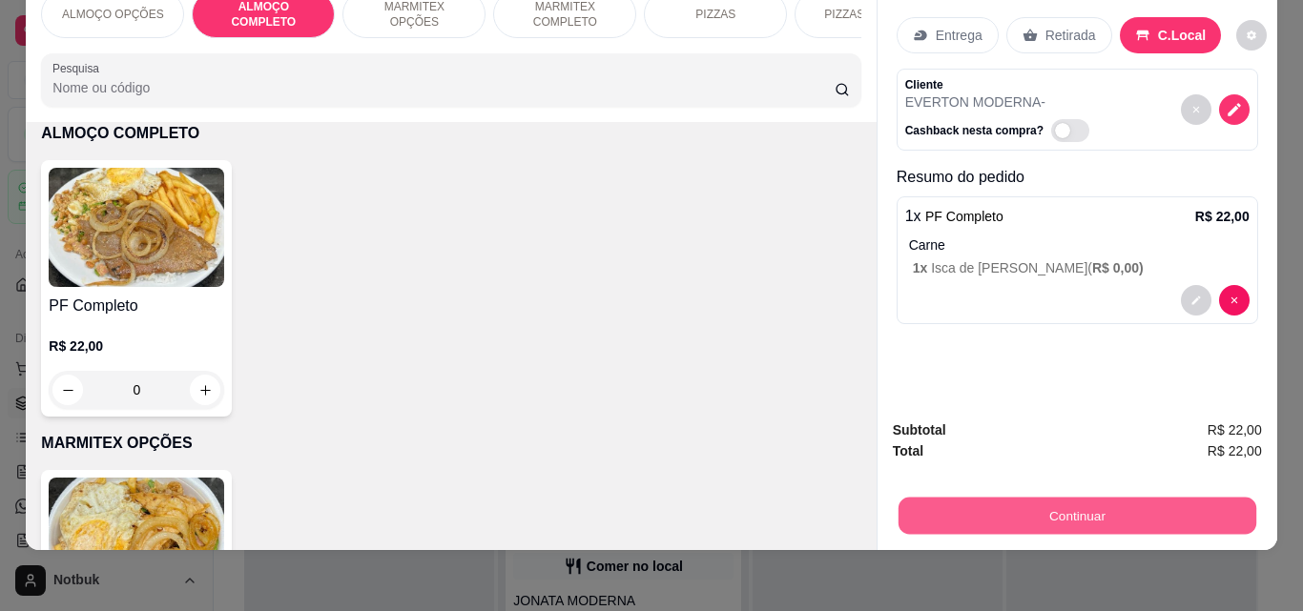
click at [1140, 498] on button "Continuar" at bounding box center [1076, 515] width 358 height 37
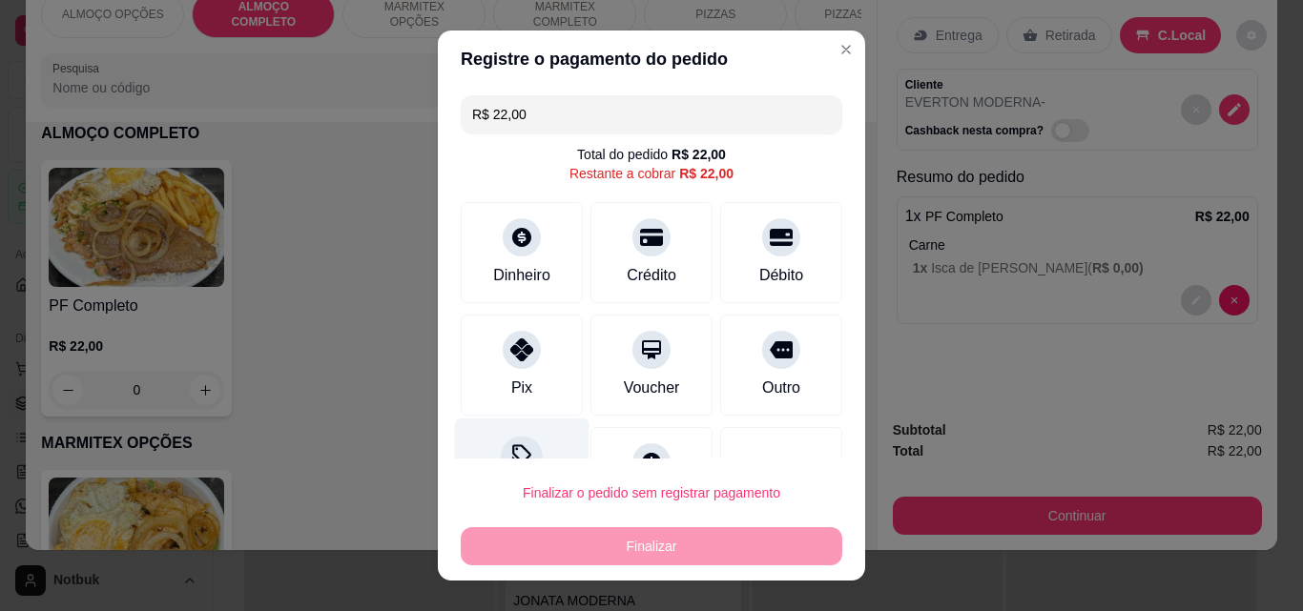
click at [523, 431] on div "Desconto" at bounding box center [522, 475] width 134 height 112
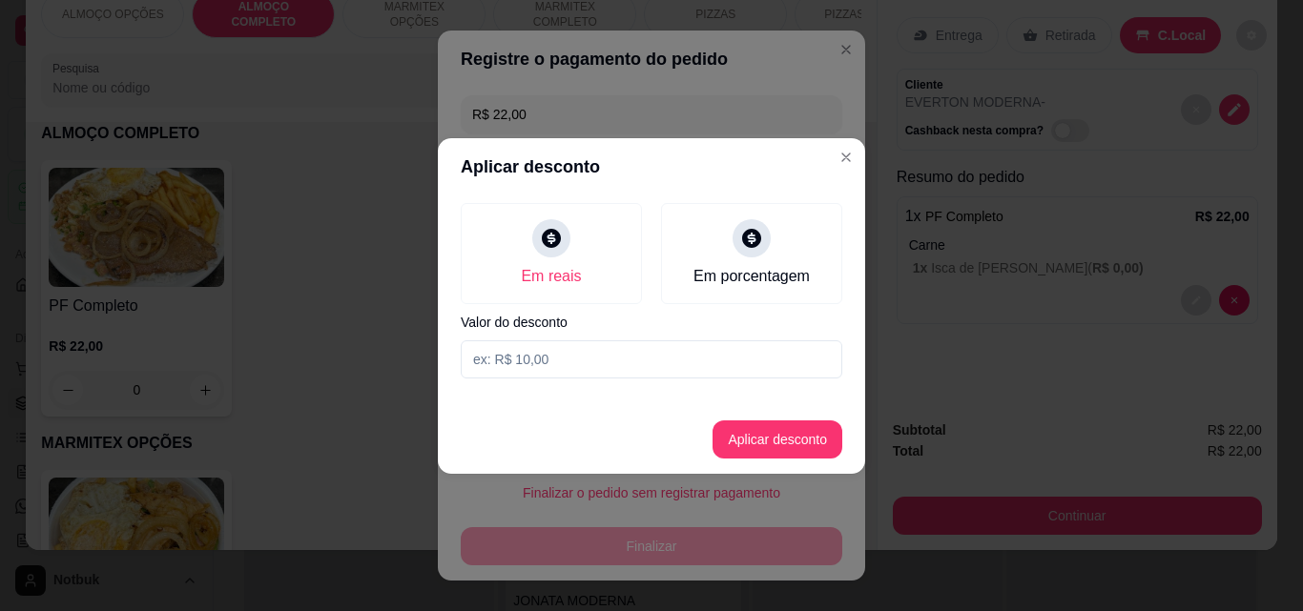
click at [561, 361] on input at bounding box center [651, 359] width 381 height 38
type input "2,00"
click at [747, 444] on button "Aplicar desconto" at bounding box center [777, 439] width 125 height 37
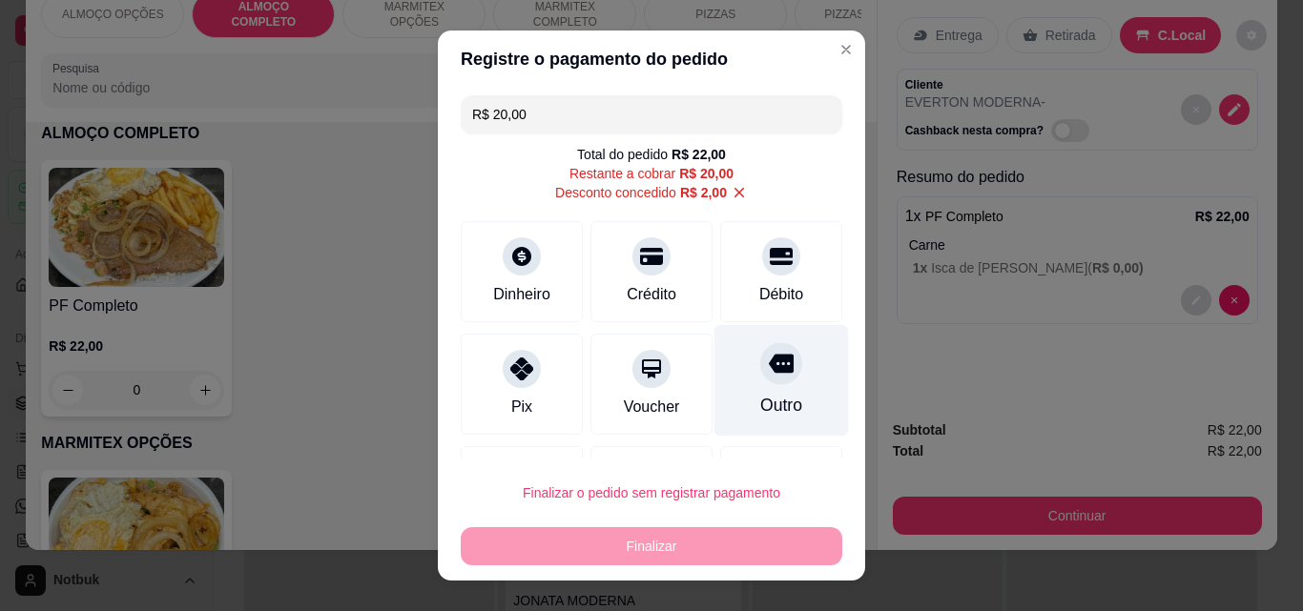
click at [769, 372] on icon at bounding box center [781, 364] width 25 height 19
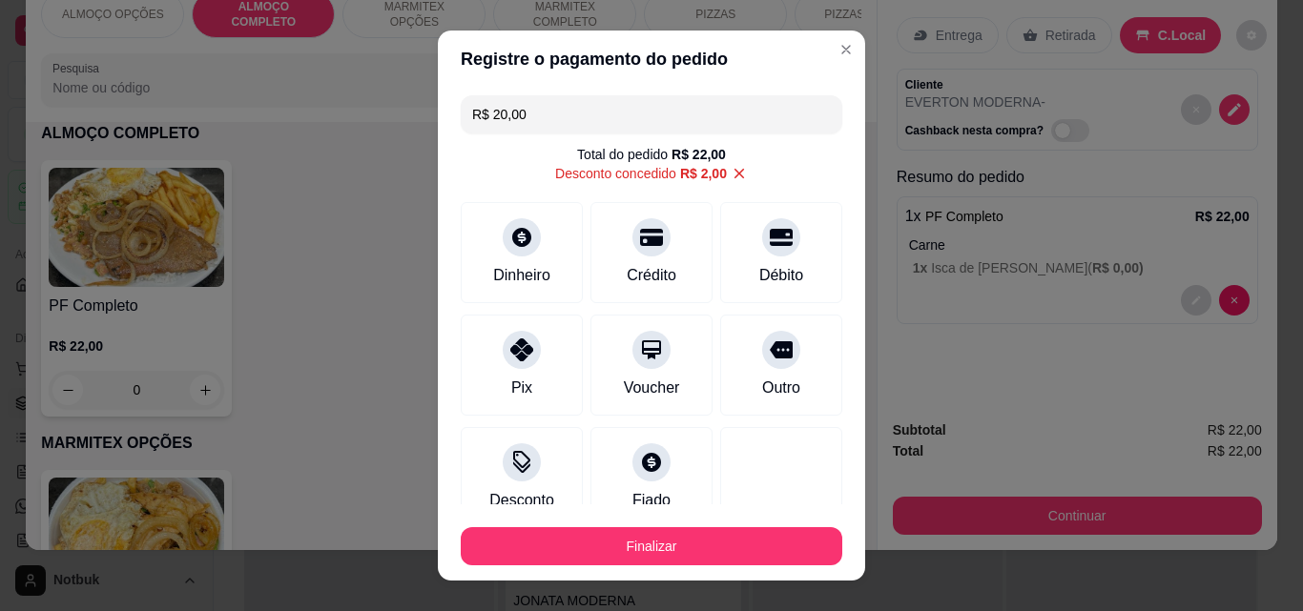
type input "R$ 0,00"
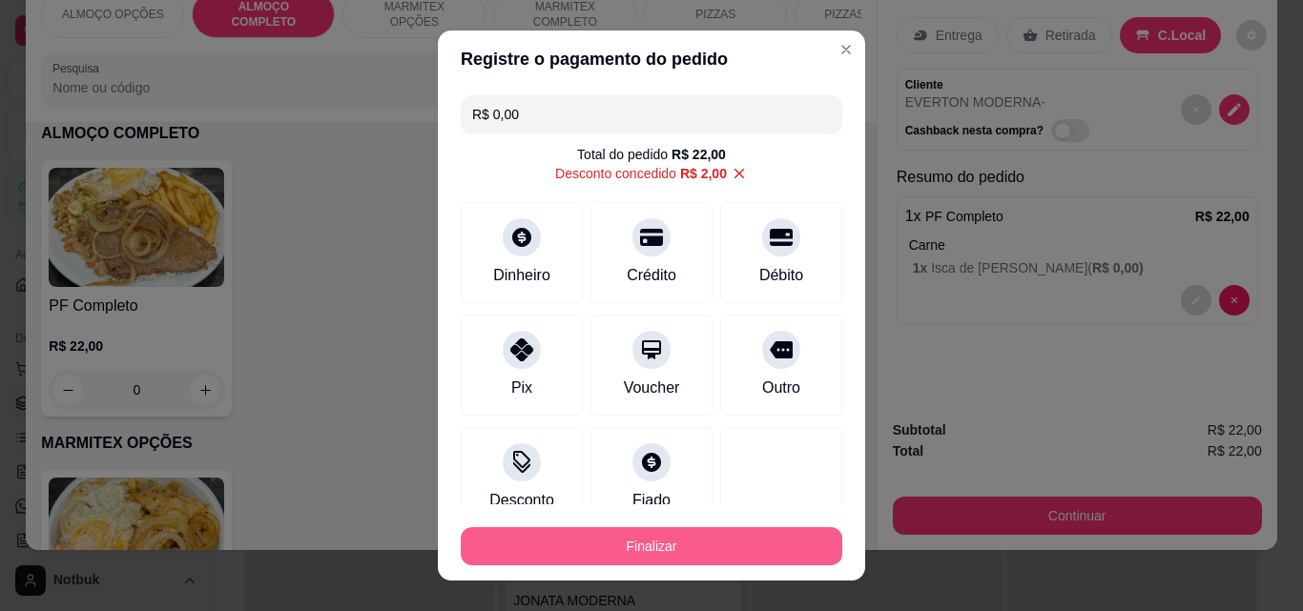
click at [688, 547] on button "Finalizar" at bounding box center [651, 546] width 381 height 38
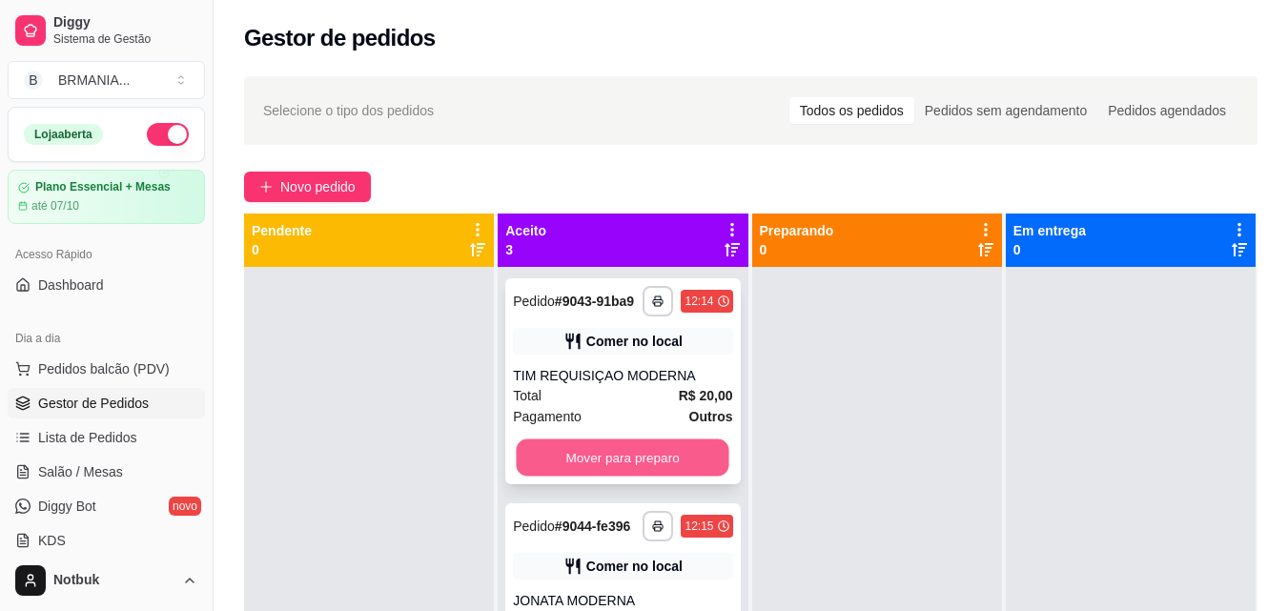
click at [601, 471] on button "Mover para preparo" at bounding box center [623, 458] width 213 height 37
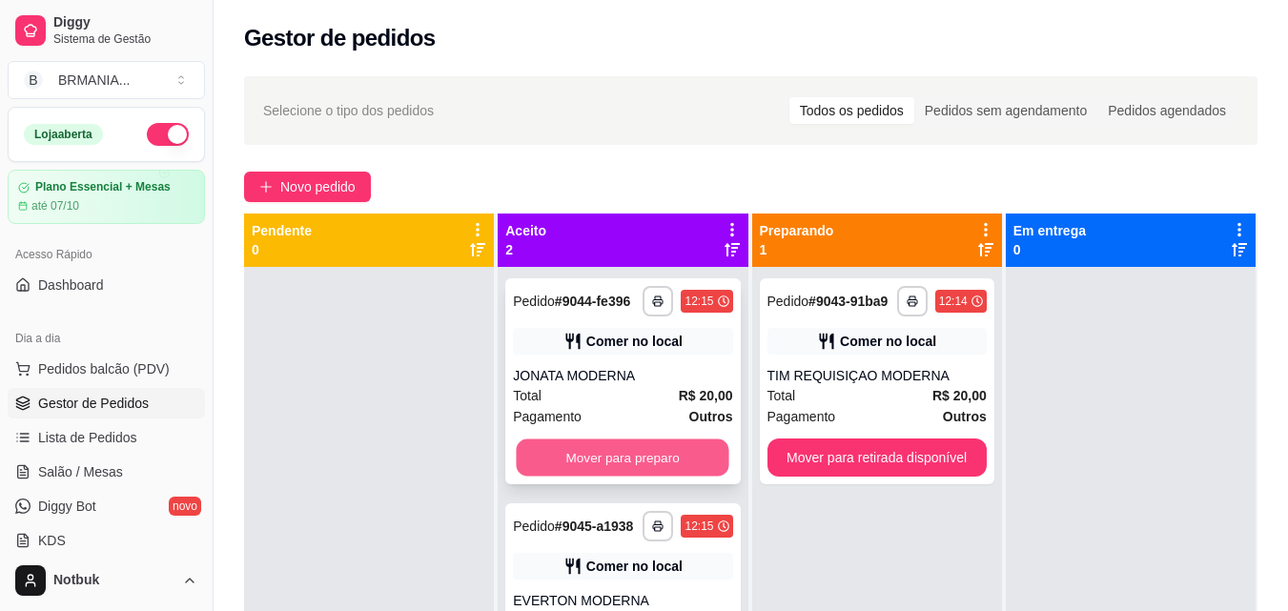
click at [612, 466] on button "Mover para preparo" at bounding box center [623, 458] width 213 height 37
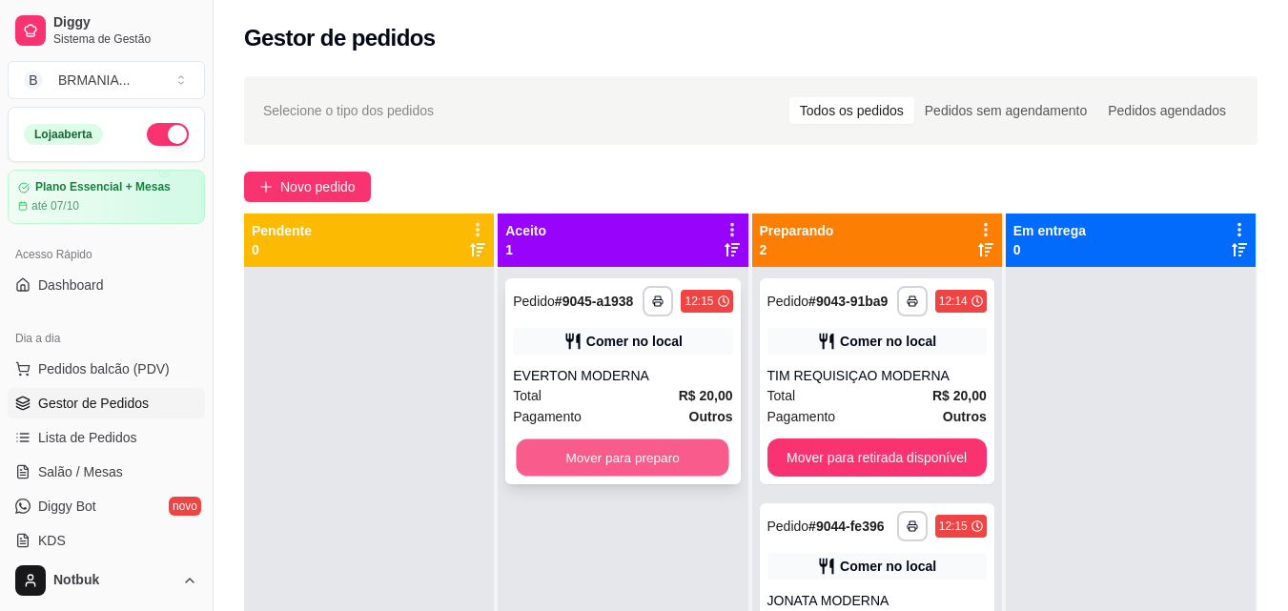
click at [614, 459] on button "Mover para preparo" at bounding box center [623, 458] width 213 height 37
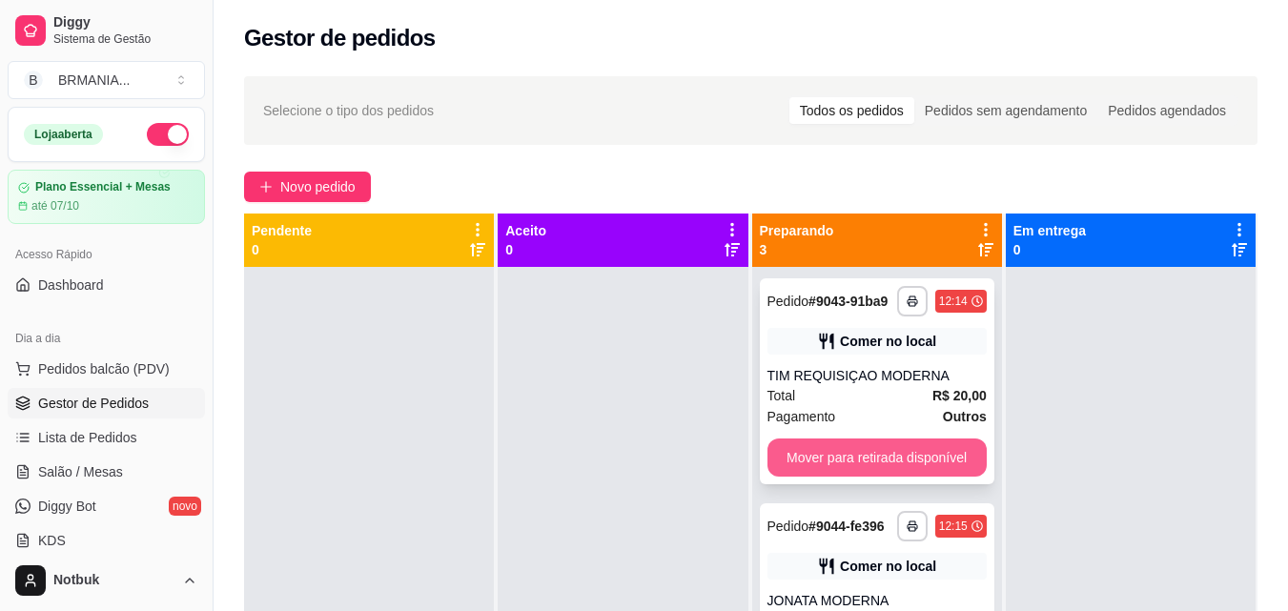
click at [865, 461] on button "Mover para retirada disponível" at bounding box center [877, 458] width 219 height 38
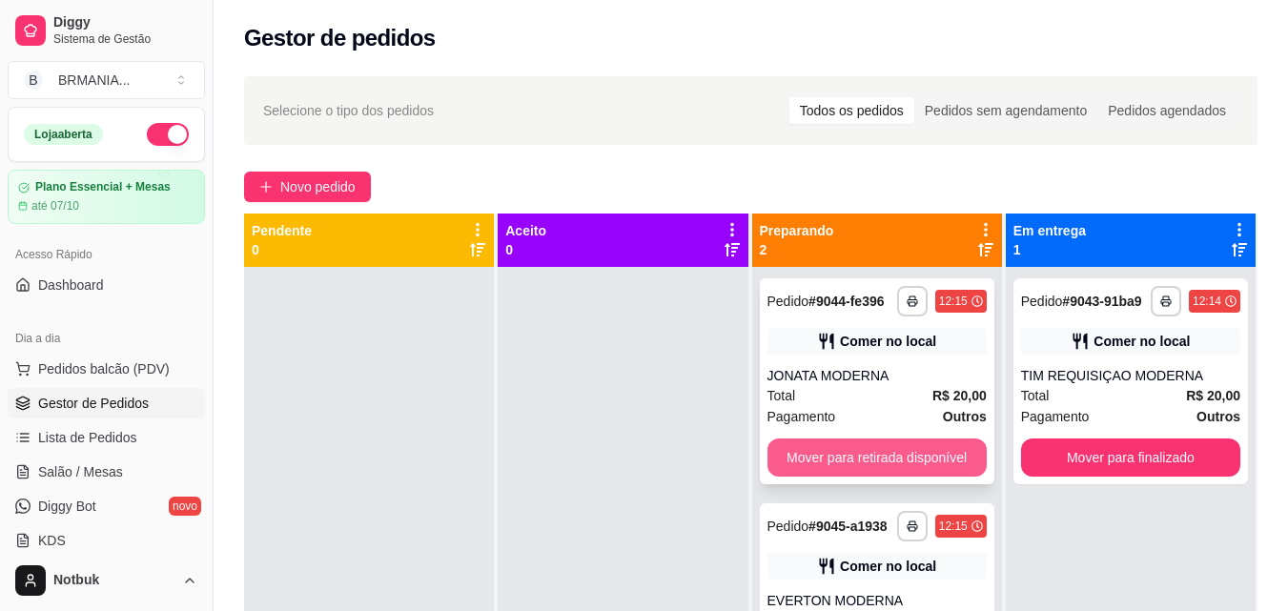
click at [877, 467] on button "Mover para retirada disponível" at bounding box center [877, 458] width 219 height 38
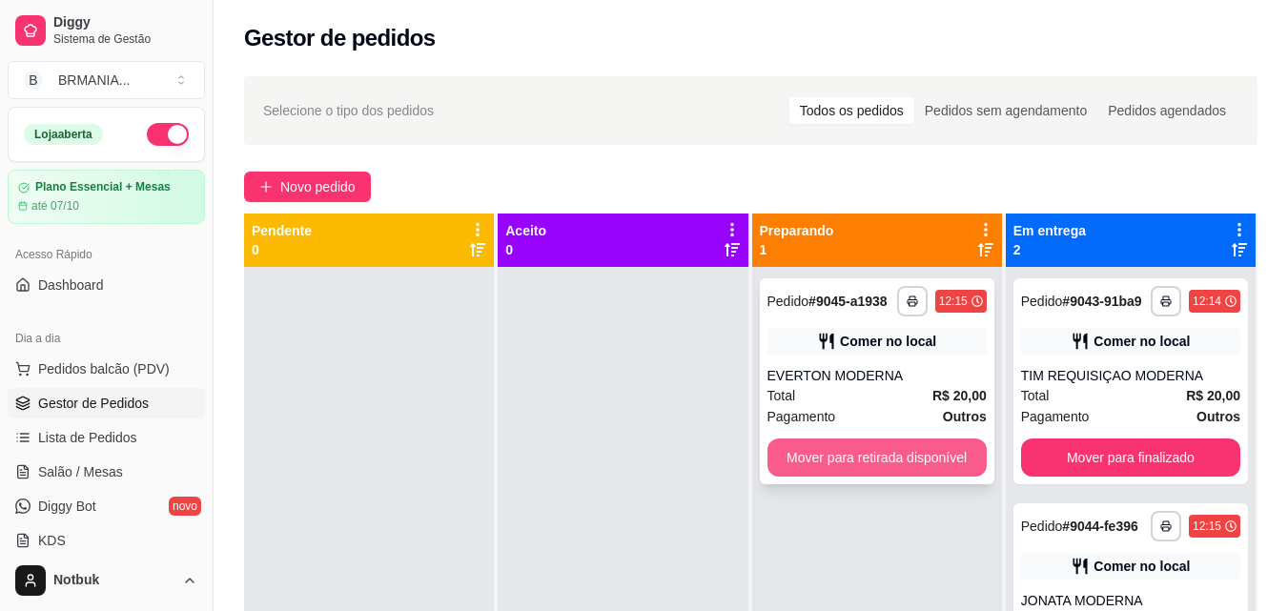
click at [901, 465] on button "Mover para retirada disponível" at bounding box center [877, 458] width 219 height 38
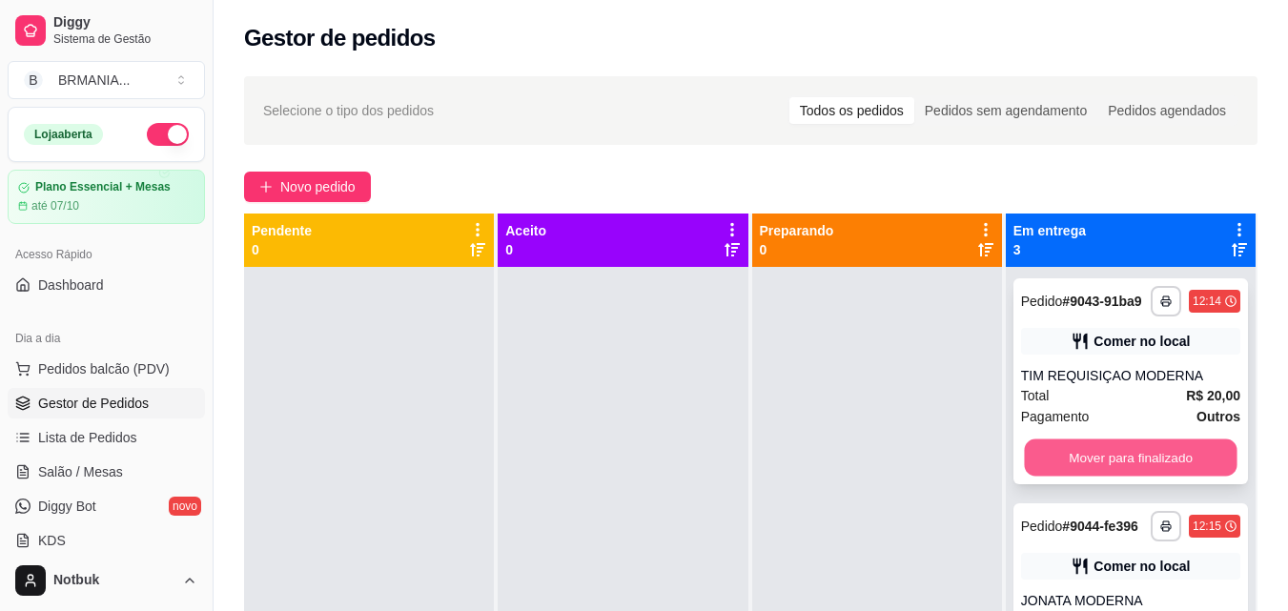
click at [1044, 465] on button "Mover para finalizado" at bounding box center [1130, 458] width 213 height 37
click at [1107, 462] on button "Mover para finalizado" at bounding box center [1130, 458] width 219 height 38
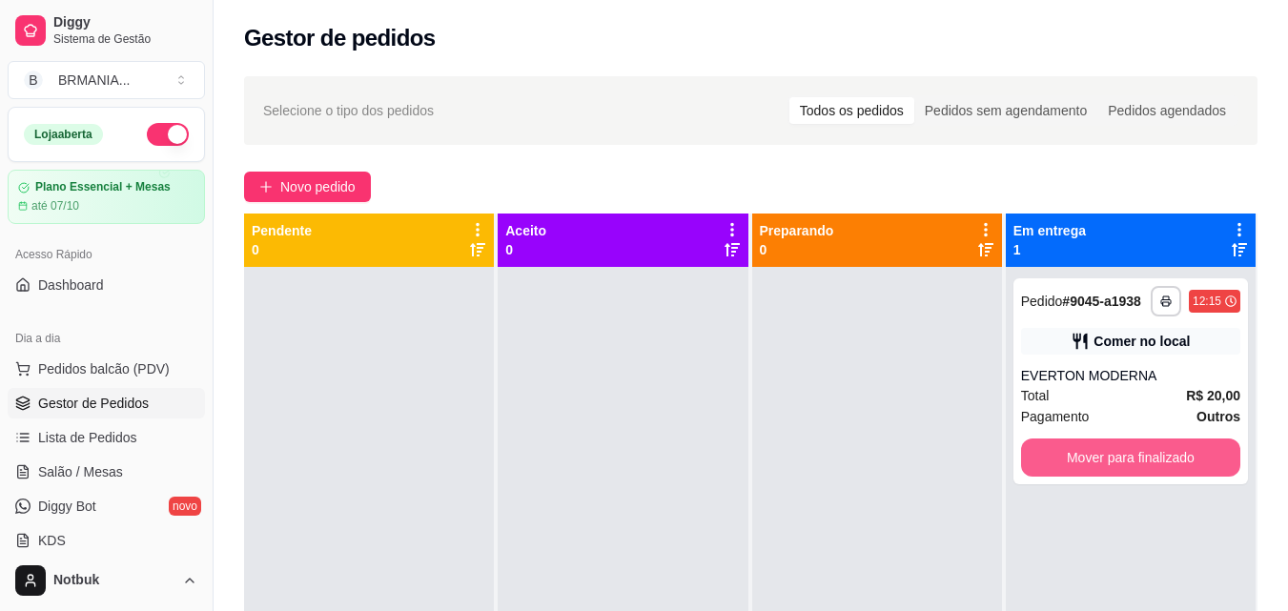
click at [1116, 462] on button "Mover para finalizado" at bounding box center [1130, 458] width 219 height 38
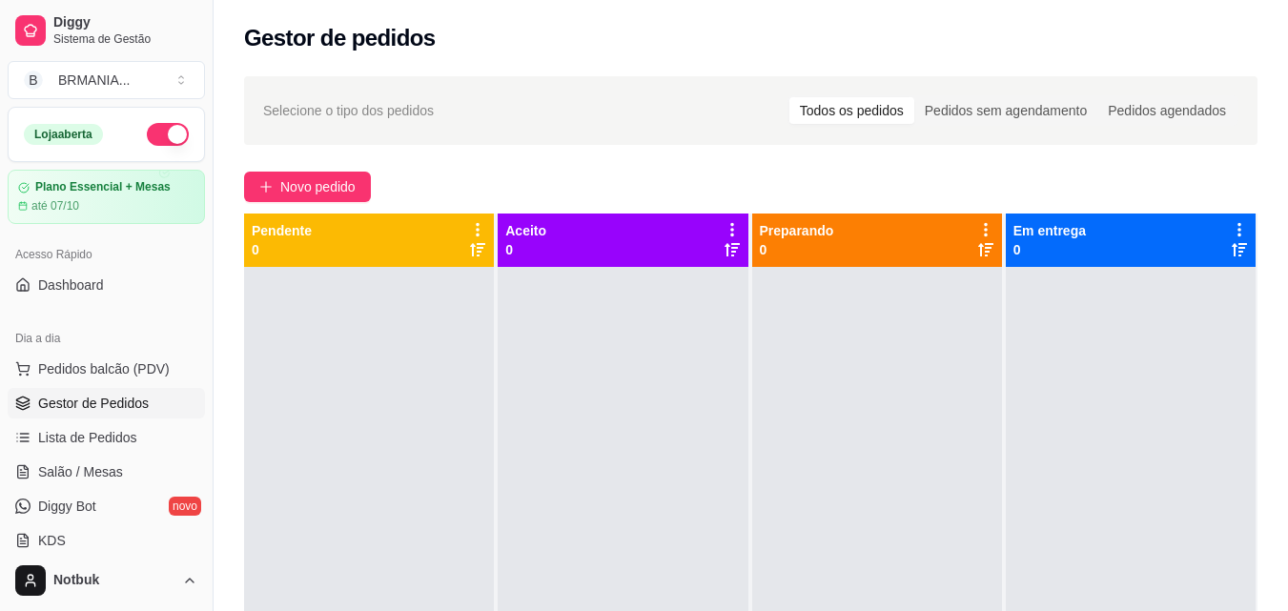
click at [140, 350] on div "Dia a dia" at bounding box center [106, 338] width 197 height 31
click at [146, 362] on span "Pedidos balcão (PDV)" at bounding box center [104, 369] width 132 height 19
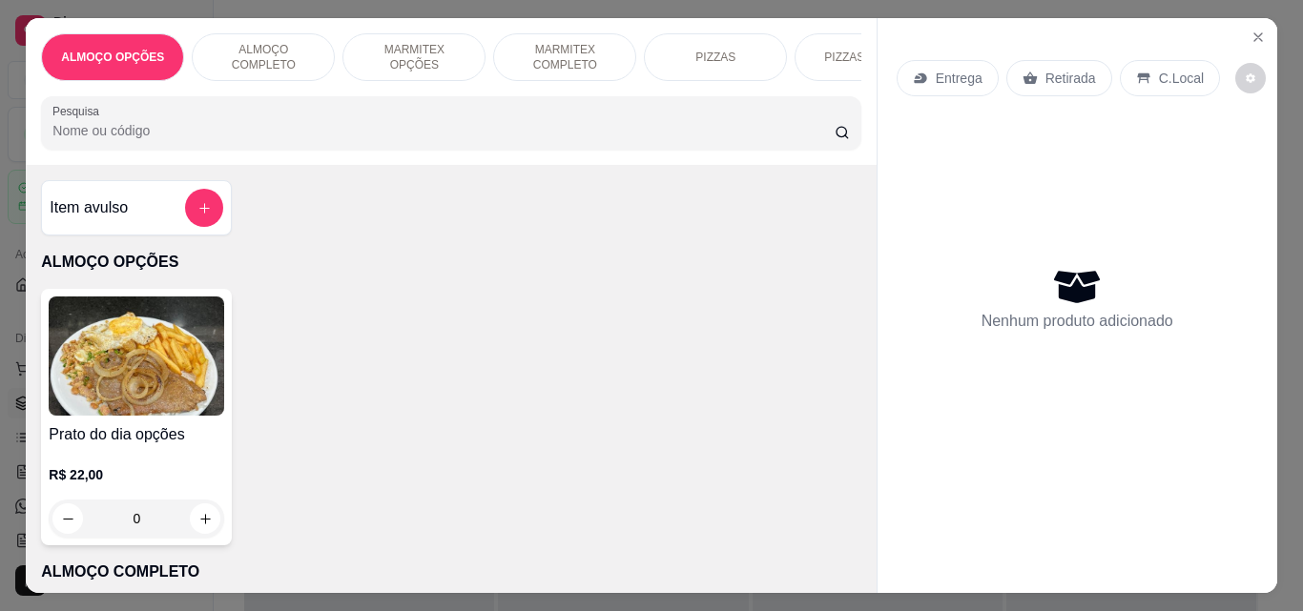
click at [517, 51] on p "MARMITEX COMPLETO" at bounding box center [564, 57] width 111 height 31
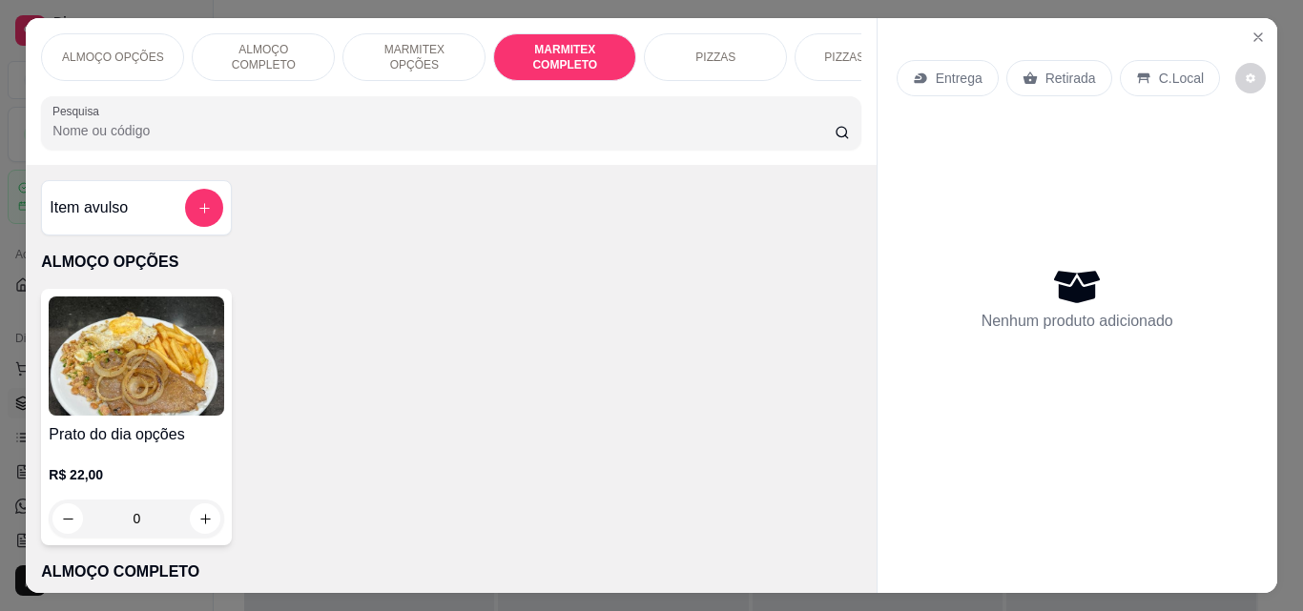
scroll to position [50, 0]
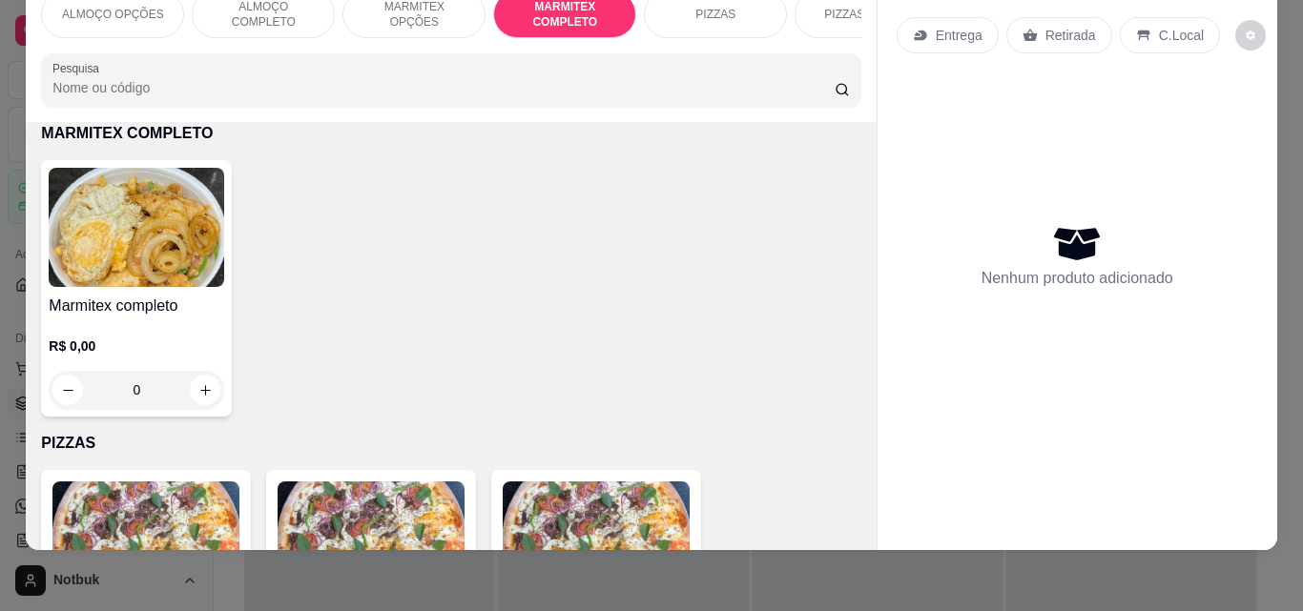
click at [162, 214] on img at bounding box center [136, 227] width 175 height 119
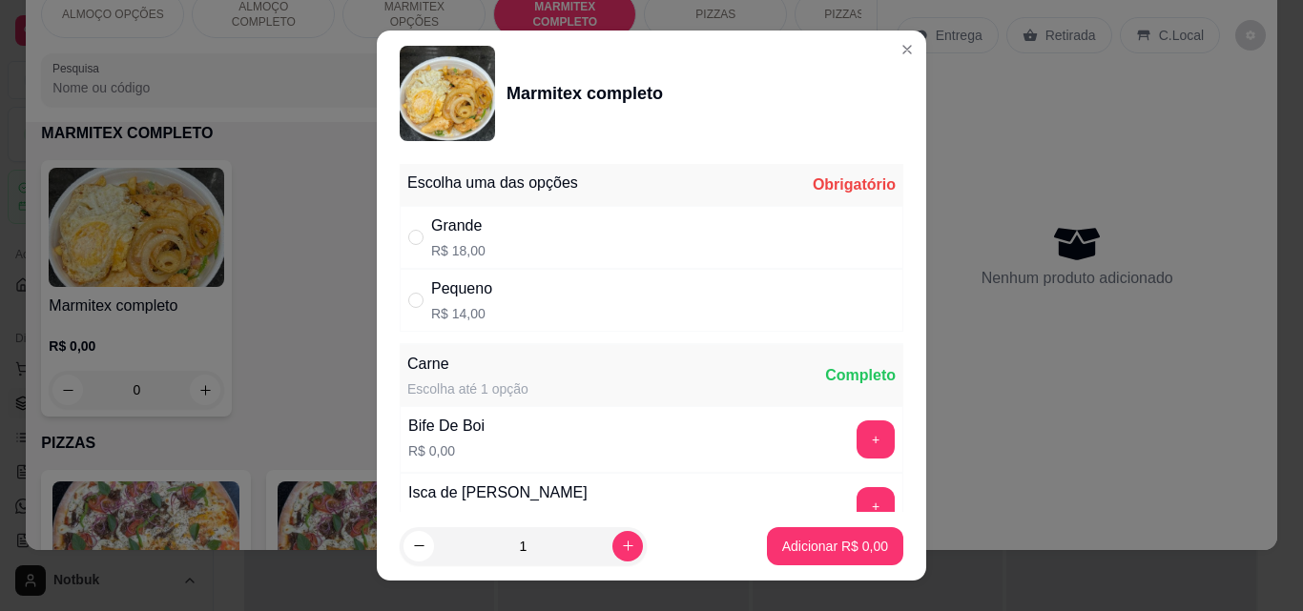
click at [570, 224] on div "Grande R$ 18,00" at bounding box center [651, 237] width 503 height 63
radio input "true"
click at [857, 444] on button "+" at bounding box center [875, 439] width 37 height 37
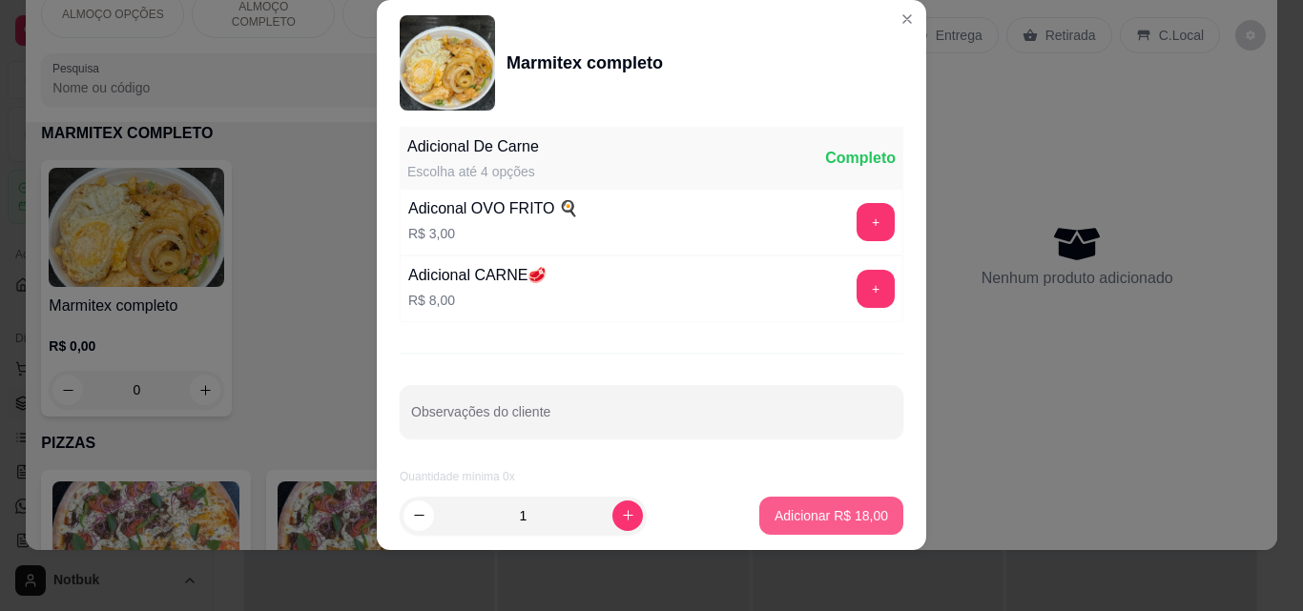
scroll to position [383, 0]
click at [823, 509] on p "Adicionar R$ 18,00" at bounding box center [831, 515] width 111 height 18
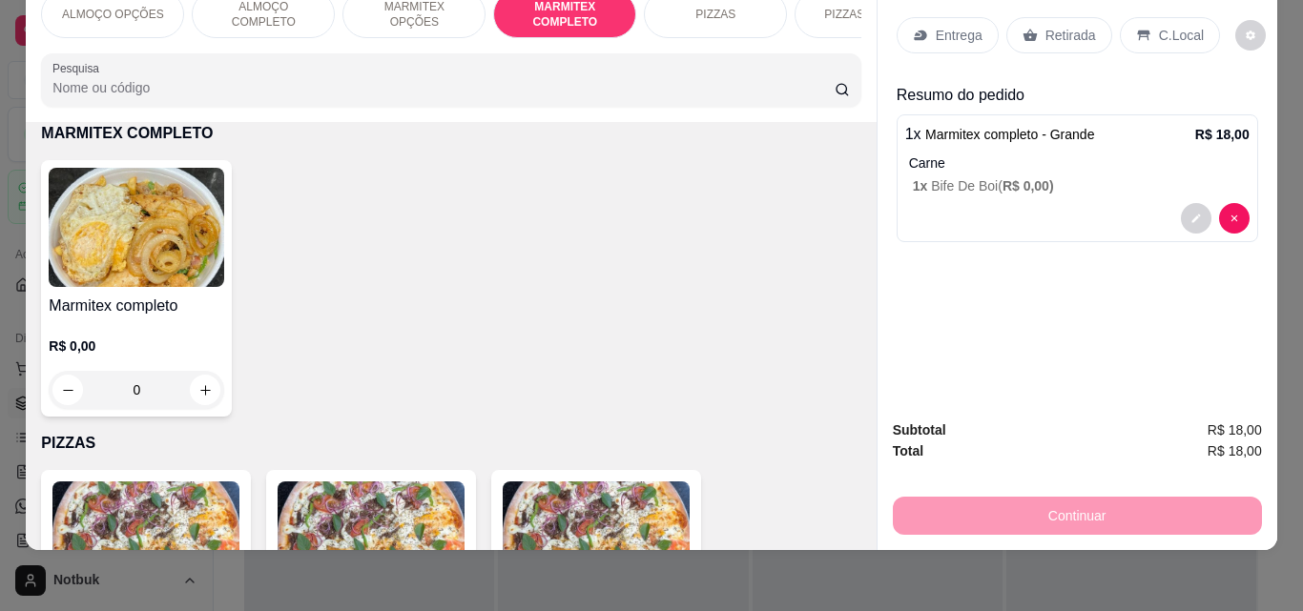
click at [949, 26] on p "Entrega" at bounding box center [958, 35] width 47 height 19
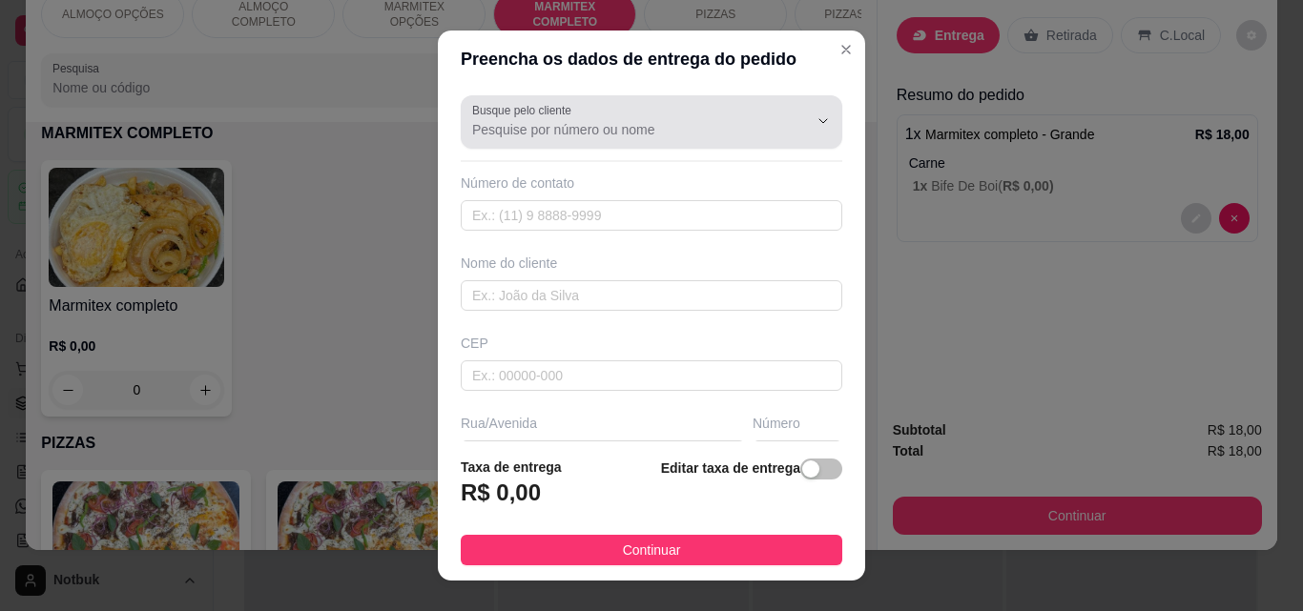
click at [586, 132] on input "Busque pelo cliente" at bounding box center [624, 129] width 305 height 19
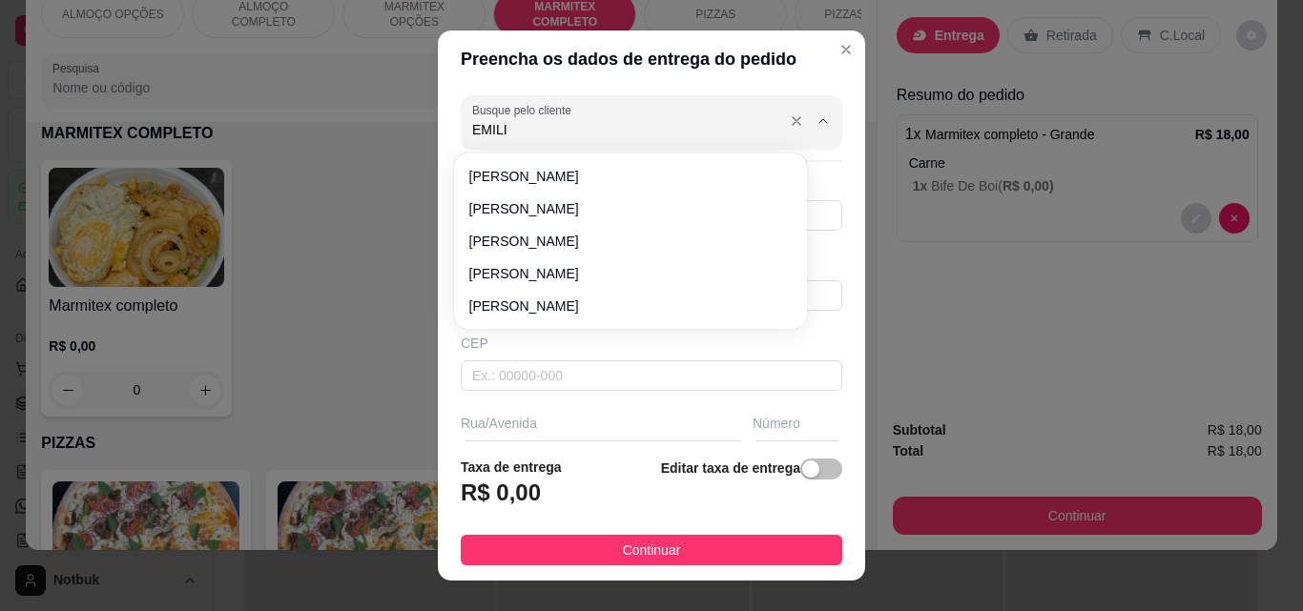
type input "EMILIO"
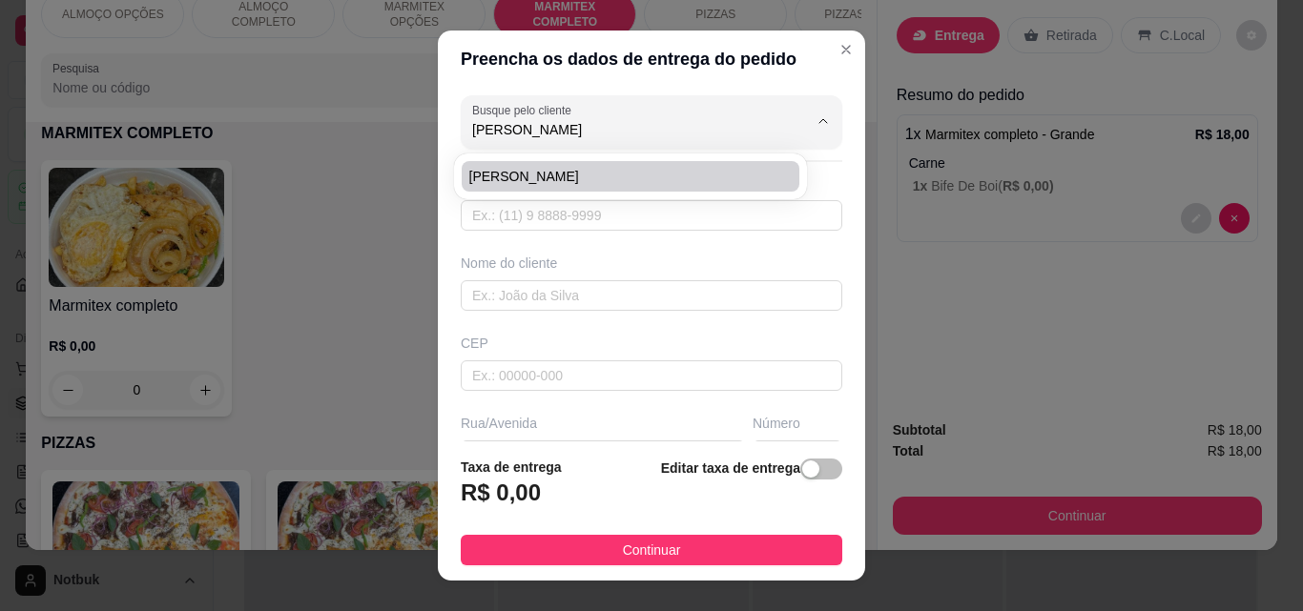
click at [585, 177] on span "EMILIO" at bounding box center [620, 176] width 303 height 19
type input "31971158985"
type input "EMILIO"
type input "[PERSON_NAME]"
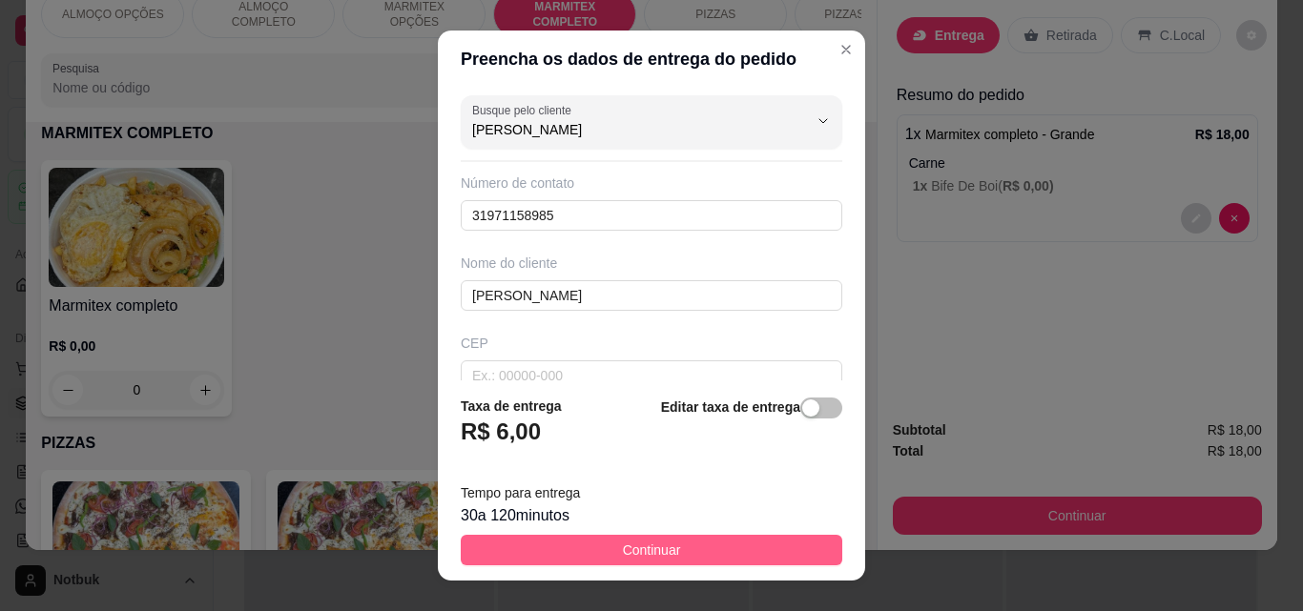
click at [679, 538] on button "Continuar" at bounding box center [651, 550] width 381 height 31
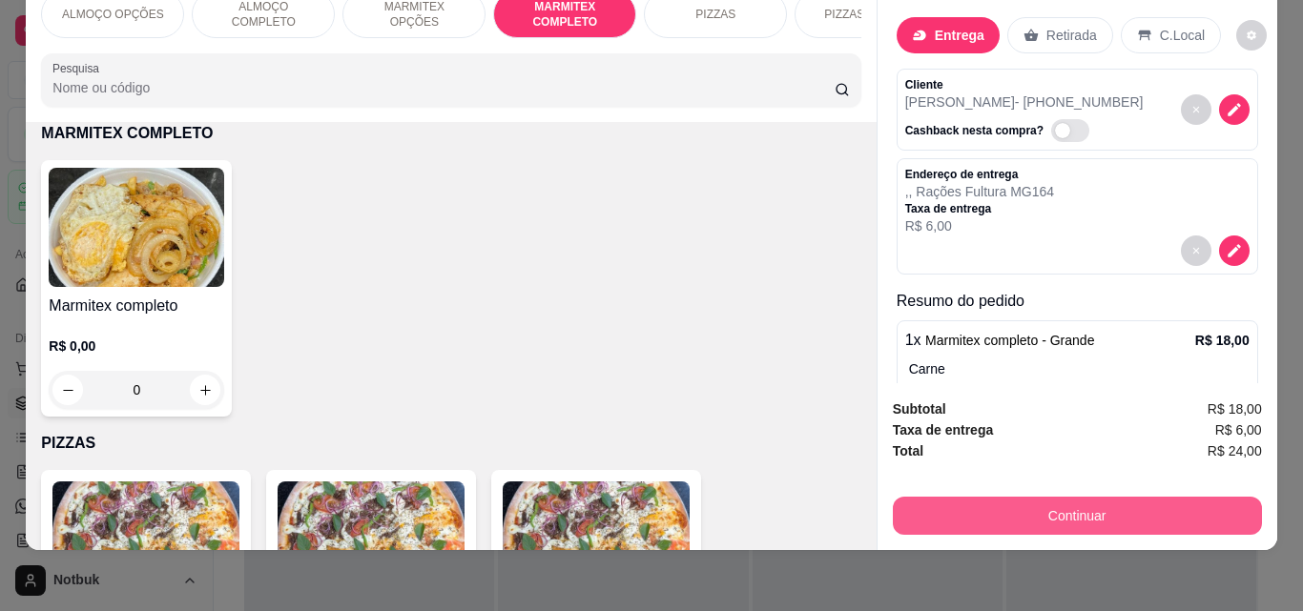
click at [1219, 512] on button "Continuar" at bounding box center [1077, 516] width 369 height 38
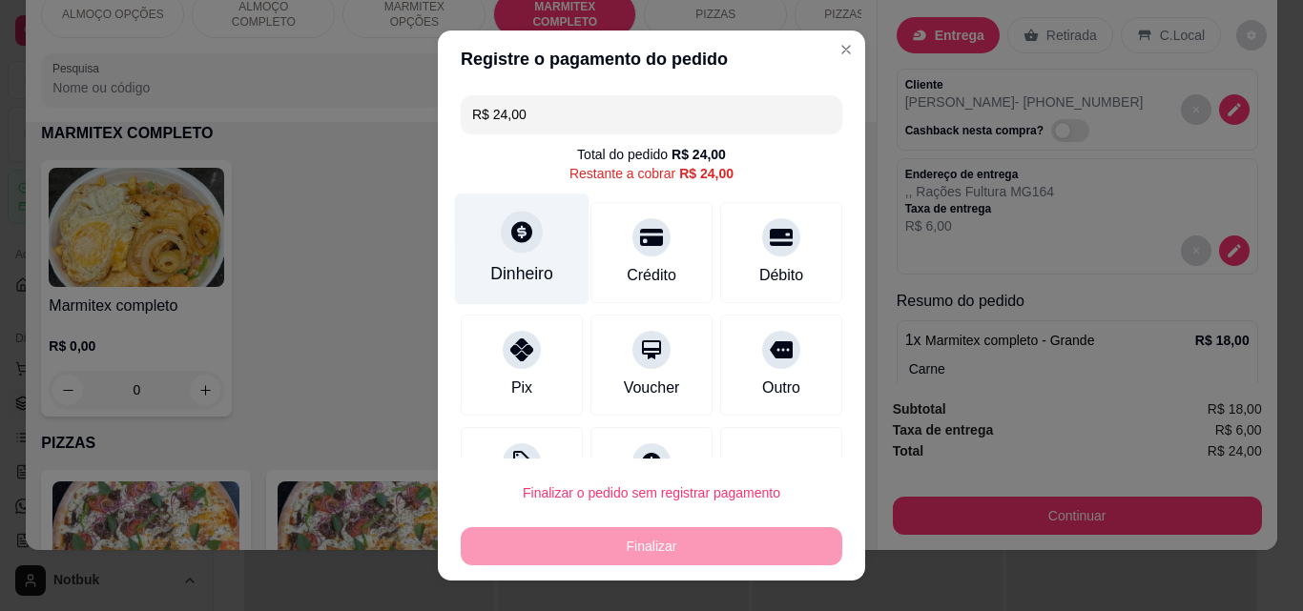
click at [484, 247] on div "Dinheiro" at bounding box center [522, 250] width 134 height 112
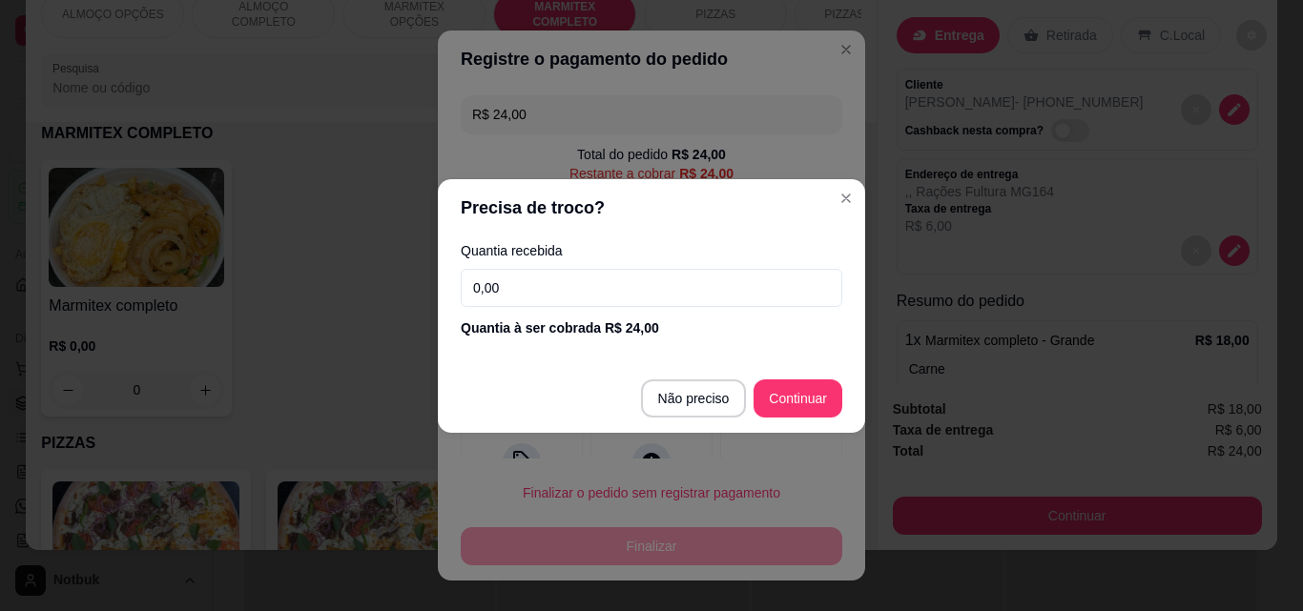
click at [545, 288] on input "0,00" at bounding box center [651, 288] width 381 height 38
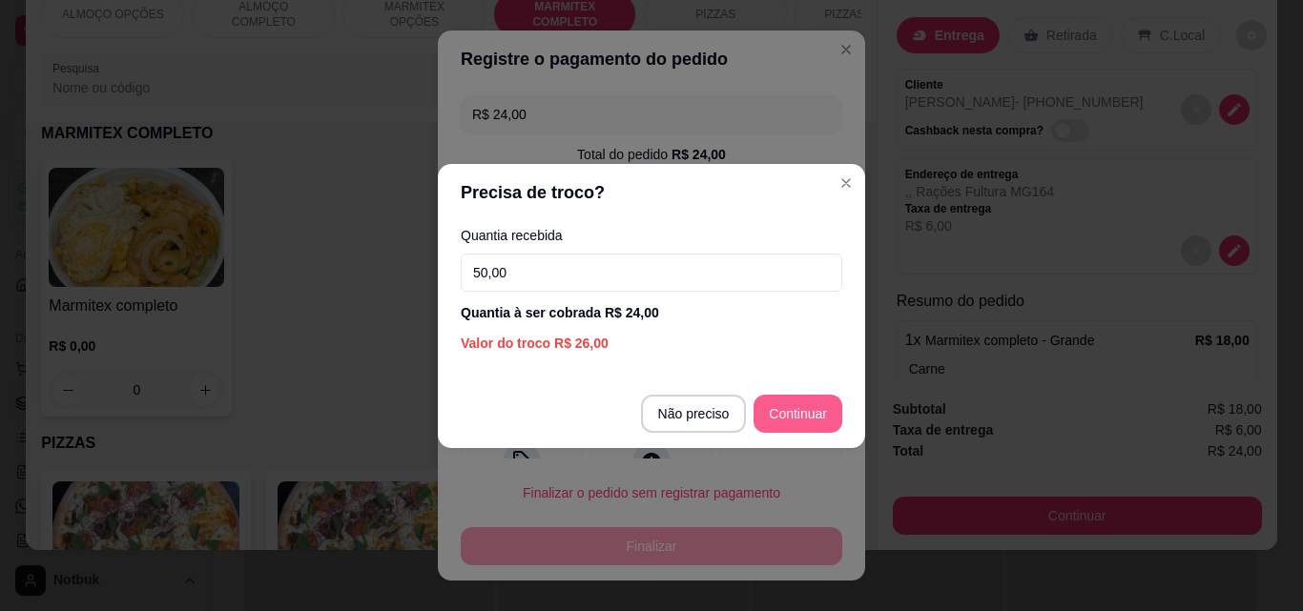
type input "50,00"
type input "R$ 0,00"
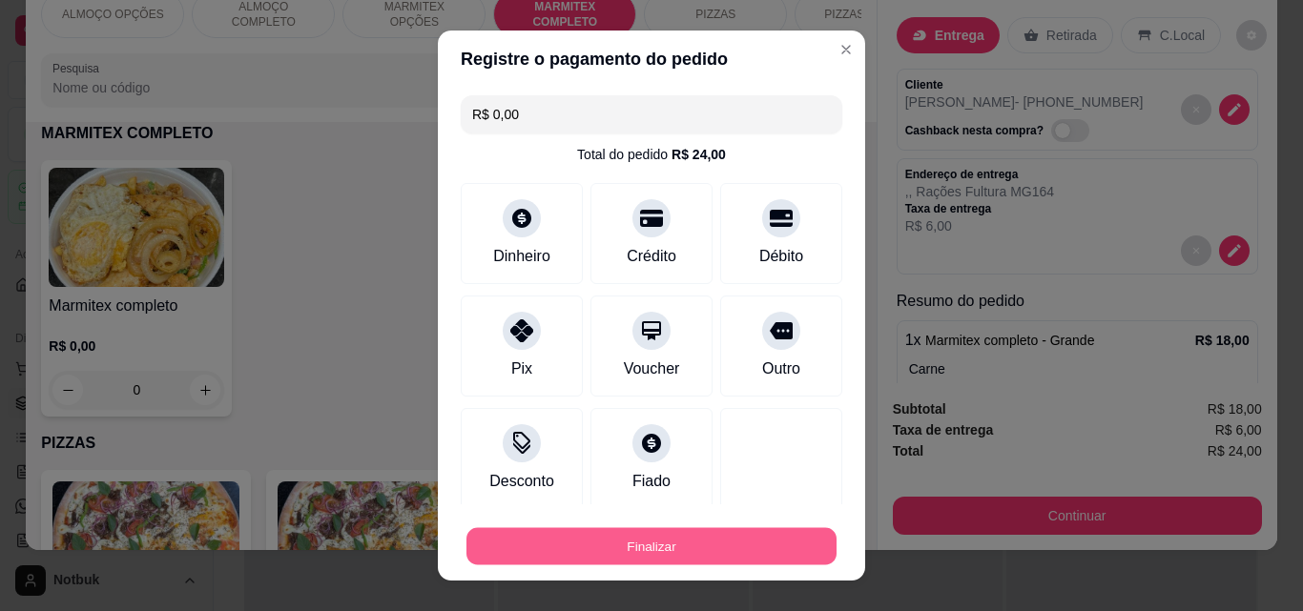
click at [683, 549] on button "Finalizar" at bounding box center [651, 546] width 370 height 37
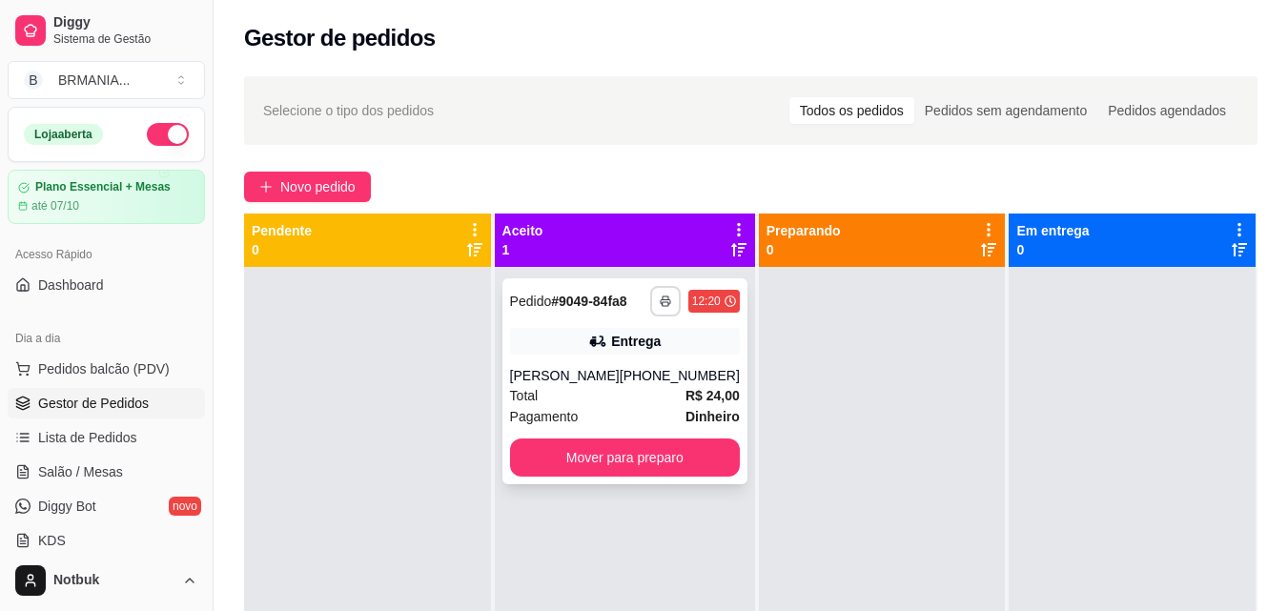
click at [660, 299] on icon "button" at bounding box center [665, 301] width 11 height 11
click at [627, 362] on button "IMPRESSORA" at bounding box center [601, 368] width 134 height 30
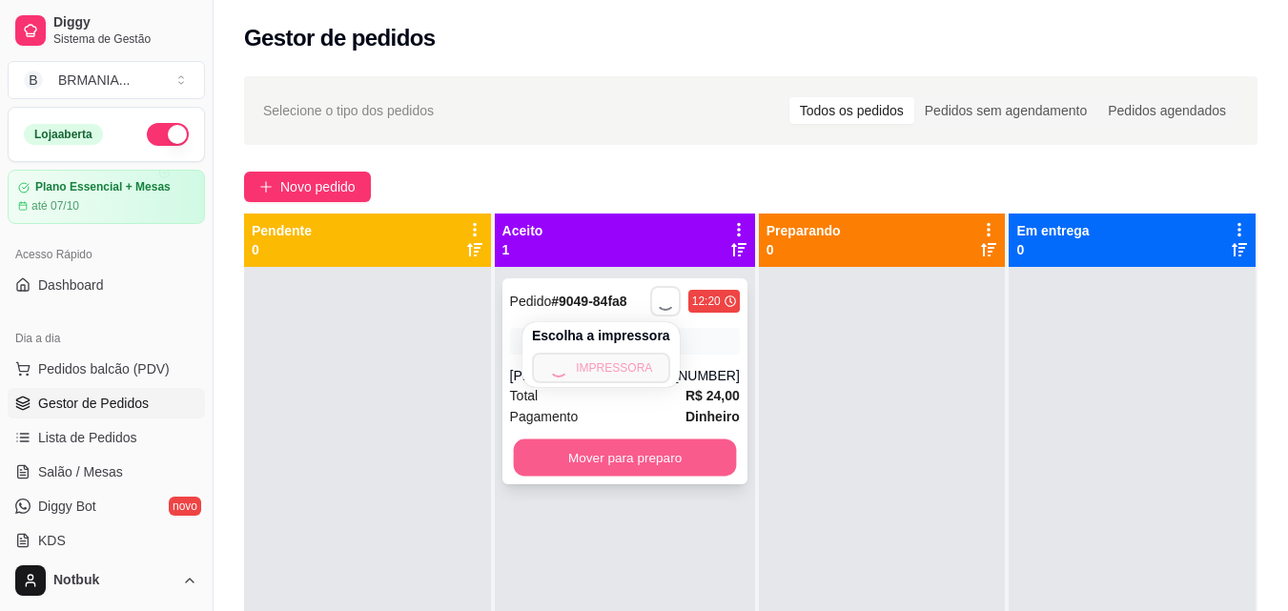
click at [626, 449] on button "Mover para preparo" at bounding box center [624, 458] width 223 height 37
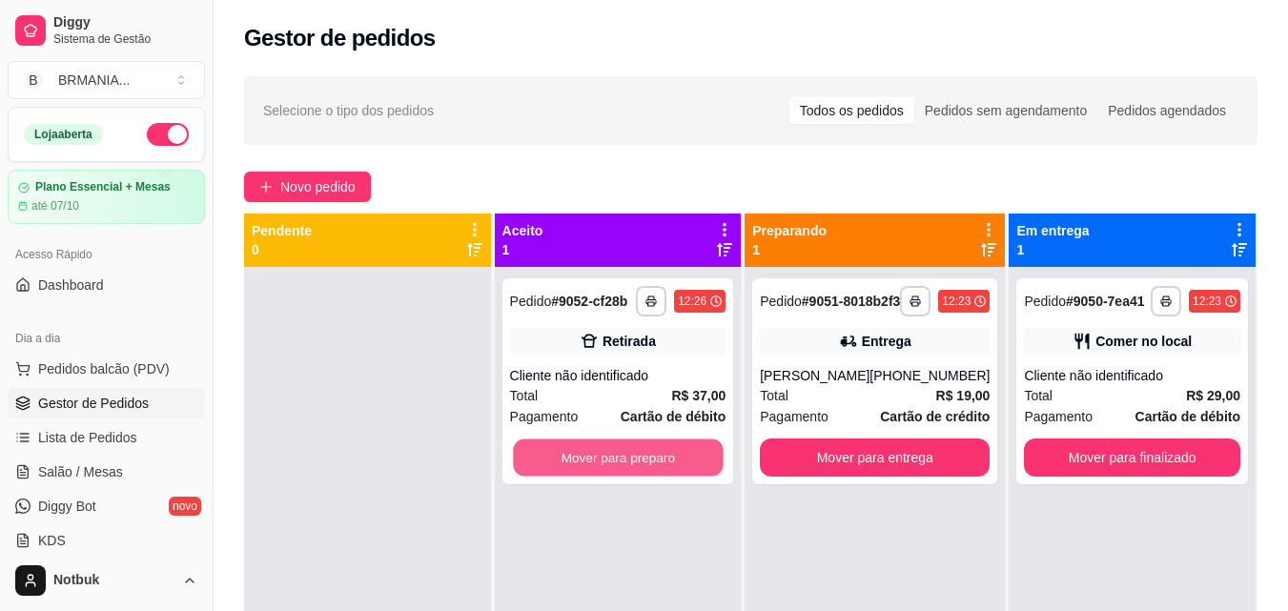
click at [667, 455] on button "Mover para preparo" at bounding box center [618, 458] width 210 height 37
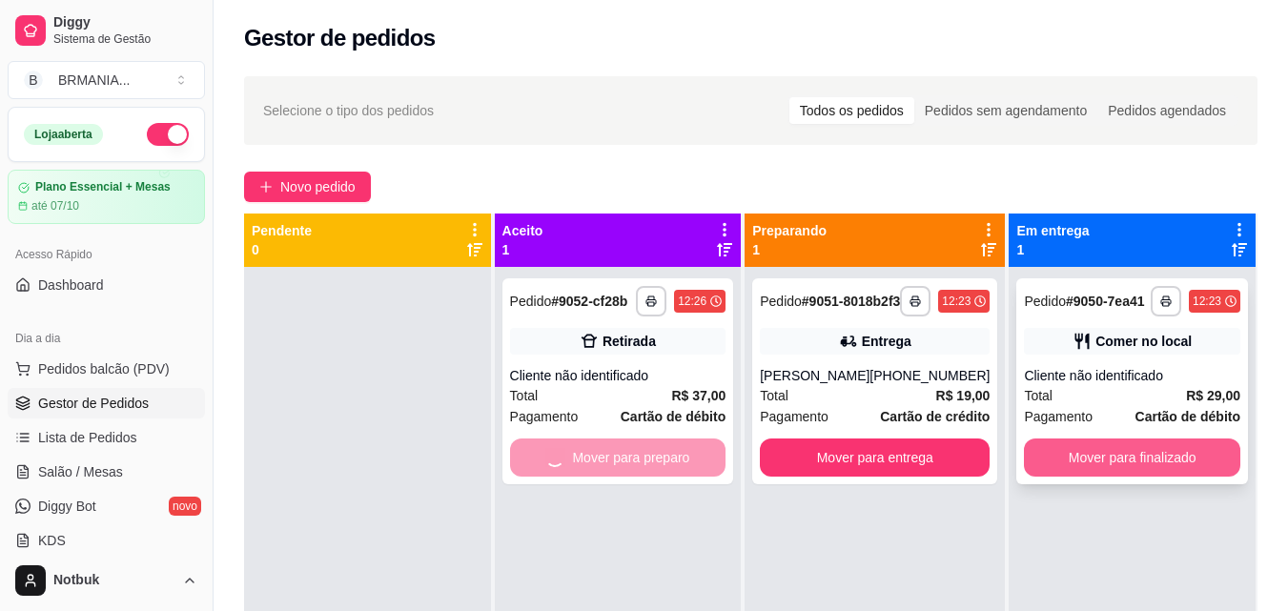
click at [1067, 467] on button "Mover para finalizado" at bounding box center [1132, 458] width 216 height 38
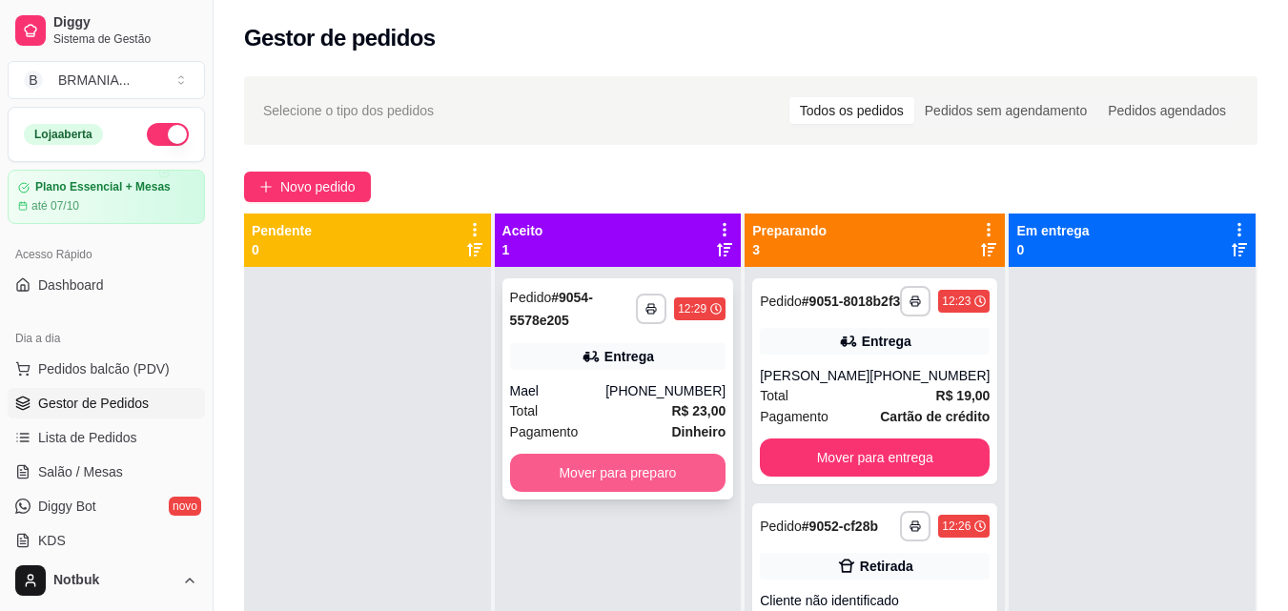
click at [613, 464] on button "Mover para preparo" at bounding box center [618, 473] width 216 height 38
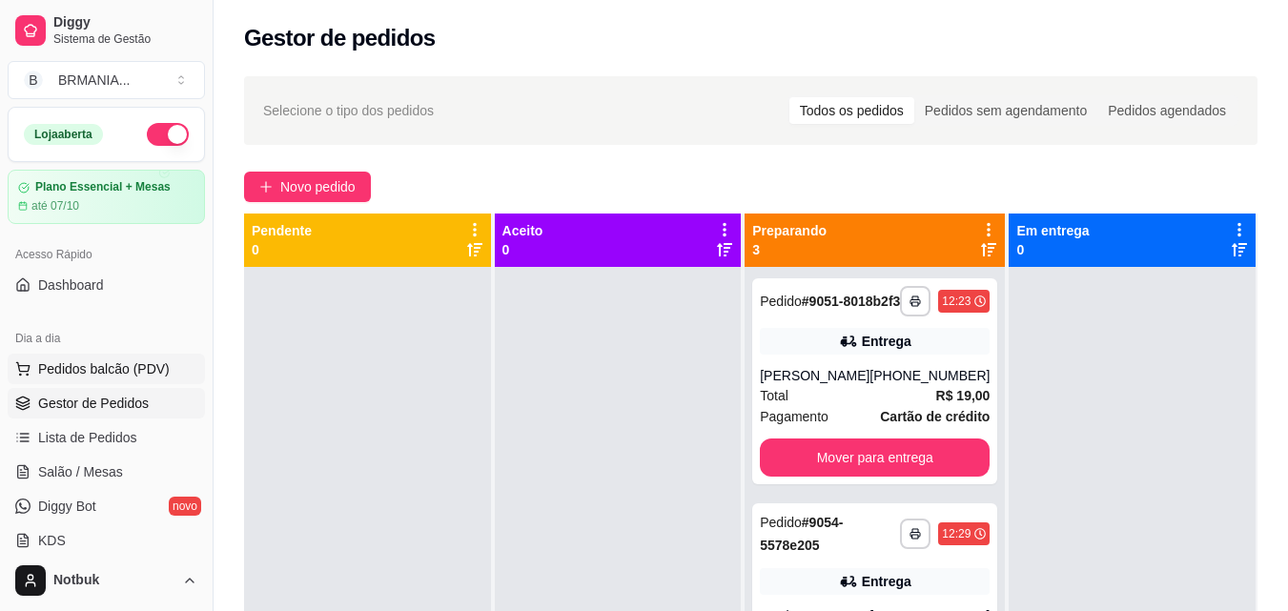
click at [154, 369] on span "Pedidos balcão (PDV)" at bounding box center [104, 369] width 132 height 19
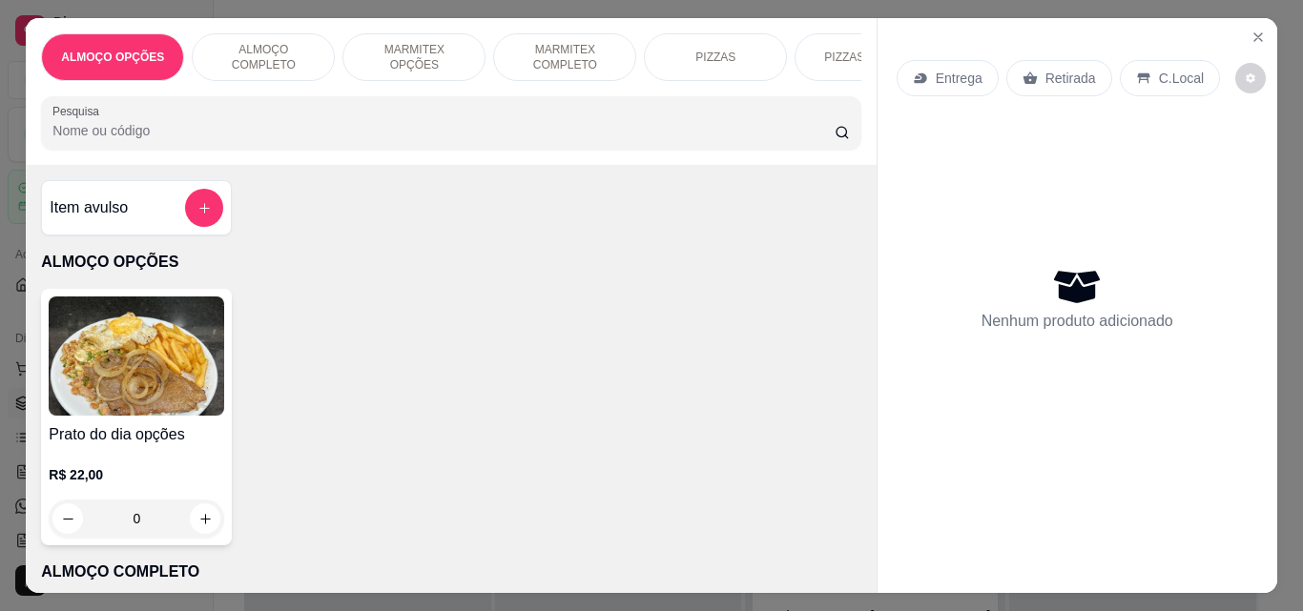
click at [266, 57] on p "ALMOÇO COMPLETO" at bounding box center [263, 57] width 111 height 31
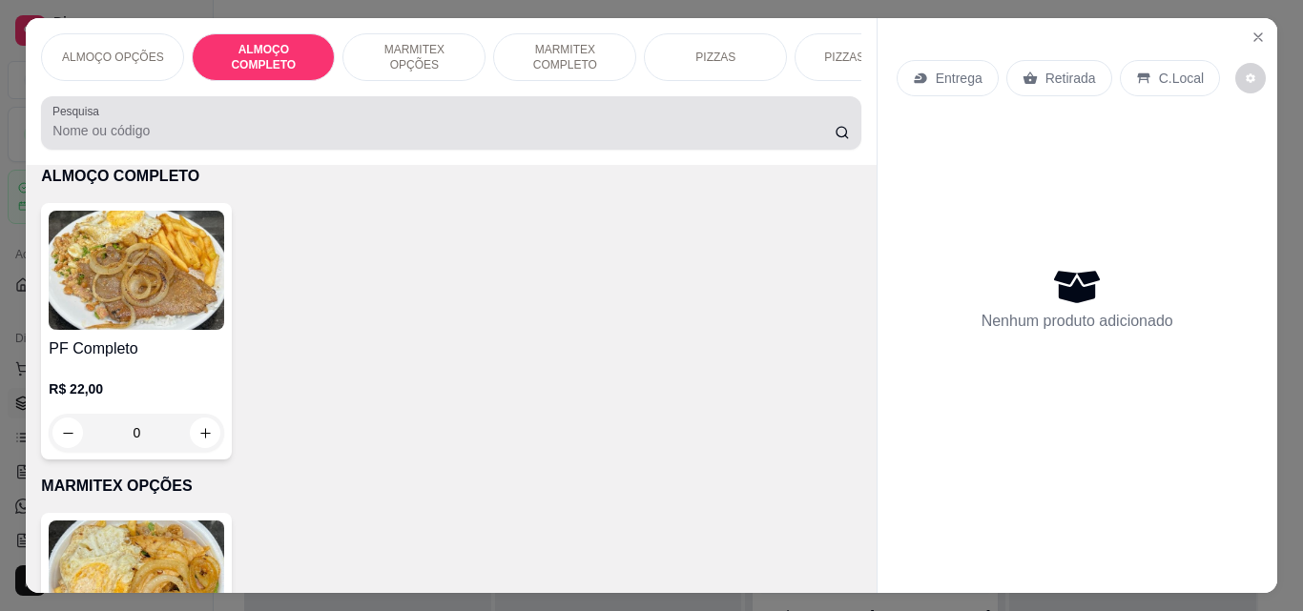
scroll to position [50, 0]
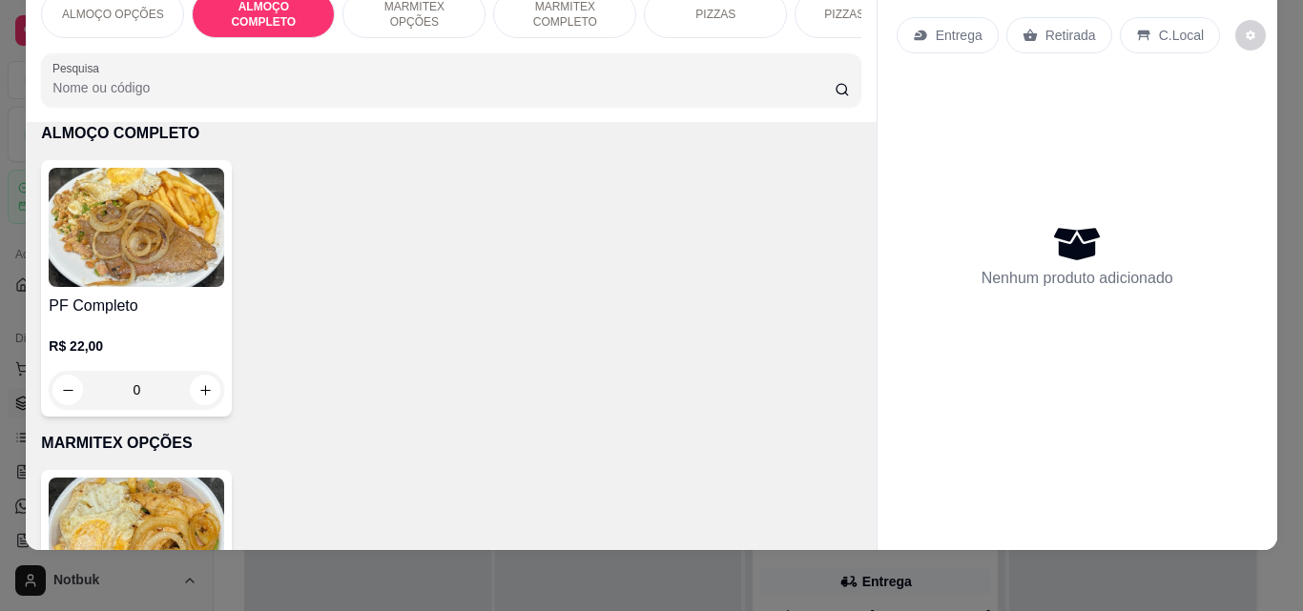
click at [169, 298] on h4 "PF Completo" at bounding box center [136, 306] width 175 height 23
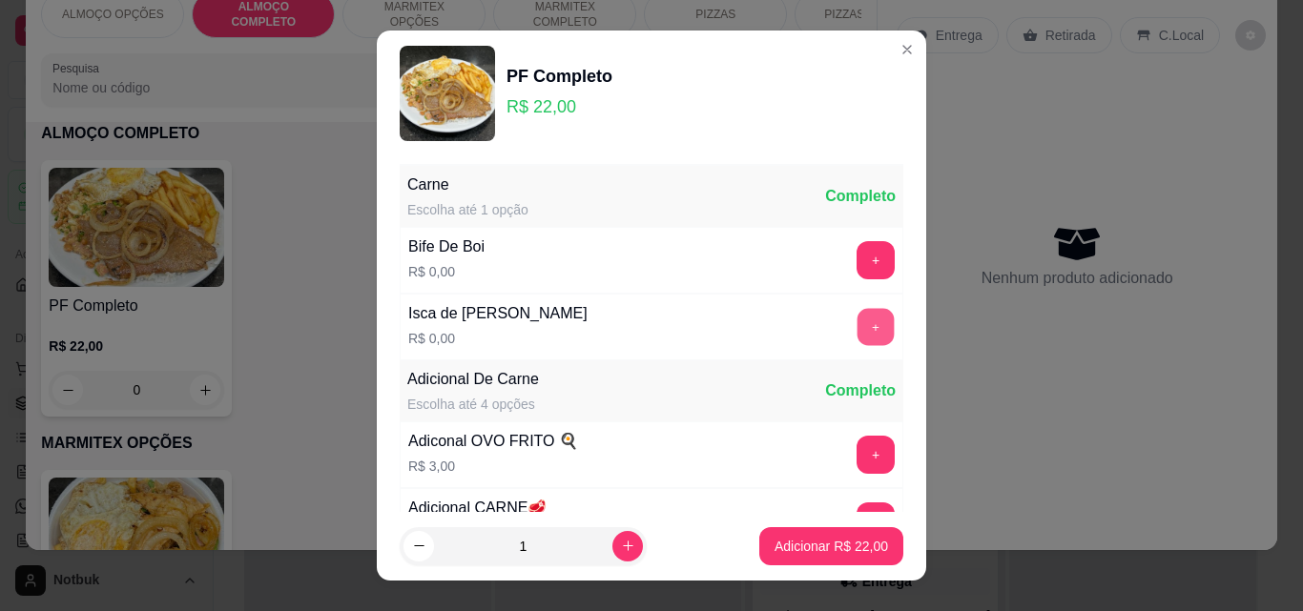
click at [857, 331] on button "+" at bounding box center [875, 327] width 37 height 37
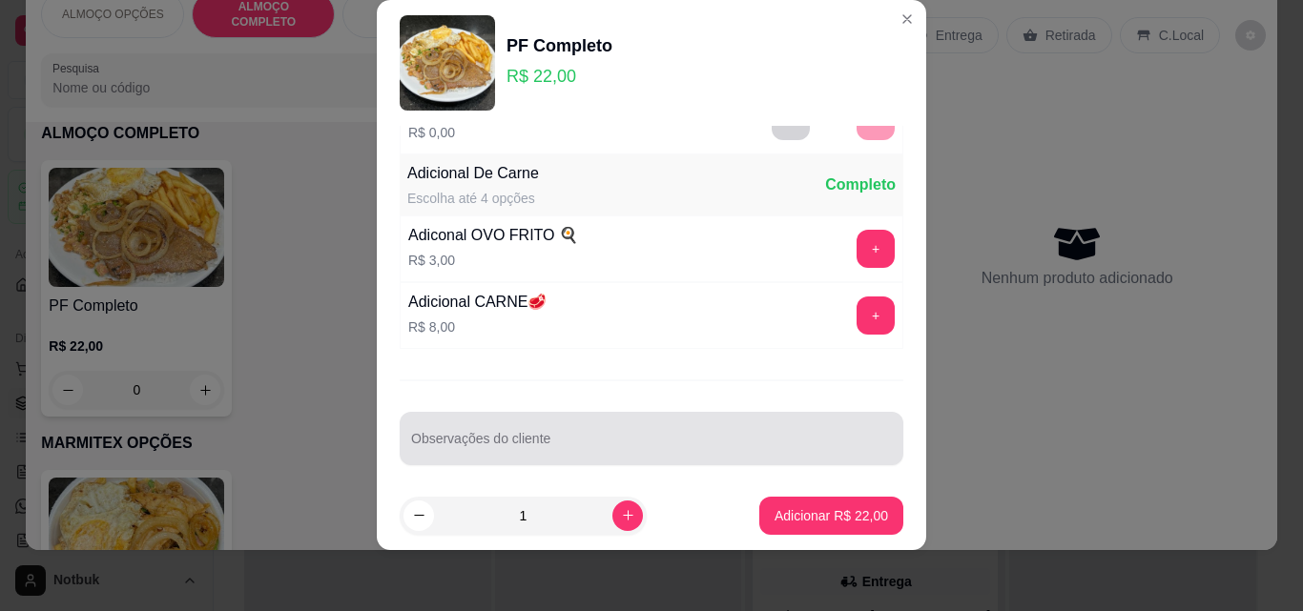
scroll to position [186, 0]
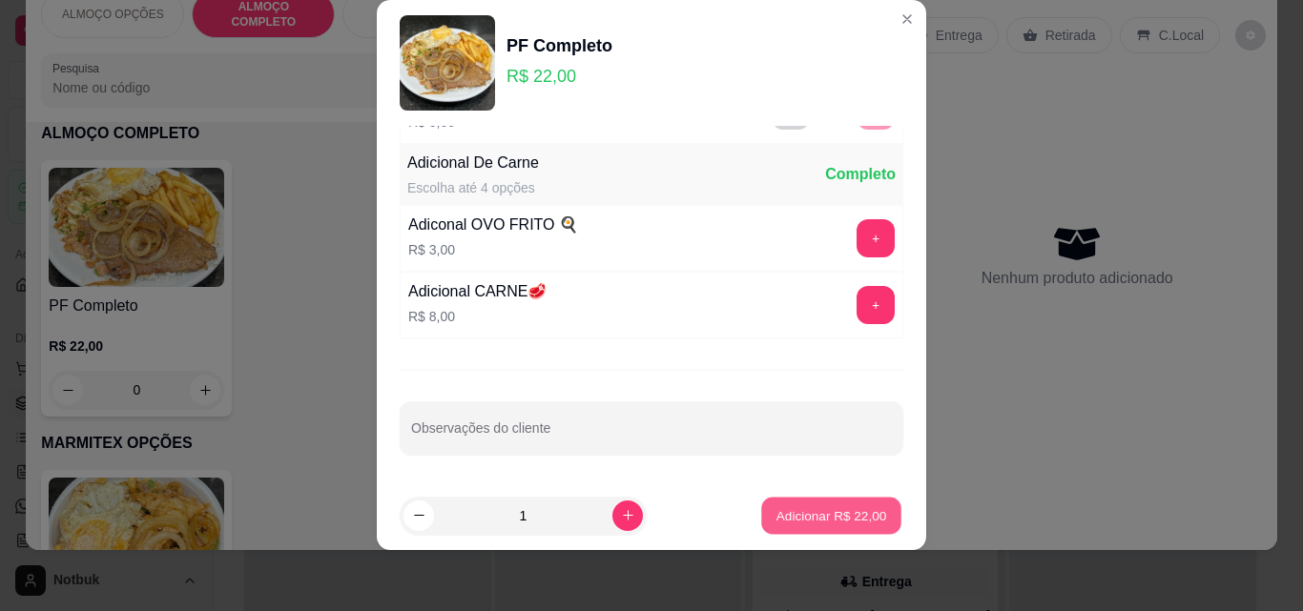
click at [813, 510] on p "Adicionar R$ 22,00" at bounding box center [831, 515] width 111 height 18
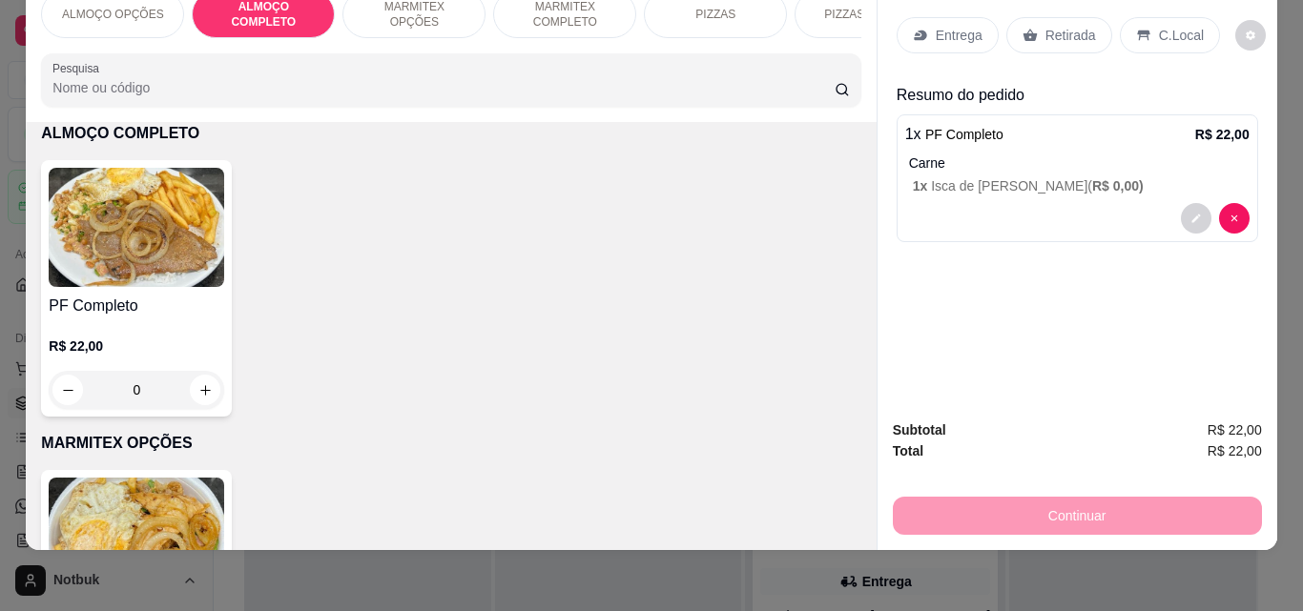
click at [1161, 26] on p "C.Local" at bounding box center [1181, 35] width 45 height 19
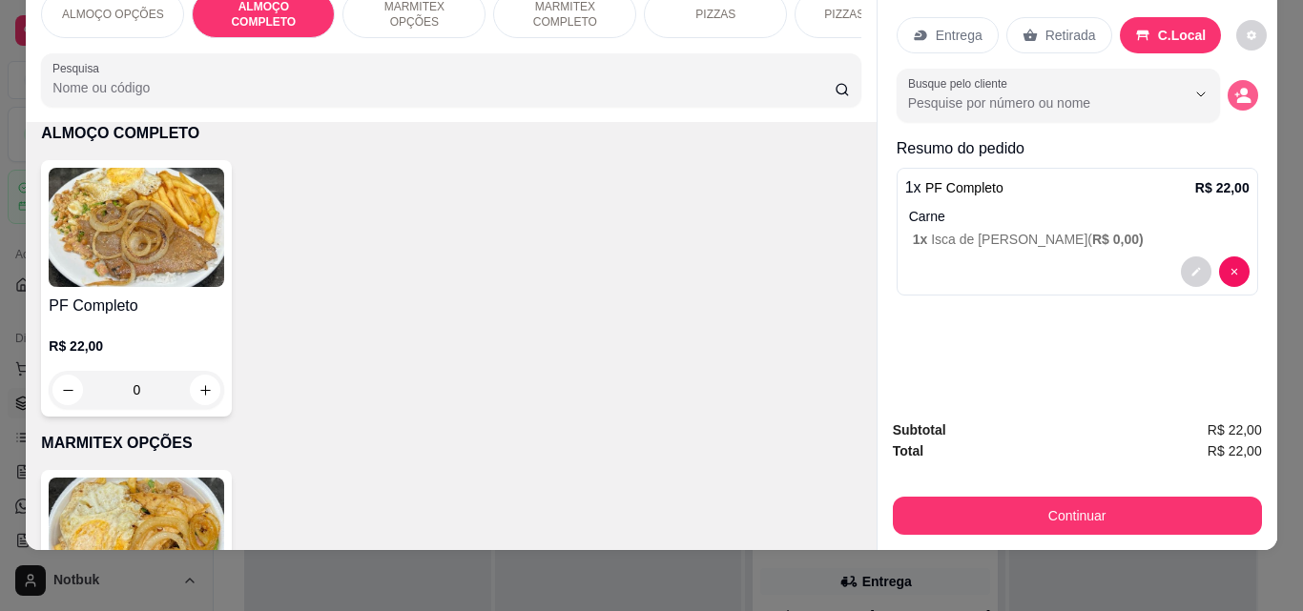
click at [1240, 88] on circle "decrease-product-quantity" at bounding box center [1244, 92] width 8 height 8
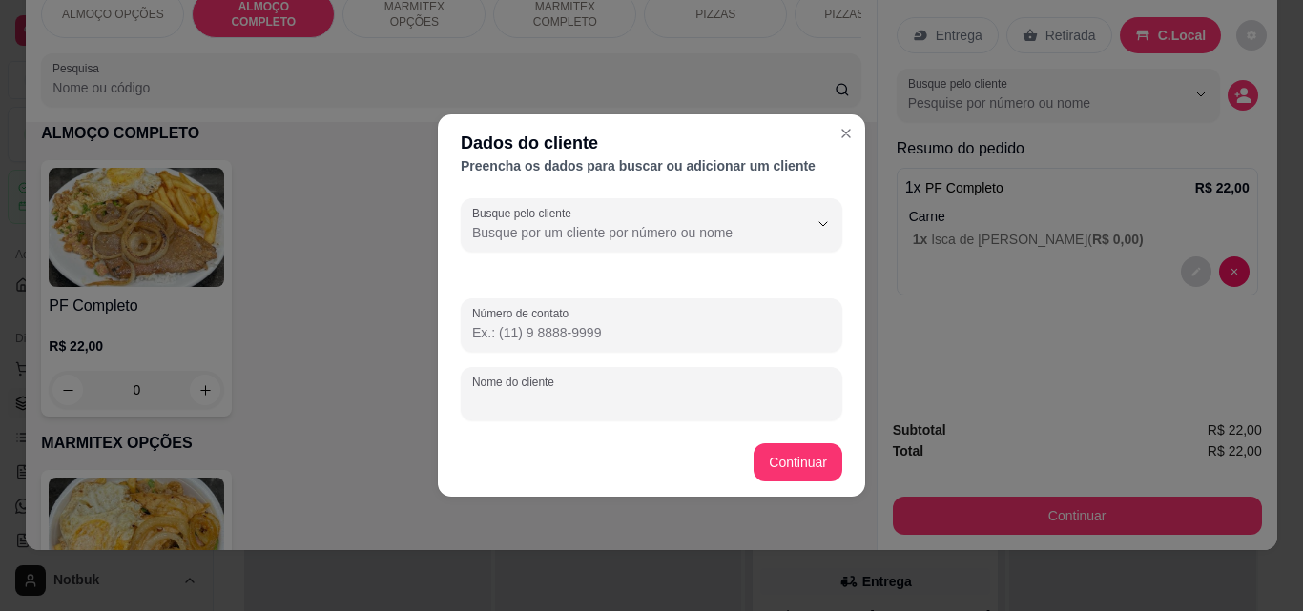
click at [620, 402] on input "Nome do cliente" at bounding box center [651, 401] width 359 height 19
type input "LORIN MODERNA"
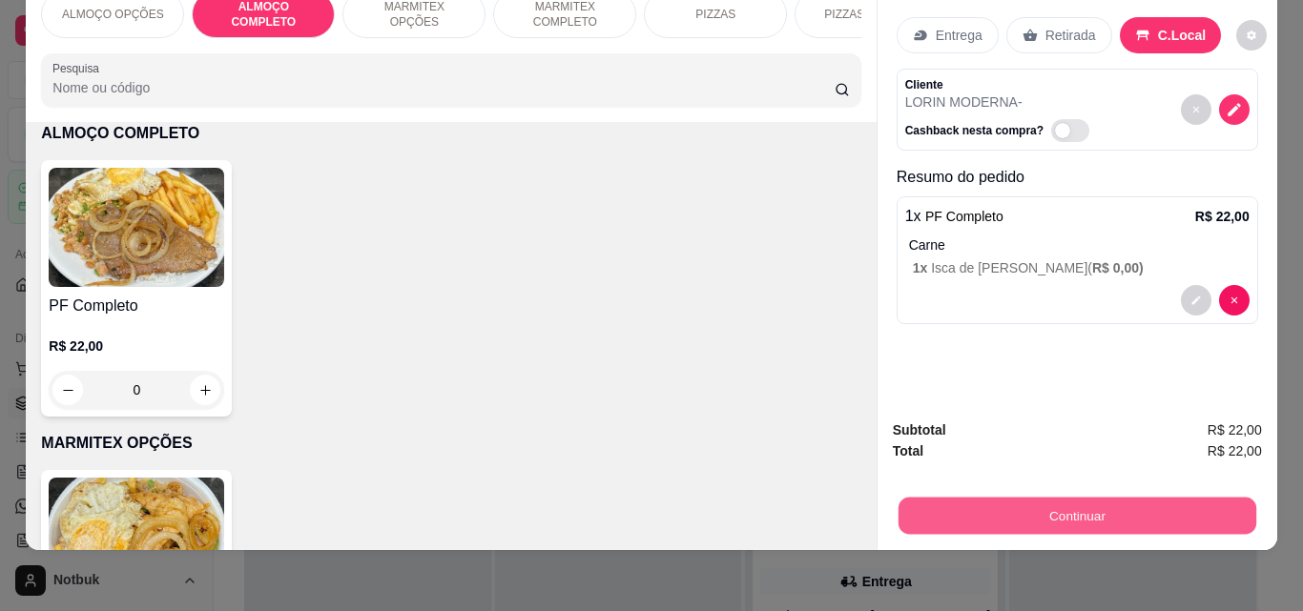
click at [1012, 505] on button "Continuar" at bounding box center [1076, 515] width 358 height 37
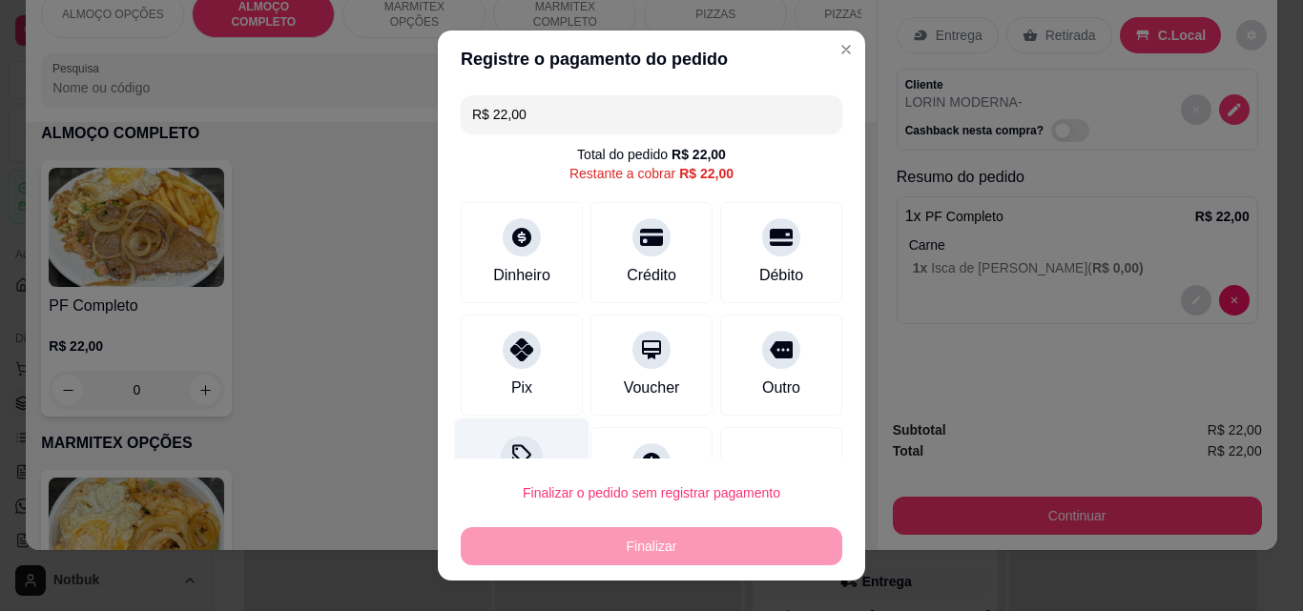
click at [546, 446] on div "Desconto" at bounding box center [522, 475] width 134 height 112
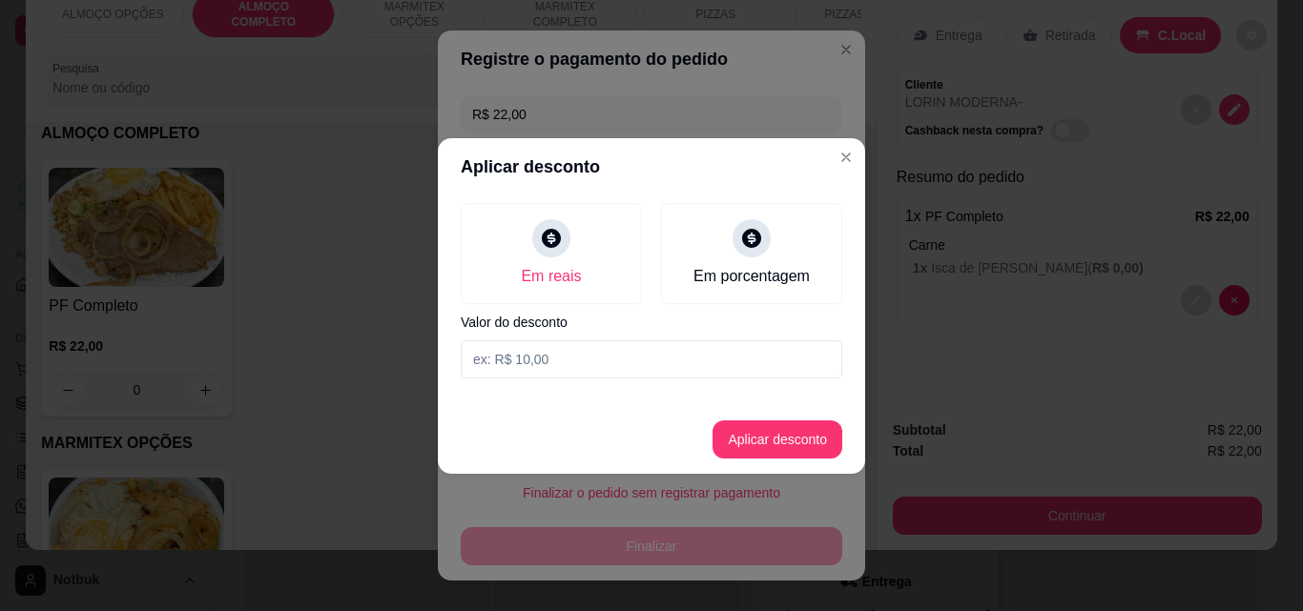
click at [560, 365] on input at bounding box center [651, 359] width 381 height 38
type input "2,00"
click at [735, 443] on button "Aplicar desconto" at bounding box center [777, 439] width 125 height 37
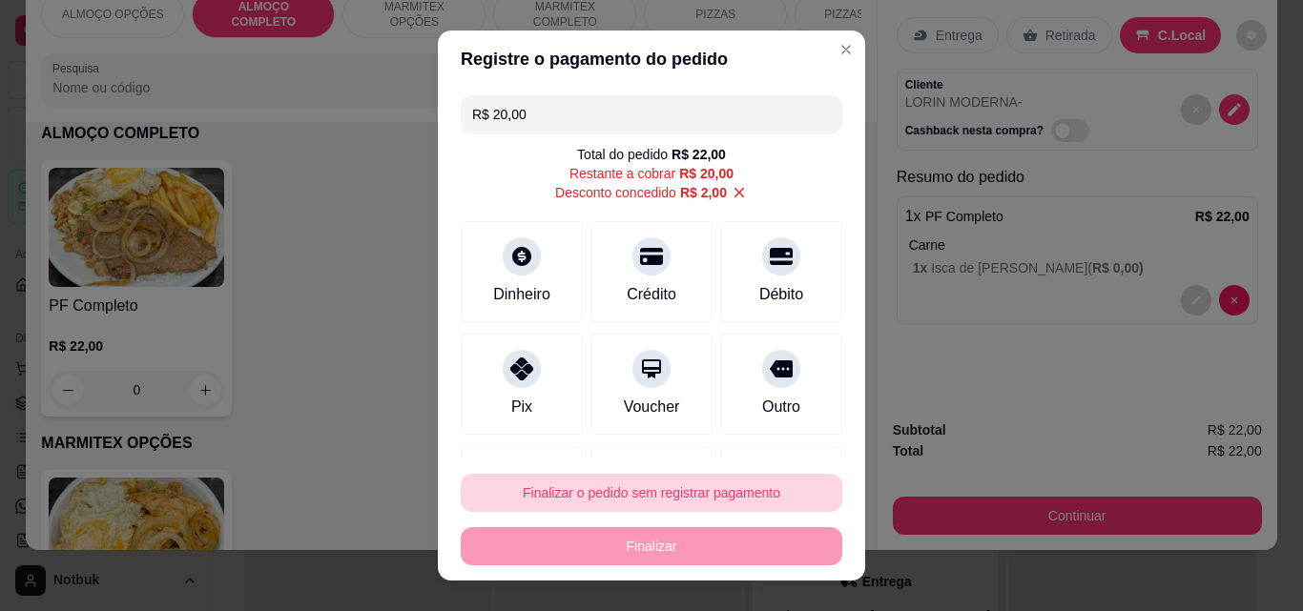
scroll to position [96, 0]
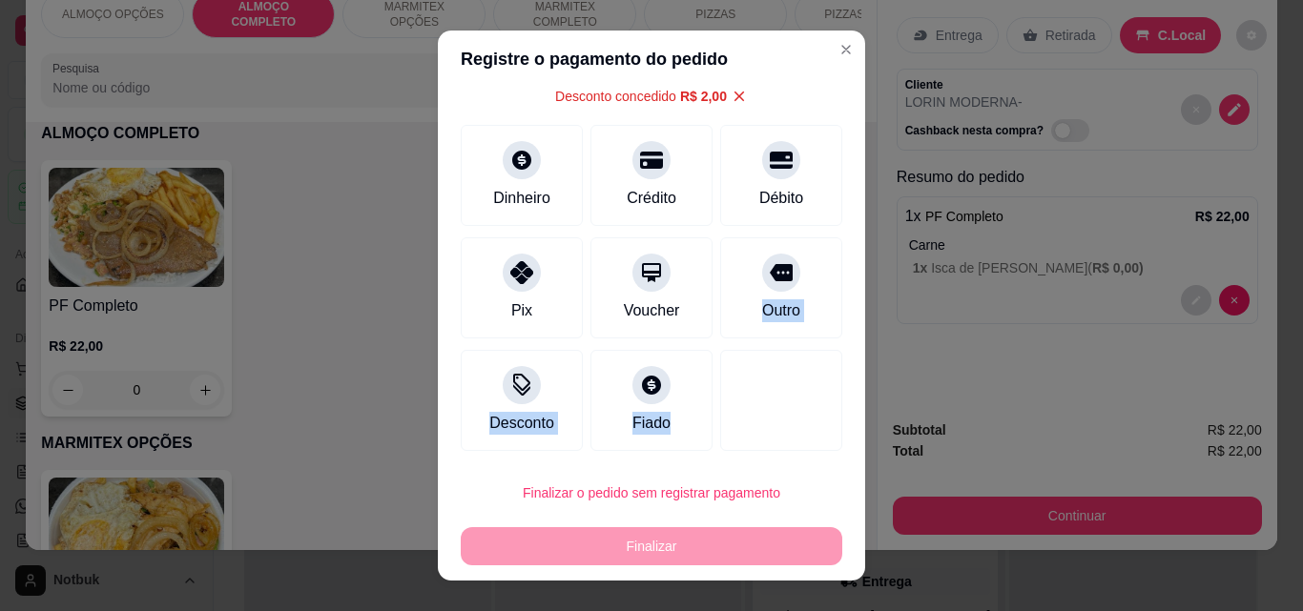
drag, startPoint x: 748, startPoint y: 368, endPoint x: 684, endPoint y: 552, distance: 194.8
click at [684, 552] on section "Registre o pagamento do pedido R$ 20,00 Total do pedido R$ 22,00 Restante a cob…" at bounding box center [651, 306] width 427 height 550
click at [684, 552] on div "Finalizar" at bounding box center [651, 546] width 381 height 38
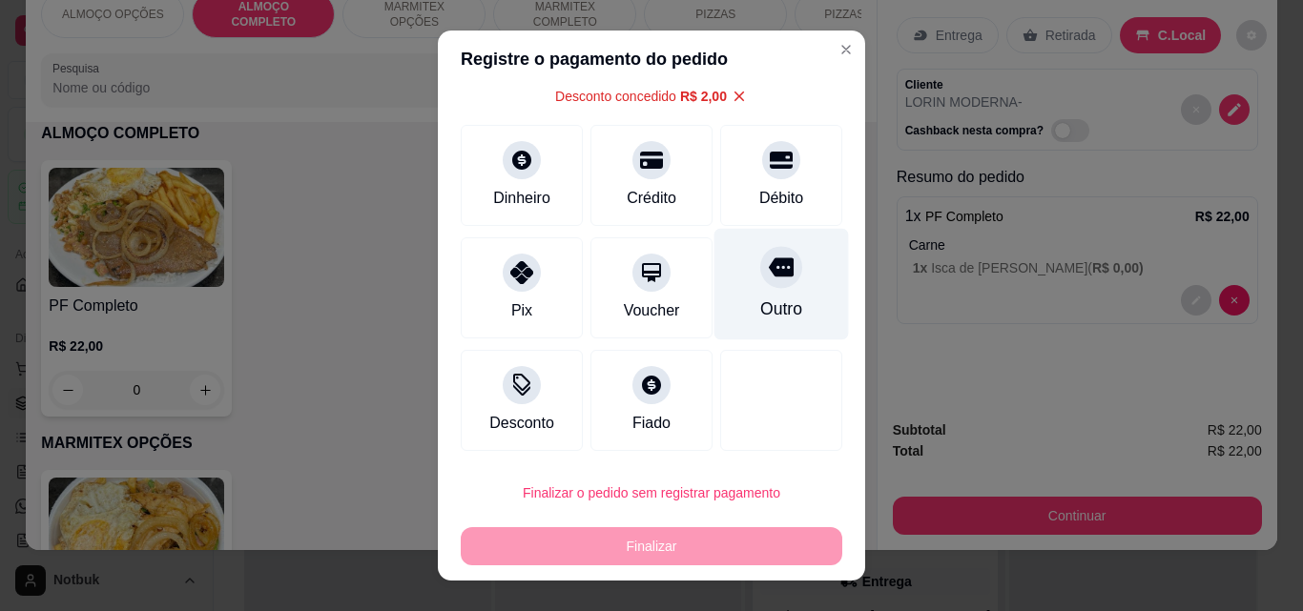
click at [772, 272] on div "Outro" at bounding box center [781, 285] width 134 height 112
type input "R$ 0,00"
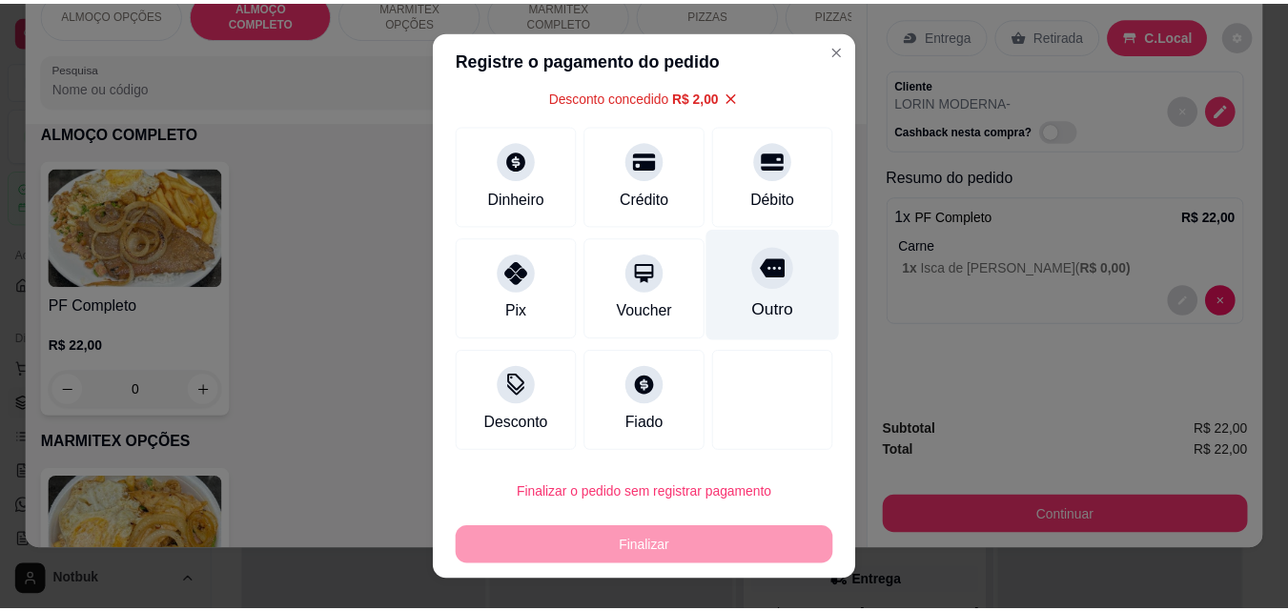
scroll to position [77, 0]
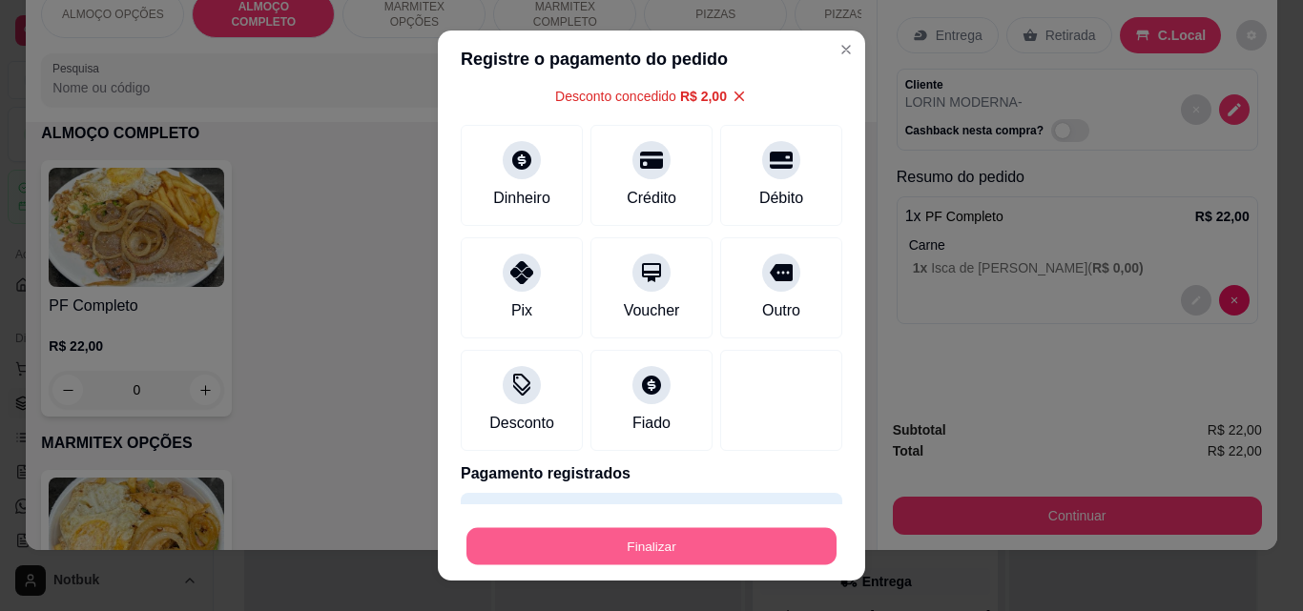
click at [637, 545] on button "Finalizar" at bounding box center [651, 546] width 370 height 37
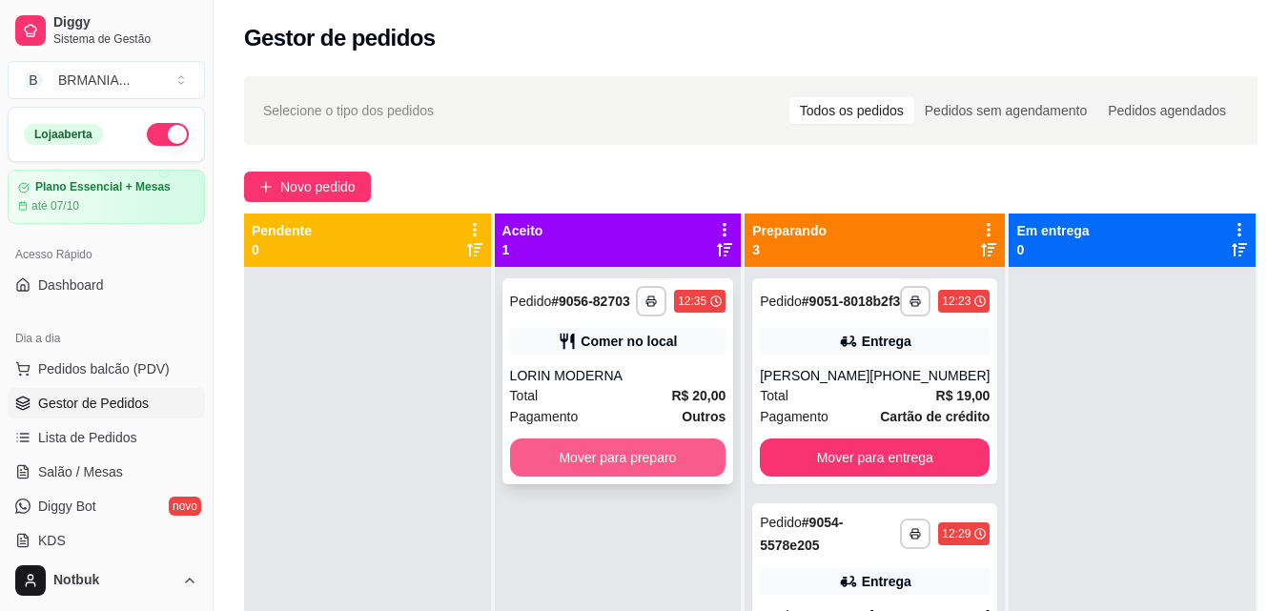
click at [609, 451] on button "Mover para preparo" at bounding box center [618, 458] width 216 height 38
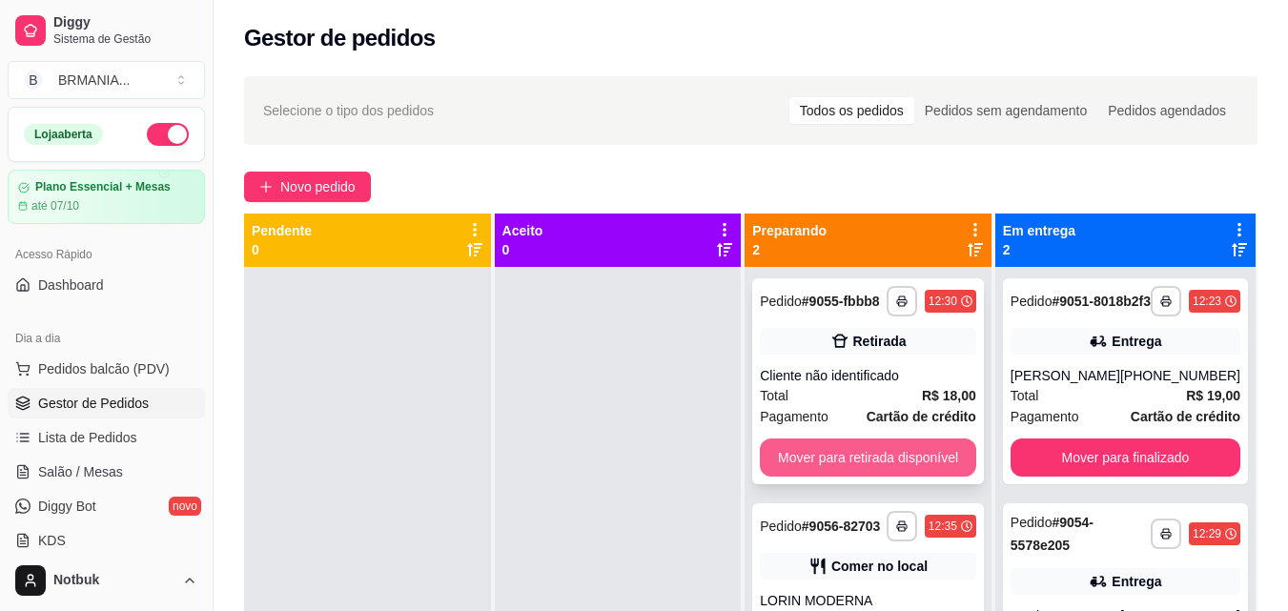
click at [799, 449] on button "Mover para retirada disponível" at bounding box center [868, 458] width 216 height 38
